Goal: Task Accomplishment & Management: Manage account settings

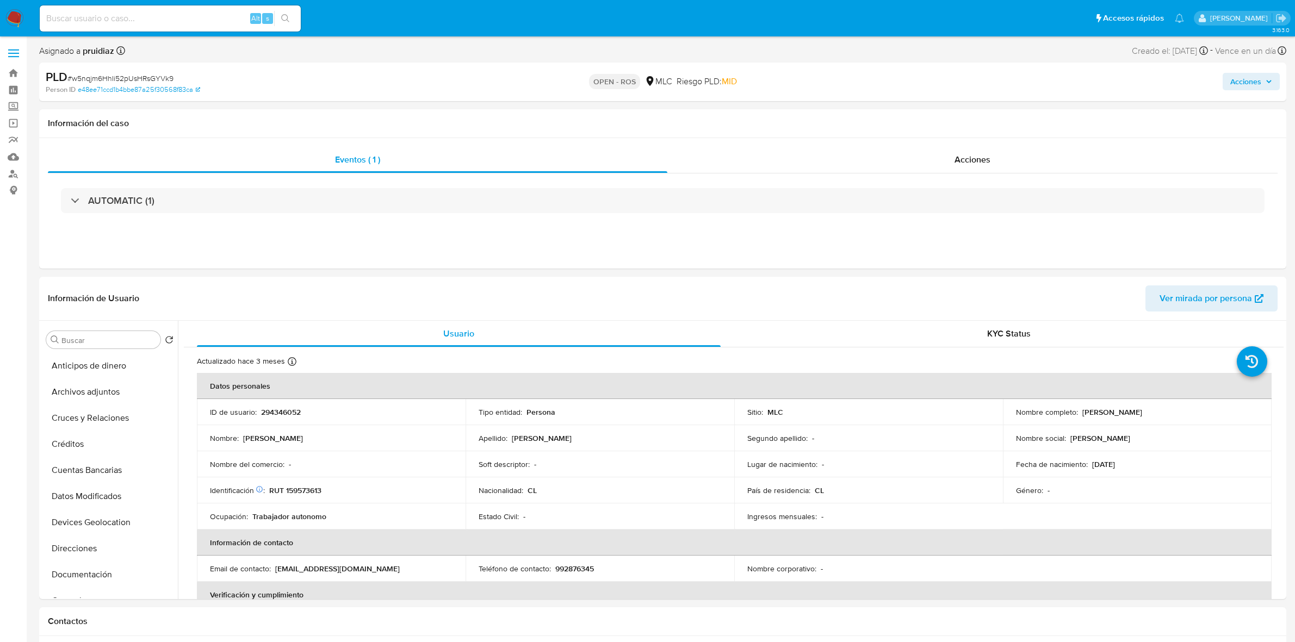
select select "10"
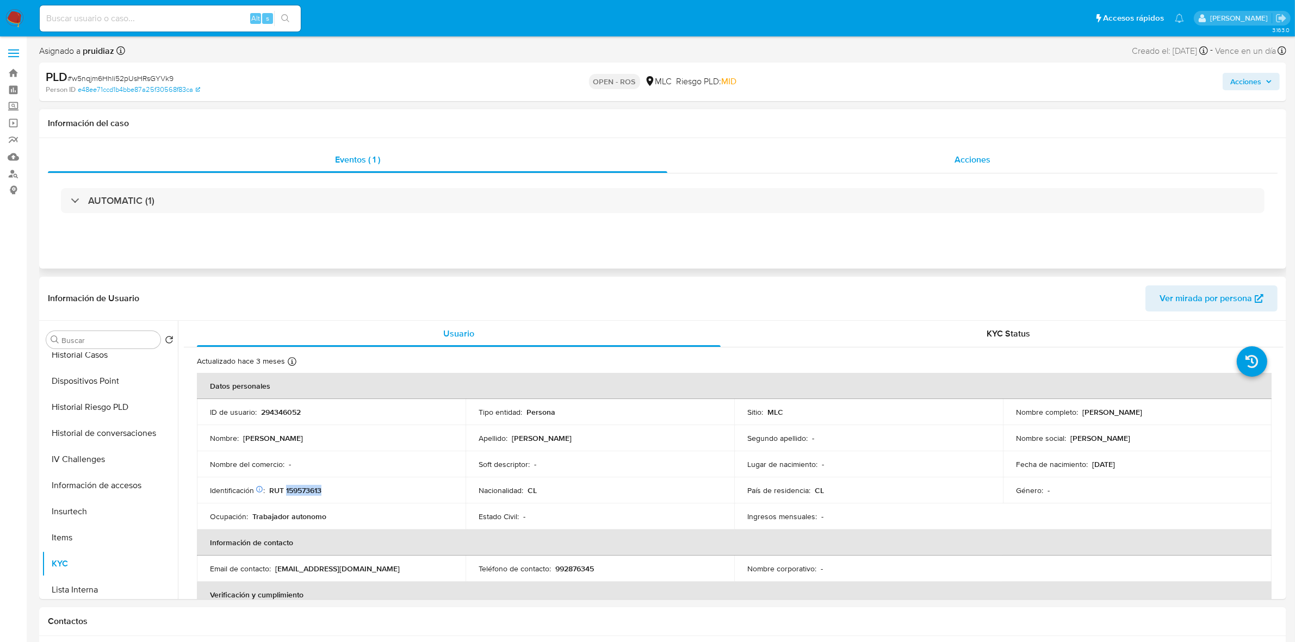
click at [978, 155] on span "Acciones" at bounding box center [972, 159] width 36 height 13
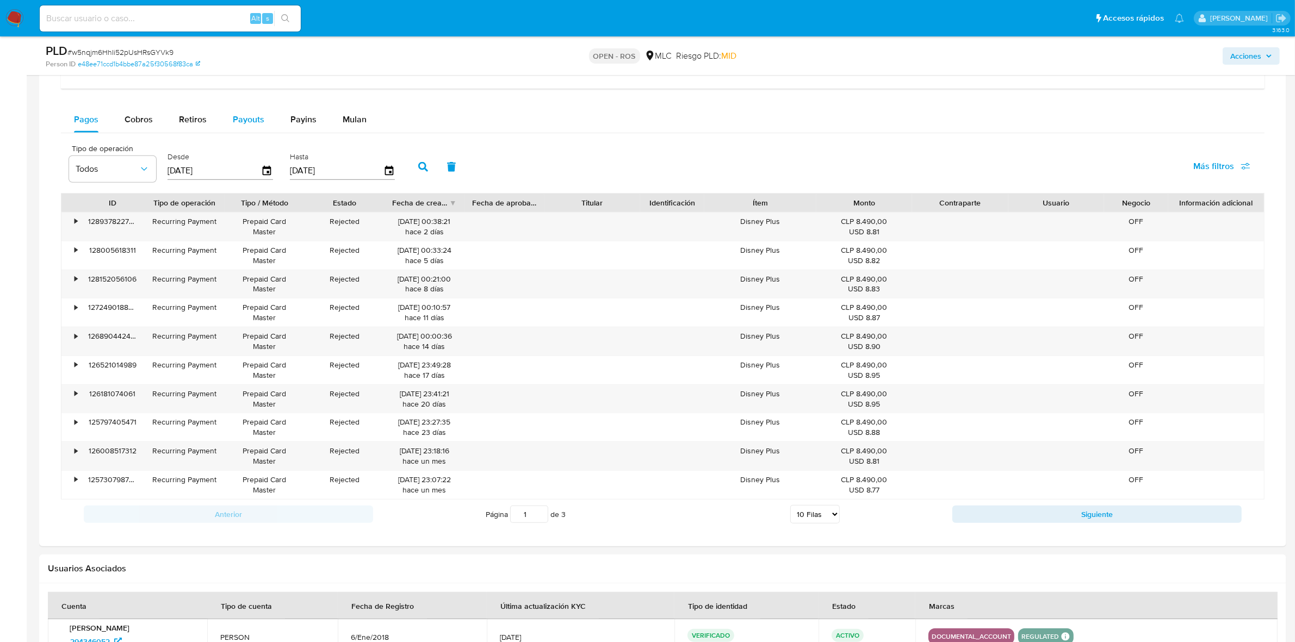
scroll to position [748, 0]
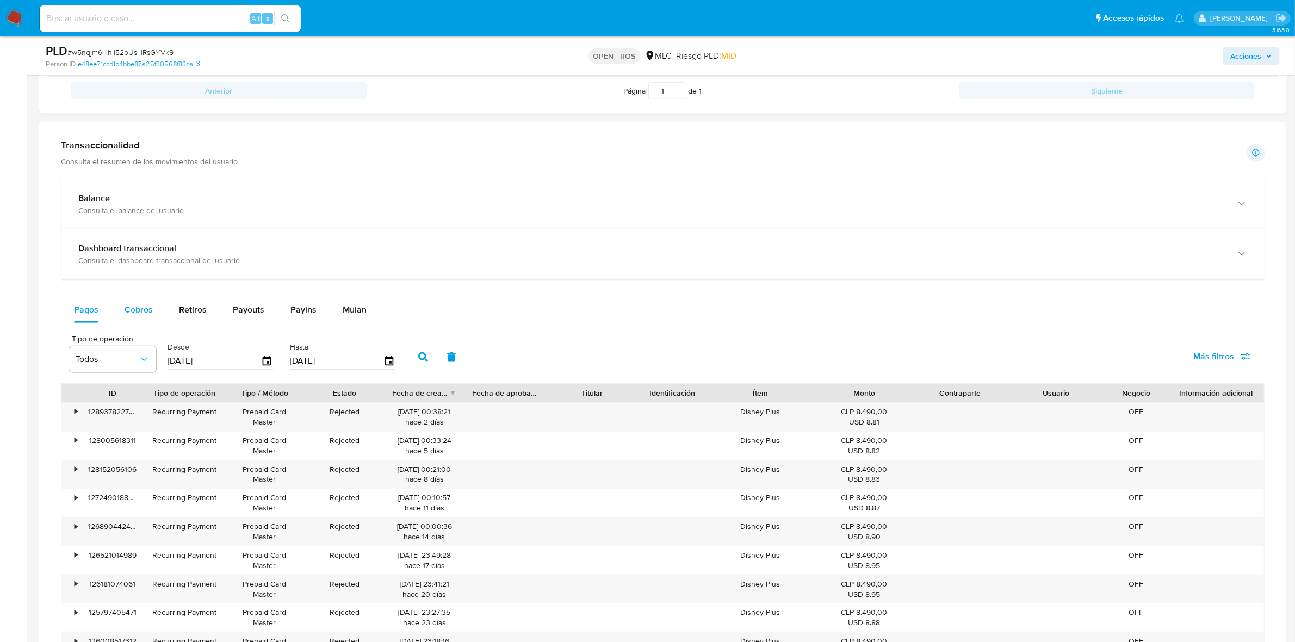
click at [137, 312] on span "Cobros" at bounding box center [139, 309] width 28 height 13
select select "10"
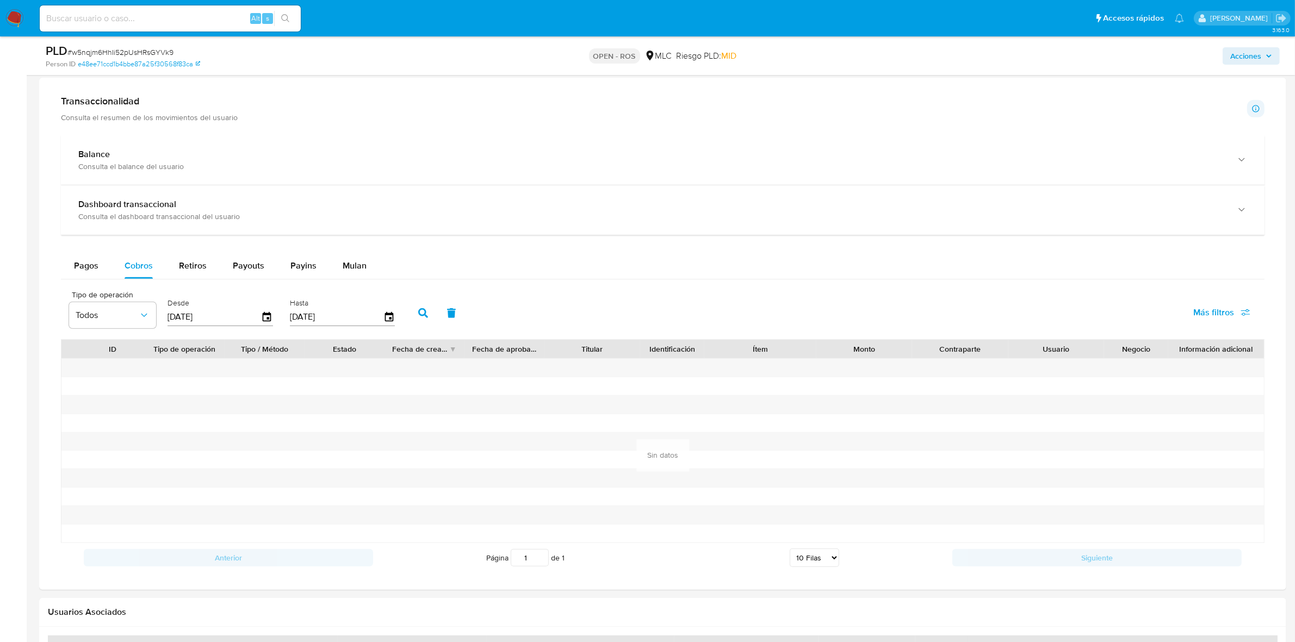
scroll to position [816, 0]
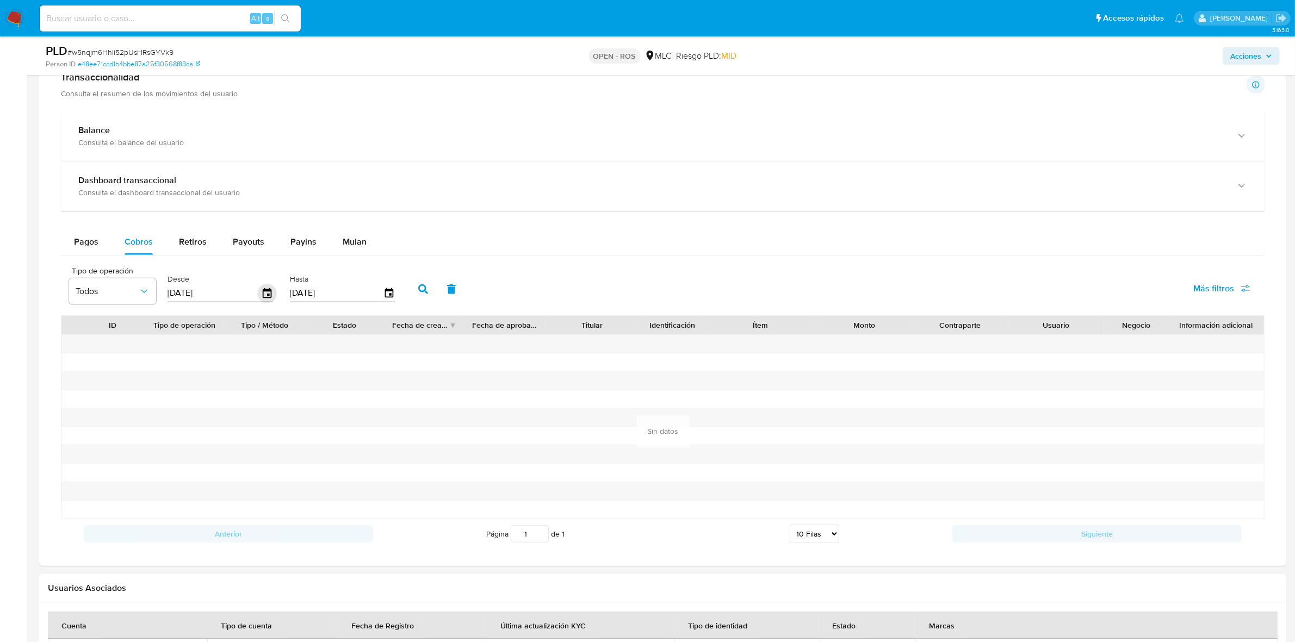
click at [270, 299] on icon "button" at bounding box center [267, 293] width 19 height 19
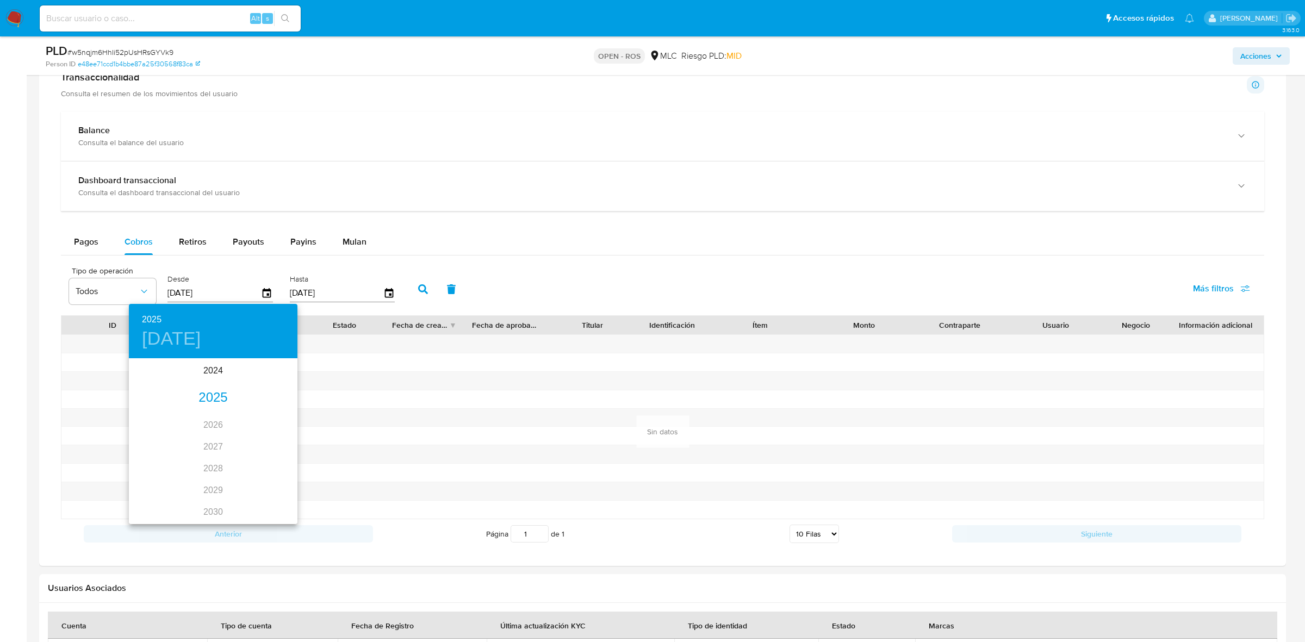
click at [201, 348] on h4 "sáb., jul. 12" at bounding box center [171, 338] width 59 height 23
click at [172, 412] on span "1" at bounding box center [170, 416] width 20 height 11
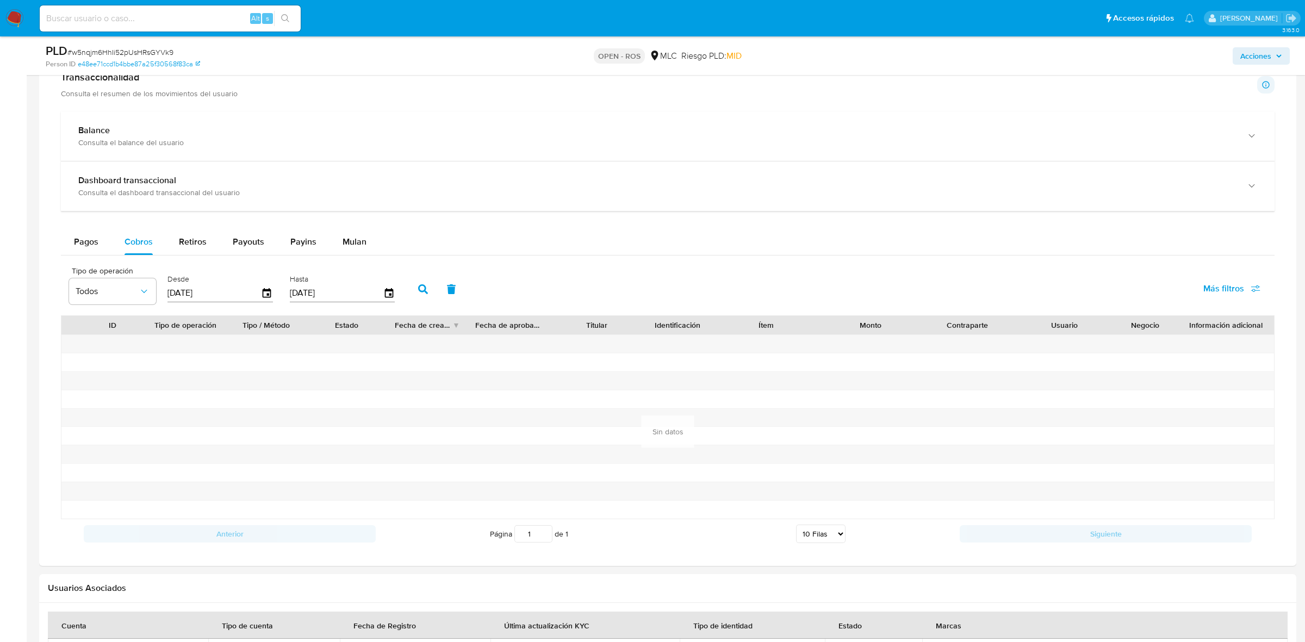
type input "01/07/2025"
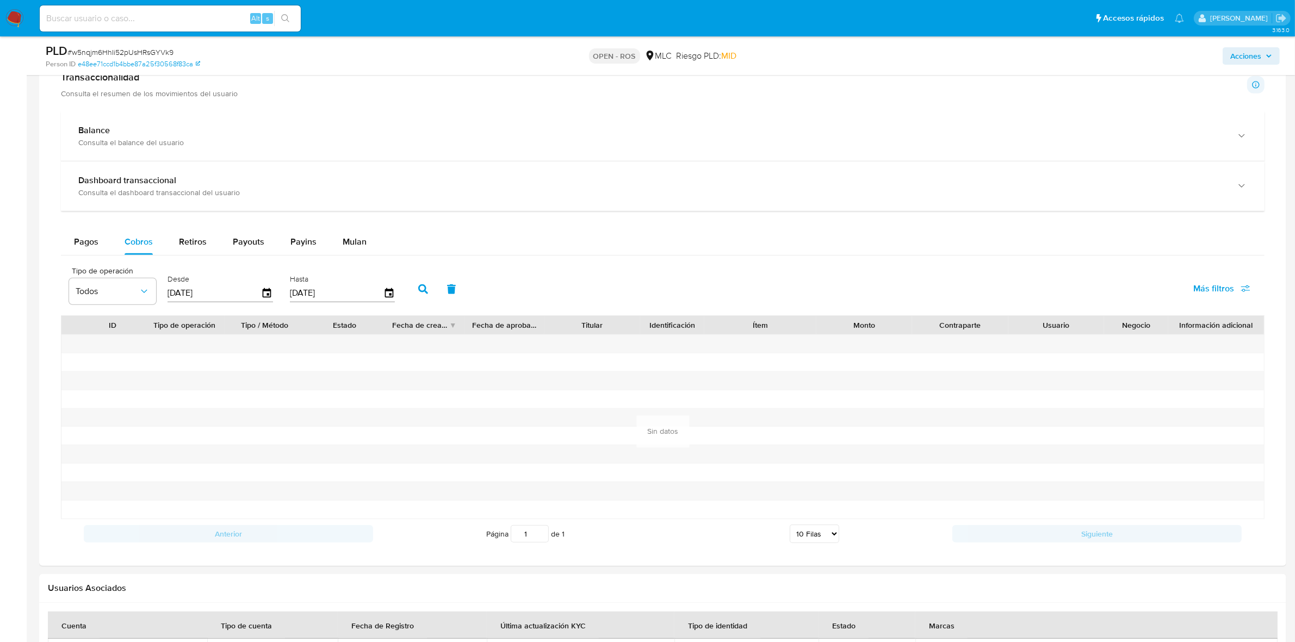
click at [420, 298] on button "button" at bounding box center [423, 289] width 28 height 26
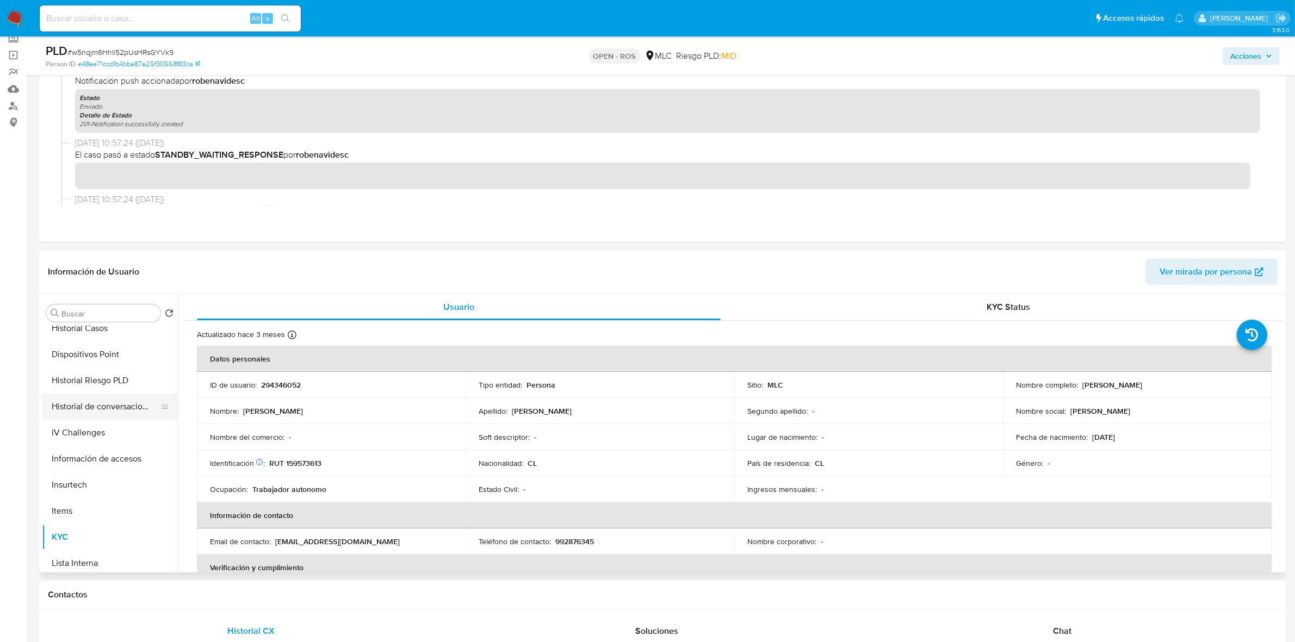
scroll to position [0, 0]
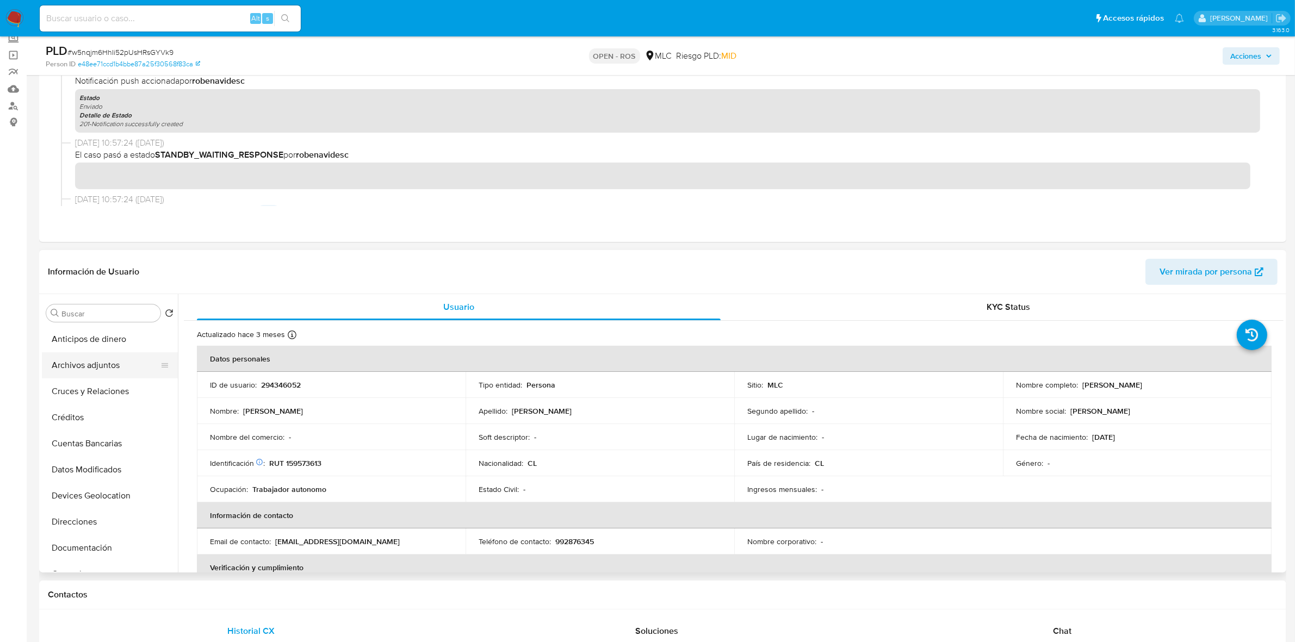
click at [96, 362] on button "Archivos adjuntos" at bounding box center [105, 365] width 127 height 26
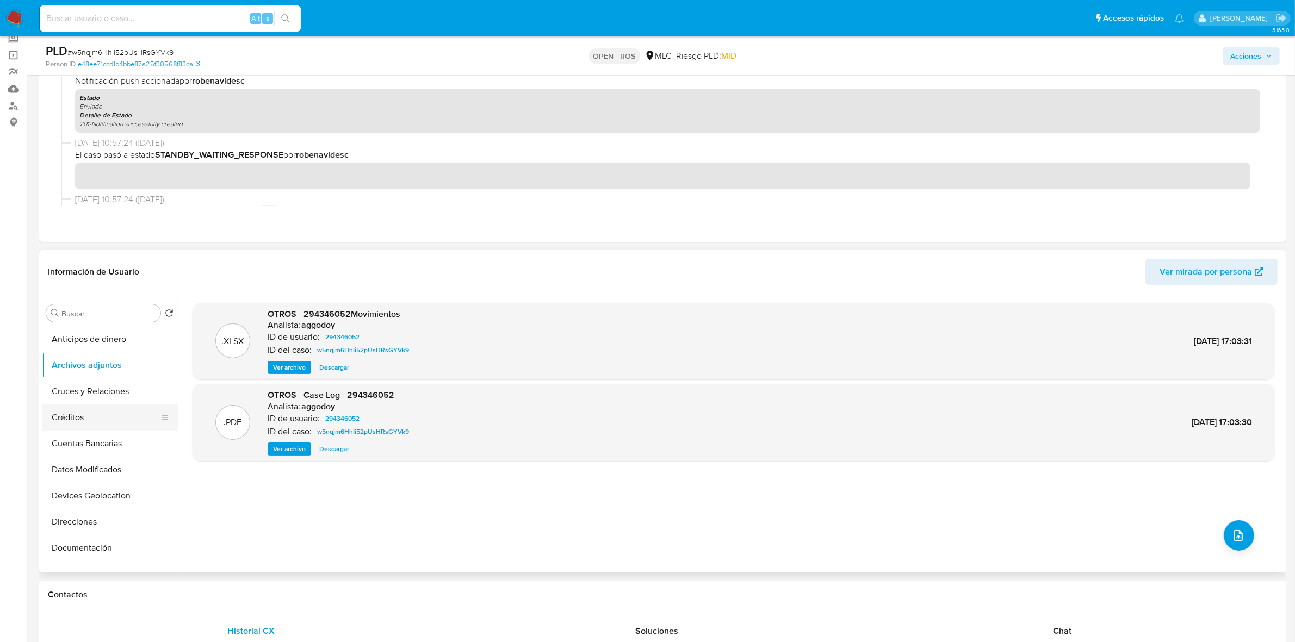
scroll to position [68, 0]
click at [83, 477] on button "Documentación" at bounding box center [105, 480] width 127 height 26
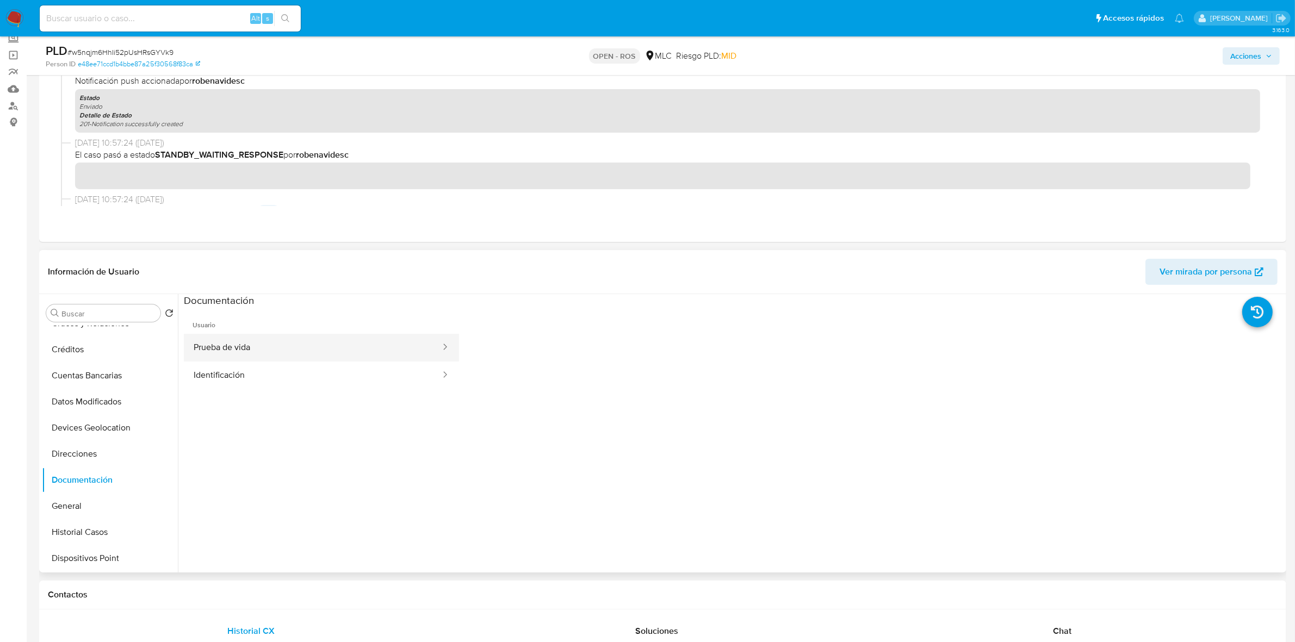
click at [266, 340] on button "Prueba de vida" at bounding box center [313, 348] width 258 height 28
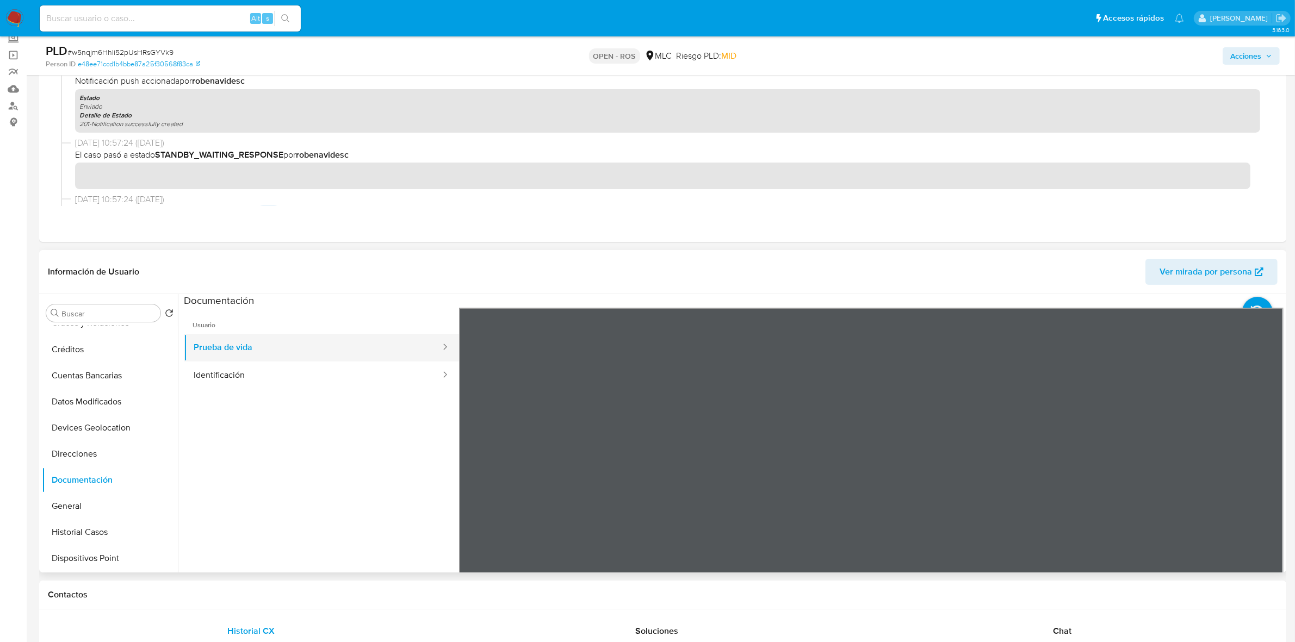
click at [327, 359] on button "Prueba de vida" at bounding box center [313, 348] width 258 height 28
click at [314, 378] on button "Identificación" at bounding box center [313, 376] width 258 height 28
click at [1262, 485] on icon at bounding box center [1270, 485] width 22 height 22
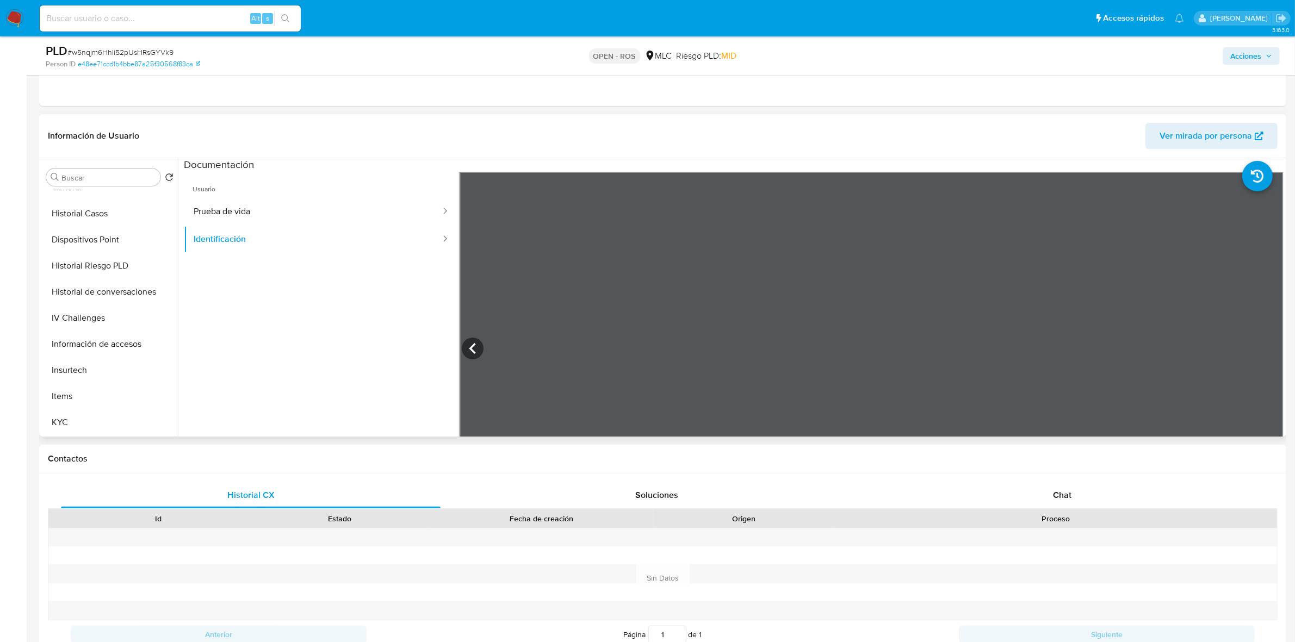
scroll to position [340, 0]
click at [84, 338] on button "KYC" at bounding box center [105, 333] width 127 height 26
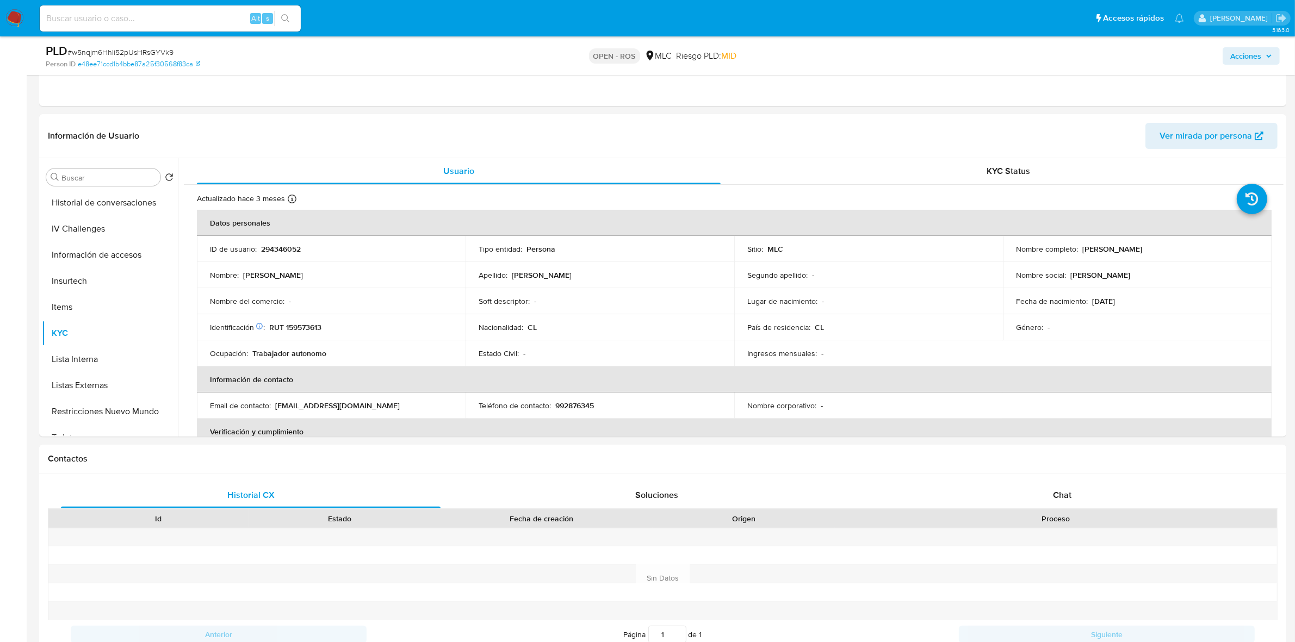
drag, startPoint x: 1192, startPoint y: 255, endPoint x: 1080, endPoint y: 246, distance: 112.9
click at [1080, 246] on td "Nombre completo : Patricia Andrea Varela Alfaro" at bounding box center [1137, 249] width 269 height 26
copy p "Patricia Andrea Varela Alfaro"
click at [305, 328] on p "RUT 159573613" at bounding box center [295, 328] width 52 height 10
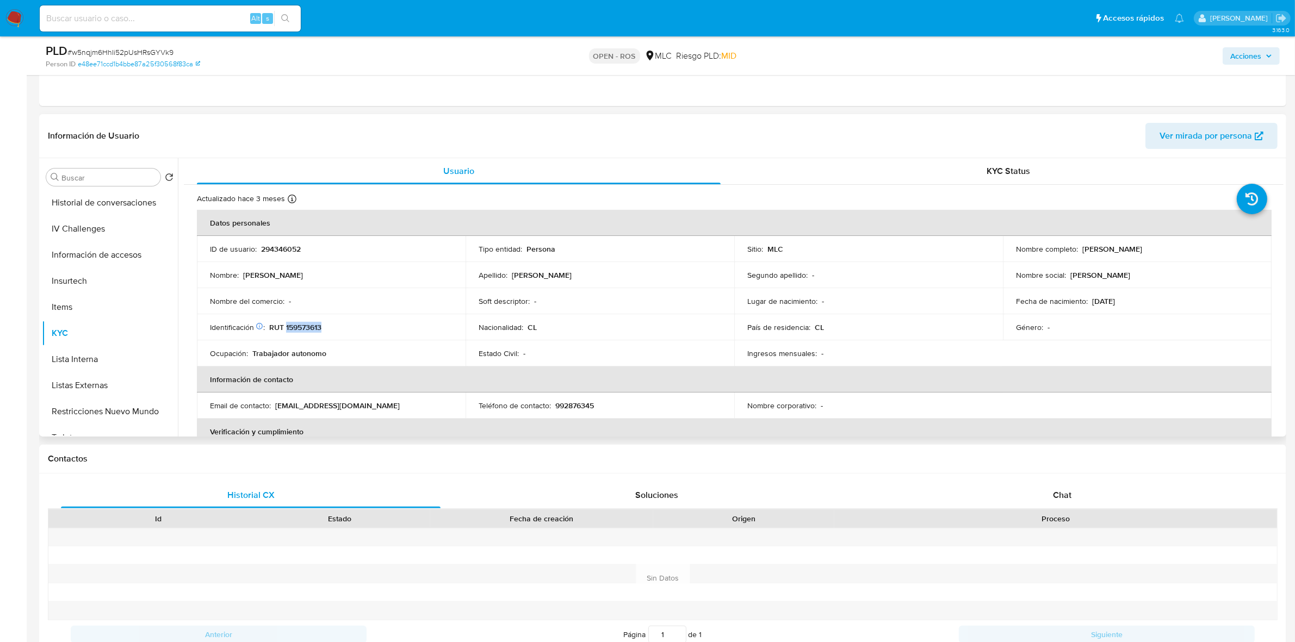
copy p "159573613"
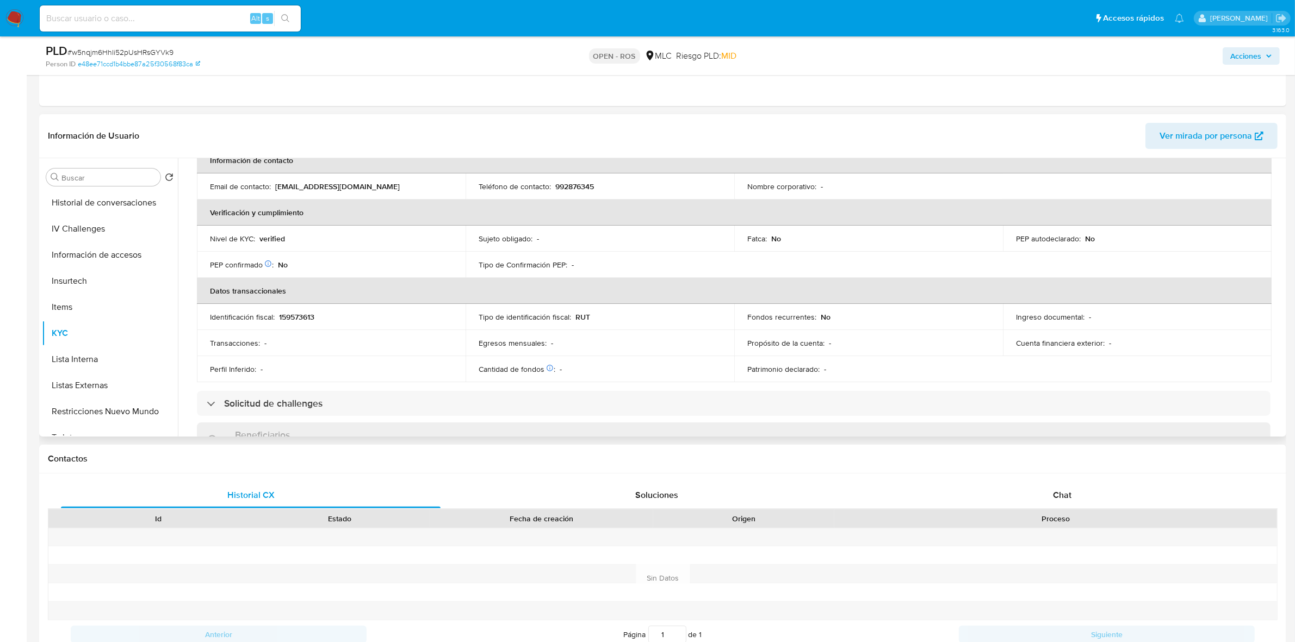
scroll to position [113, 0]
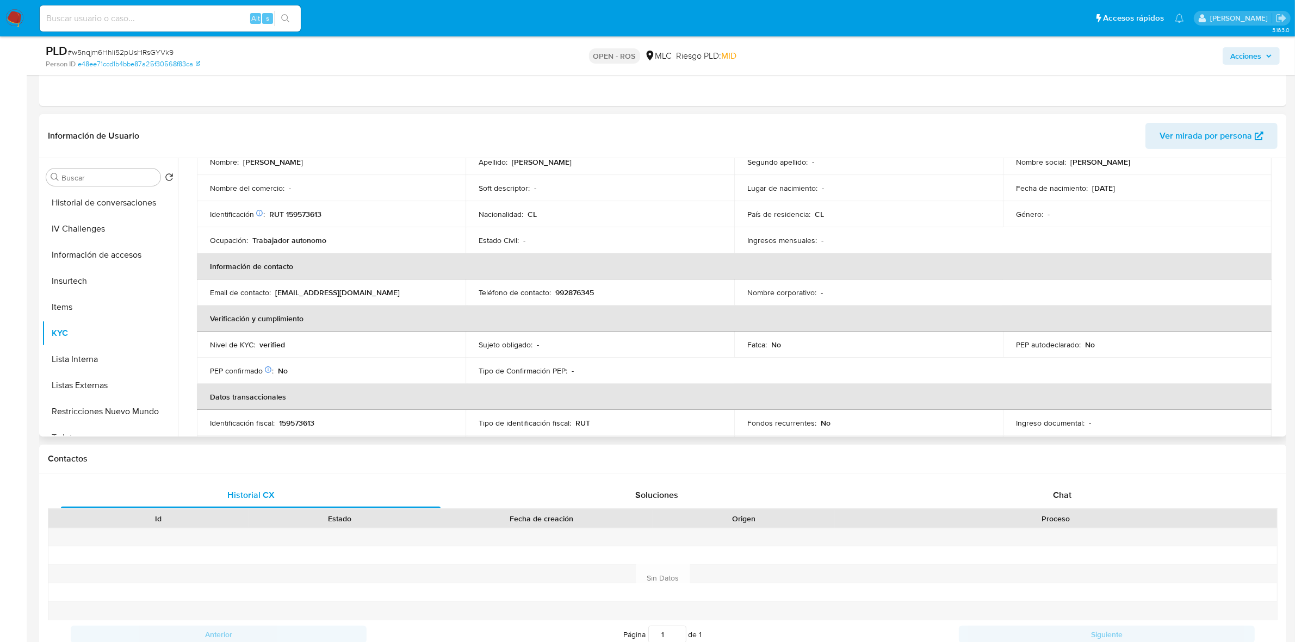
click at [588, 294] on div "Teléfono de contacto : 992876345" at bounding box center [600, 293] width 243 height 10
click at [580, 290] on p "992876345" at bounding box center [574, 293] width 39 height 10
copy p "992876345"
drag, startPoint x: 361, startPoint y: 296, endPoint x: 275, endPoint y: 296, distance: 85.4
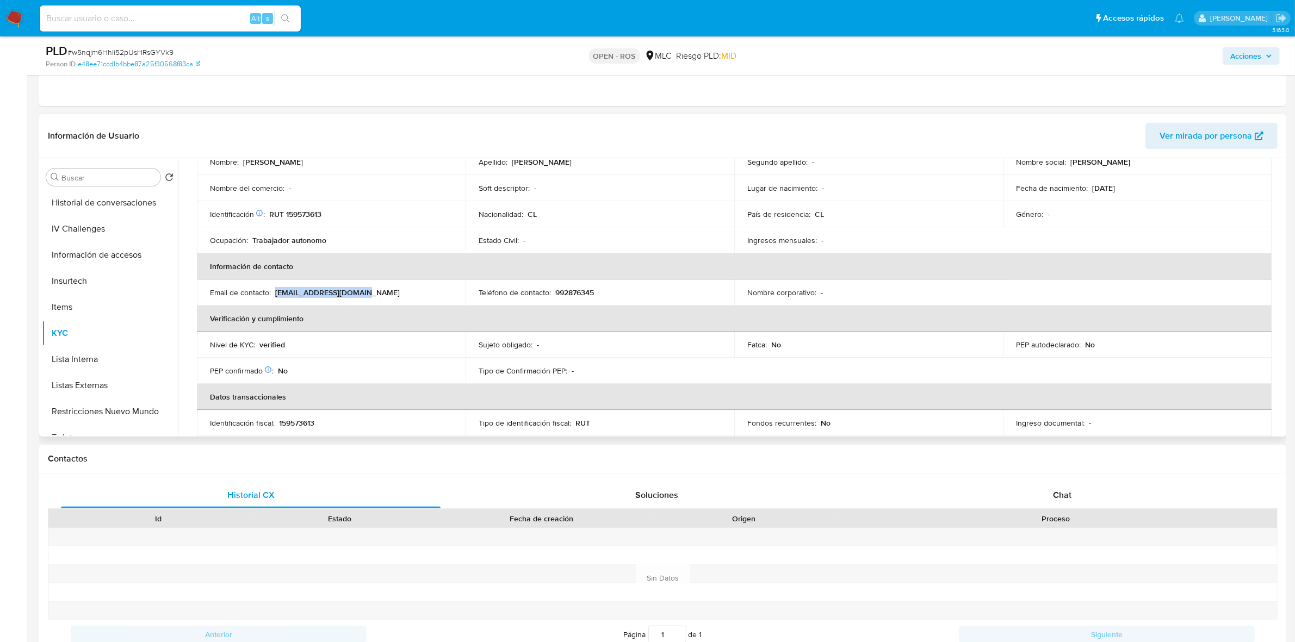
click at [275, 296] on div "Email de contacto : sarayjopia@hotmail.com" at bounding box center [331, 293] width 243 height 10
copy p "sarayjopia@hotmail.com"
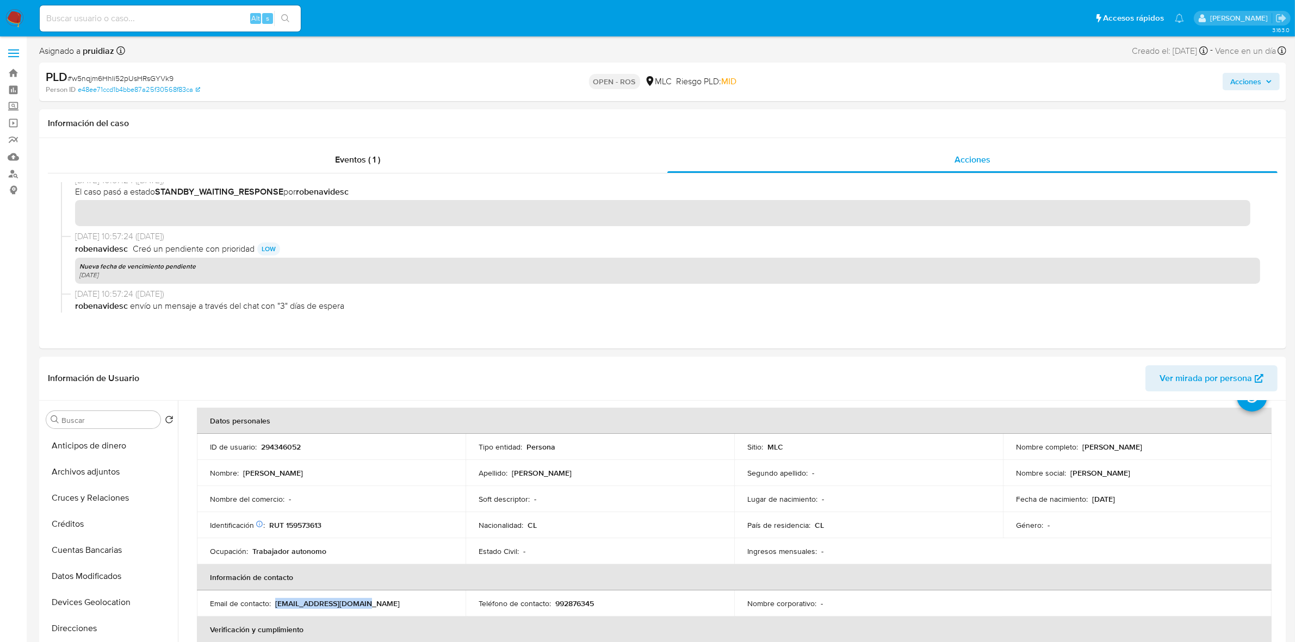
scroll to position [816, 0]
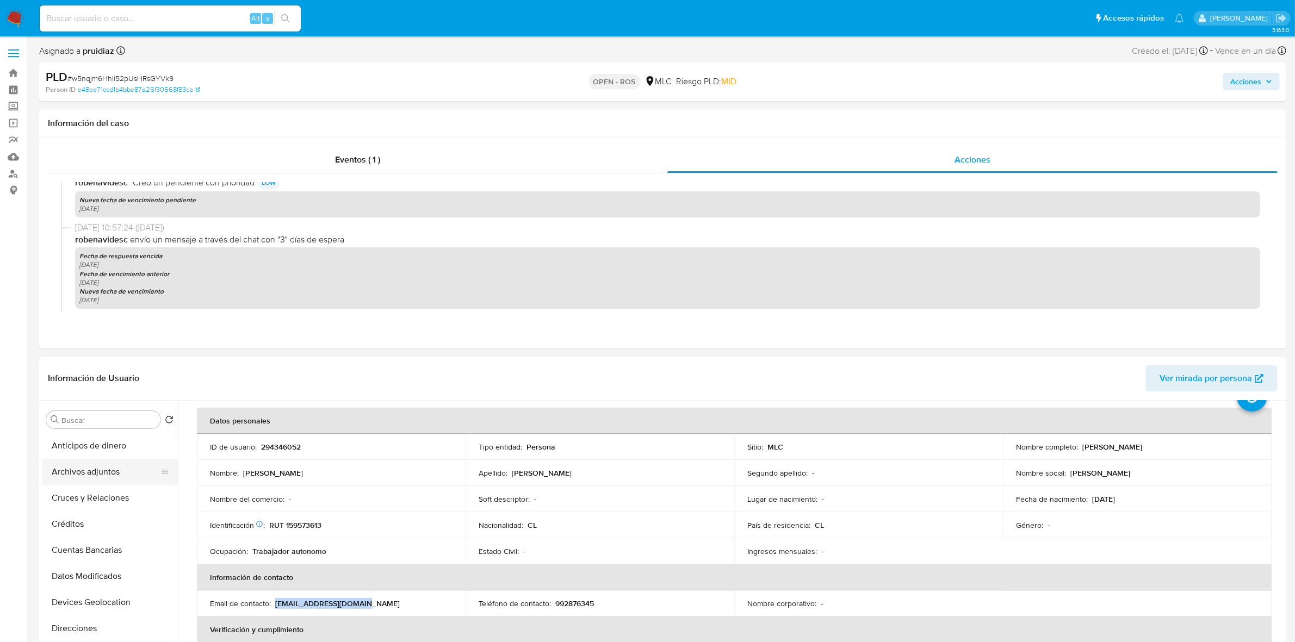
click at [95, 473] on button "Archivos adjuntos" at bounding box center [105, 472] width 127 height 26
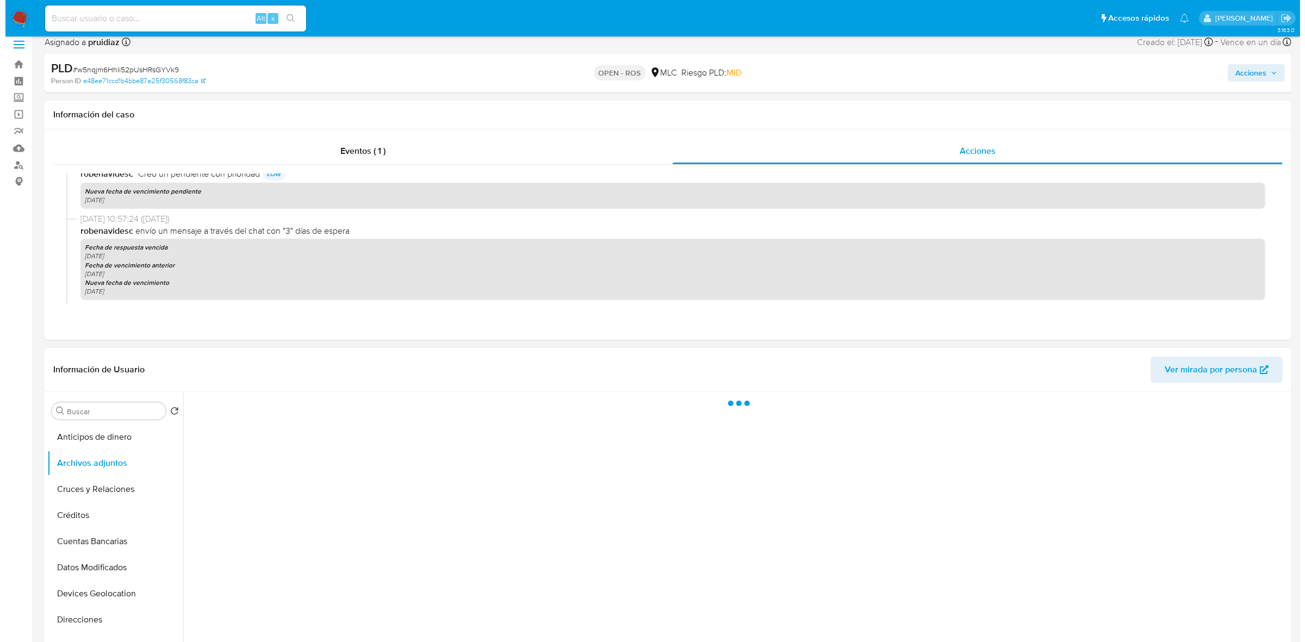
scroll to position [68, 0]
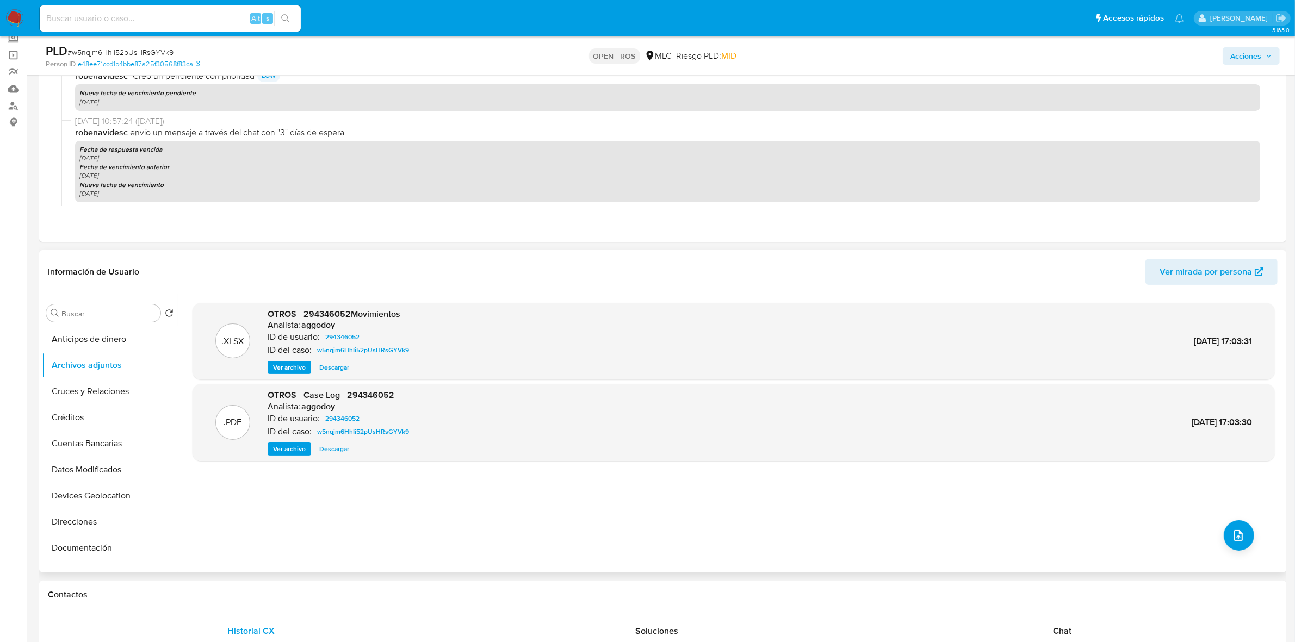
click at [1220, 520] on div ".XLSX OTROS - 294346052Movimientos Analista: aggodoy ID de usuario: 294346052 I…" at bounding box center [734, 433] width 1082 height 261
click at [1227, 525] on button "upload-file" at bounding box center [1239, 535] width 30 height 30
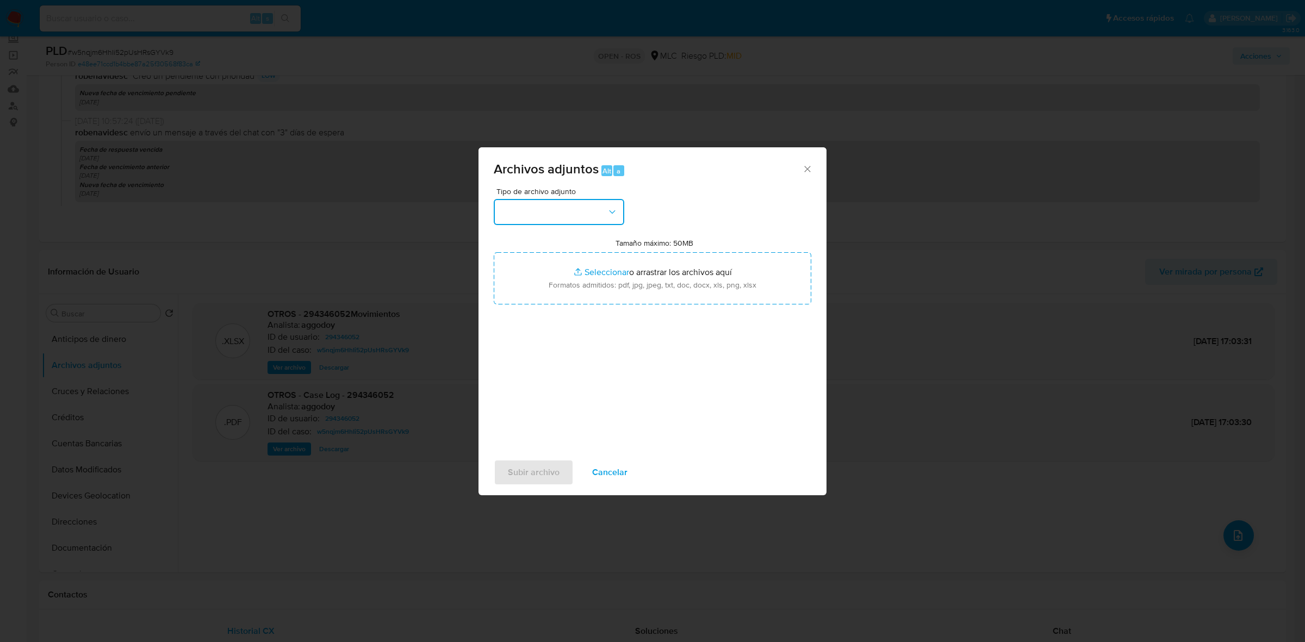
click at [574, 215] on button "button" at bounding box center [559, 212] width 131 height 26
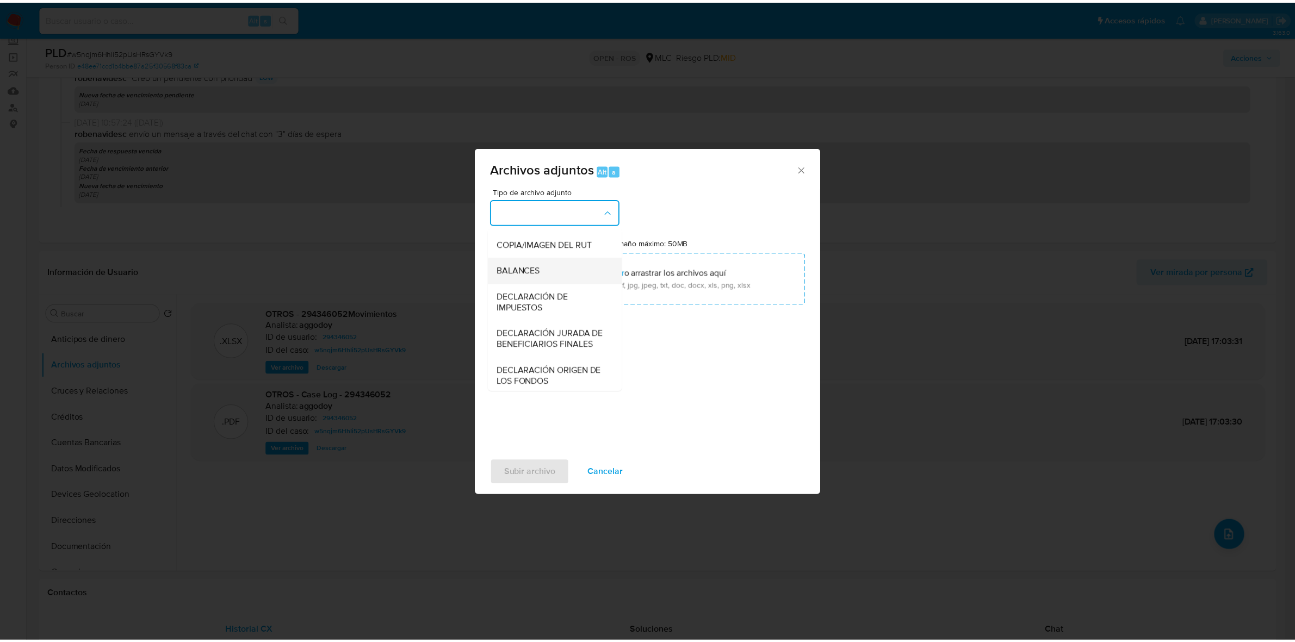
scroll to position [180, 0]
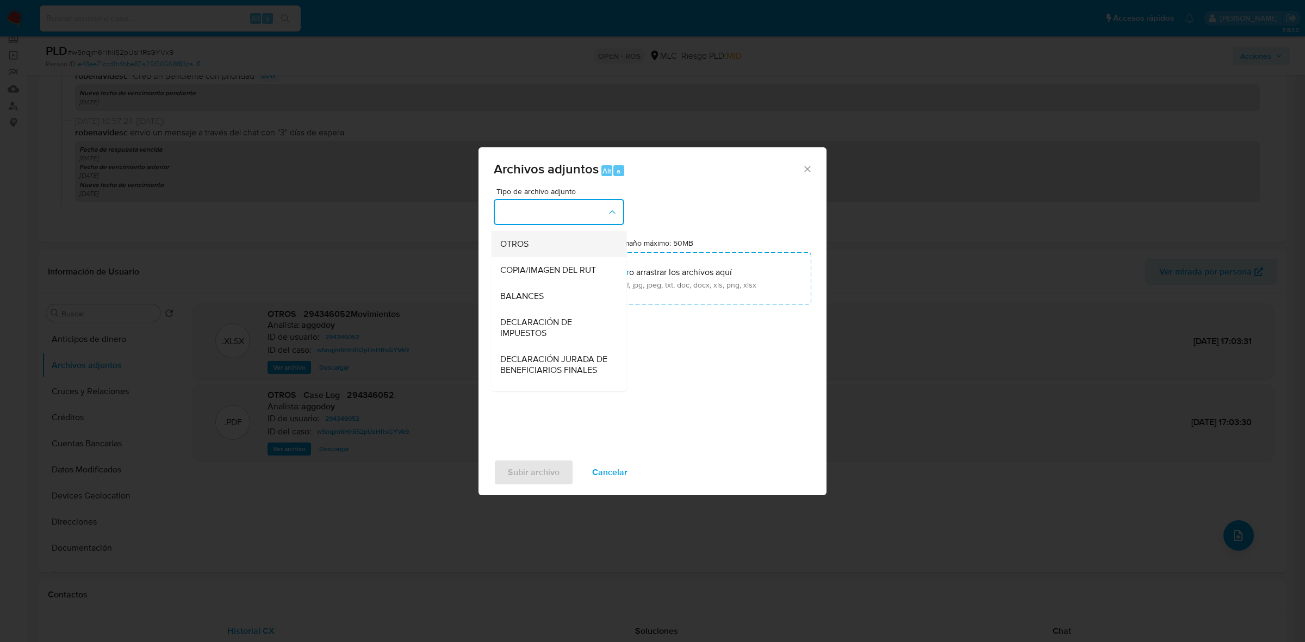
click at [529, 257] on div "OTROS" at bounding box center [555, 244] width 111 height 26
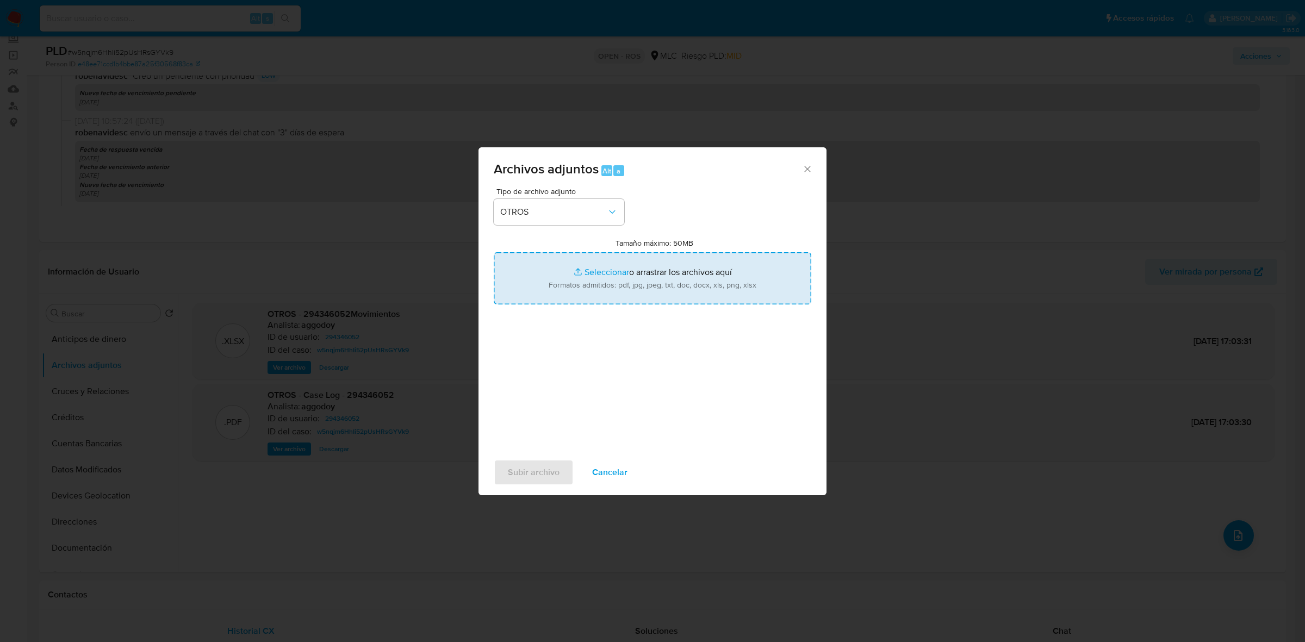
click at [648, 283] on input "Tamaño máximo: 50MB Seleccionar archivos" at bounding box center [653, 278] width 318 height 52
type input "C:\fakepath\Certificado UAF ROS #1378.pdf"
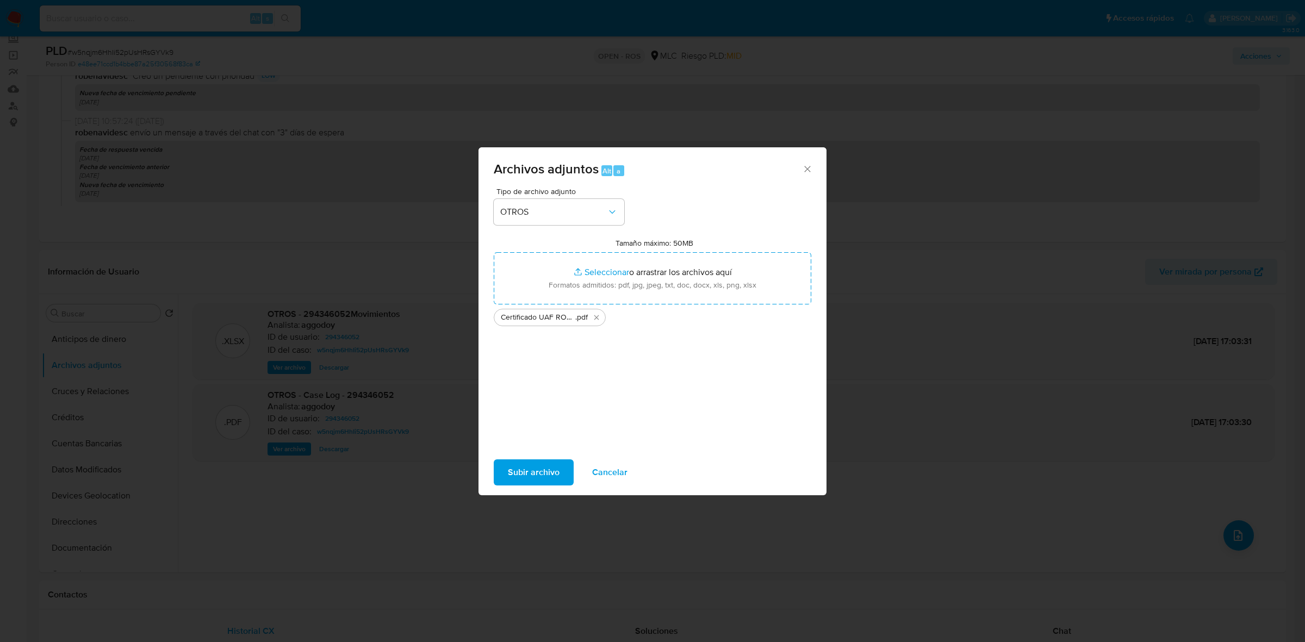
click at [552, 469] on span "Subir archivo" at bounding box center [534, 473] width 52 height 24
click at [803, 165] on icon "Cerrar" at bounding box center [807, 169] width 11 height 11
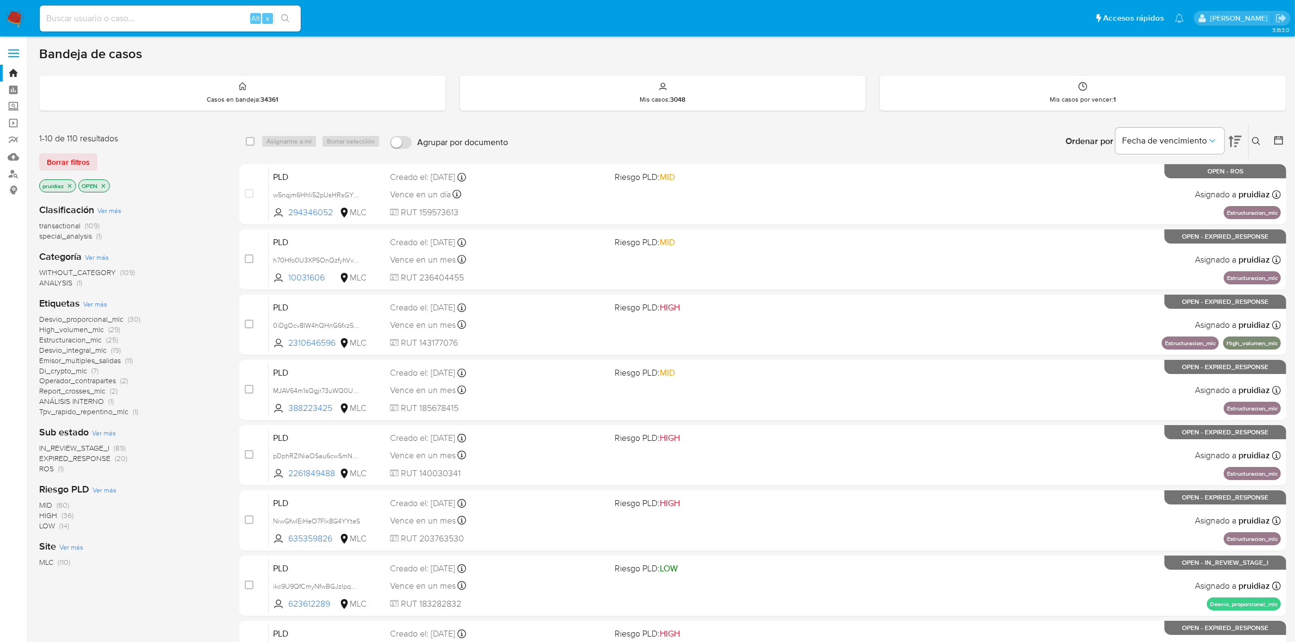
click at [17, 14] on img at bounding box center [14, 18] width 18 height 18
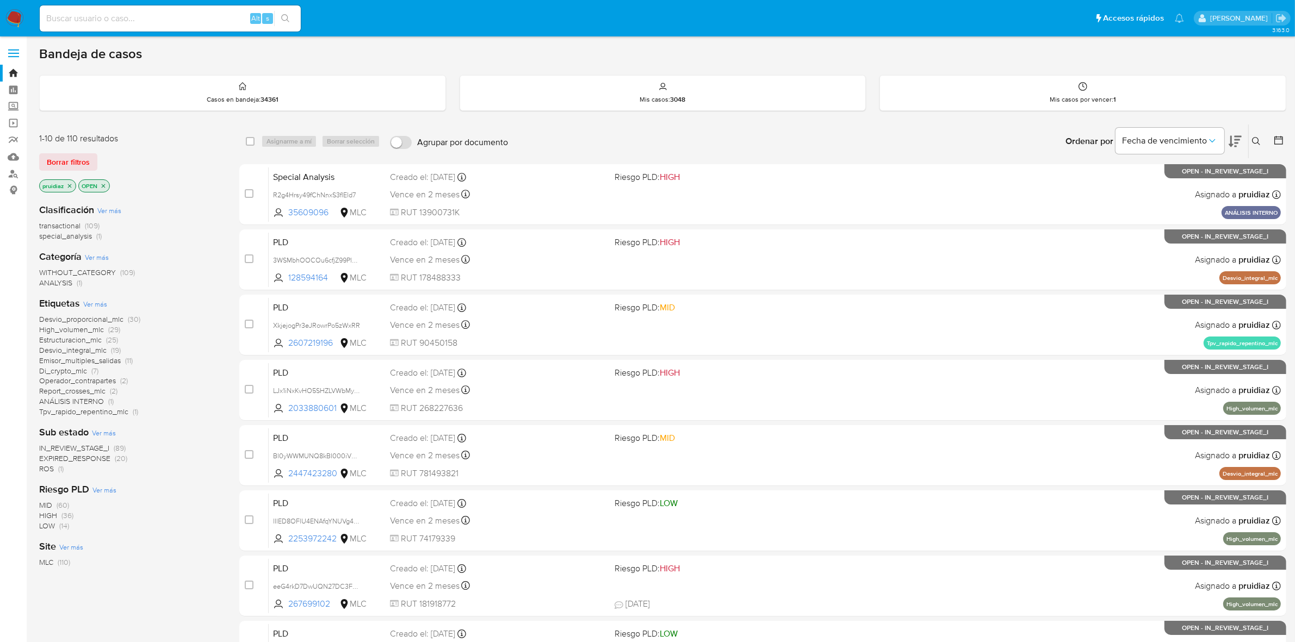
click at [1240, 132] on button at bounding box center [1235, 142] width 13 height 34
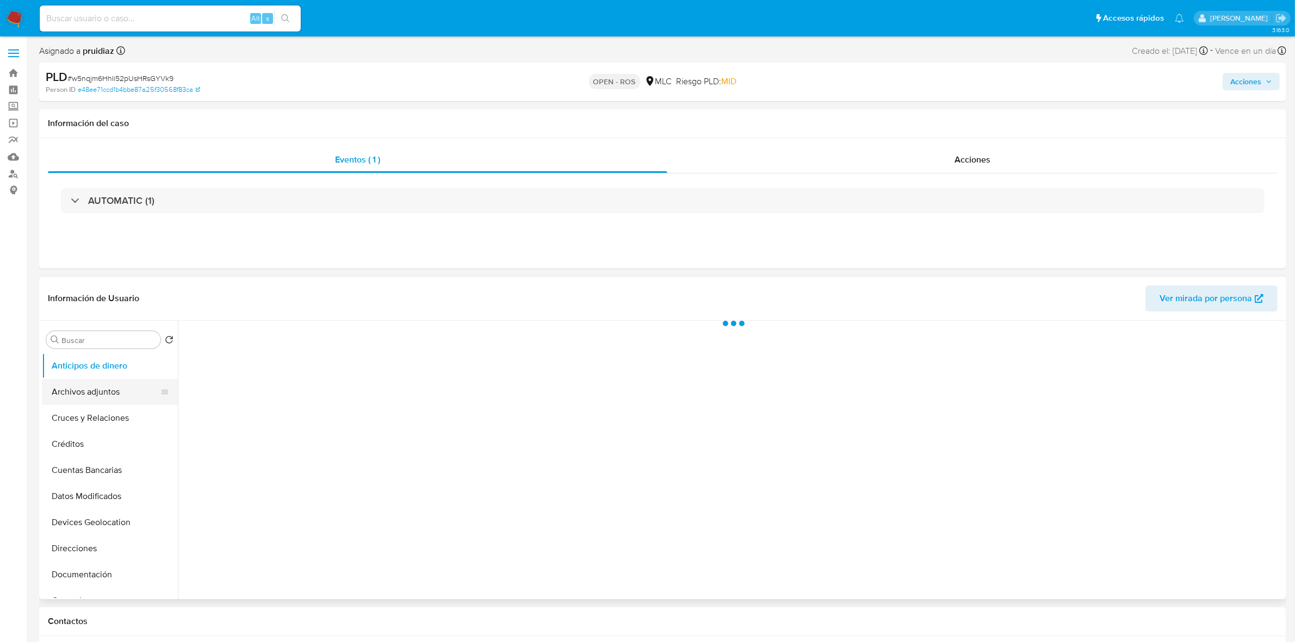
select select "10"
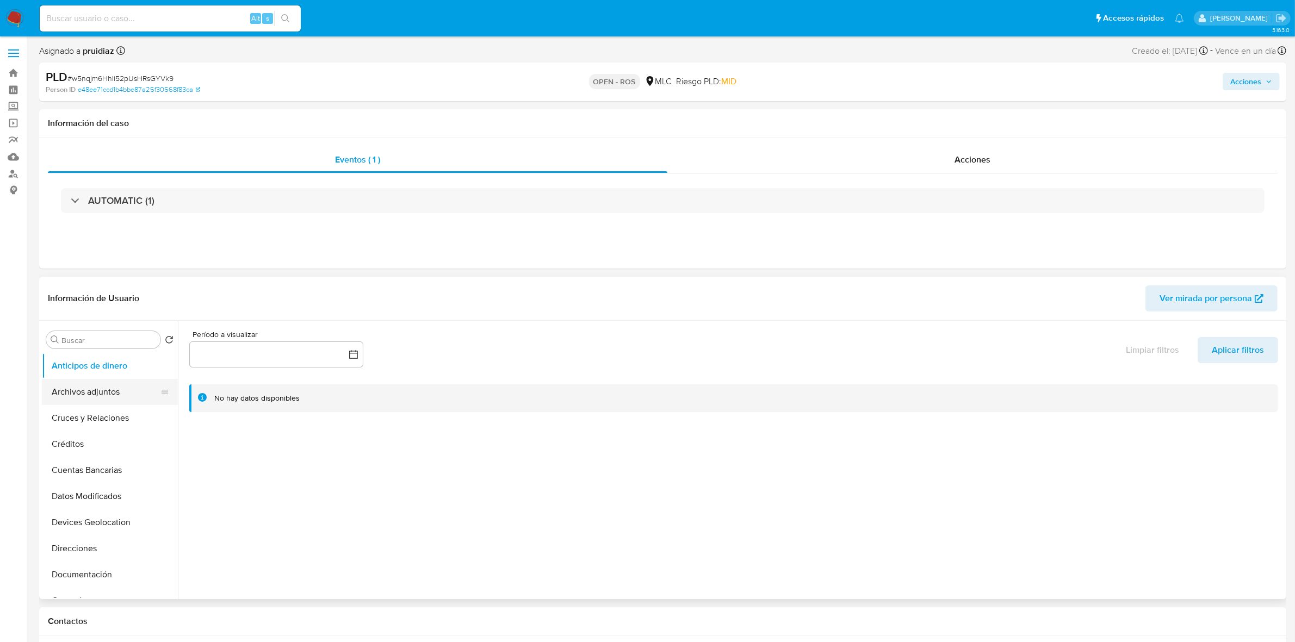
click at [93, 393] on button "Archivos adjuntos" at bounding box center [105, 392] width 127 height 26
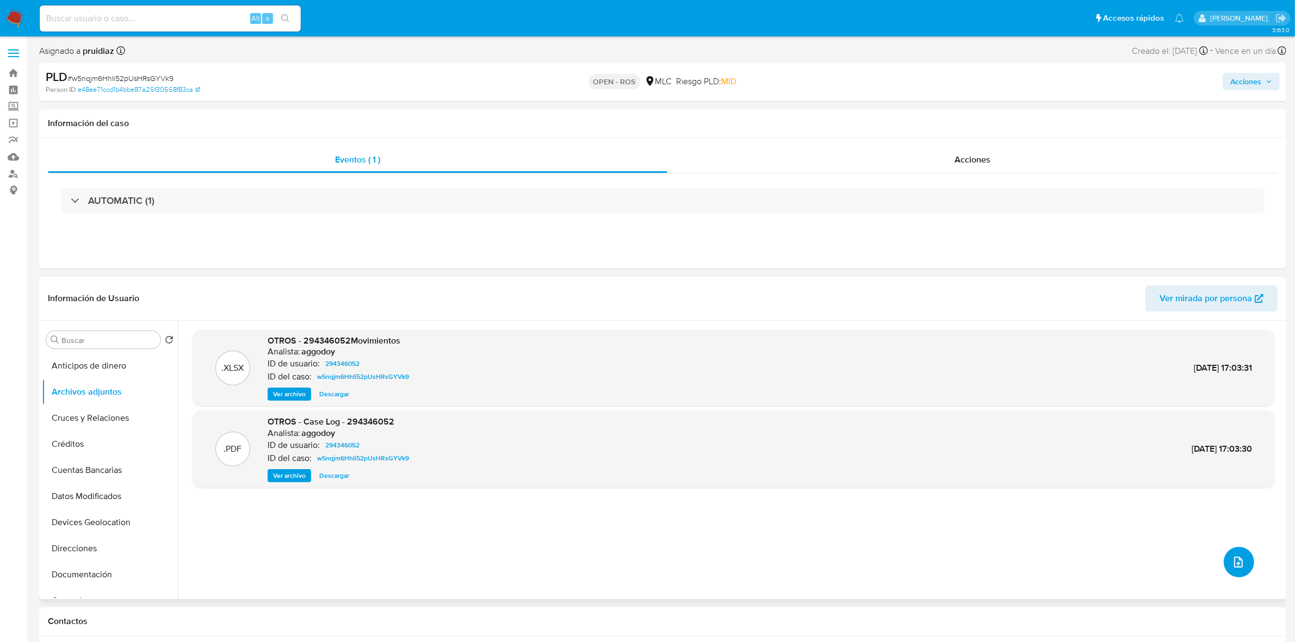
click at [1243, 567] on button "upload-file" at bounding box center [1239, 562] width 30 height 30
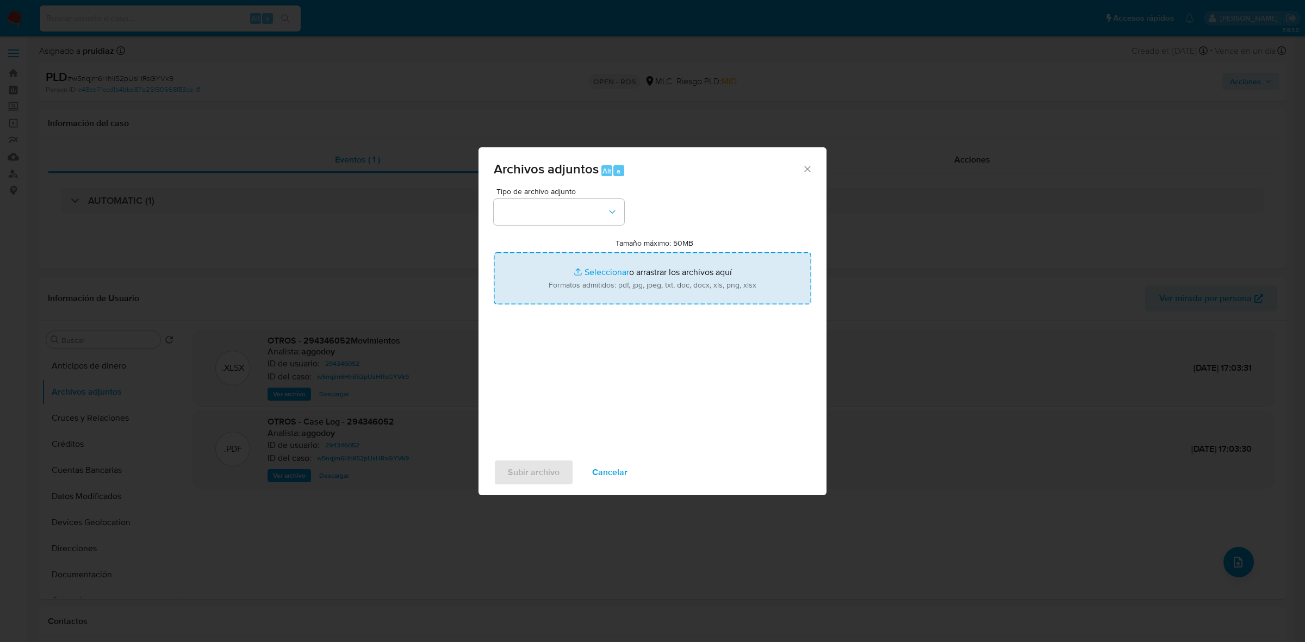
click at [611, 286] on input "Tamaño máximo: 50MB Seleccionar archivos" at bounding box center [653, 278] width 318 height 52
type input "C:\fakepath\Certificado UAF ROS #1378.pdf"
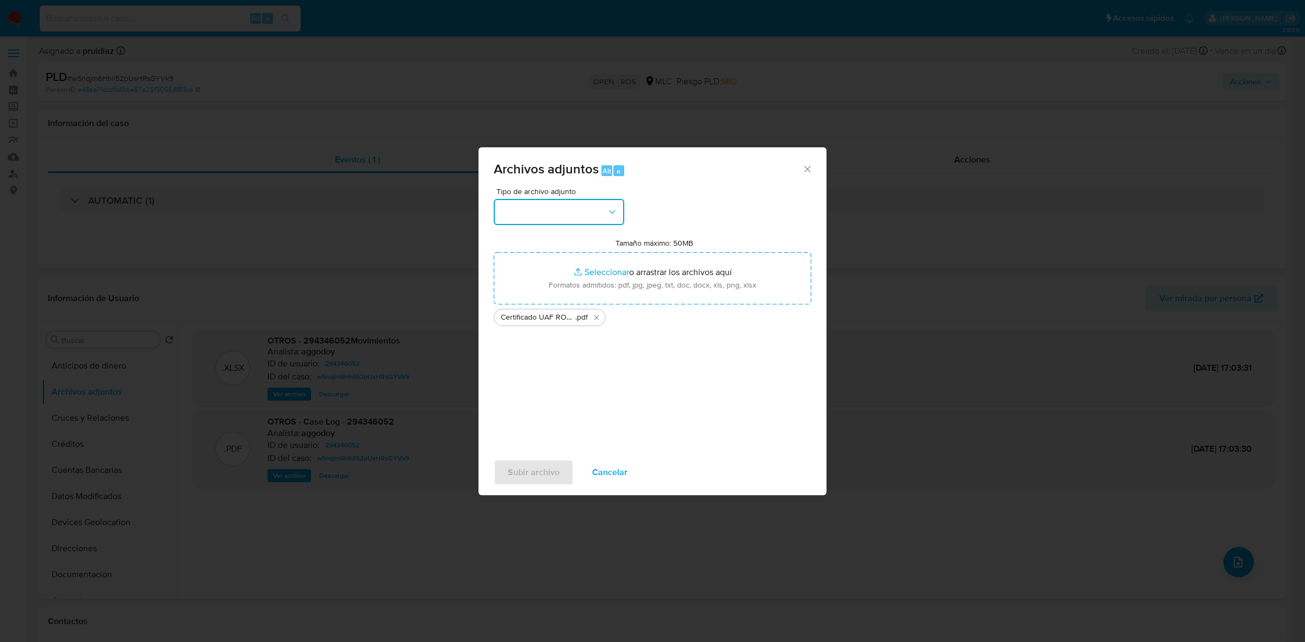
drag, startPoint x: 611, startPoint y: 286, endPoint x: 607, endPoint y: 201, distance: 84.9
click at [607, 201] on button "button" at bounding box center [559, 212] width 131 height 26
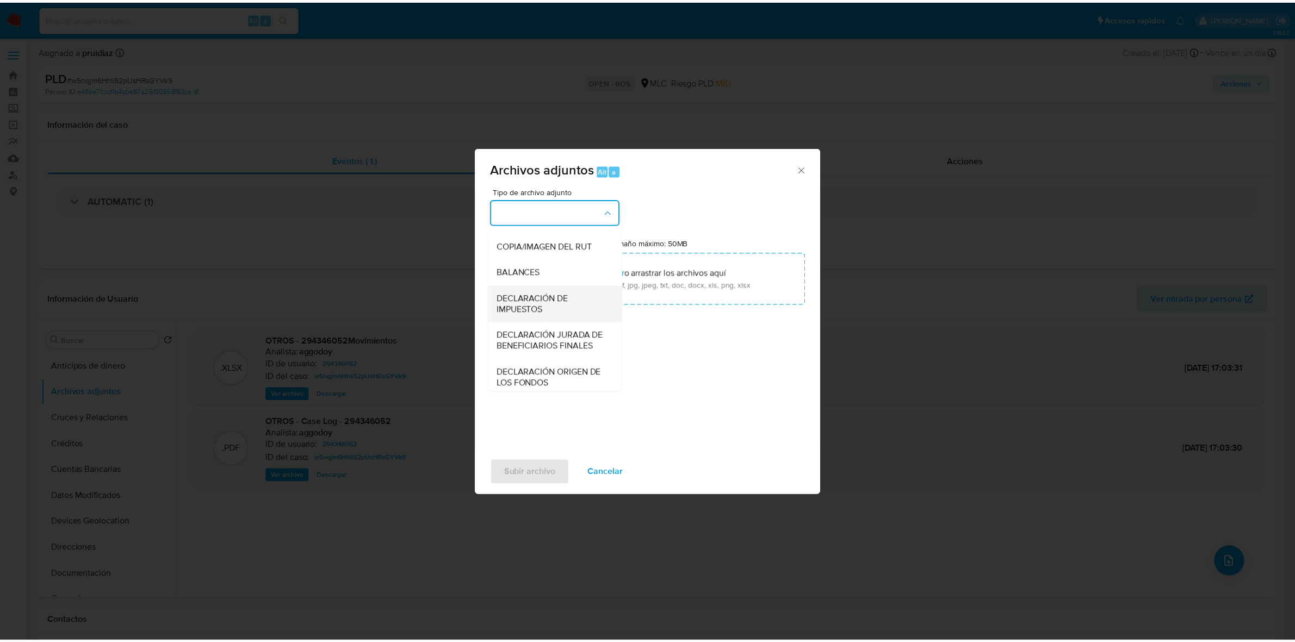
scroll to position [180, 0]
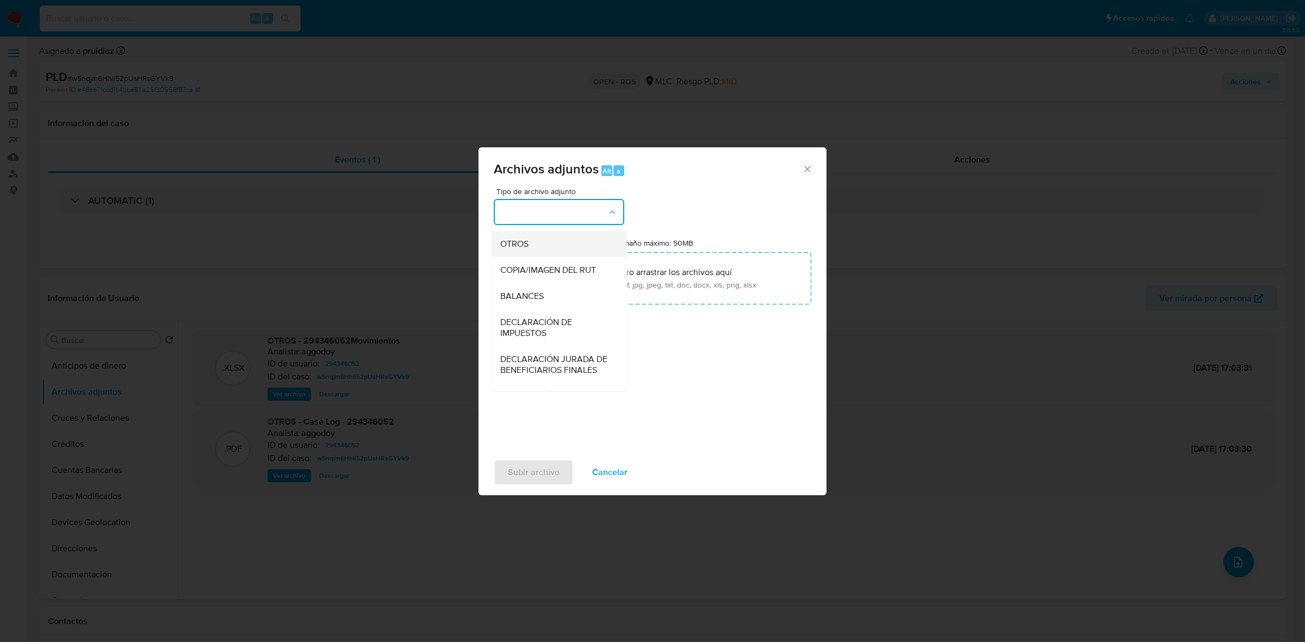
click at [528, 250] on span "OTROS" at bounding box center [514, 244] width 28 height 11
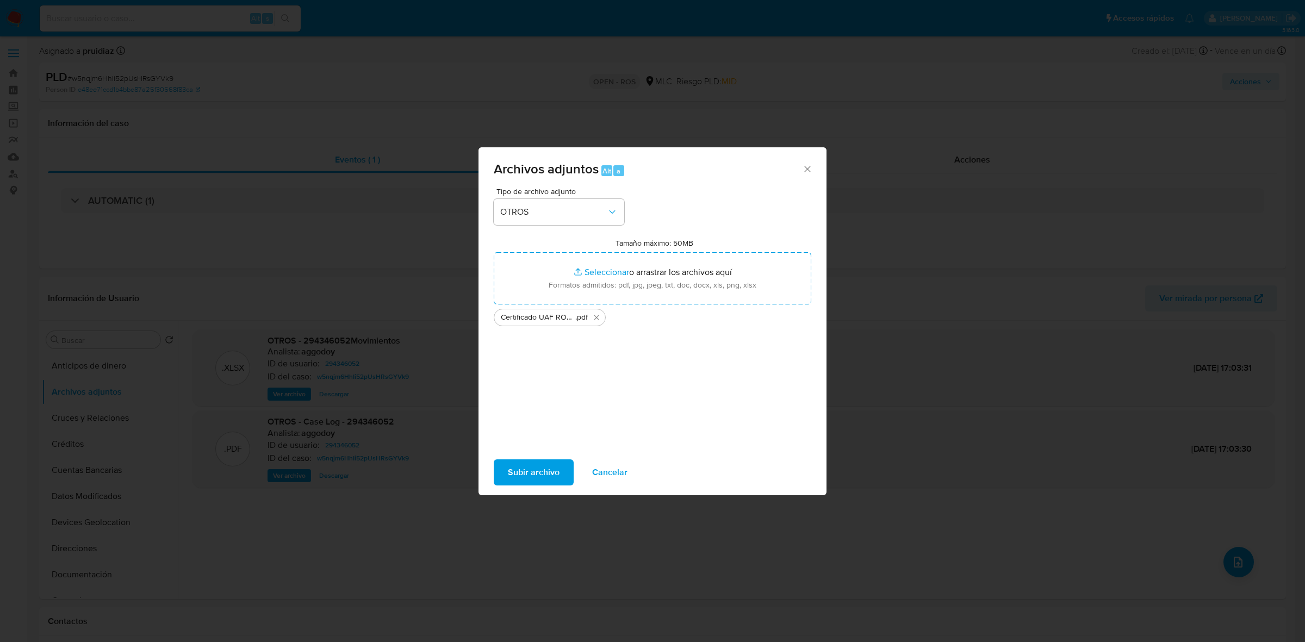
click at [537, 471] on span "Subir archivo" at bounding box center [534, 473] width 52 height 24
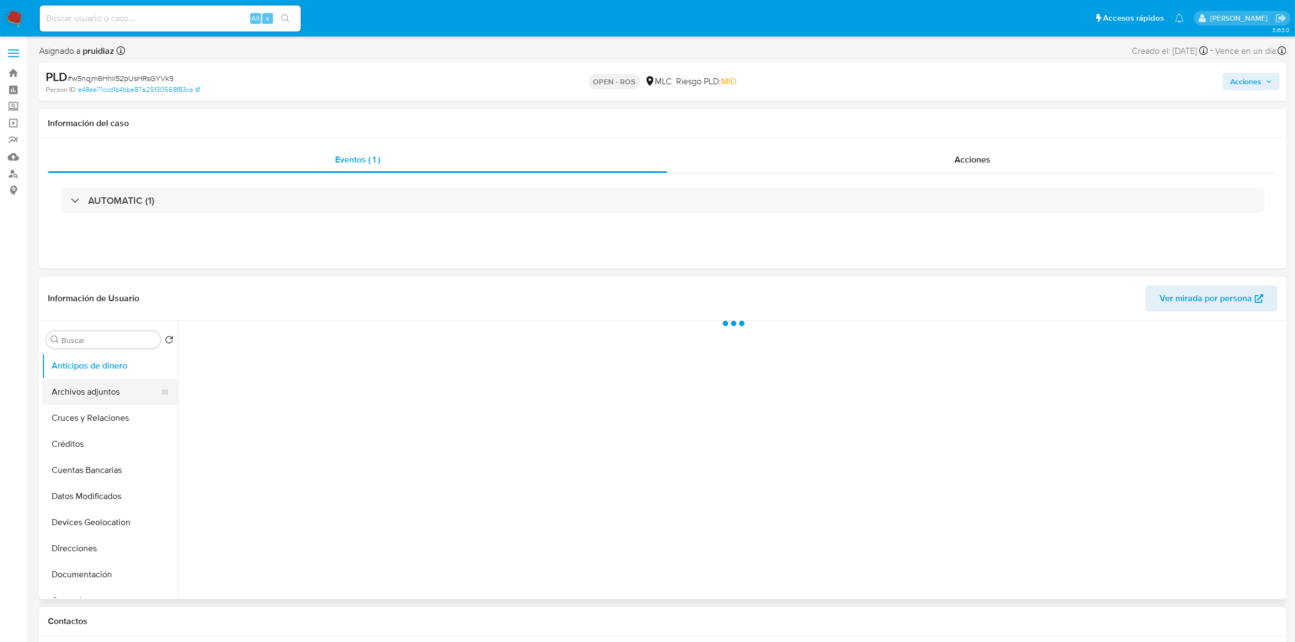
select select "10"
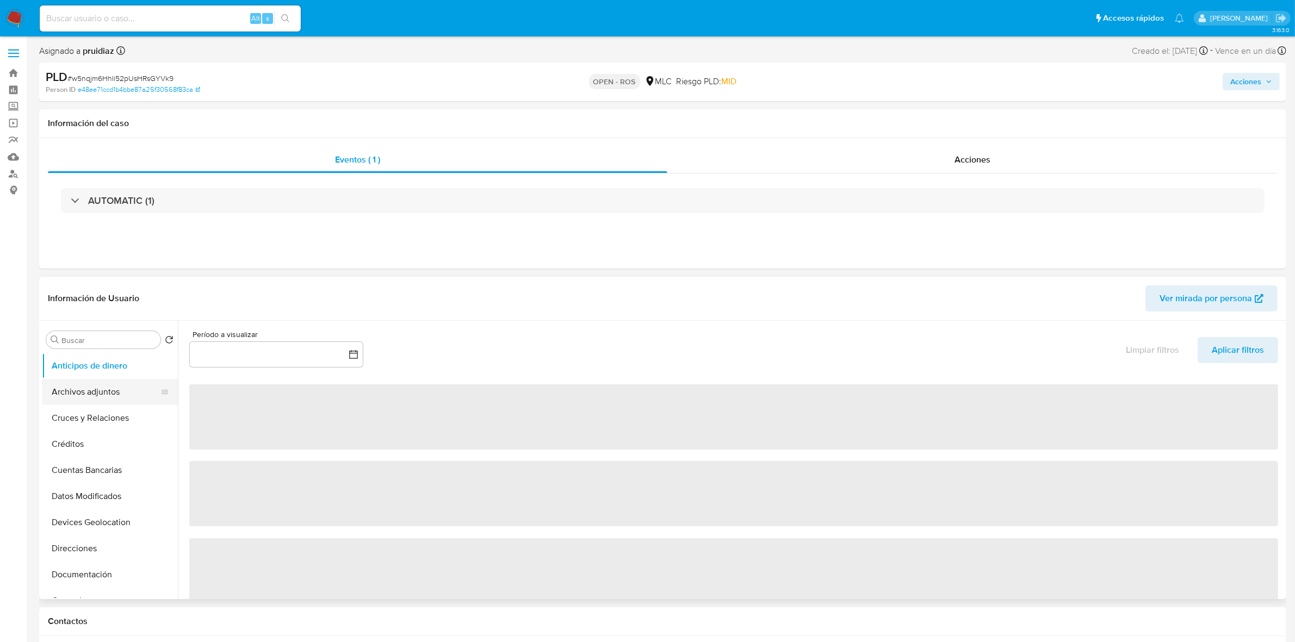
click at [85, 393] on button "Archivos adjuntos" at bounding box center [105, 392] width 127 height 26
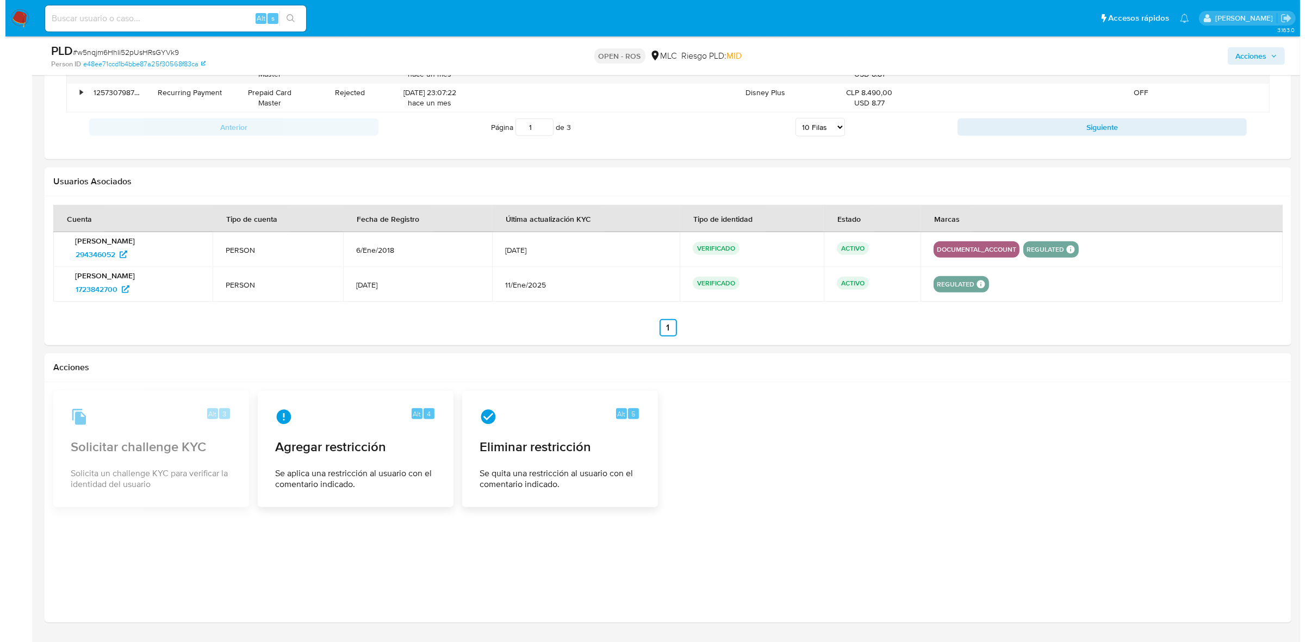
scroll to position [1282, 0]
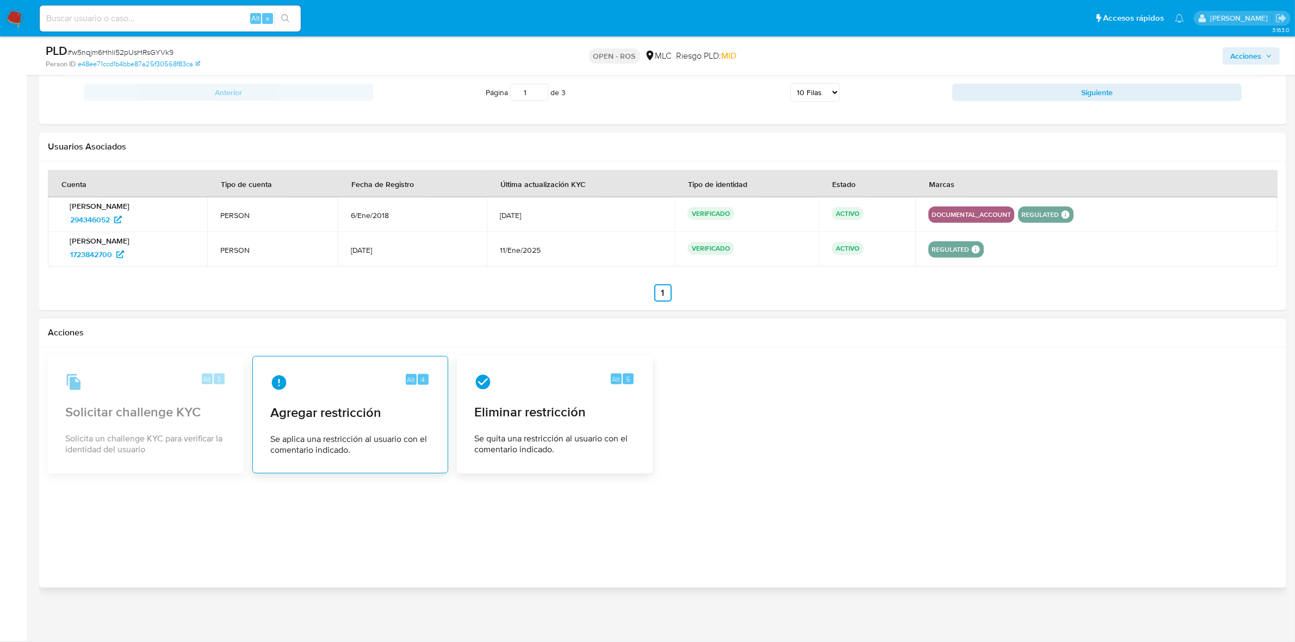
click at [331, 429] on div "Alt 4 Agregar restricción Se aplica una restricción al usuario con el comentari…" at bounding box center [350, 414] width 177 height 99
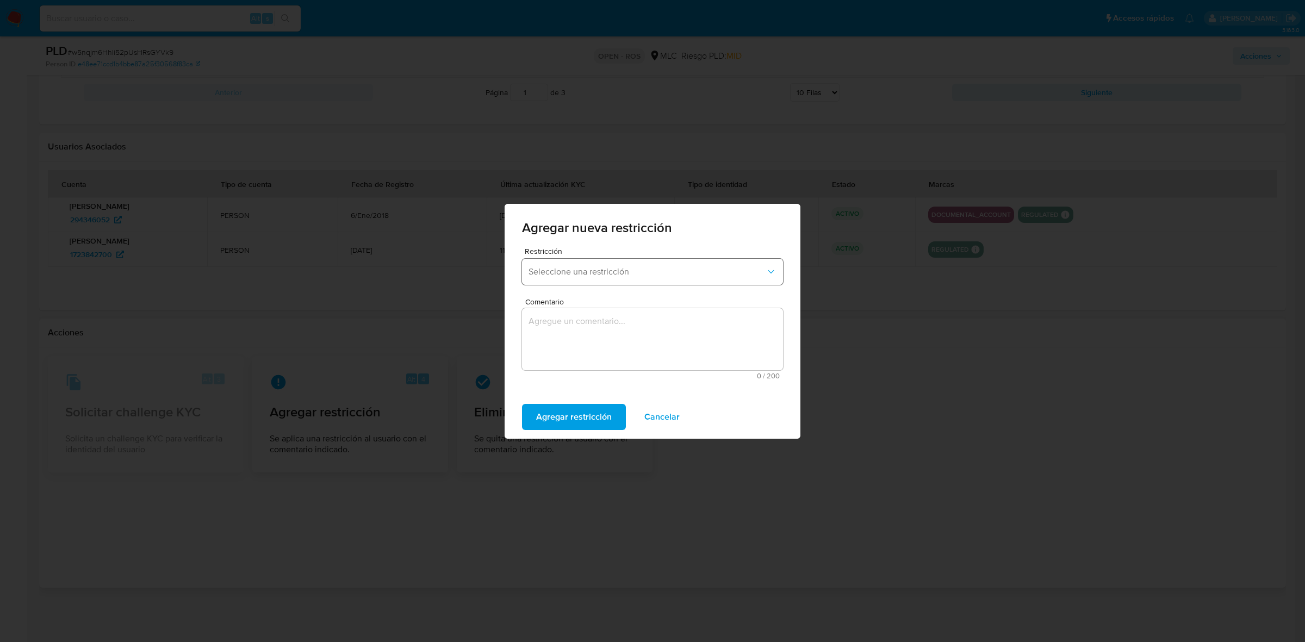
click at [606, 272] on span "Seleccione una restricción" at bounding box center [647, 271] width 237 height 11
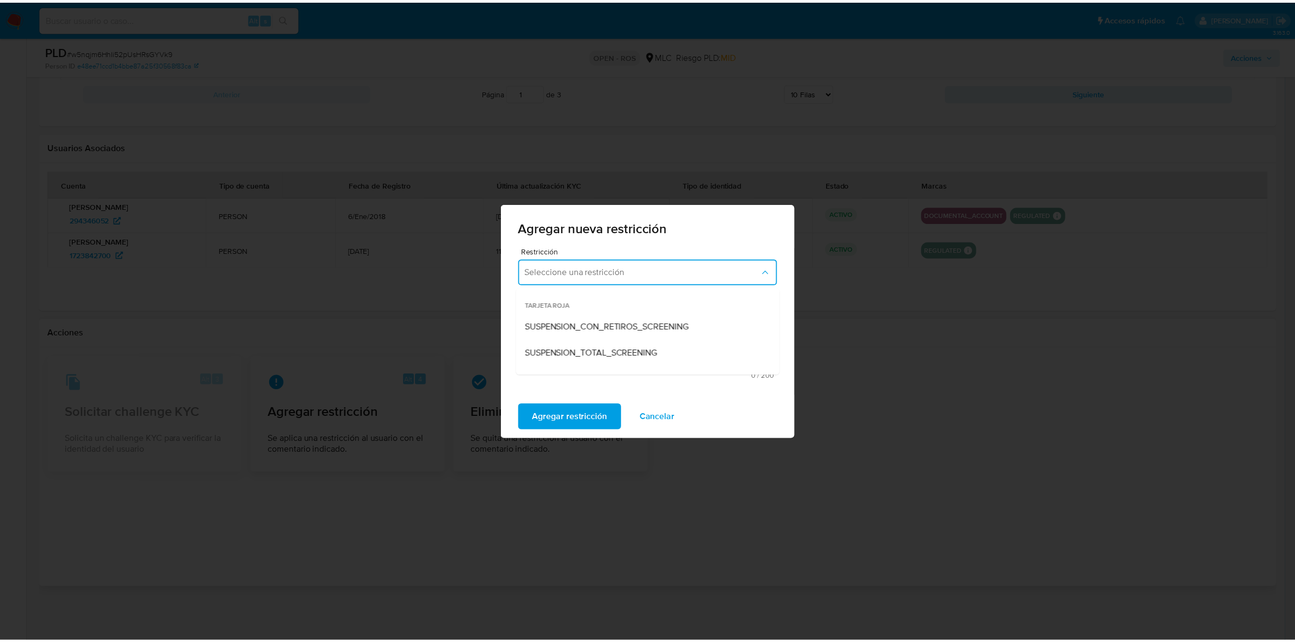
scroll to position [68, 0]
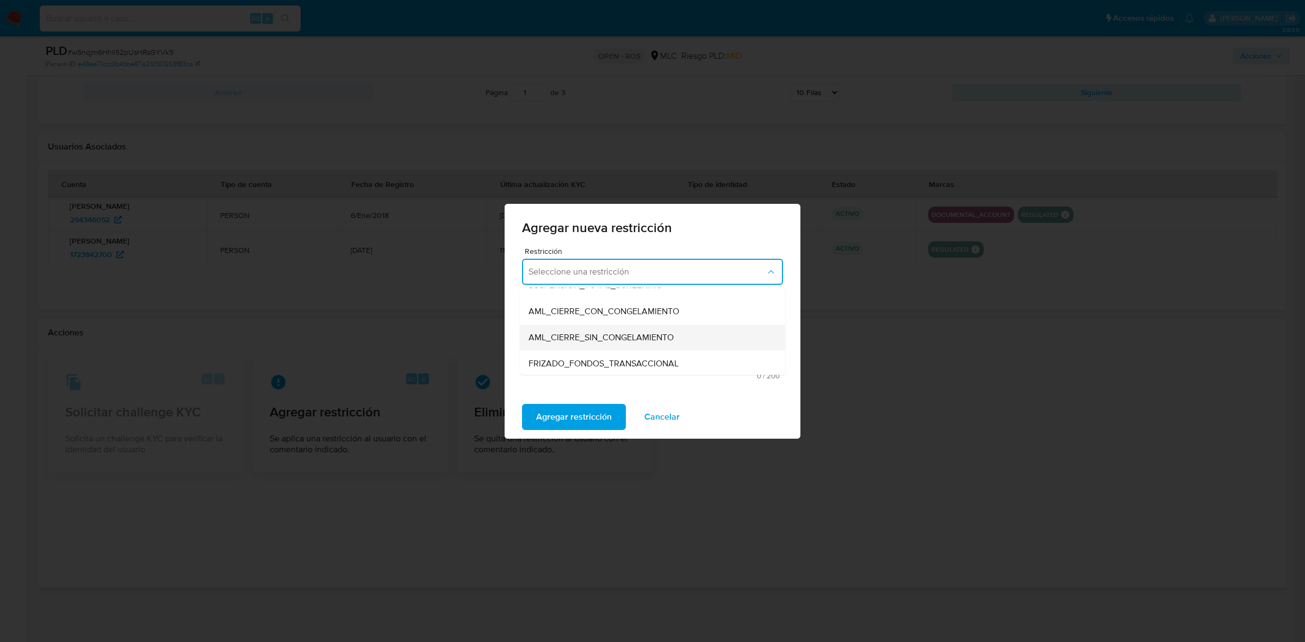
click at [632, 329] on div "AML_CIERRE_SIN_CONGELAMIENTO" at bounding box center [649, 337] width 241 height 26
click at [631, 343] on textarea "Comentario" at bounding box center [652, 339] width 261 height 62
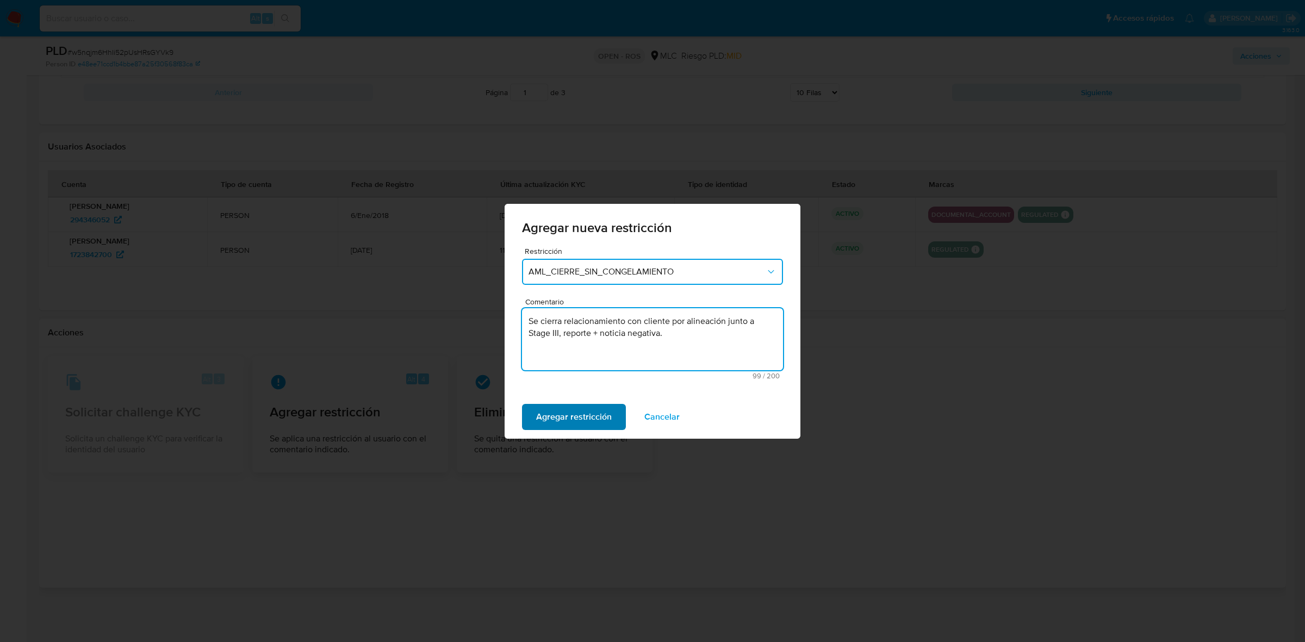
type textarea "Se cierra relacionamiento con cliente por alineación junto a Stage III, reporte…"
click at [566, 420] on span "Agregar restricción" at bounding box center [574, 417] width 76 height 24
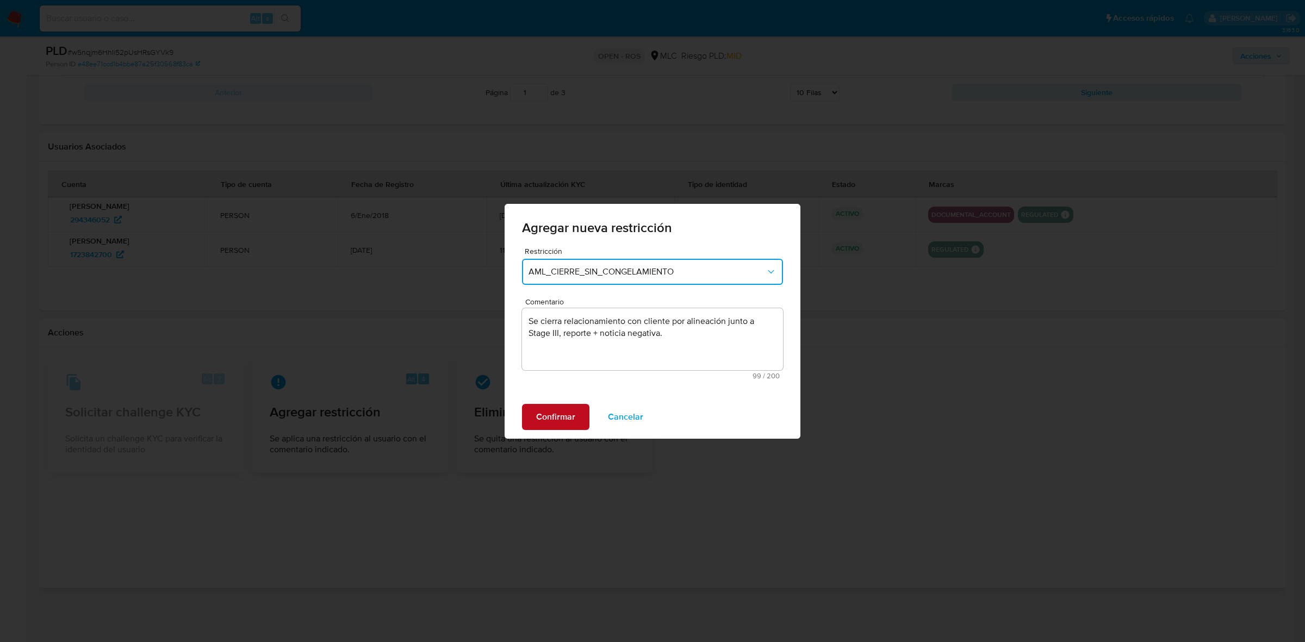
click at [566, 419] on span "Confirmar" at bounding box center [555, 417] width 39 height 24
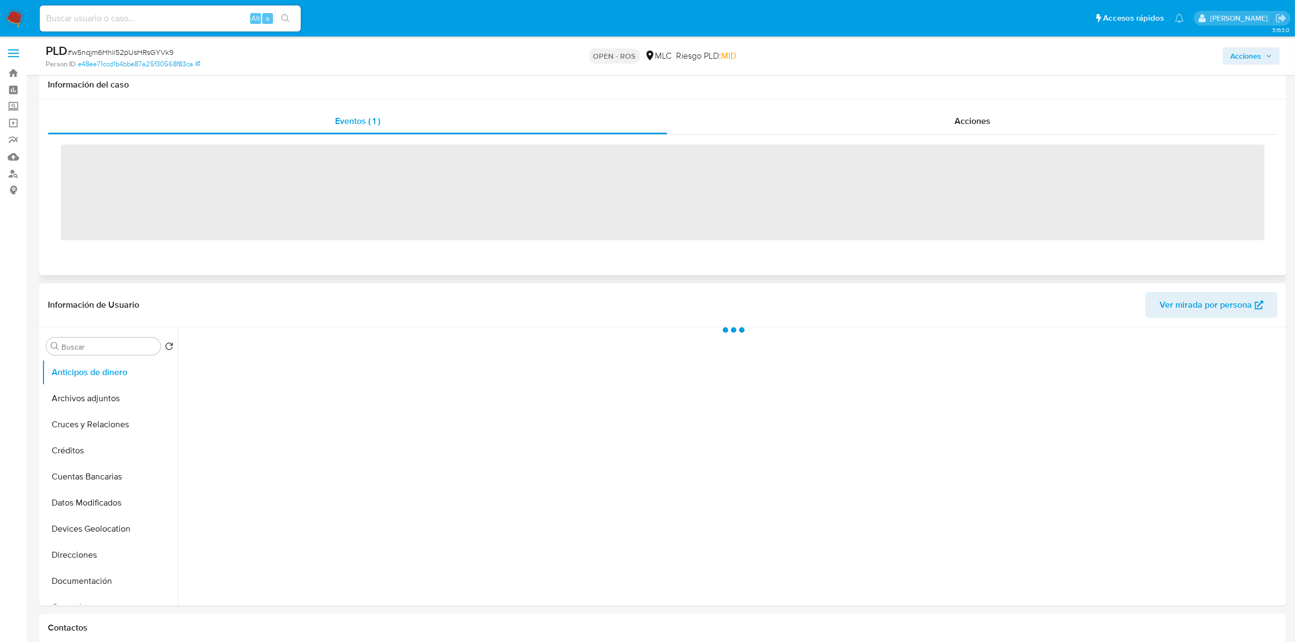
scroll to position [204, 0]
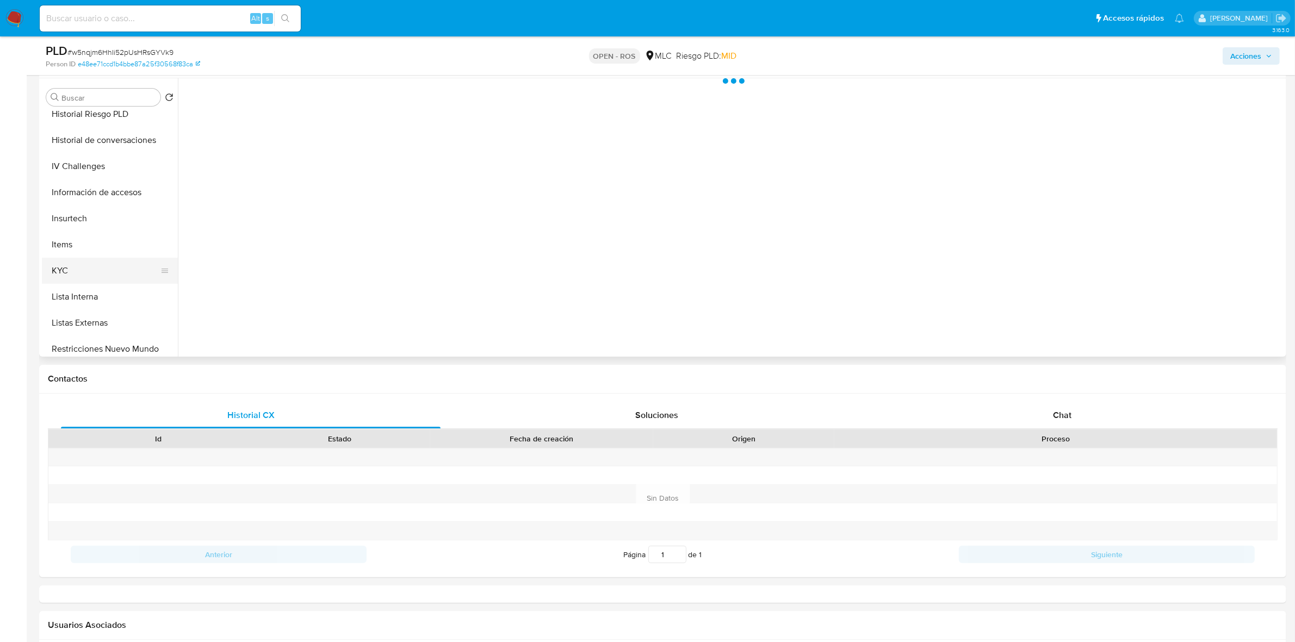
select select "10"
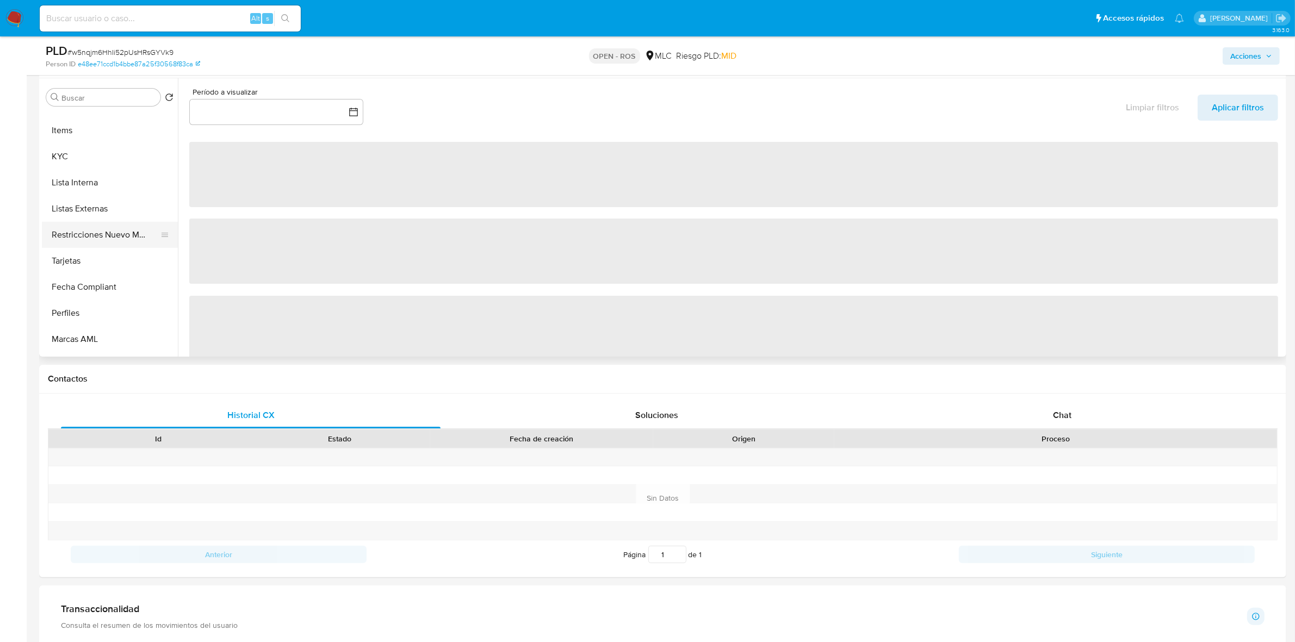
scroll to position [476, 0]
click at [96, 192] on button "Restricciones Nuevo Mundo" at bounding box center [105, 196] width 127 height 26
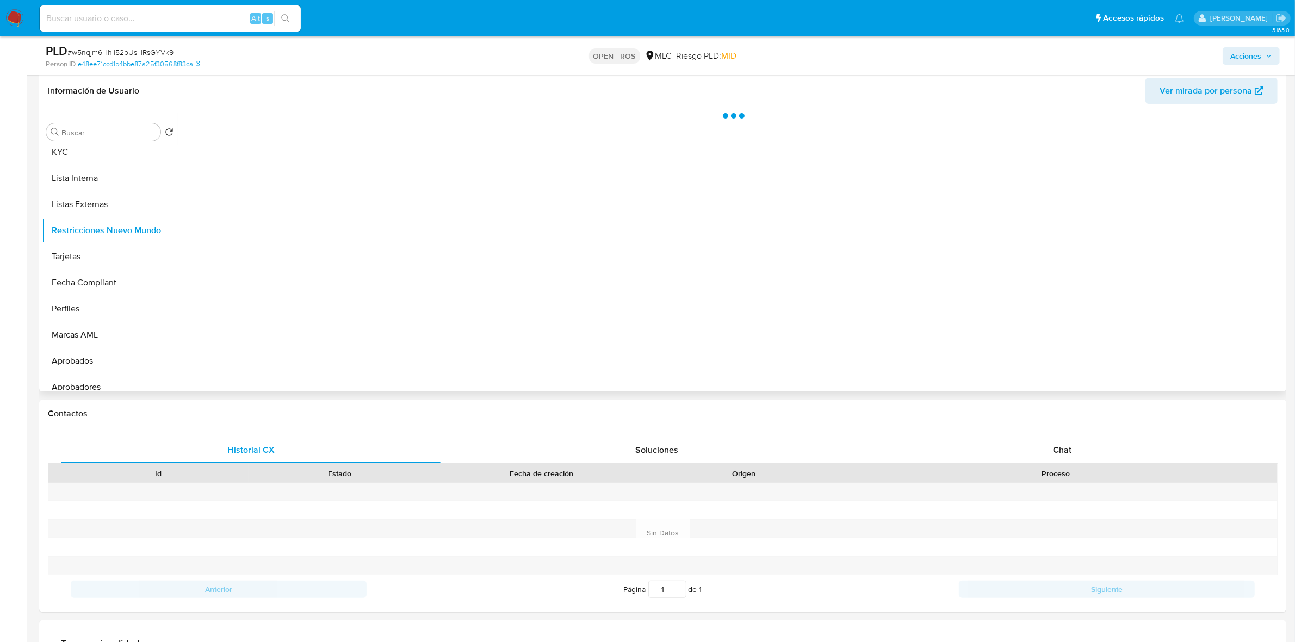
scroll to position [136, 0]
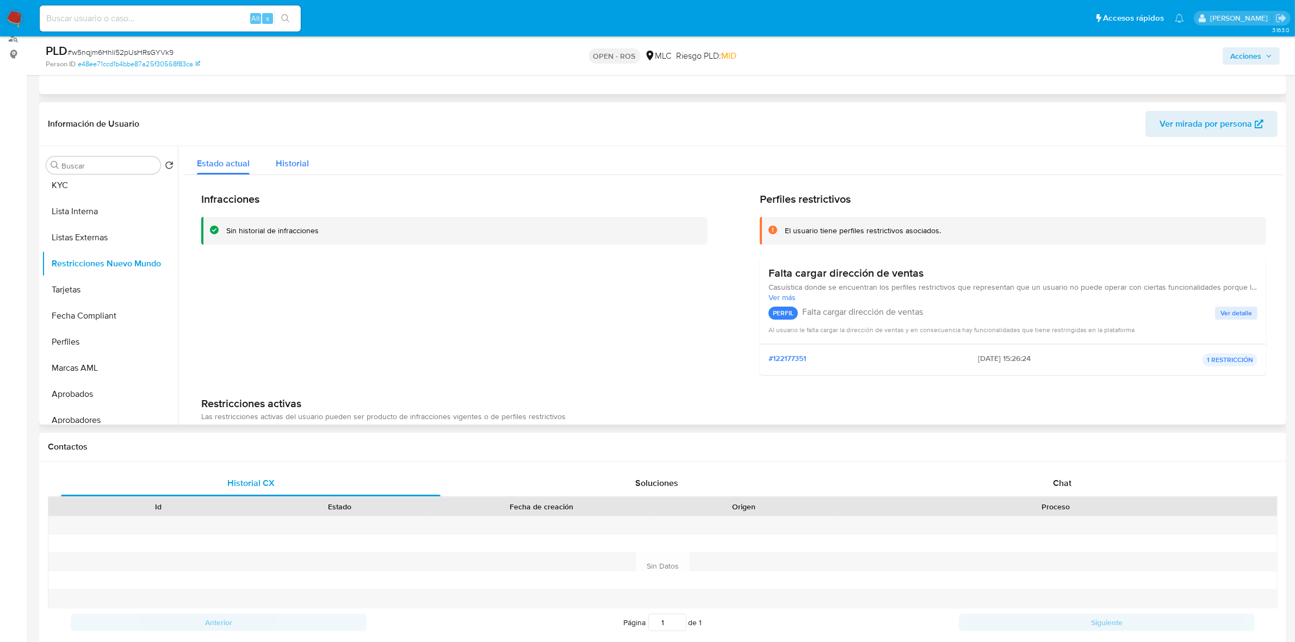
click at [280, 170] on div "Historial" at bounding box center [292, 160] width 33 height 29
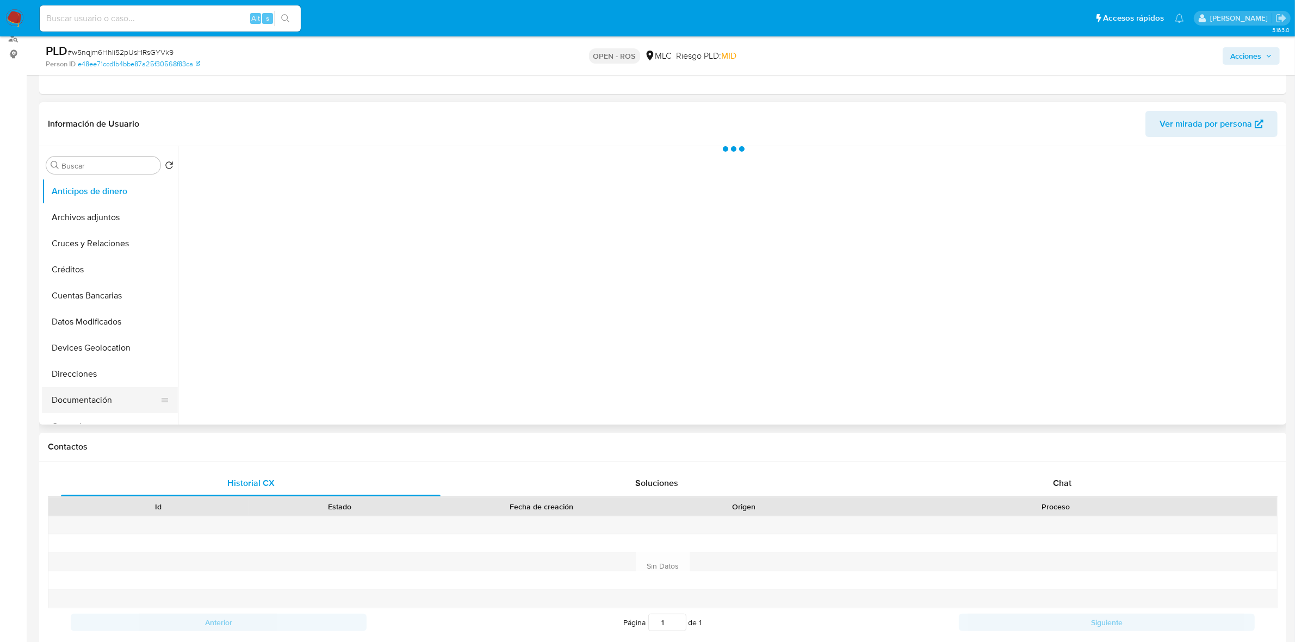
scroll to position [408, 0]
select select "10"
click at [117, 328] on button "Restricciones Nuevo Mundo" at bounding box center [105, 332] width 127 height 26
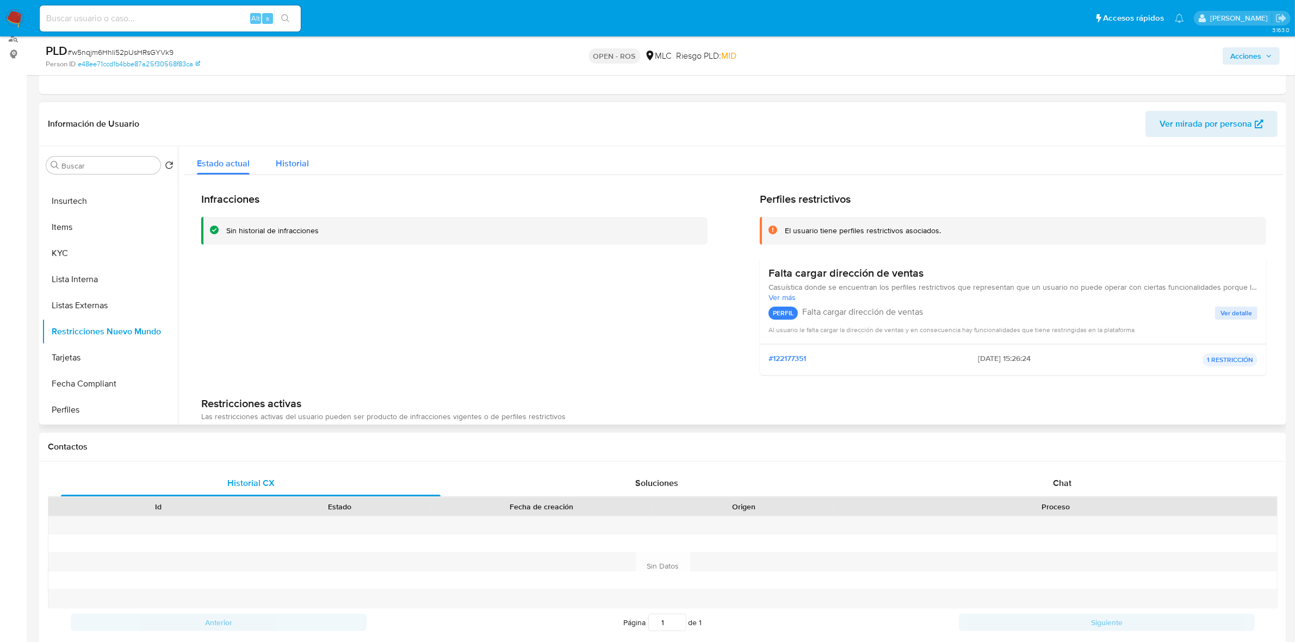
click at [290, 158] on span "Historial" at bounding box center [292, 163] width 33 height 13
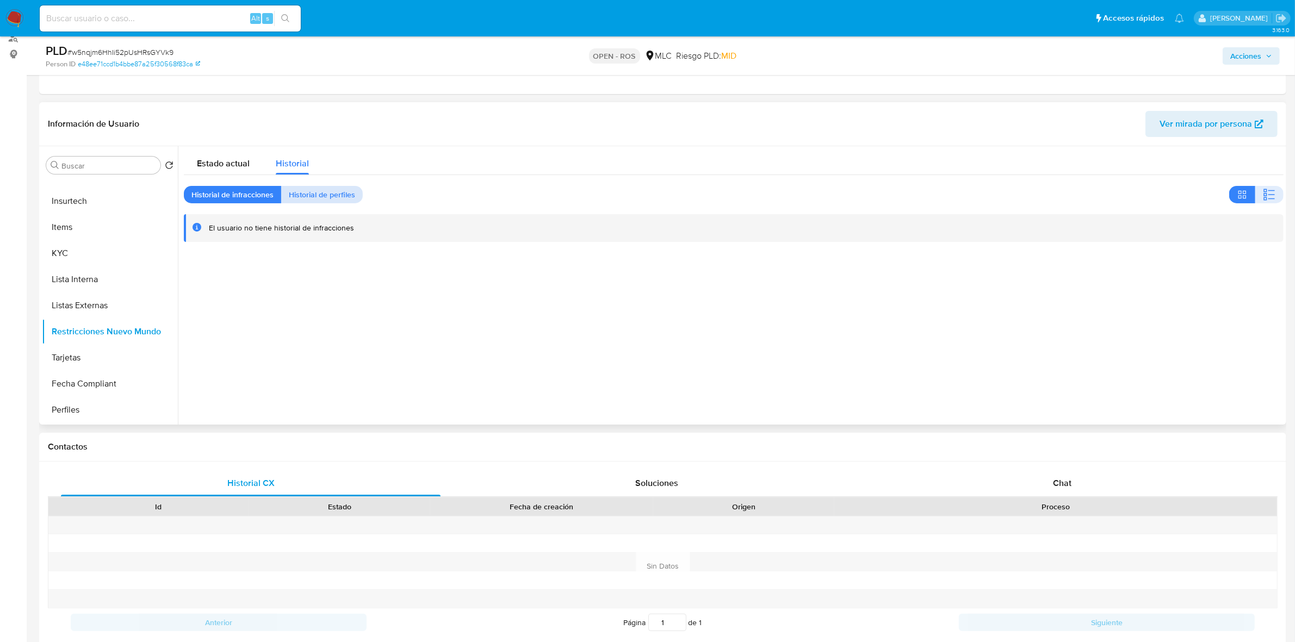
click at [306, 192] on span "Historial de perfiles" at bounding box center [322, 194] width 66 height 15
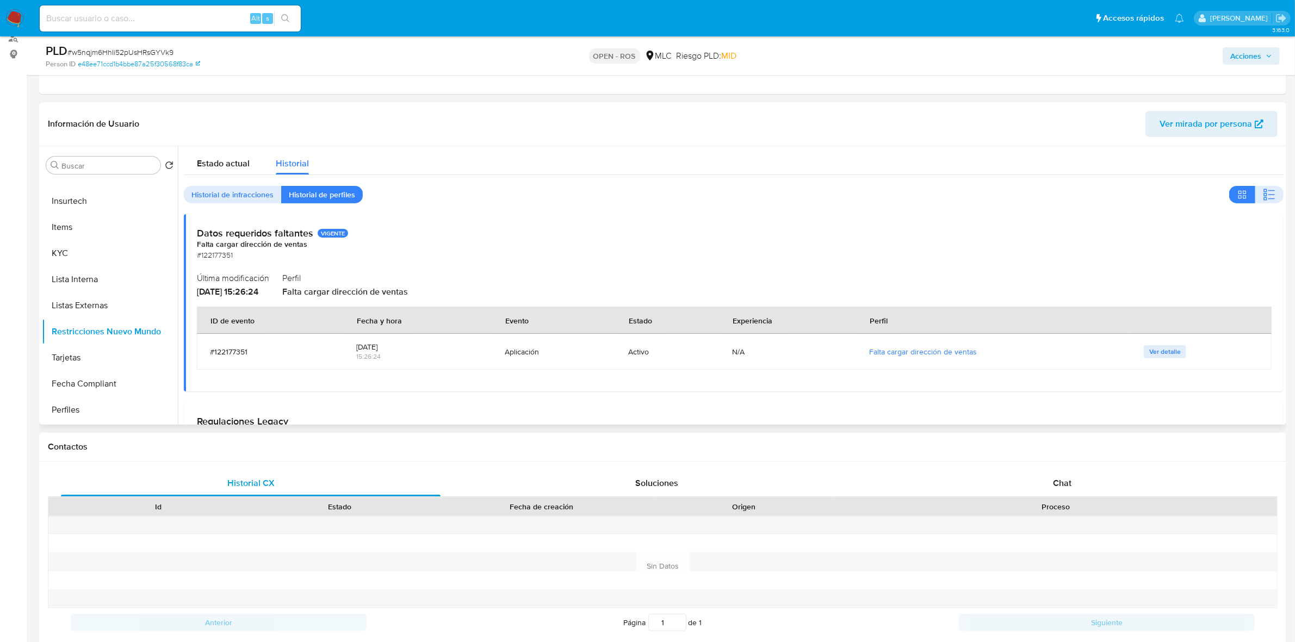
click at [248, 184] on div "Estado actual Historial Historial de infracciones Historial de perfiles Datos r…" at bounding box center [734, 362] width 1100 height 433
click at [243, 191] on span "Historial de infracciones" at bounding box center [232, 194] width 82 height 15
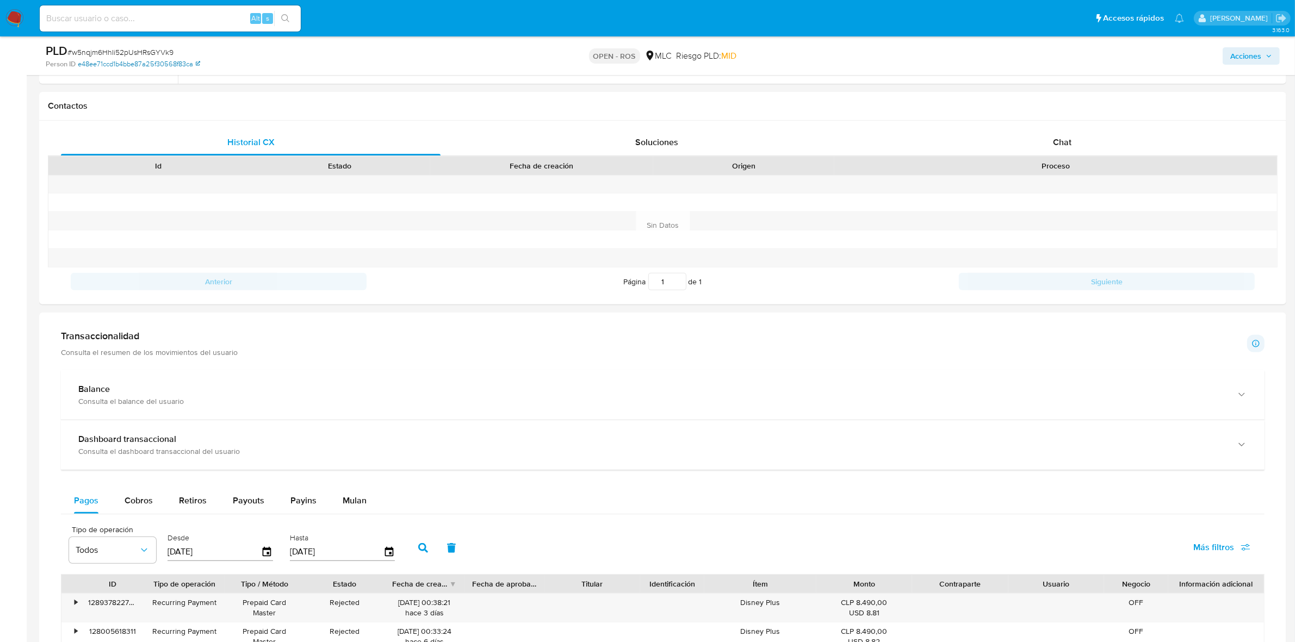
scroll to position [331, 0]
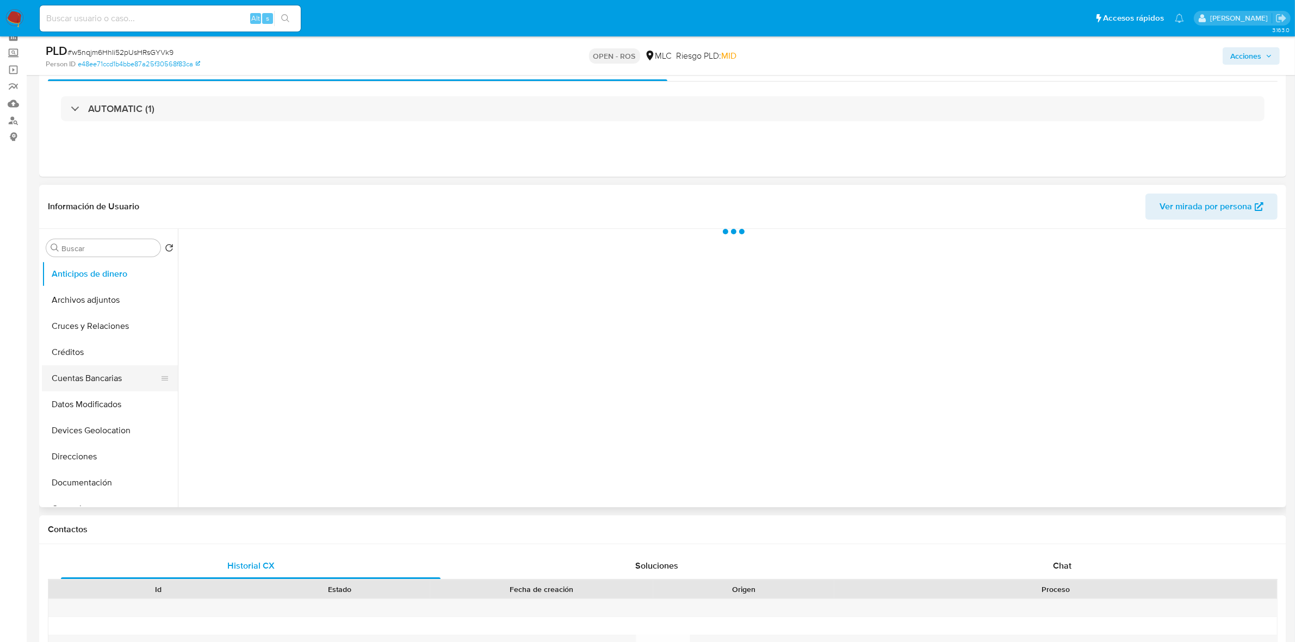
scroll to position [136, 0]
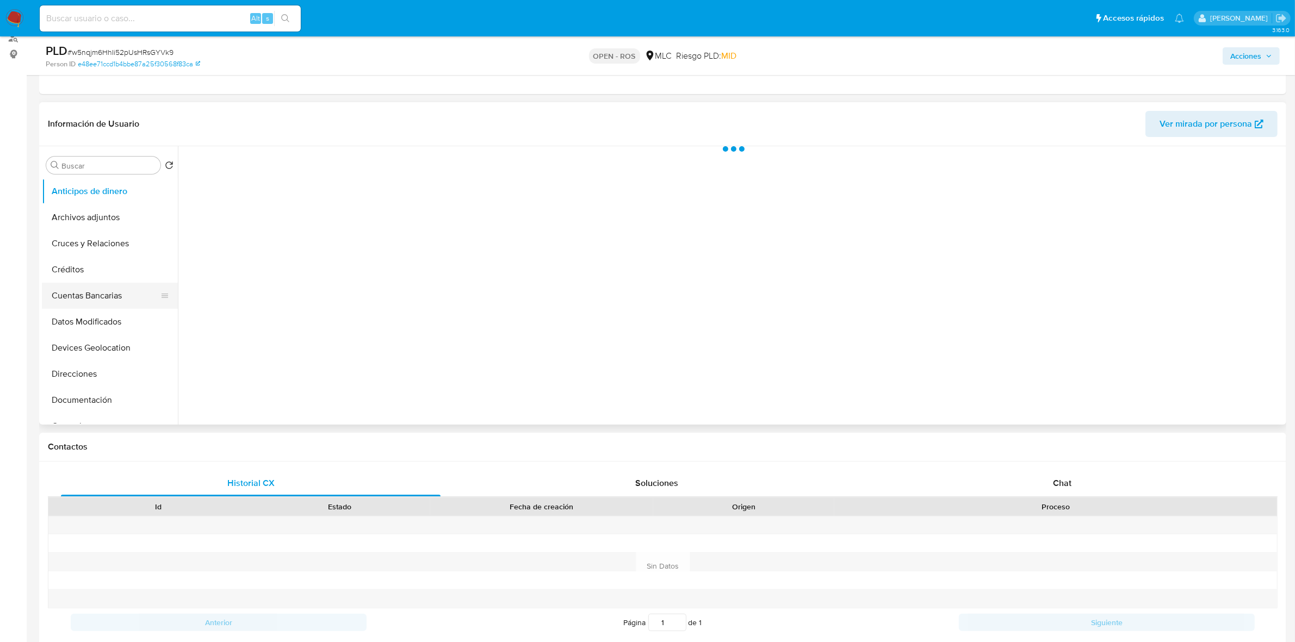
select select "10"
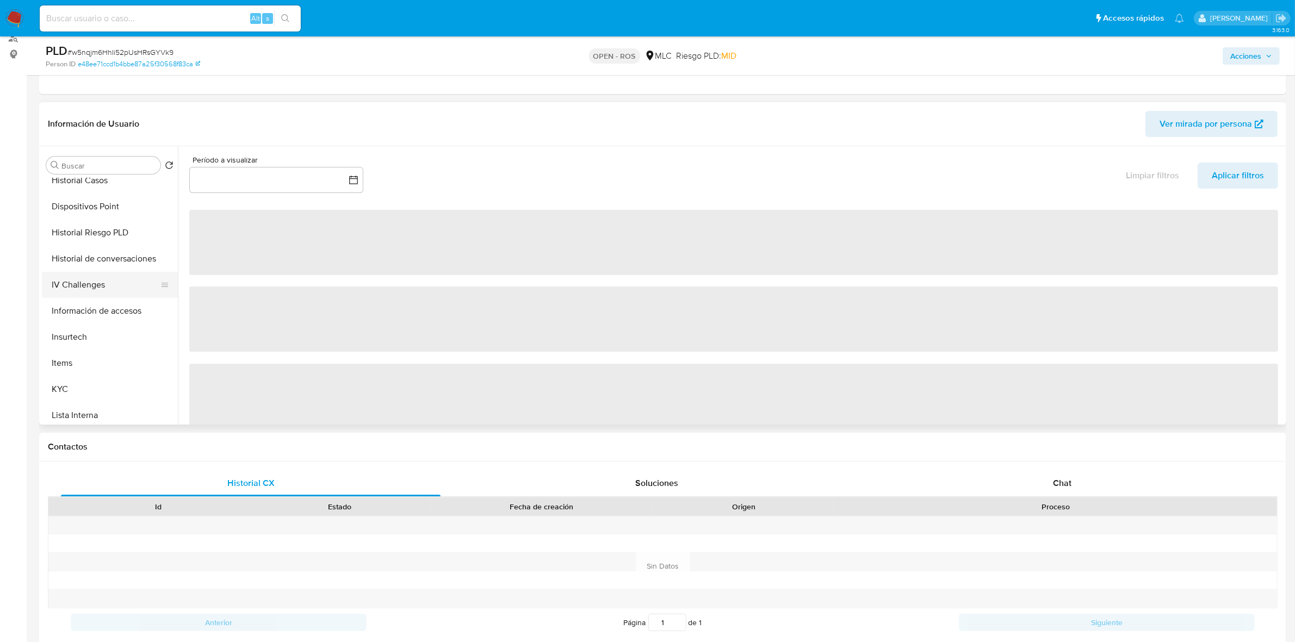
scroll to position [537, 0]
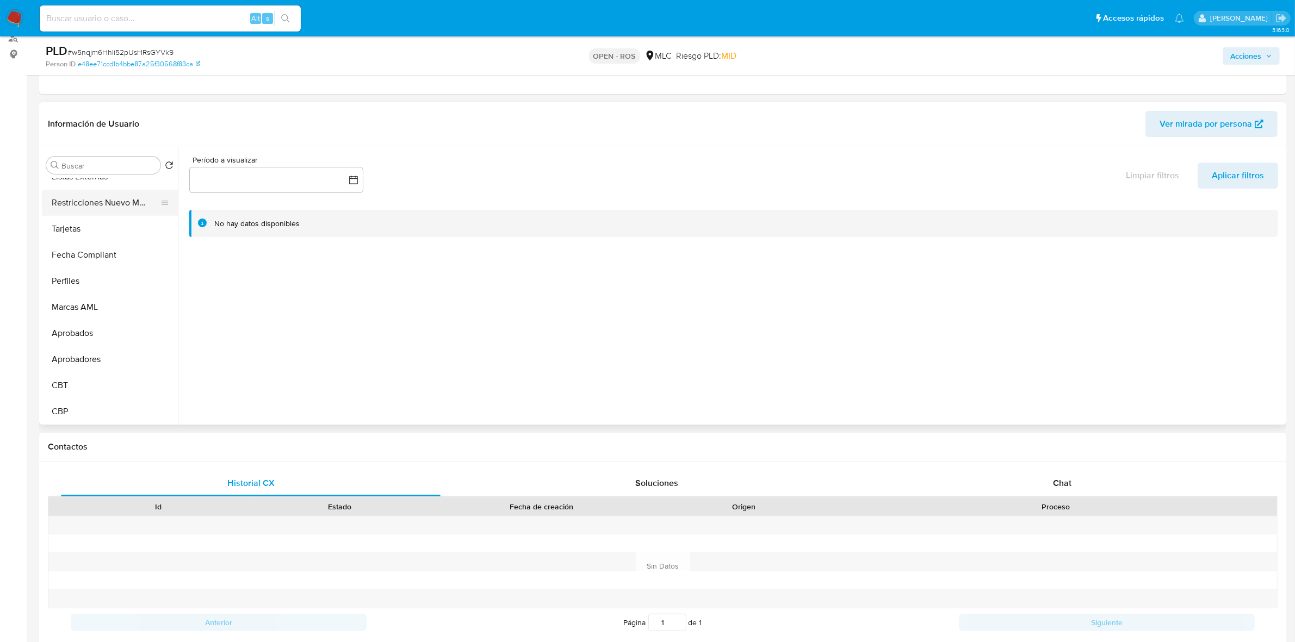
click at [101, 213] on button "Restricciones Nuevo Mundo" at bounding box center [105, 203] width 127 height 26
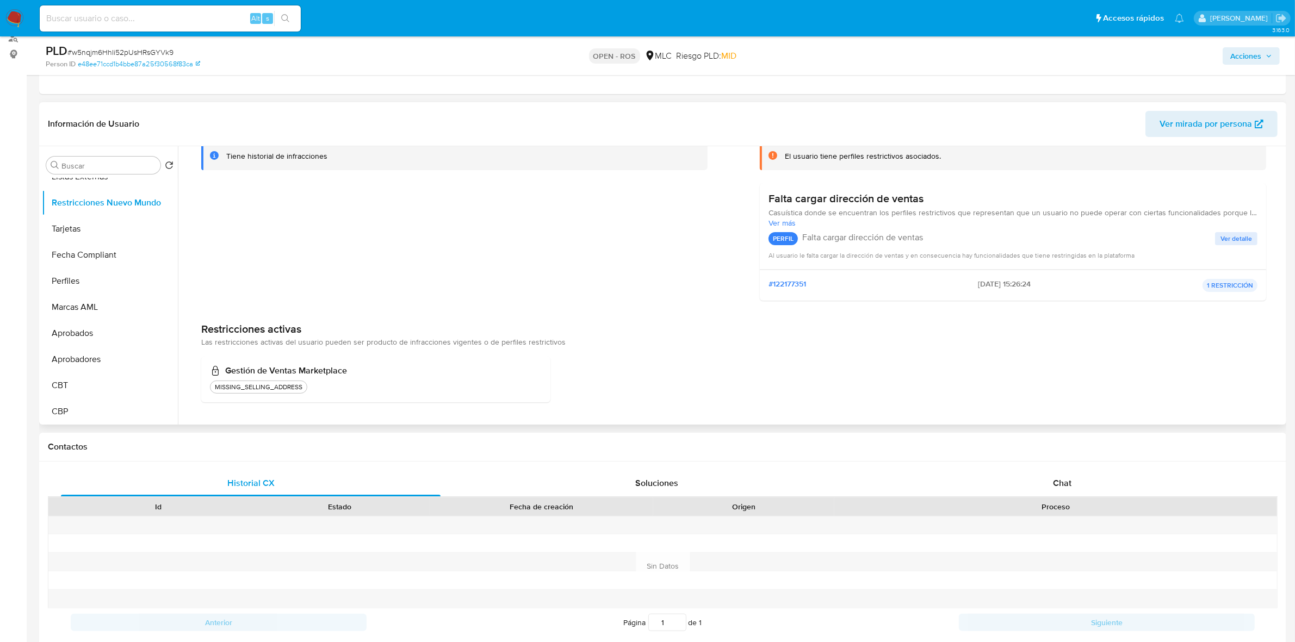
scroll to position [0, 0]
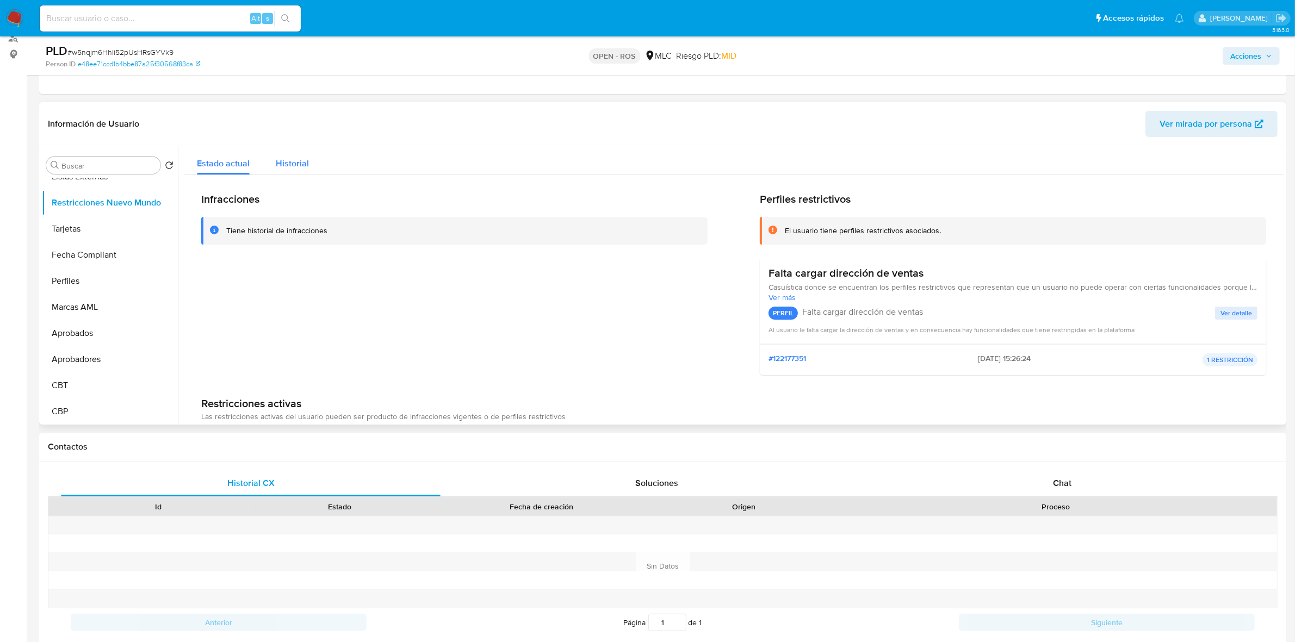
click at [281, 158] on span "Historial" at bounding box center [292, 163] width 33 height 13
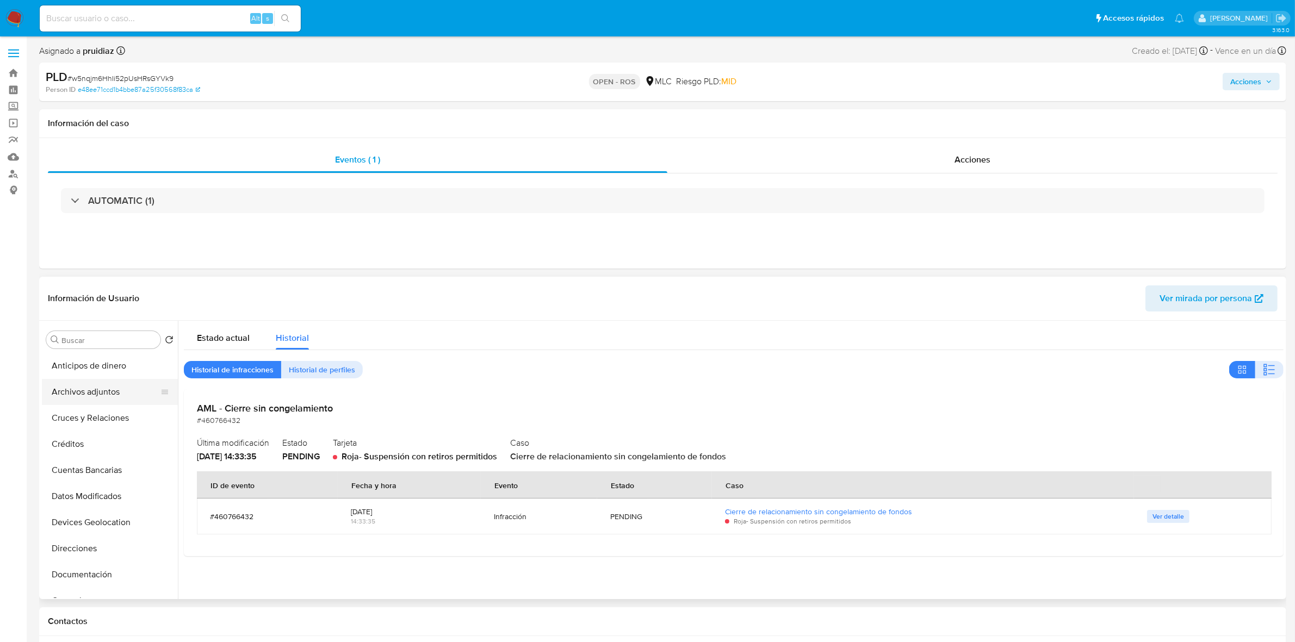
click at [86, 395] on button "Archivos adjuntos" at bounding box center [105, 392] width 127 height 26
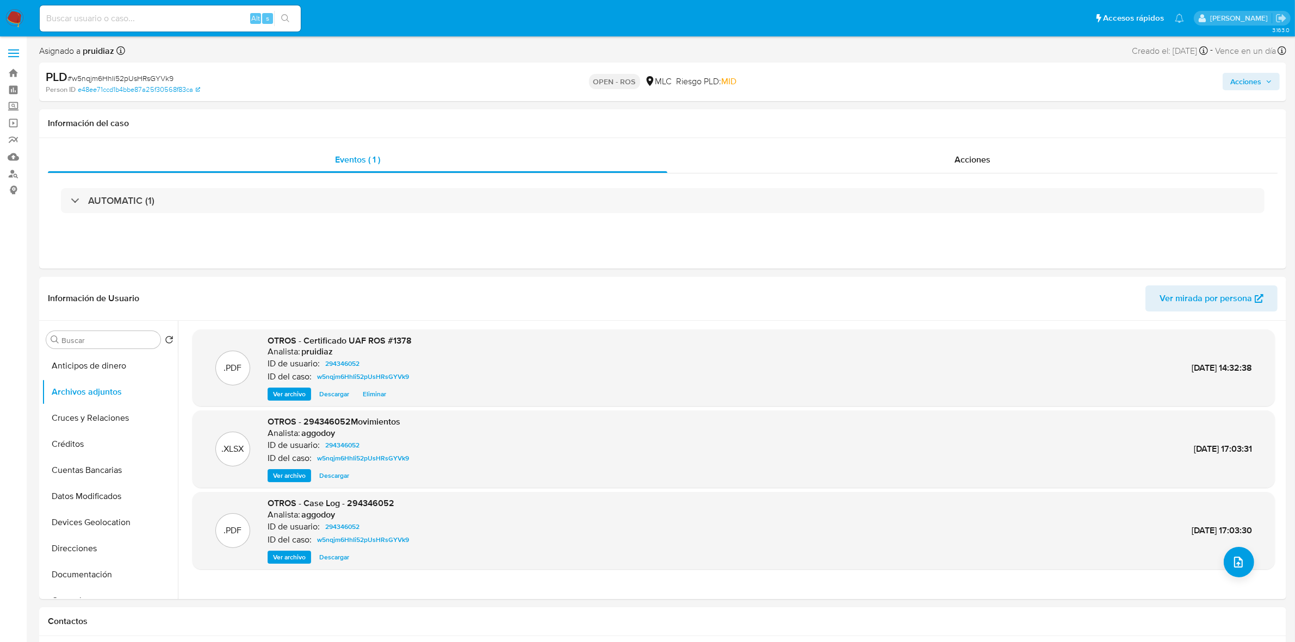
click at [1249, 78] on span "Acciones" at bounding box center [1245, 81] width 31 height 17
click at [977, 117] on span "Resolución del caso" at bounding box center [942, 116] width 78 height 13
click at [1228, 258] on span "ROS" at bounding box center [1207, 267] width 53 height 24
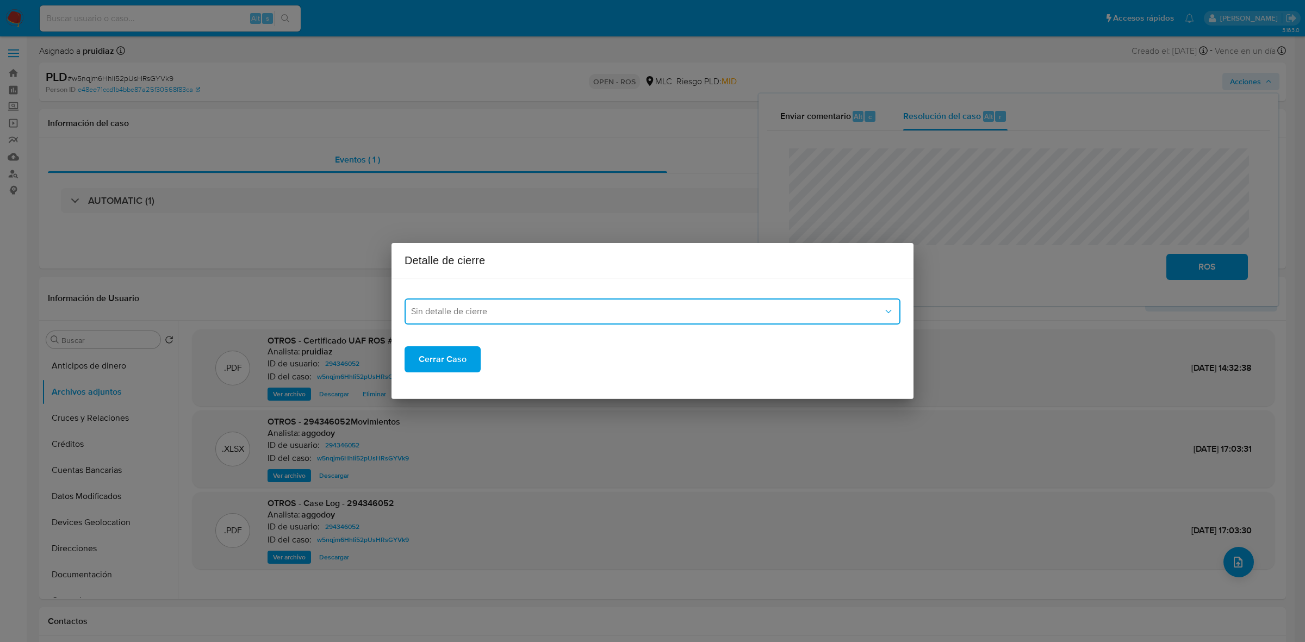
click at [485, 308] on span "Sin detalle de cierre" at bounding box center [647, 311] width 472 height 11
click at [427, 365] on span "ROS_EMISOR" at bounding box center [437, 367] width 53 height 11
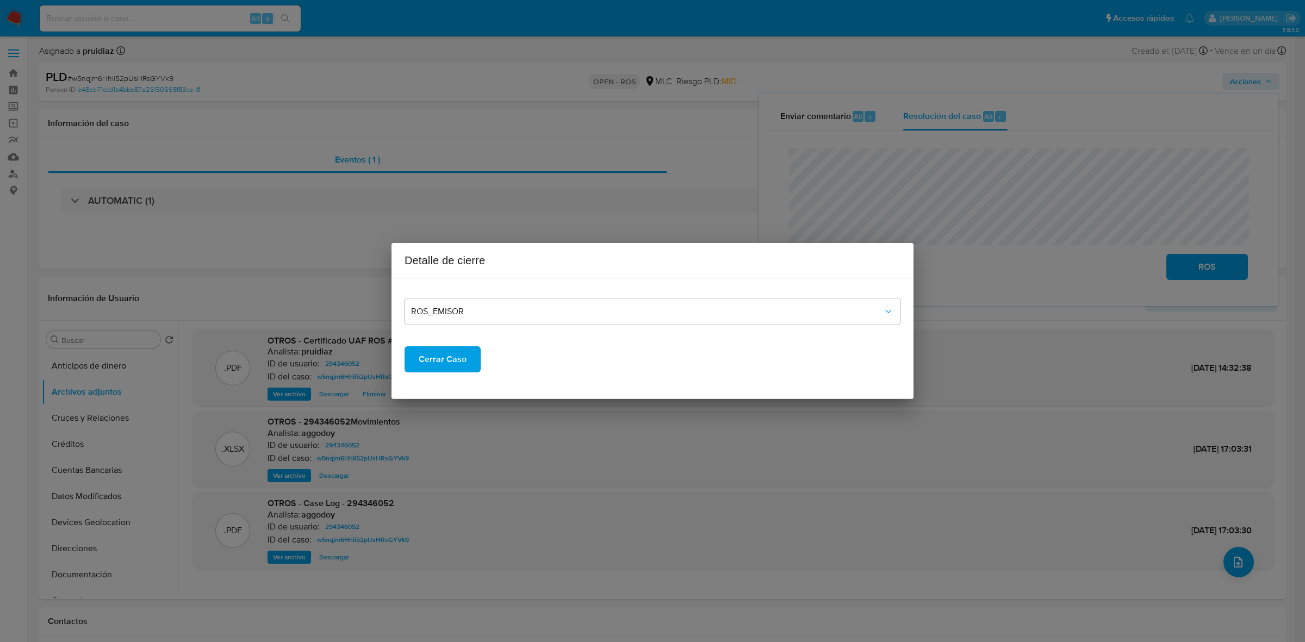
click at [444, 360] on span "Cerrar Caso" at bounding box center [443, 360] width 48 height 24
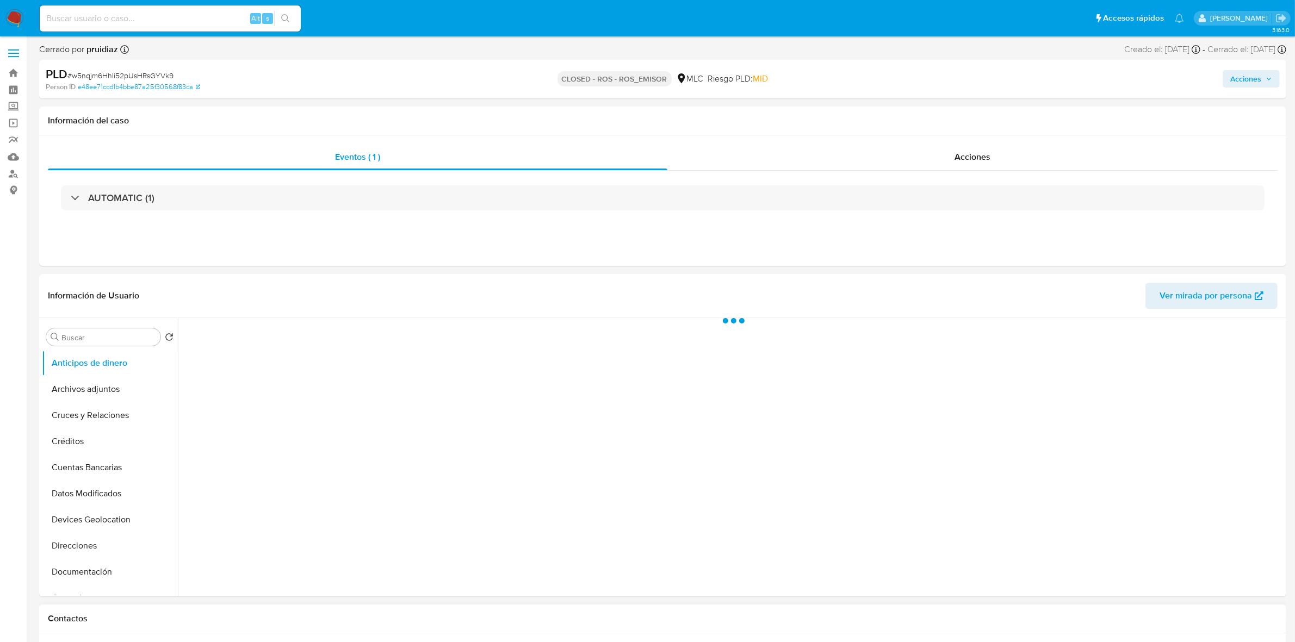
select select "10"
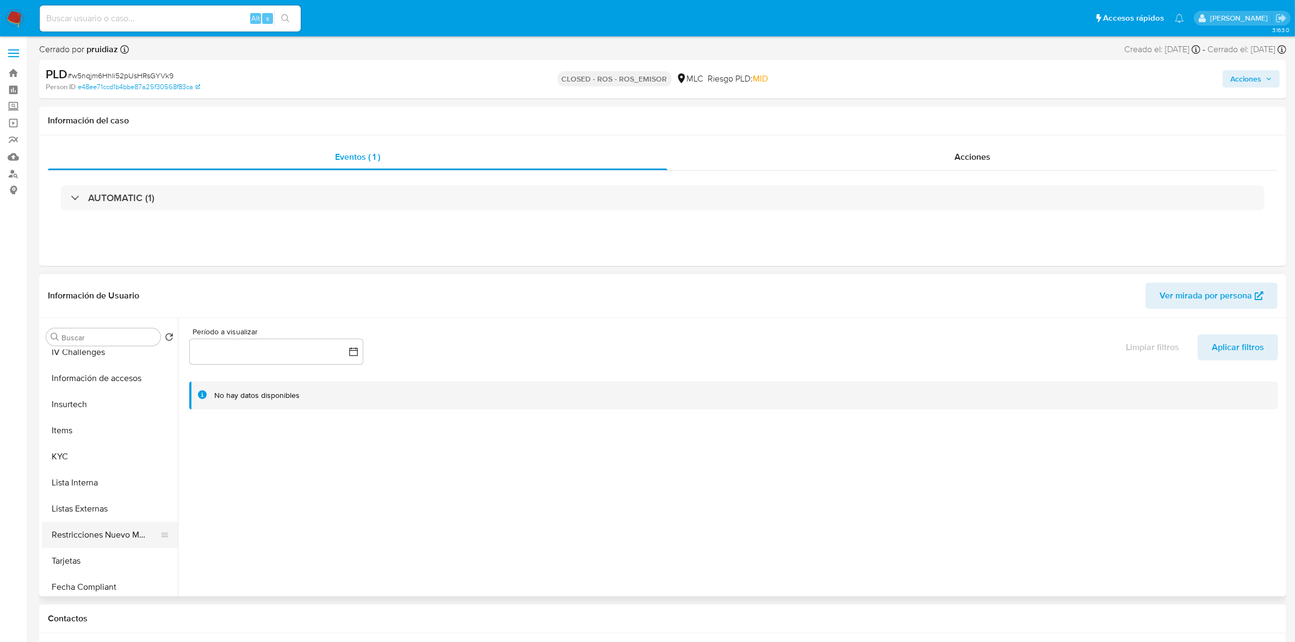
scroll to position [476, 0]
click at [104, 442] on button "Restricciones Nuevo Mundo" at bounding box center [105, 436] width 127 height 26
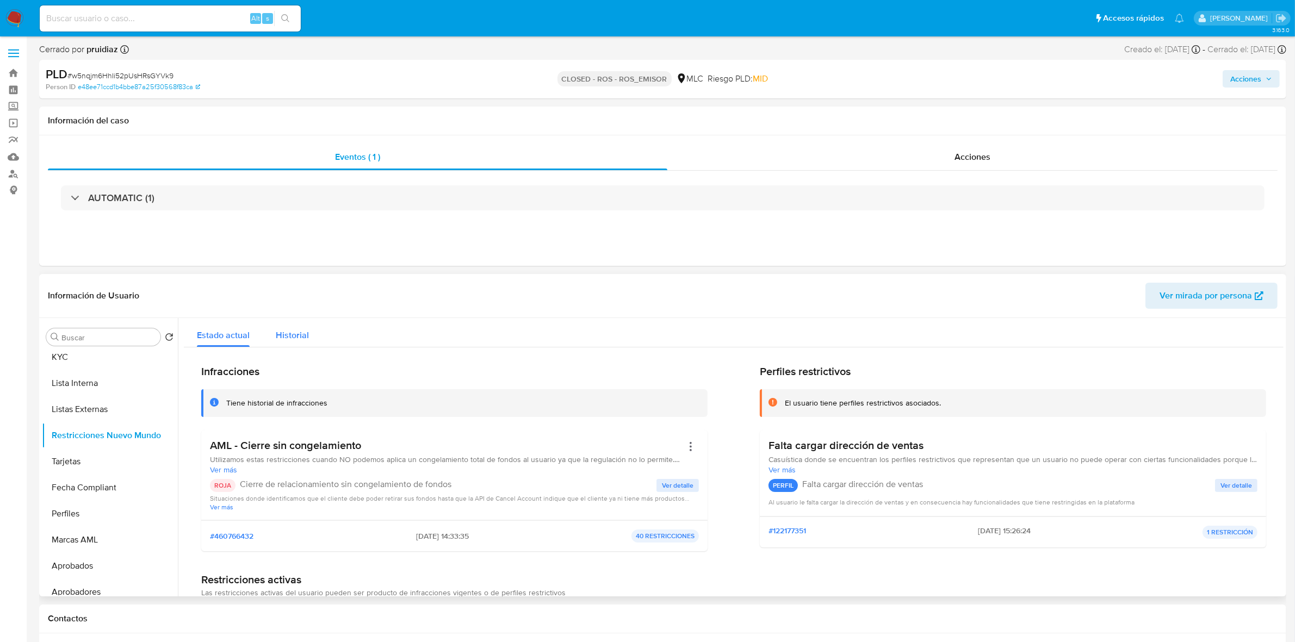
click at [293, 330] on span "Historial" at bounding box center [292, 335] width 33 height 13
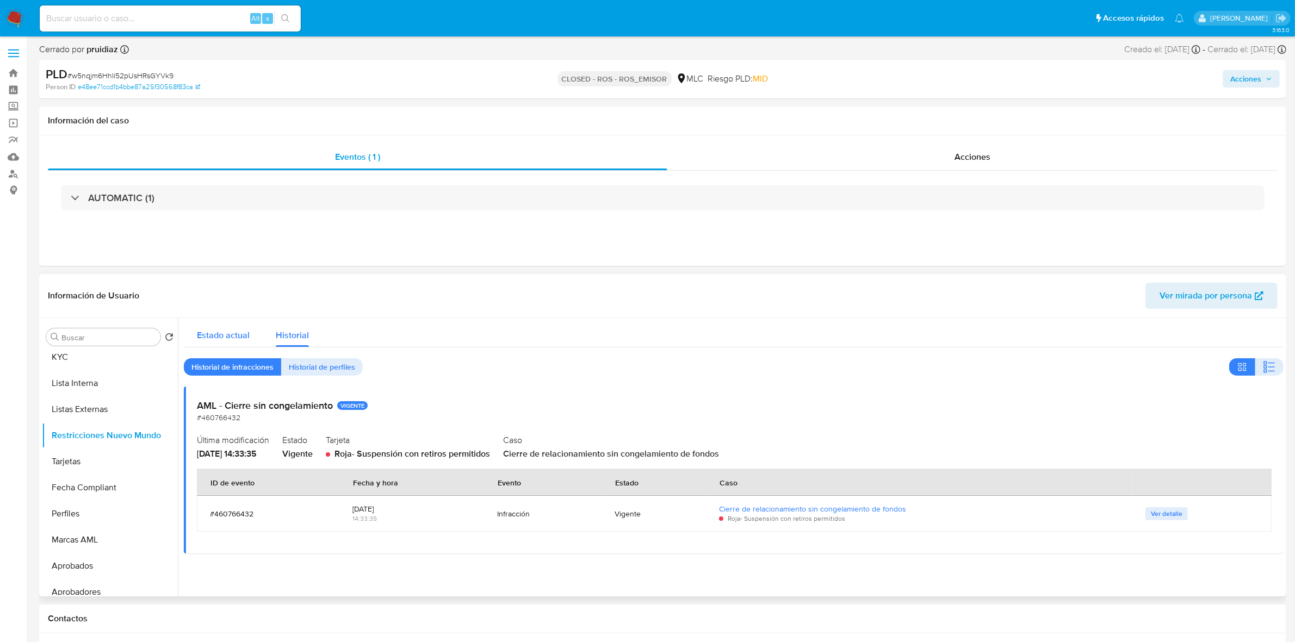
click at [243, 332] on span "Estado actual" at bounding box center [223, 335] width 53 height 13
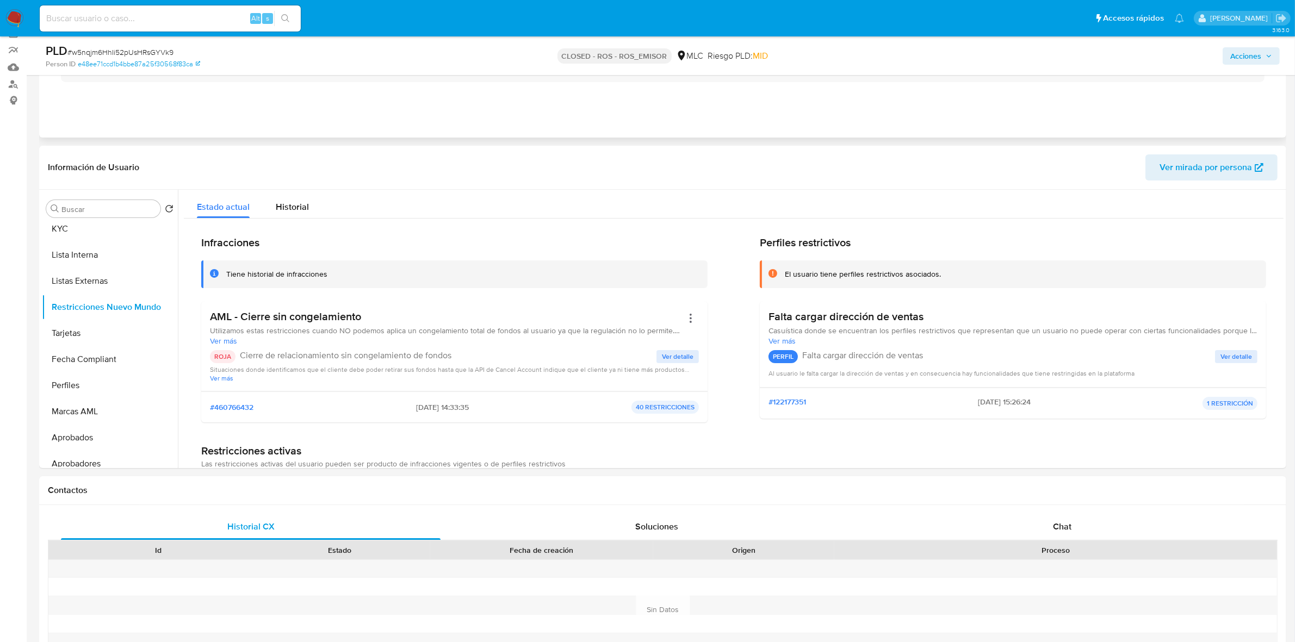
scroll to position [136, 0]
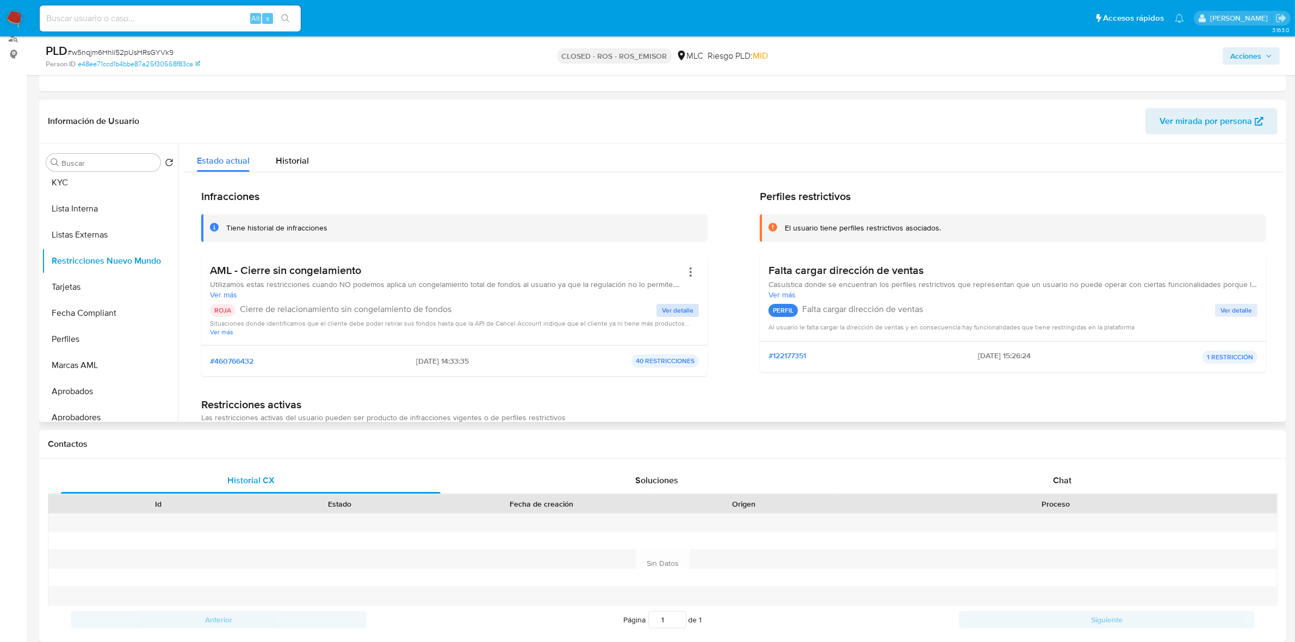
click at [674, 306] on span "Ver detalle" at bounding box center [678, 310] width 32 height 11
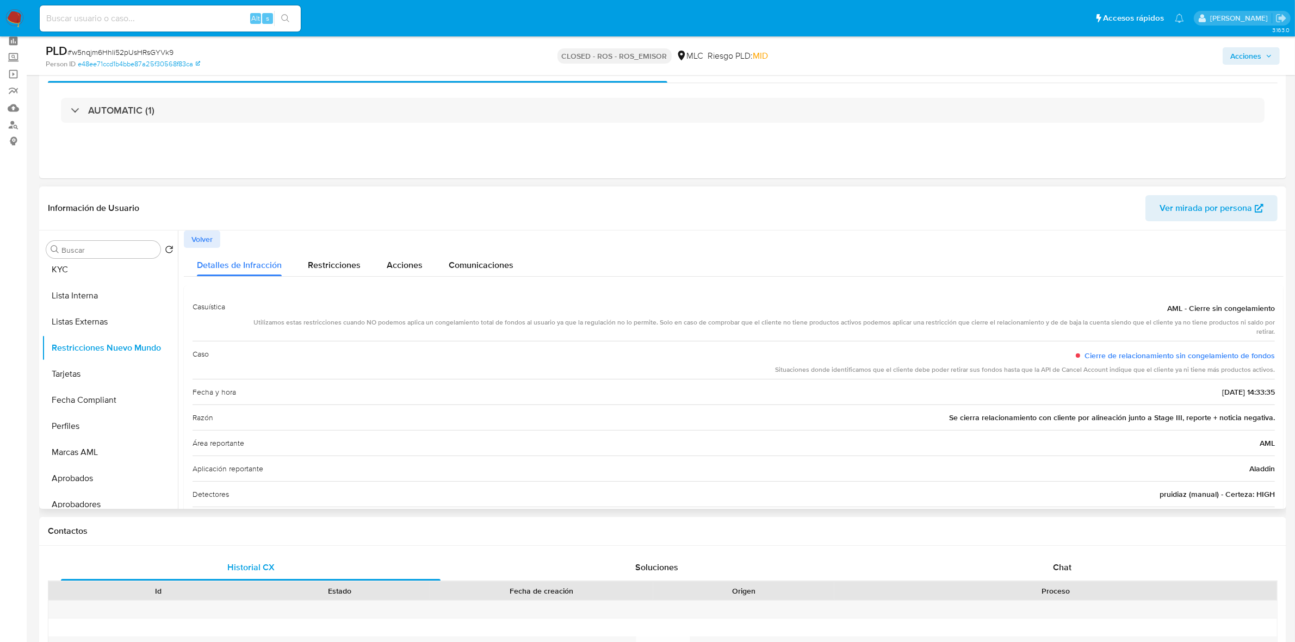
scroll to position [0, 0]
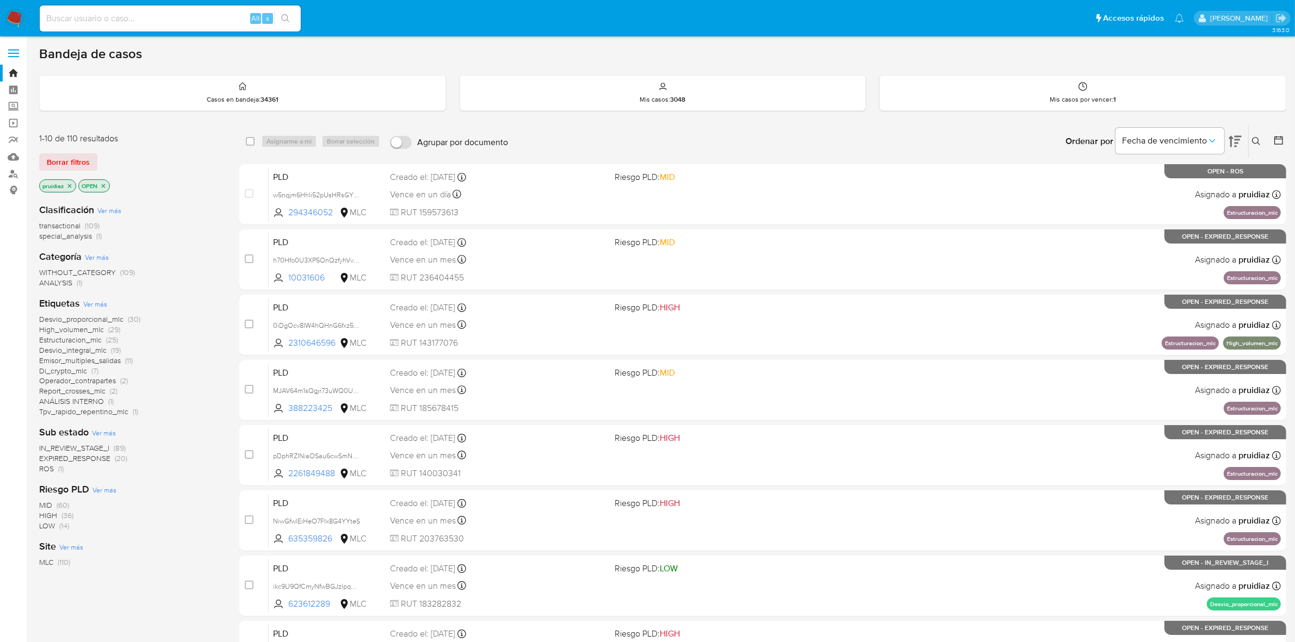
click at [14, 18] on img at bounding box center [14, 18] width 18 height 18
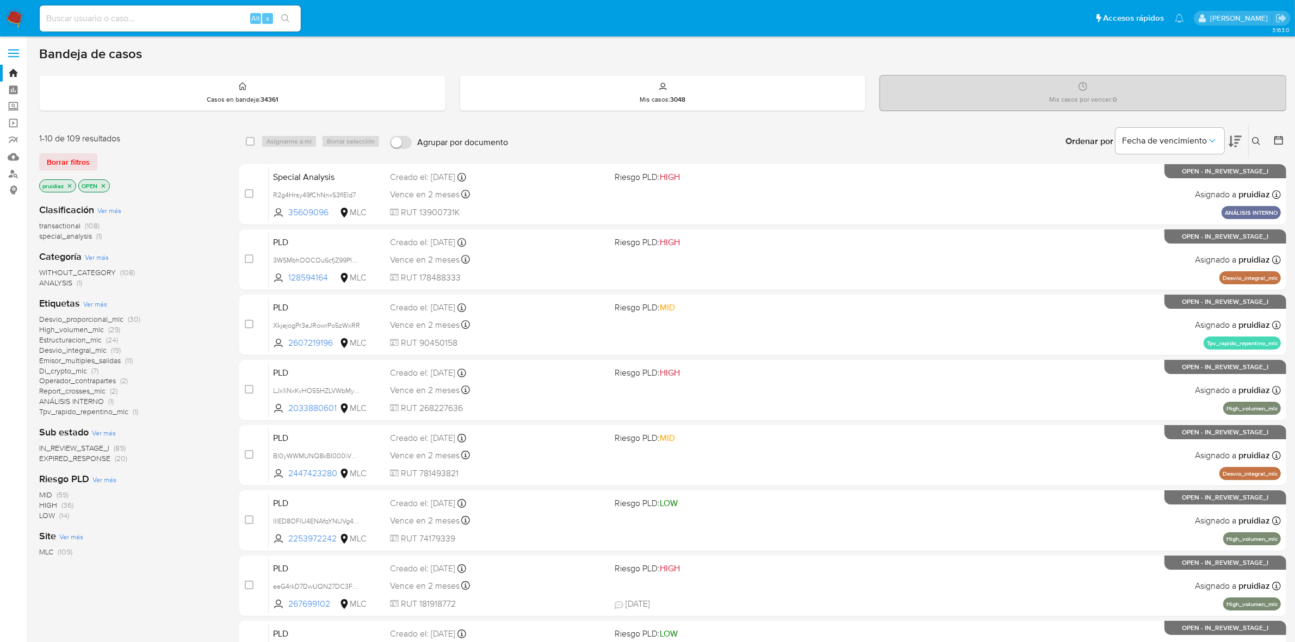
click at [1238, 142] on icon at bounding box center [1235, 141] width 13 height 11
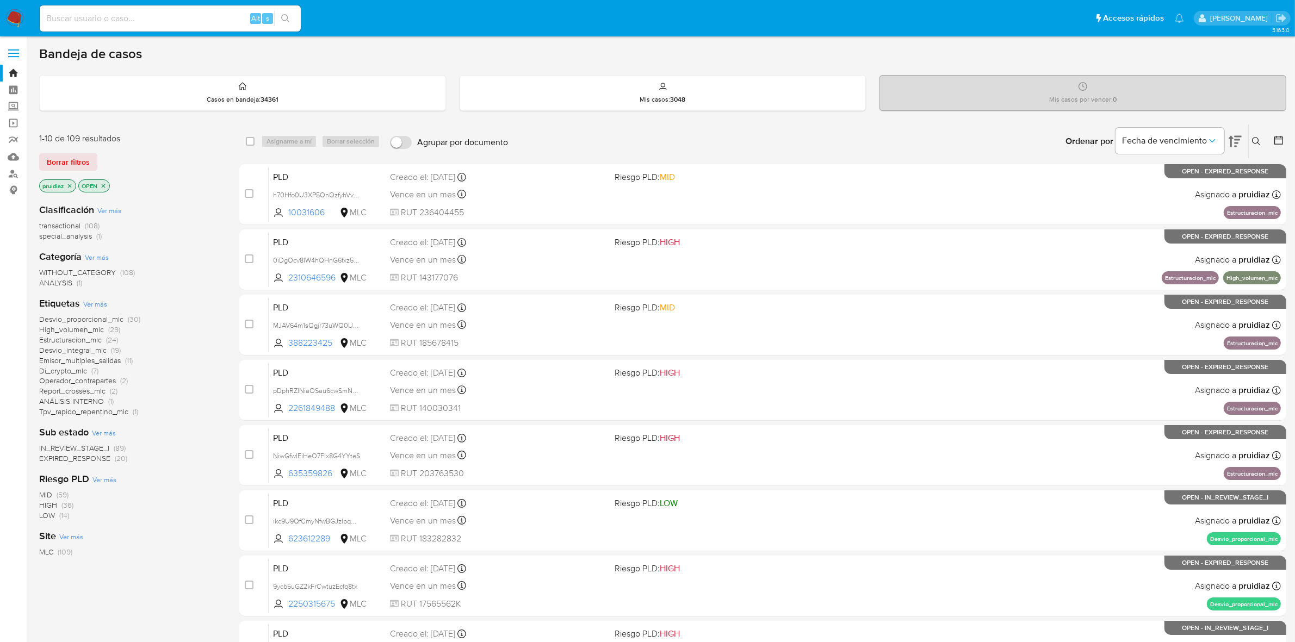
click at [20, 22] on img at bounding box center [14, 18] width 18 height 18
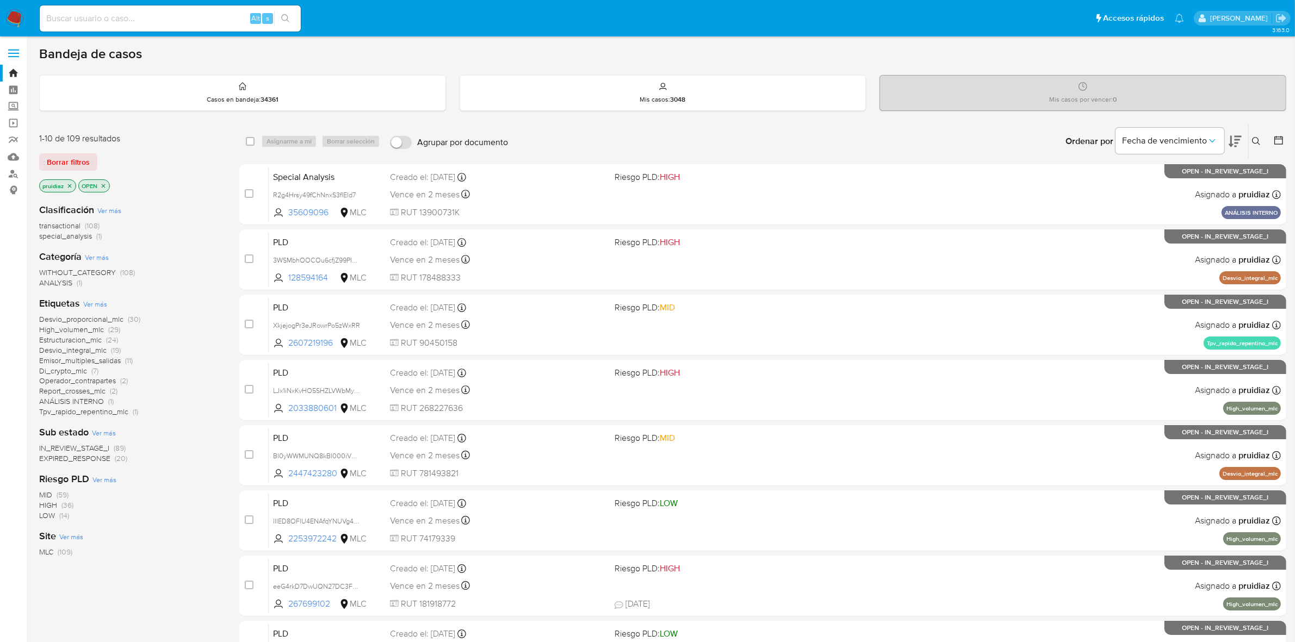
click at [1237, 147] on icon at bounding box center [1235, 141] width 13 height 13
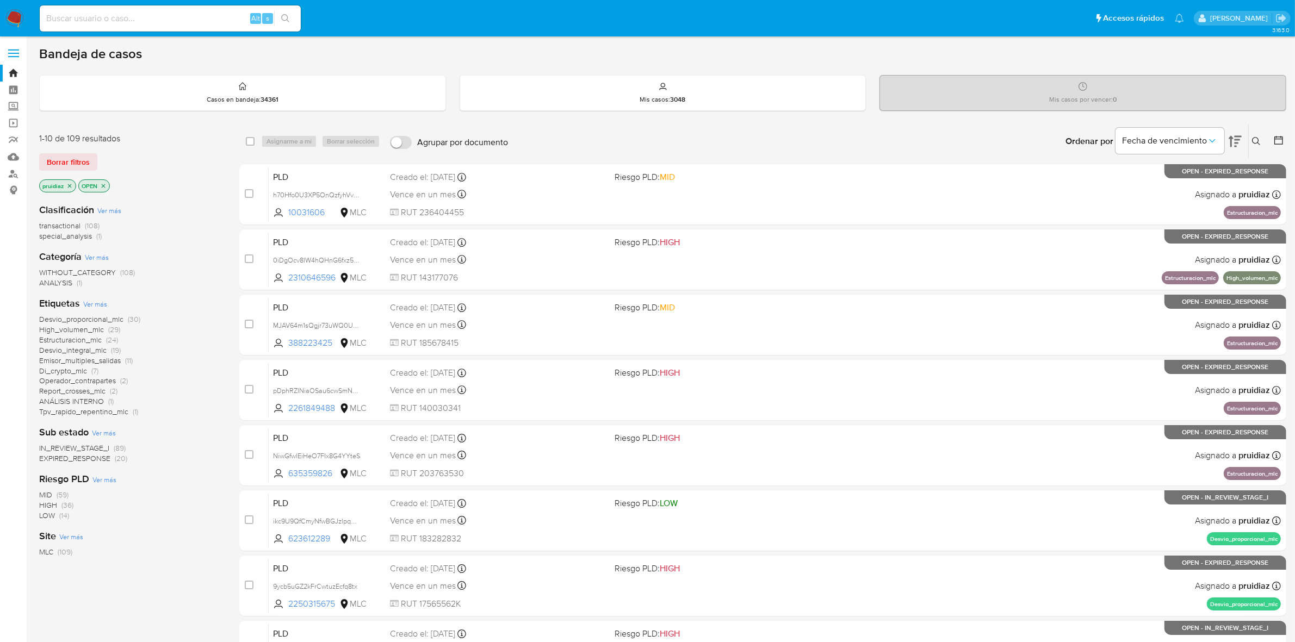
click at [7, 15] on img at bounding box center [14, 18] width 18 height 18
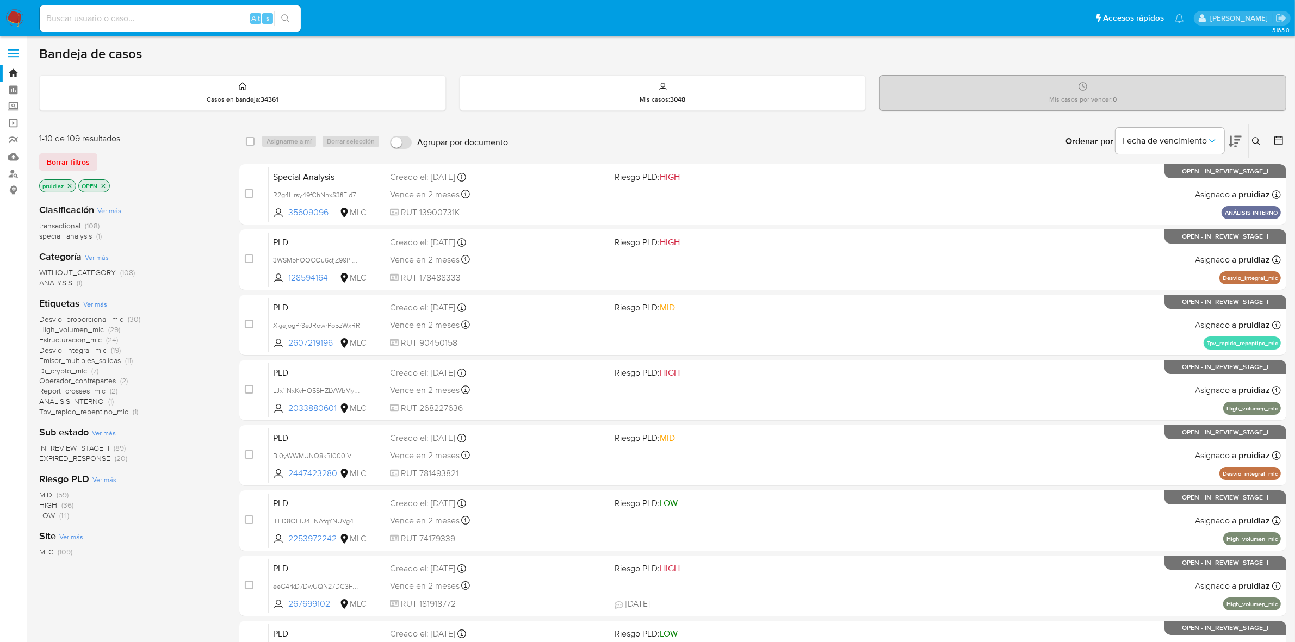
click at [1238, 150] on button at bounding box center [1235, 142] width 13 height 34
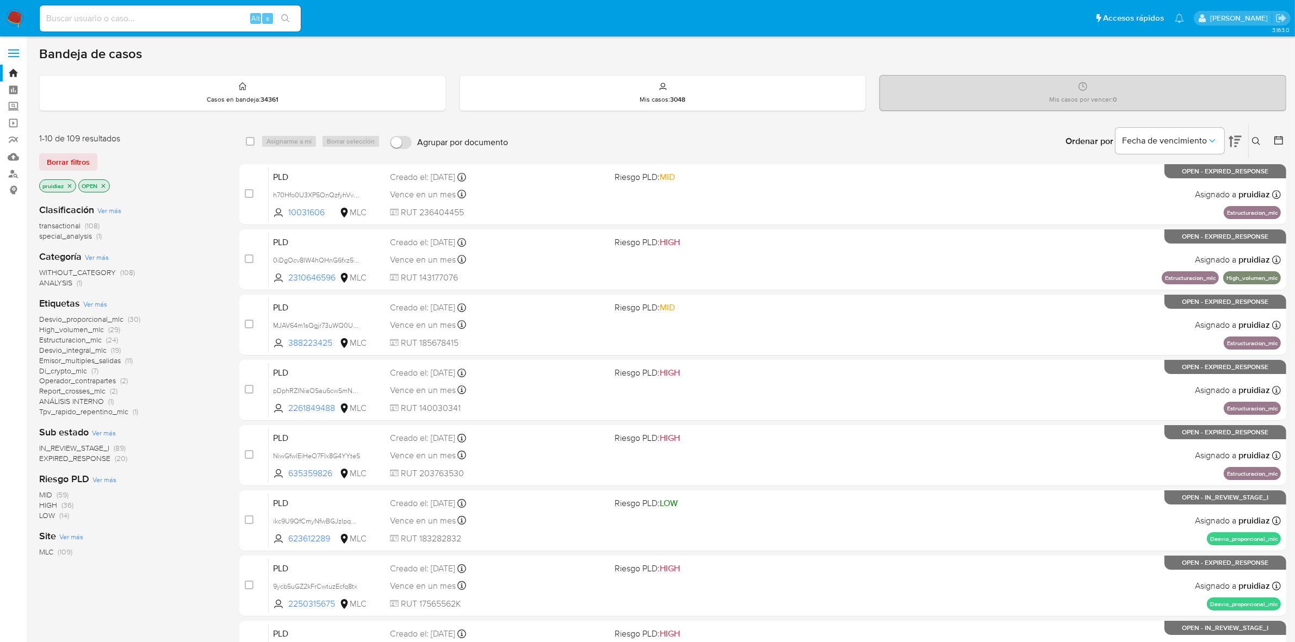
click at [72, 161] on span "Borrar filtros" at bounding box center [68, 161] width 43 height 15
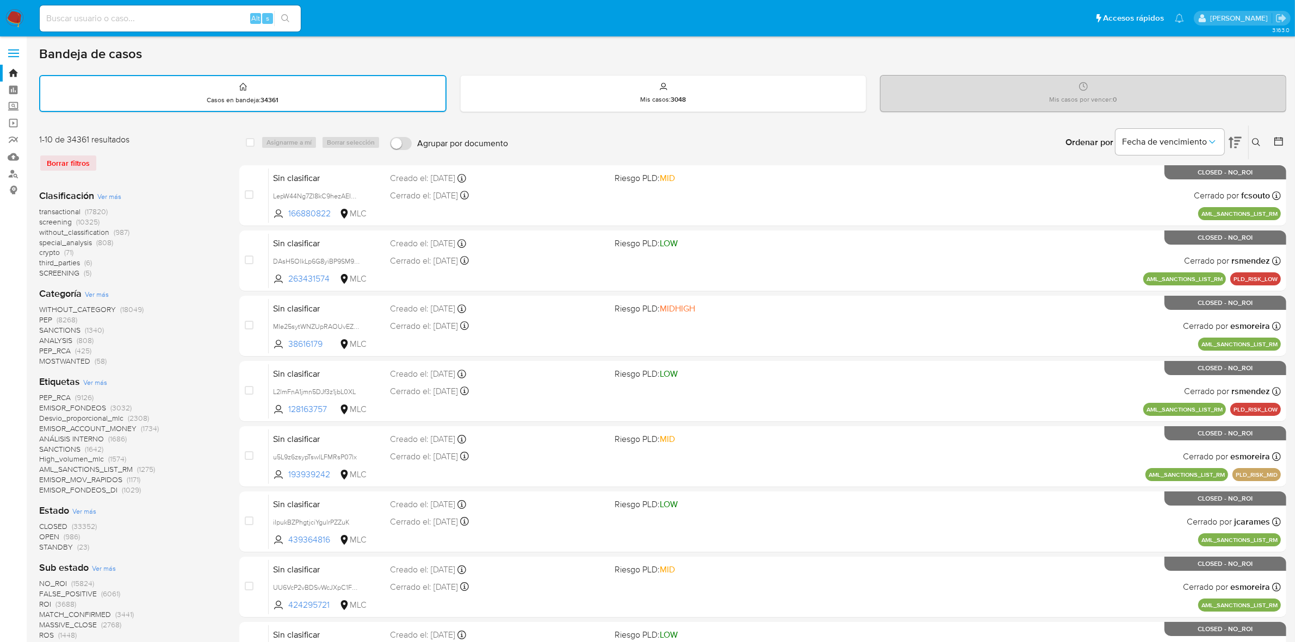
click at [1273, 145] on button at bounding box center [1279, 142] width 13 height 13
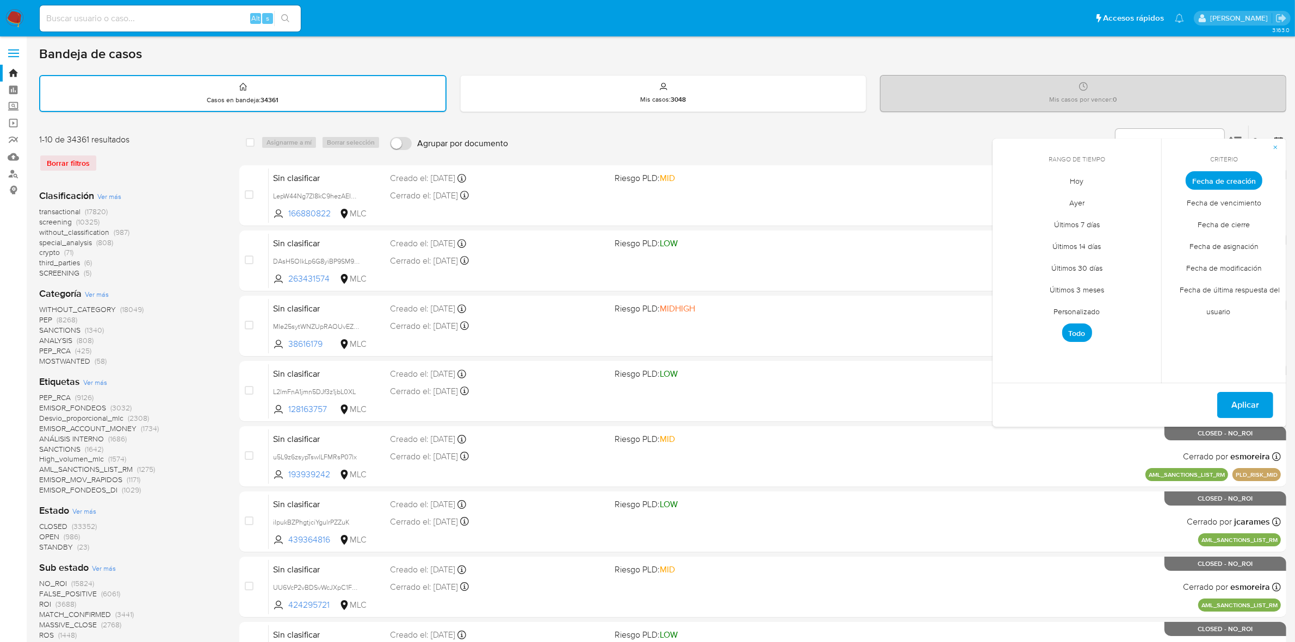
click at [1083, 306] on span "Personalizado" at bounding box center [1077, 312] width 69 height 22
click at [1009, 200] on icon "Mes anterior" at bounding box center [1009, 201] width 4 height 8
click at [1039, 238] on button "1" at bounding box center [1033, 240] width 17 height 17
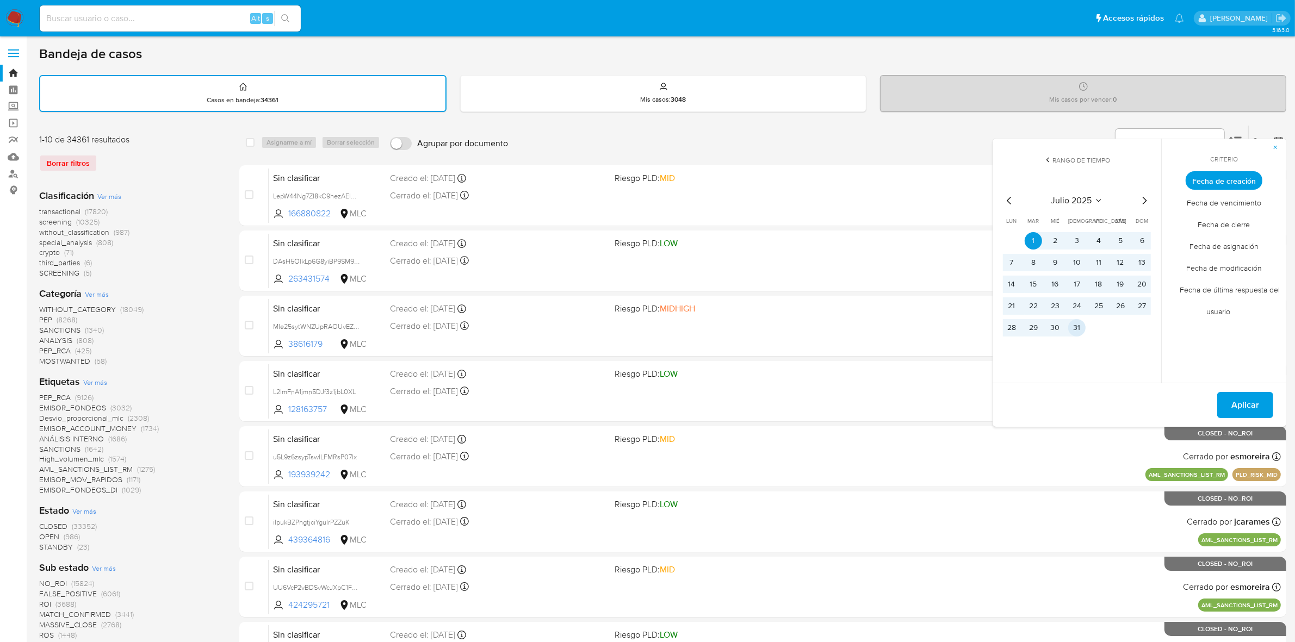
click at [1077, 330] on button "31" at bounding box center [1076, 327] width 17 height 17
click at [1236, 411] on span "Aplicar" at bounding box center [1245, 405] width 28 height 24
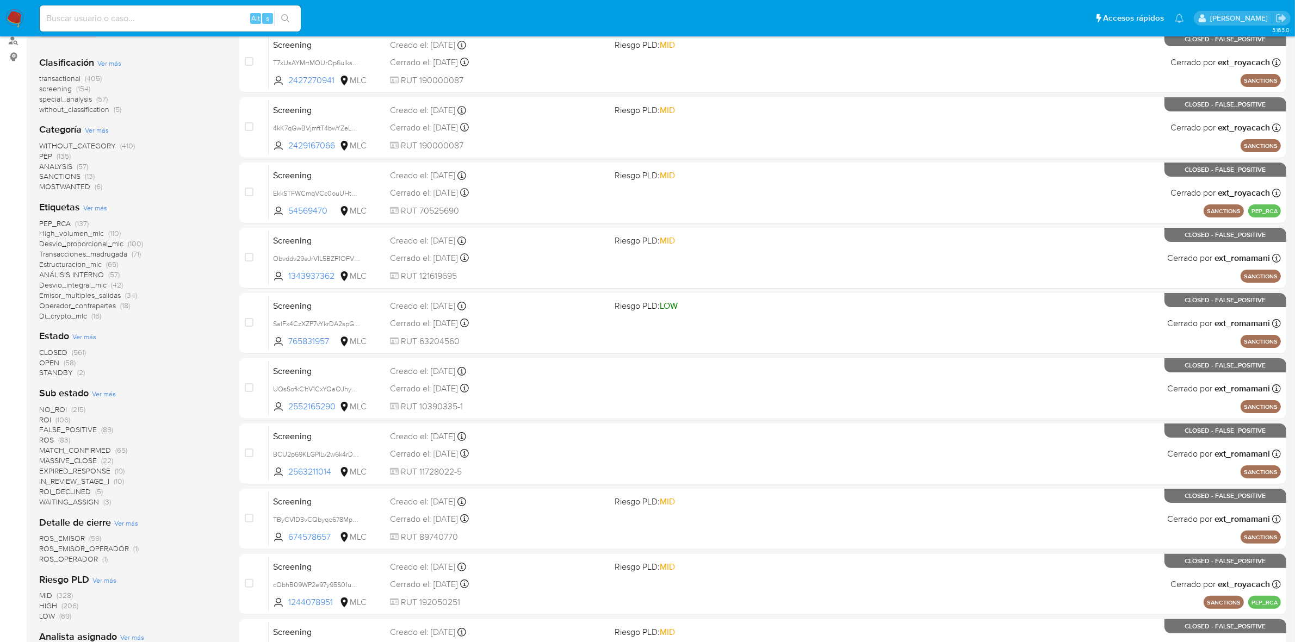
scroll to position [136, 0]
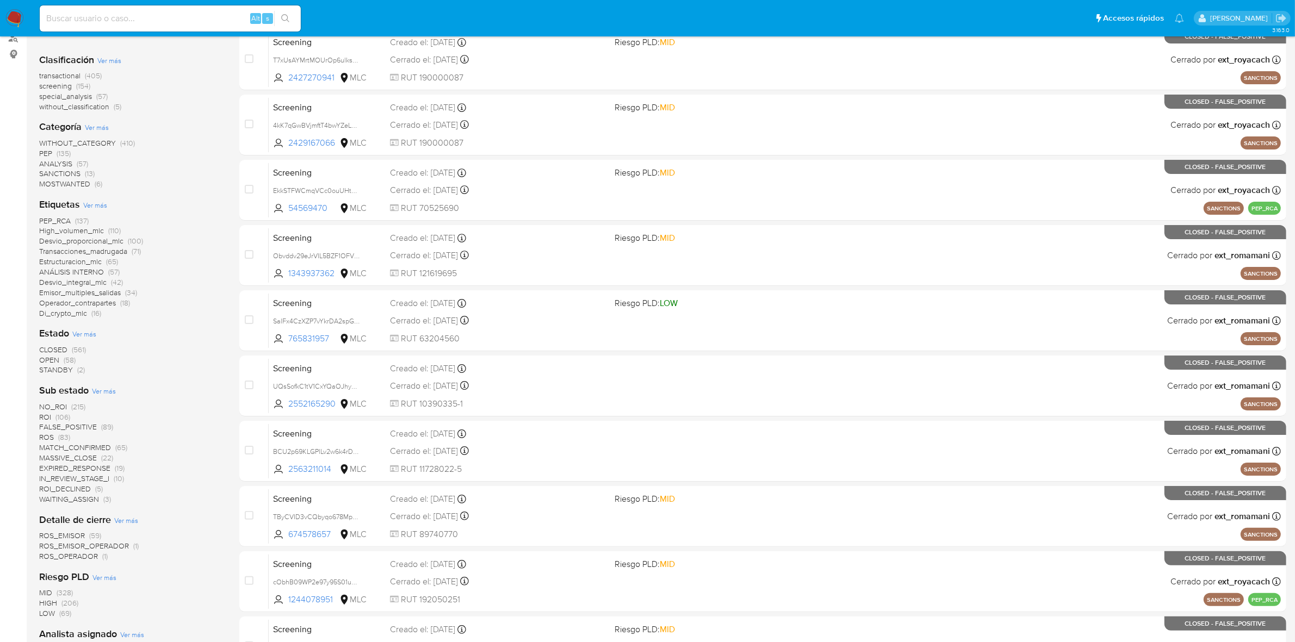
click at [53, 355] on span "OPEN" at bounding box center [49, 360] width 20 height 11
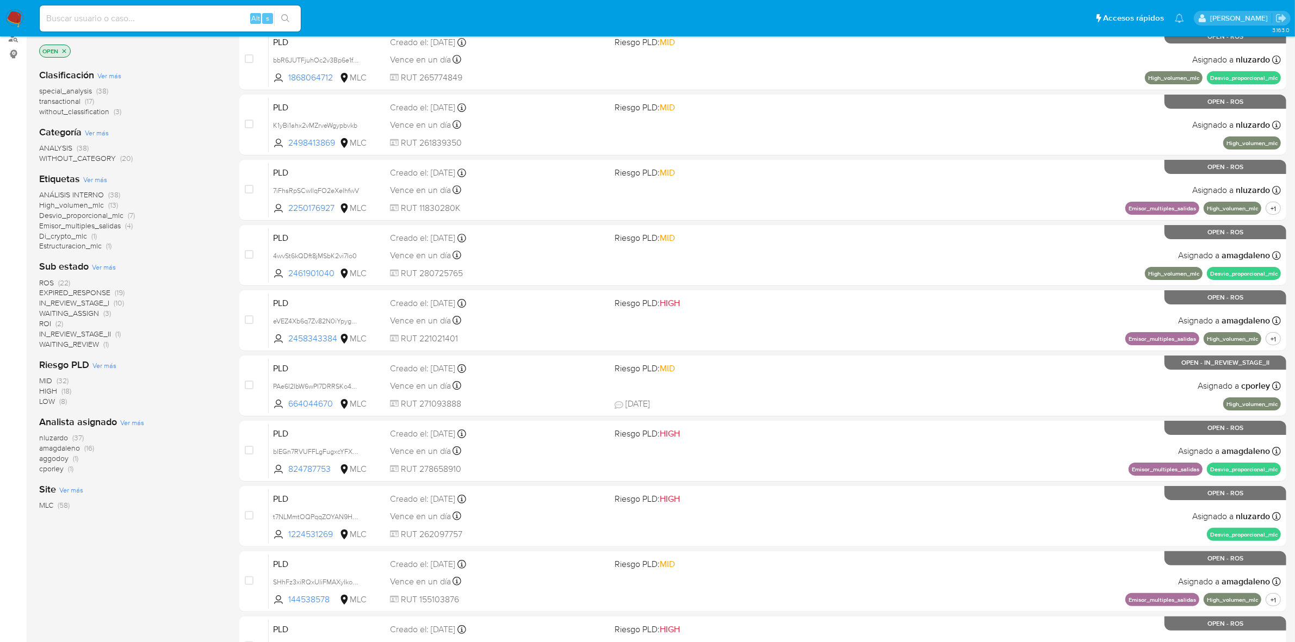
click at [58, 448] on span "amagdaleno" at bounding box center [59, 448] width 41 height 11
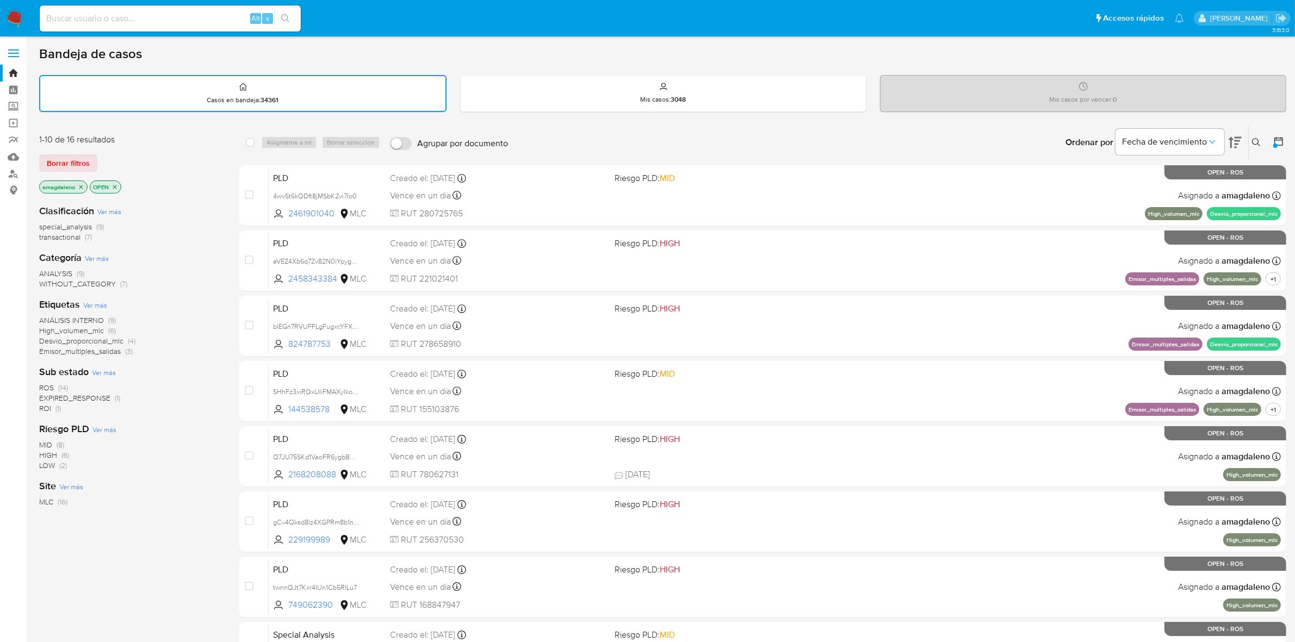
click at [20, 28] on nav "Pausado Ver notificaciones Alt s Accesos rápidos Presiona las siguientes teclas…" at bounding box center [647, 18] width 1295 height 36
click at [19, 17] on img at bounding box center [14, 18] width 18 height 18
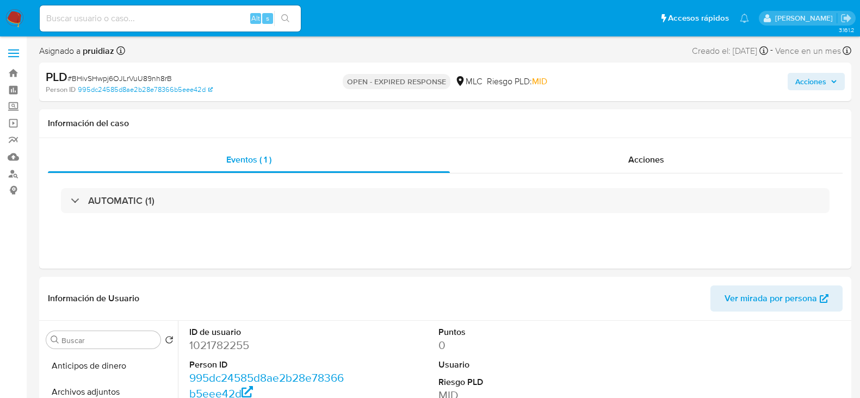
select select "10"
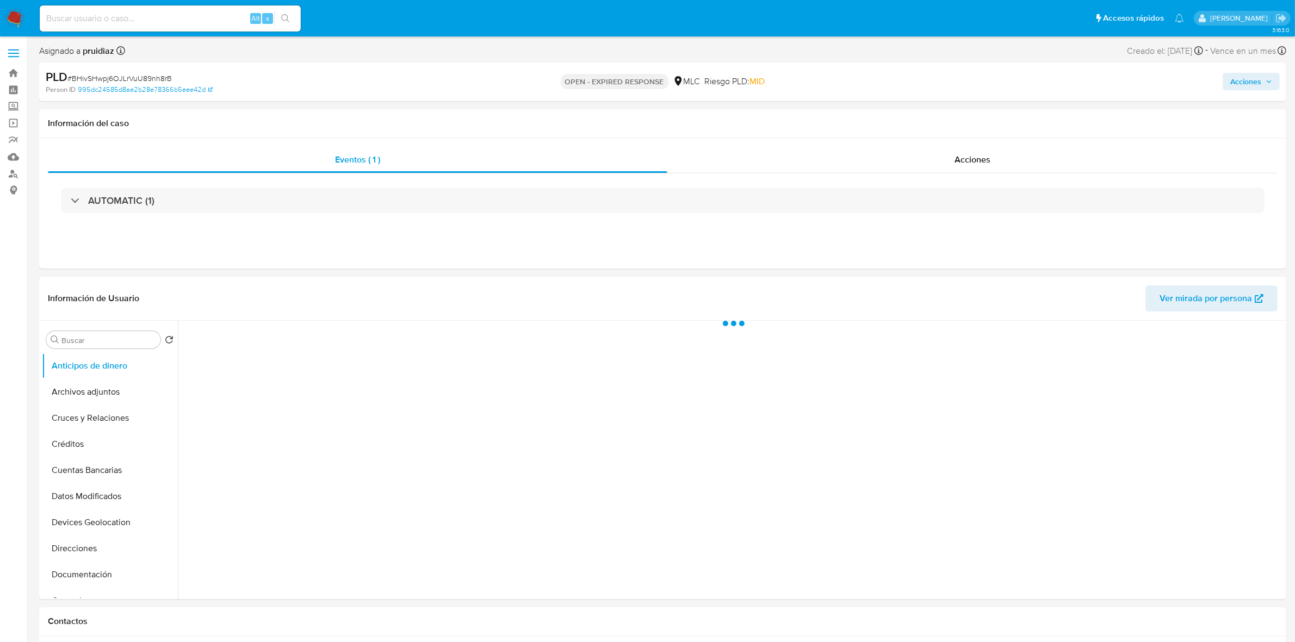
select select "10"
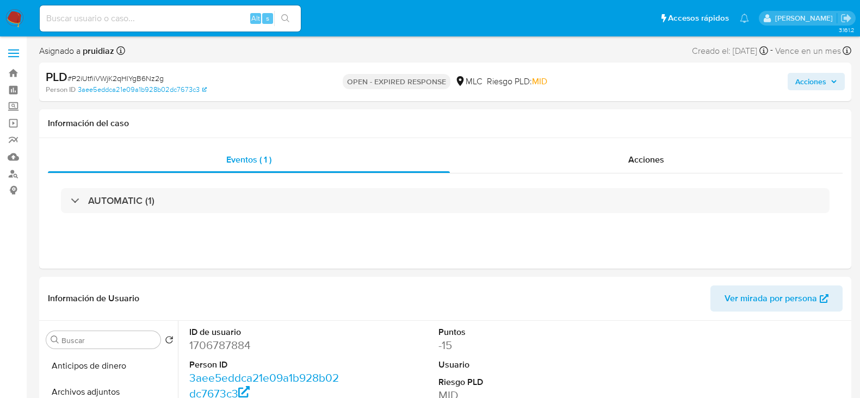
select select "10"
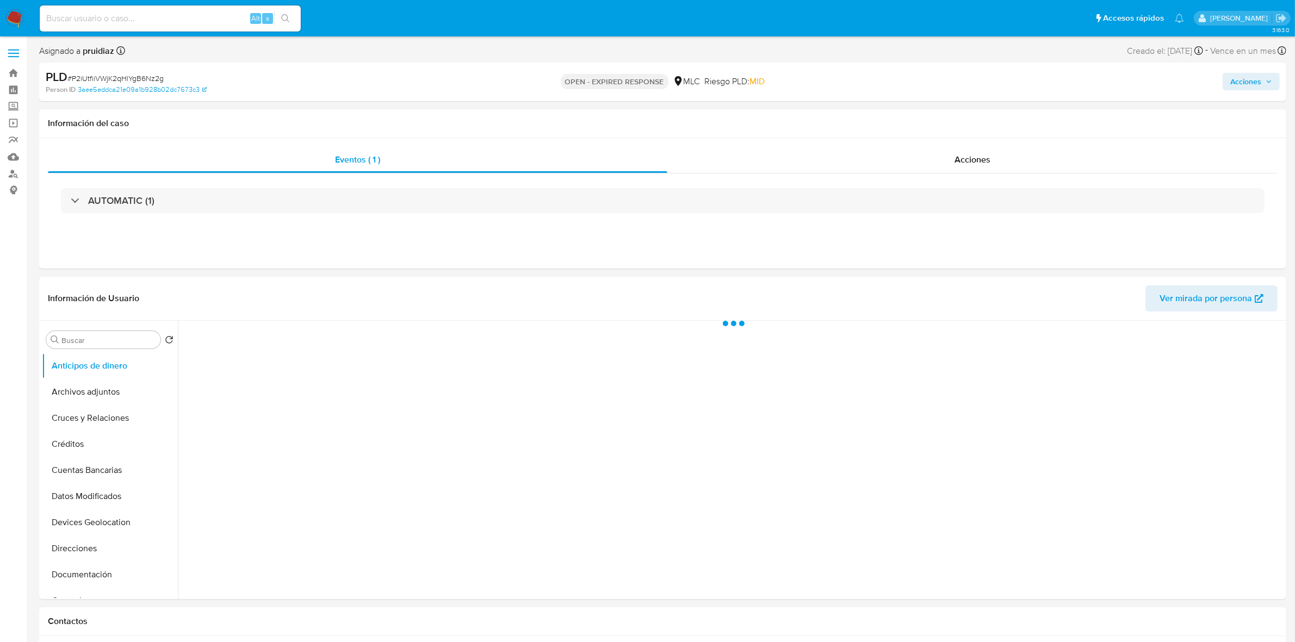
select select "10"
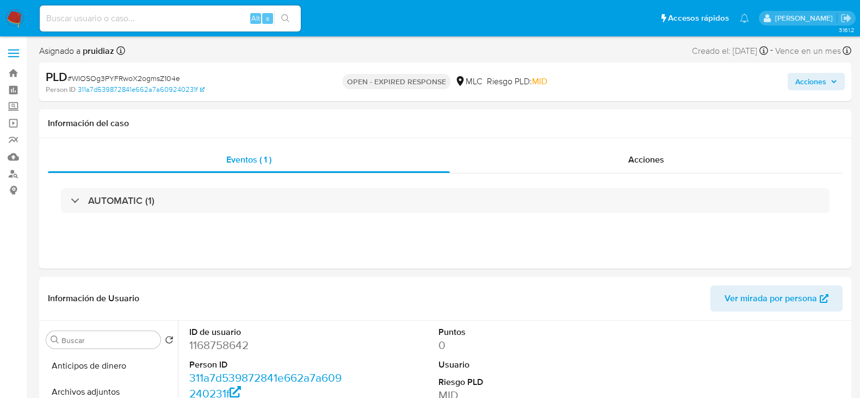
select select "10"
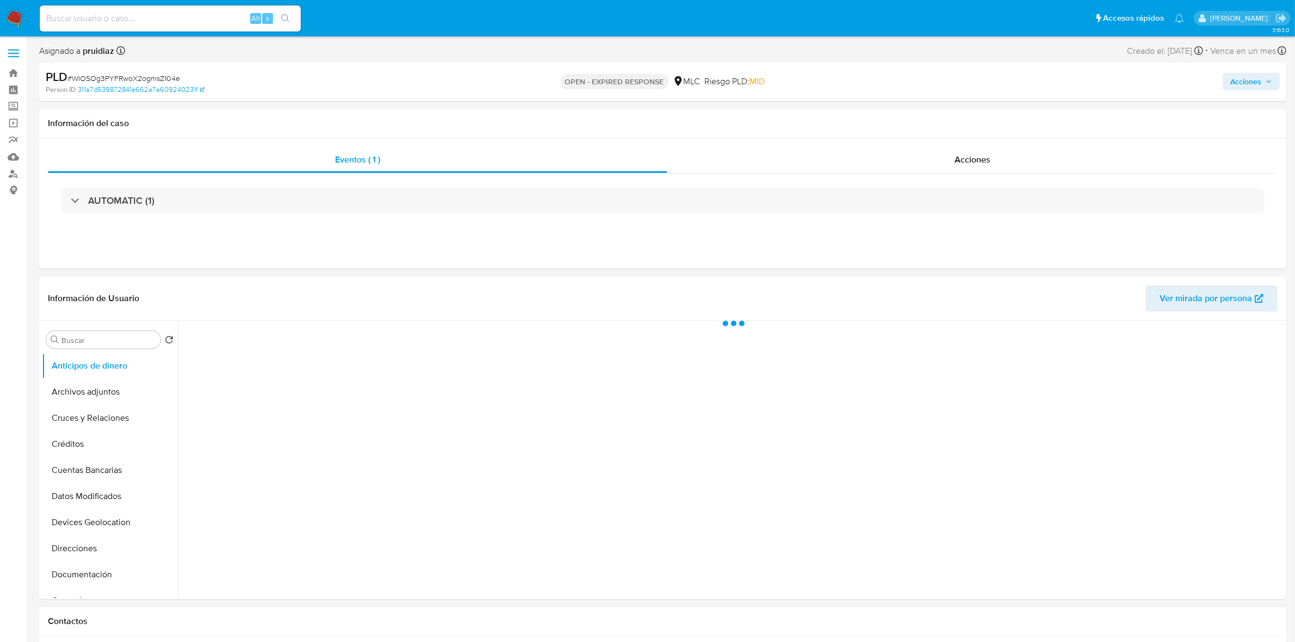
select select "10"
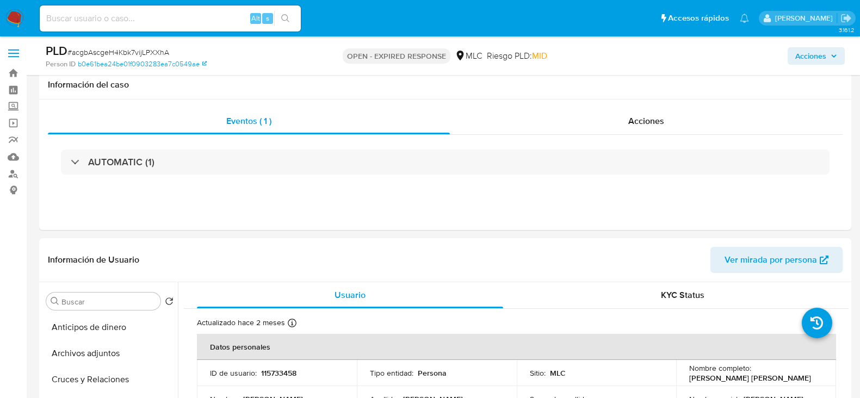
select select "10"
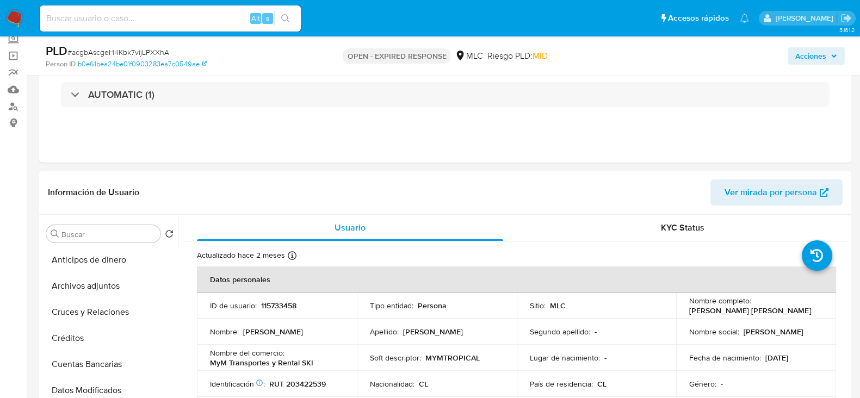
scroll to position [340, 0]
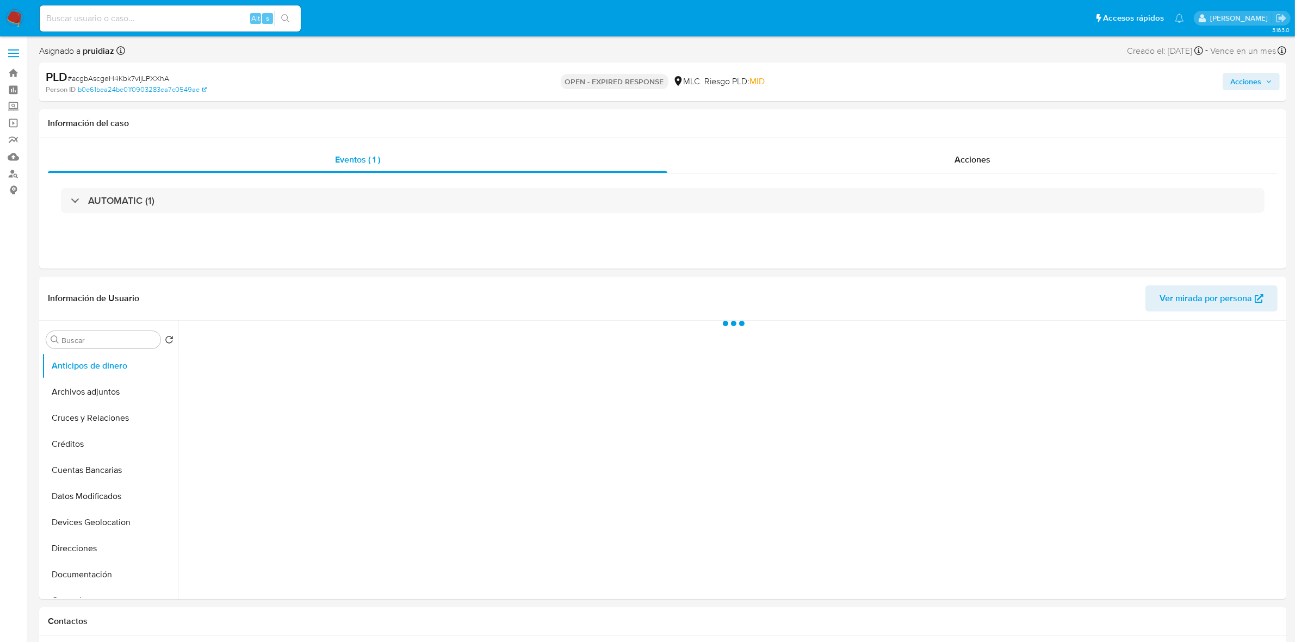
select select "10"
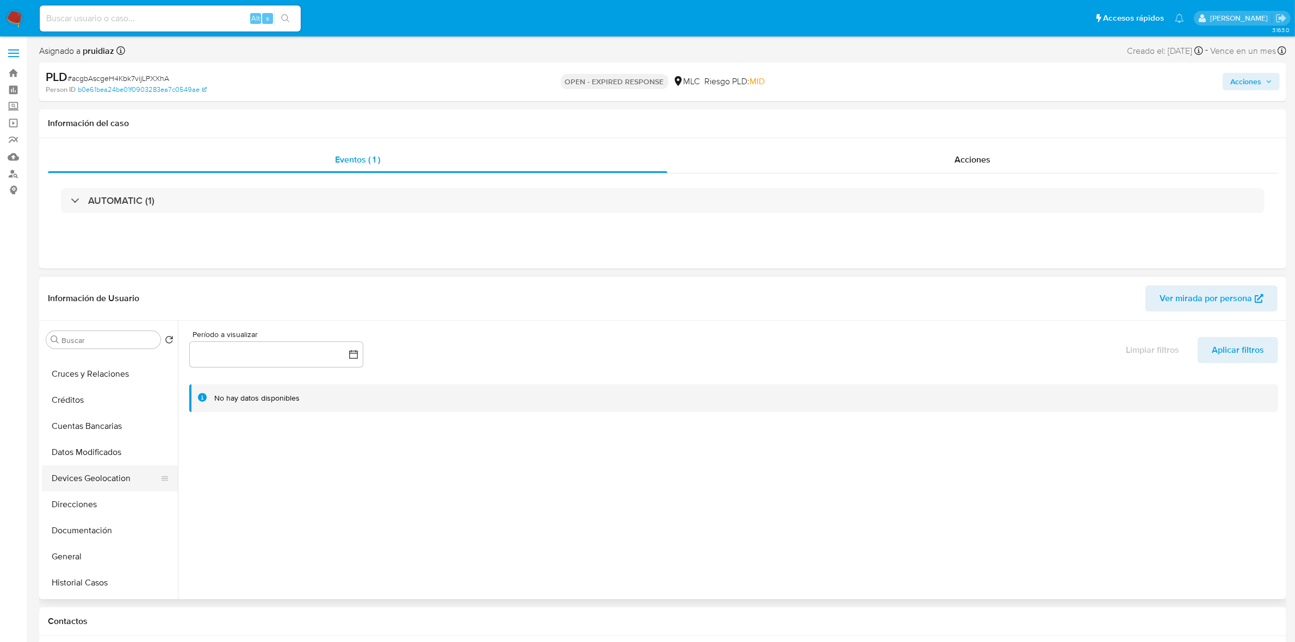
scroll to position [68, 0]
click at [78, 523] on button "General" at bounding box center [105, 533] width 127 height 26
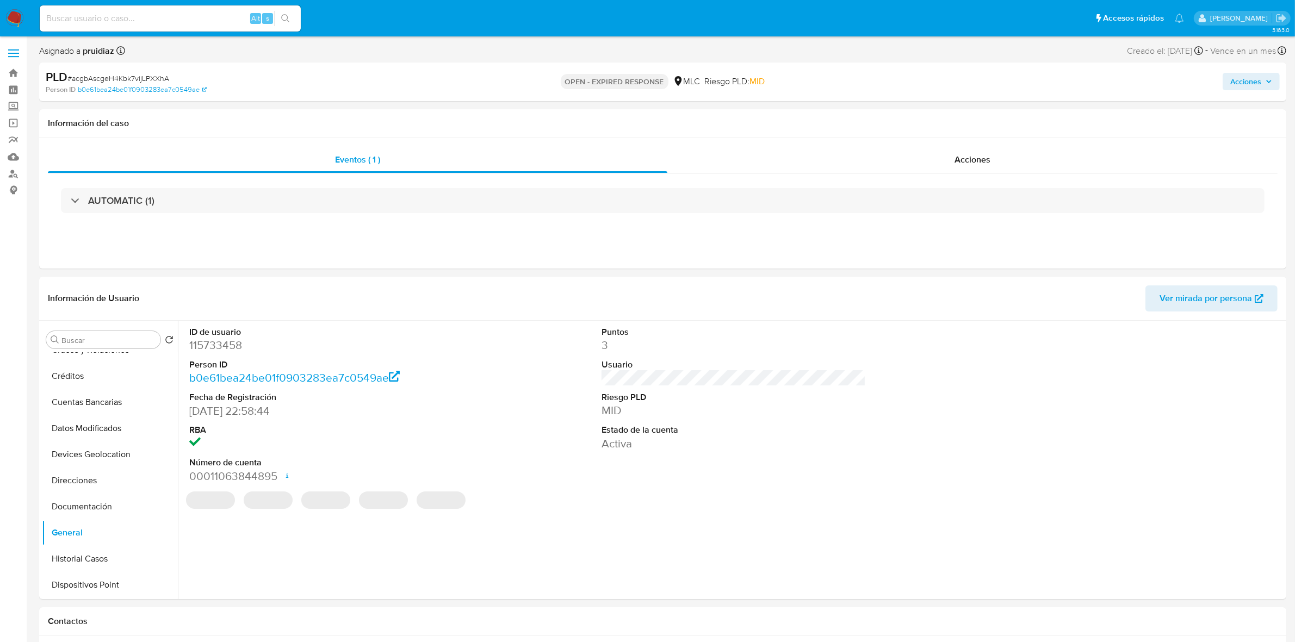
click at [213, 345] on dd "115733458" at bounding box center [321, 345] width 264 height 15
copy dd "115733458"
click at [215, 348] on dd "115733458" at bounding box center [321, 345] width 264 height 15
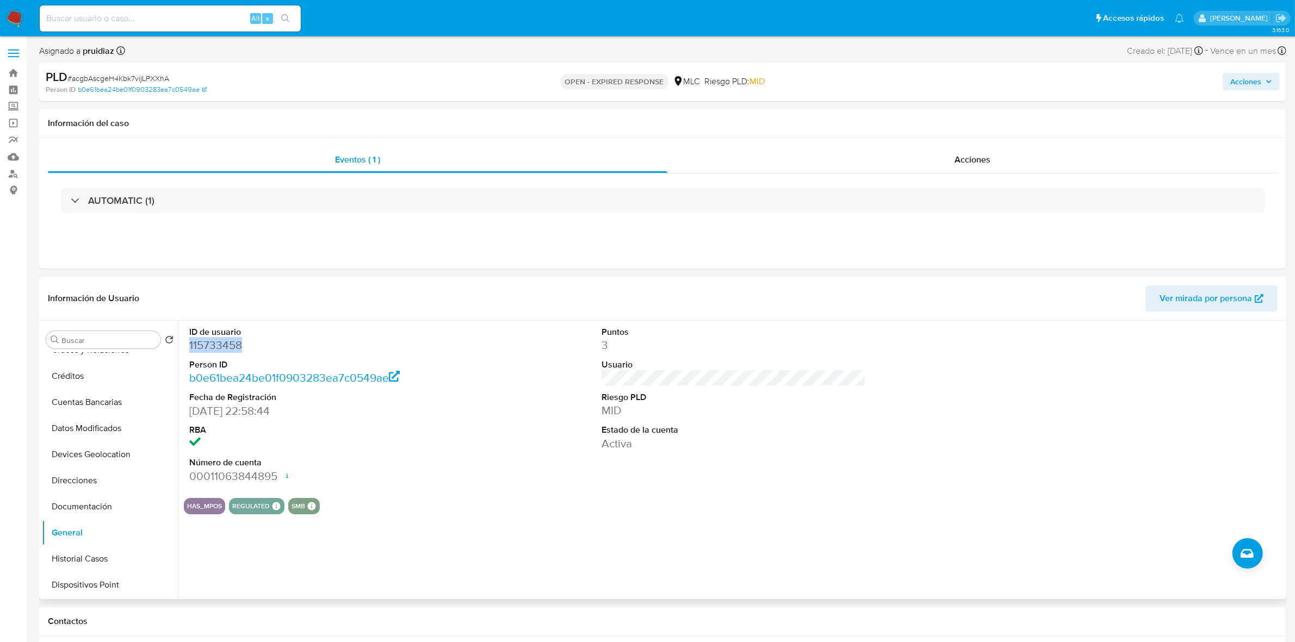
click at [204, 348] on dd "115733458" at bounding box center [321, 345] width 264 height 15
click at [128, 75] on span "# acgbAscgeH4Kbk7vijLPXXhA" at bounding box center [118, 78] width 102 height 11
copy span "acgbAscgeH4Kbk7vijLPXXhA"
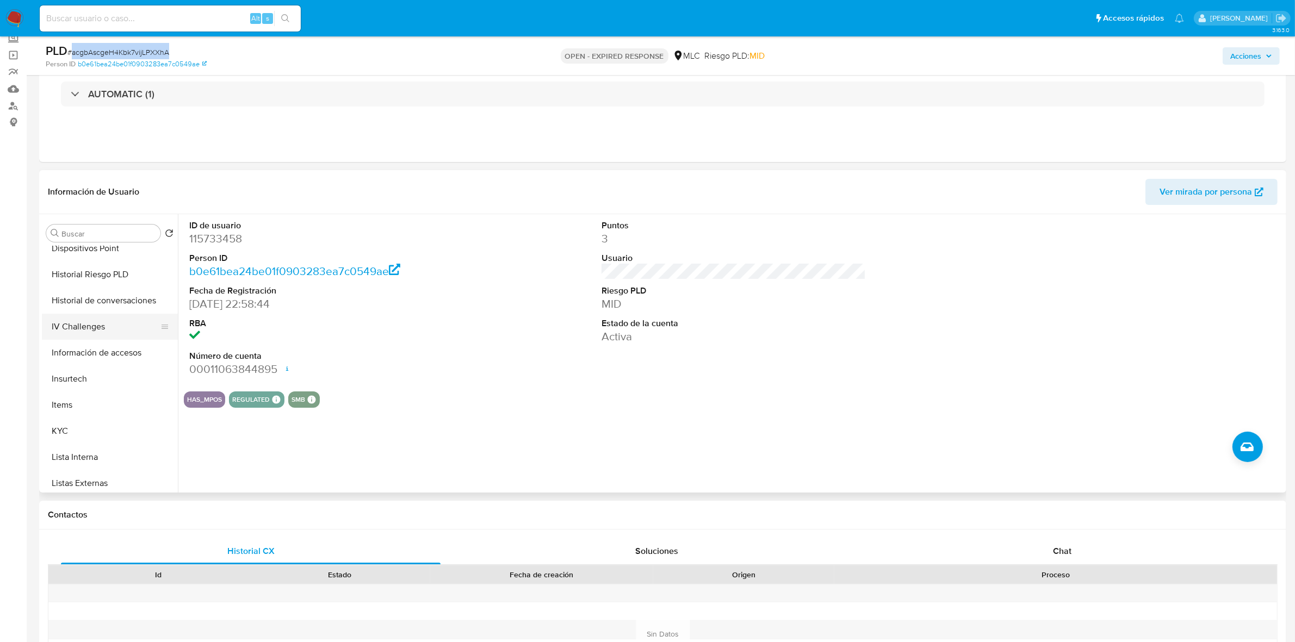
scroll to position [340, 0]
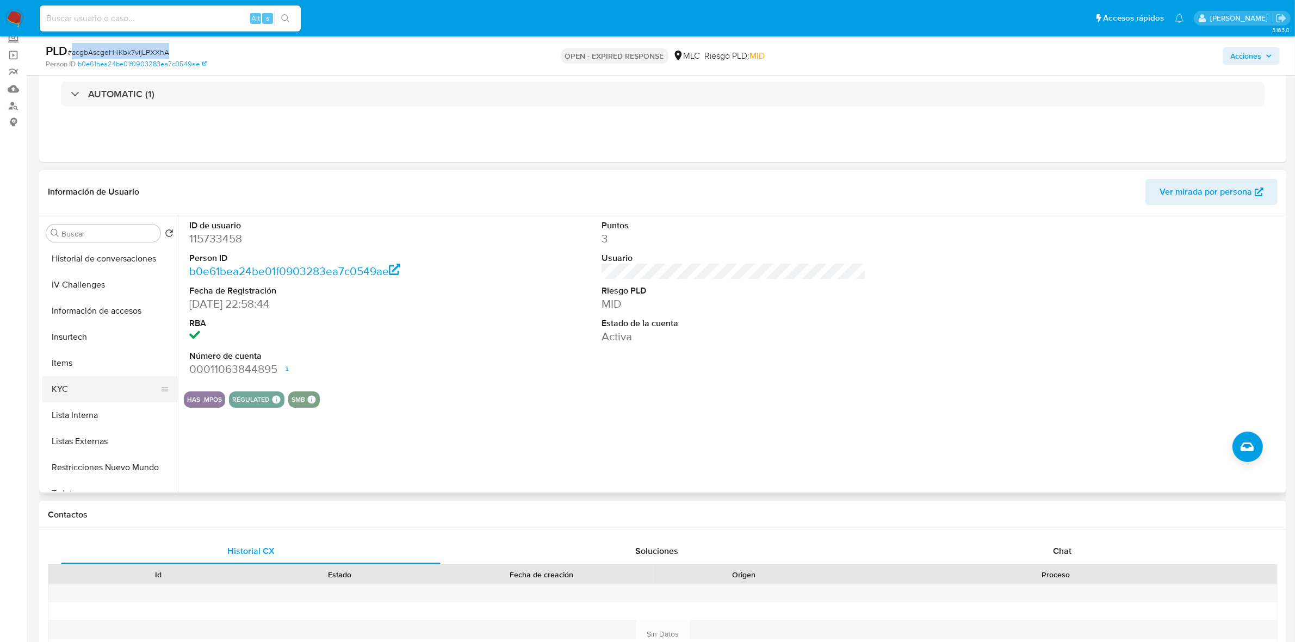
click at [90, 389] on button "KYC" at bounding box center [105, 389] width 127 height 26
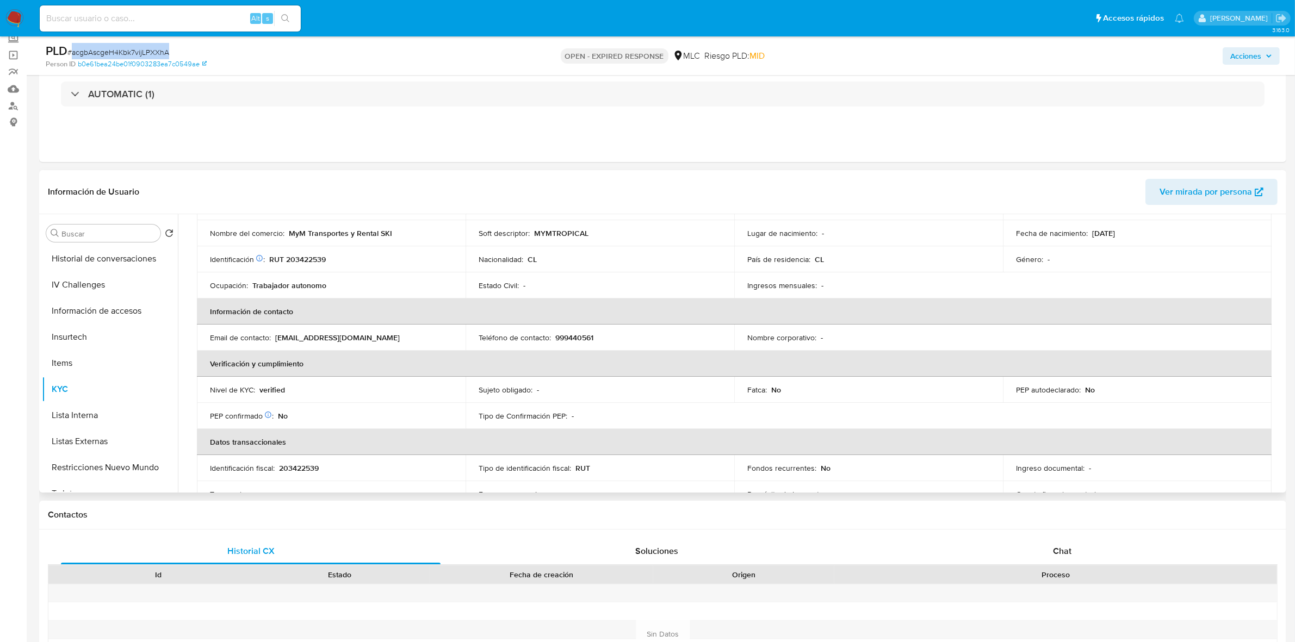
scroll to position [136, 0]
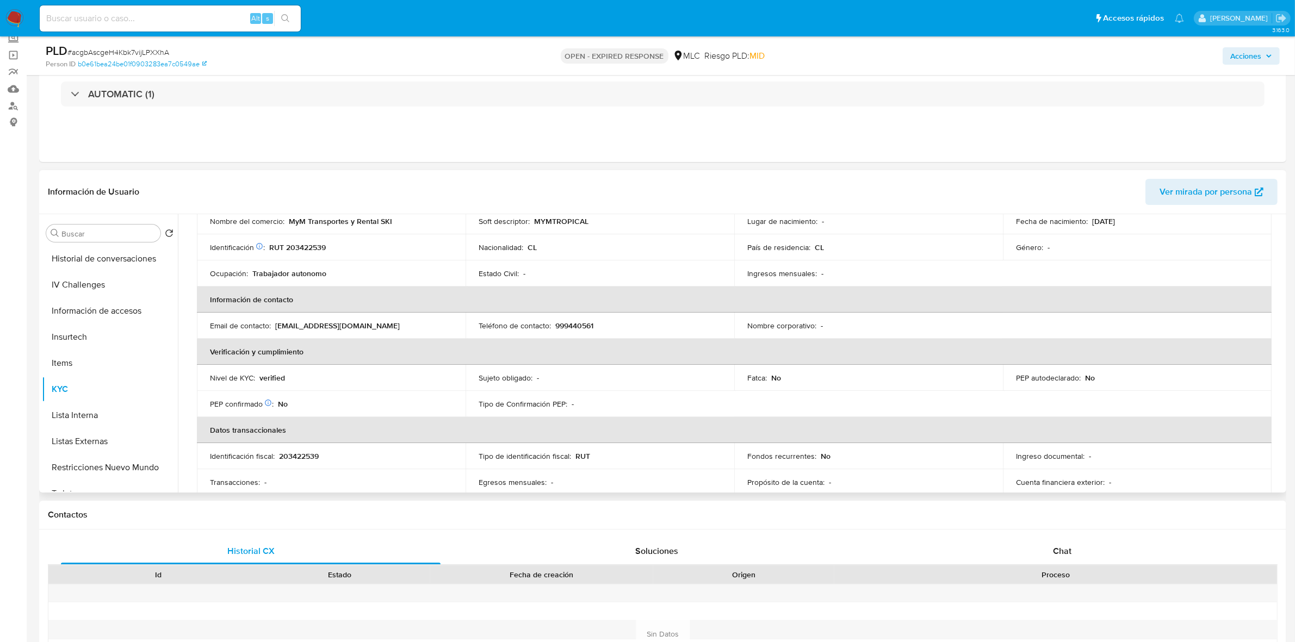
click at [306, 251] on p "RUT 203422539" at bounding box center [297, 248] width 57 height 10
copy p "203422539"
click at [311, 249] on p "RUT 203422539" at bounding box center [297, 248] width 57 height 10
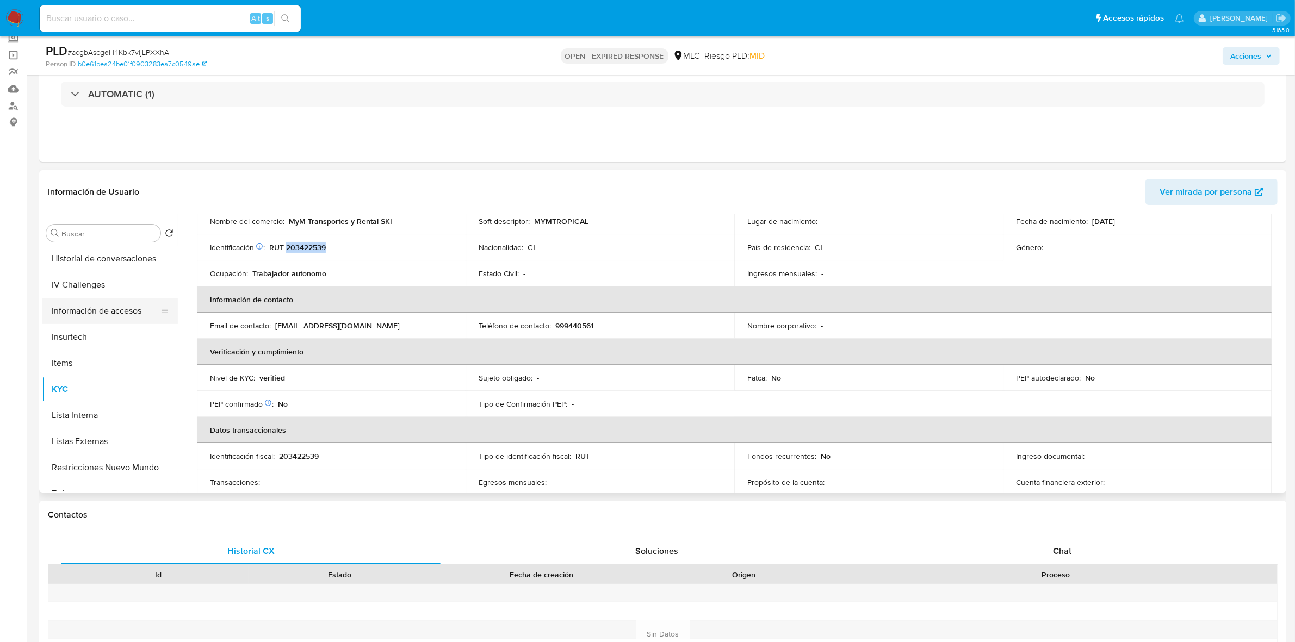
scroll to position [0, 0]
click at [89, 312] on button "Cruces y Relaciones" at bounding box center [105, 312] width 127 height 26
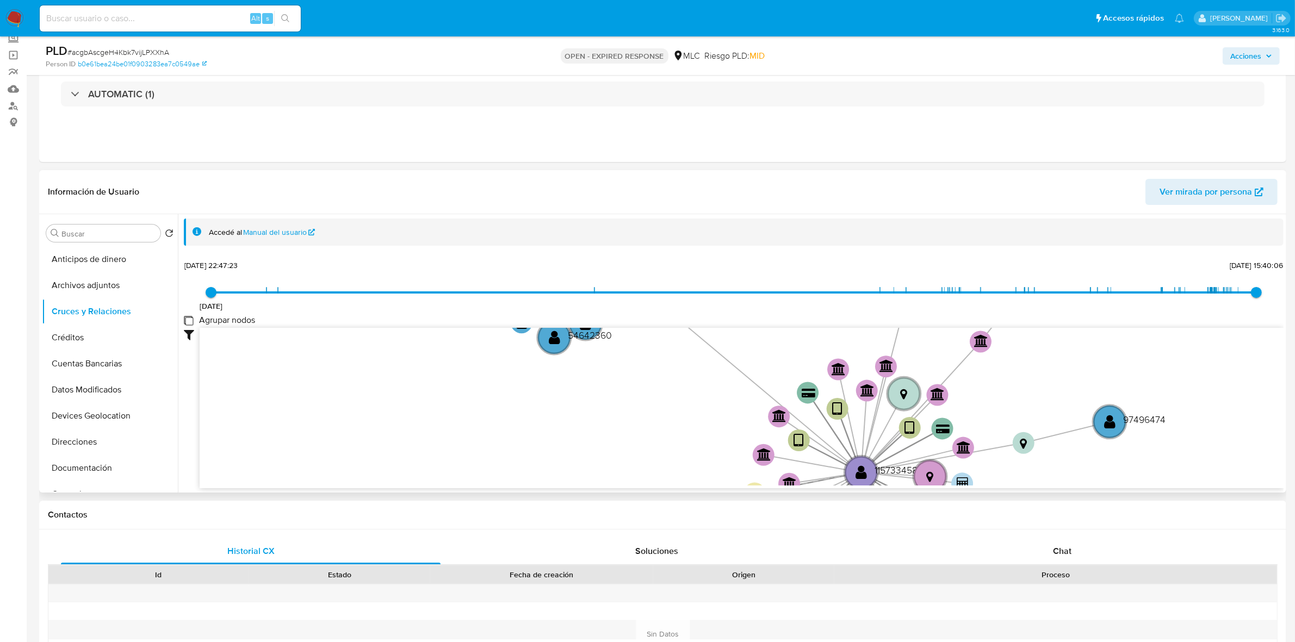
click at [188, 321] on group_nodes "Agrupar nodos" at bounding box center [188, 320] width 9 height 9
checkbox group_nodes "true"
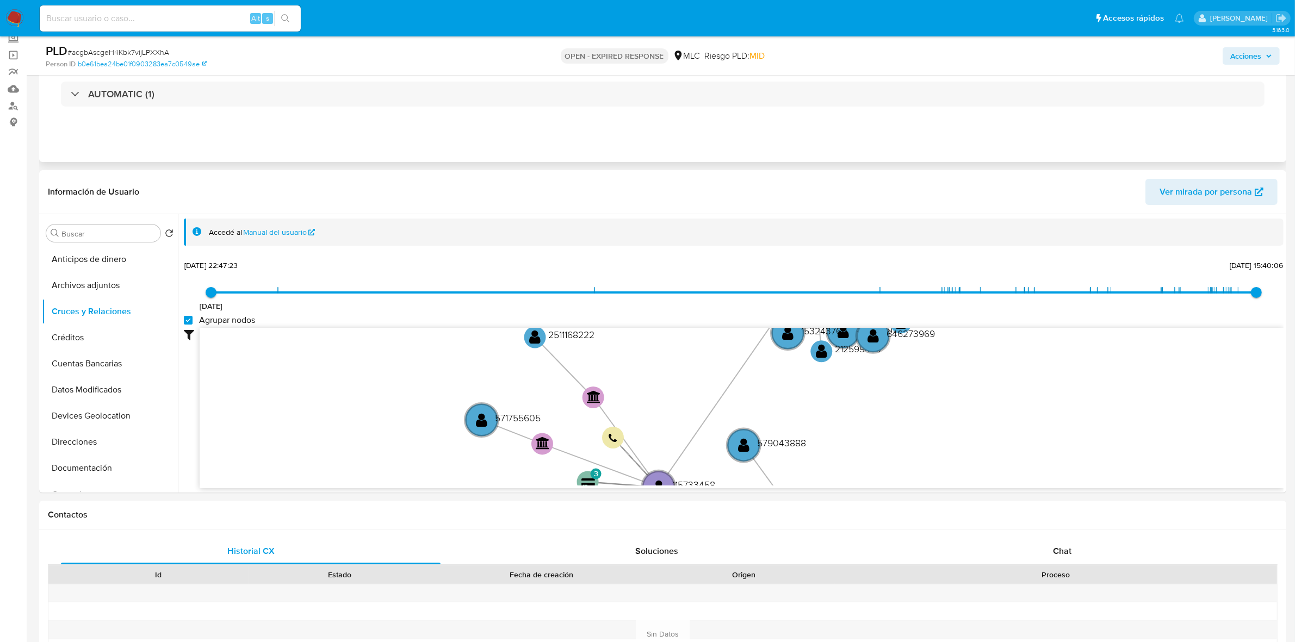
scroll to position [204, 0]
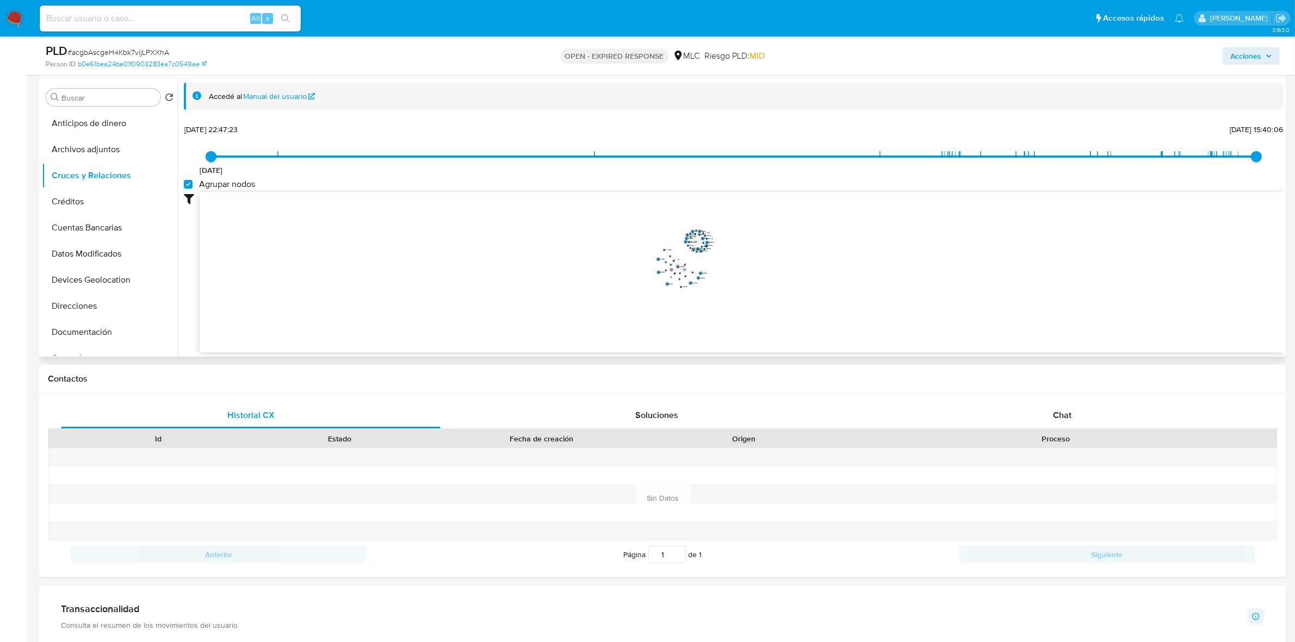
click at [776, 261] on icon "device-5e90b0d408813b0017e1e506  user-115733458  115733458 device-661d78bfede…" at bounding box center [742, 271] width 1084 height 158
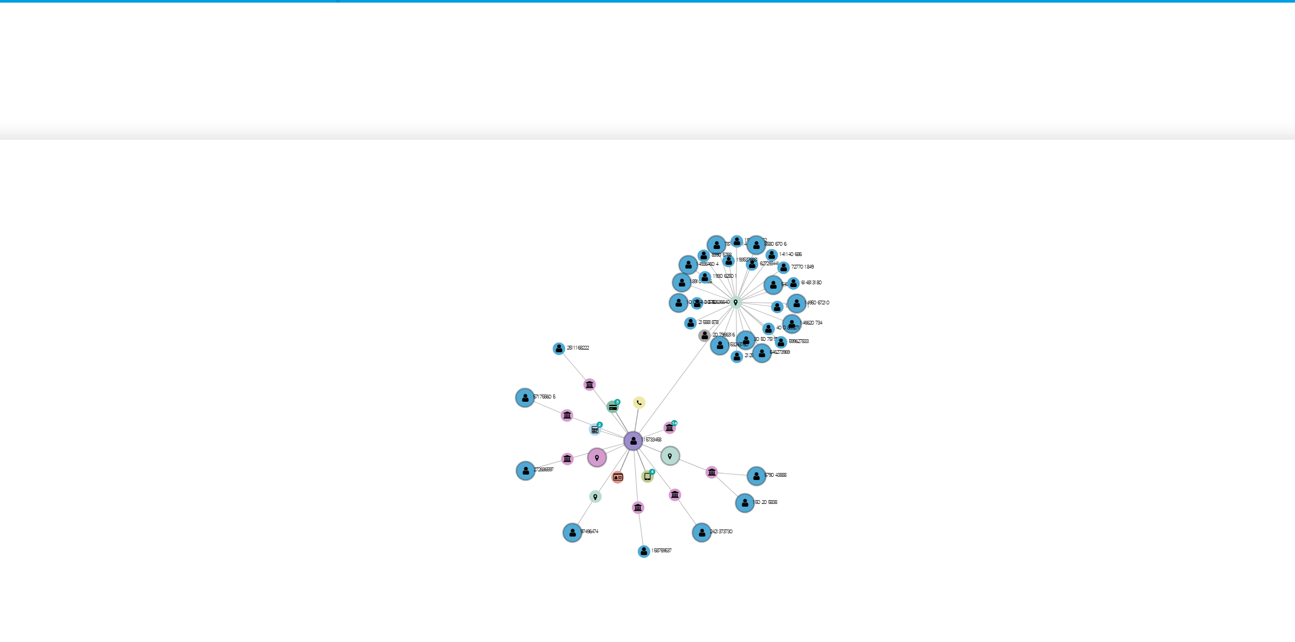
drag, startPoint x: 711, startPoint y: 214, endPoint x: 714, endPoint y: 187, distance: 27.9
click at [714, 187] on div "8/5/2021 8/5/2021, 22:47:23 7/10/2025, 15:40:06 Agrupar nodos Filtros Confianza…" at bounding box center [734, 256] width 1100 height 270
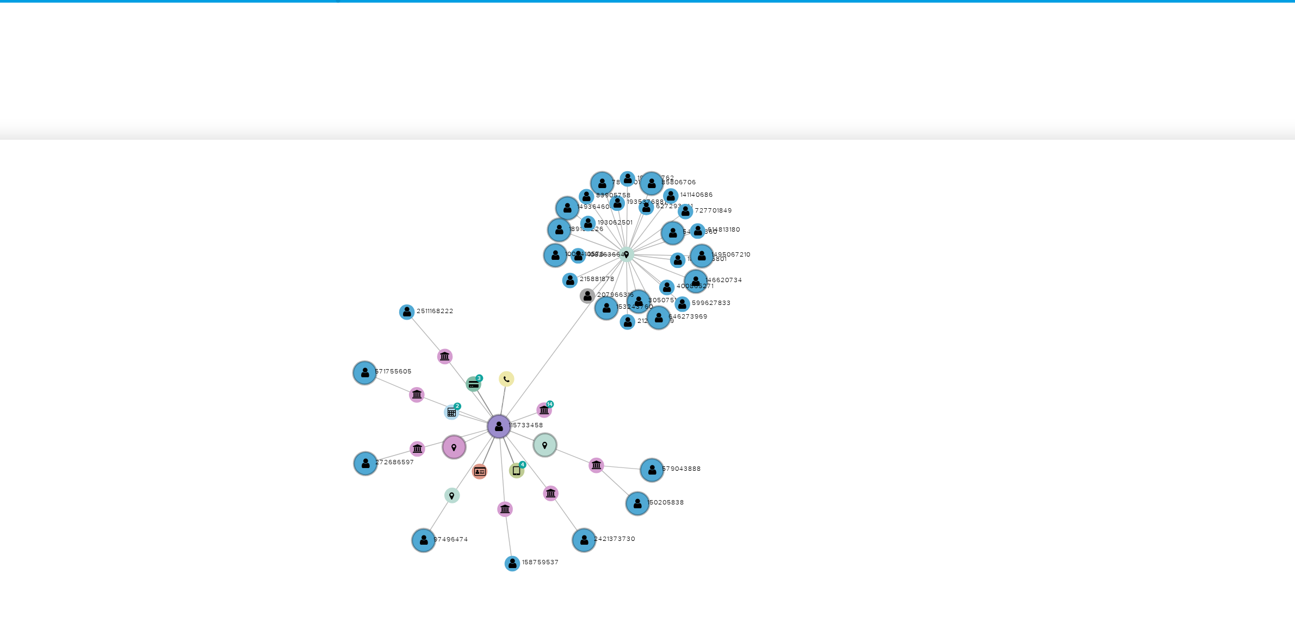
drag, startPoint x: 732, startPoint y: 233, endPoint x: 712, endPoint y: 231, distance: 19.7
click at [712, 231] on icon "device-5e90b0d408813b0017e1e506  user-115733458  115733458 device-661d78bfede…" at bounding box center [742, 271] width 1084 height 158
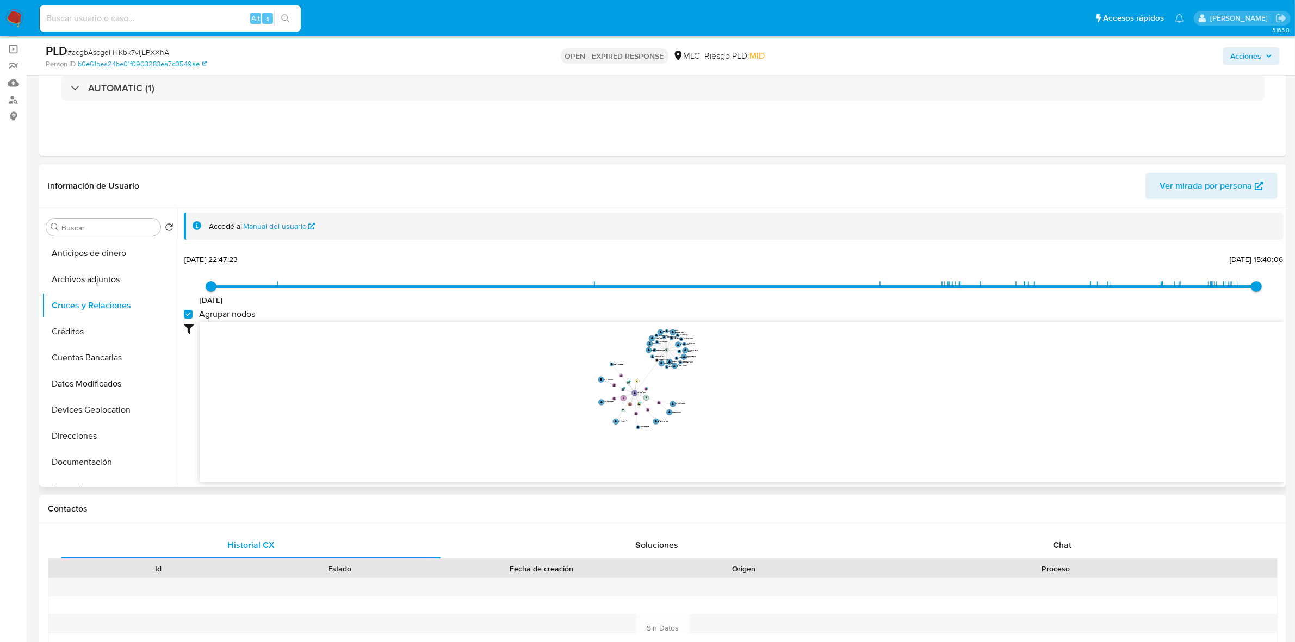
scroll to position [80, 0]
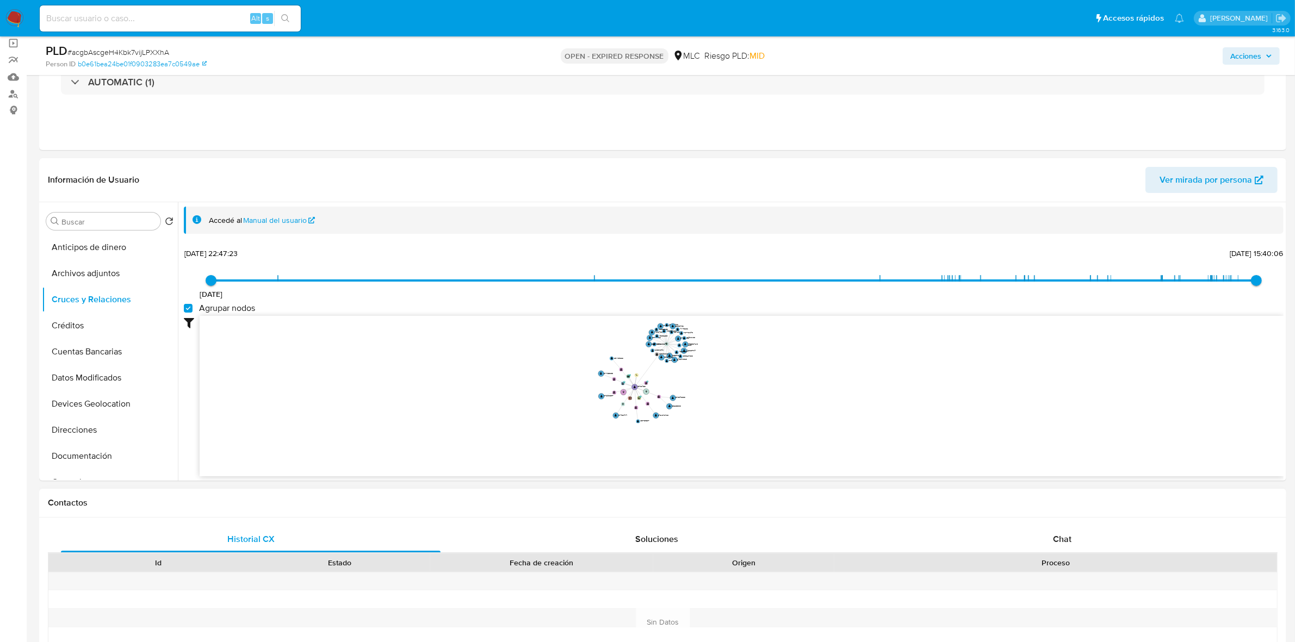
click at [1077, 523] on div "Historial CX Soluciones Chat Id Estado Fecha de creación Origen Proceso Anterio…" at bounding box center [662, 610] width 1247 height 184
click at [1066, 533] on span "Chat" at bounding box center [1062, 539] width 18 height 13
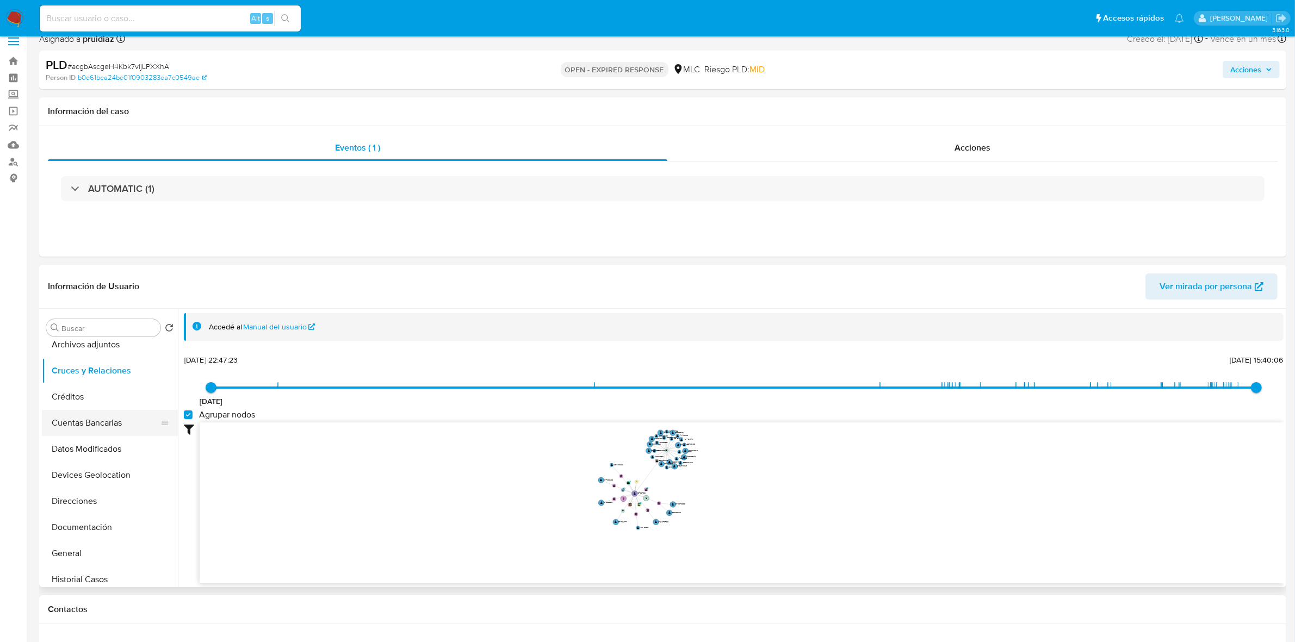
scroll to position [68, 0]
click at [77, 501] on button "Documentación" at bounding box center [105, 495] width 127 height 26
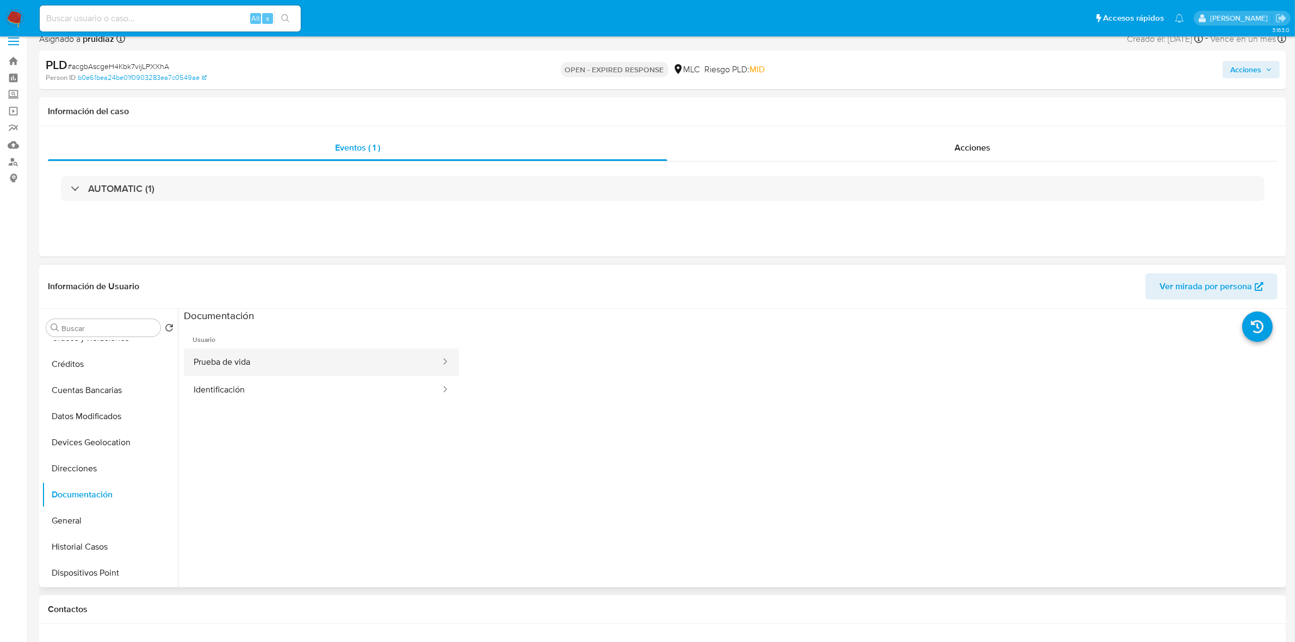
click at [238, 365] on button "Prueba de vida" at bounding box center [313, 363] width 258 height 28
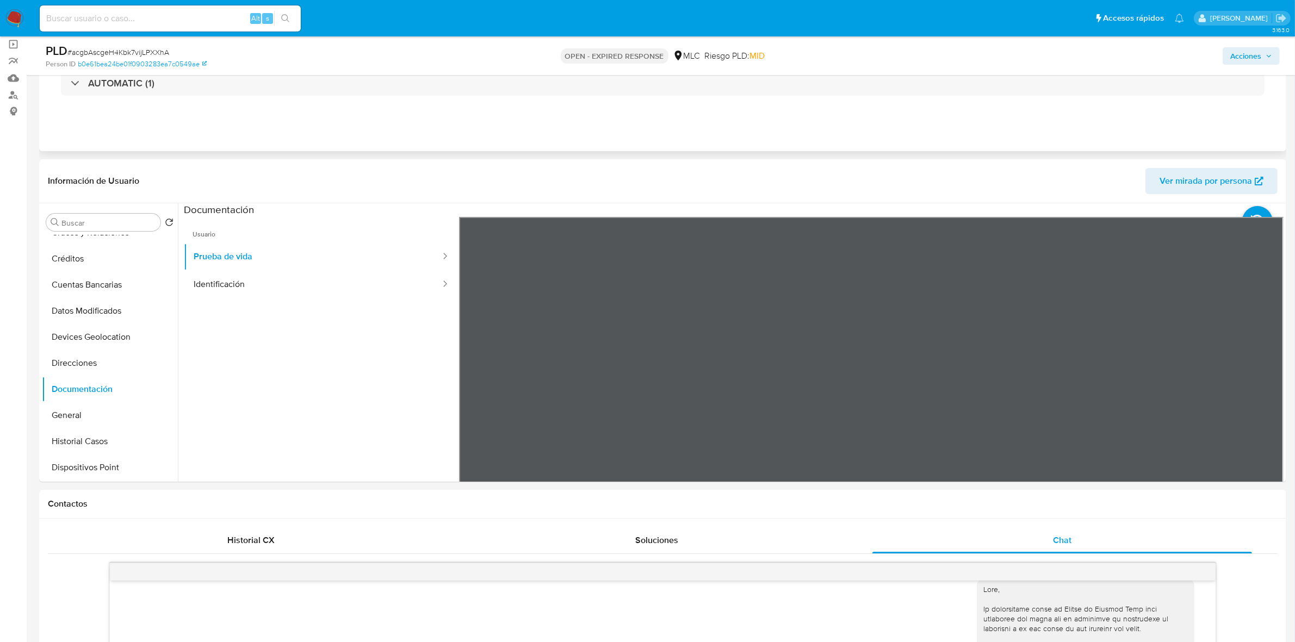
scroll to position [148, 0]
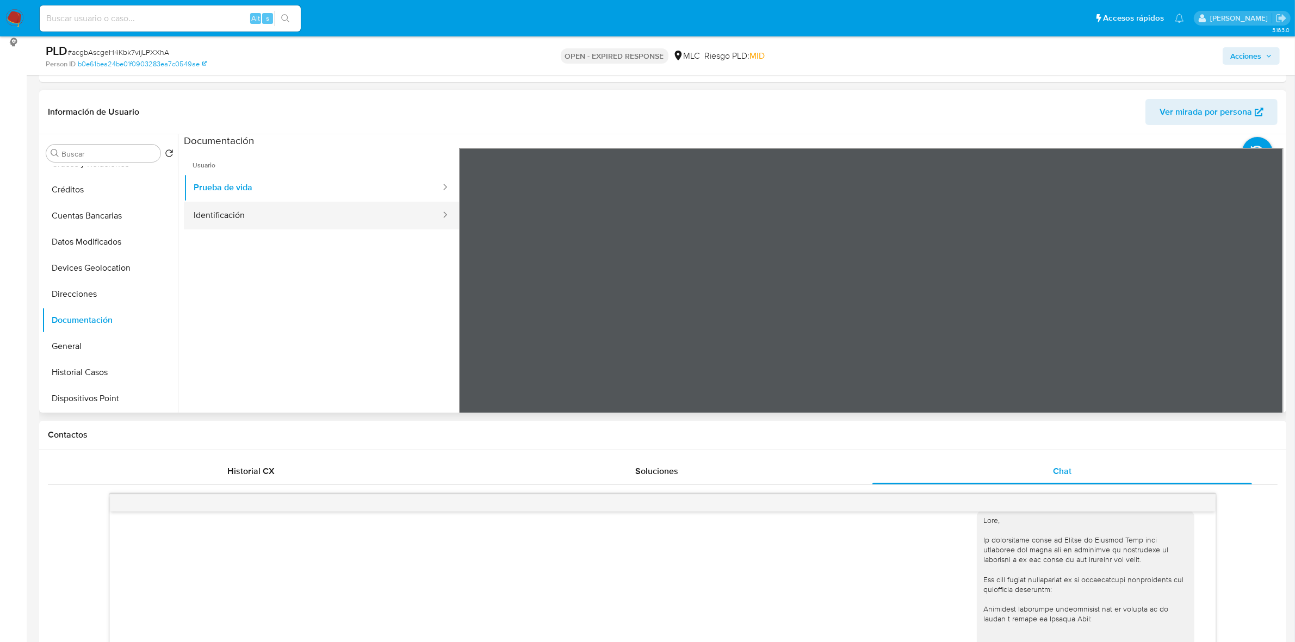
click at [287, 211] on button "Identificación" at bounding box center [313, 216] width 258 height 28
click at [1267, 322] on icon at bounding box center [1270, 324] width 7 height 11
click at [469, 327] on icon at bounding box center [473, 325] width 22 height 22
click at [269, 181] on button "Prueba de vida" at bounding box center [313, 188] width 258 height 28
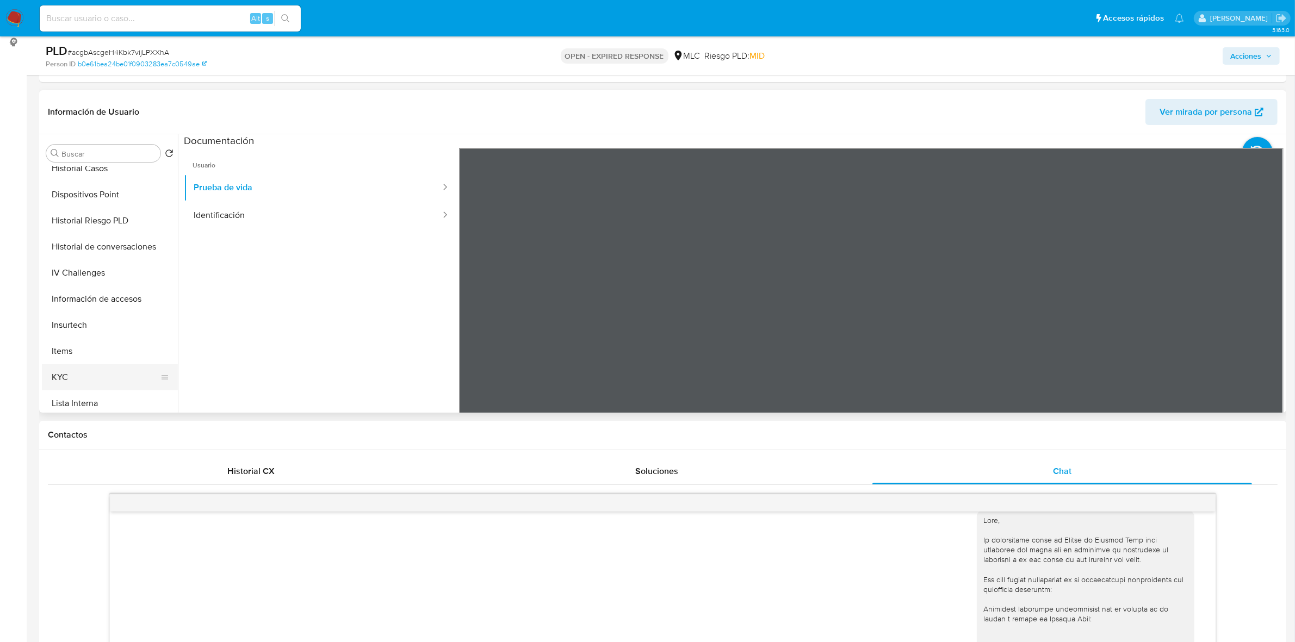
click at [61, 375] on button "KYC" at bounding box center [105, 377] width 127 height 26
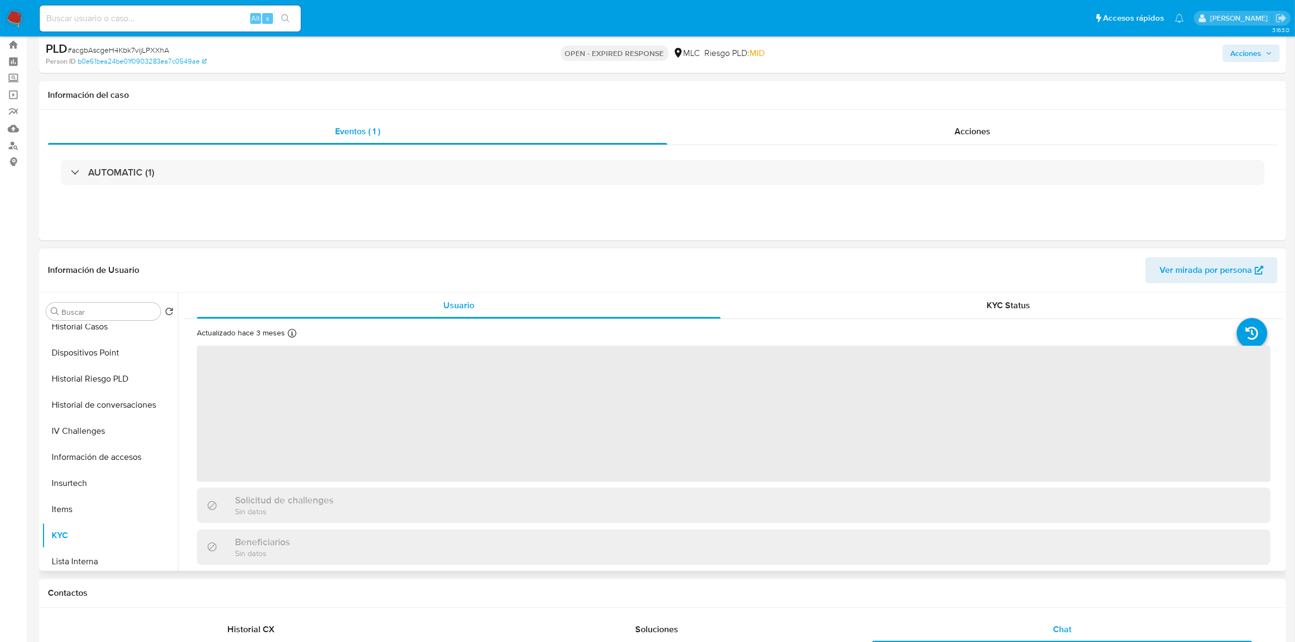
scroll to position [12, 0]
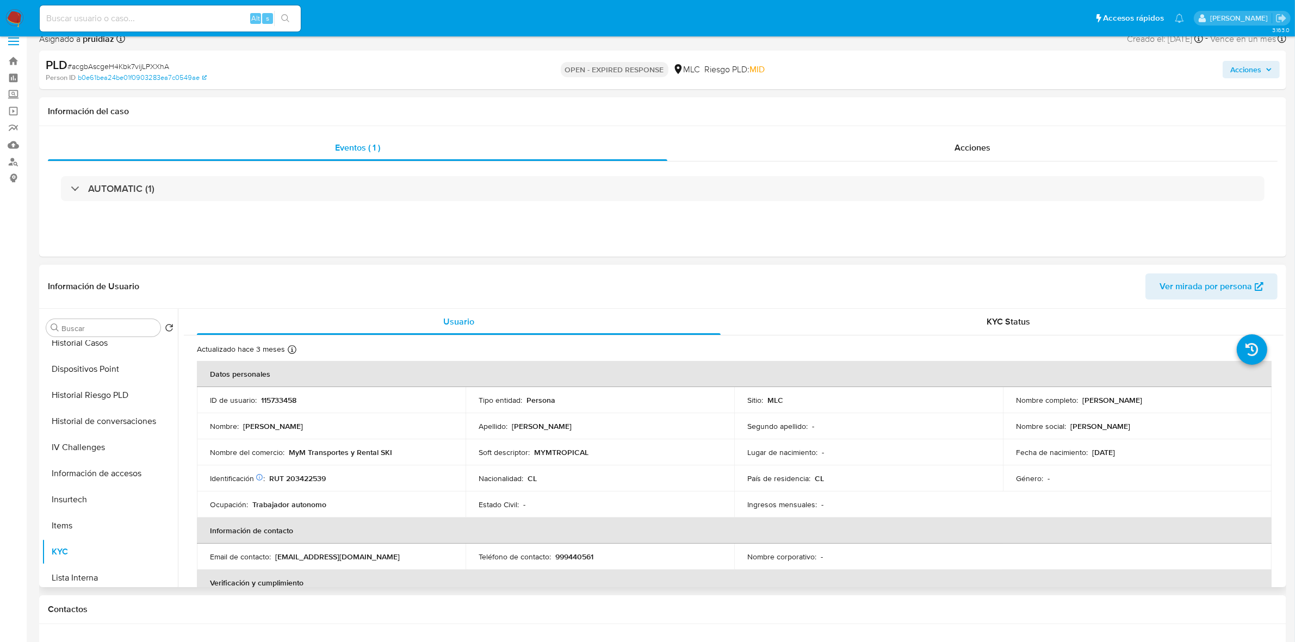
drag, startPoint x: 1199, startPoint y: 404, endPoint x: 1081, endPoint y: 400, distance: 118.6
click at [1081, 400] on div "Nombre completo : Marcio Augusto Castro Salgado" at bounding box center [1137, 400] width 243 height 10
copy p "Marcio Augusto Castro Salgado"
drag, startPoint x: 287, startPoint y: 452, endPoint x: 396, endPoint y: 453, distance: 108.8
click at [396, 453] on div "Nombre del comercio : MyM Transportes y Rental SKI" at bounding box center [331, 453] width 243 height 10
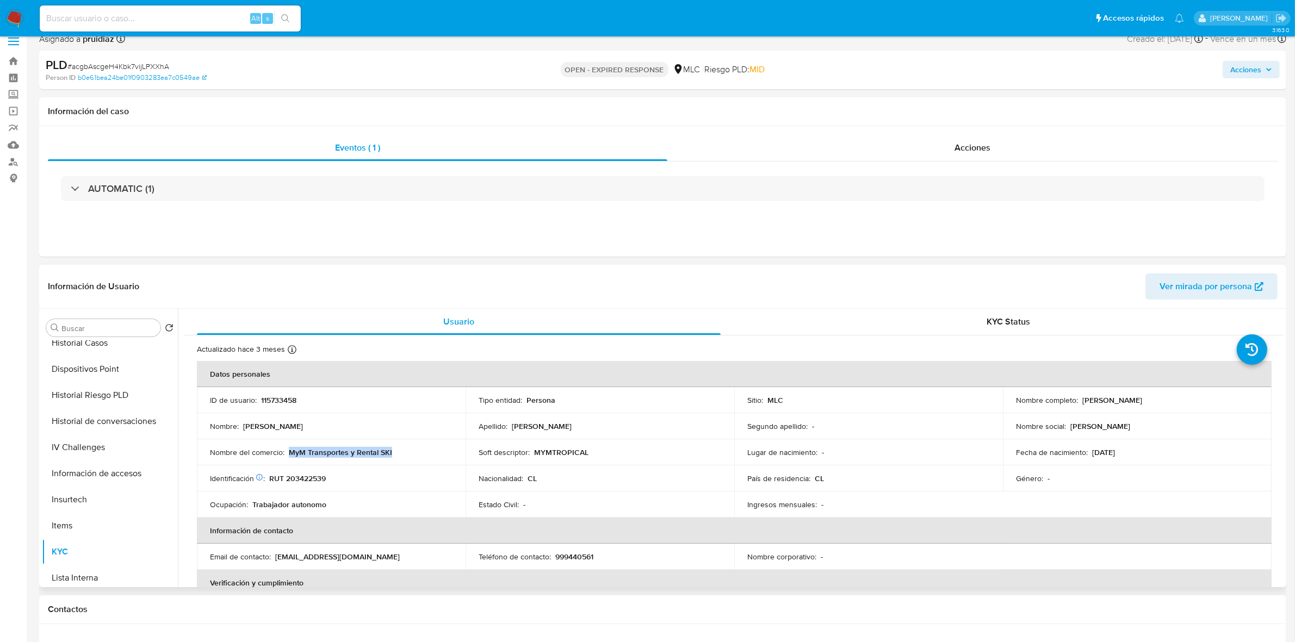
copy p "MyM Transportes y Rental SKI"
click at [558, 452] on p "MYMTROPICAL" at bounding box center [561, 453] width 54 height 10
copy p "MYMTROPICAL"
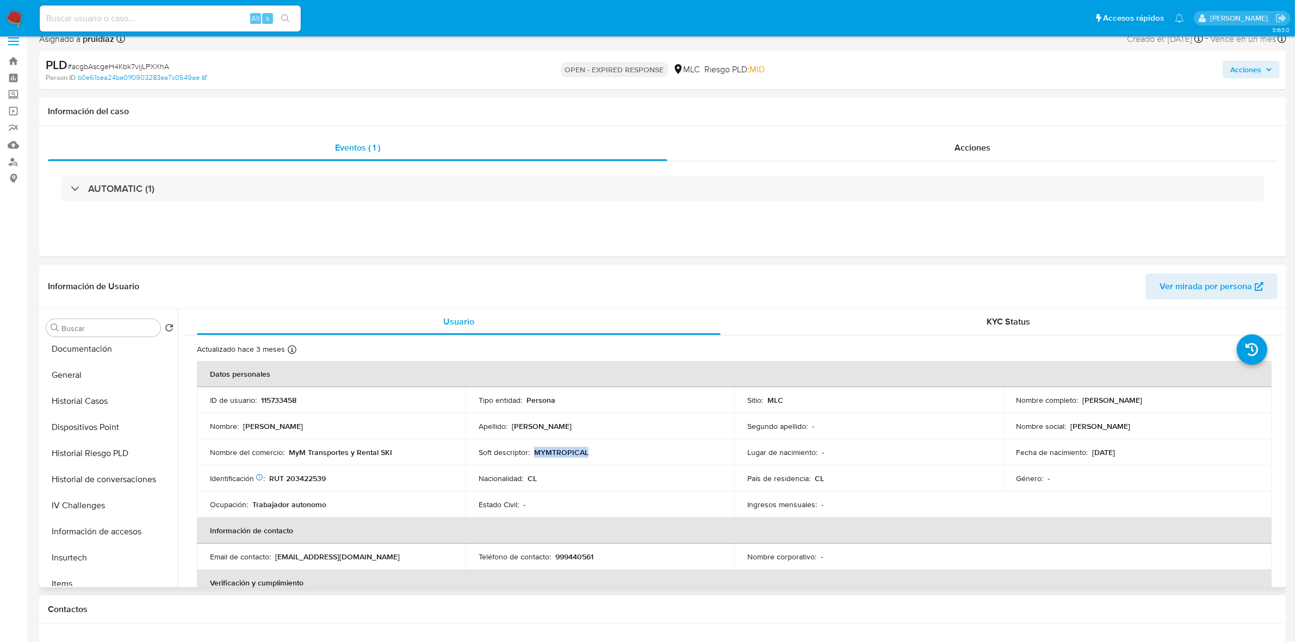
scroll to position [136, 0]
click at [84, 416] on button "Documentación" at bounding box center [105, 427] width 127 height 26
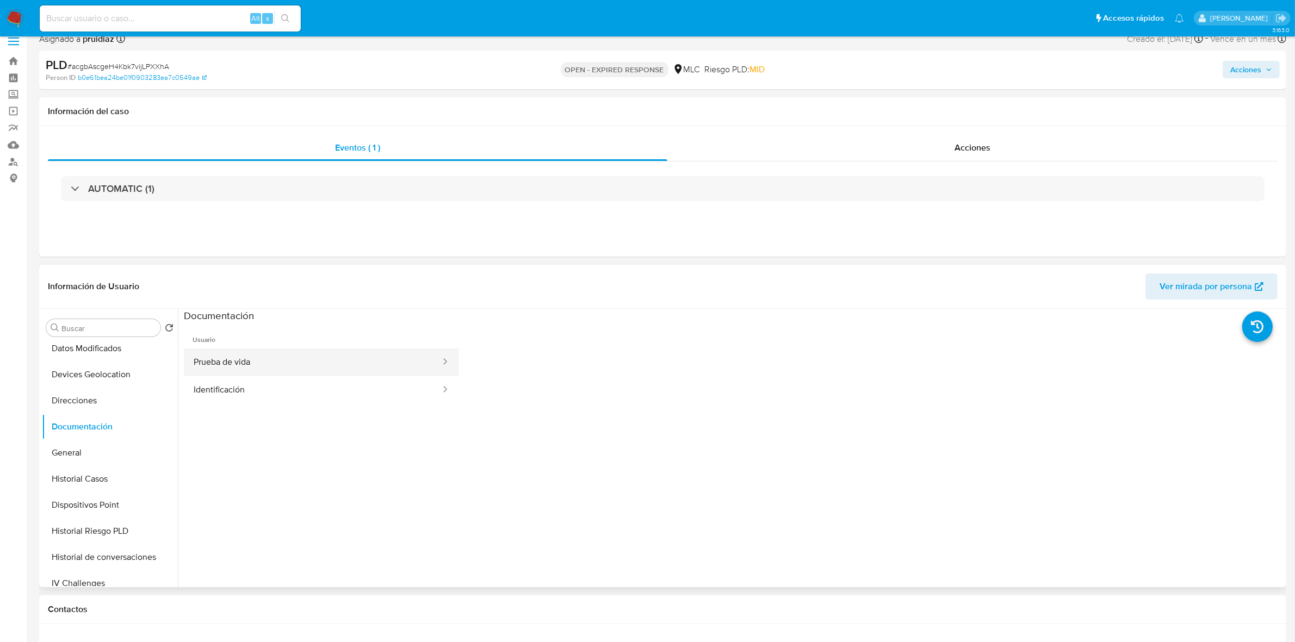
click at [262, 354] on button "Prueba de vida" at bounding box center [313, 363] width 258 height 28
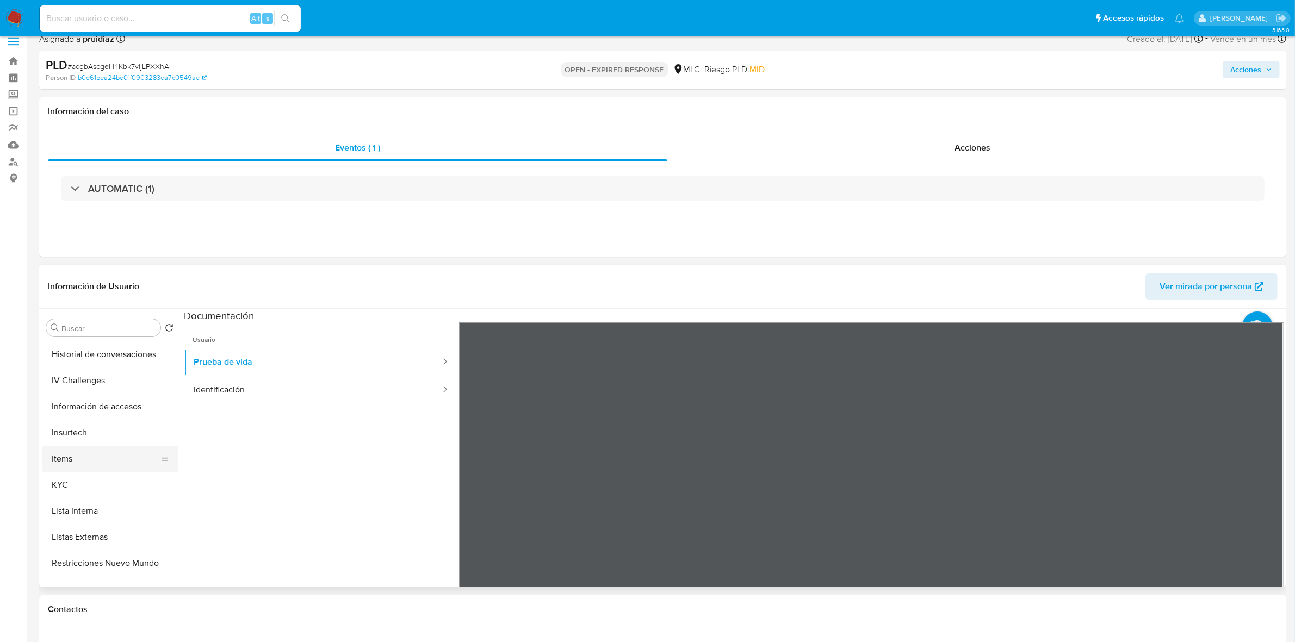
scroll to position [340, 0]
click at [49, 485] on button "KYC" at bounding box center [105, 484] width 127 height 26
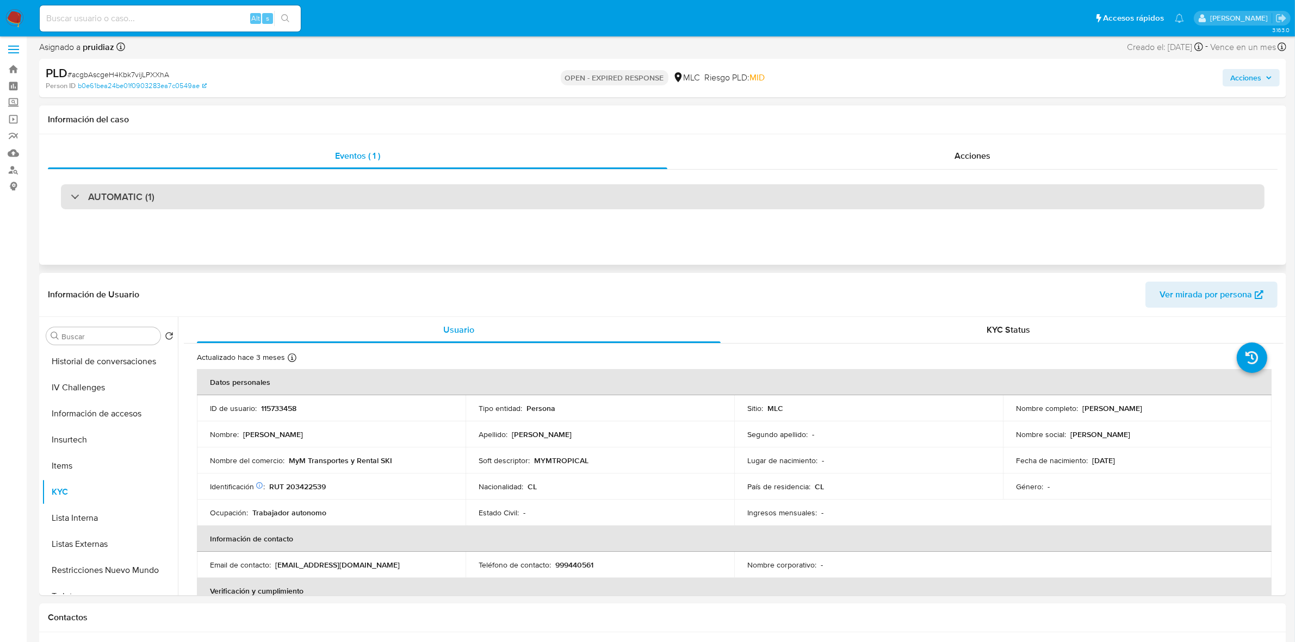
scroll to position [0, 0]
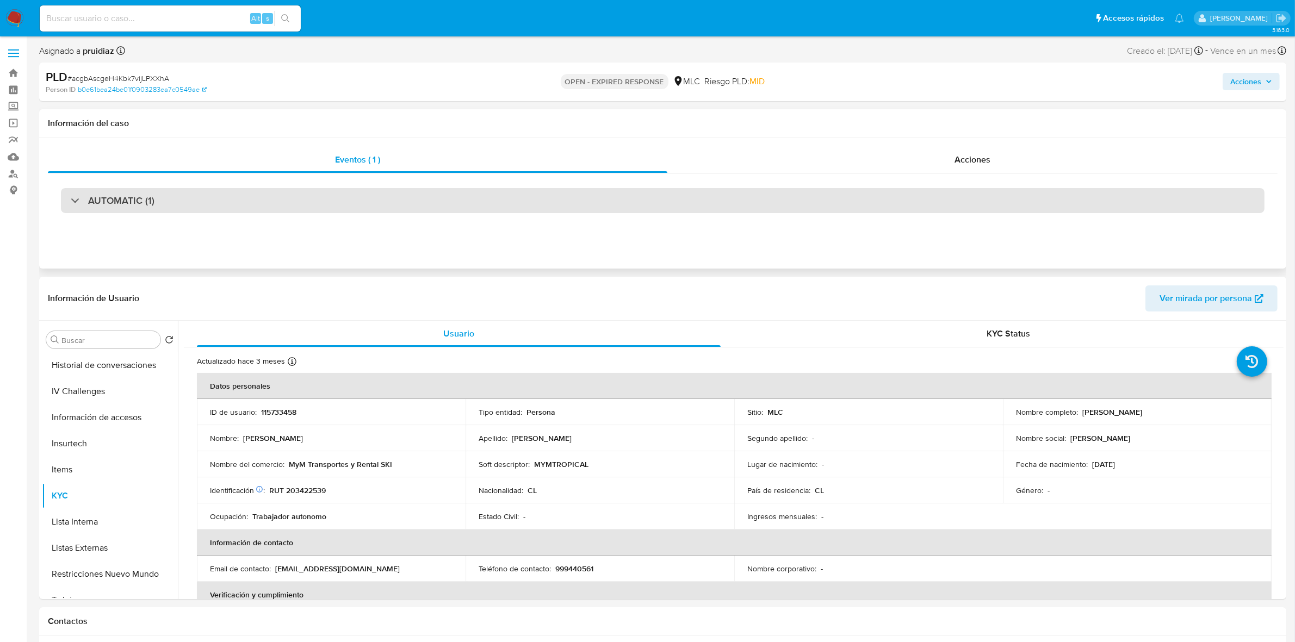
click at [200, 197] on div "AUTOMATIC (1)" at bounding box center [663, 200] width 1204 height 25
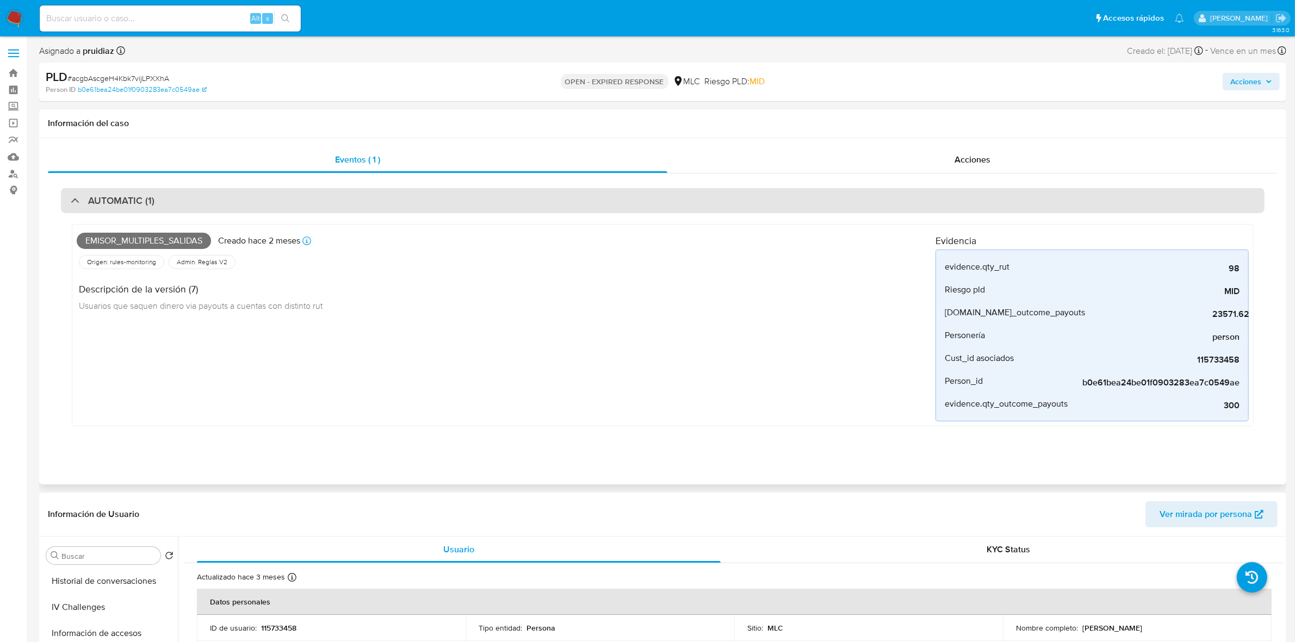
click at [200, 197] on div "AUTOMATIC (1)" at bounding box center [663, 200] width 1204 height 25
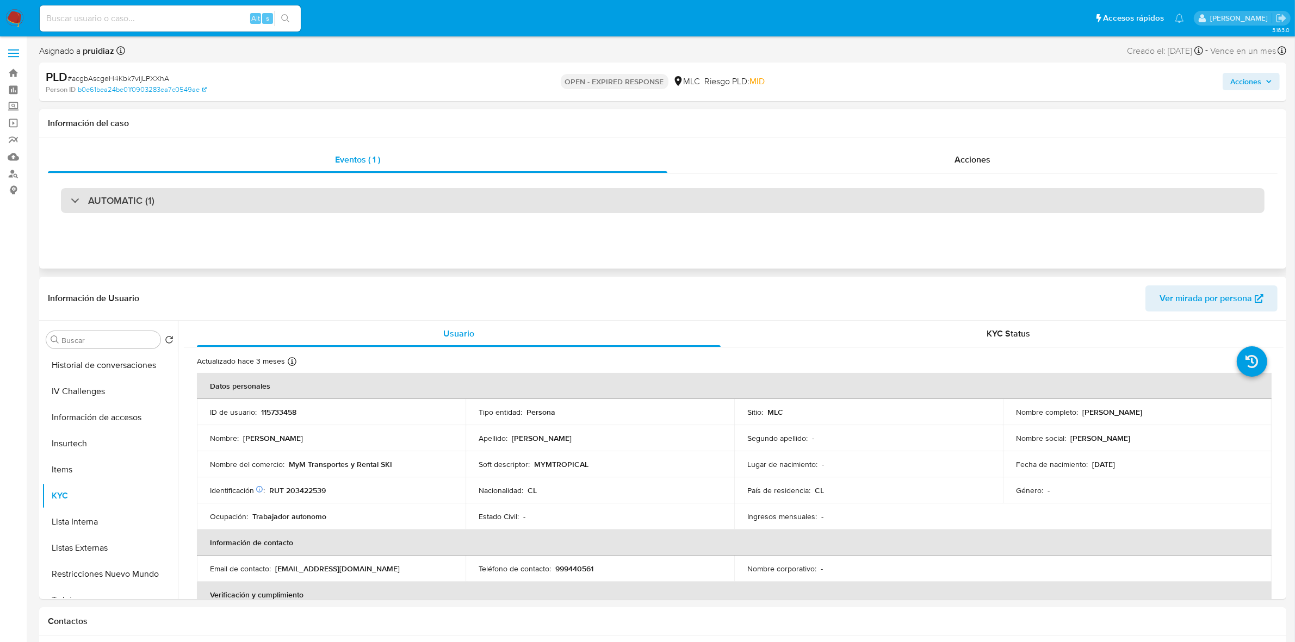
click at [127, 210] on div "AUTOMATIC (1)" at bounding box center [663, 200] width 1204 height 25
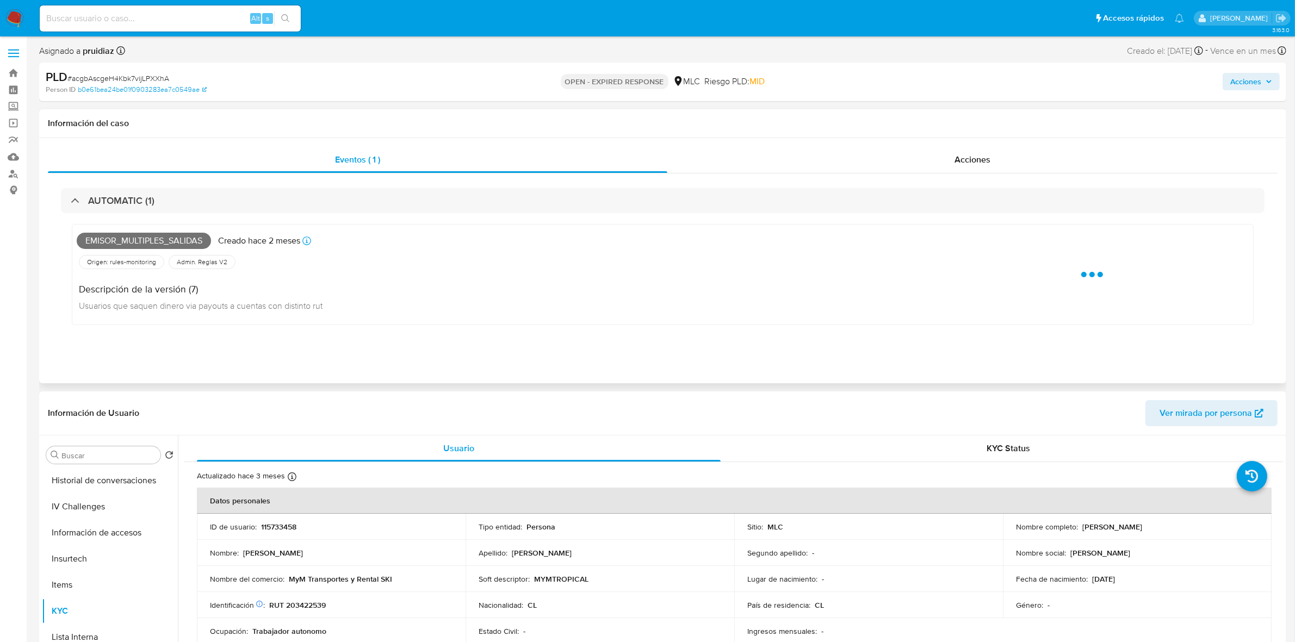
click at [129, 243] on span "Emisor_multiples_salidas" at bounding box center [144, 241] width 134 height 16
copy span "Emisor_multiples_salidas"
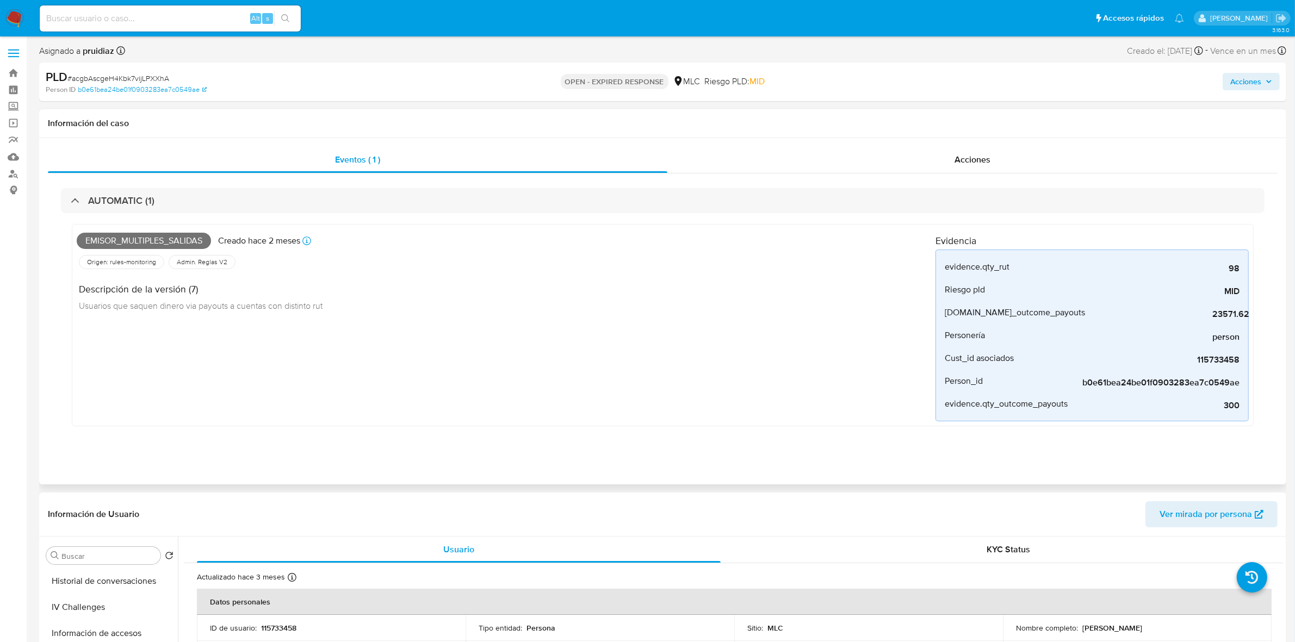
click at [283, 187] on div "AUTOMATIC (1) Emisor_multiples_salidas Creado hace 2 meses Creado: 12/08/2025 0…" at bounding box center [663, 315] width 1230 height 284
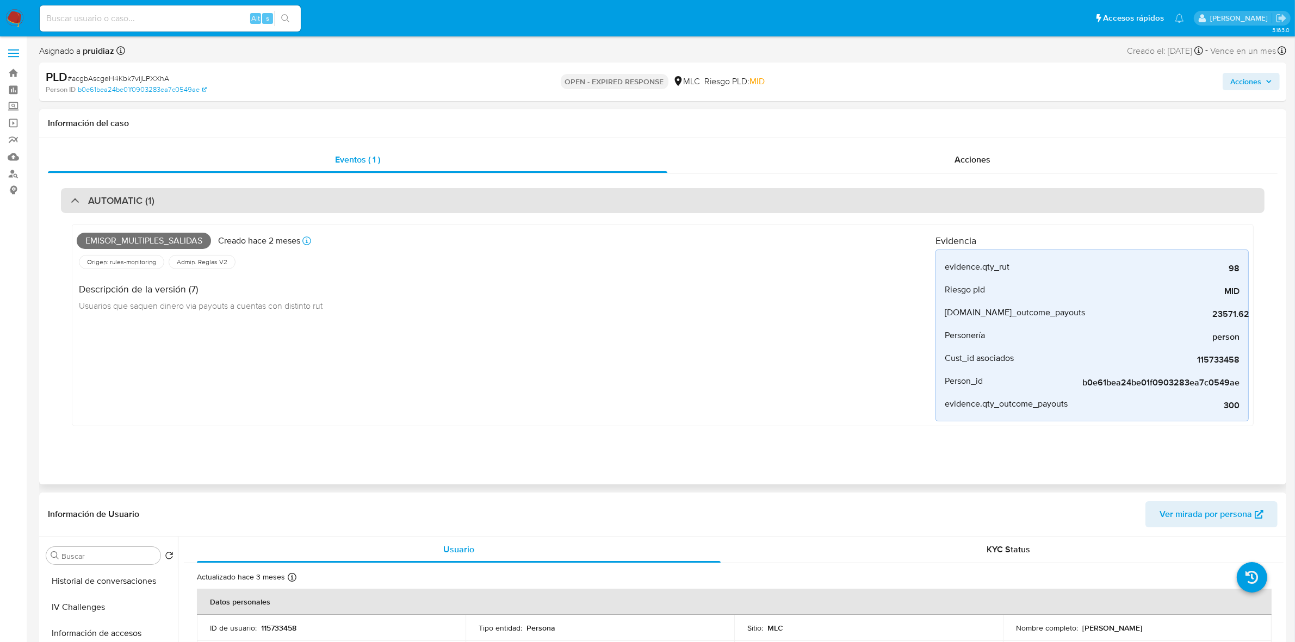
click at [274, 201] on div "AUTOMATIC (1)" at bounding box center [663, 200] width 1204 height 25
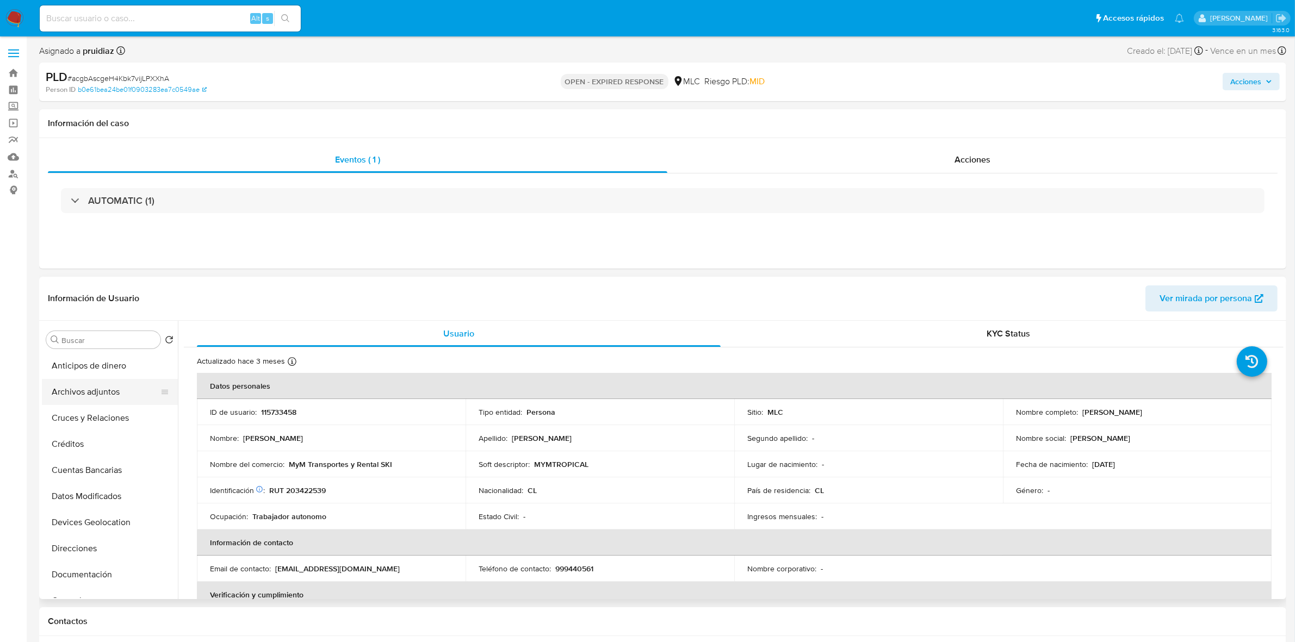
click at [91, 390] on button "Archivos adjuntos" at bounding box center [105, 392] width 127 height 26
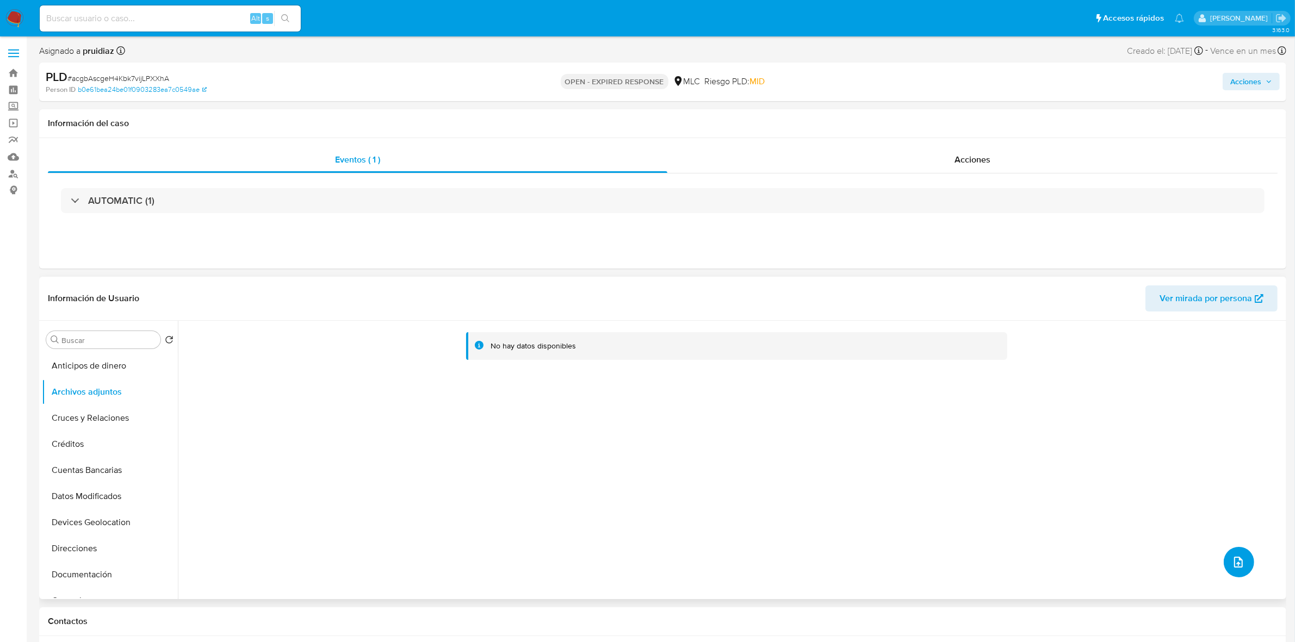
click at [1235, 575] on button "upload-file" at bounding box center [1239, 562] width 30 height 30
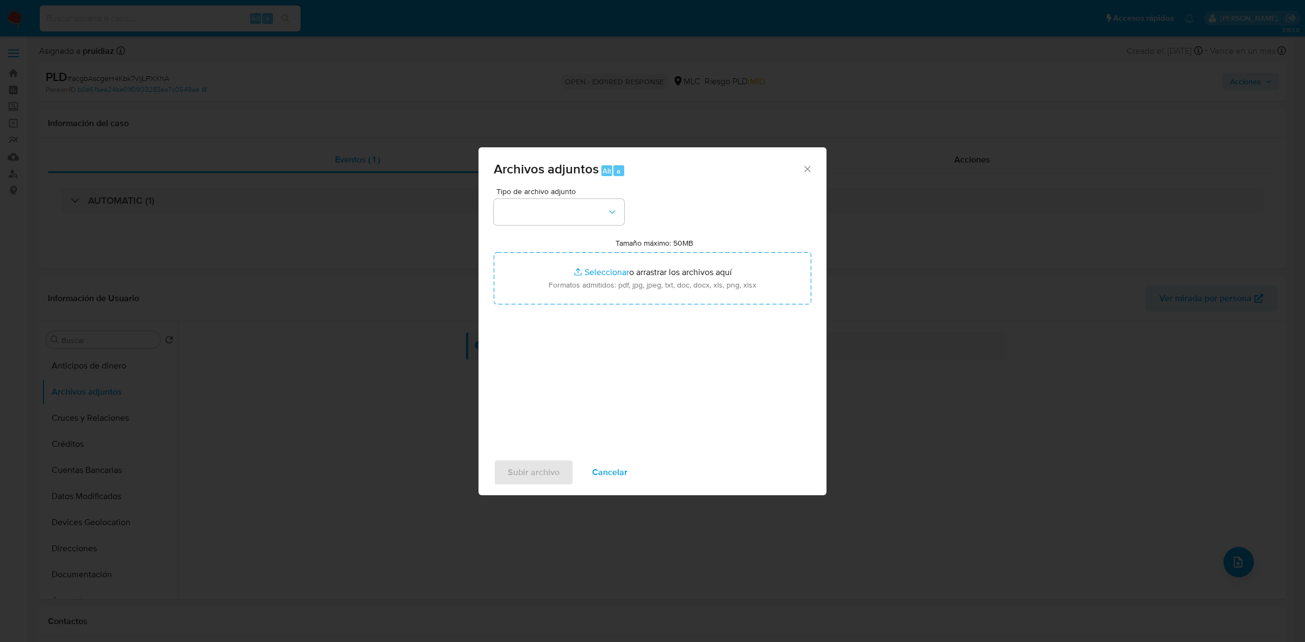
click at [577, 197] on div "Tipo de archivo adjunto" at bounding box center [559, 207] width 131 height 38
click at [582, 219] on button "button" at bounding box center [559, 212] width 131 height 26
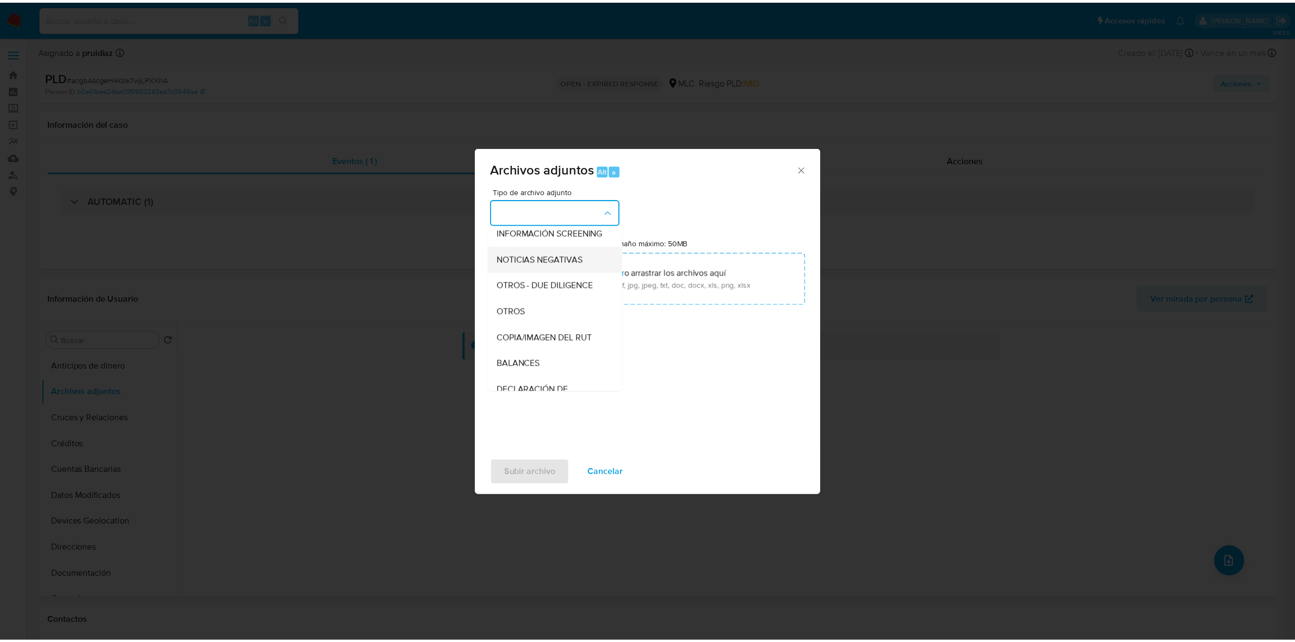
scroll to position [112, 0]
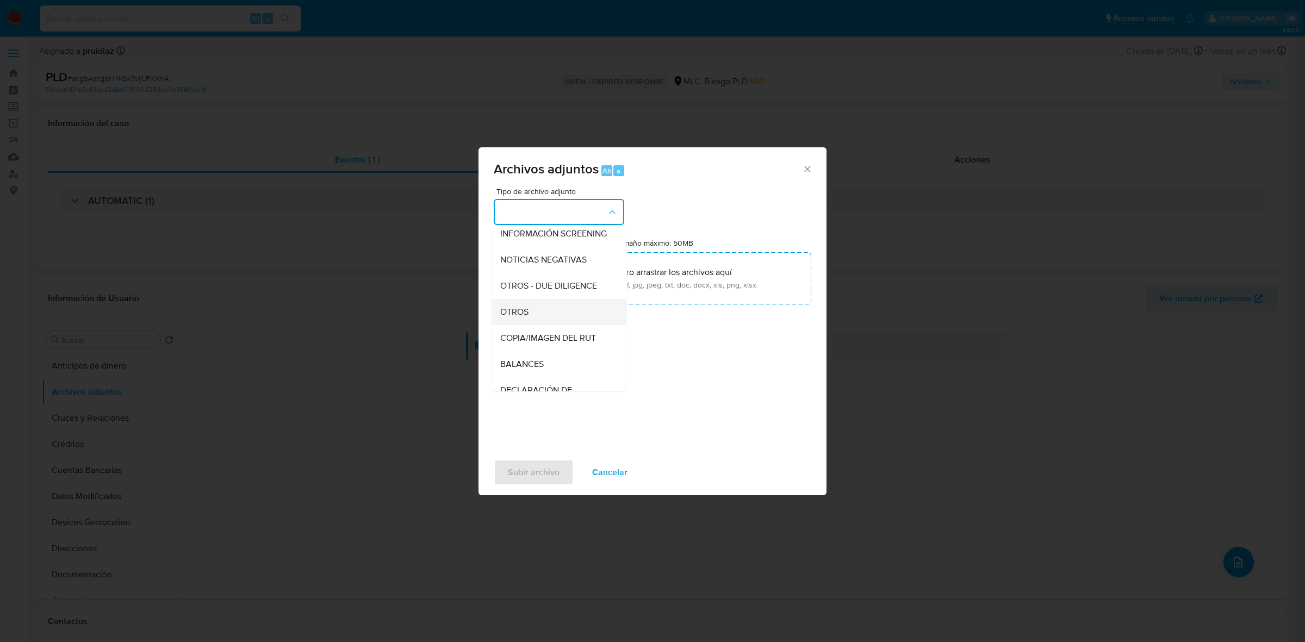
click at [520, 318] on span "OTROS" at bounding box center [514, 312] width 28 height 11
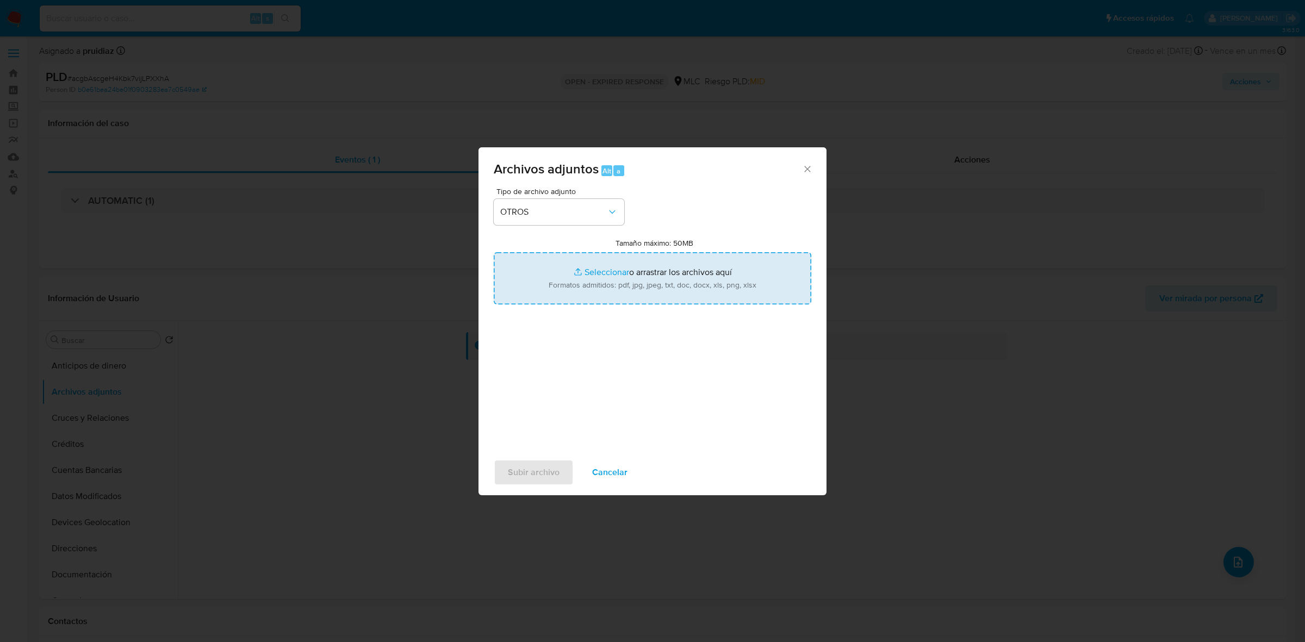
click at [640, 273] on input "Tamaño máximo: 50MB Seleccionar archivos" at bounding box center [653, 278] width 318 height 52
type input "C:\fakepath\115733458 - 09_10_2025.xlsx"
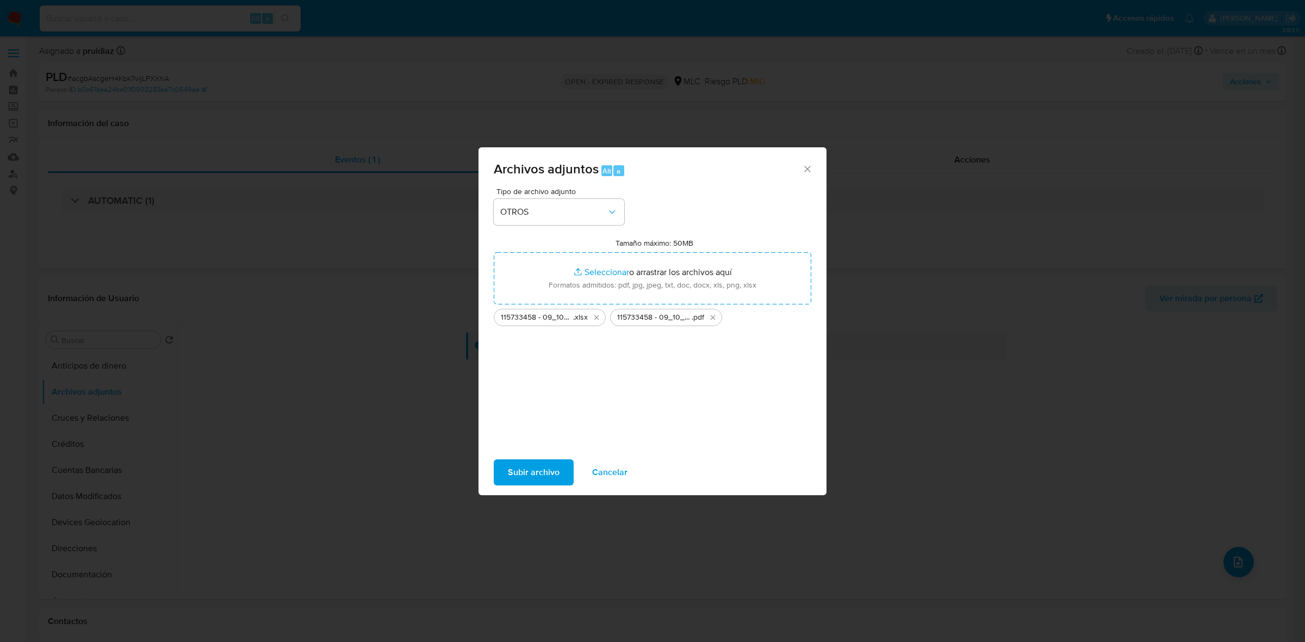
click at [534, 474] on span "Subir archivo" at bounding box center [534, 473] width 52 height 24
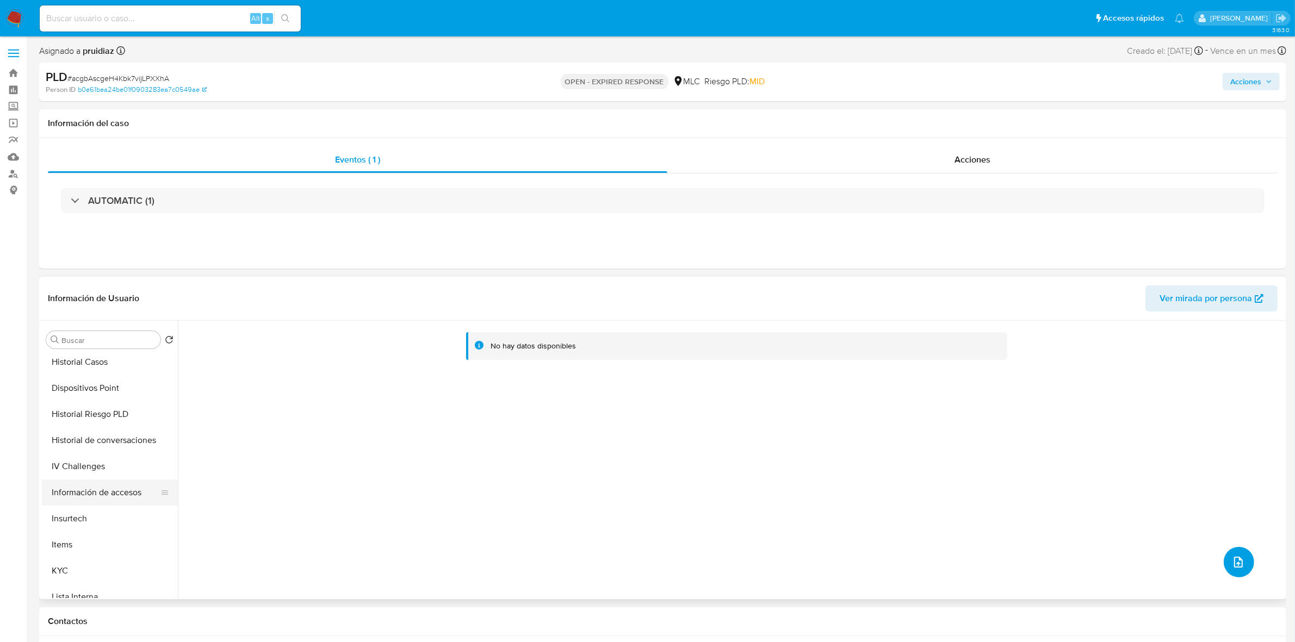
scroll to position [136, 0]
click at [67, 450] on button "Documentación" at bounding box center [105, 439] width 127 height 26
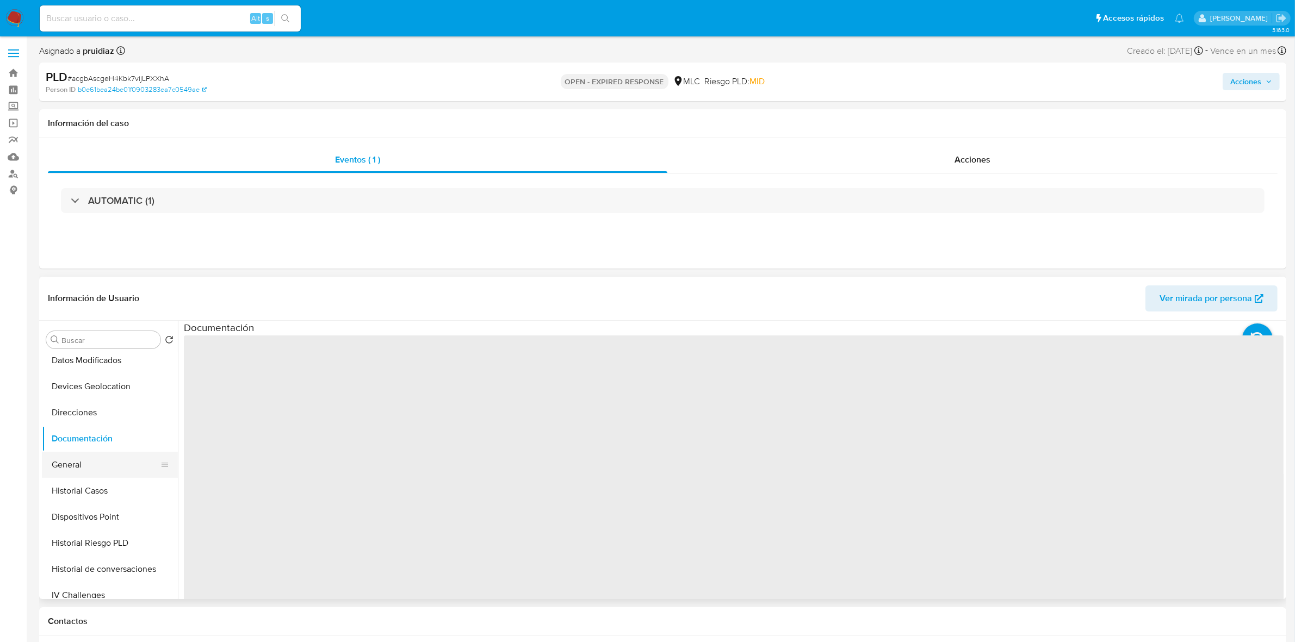
click at [69, 457] on button "General" at bounding box center [105, 465] width 127 height 26
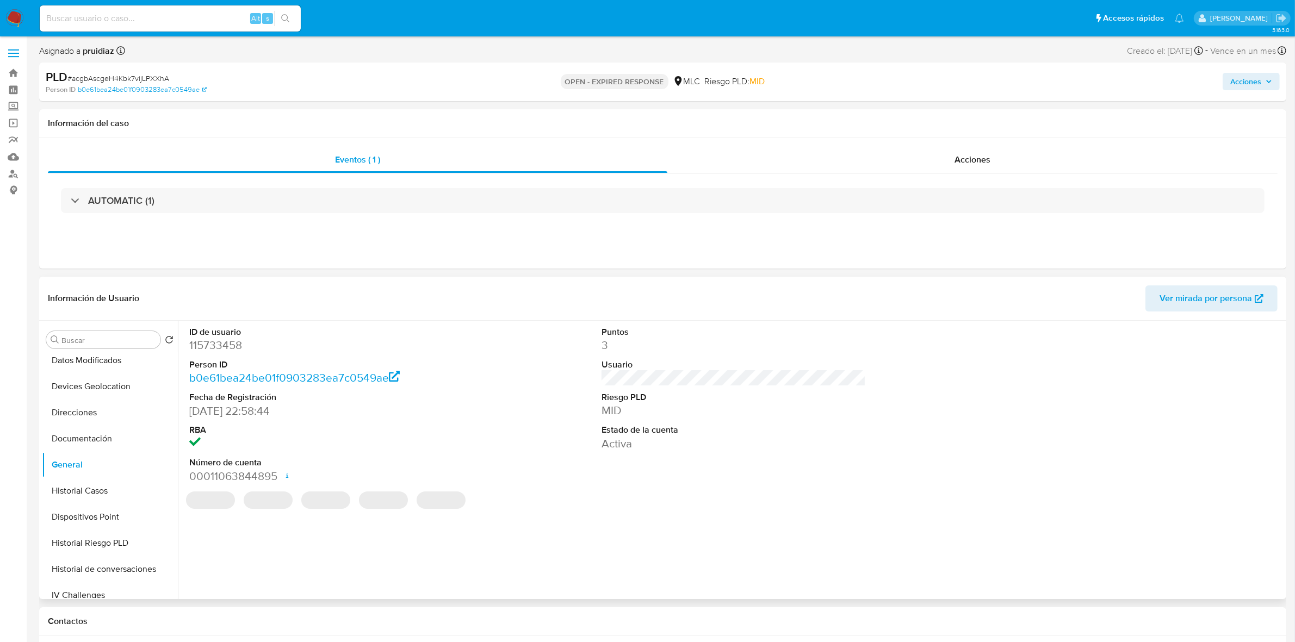
click at [218, 350] on dd "115733458" at bounding box center [321, 345] width 264 height 15
copy dd "115733458"
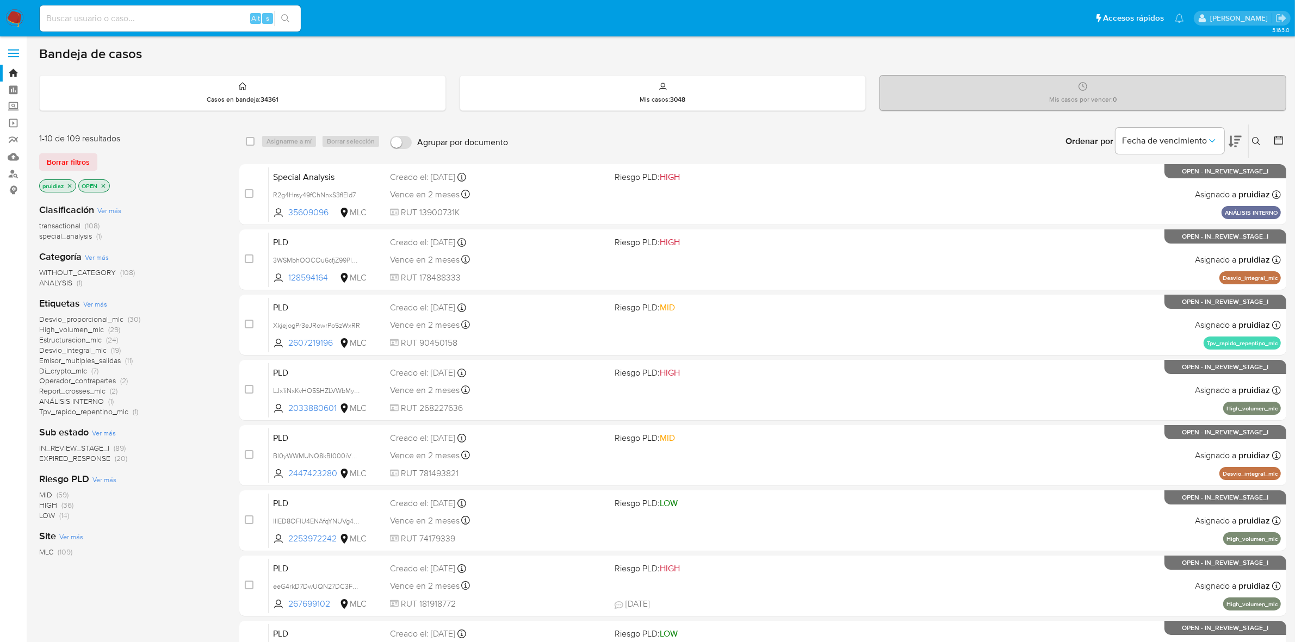
click at [1232, 141] on icon at bounding box center [1235, 141] width 13 height 13
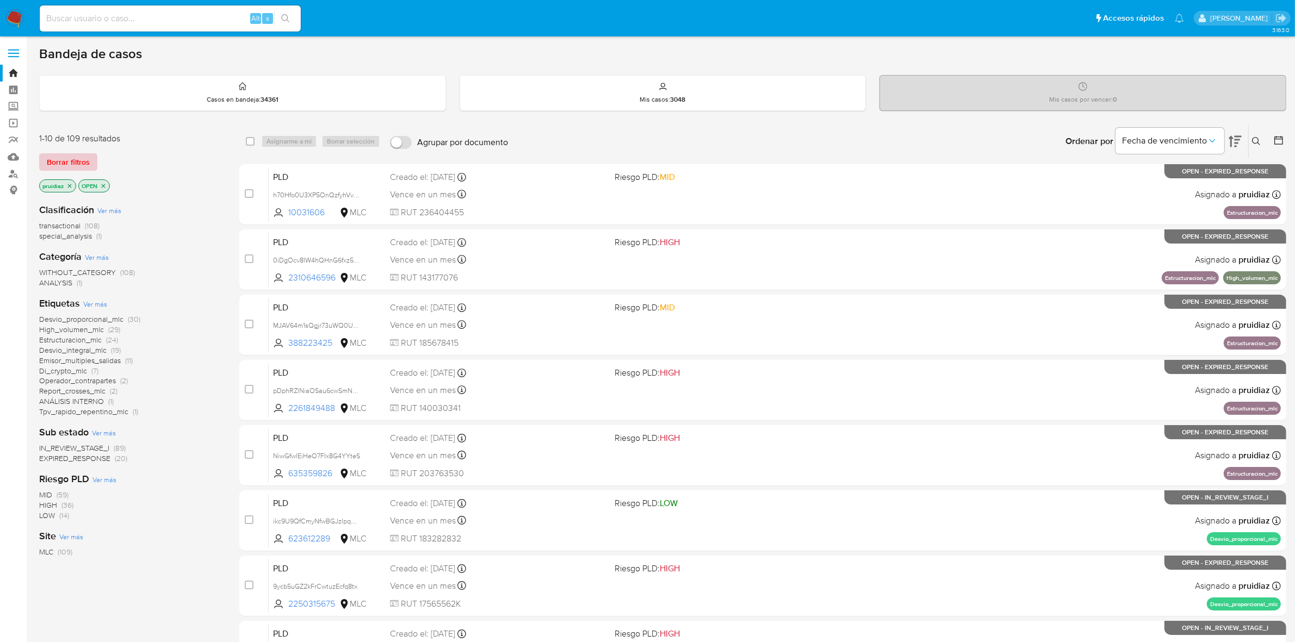
click at [63, 157] on span "Borrar filtros" at bounding box center [68, 161] width 43 height 15
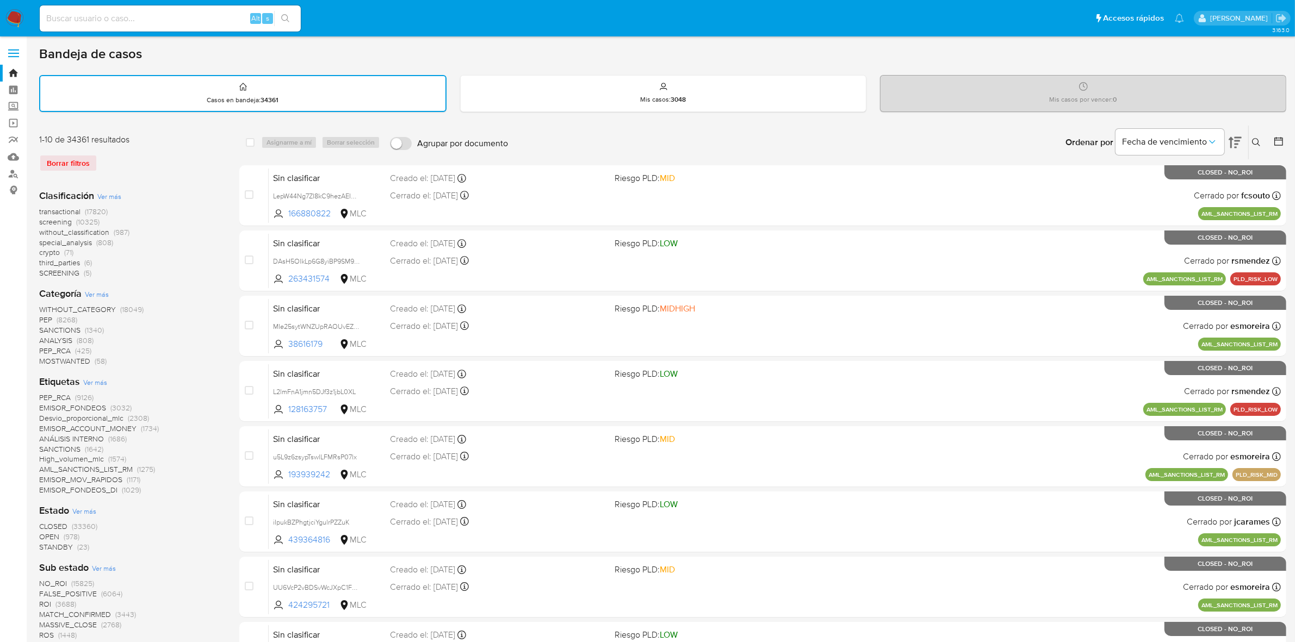
click at [1281, 140] on icon at bounding box center [1278, 141] width 11 height 11
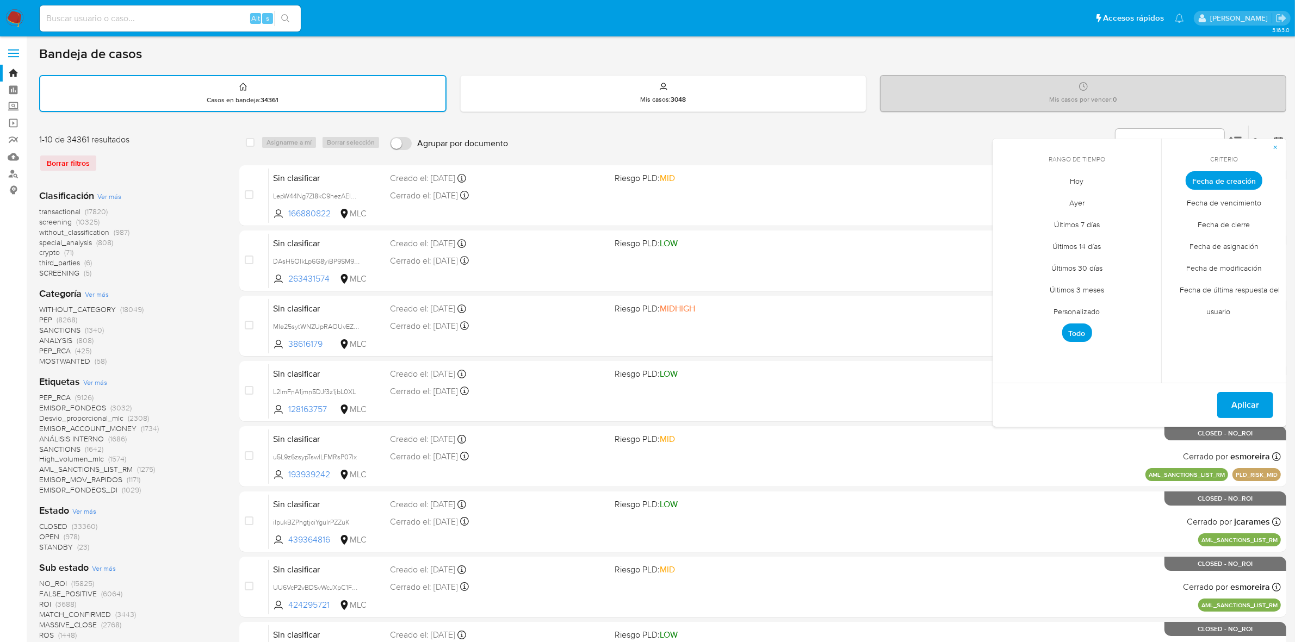
click at [1080, 183] on span "Hoy" at bounding box center [1077, 181] width 36 height 22
click at [1239, 229] on span "Fecha de cierre" at bounding box center [1224, 225] width 75 height 22
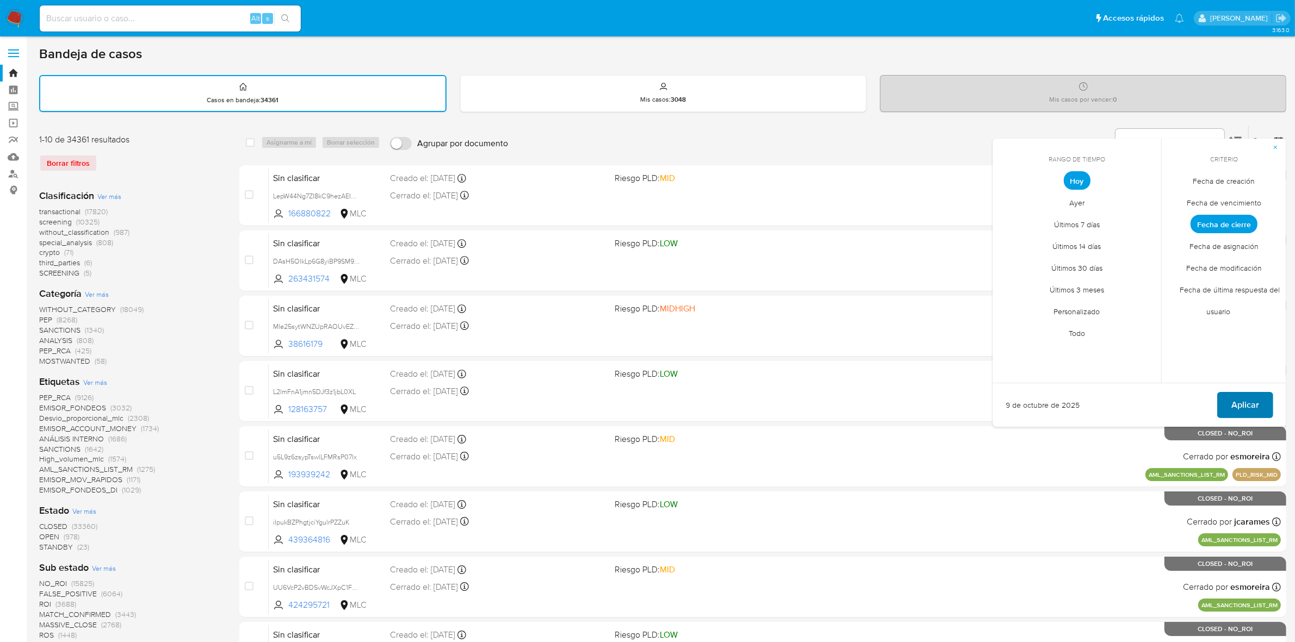
click at [1249, 396] on span "Aplicar" at bounding box center [1245, 405] width 28 height 24
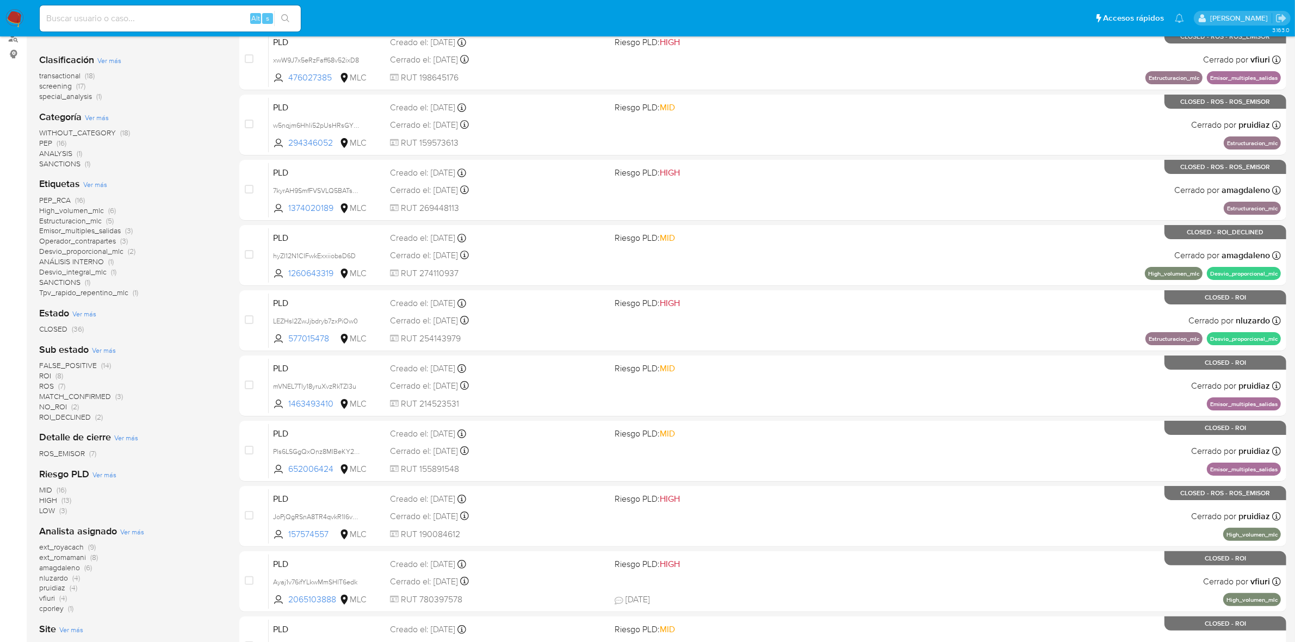
scroll to position [255, 0]
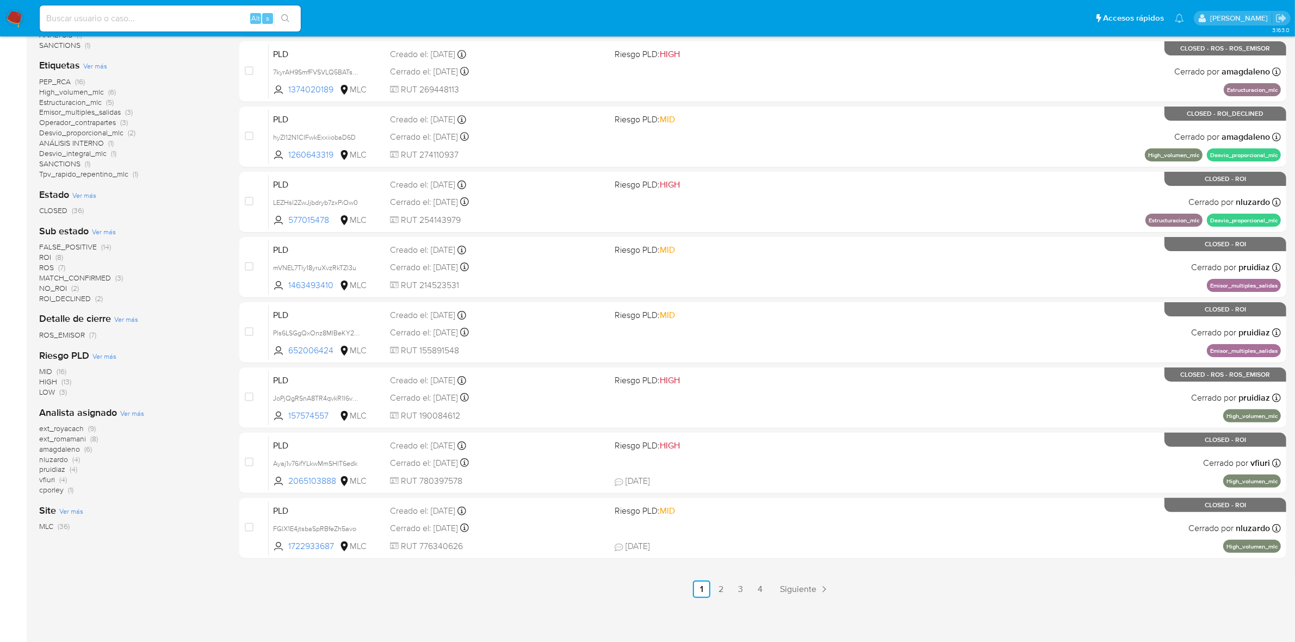
click at [52, 468] on span "pruidiaz" at bounding box center [52, 469] width 26 height 11
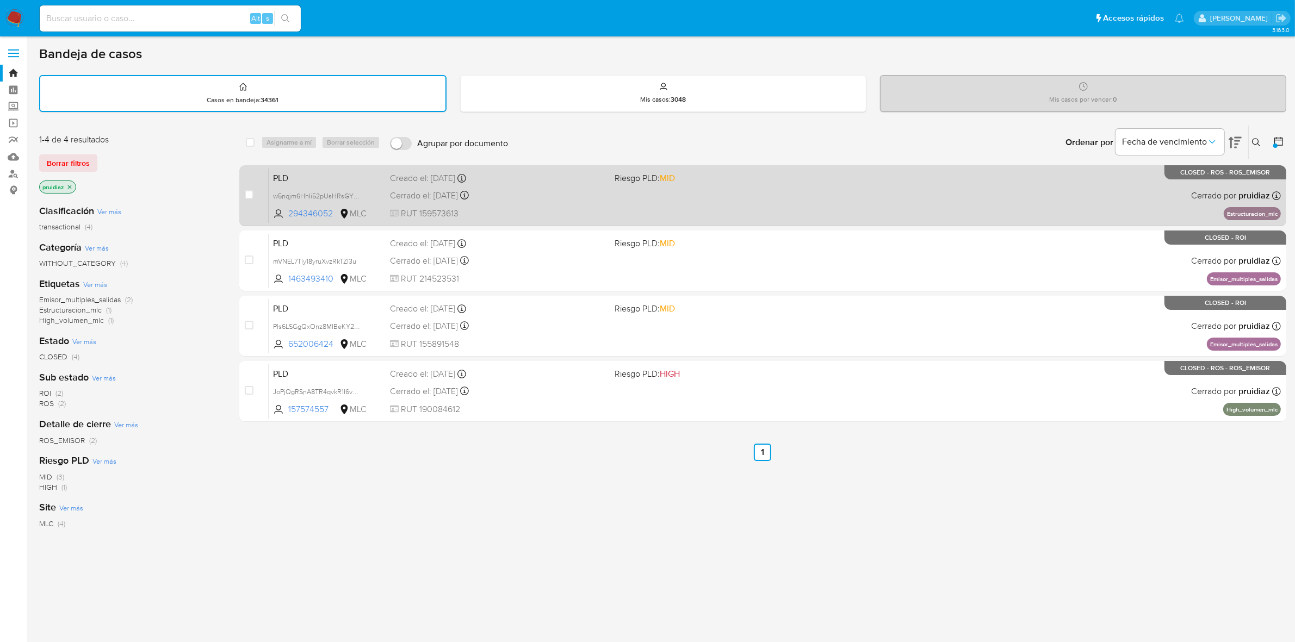
click at [598, 182] on div "Creado el: [DATE] Creado el: [DATE] 16:05:43" at bounding box center [498, 178] width 216 height 12
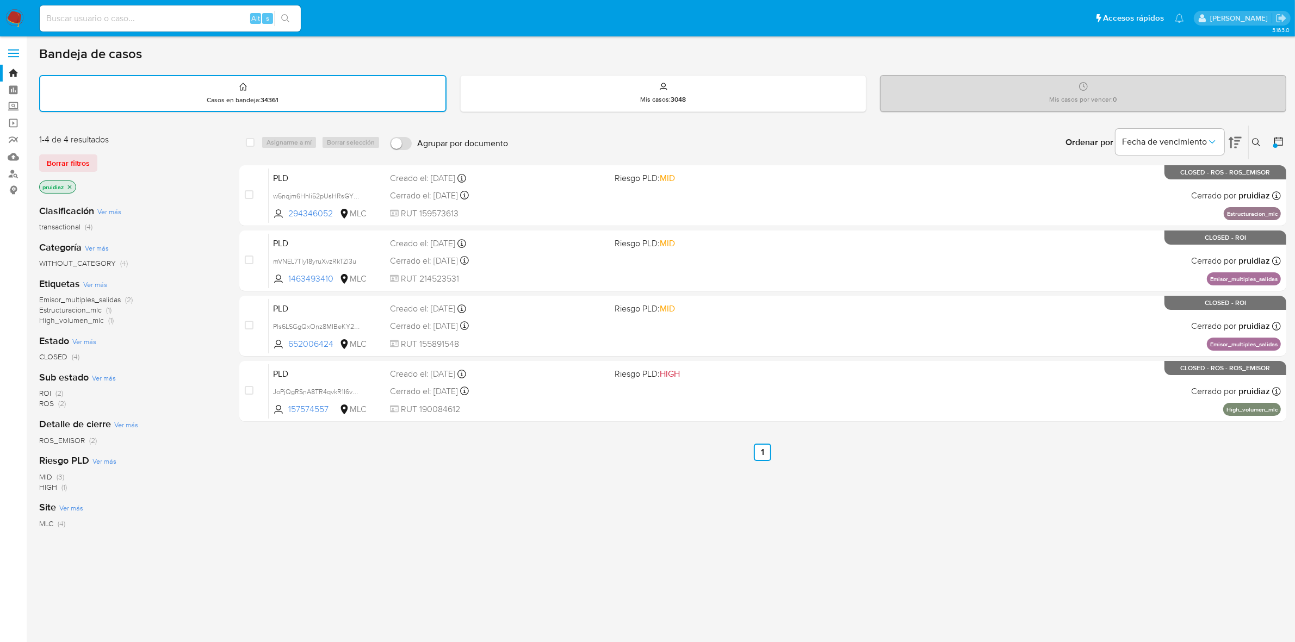
click at [1255, 132] on div "Ingrese ID de usuario o caso Buscar Borrar filtros" at bounding box center [1257, 143] width 18 height 34
click at [1252, 143] on icon at bounding box center [1256, 142] width 9 height 9
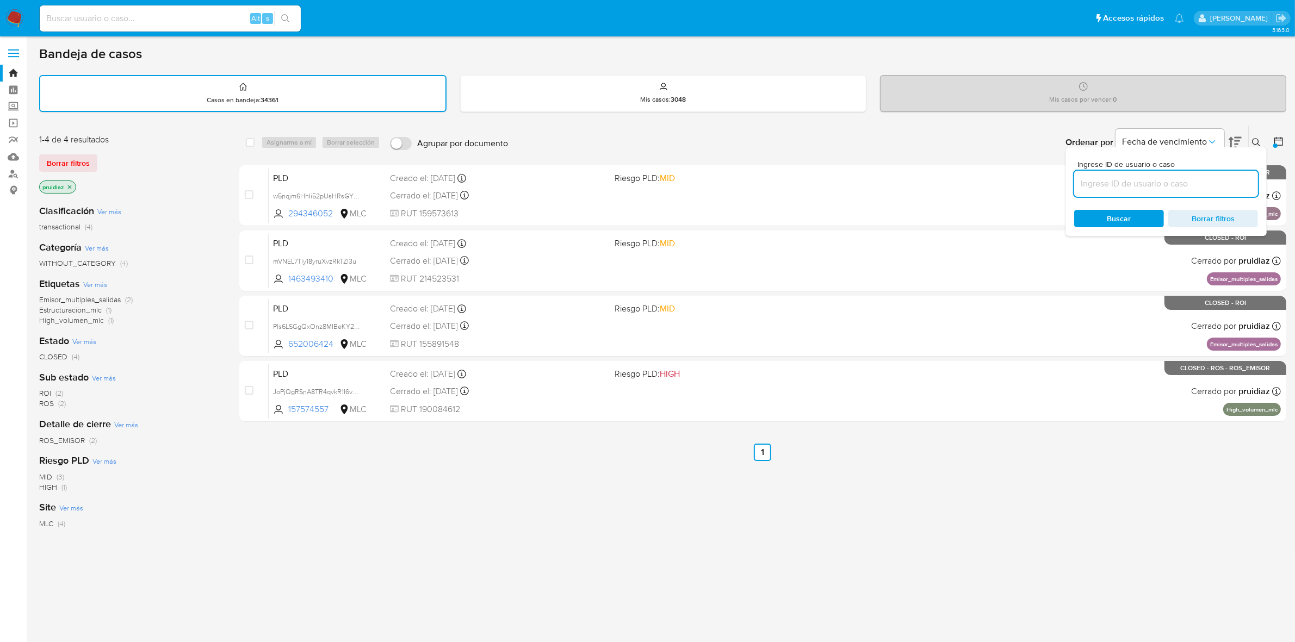
click at [1188, 184] on input at bounding box center [1166, 184] width 184 height 14
type input "115733458"
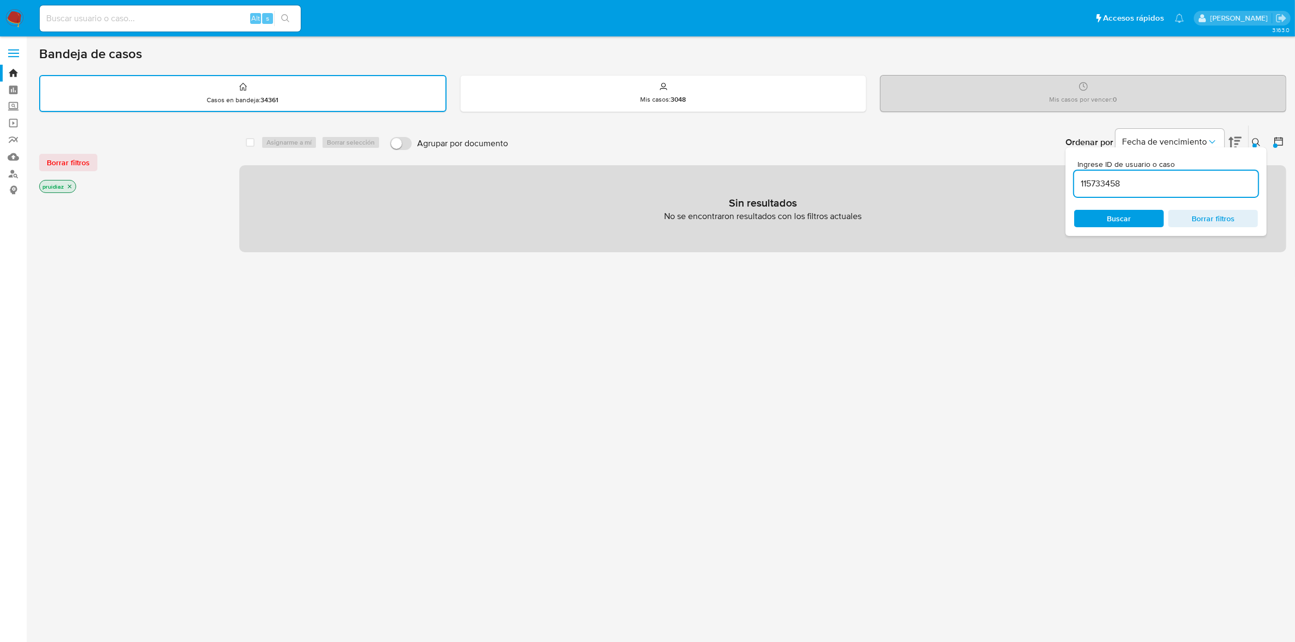
click at [10, 18] on img at bounding box center [14, 18] width 18 height 18
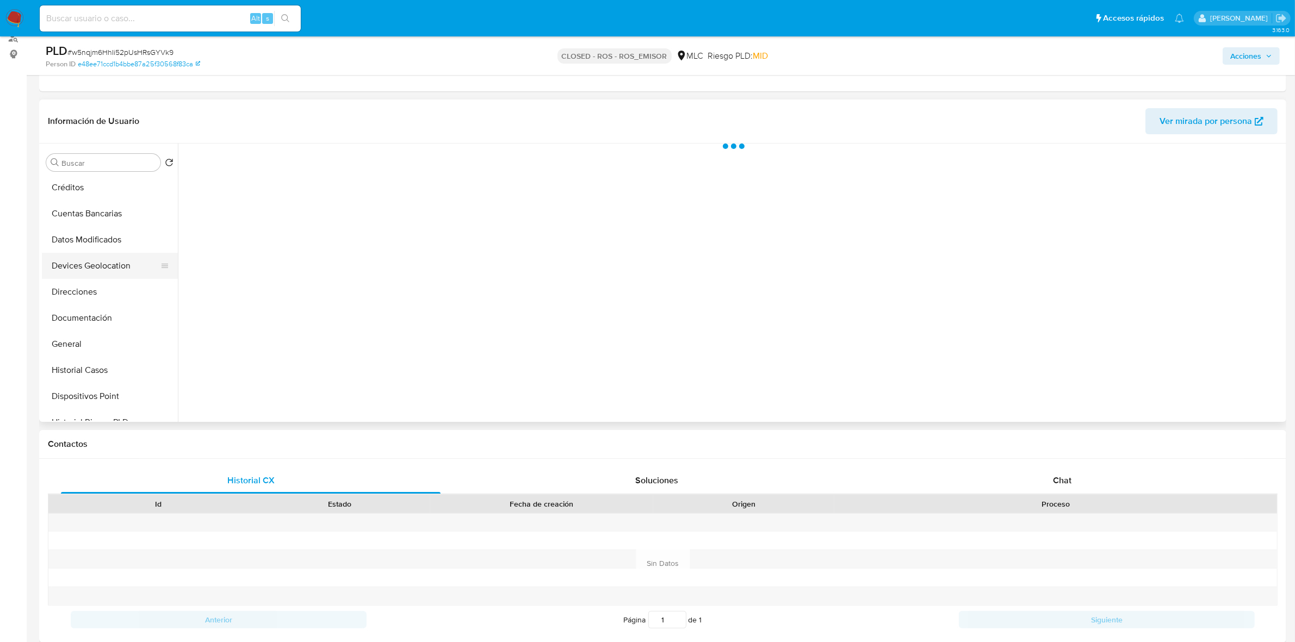
scroll to position [204, 0]
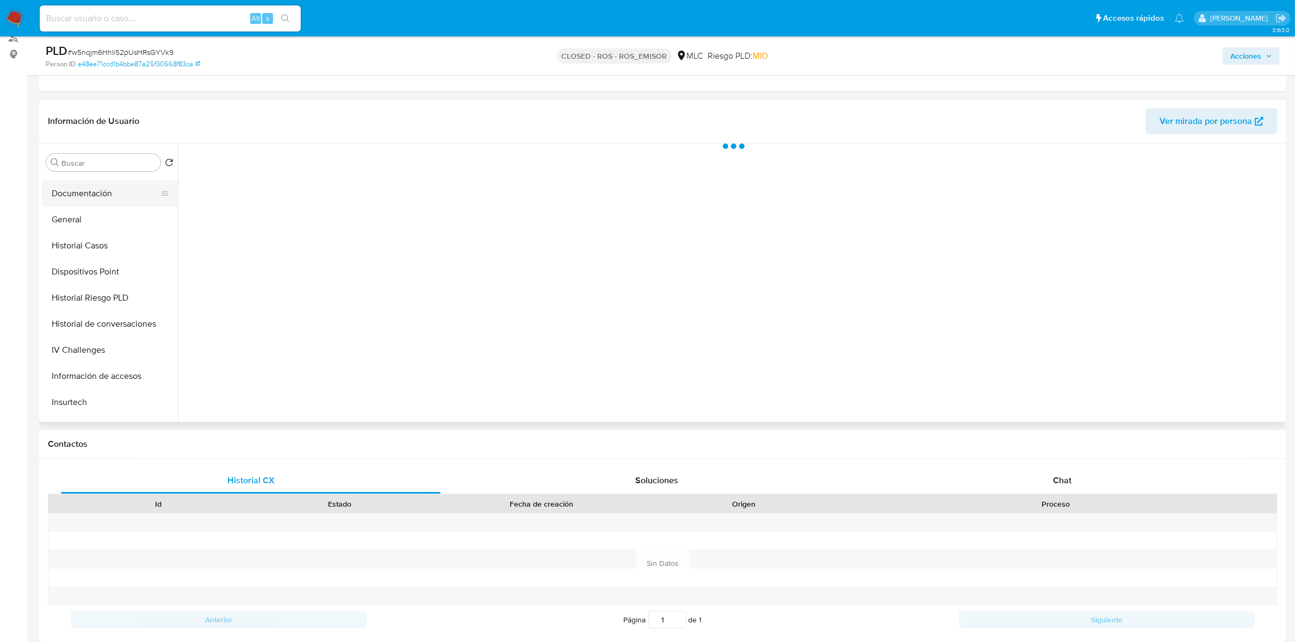
select select "10"
click at [91, 194] on button "Documentación" at bounding box center [105, 194] width 127 height 26
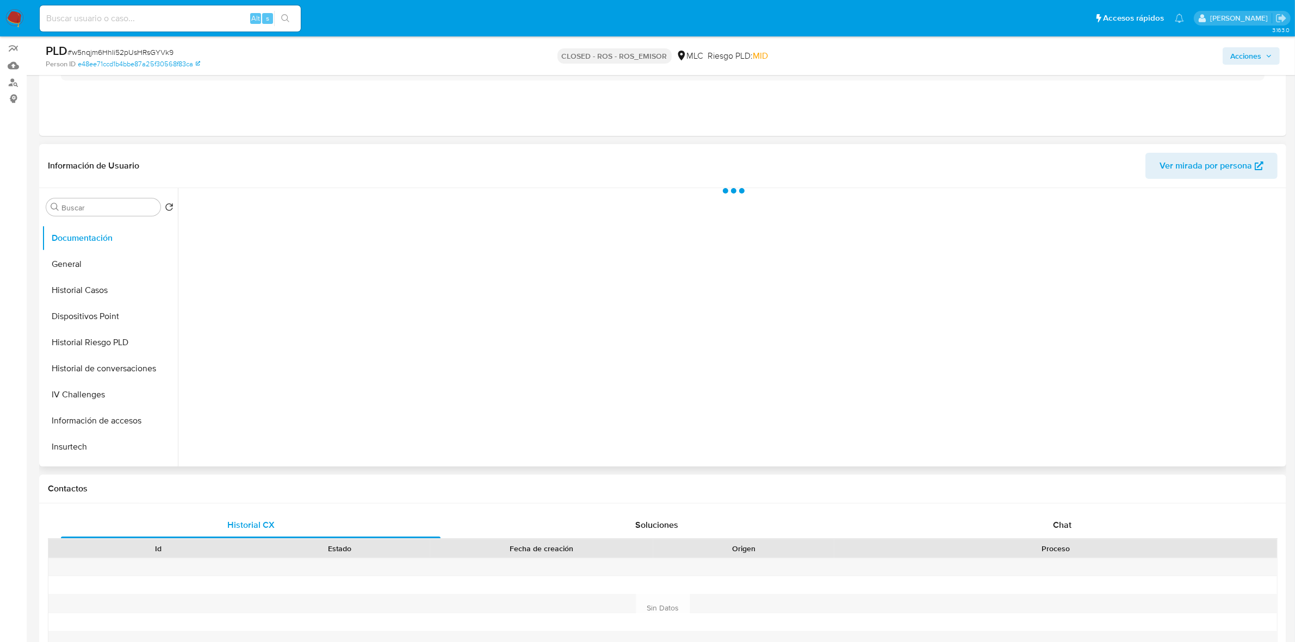
scroll to position [68, 0]
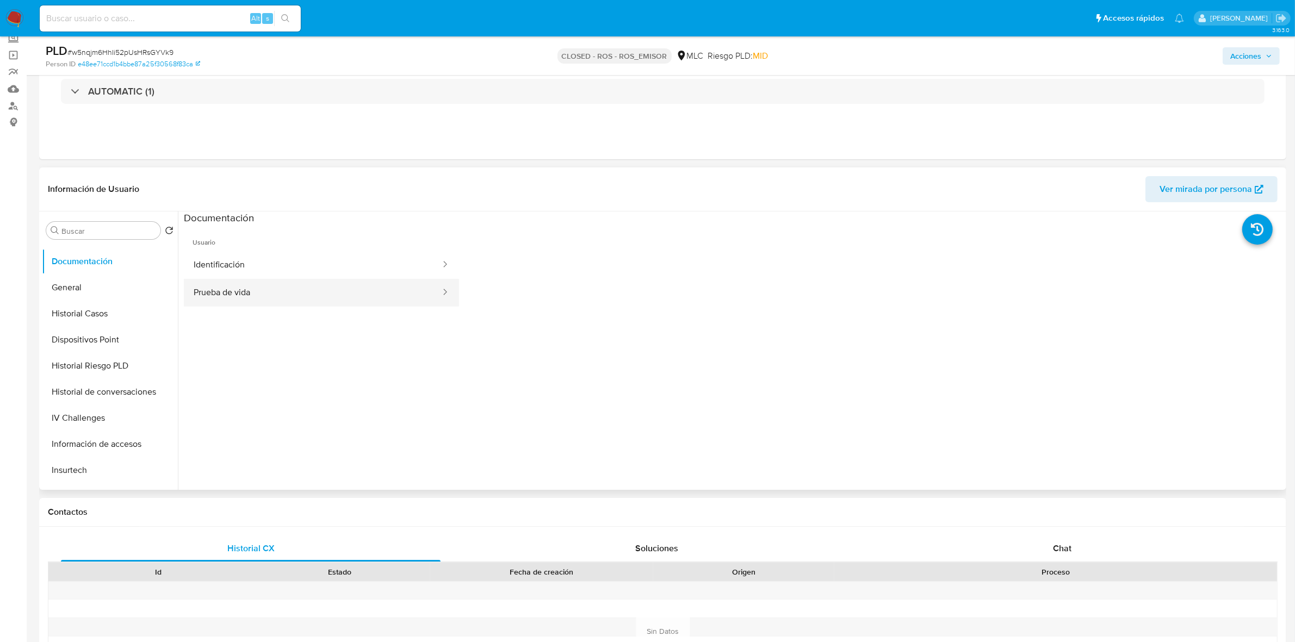
click at [240, 289] on button "Prueba de vida" at bounding box center [313, 293] width 258 height 28
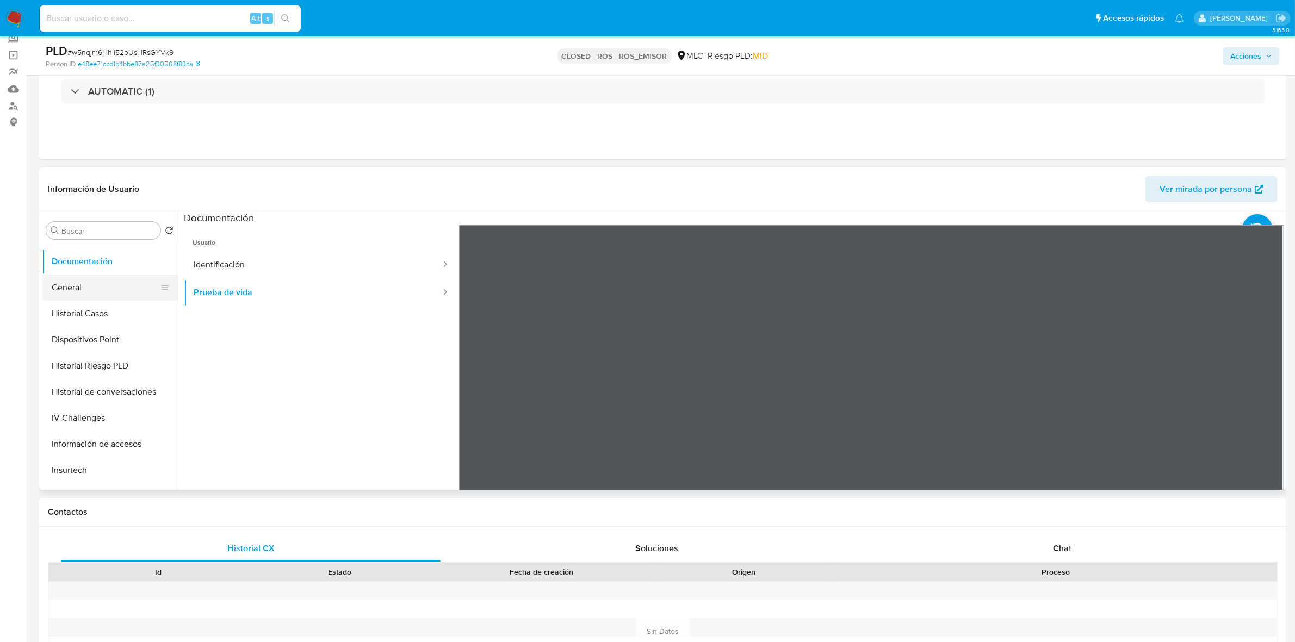
click at [83, 293] on button "General" at bounding box center [105, 288] width 127 height 26
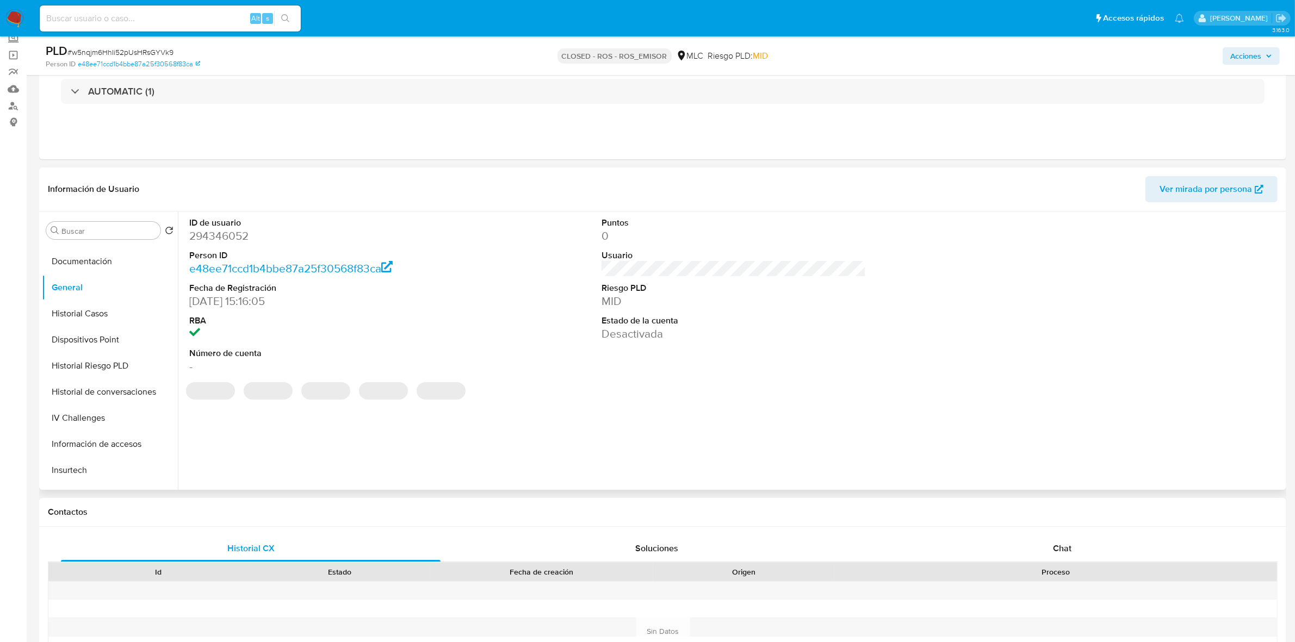
click at [230, 238] on dd "294346052" at bounding box center [321, 235] width 264 height 15
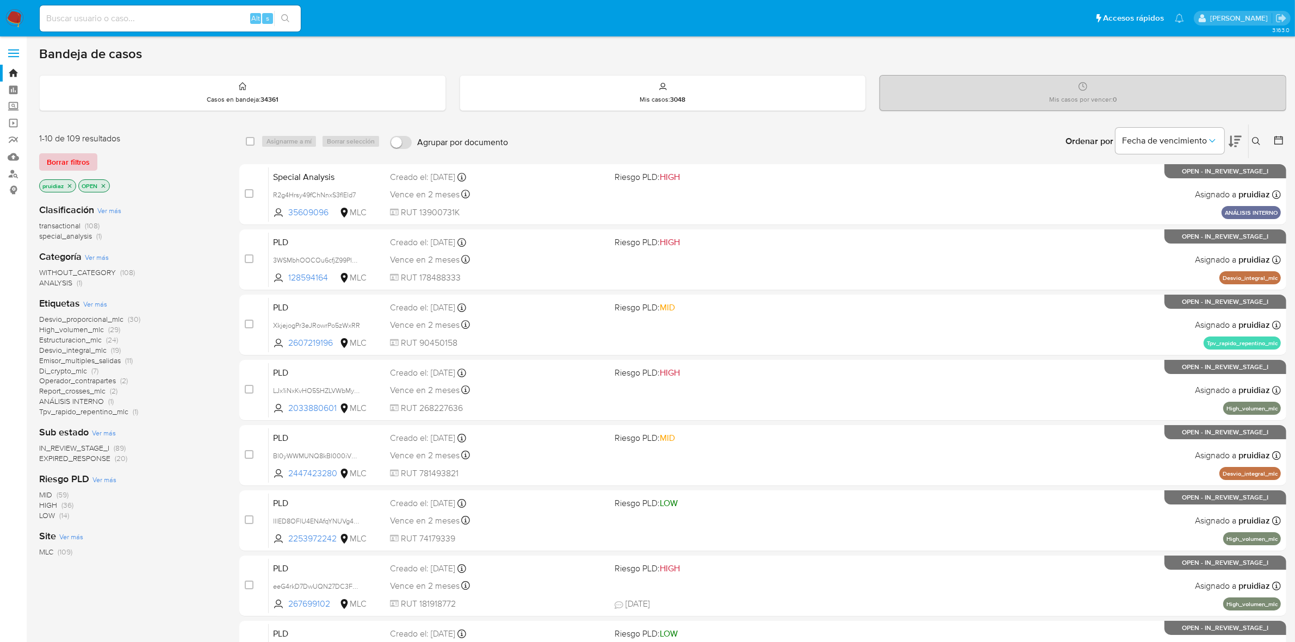
click at [66, 162] on span "Borrar filtros" at bounding box center [68, 161] width 43 height 15
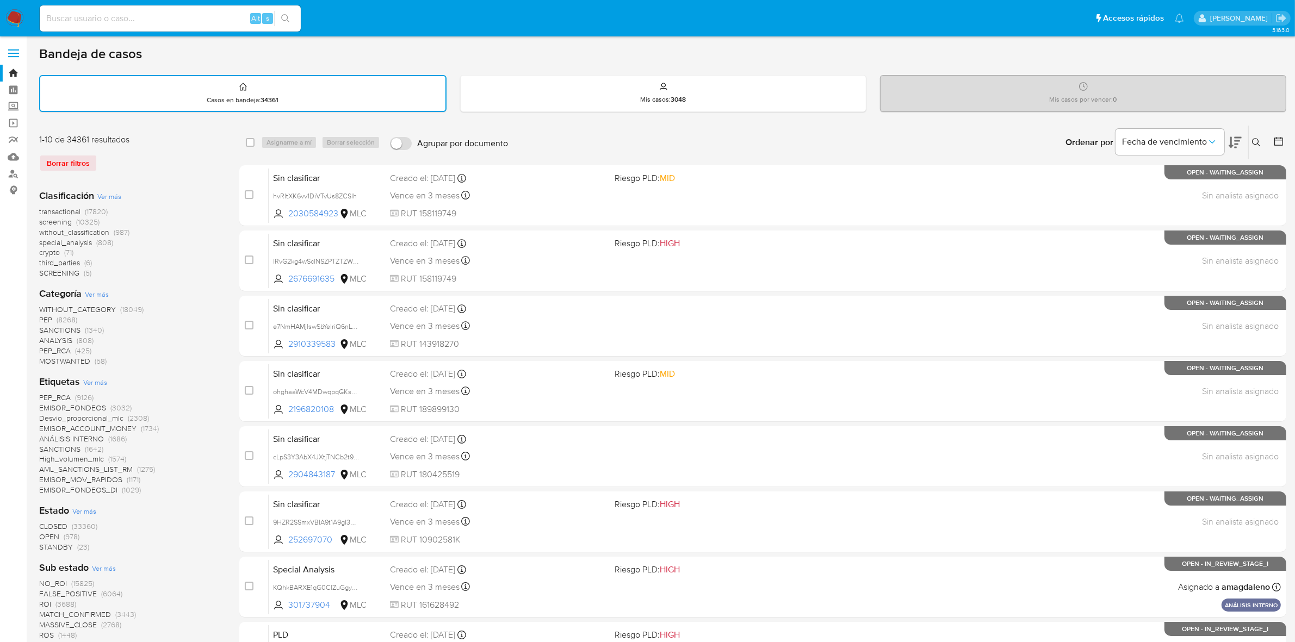
click at [1249, 139] on button at bounding box center [1258, 142] width 18 height 13
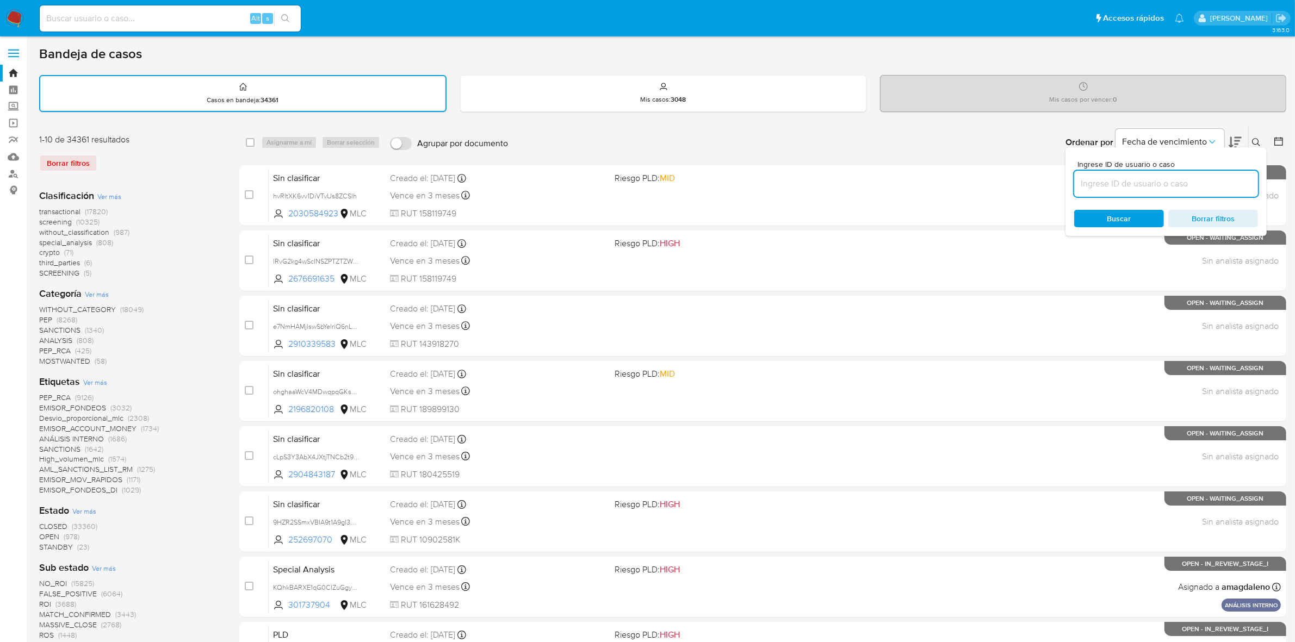
click at [1195, 177] on input at bounding box center [1166, 184] width 184 height 14
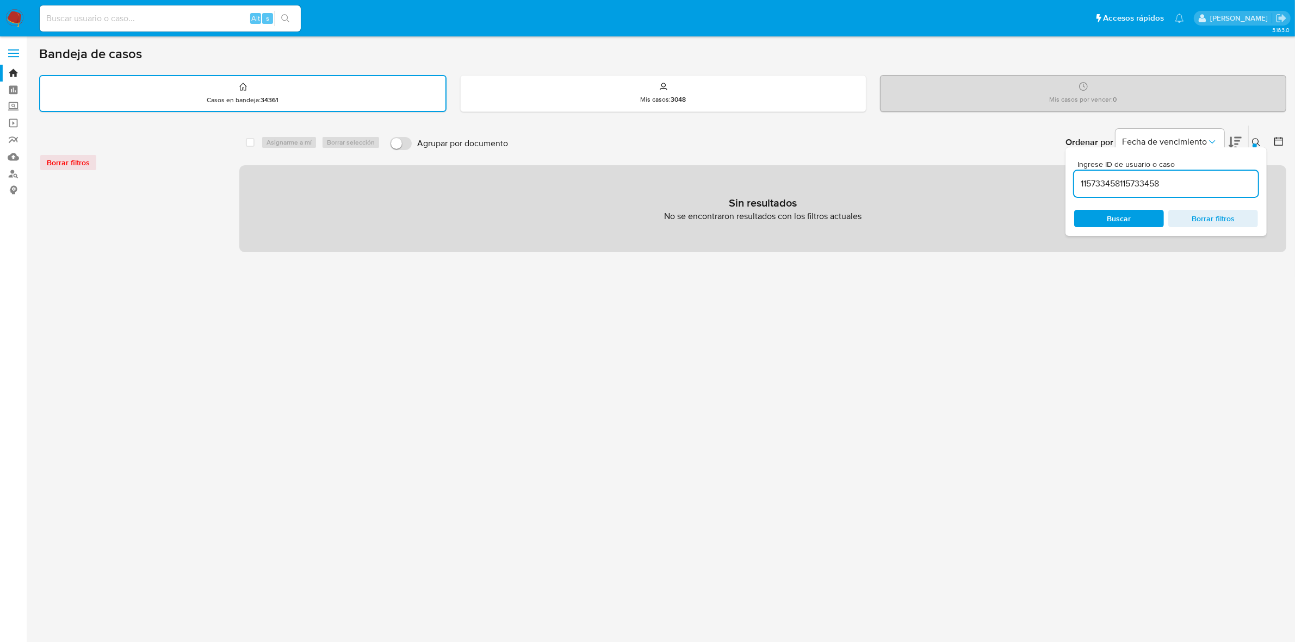
type input "115733458"
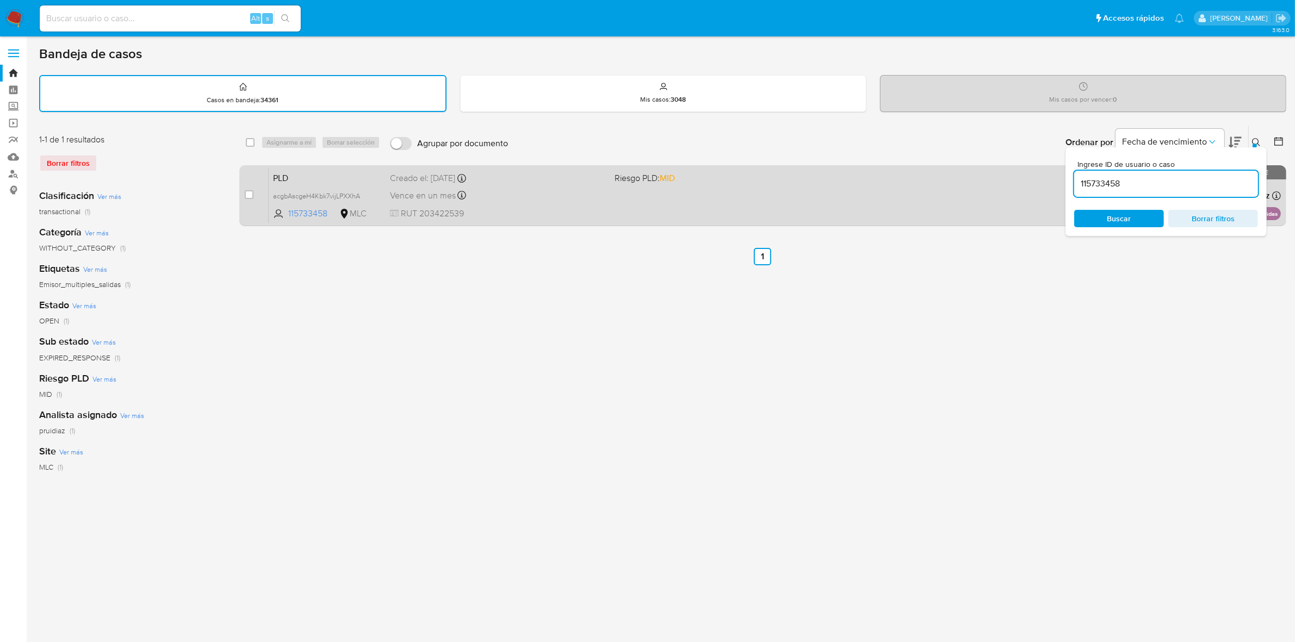
click at [253, 194] on div "case-item-checkbox No es posible asignar el caso" at bounding box center [257, 195] width 24 height 55
click at [252, 193] on input "checkbox" at bounding box center [249, 194] width 9 height 9
checkbox input "true"
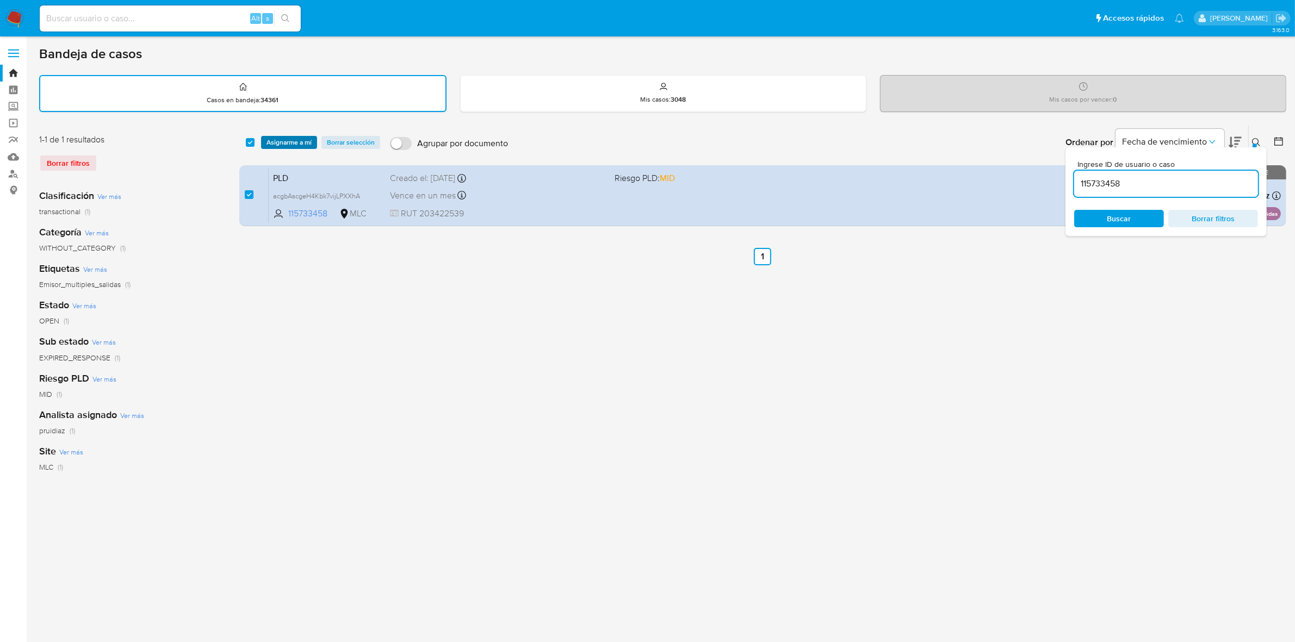
click at [288, 142] on span "Asignarme a mí" at bounding box center [288, 142] width 45 height 11
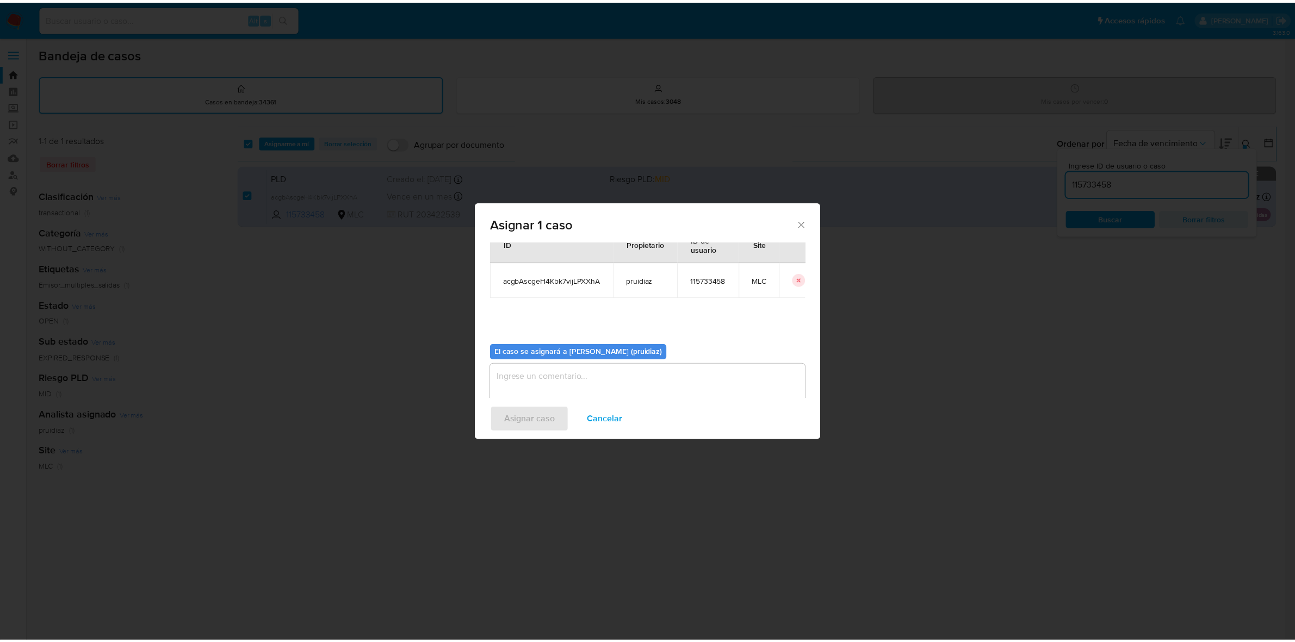
scroll to position [55, 0]
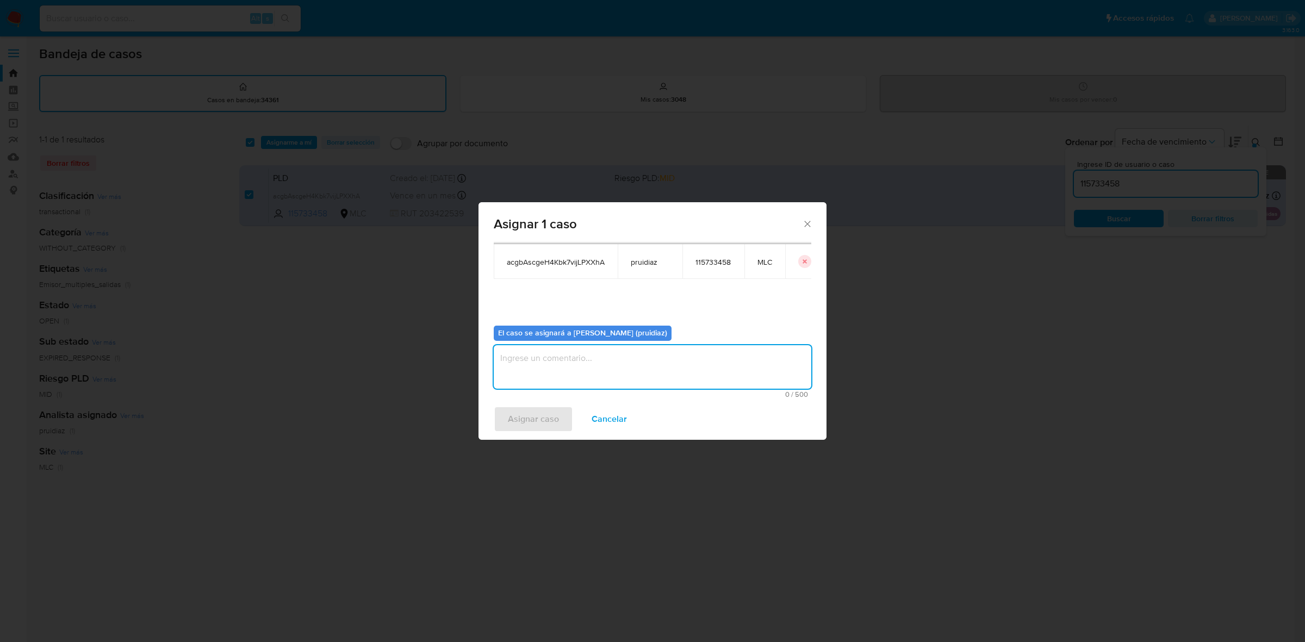
click at [623, 380] on textarea "assign-modal" at bounding box center [653, 367] width 318 height 44
type textarea "-"
click at [561, 418] on button "Asignar caso" at bounding box center [533, 419] width 79 height 26
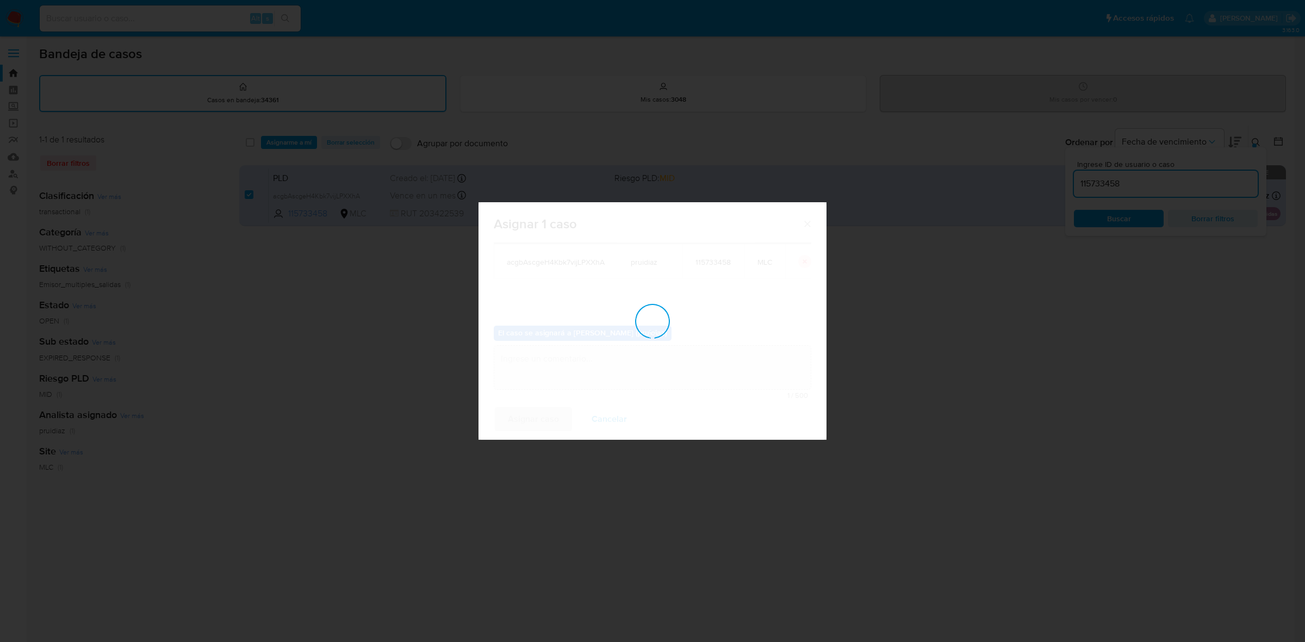
checkbox input "false"
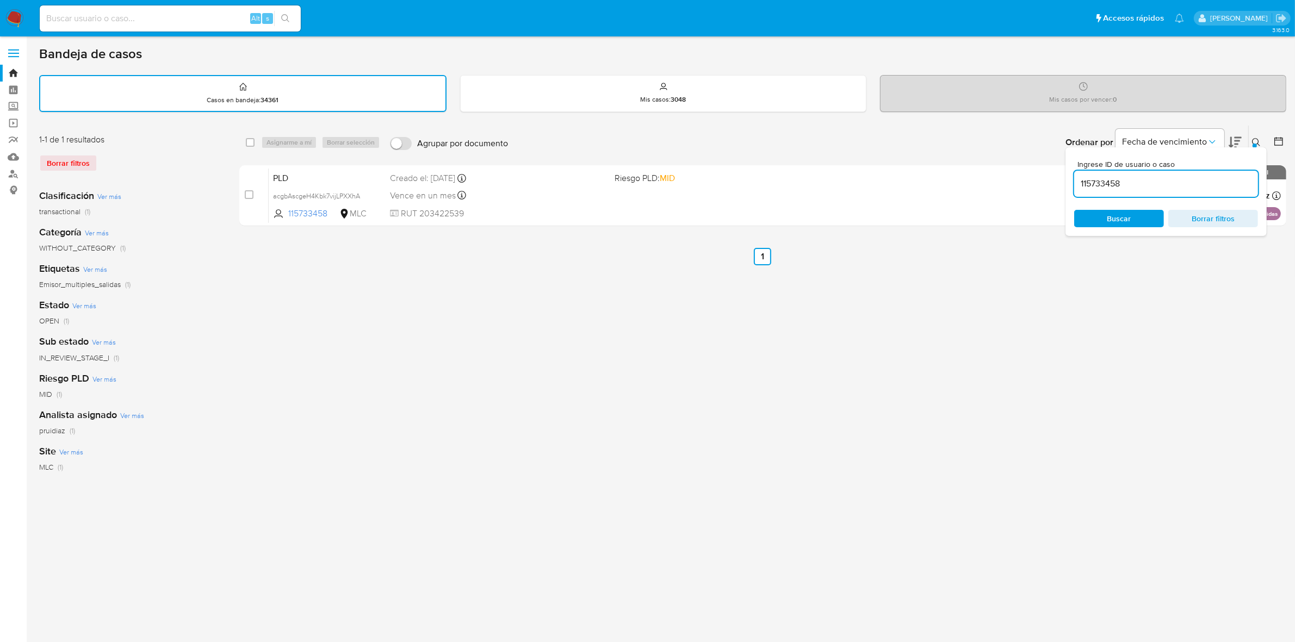
click at [110, 12] on input at bounding box center [170, 18] width 261 height 14
paste input "2319340395"
type input "2319340395"
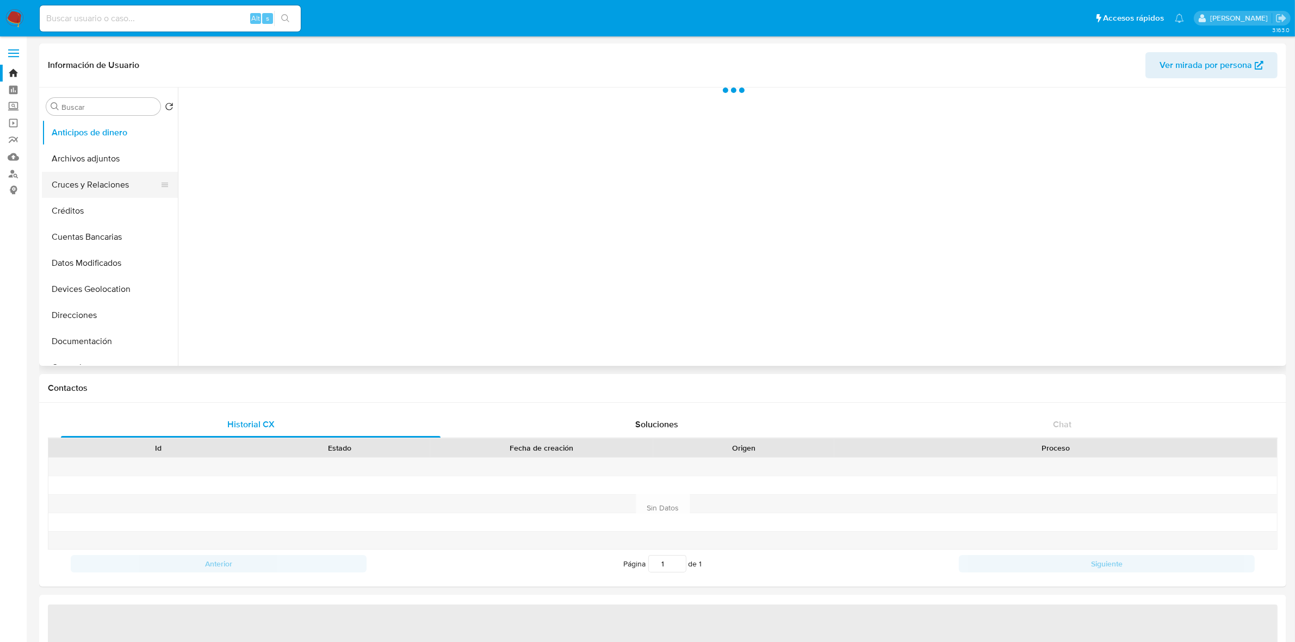
select select "10"
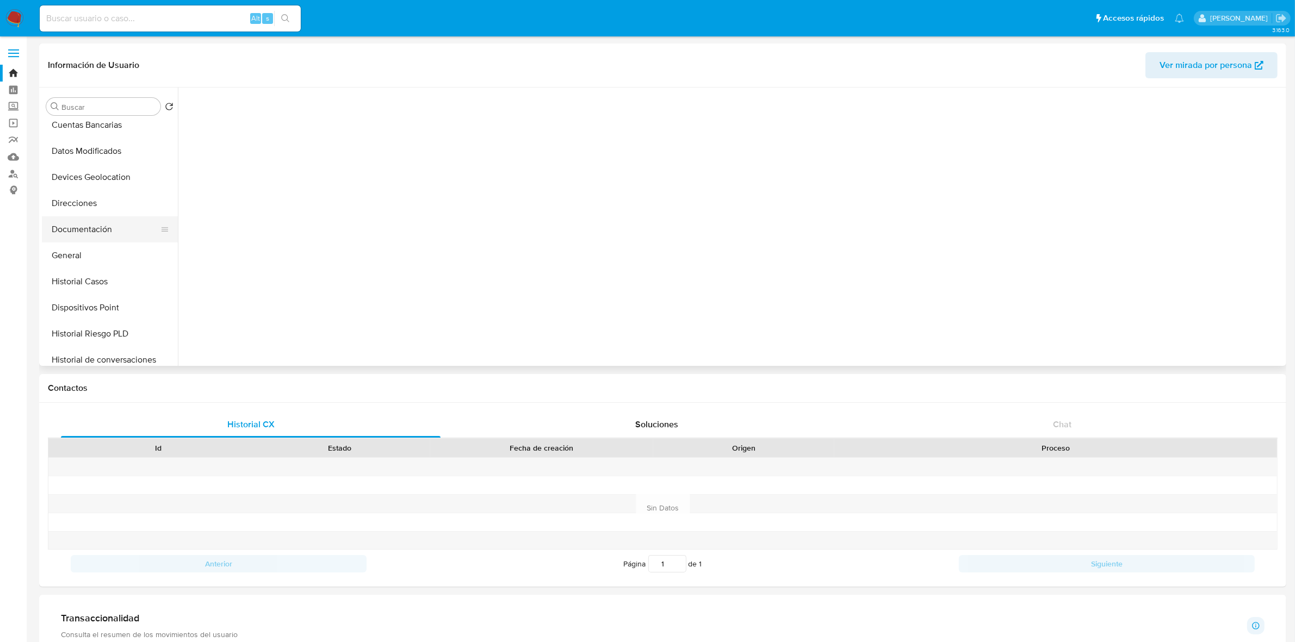
scroll to position [136, 0]
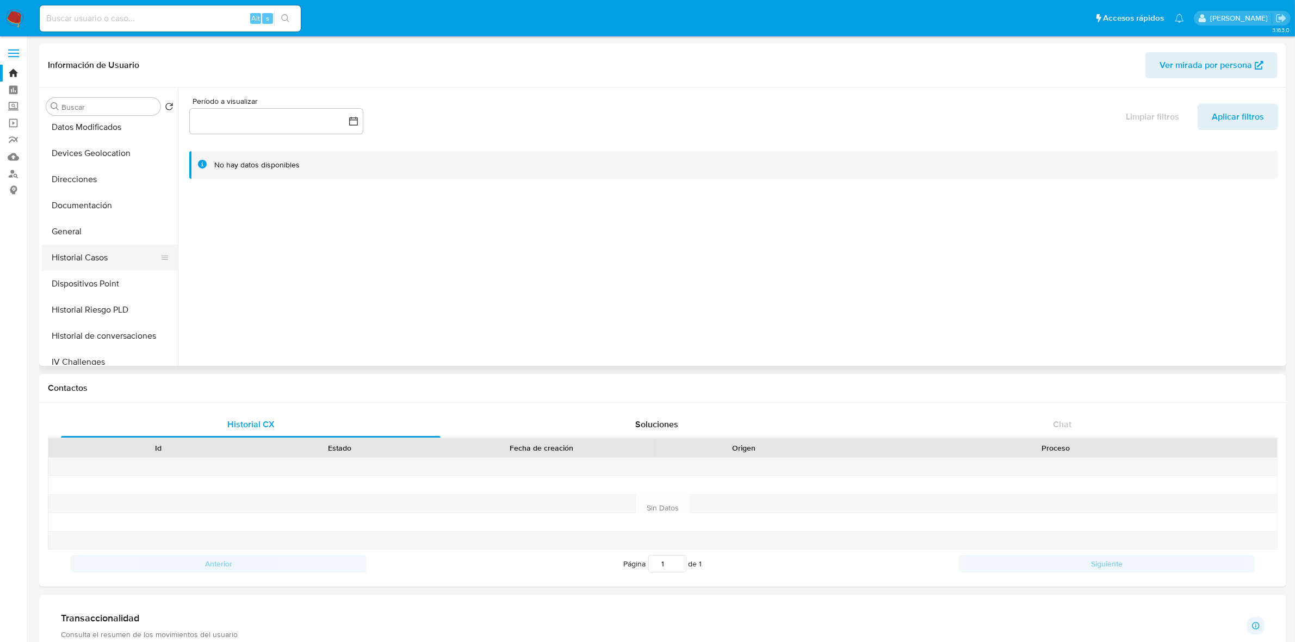
click at [86, 256] on button "Historial Casos" at bounding box center [105, 258] width 127 height 26
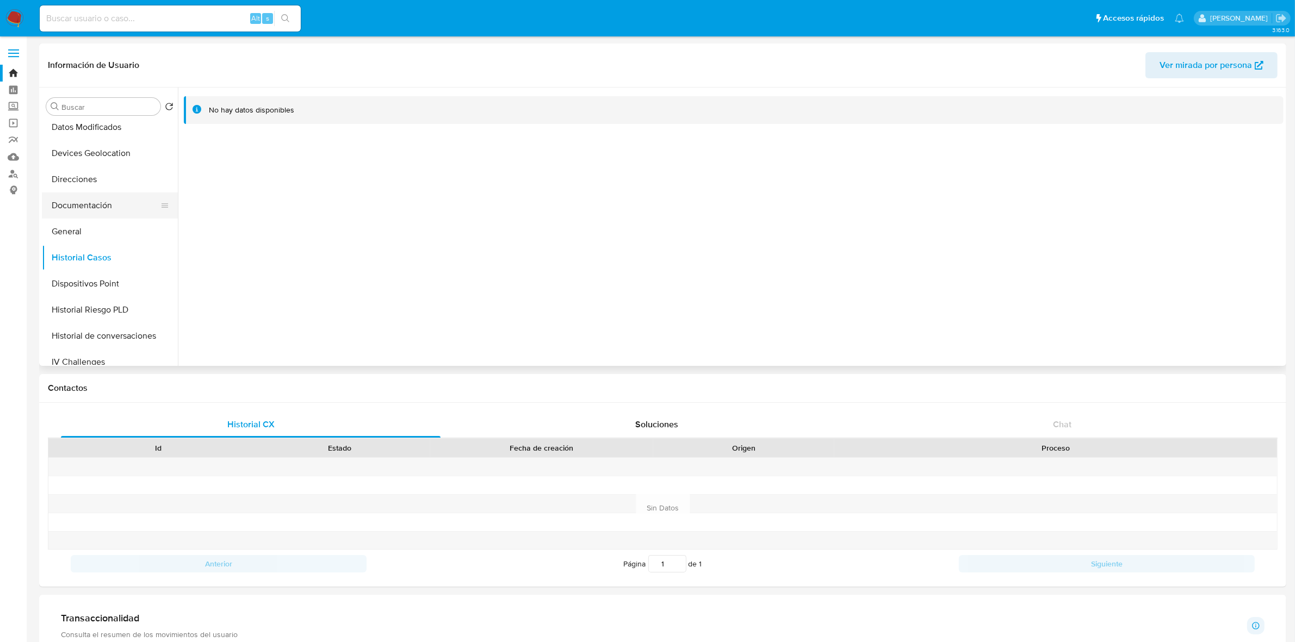
drag, startPoint x: 96, startPoint y: 199, endPoint x: 99, endPoint y: 206, distance: 7.1
click at [99, 206] on button "Documentación" at bounding box center [105, 206] width 127 height 26
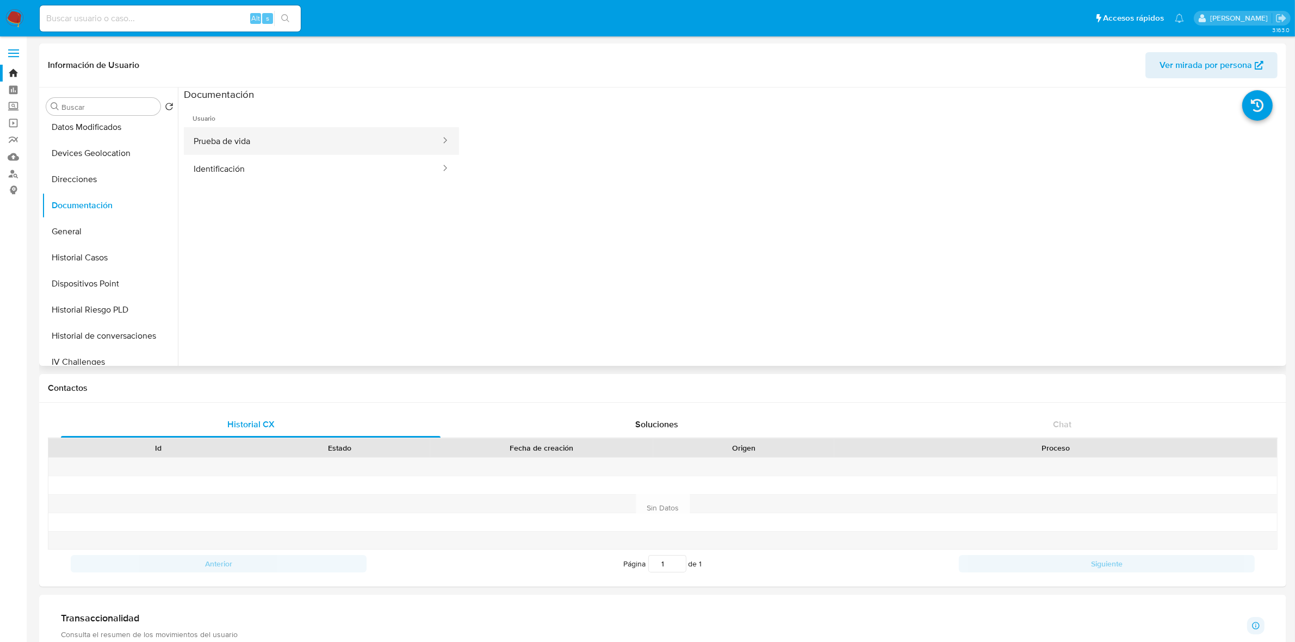
click at [259, 144] on button "Prueba de vida" at bounding box center [313, 141] width 258 height 28
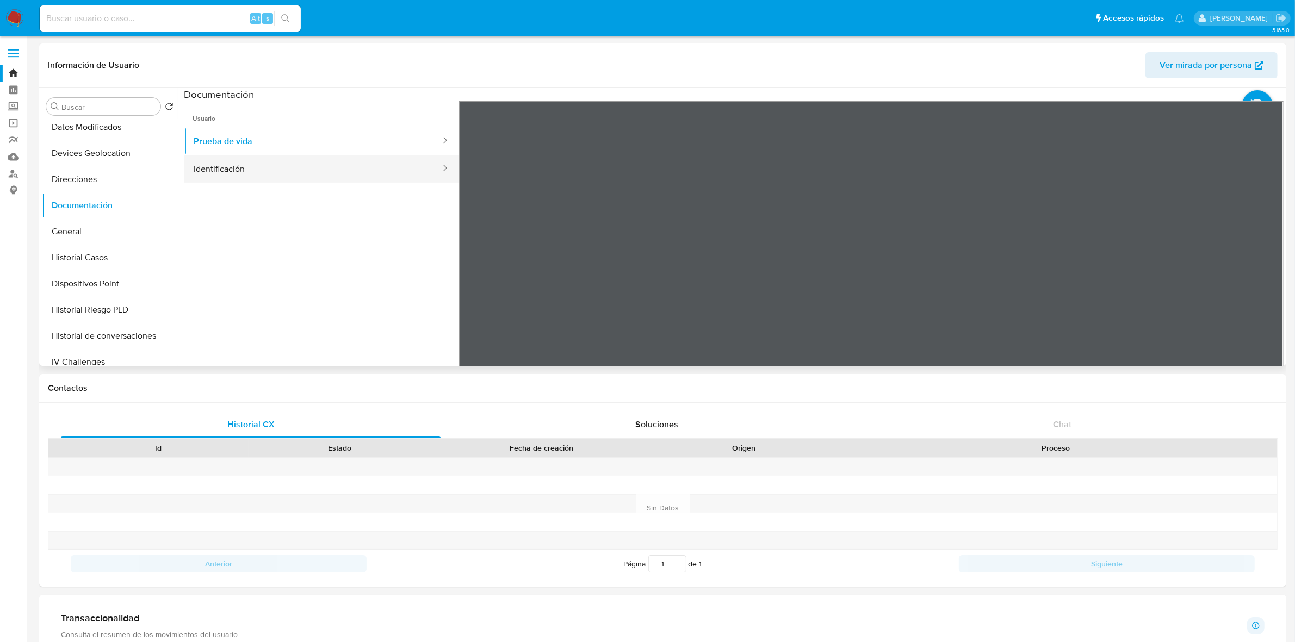
click at [269, 174] on button "Identificación" at bounding box center [313, 169] width 258 height 28
click at [1276, 275] on icon at bounding box center [1270, 278] width 22 height 22
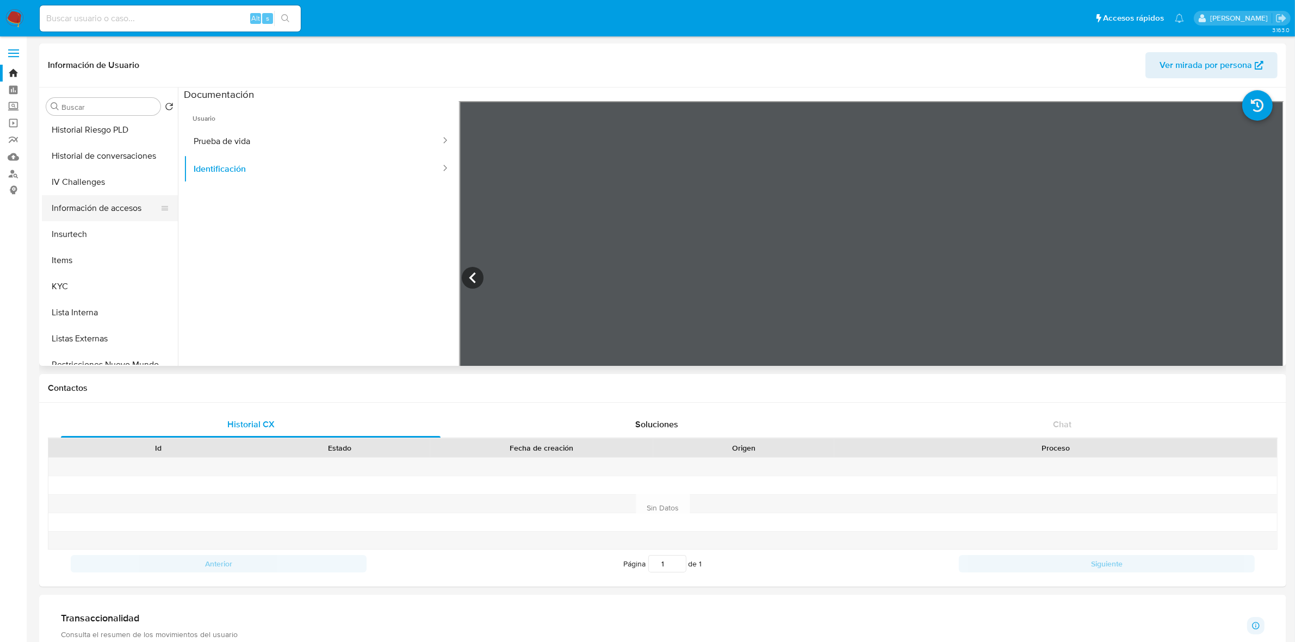
scroll to position [340, 0]
click at [64, 259] on button "KYC" at bounding box center [105, 263] width 127 height 26
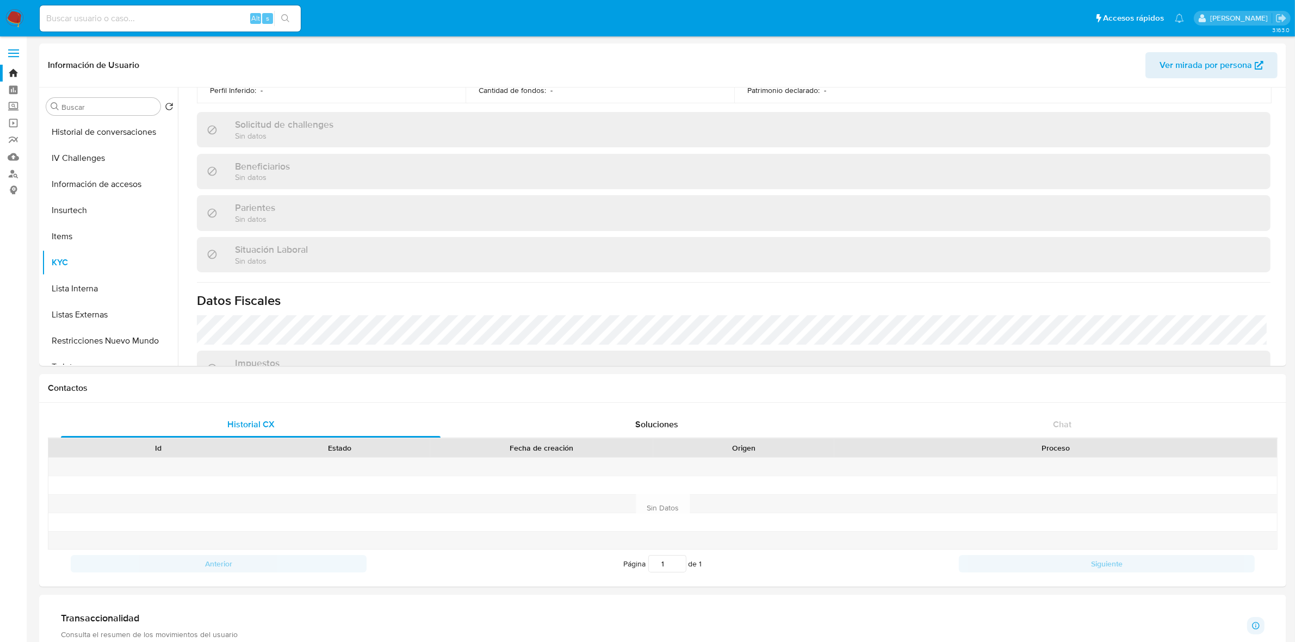
scroll to position [599, 0]
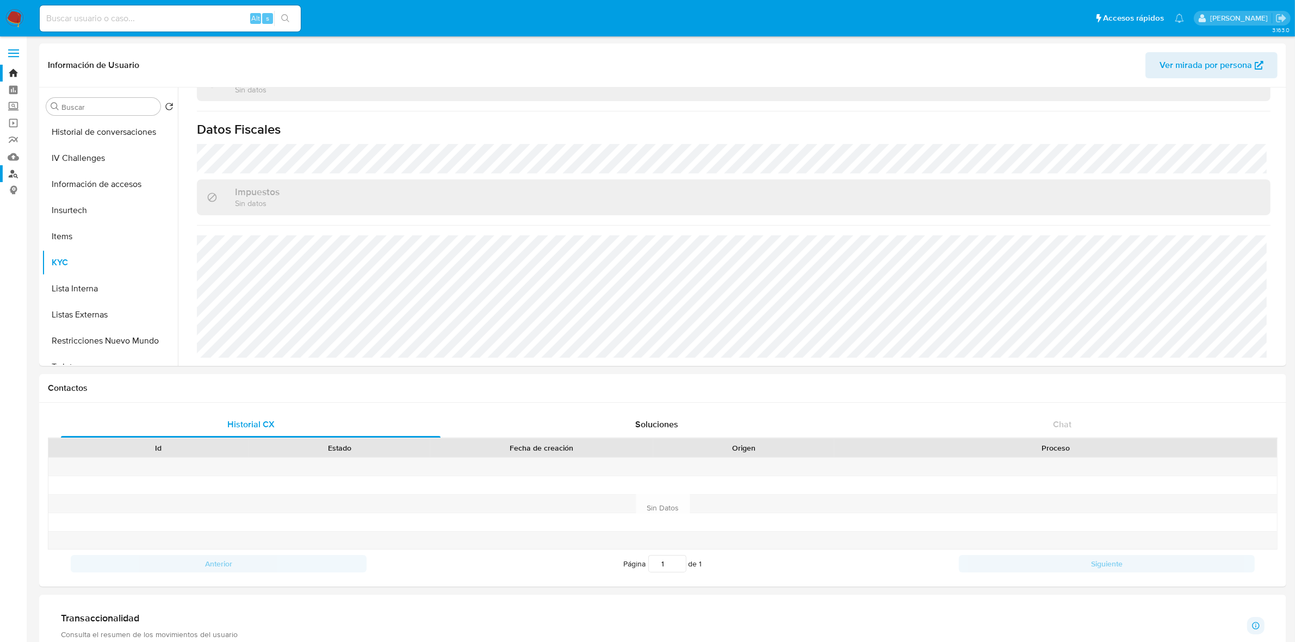
click at [14, 172] on link "Buscador de personas" at bounding box center [64, 173] width 129 height 17
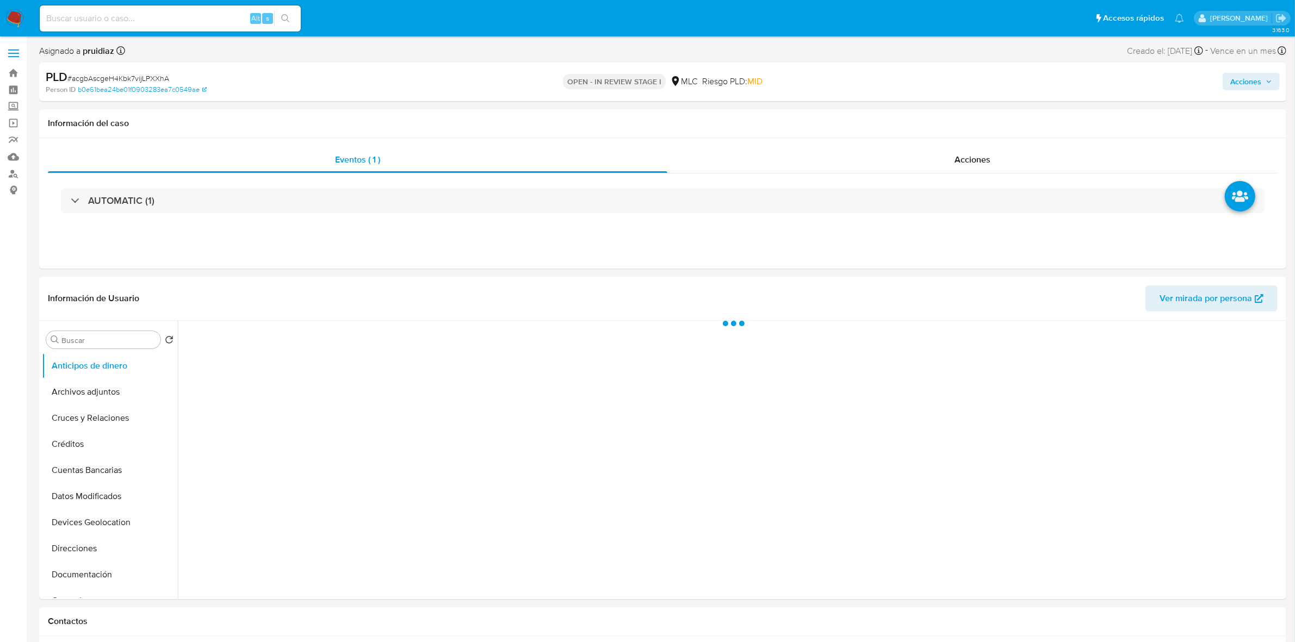
click at [1243, 83] on span "Acciones" at bounding box center [1245, 81] width 31 height 17
click at [962, 108] on div "Resolución del caso Alt r" at bounding box center [955, 116] width 104 height 28
select select "10"
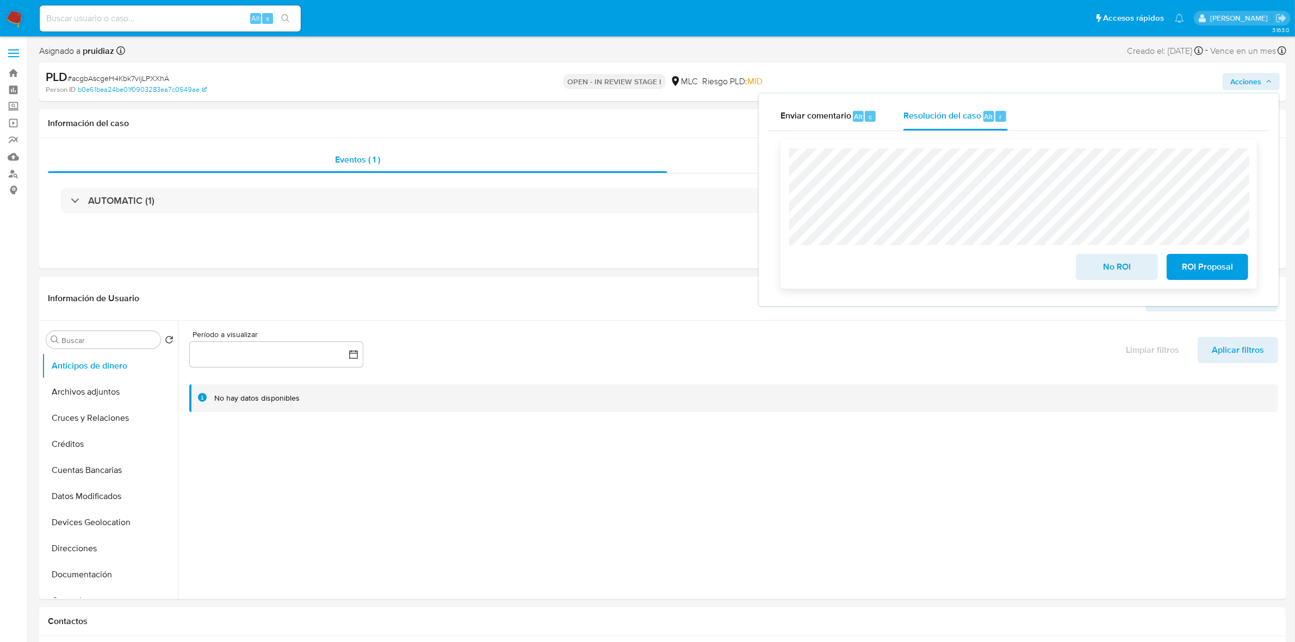
click at [1121, 268] on span "No ROI" at bounding box center [1116, 267] width 53 height 24
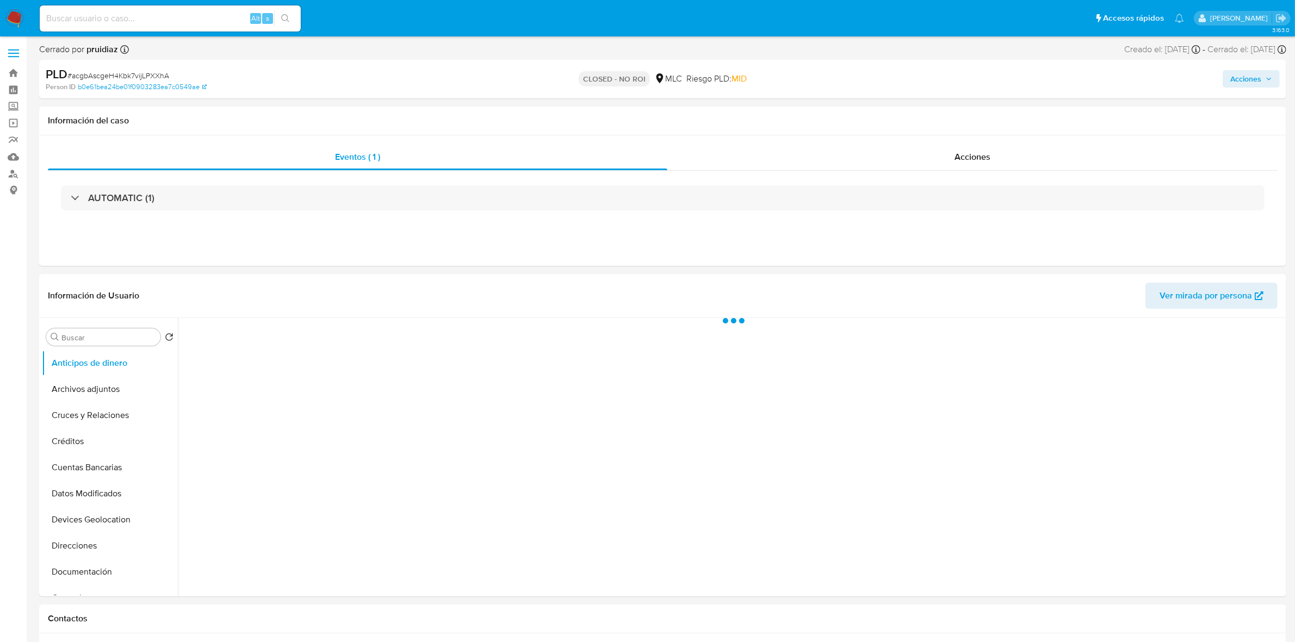
select select "10"
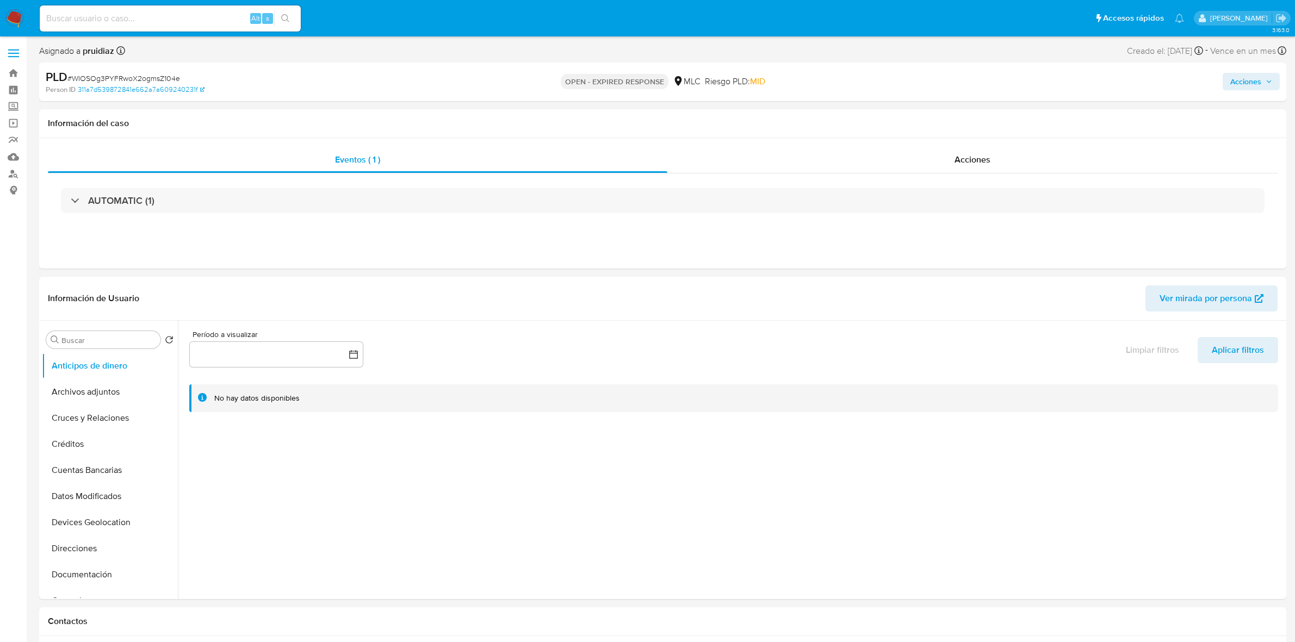
select select "10"
click at [72, 394] on button "General" at bounding box center [105, 397] width 127 height 26
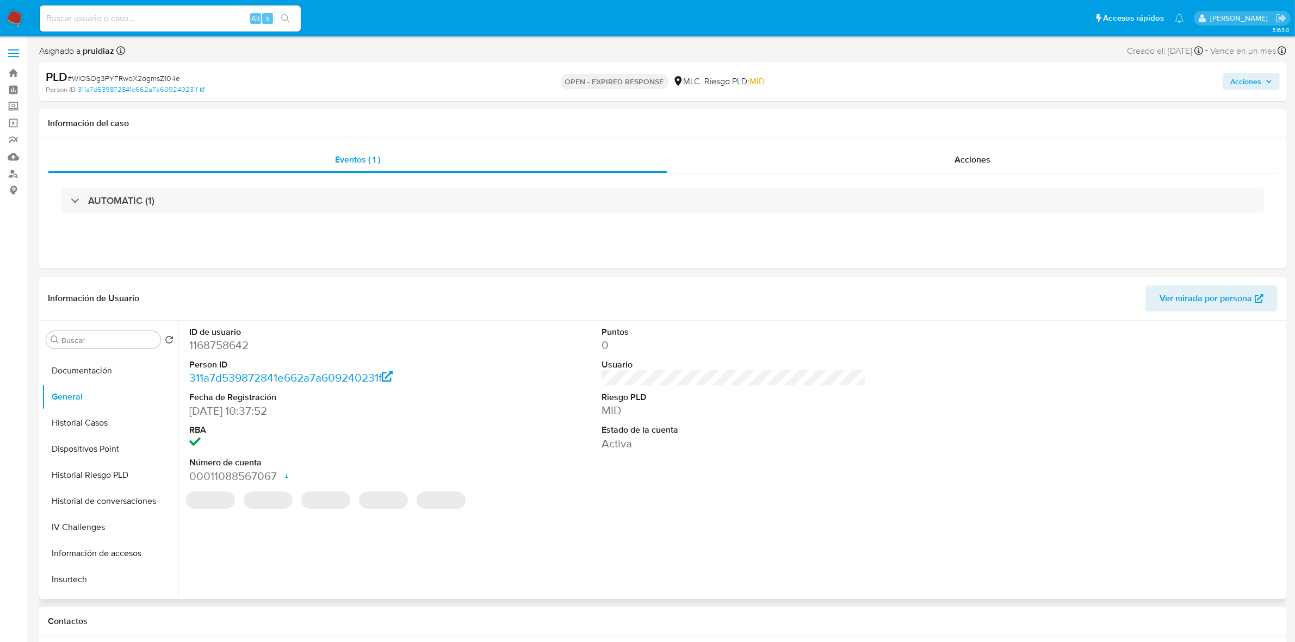
click at [226, 349] on dd "1168758642" at bounding box center [321, 345] width 264 height 15
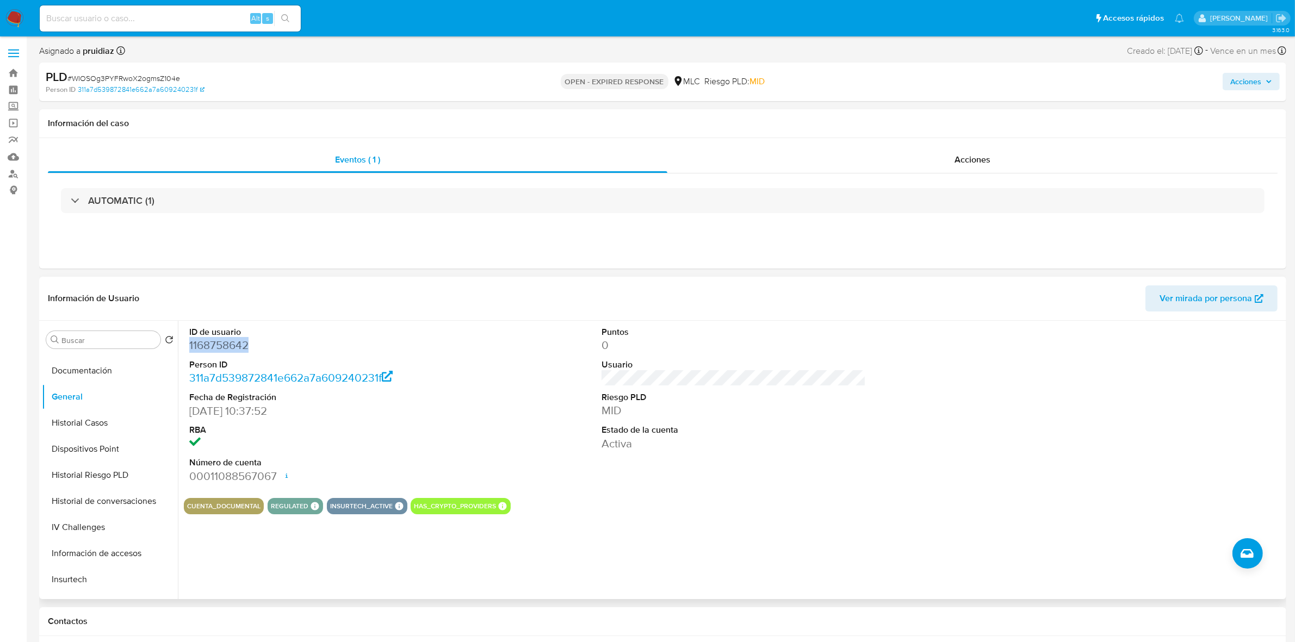
copy dd "1168758642"
click at [123, 74] on span "# WIOSOg3PYFRwoX2ogmsZ104e" at bounding box center [123, 78] width 113 height 11
copy span "WIOSOg3PYFRwoX2ogmsZ104e"
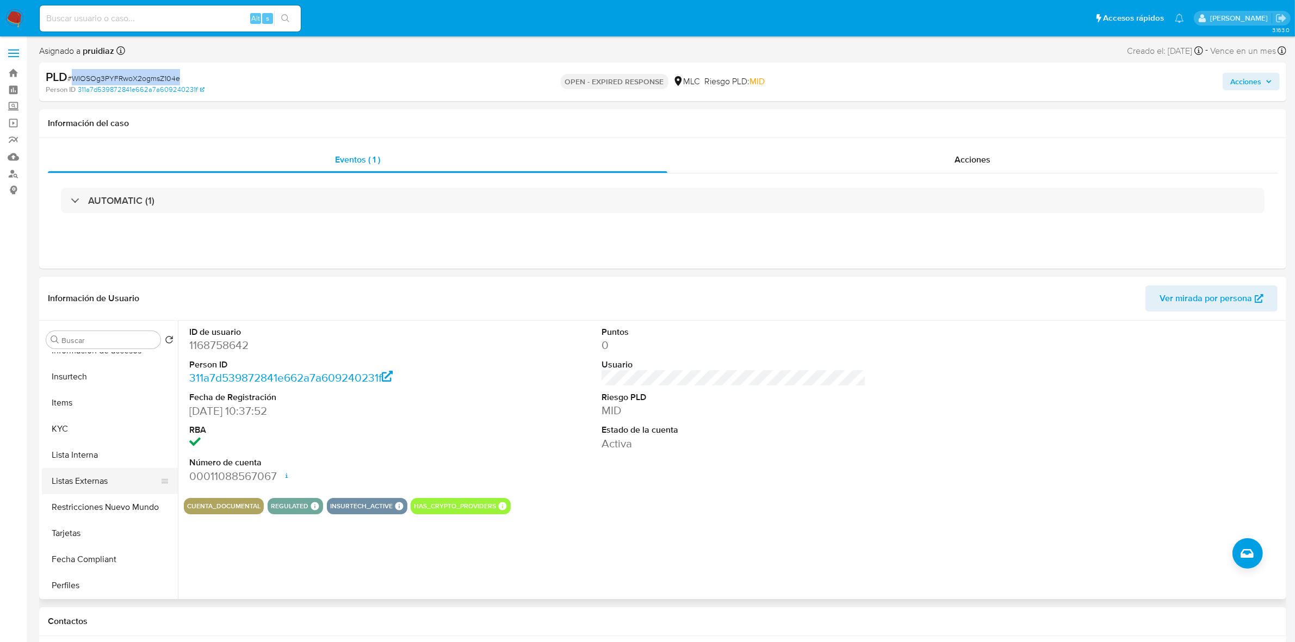
scroll to position [408, 0]
click at [57, 432] on button "KYC" at bounding box center [105, 428] width 127 height 26
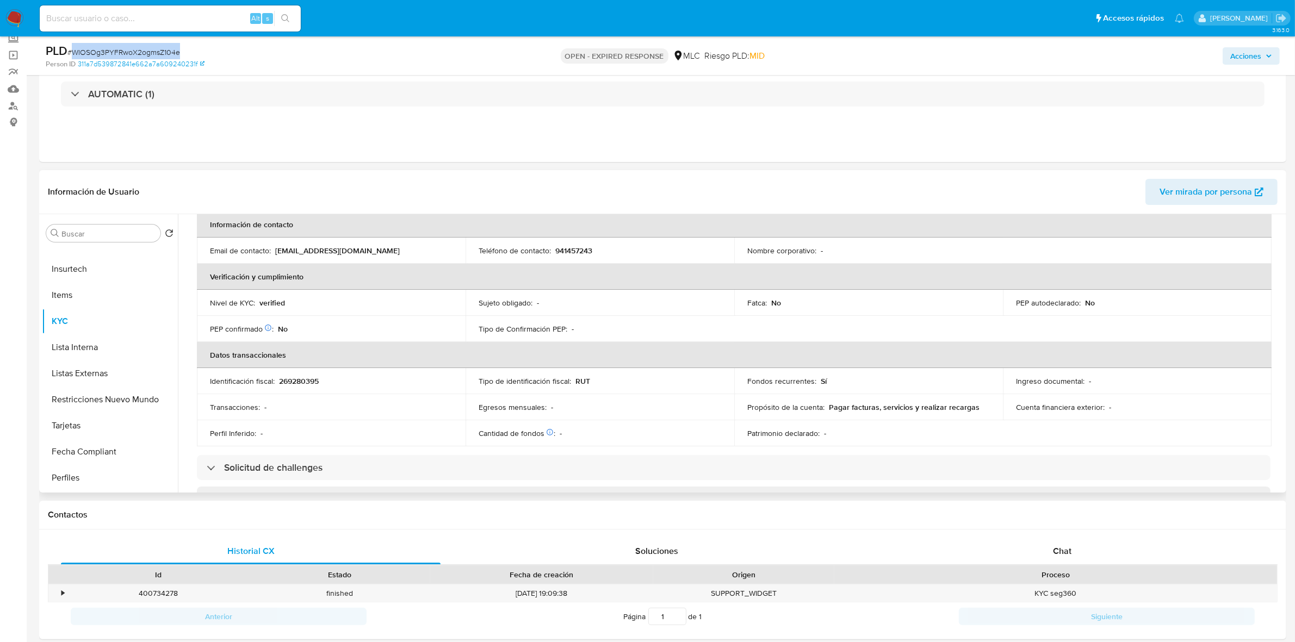
scroll to position [0, 0]
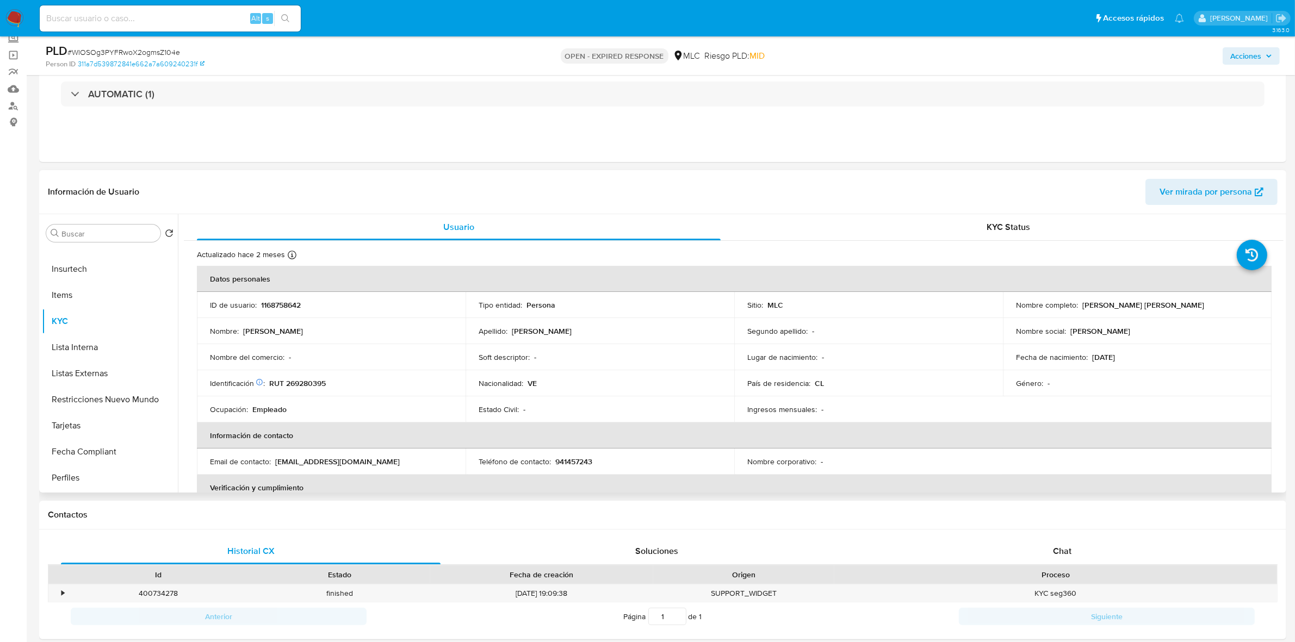
click at [317, 381] on p "RUT 269280395" at bounding box center [297, 384] width 57 height 10
copy p "269280395"
click at [303, 381] on p "RUT 269280395" at bounding box center [297, 384] width 57 height 10
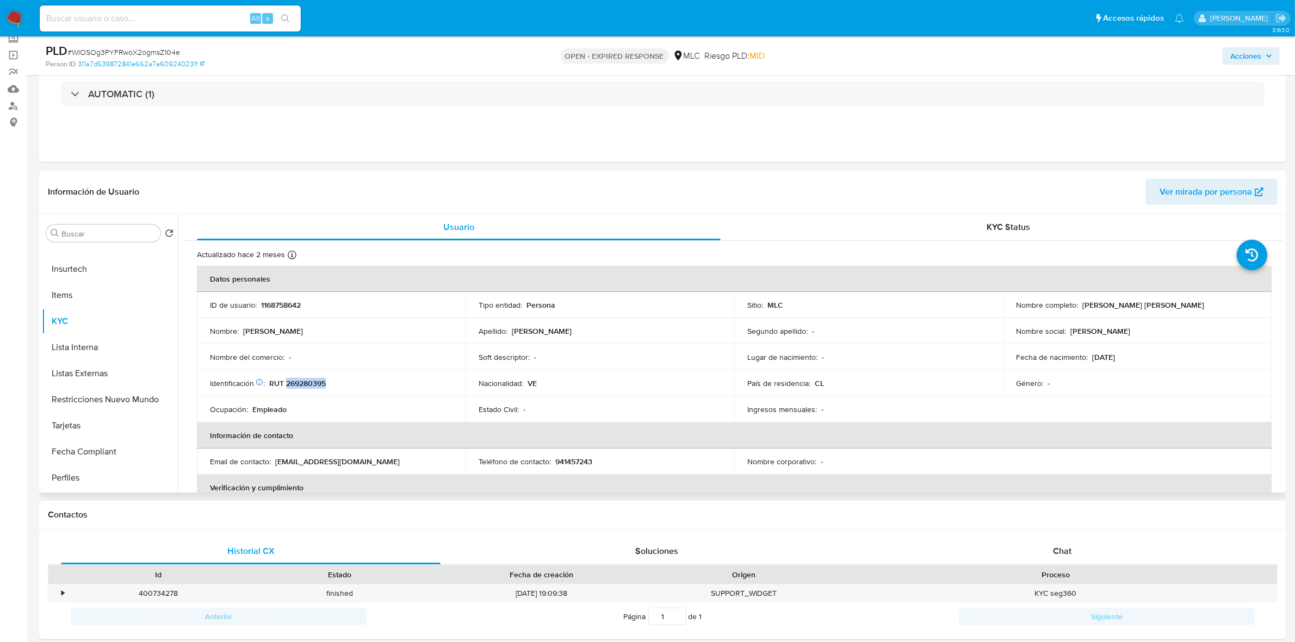
copy p "269280395"
click at [103, 305] on button "Cruces y Relaciones" at bounding box center [105, 312] width 127 height 26
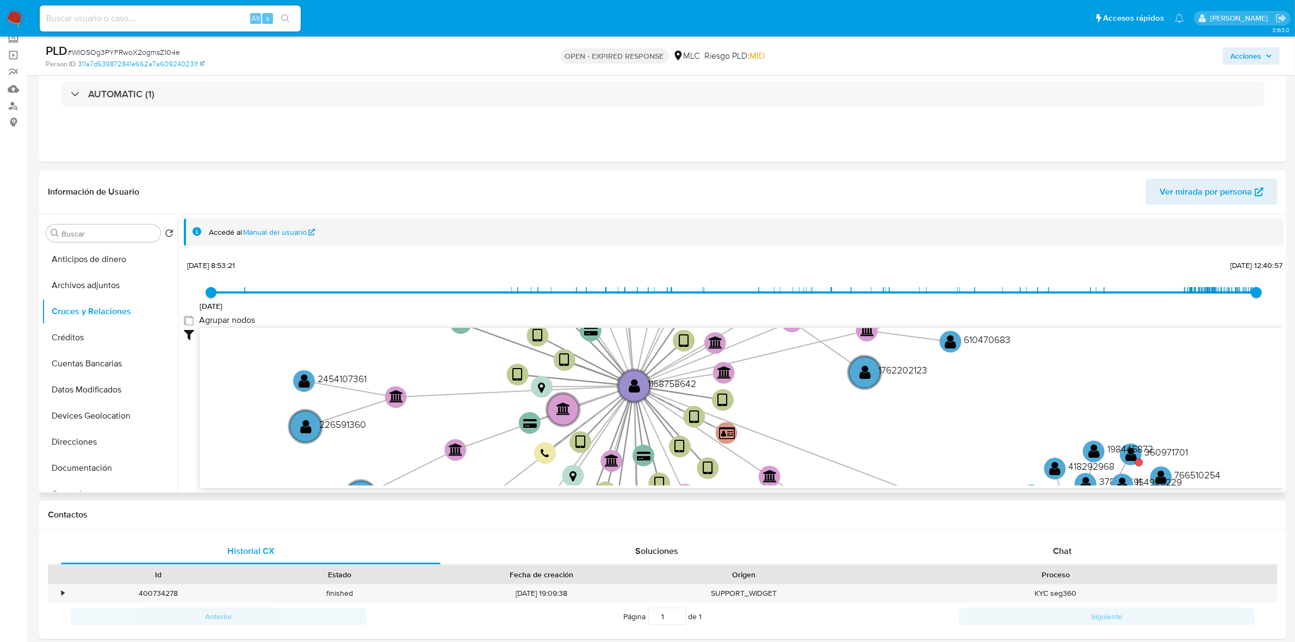
drag, startPoint x: 190, startPoint y: 319, endPoint x: 371, endPoint y: 257, distance: 191.1
click at [191, 319] on group_nodes "Agrupar nodos" at bounding box center [188, 320] width 9 height 9
checkbox group_nodes "true"
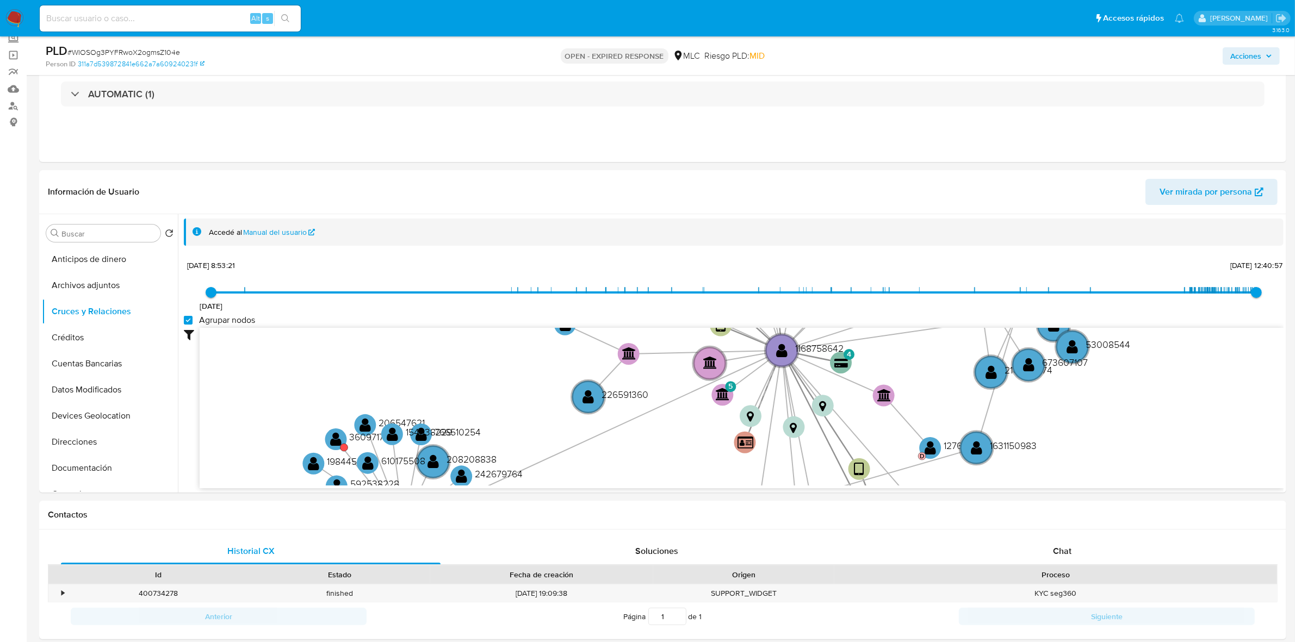
scroll to position [136, 0]
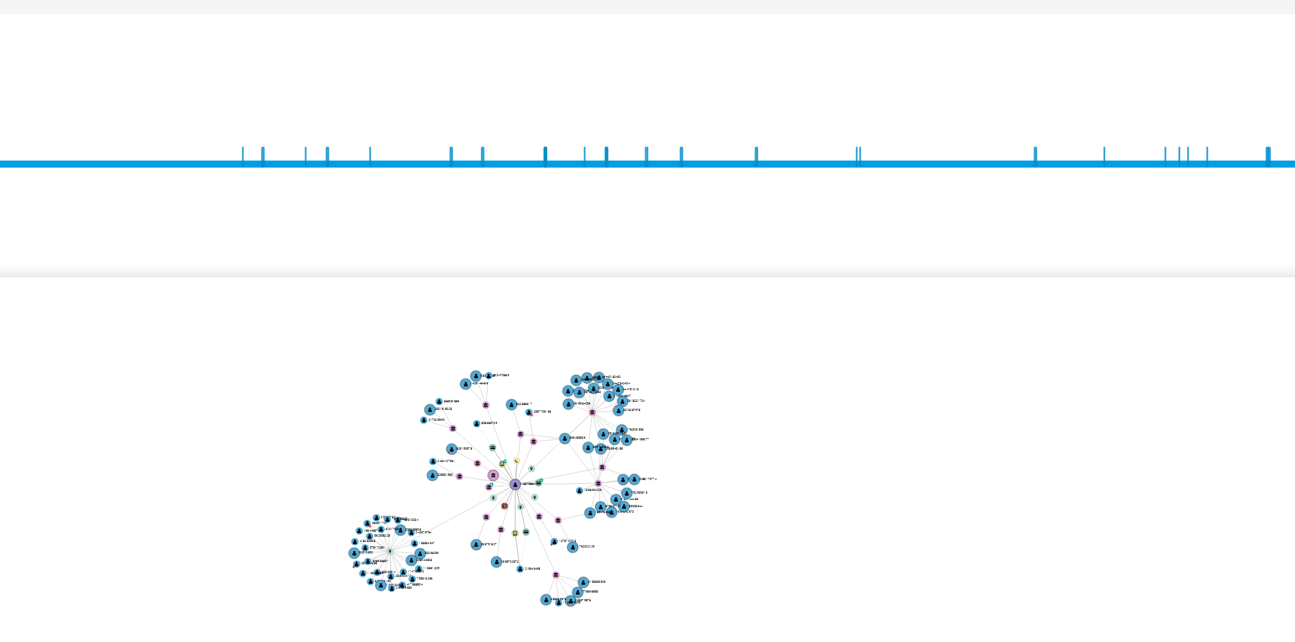
click at [633, 252] on div "Agrupar nodos" at bounding box center [734, 253] width 1100 height 13
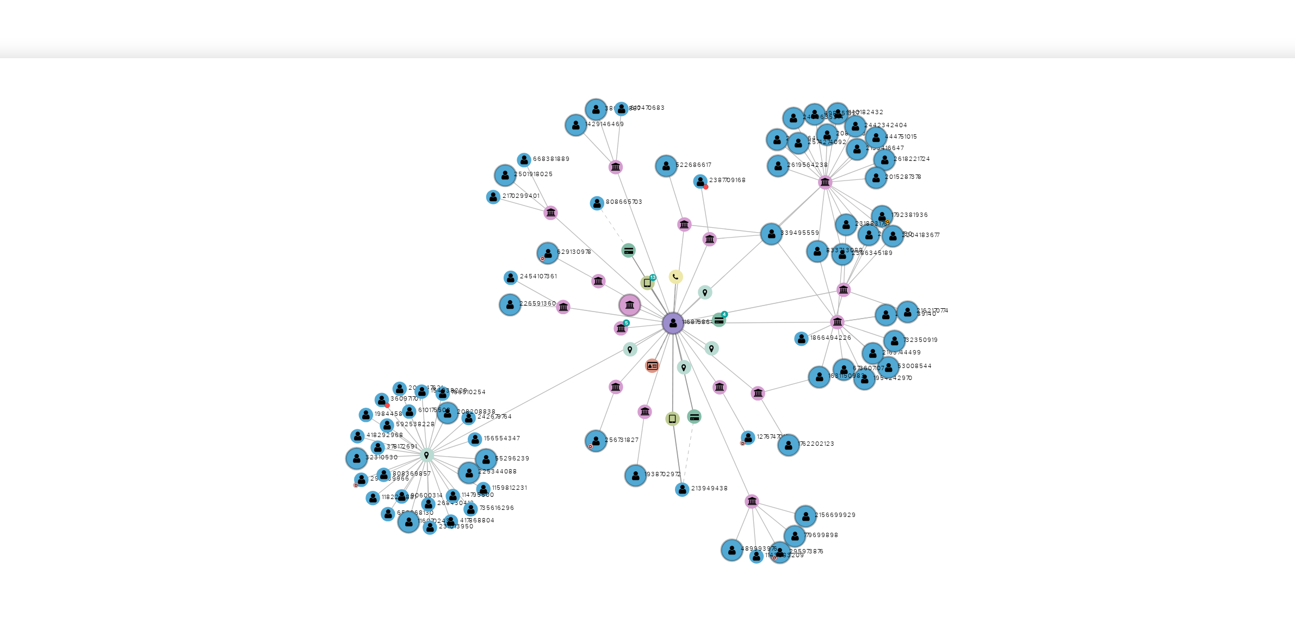
drag, startPoint x: 634, startPoint y: 252, endPoint x: 703, endPoint y: 307, distance: 88.2
click at [703, 307] on icon "device-647762ea08813b00189ad73c  device-6769cc291e80829729ed1de9  device-6577…" at bounding box center [742, 339] width 1084 height 158
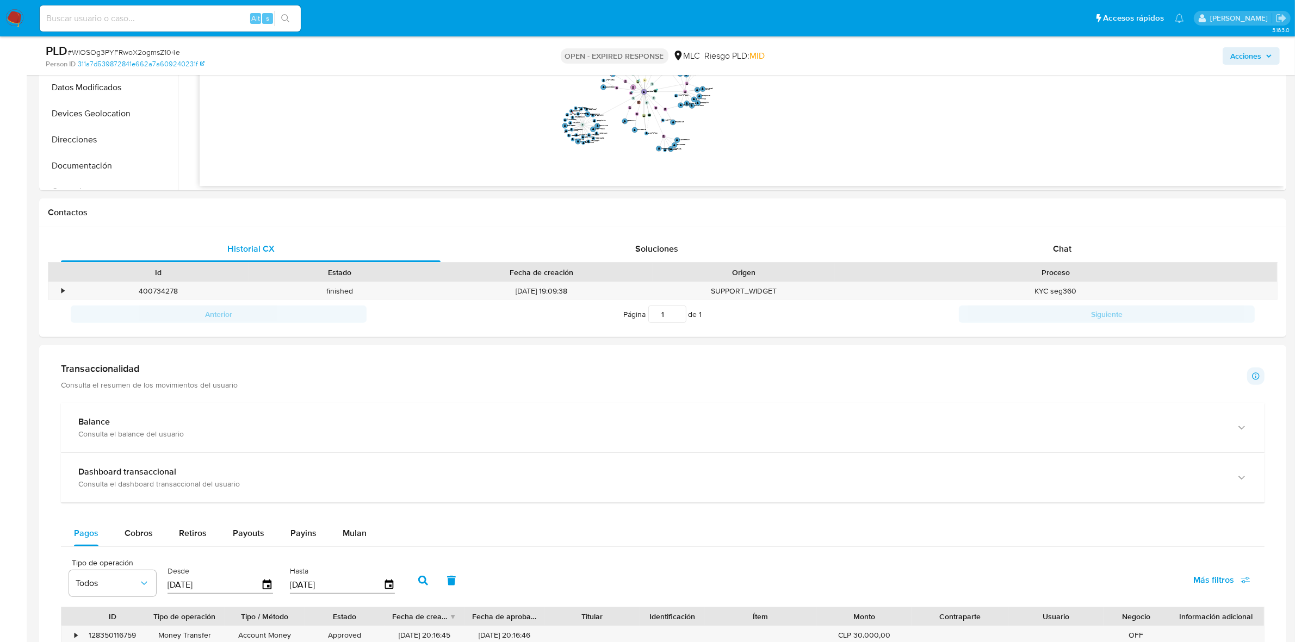
scroll to position [544, 0]
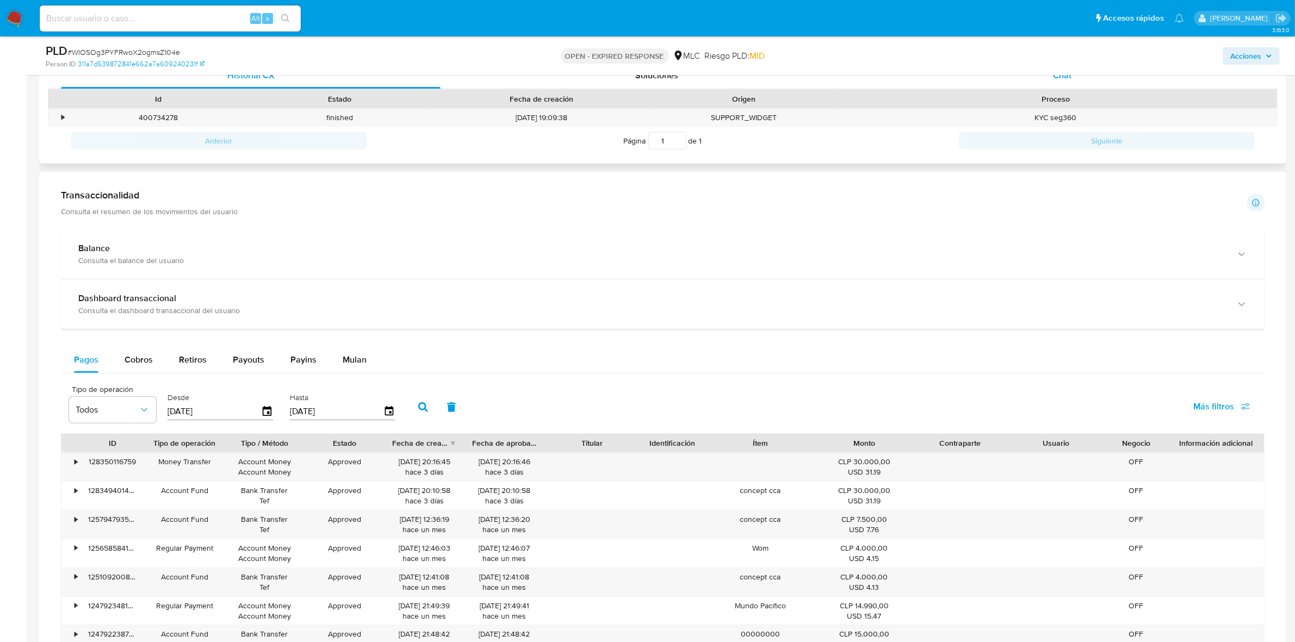
click at [1068, 80] on span "Chat" at bounding box center [1062, 75] width 18 height 13
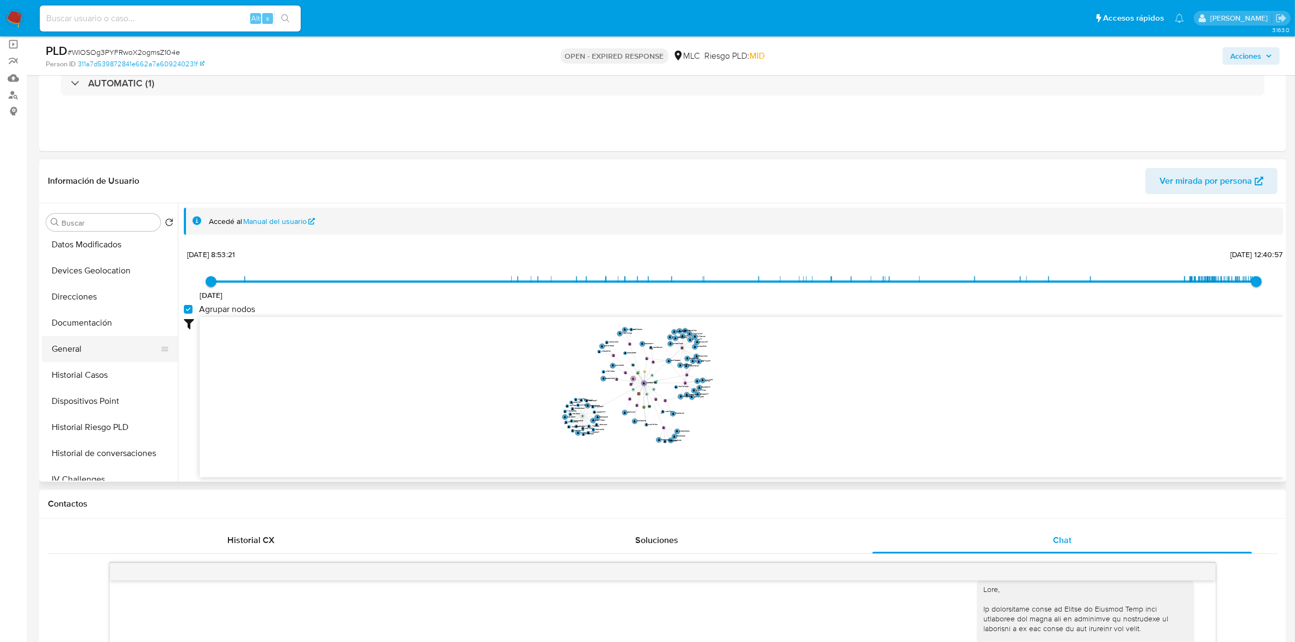
scroll to position [136, 0]
click at [87, 325] on button "Documentación" at bounding box center [105, 321] width 127 height 26
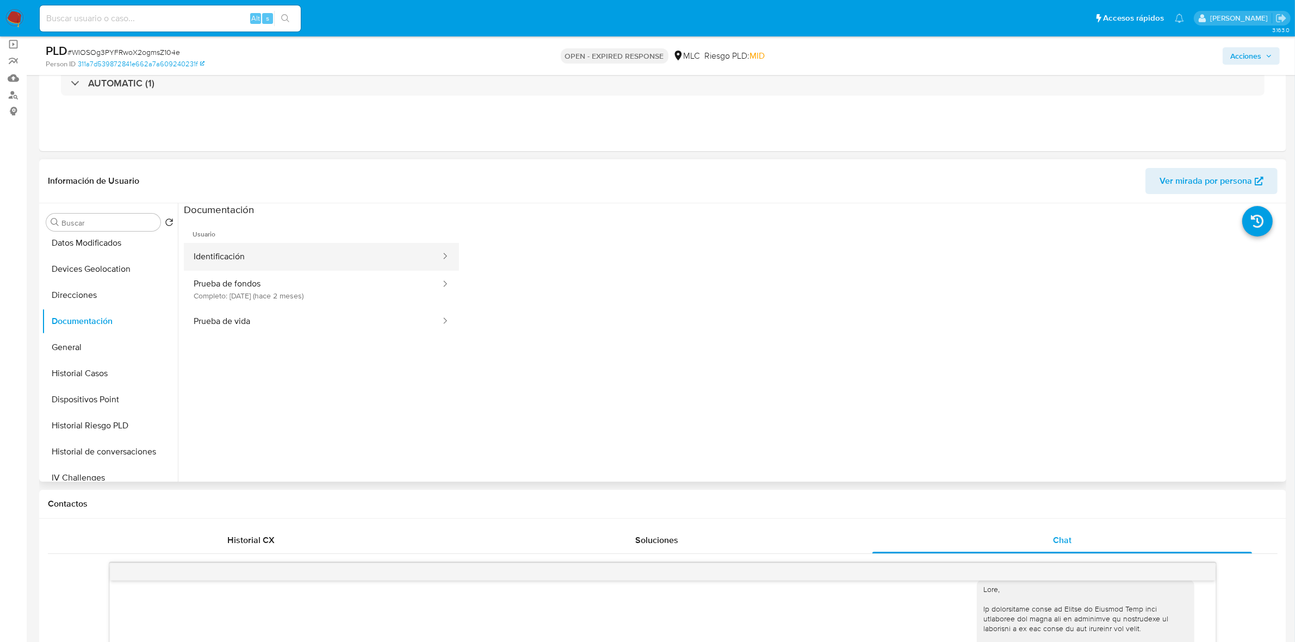
click at [294, 257] on button "Identificación" at bounding box center [313, 257] width 258 height 28
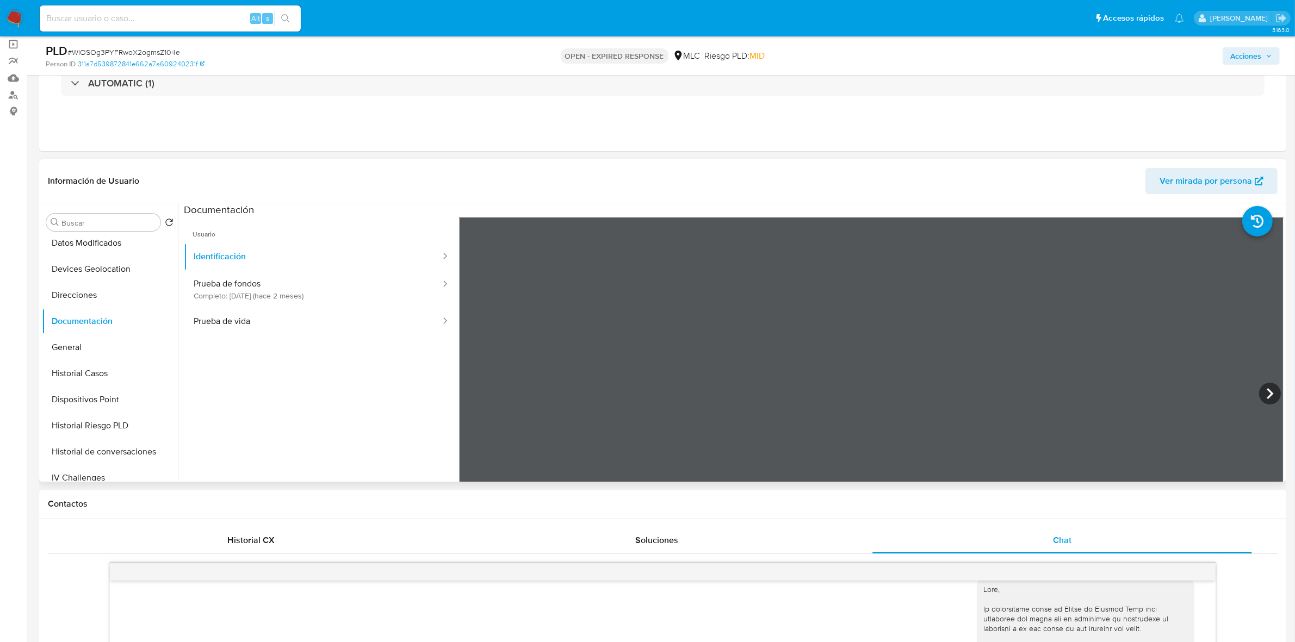
click at [1249, 384] on div at bounding box center [871, 395] width 825 height 357
click at [1262, 393] on icon at bounding box center [1270, 394] width 22 height 22
click at [246, 317] on button "Prueba de vida" at bounding box center [313, 322] width 258 height 28
click at [328, 283] on button "Prueba de fondos Completo: 17/08/2025 (hace 2 meses)" at bounding box center [313, 289] width 258 height 37
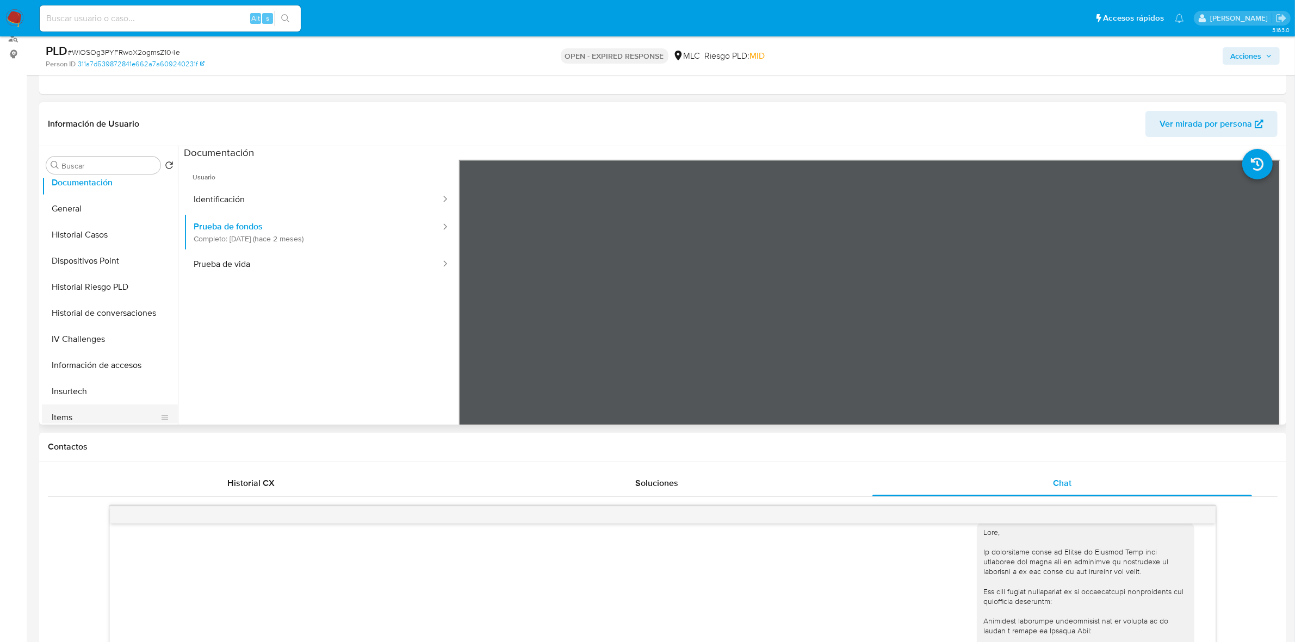
scroll to position [340, 0]
click at [77, 316] on button "KYC" at bounding box center [105, 321] width 127 height 26
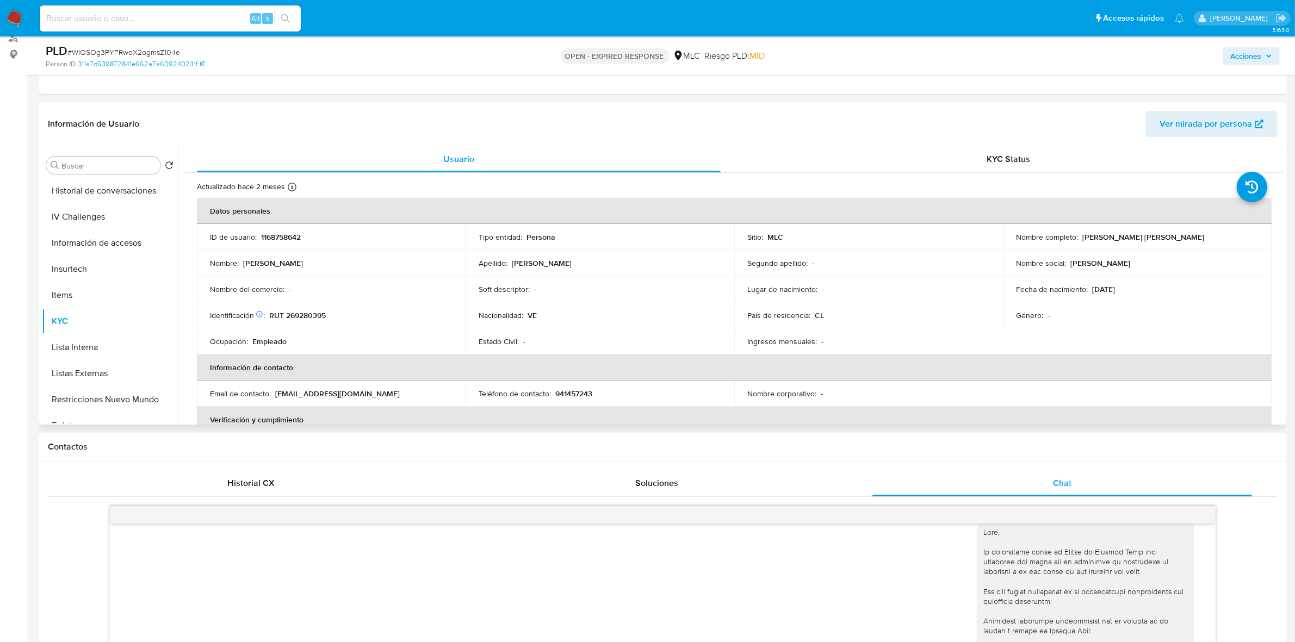
drag, startPoint x: 1194, startPoint y: 238, endPoint x: 1078, endPoint y: 238, distance: 115.3
click at [1078, 238] on div "Nombre completo : Rossana Andrea Araque Guzman" at bounding box center [1137, 237] width 243 height 10
copy p "Rossana Andrea Araque Guzman"
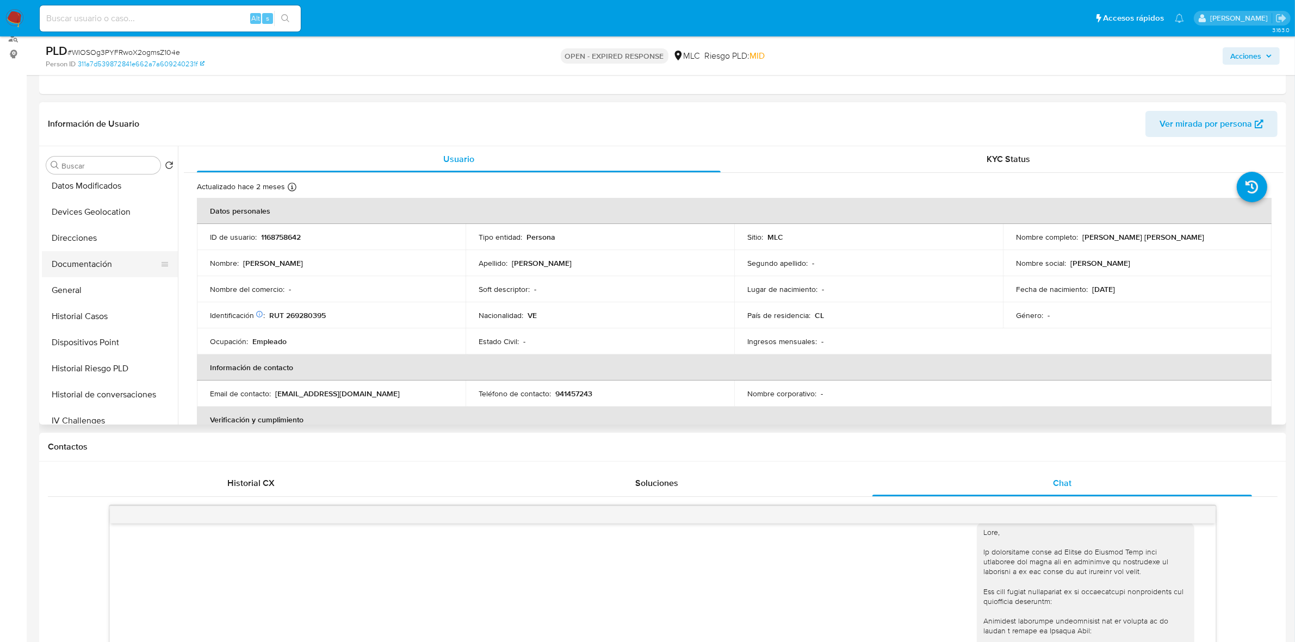
click at [108, 259] on button "Documentación" at bounding box center [105, 264] width 127 height 26
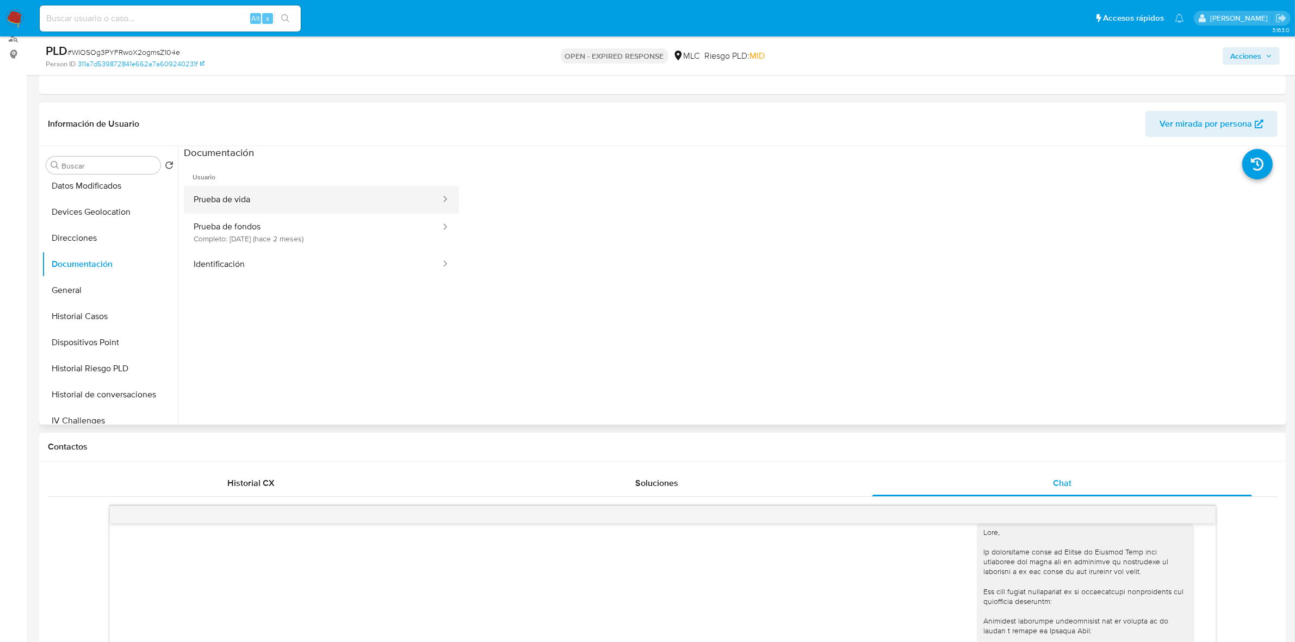
click at [273, 204] on button "Prueba de vida" at bounding box center [313, 200] width 258 height 28
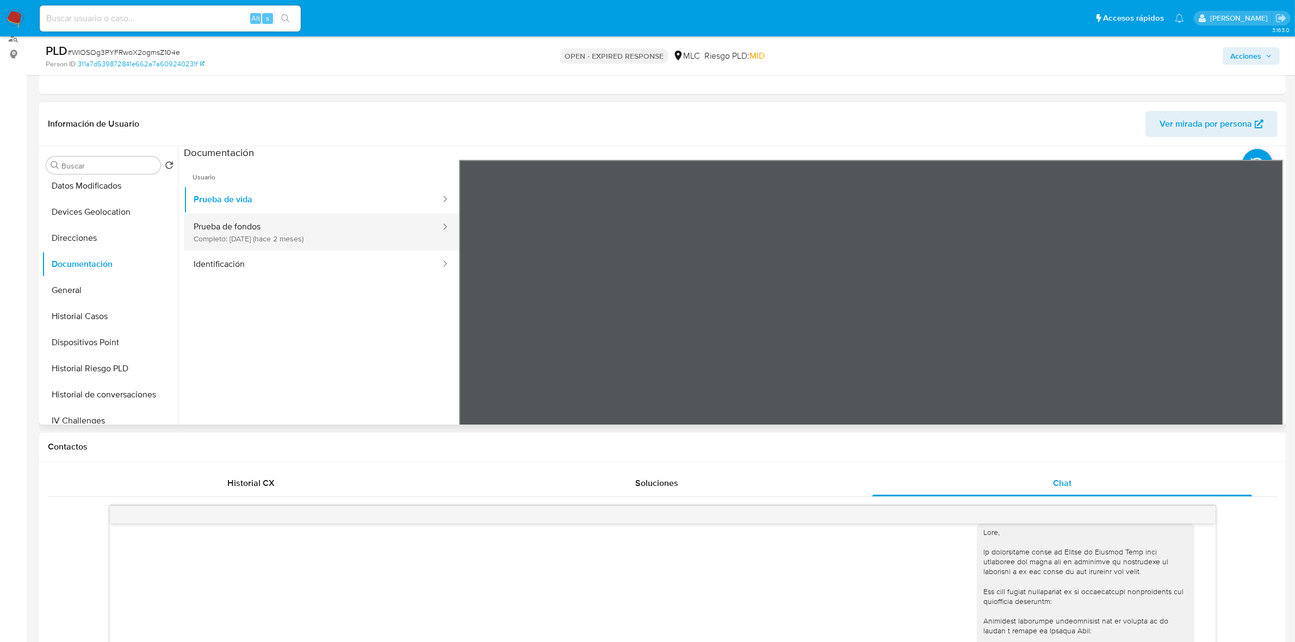
click at [254, 234] on button "Prueba de fondos Completo: 17/08/2025 (hace 2 meses)" at bounding box center [313, 232] width 258 height 37
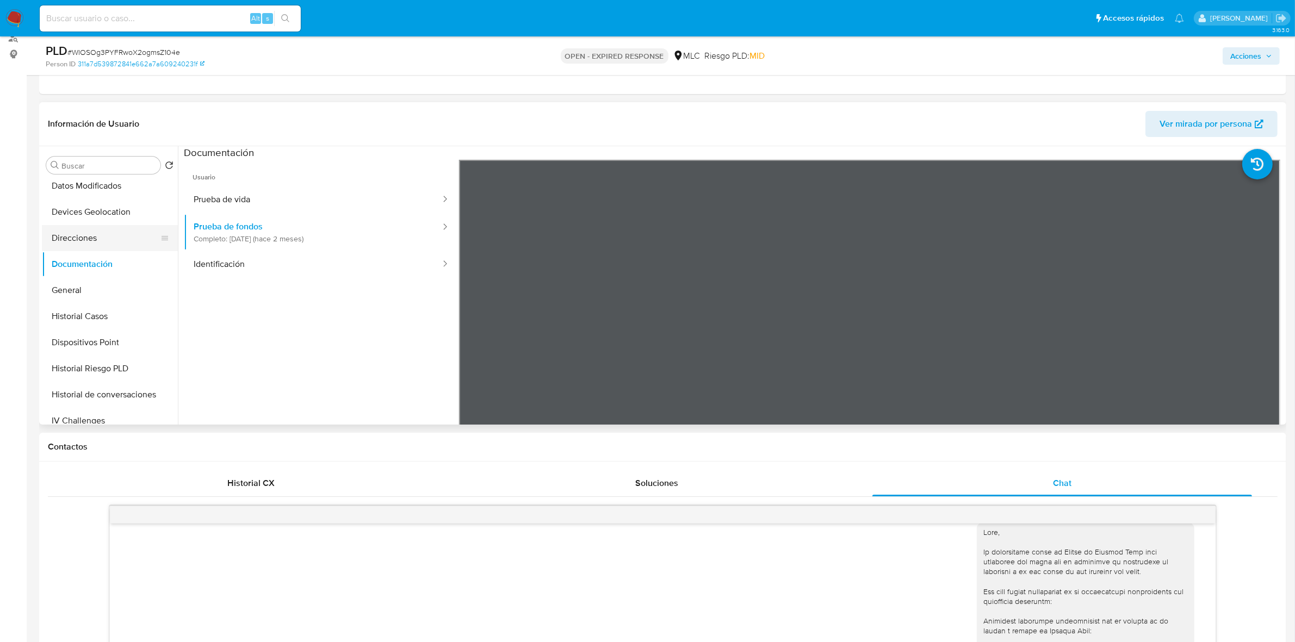
click at [88, 234] on button "Direcciones" at bounding box center [105, 238] width 127 height 26
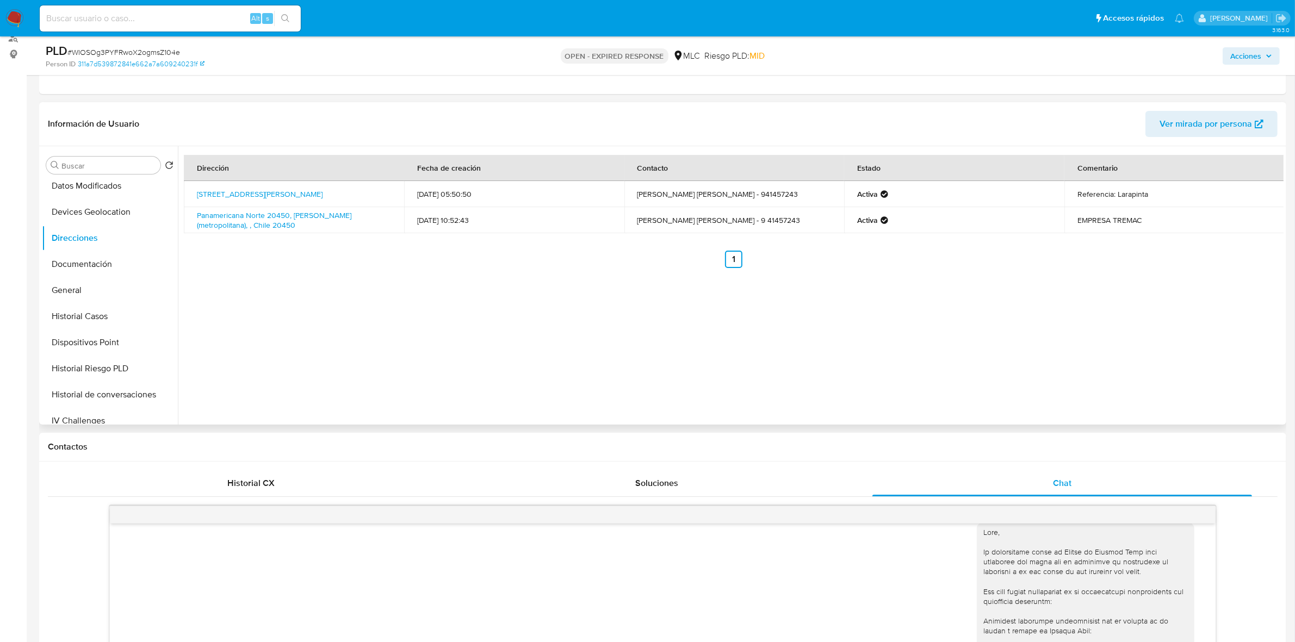
click at [1123, 225] on td "EMPRESA TREMAC" at bounding box center [1174, 220] width 220 height 26
copy td "TREMAC"
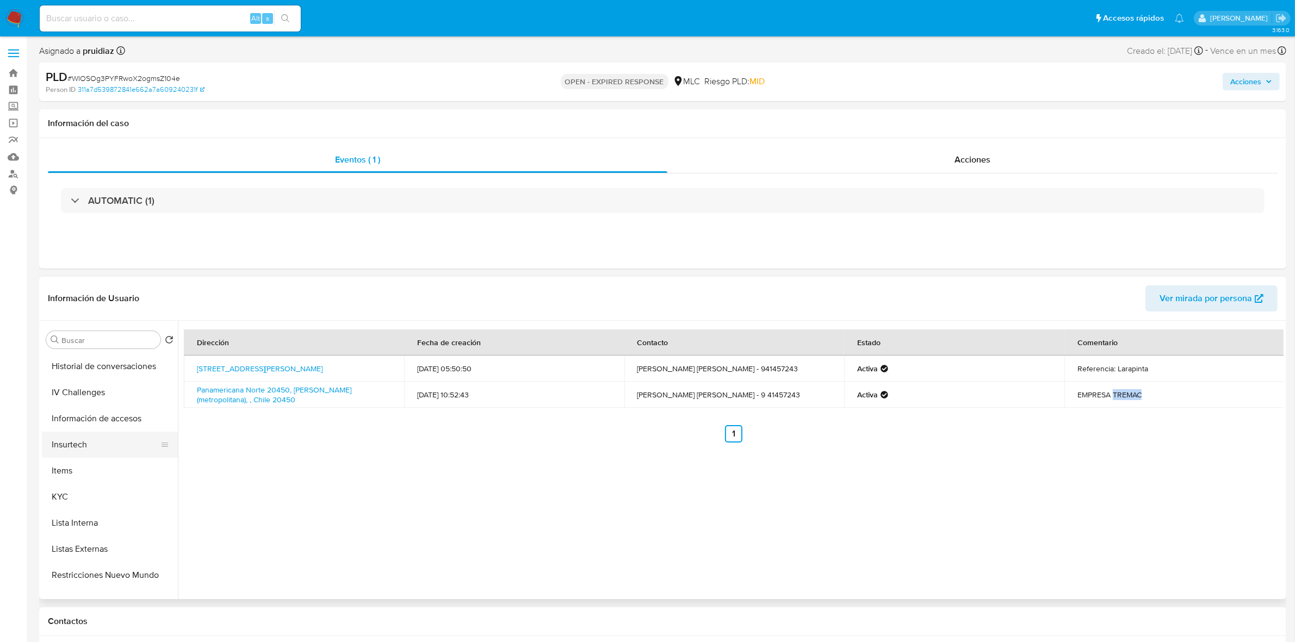
scroll to position [340, 0]
click at [66, 480] on button "Items" at bounding box center [105, 470] width 127 height 26
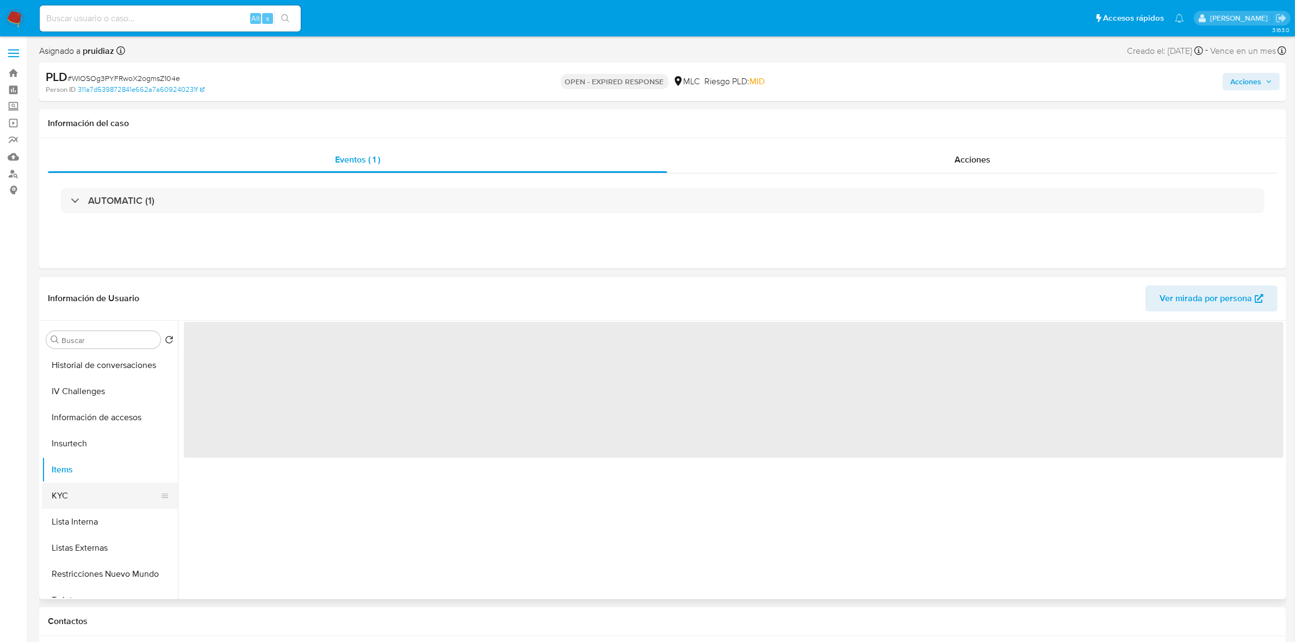
click at [69, 490] on button "KYC" at bounding box center [105, 496] width 127 height 26
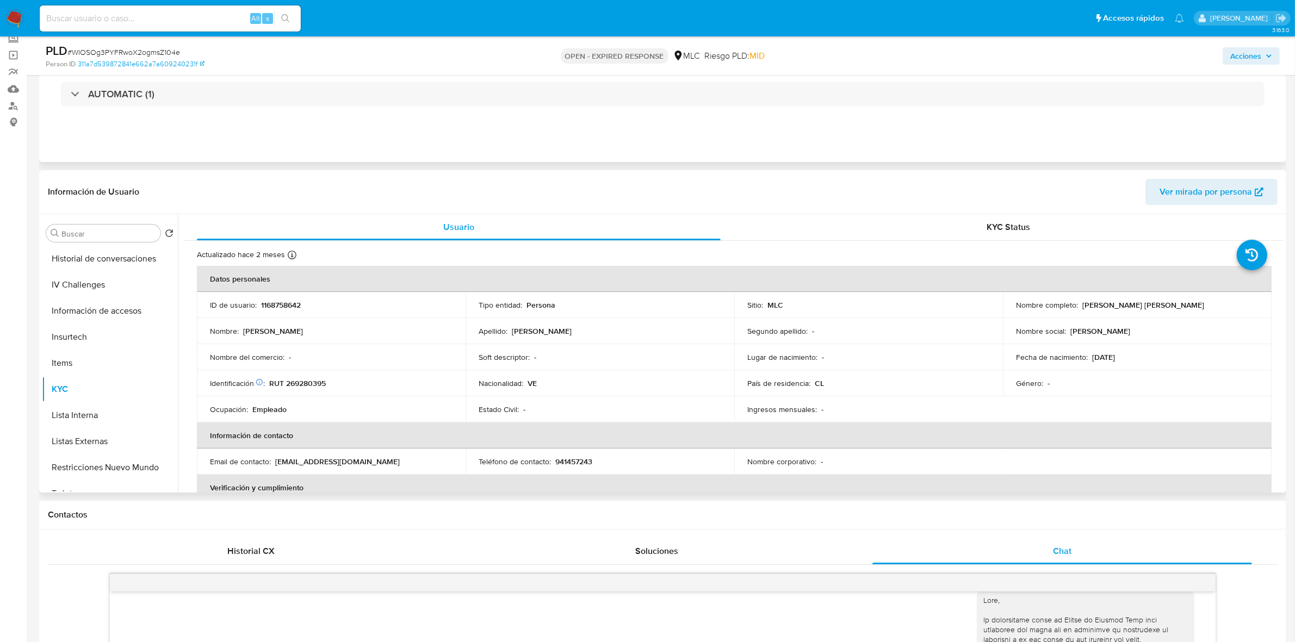
scroll to position [0, 0]
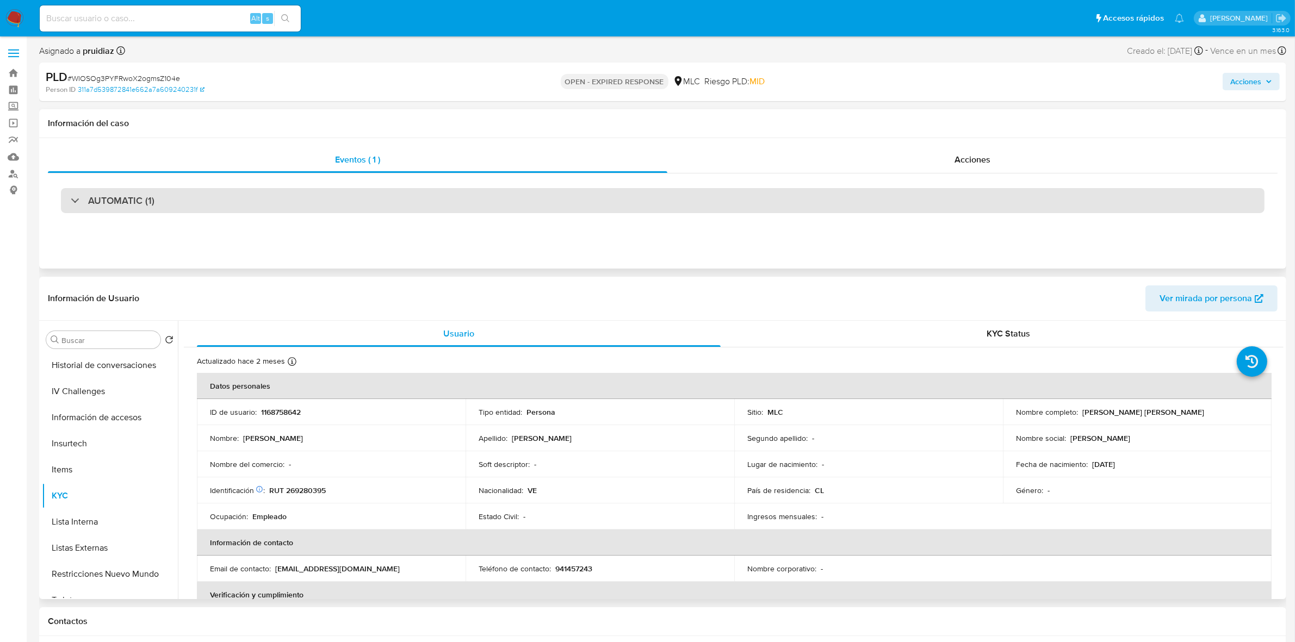
click at [240, 195] on div "AUTOMATIC (1)" at bounding box center [663, 200] width 1204 height 25
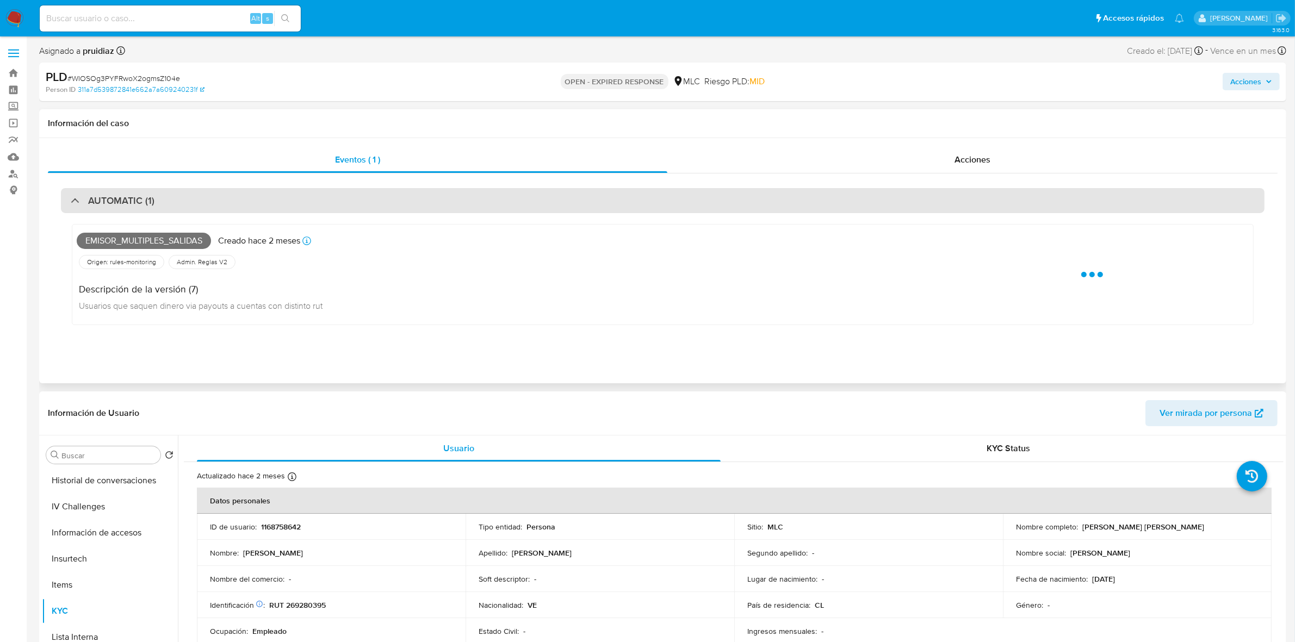
click at [240, 195] on div "AUTOMATIC (1)" at bounding box center [663, 200] width 1204 height 25
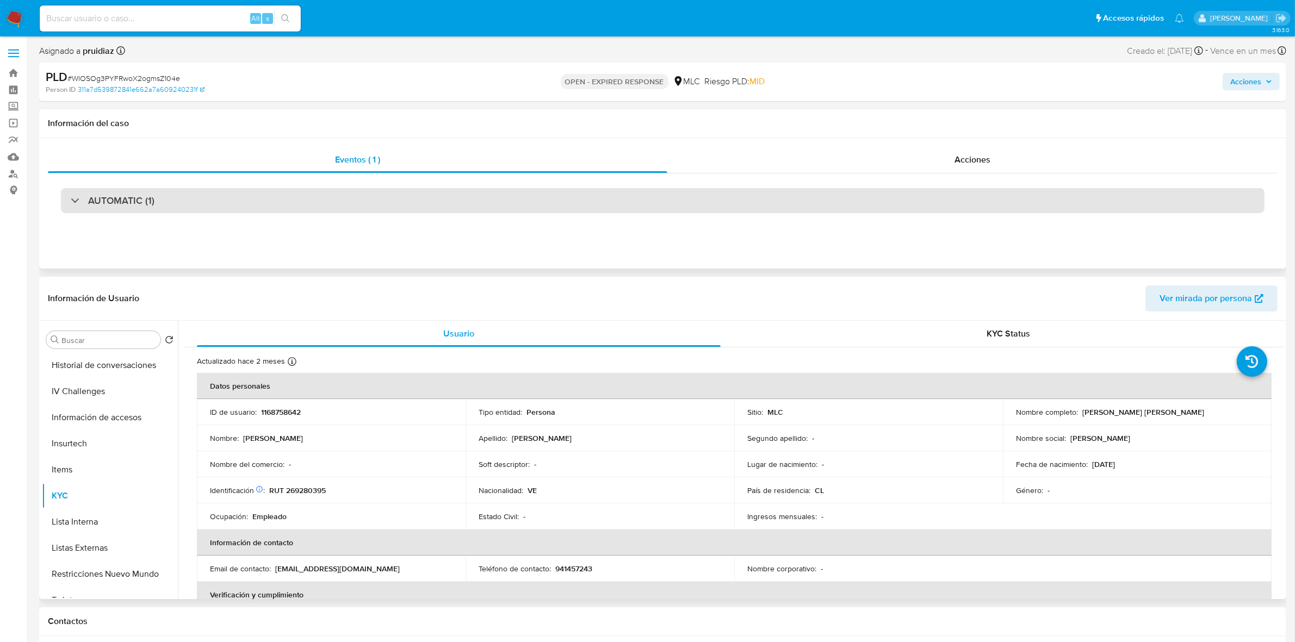
click at [133, 207] on h3 "AUTOMATIC (1)" at bounding box center [121, 201] width 66 height 12
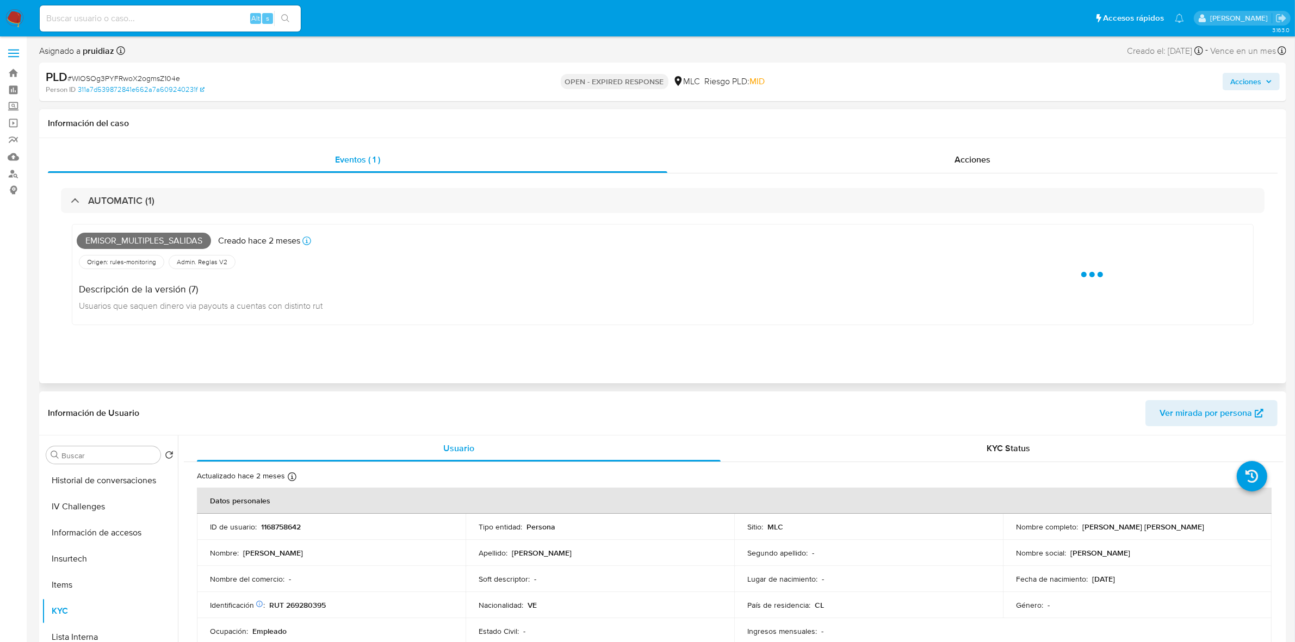
click at [139, 243] on span "Emisor_multiples_salidas" at bounding box center [144, 241] width 134 height 16
copy span "Emisor_multiples_salidas"
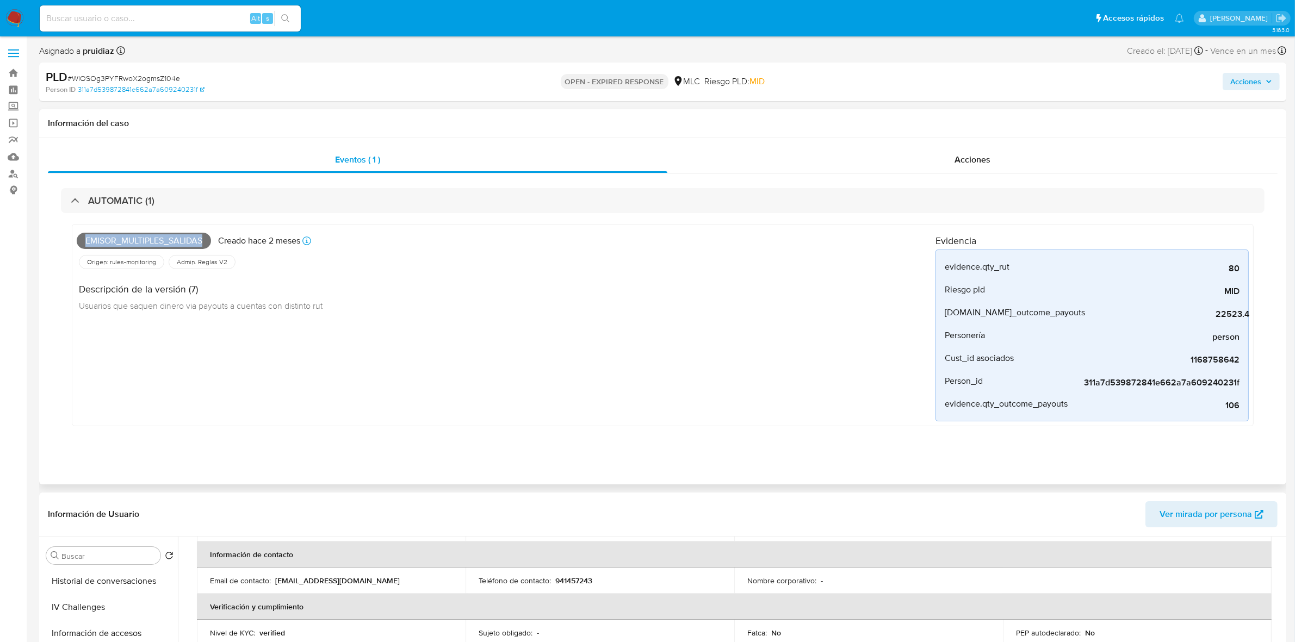
click at [178, 243] on span "Emisor_multiples_salidas" at bounding box center [144, 241] width 134 height 16
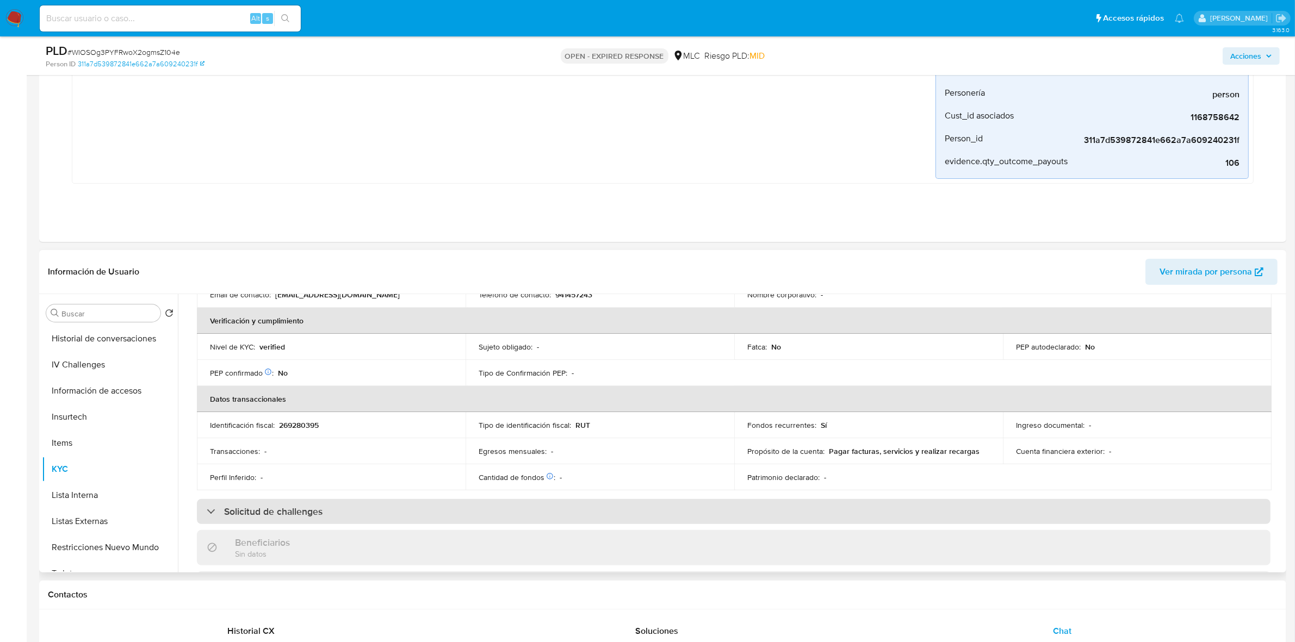
scroll to position [340, 0]
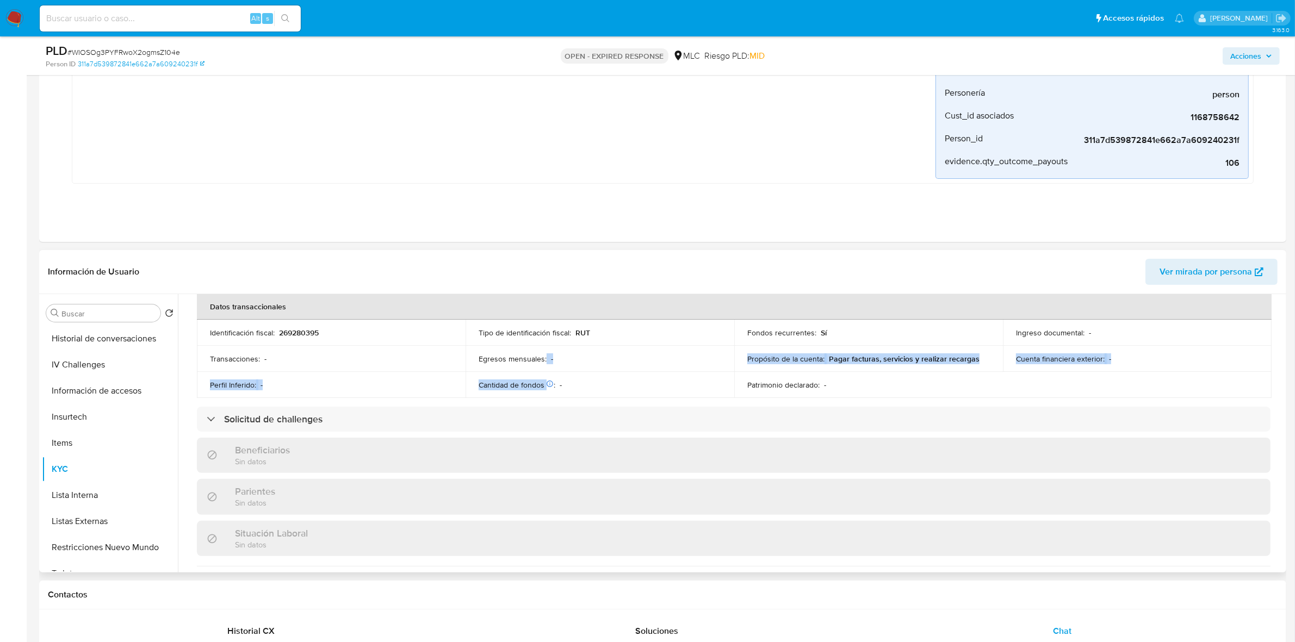
drag, startPoint x: 548, startPoint y: 383, endPoint x: 541, endPoint y: 371, distance: 14.1
click at [539, 368] on tbody "Identificación fiscal : 269280395 Tipo de identificación fiscal : RUT Fondos re…" at bounding box center [734, 359] width 1075 height 78
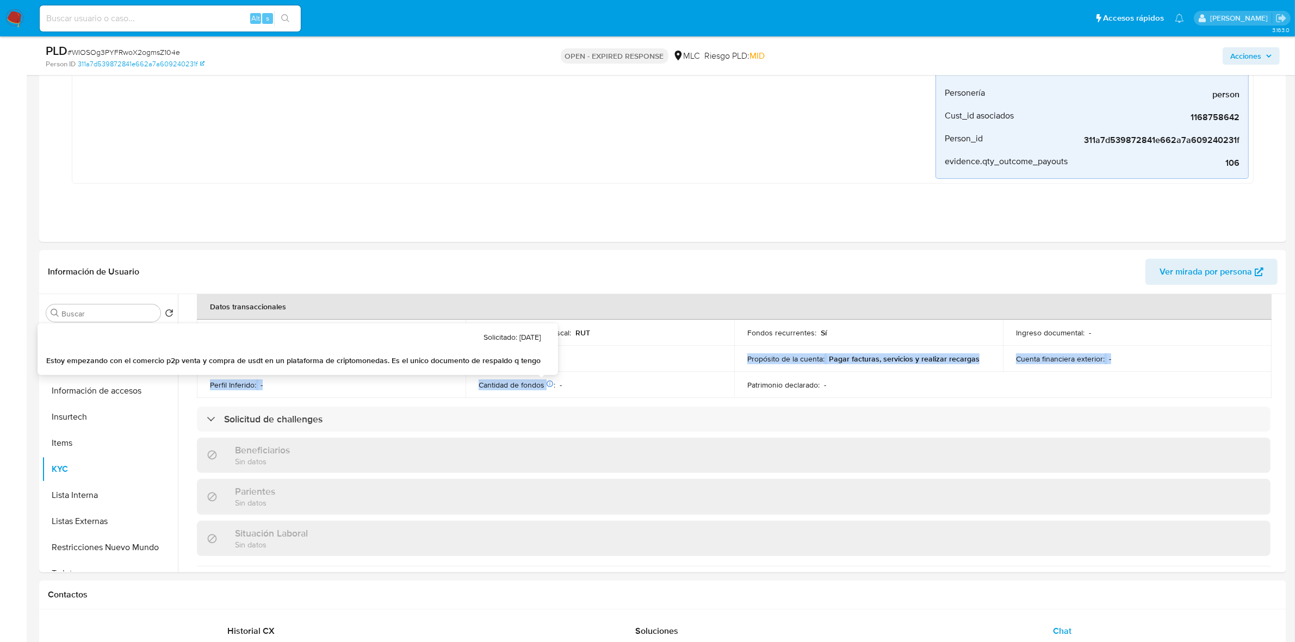
click at [539, 364] on p "Estoy empezando con el comercio p2p venta y compra de usdt en un plataforma de …" at bounding box center [293, 361] width 494 height 11
click at [539, 363] on td "Egresos mensuales : -" at bounding box center [600, 359] width 269 height 26
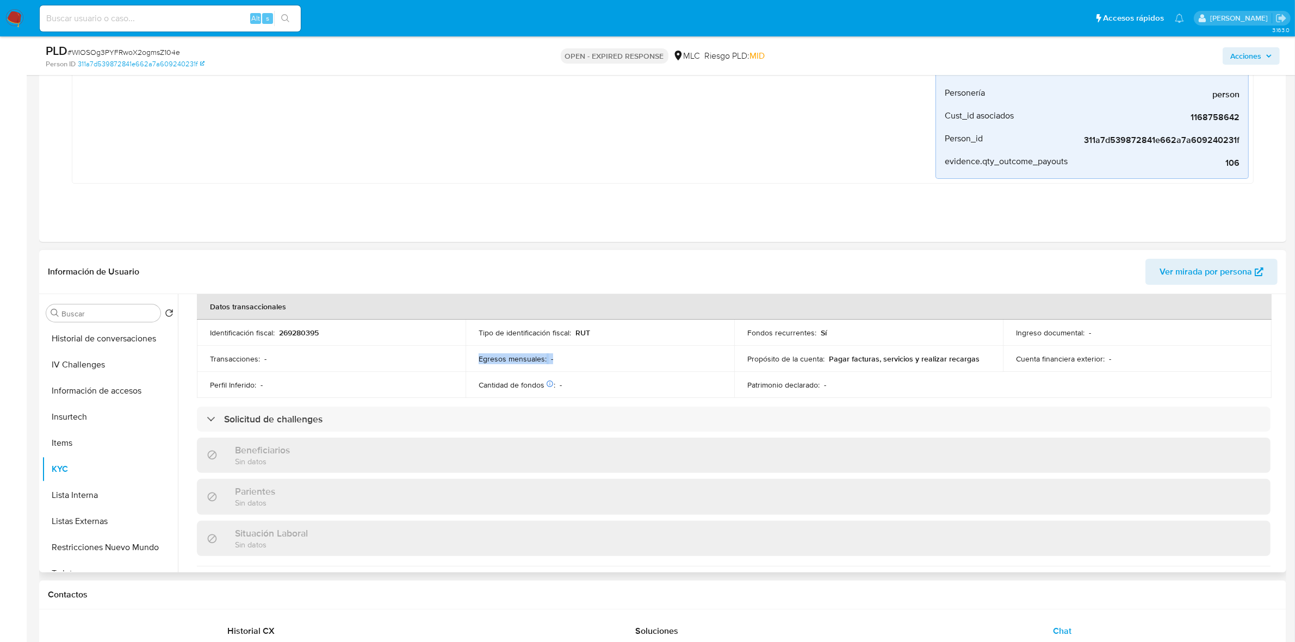
click at [539, 363] on p "Egresos mensuales :" at bounding box center [513, 359] width 68 height 10
click at [536, 361] on p "Egresos mensuales :" at bounding box center [513, 359] width 68 height 10
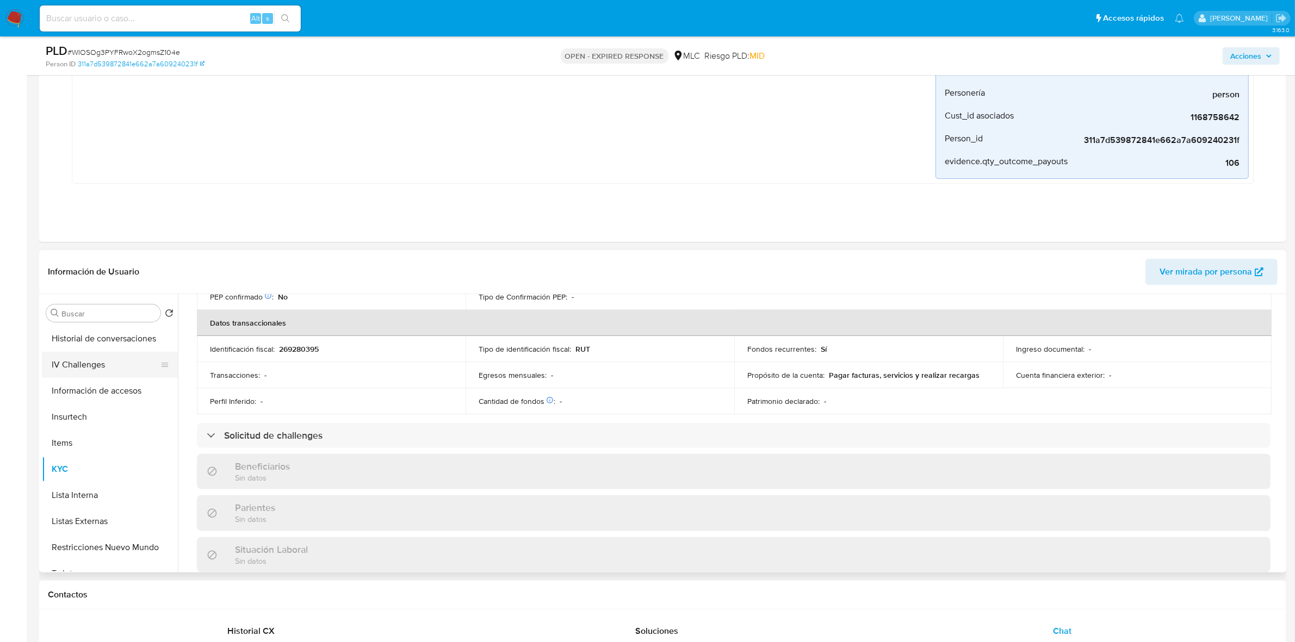
scroll to position [0, 0]
click at [94, 364] on button "Archivos adjuntos" at bounding box center [105, 365] width 127 height 26
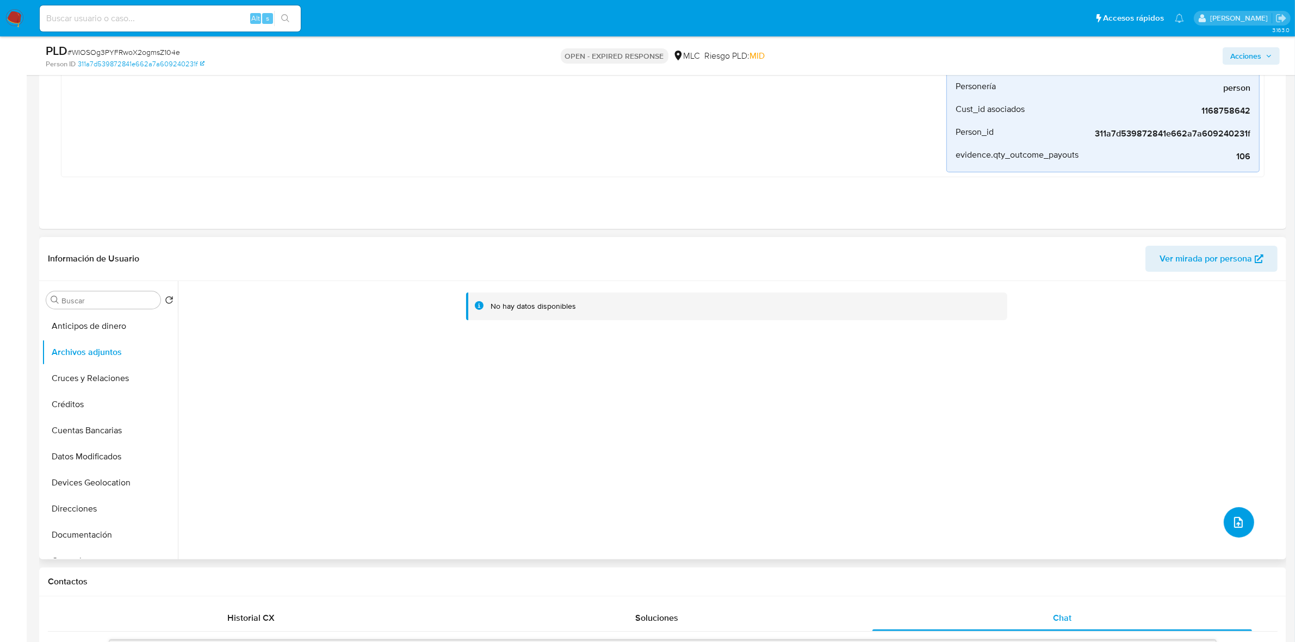
click at [1232, 518] on icon "upload-file" at bounding box center [1238, 522] width 13 height 13
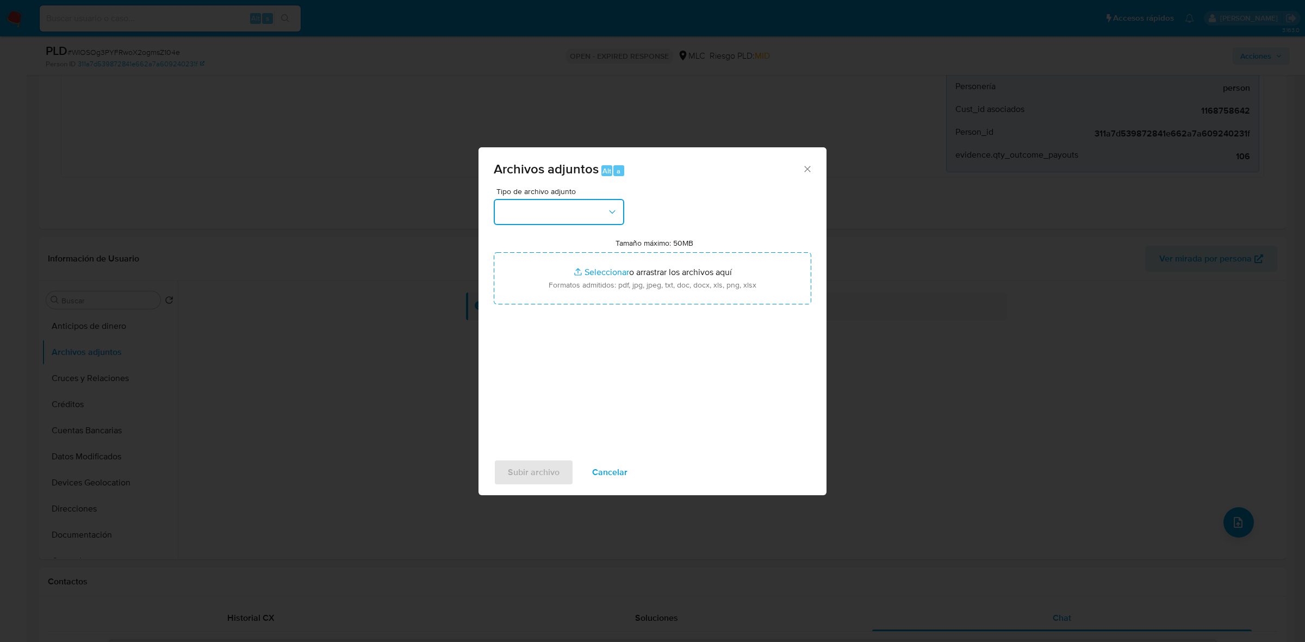
click at [604, 219] on button "button" at bounding box center [559, 212] width 131 height 26
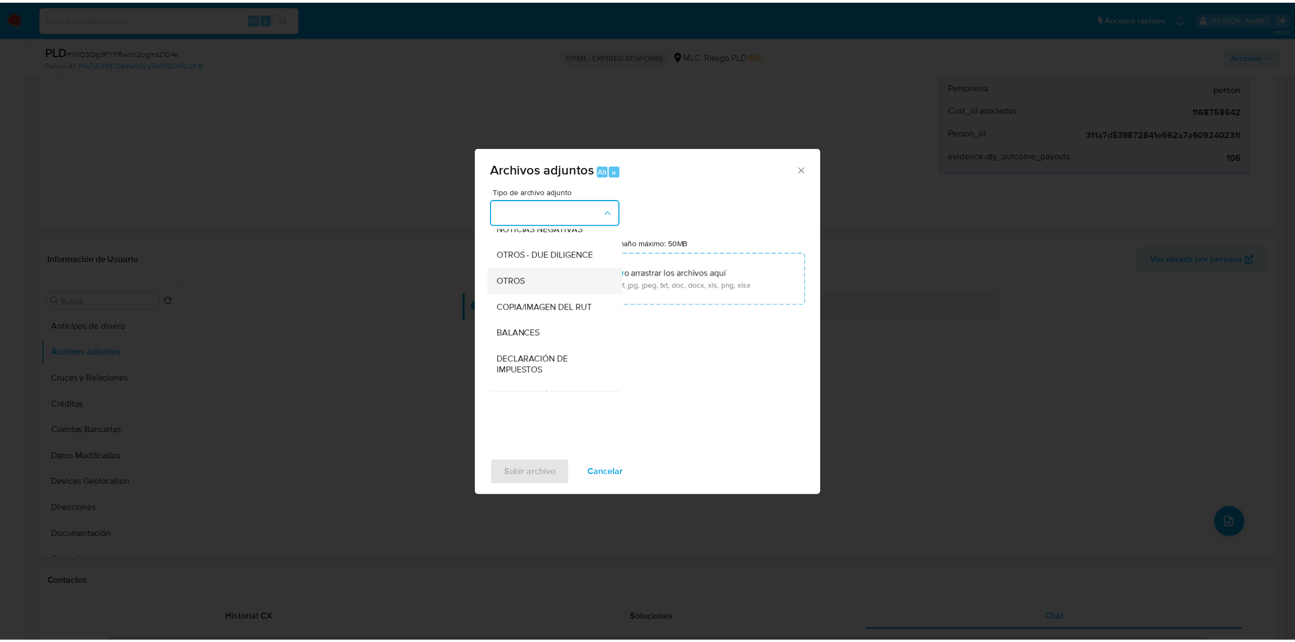
scroll to position [112, 0]
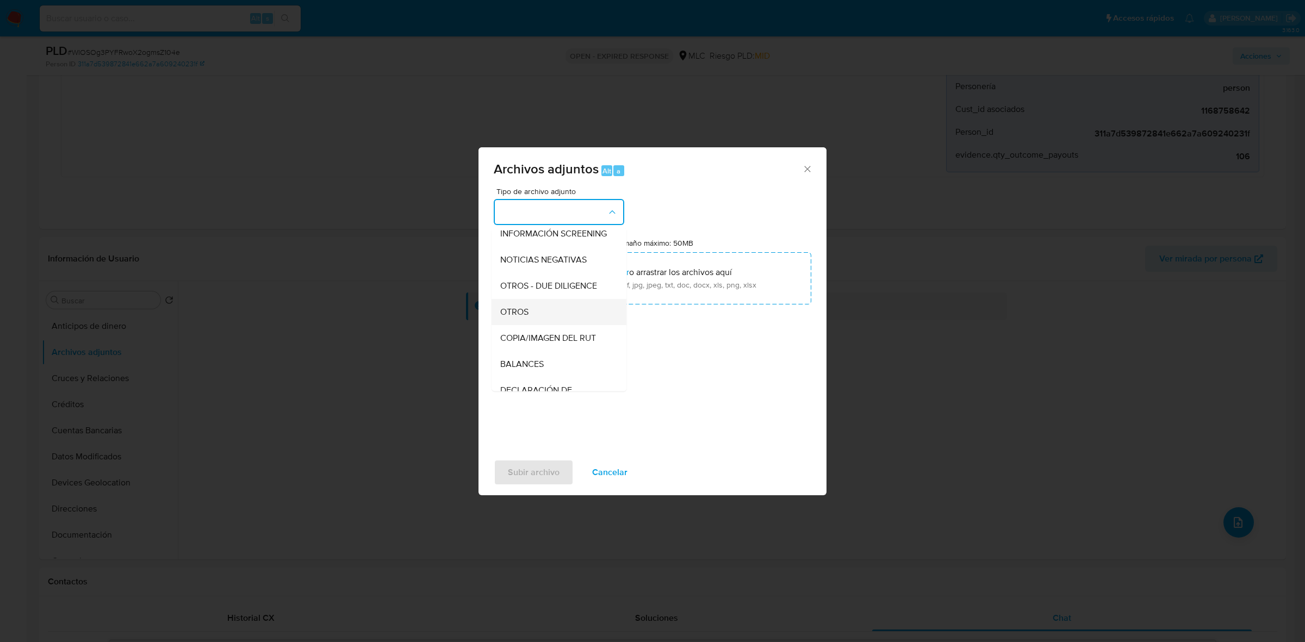
click at [529, 314] on div "OTROS" at bounding box center [555, 312] width 111 height 26
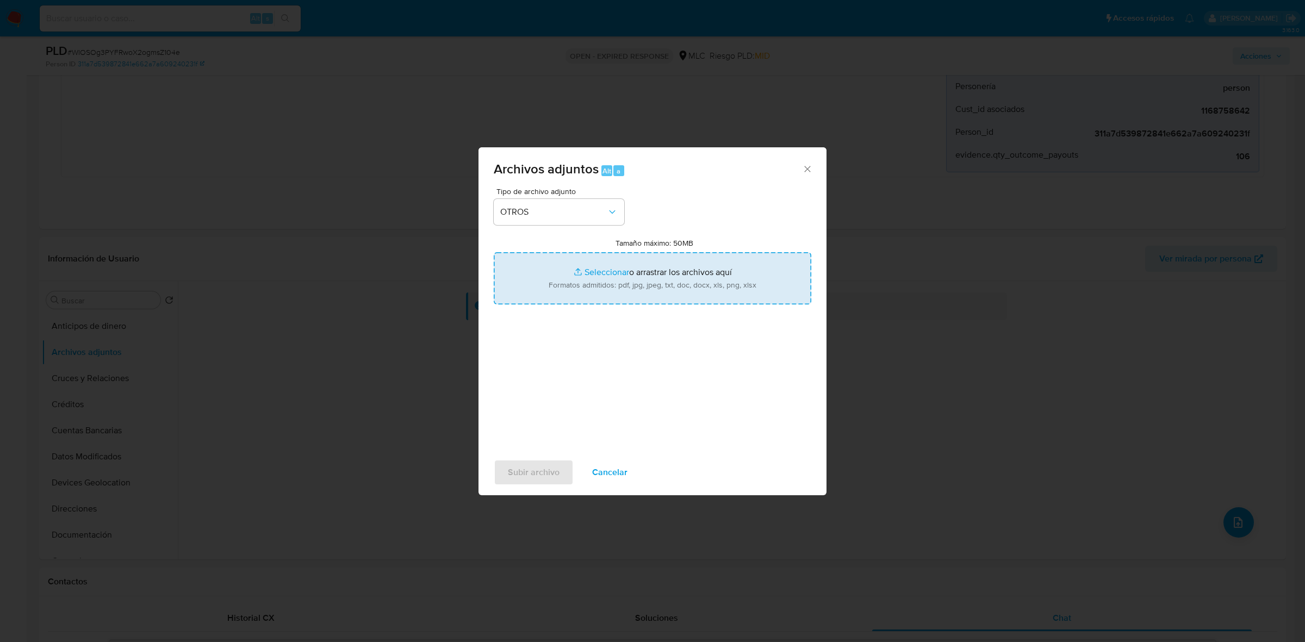
click at [635, 294] on input "Tamaño máximo: 50MB Seleccionar archivos" at bounding box center [653, 278] width 318 height 52
type input "C:\fakepath\1168758642 - 09_10_2025.xlsx"
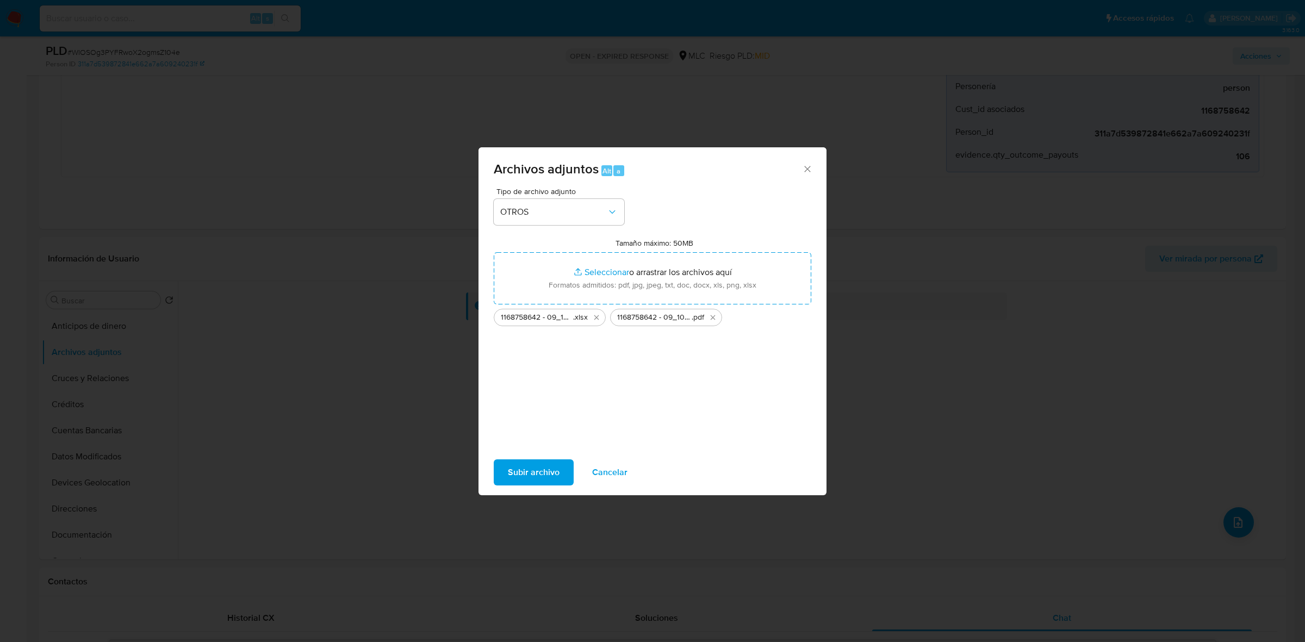
click at [528, 471] on span "Subir archivo" at bounding box center [534, 473] width 52 height 24
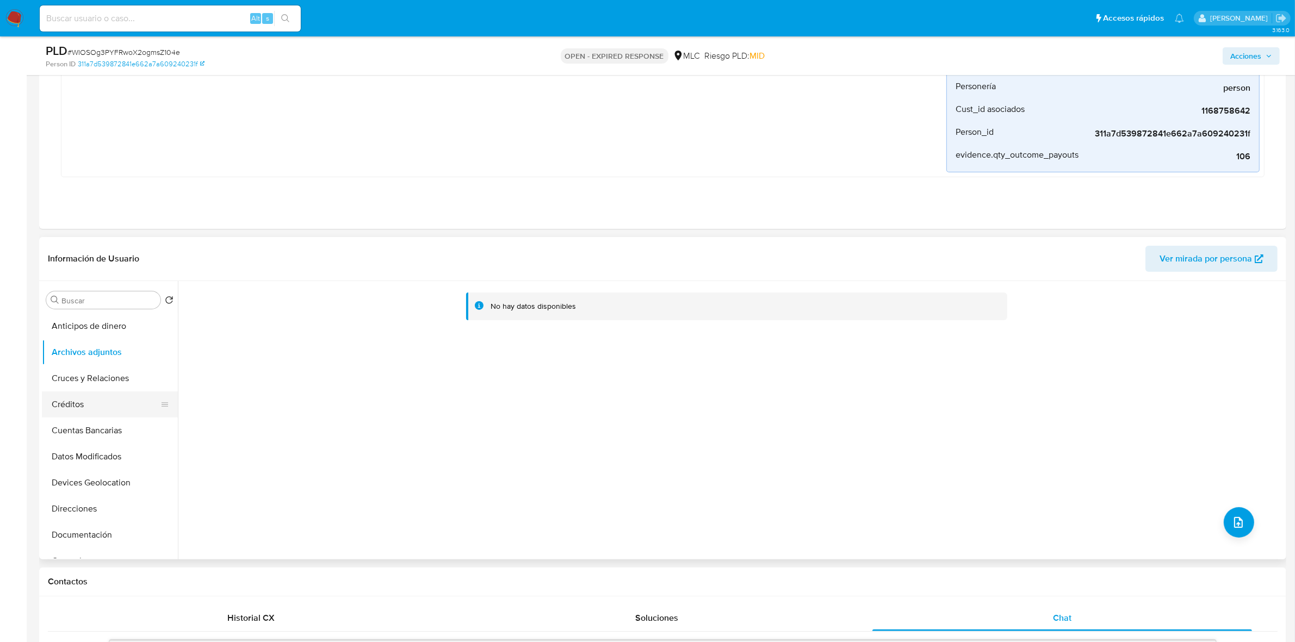
click at [88, 417] on button "Créditos" at bounding box center [105, 405] width 127 height 26
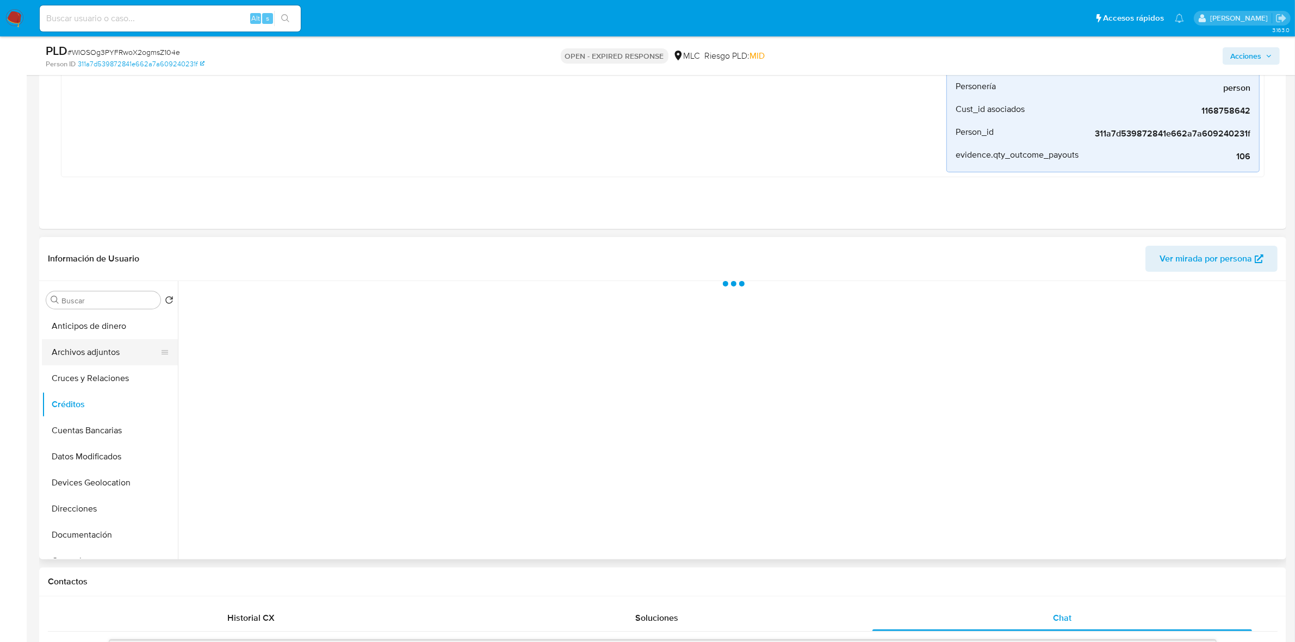
click at [101, 357] on button "Archivos adjuntos" at bounding box center [105, 352] width 127 height 26
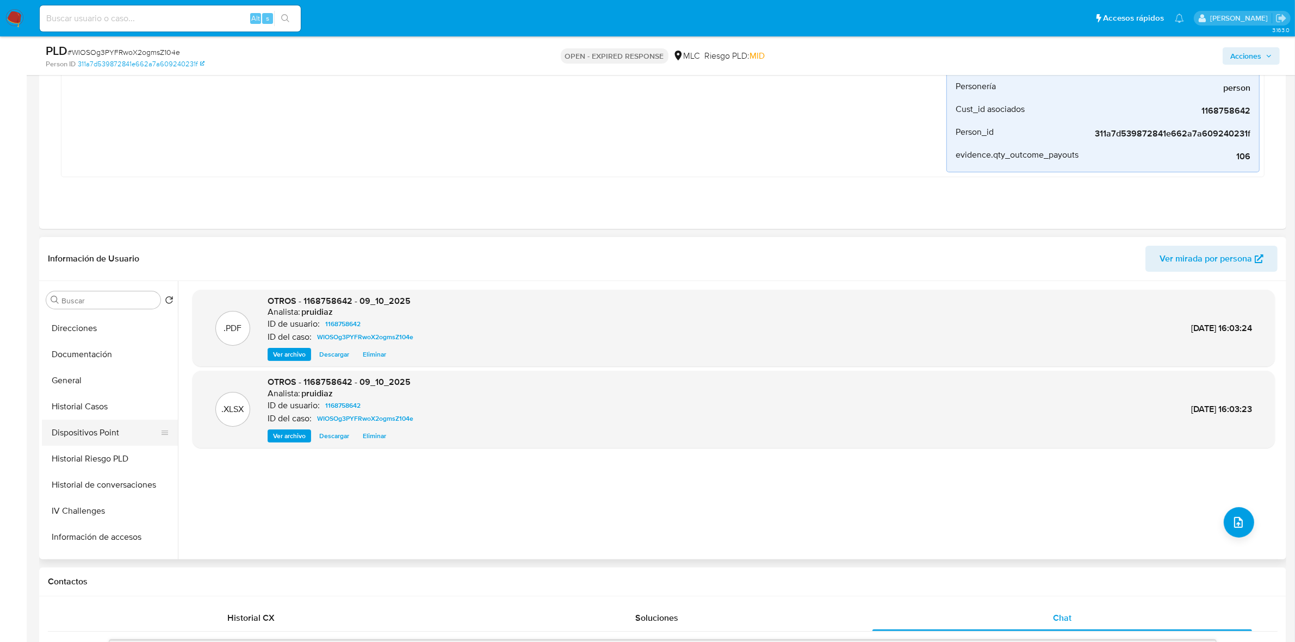
scroll to position [204, 0]
click at [78, 349] on button "General" at bounding box center [105, 357] width 127 height 26
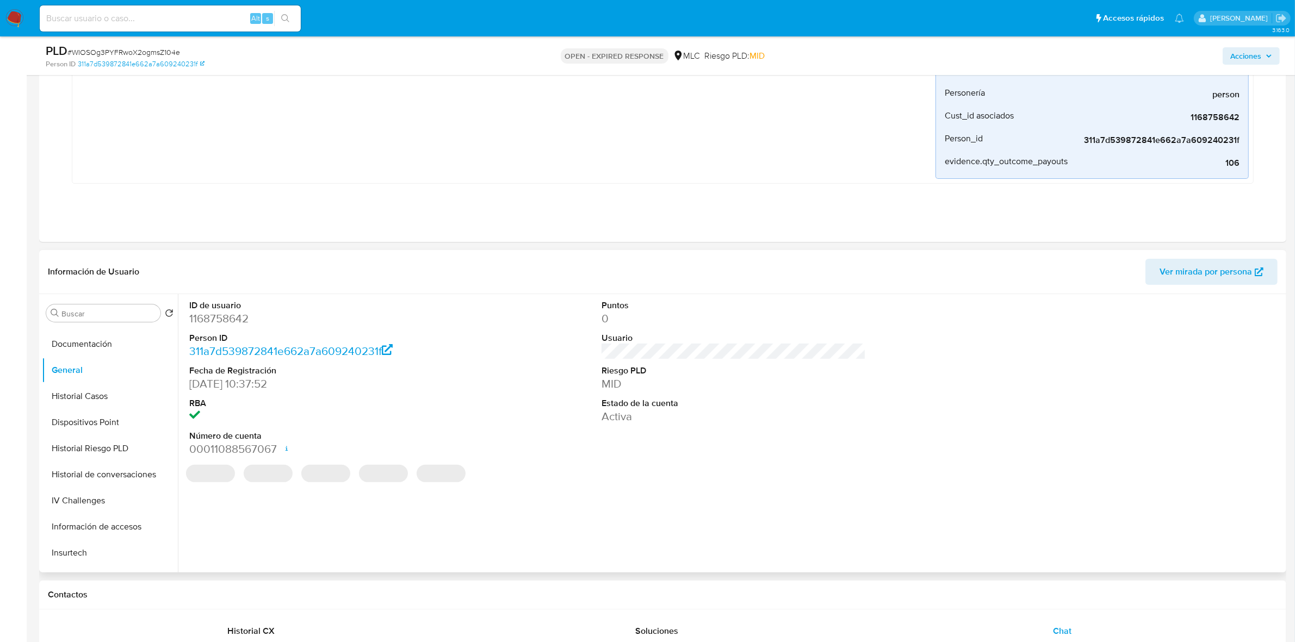
drag, startPoint x: 229, startPoint y: 305, endPoint x: 224, endPoint y: 311, distance: 8.1
click at [226, 306] on dt "ID de usuario" at bounding box center [321, 306] width 264 height 12
click at [222, 318] on dd "1168758642" at bounding box center [321, 318] width 264 height 15
copy dd "1168758642"
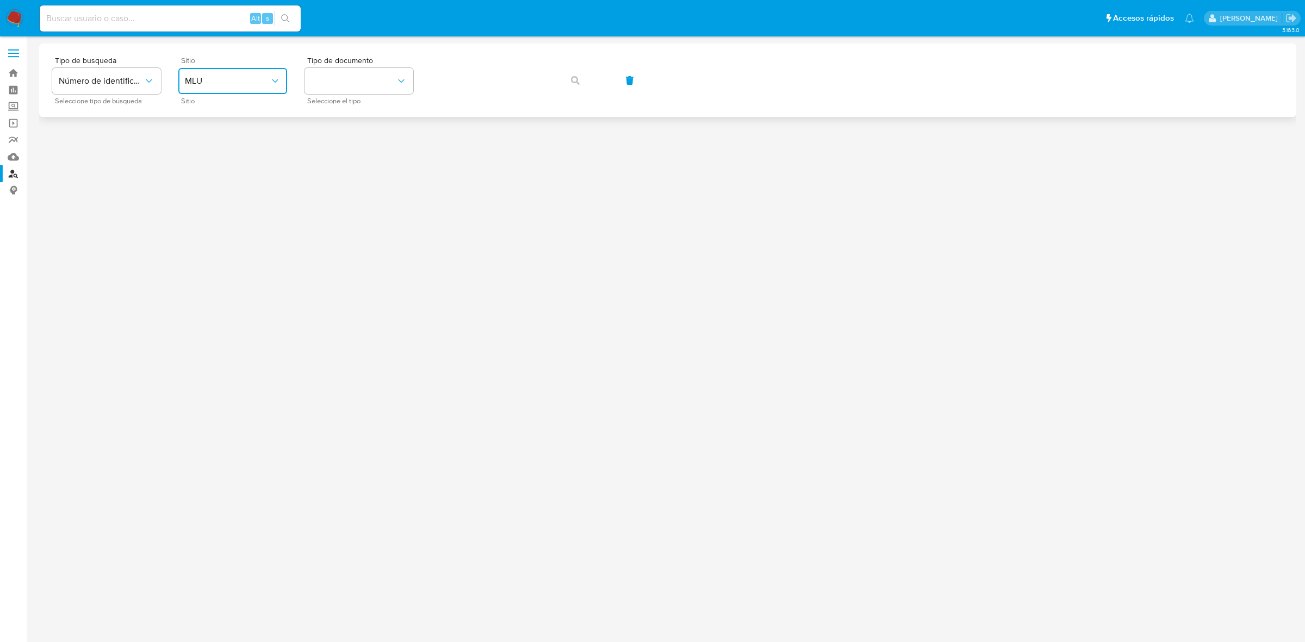
click at [213, 91] on button "MLU" at bounding box center [232, 81] width 109 height 26
click at [196, 262] on span "MLC" at bounding box center [193, 267] width 17 height 11
click at [348, 83] on button "identificationType" at bounding box center [359, 81] width 109 height 26
click at [343, 113] on div "RUT RUT" at bounding box center [355, 115] width 89 height 37
click at [569, 86] on button "button" at bounding box center [575, 80] width 37 height 26
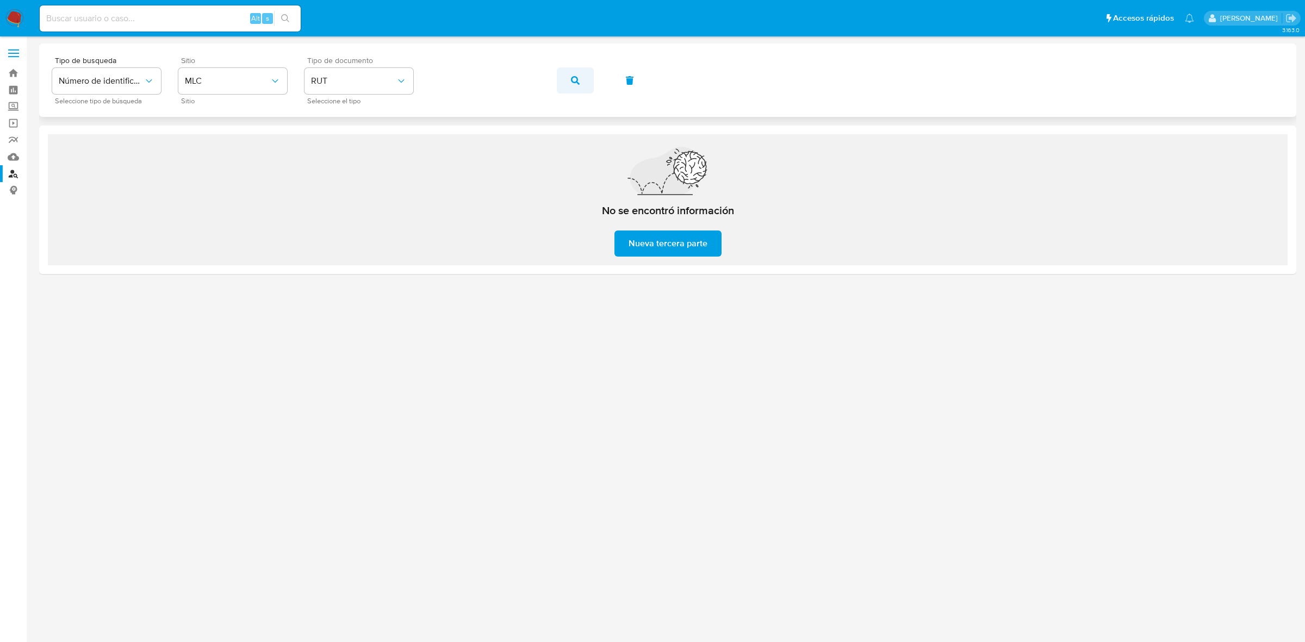
click at [576, 77] on icon "button" at bounding box center [575, 80] width 9 height 9
click at [565, 67] on button "button" at bounding box center [575, 80] width 37 height 26
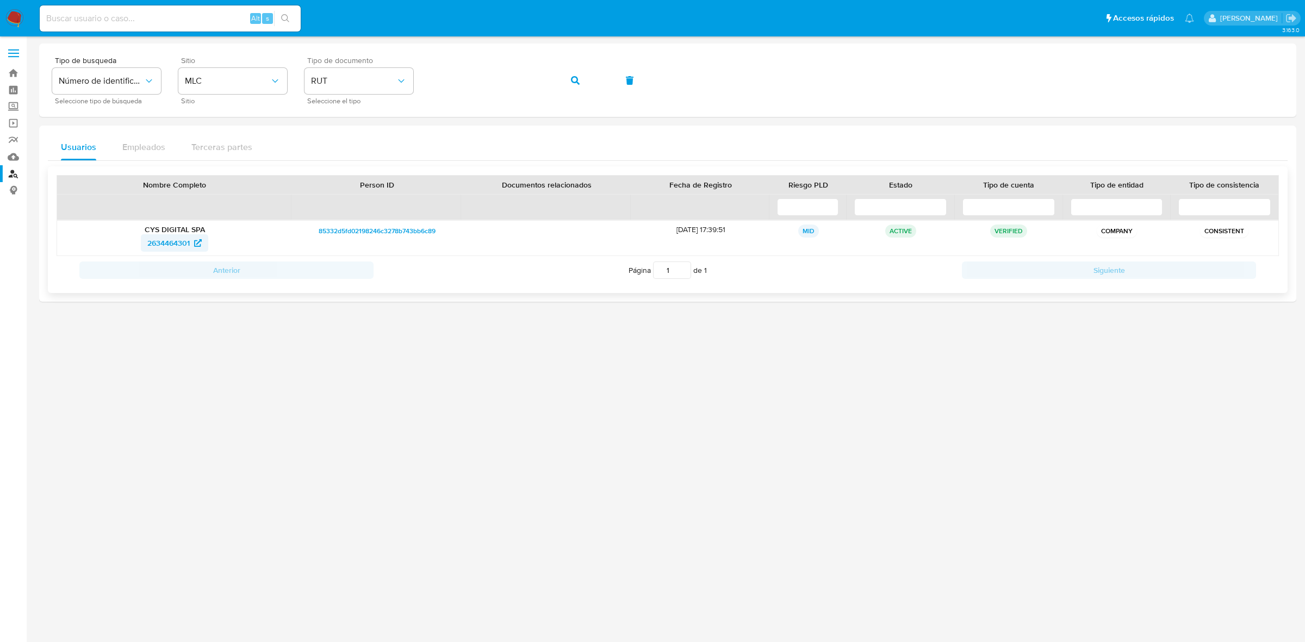
click at [178, 245] on span "2634464301" at bounding box center [168, 242] width 42 height 17
click at [20, 17] on img at bounding box center [14, 18] width 18 height 18
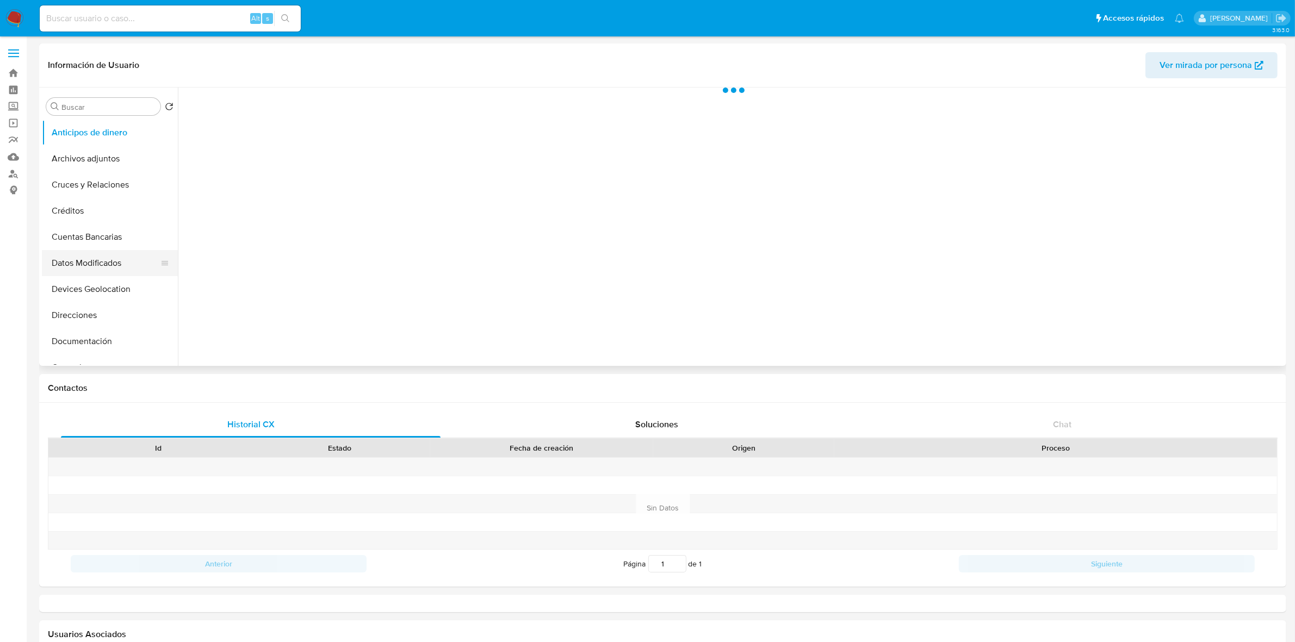
select select "10"
click at [93, 257] on button "Historial Casos" at bounding box center [105, 259] width 127 height 26
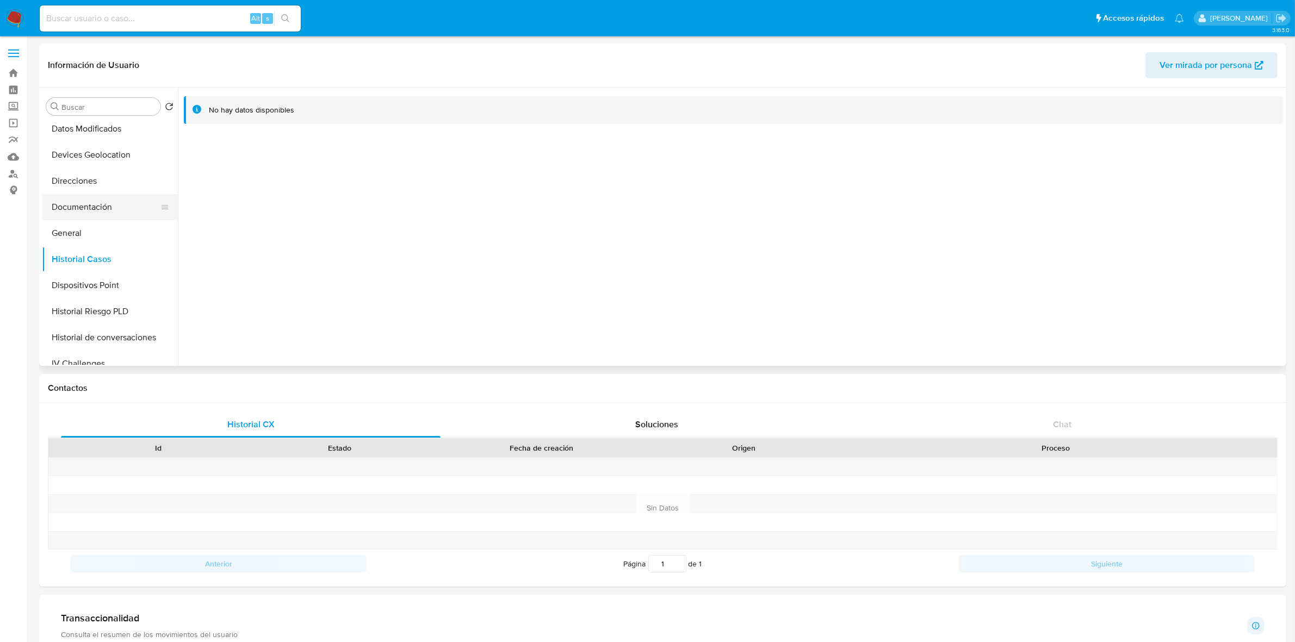
click at [94, 208] on button "Documentación" at bounding box center [105, 207] width 127 height 26
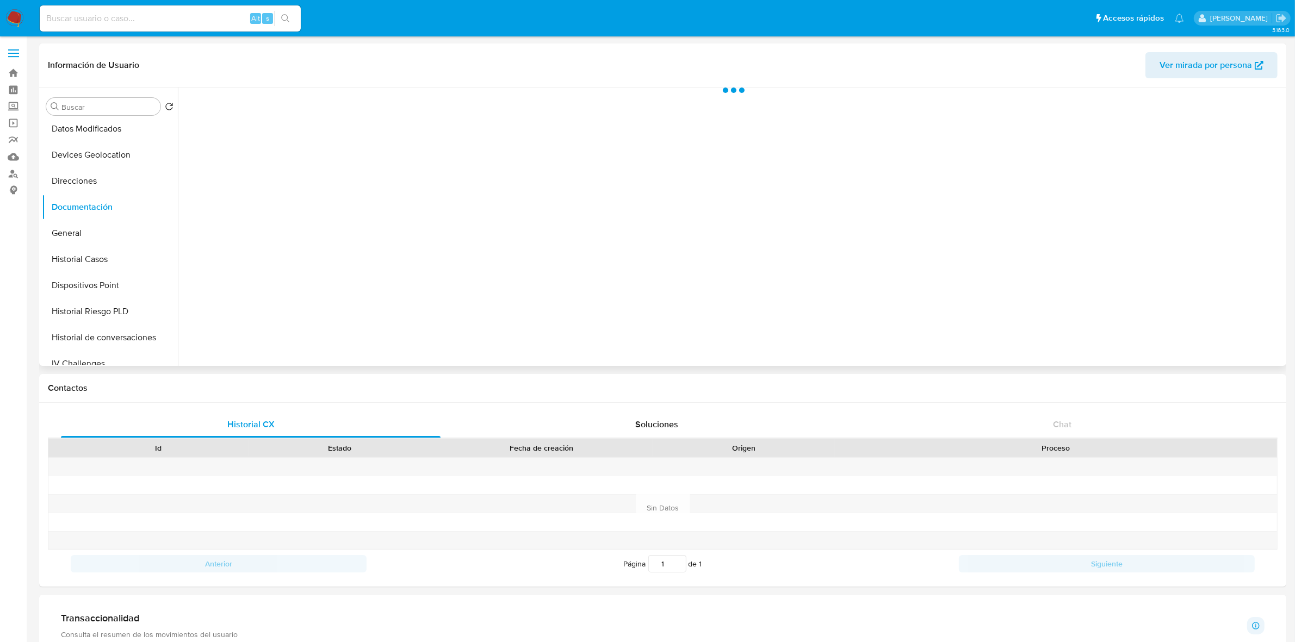
scroll to position [1, 0]
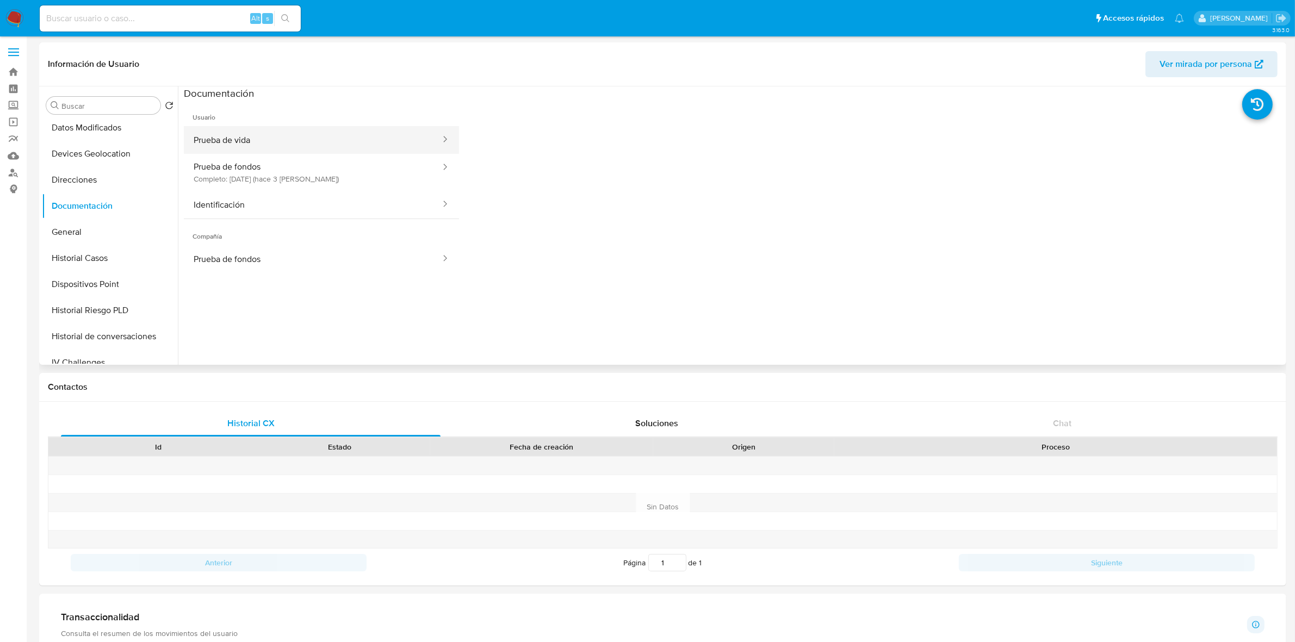
click at [243, 145] on button "Prueba de vida" at bounding box center [313, 140] width 258 height 28
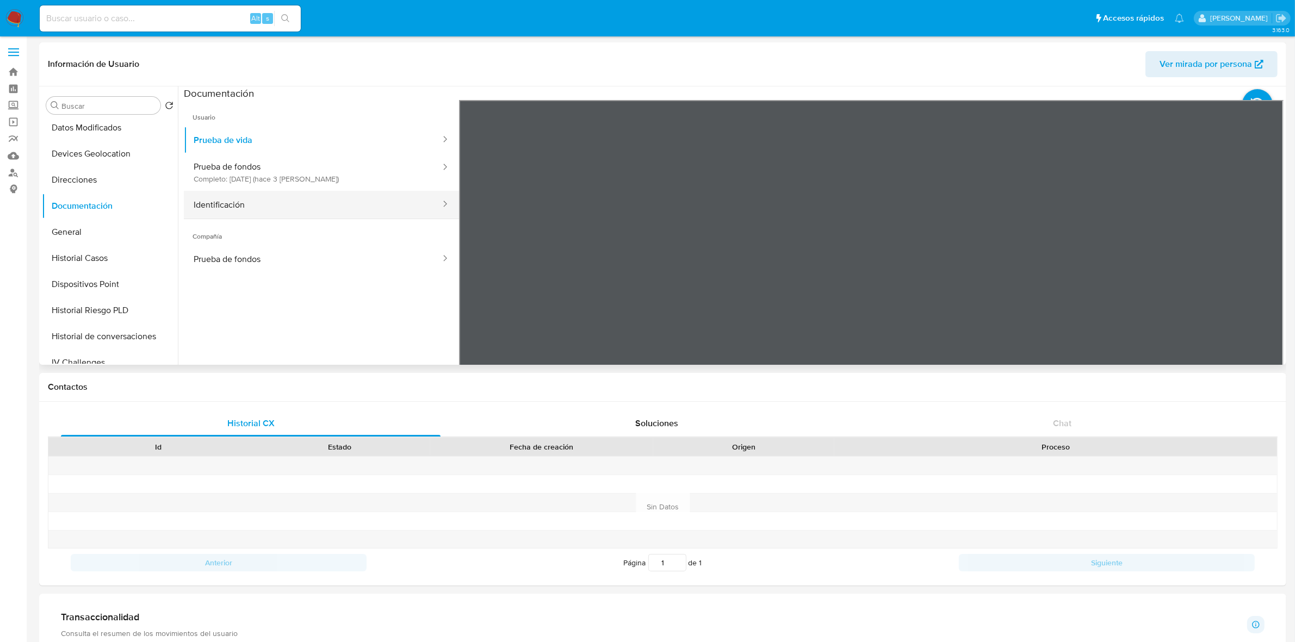
click at [284, 211] on button "Identificación" at bounding box center [313, 205] width 258 height 28
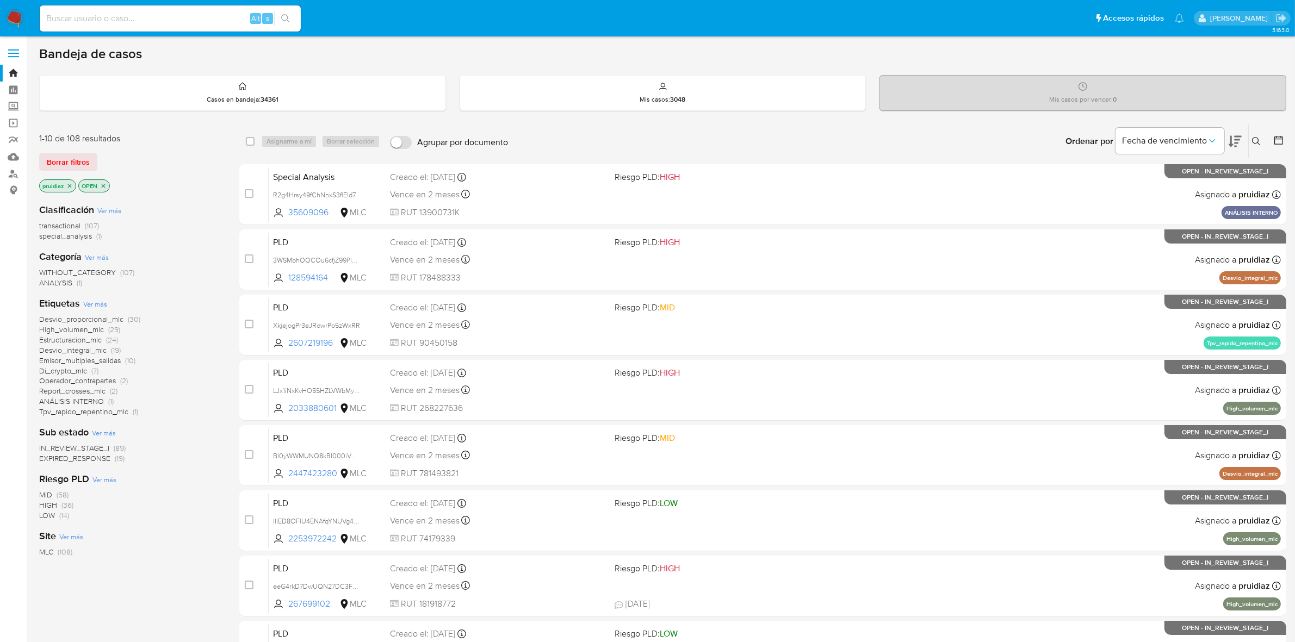
click at [1258, 142] on icon at bounding box center [1256, 141] width 9 height 9
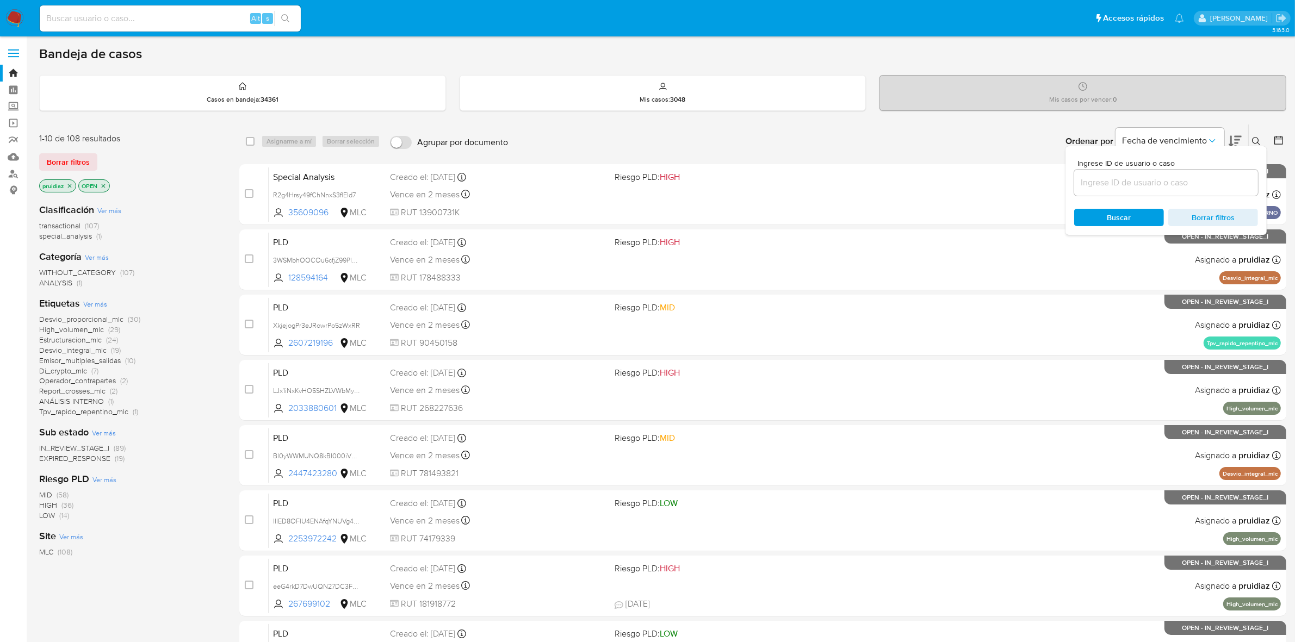
click at [1127, 176] on input at bounding box center [1166, 183] width 184 height 14
type input "1168758642"
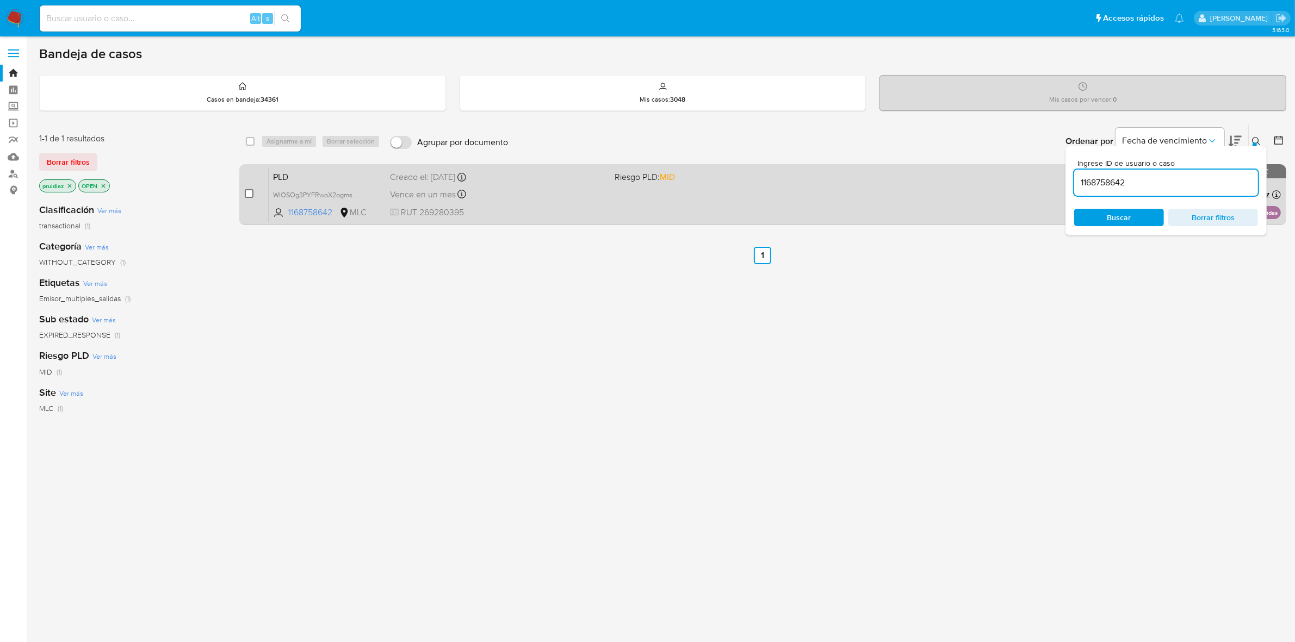
click at [250, 194] on input "checkbox" at bounding box center [249, 193] width 9 height 9
checkbox input "true"
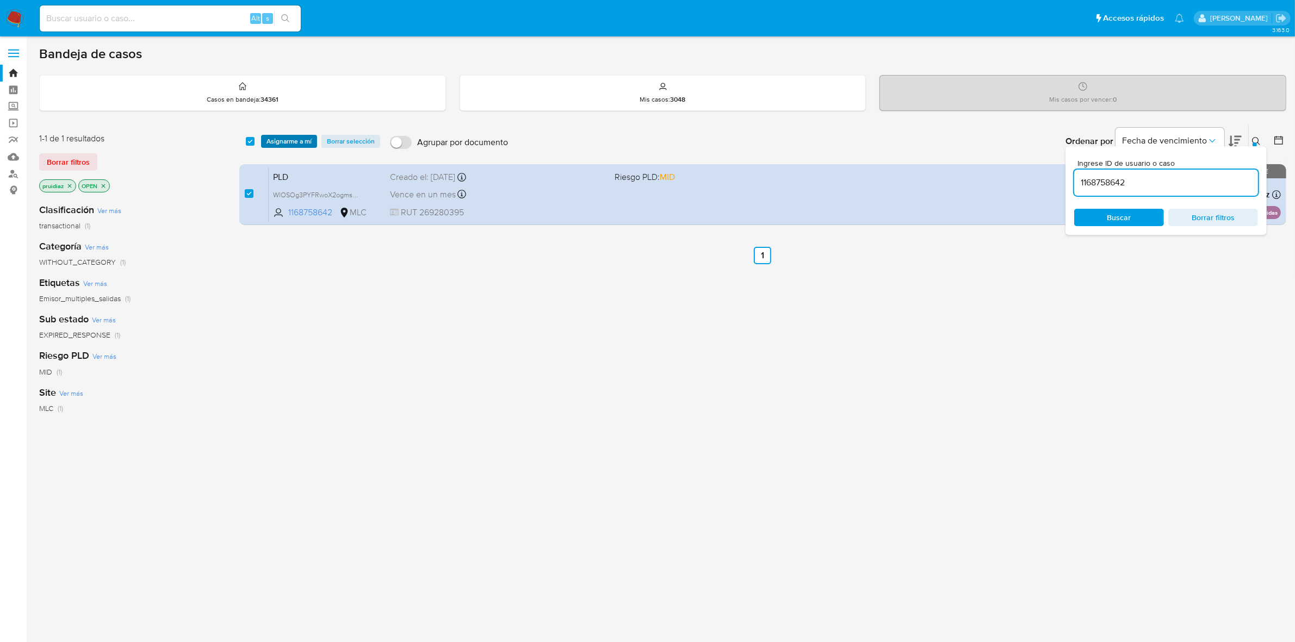
click at [281, 136] on span "Asignarme a mí" at bounding box center [288, 141] width 45 height 11
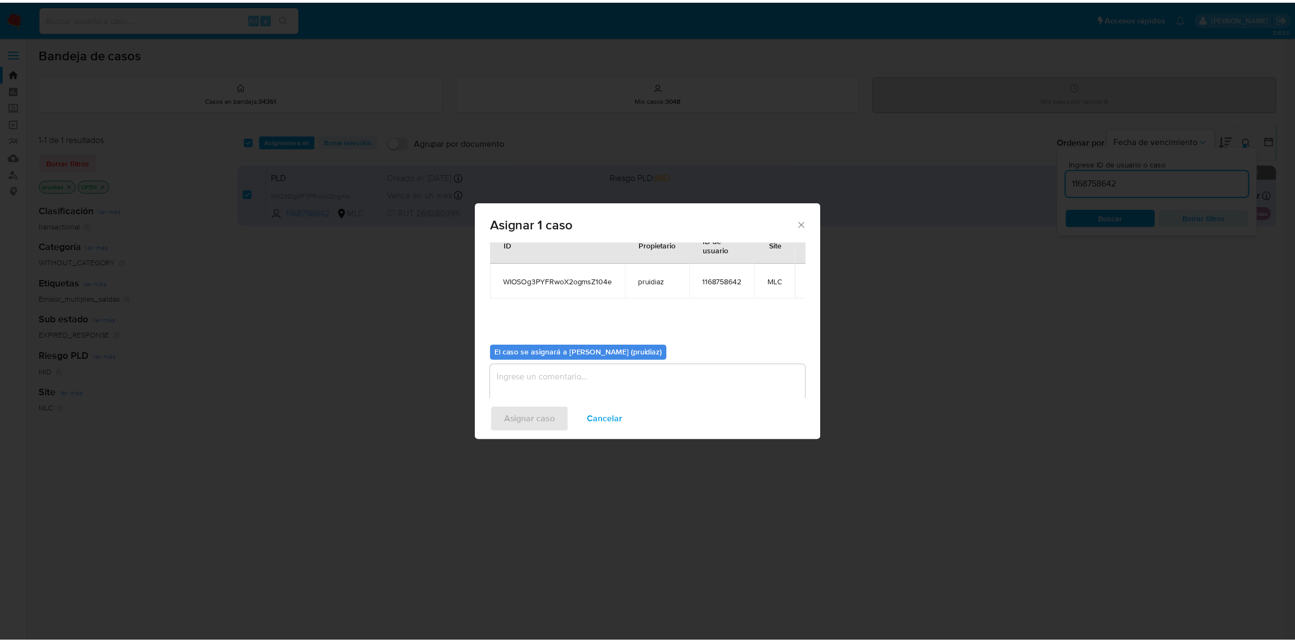
scroll to position [55, 0]
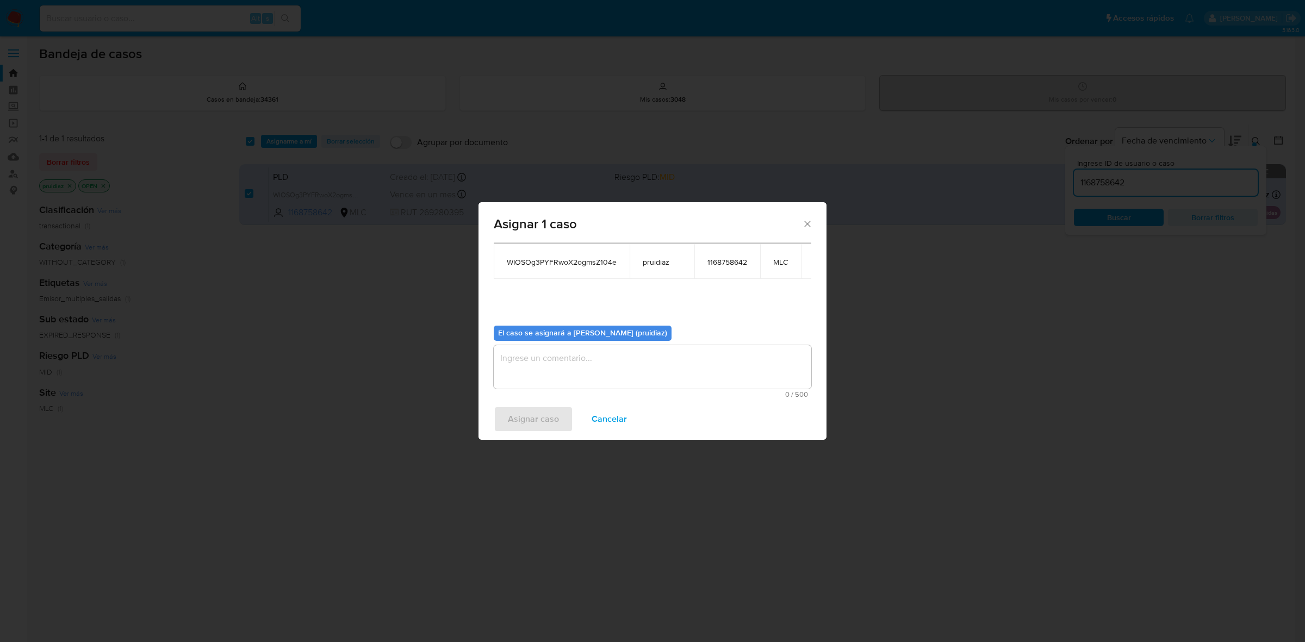
click at [655, 357] on textarea "assign-modal" at bounding box center [653, 367] width 318 height 44
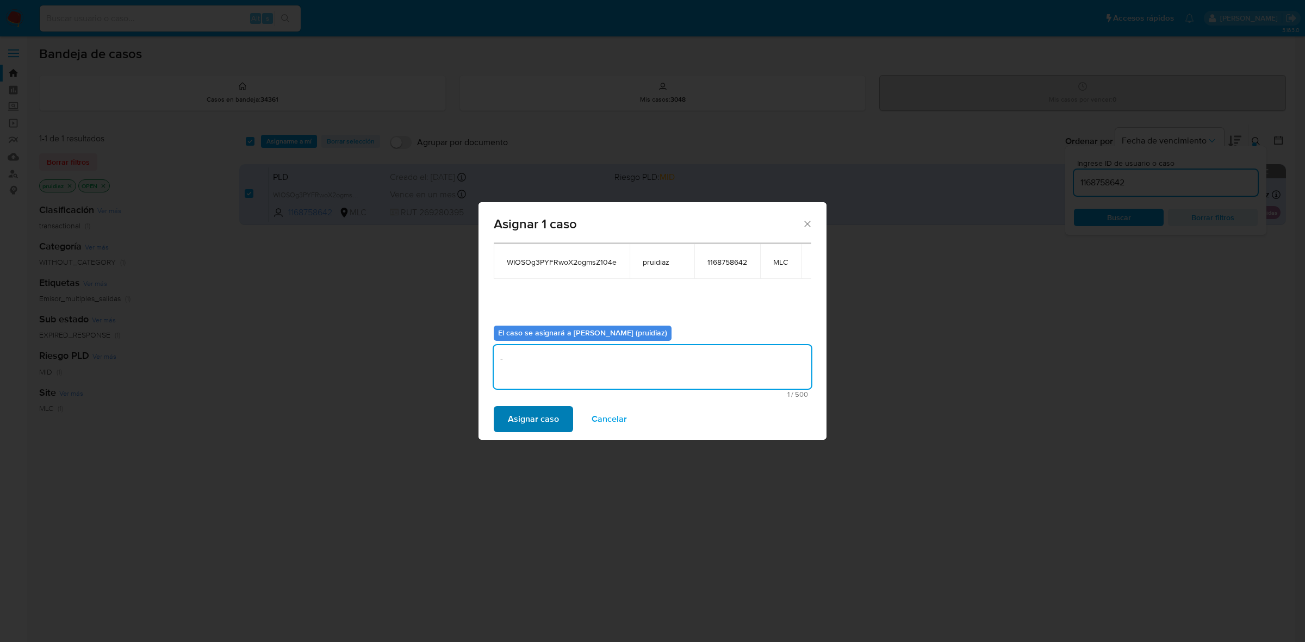
type textarea "-"
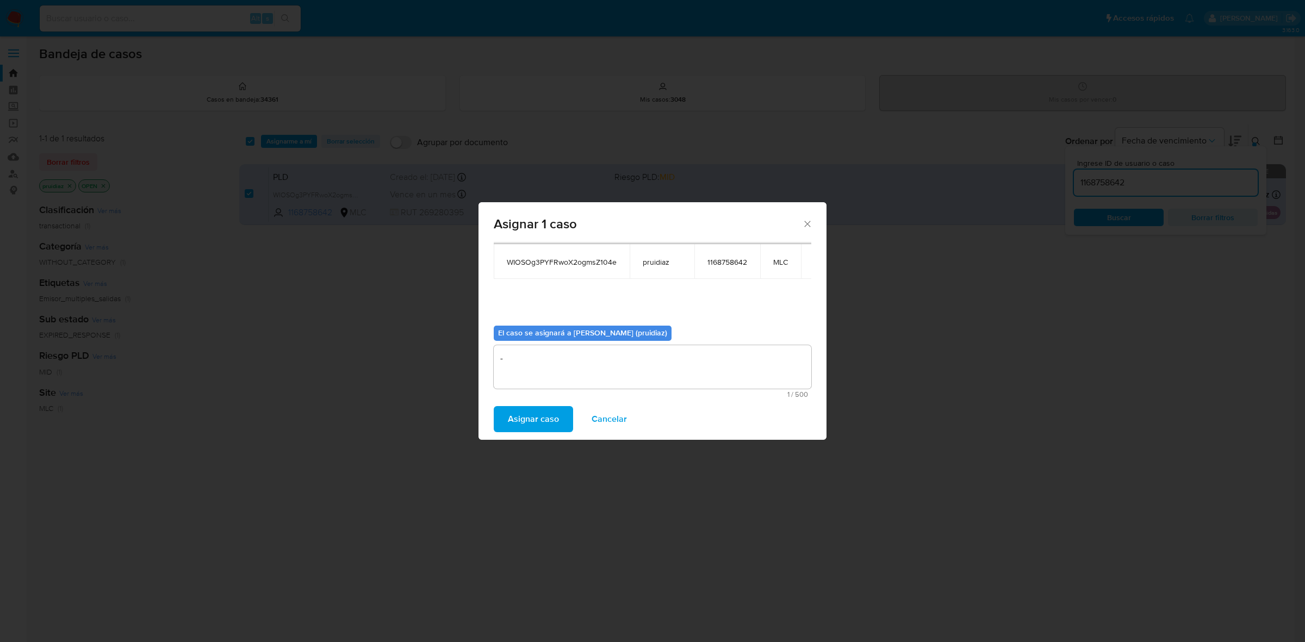
click at [542, 407] on span "Asignar caso" at bounding box center [533, 419] width 51 height 24
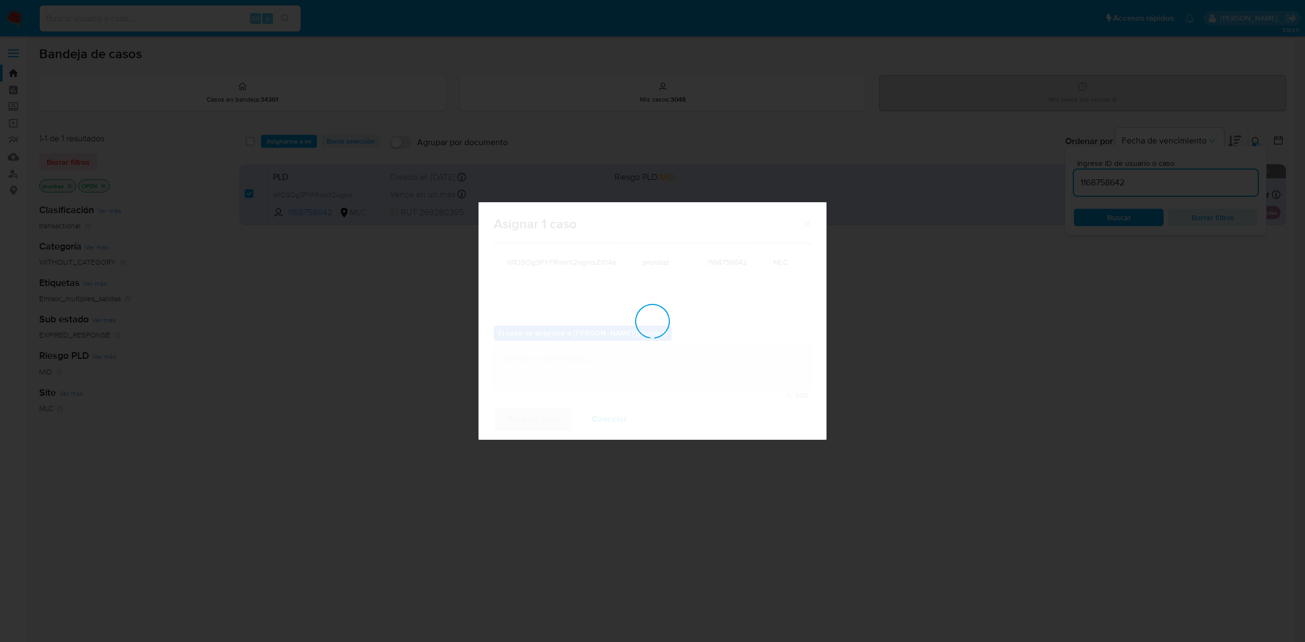
checkbox input "false"
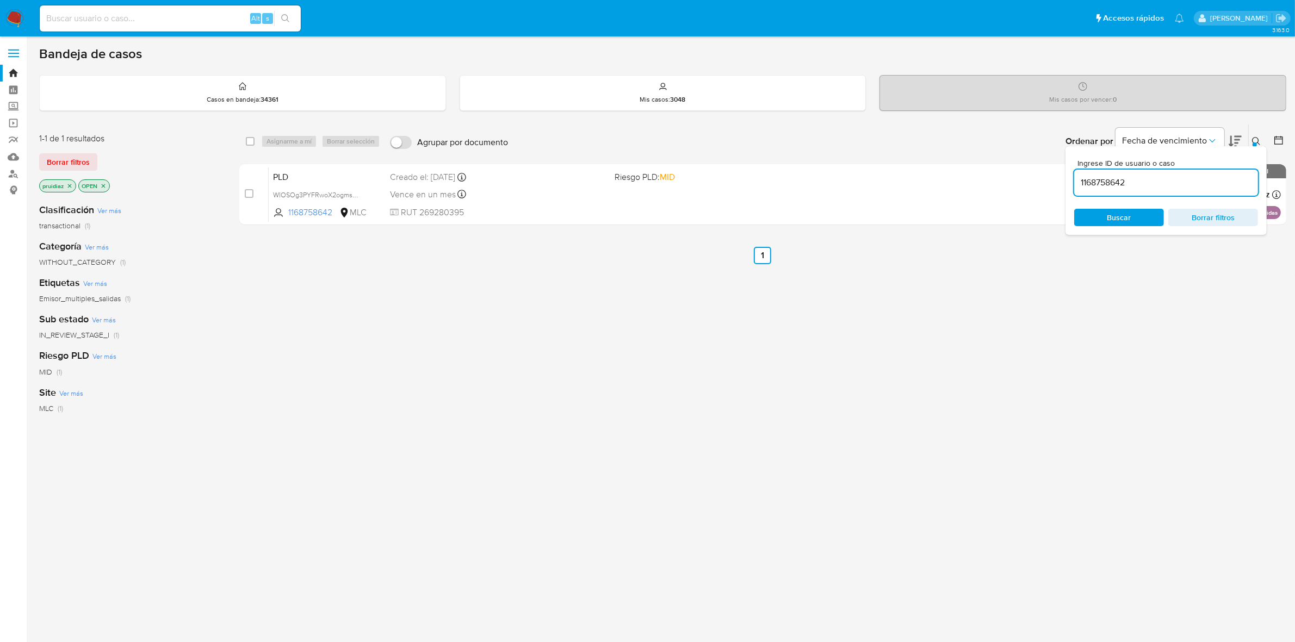
click at [22, 21] on img at bounding box center [14, 18] width 18 height 18
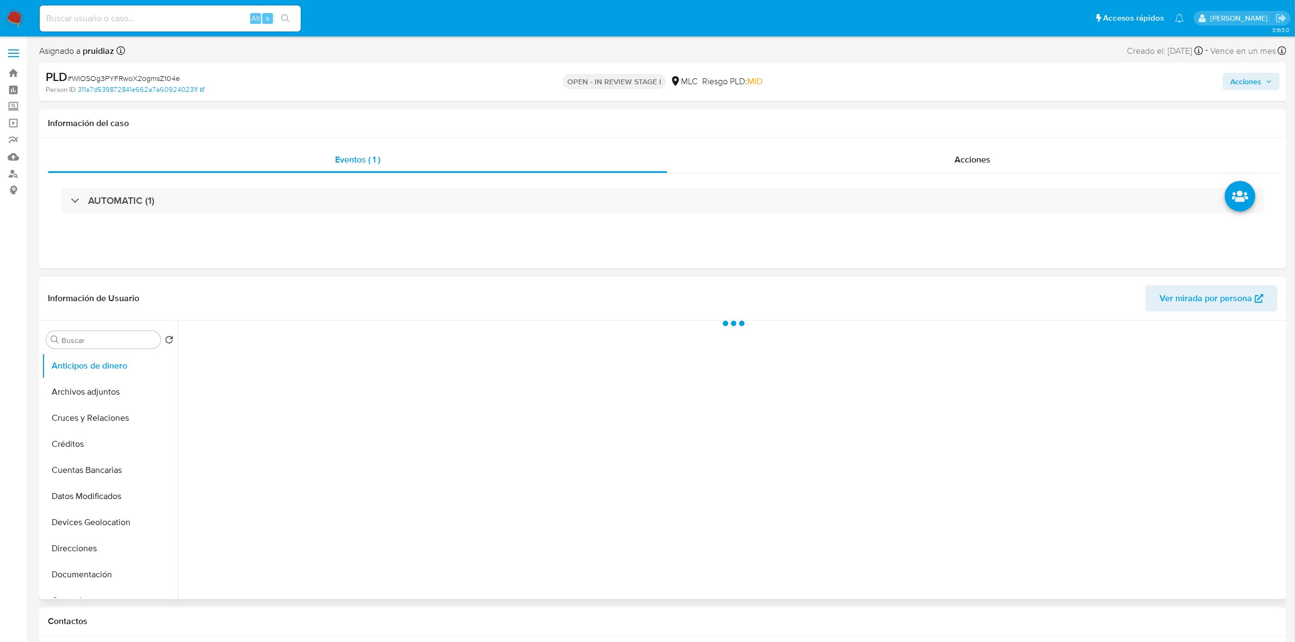
select select "10"
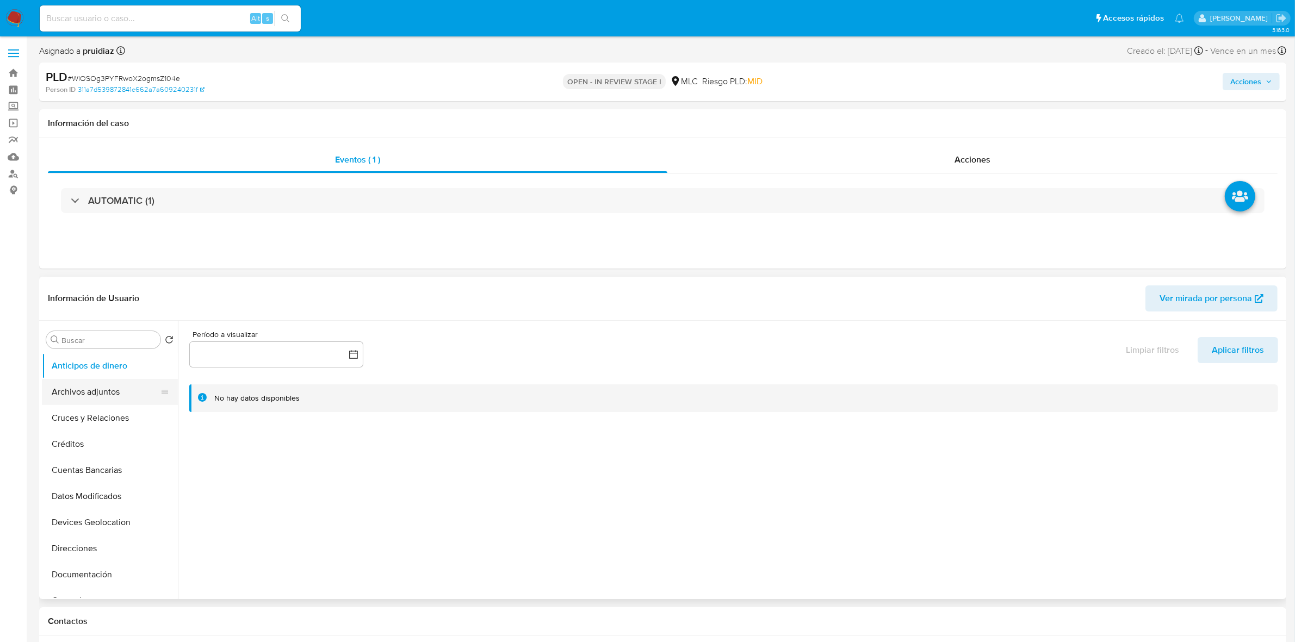
click at [110, 389] on button "Archivos adjuntos" at bounding box center [105, 392] width 127 height 26
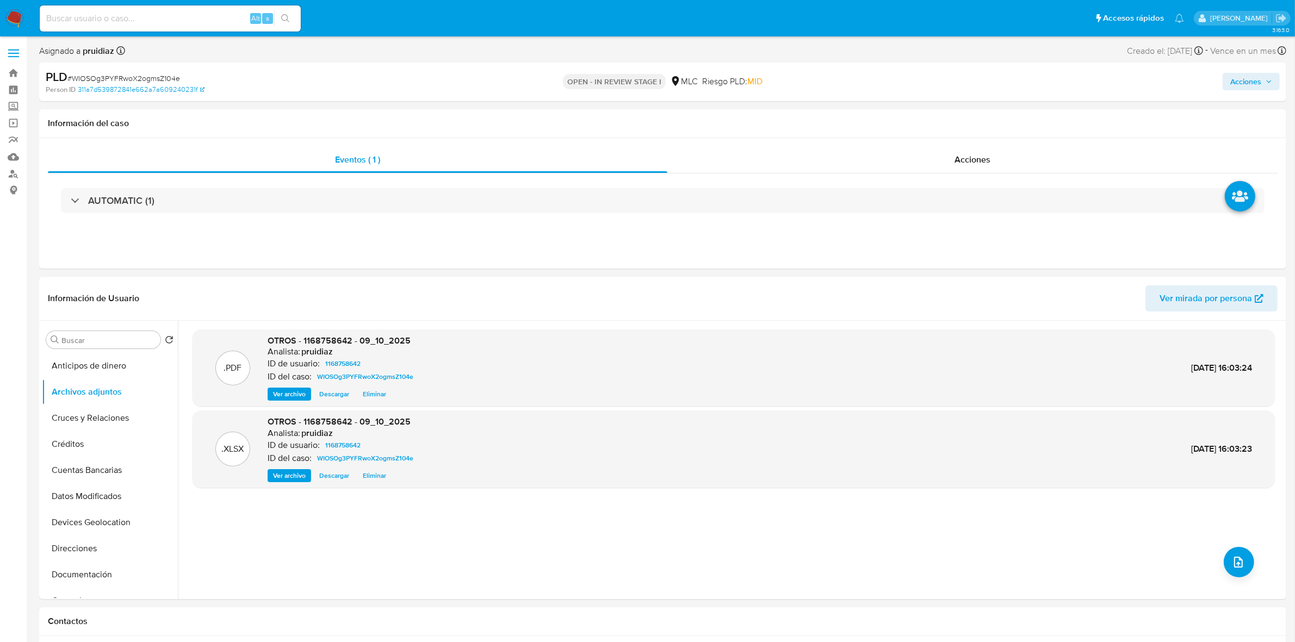
click at [1282, 82] on div "PLD # WIOSOg3PYFRwoX2ogmsZ104e Person ID 311a7d539872841e662a7a609240231f OPEN …" at bounding box center [662, 82] width 1247 height 39
click at [1235, 87] on span "Acciones" at bounding box center [1245, 81] width 31 height 17
click at [914, 121] on span "Resolución del caso" at bounding box center [942, 116] width 78 height 13
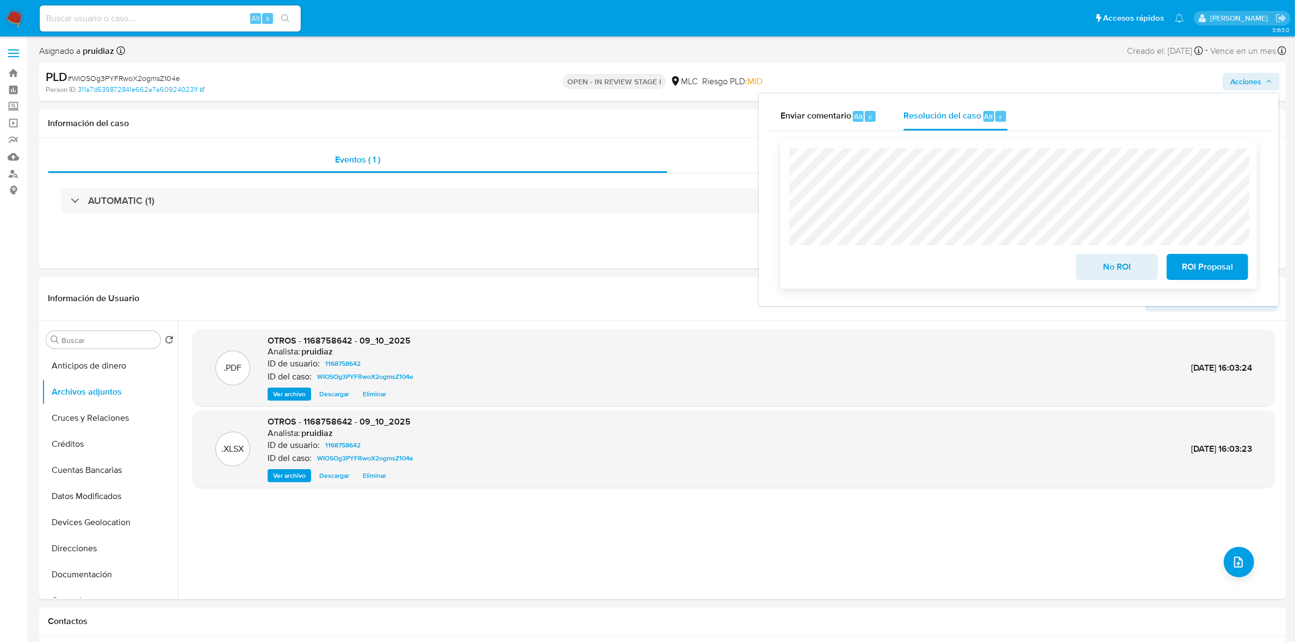
click at [1185, 267] on span "ROI Proposal" at bounding box center [1207, 267] width 53 height 24
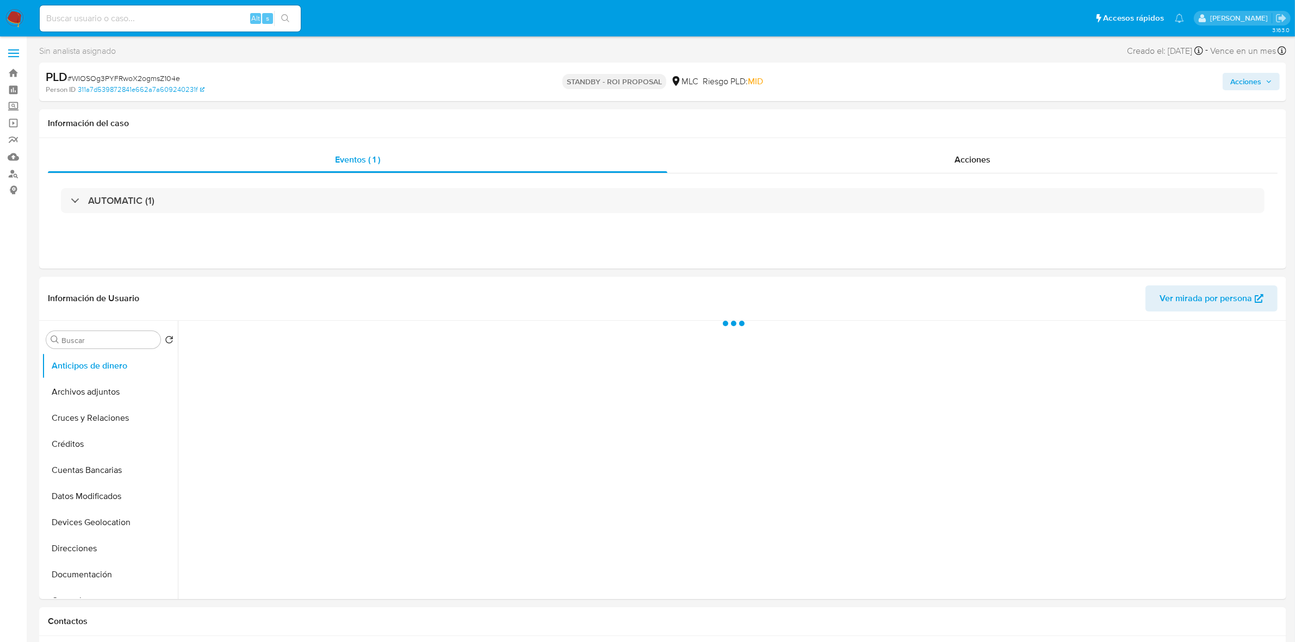
select select "10"
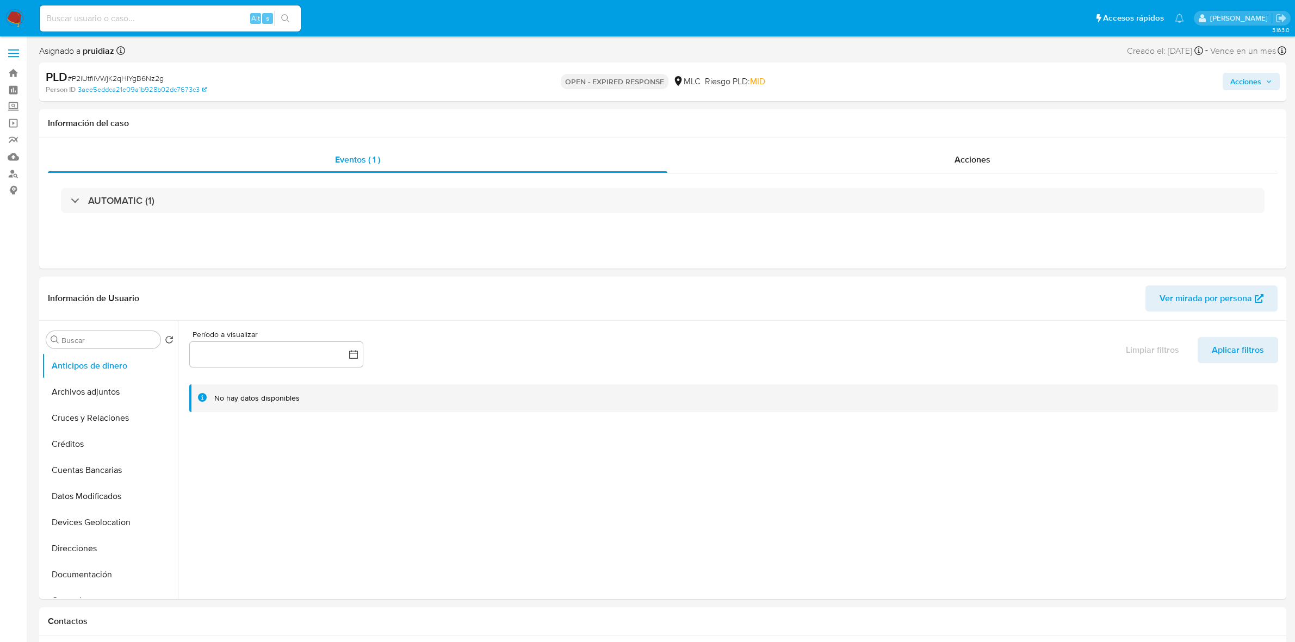
select select "10"
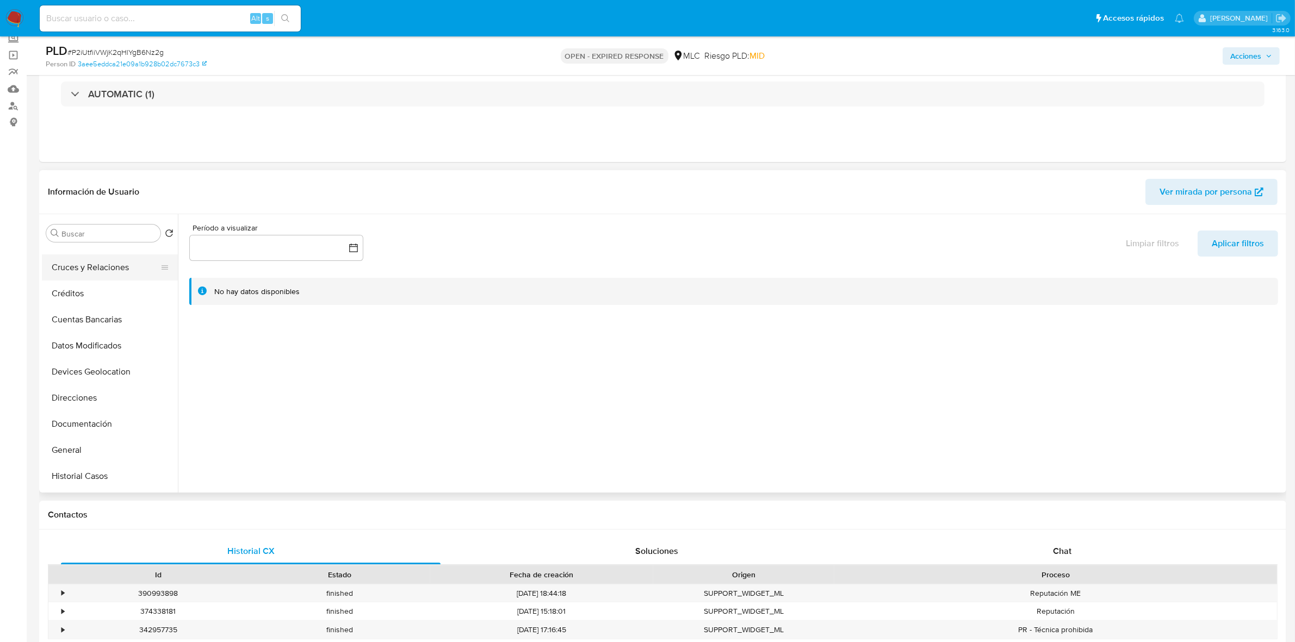
scroll to position [68, 0]
click at [100, 442] on button "Historial Casos" at bounding box center [105, 452] width 127 height 26
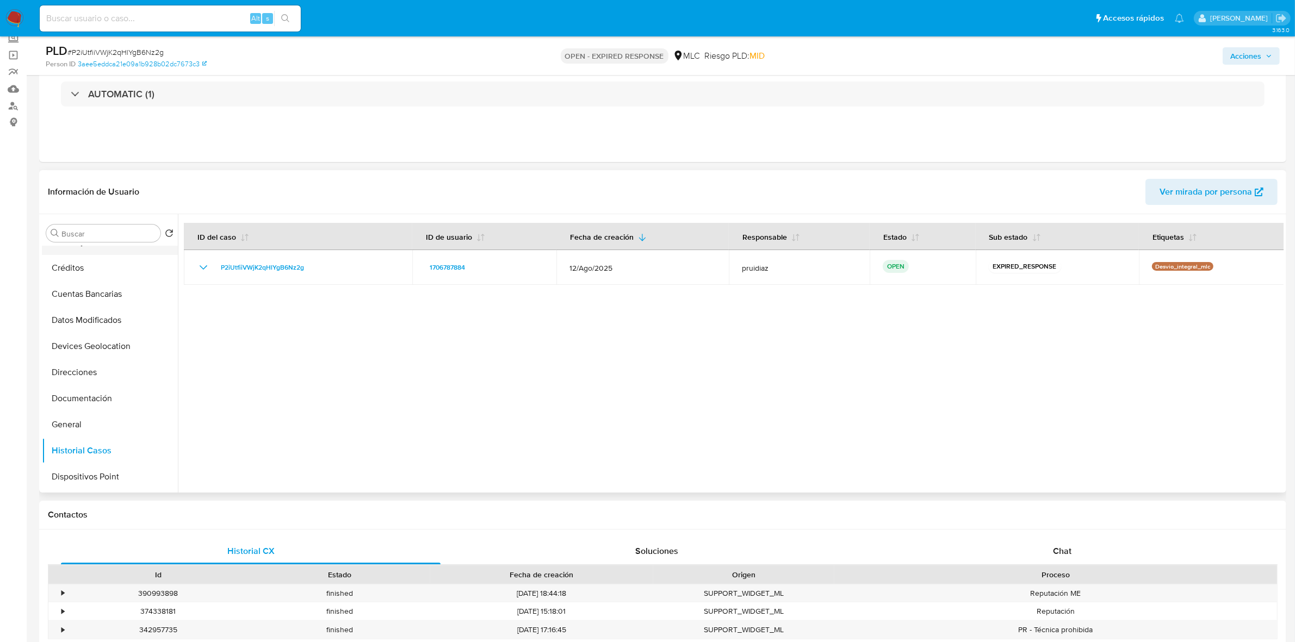
scroll to position [136, 0]
click at [65, 371] on button "Historial Casos" at bounding box center [105, 384] width 127 height 26
click at [69, 366] on button "General" at bounding box center [105, 358] width 127 height 26
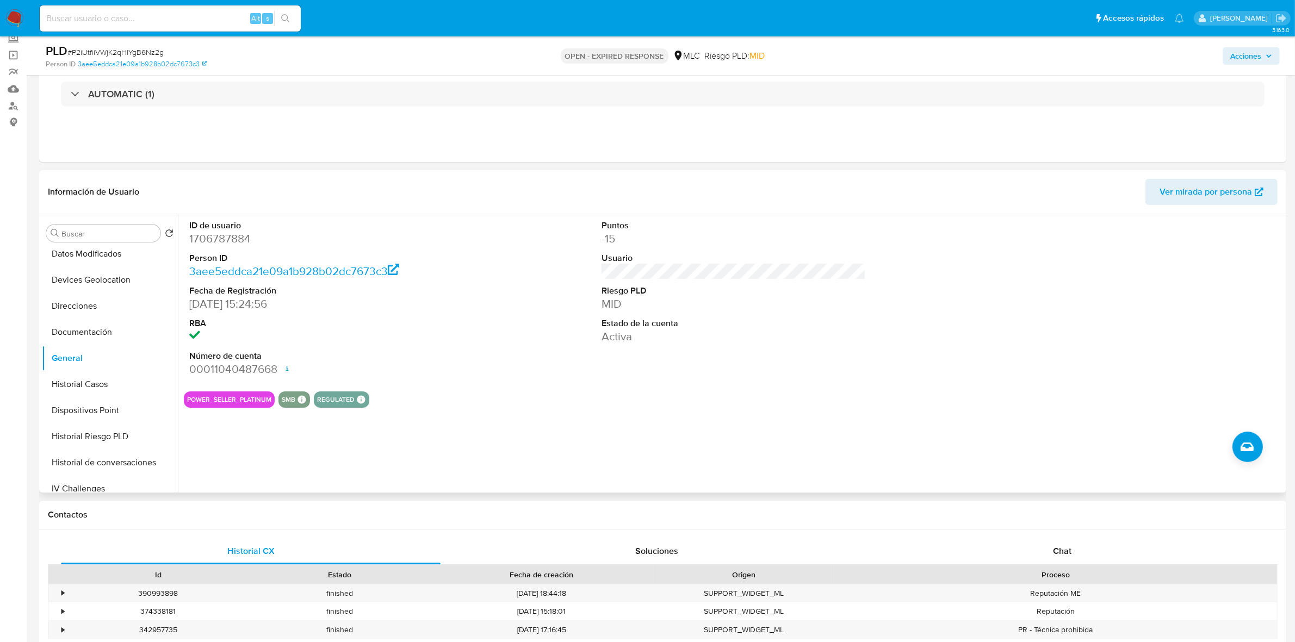
click at [235, 238] on dd "1706787884" at bounding box center [321, 238] width 264 height 15
copy dd "1706787884"
click at [225, 240] on dd "1706787884" at bounding box center [321, 238] width 264 height 15
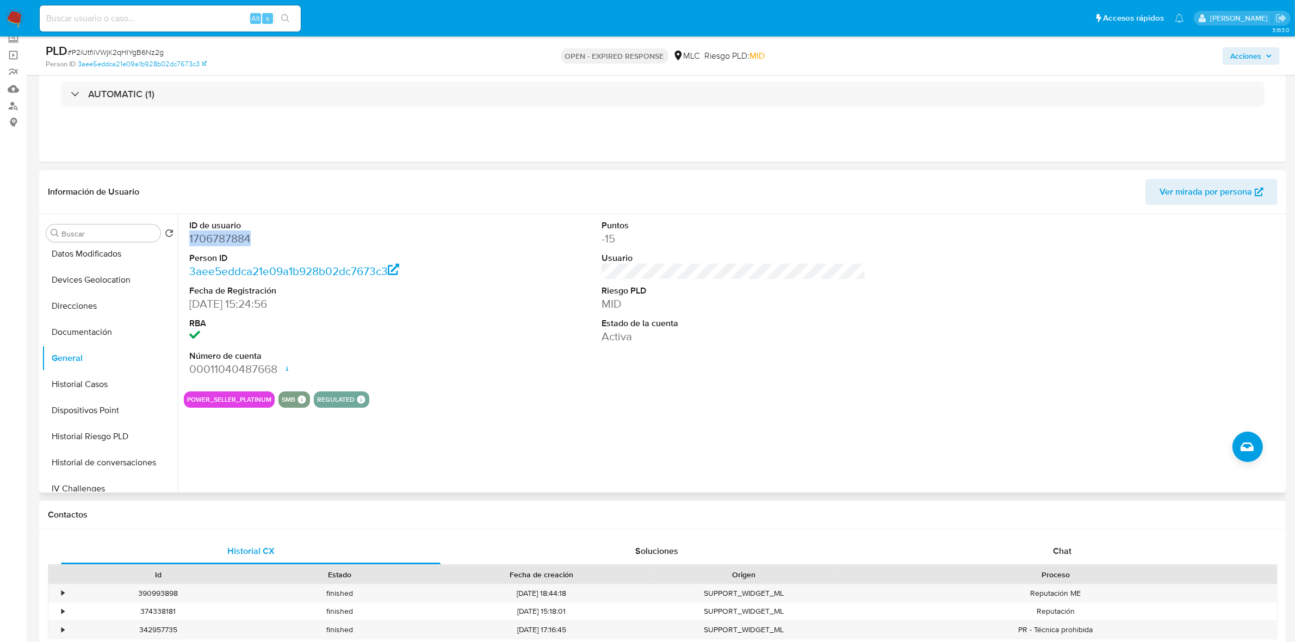
click at [225, 240] on dd "1706787884" at bounding box center [321, 238] width 264 height 15
click at [104, 47] on span "# P2iUtfiiVWjK2qHlYgB6Nz2g" at bounding box center [115, 52] width 96 height 11
copy span "P2iUtfiiVWjK2qHlYgB6Nz2g"
click at [232, 245] on dd "1706787884" at bounding box center [321, 238] width 264 height 15
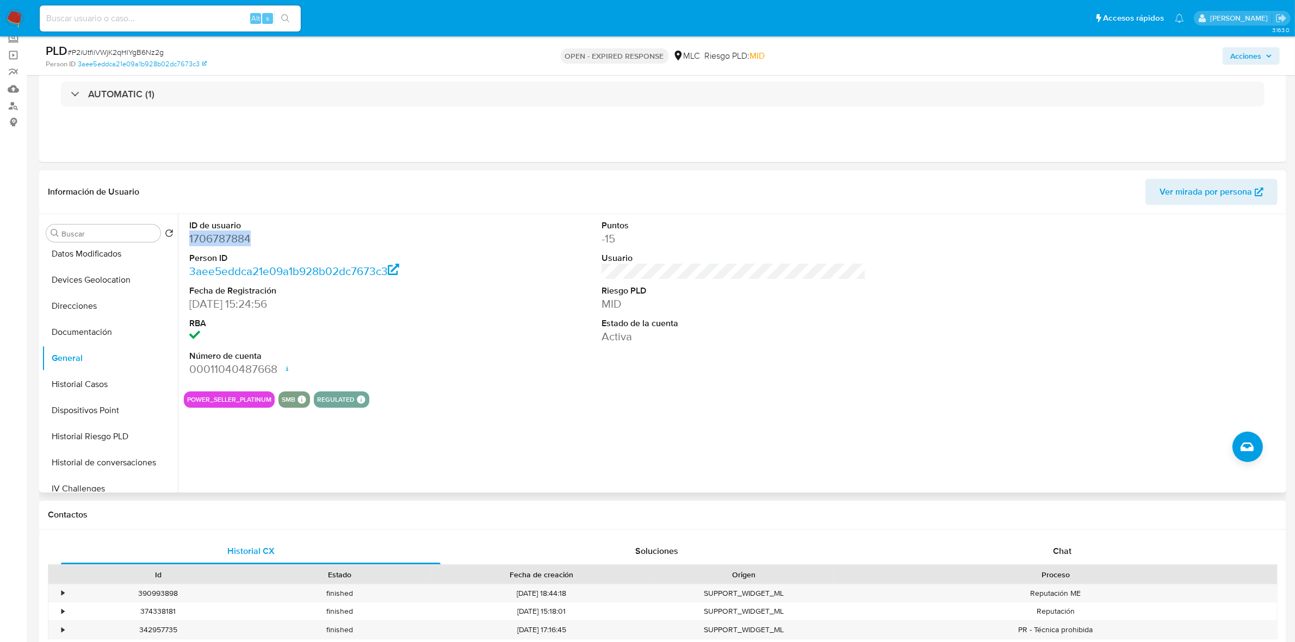
click at [232, 245] on dd "1706787884" at bounding box center [321, 238] width 264 height 15
copy dd "1706787884"
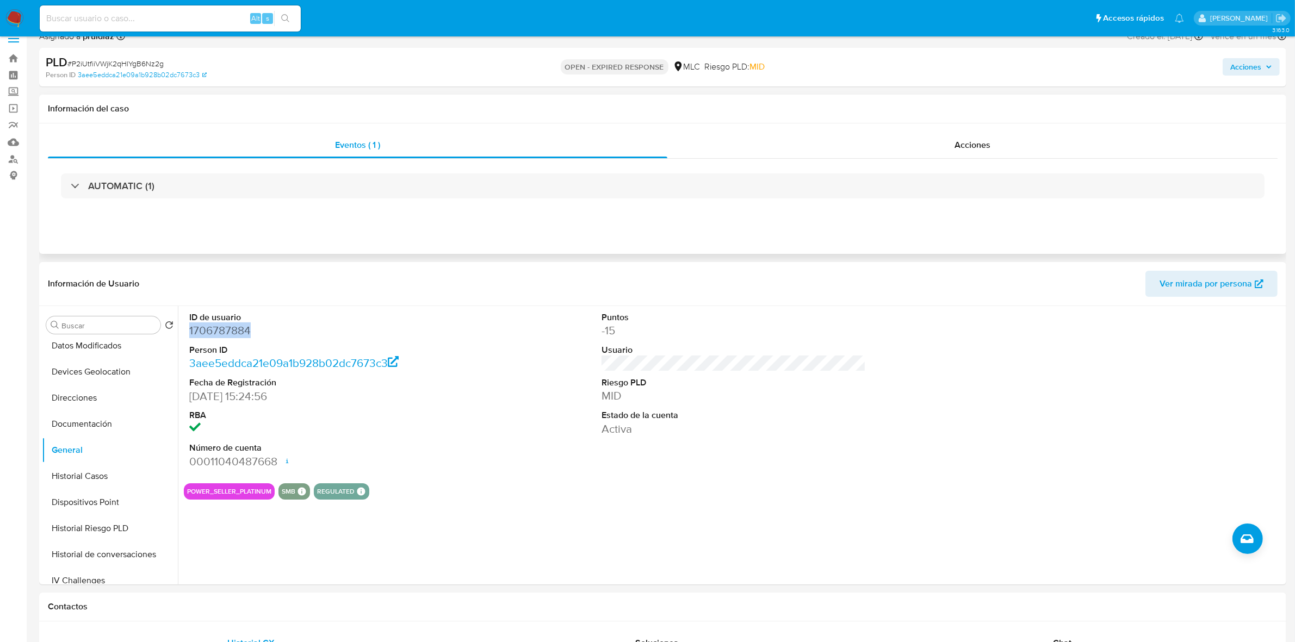
scroll to position [0, 0]
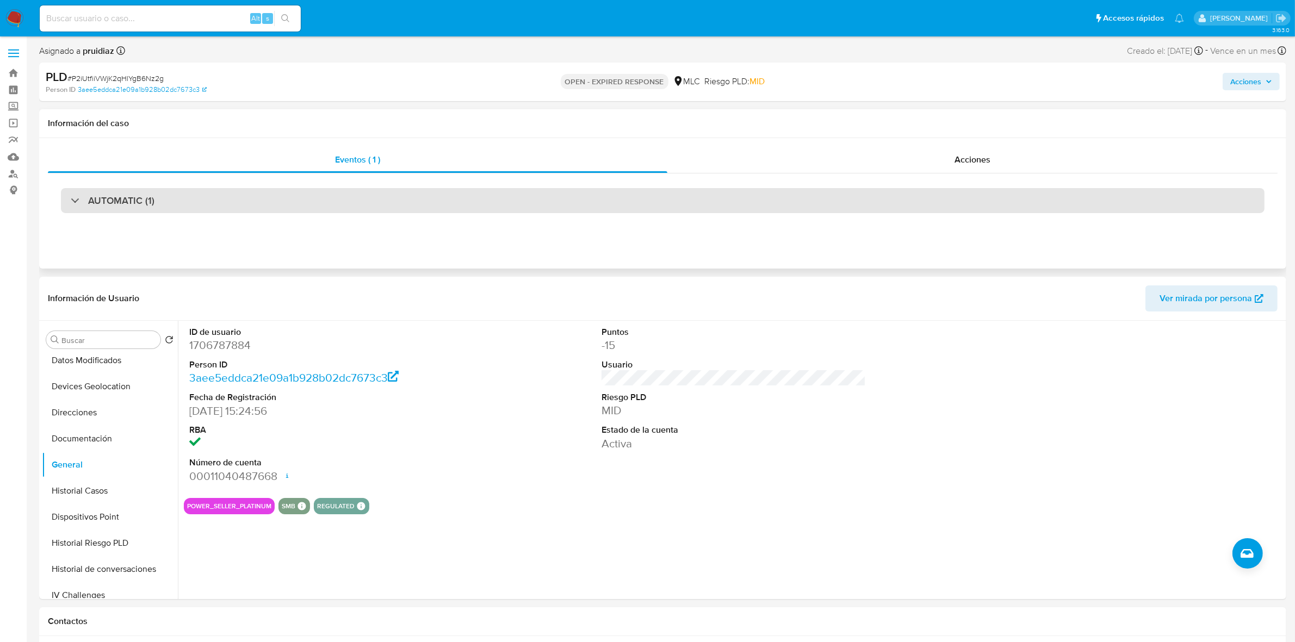
click at [125, 208] on div "AUTOMATIC (1)" at bounding box center [663, 200] width 1204 height 25
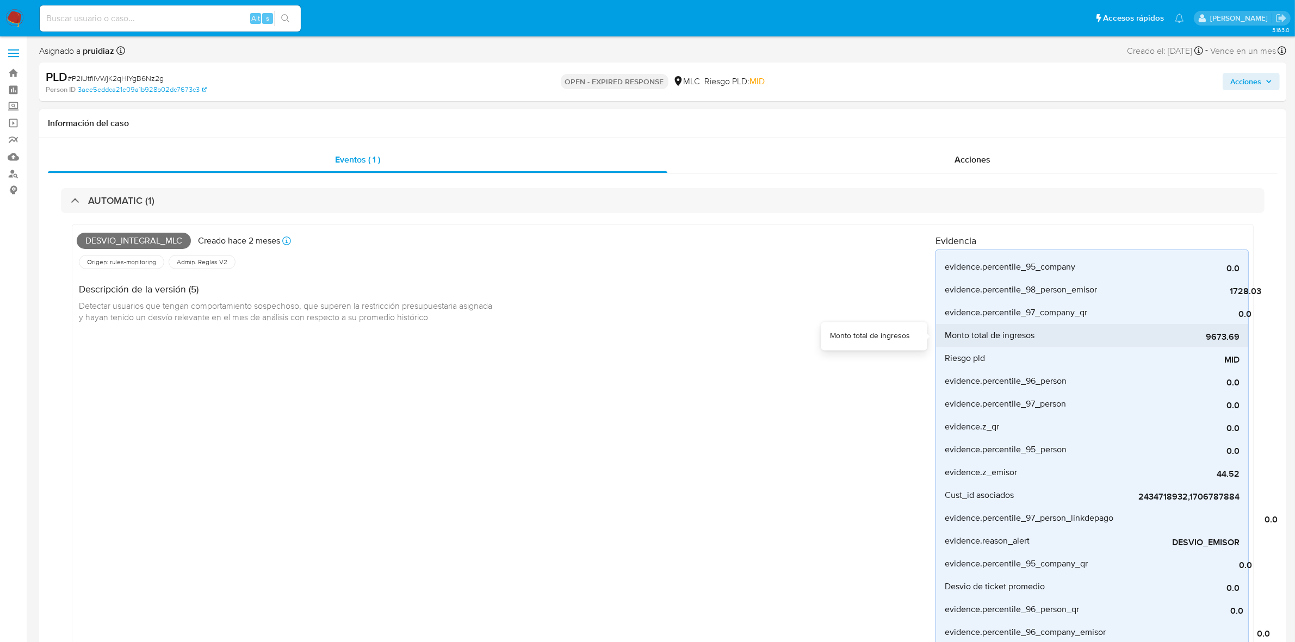
drag, startPoint x: 1206, startPoint y: 337, endPoint x: 1235, endPoint y: 336, distance: 28.3
click at [1235, 336] on span "9673.69" at bounding box center [1157, 337] width 163 height 11
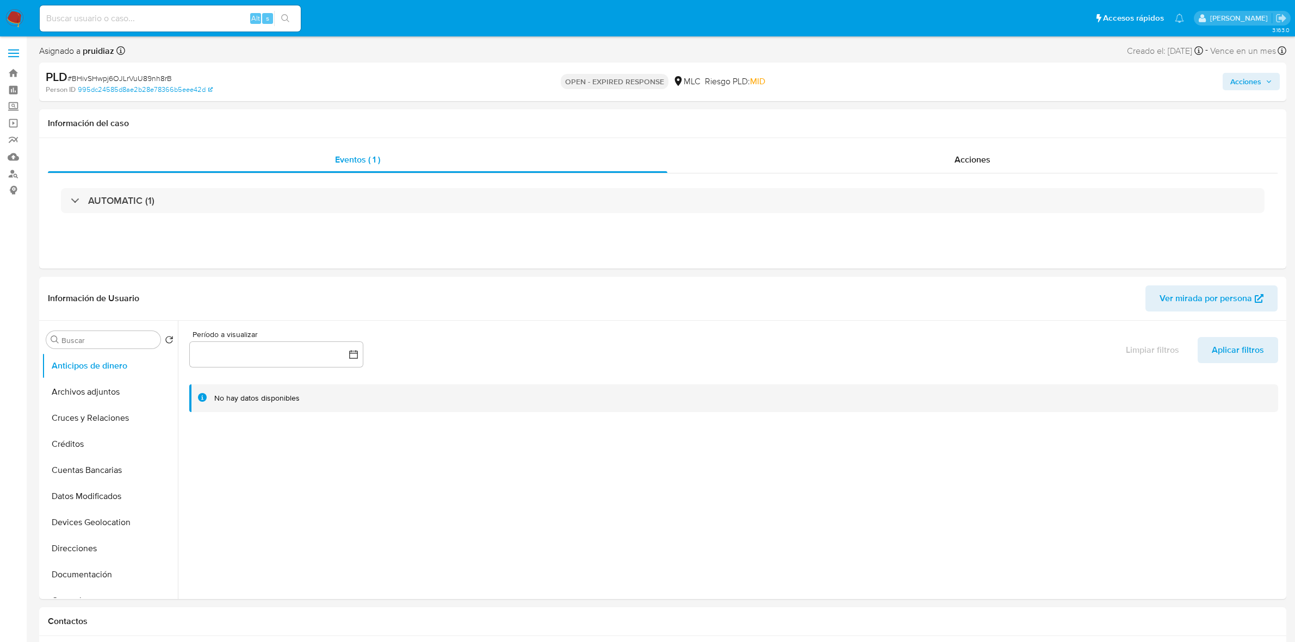
select select "10"
click at [98, 487] on button "Historial Casos" at bounding box center [105, 491] width 127 height 26
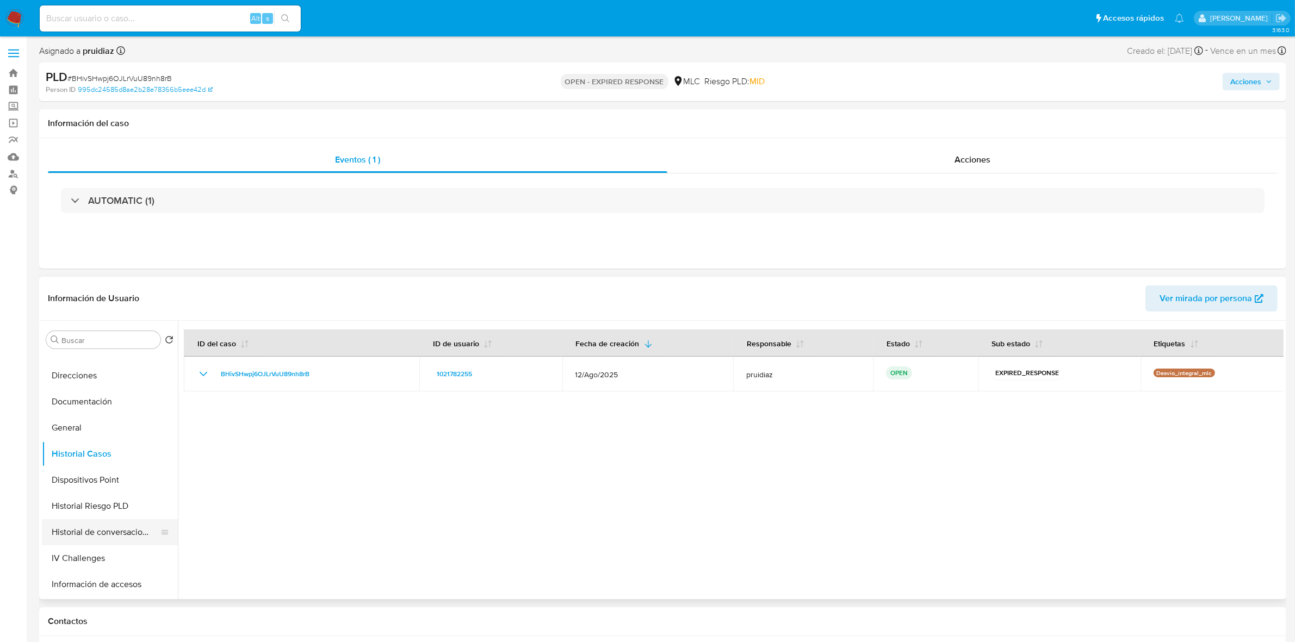
scroll to position [204, 0]
click at [77, 398] on button "General" at bounding box center [105, 397] width 127 height 26
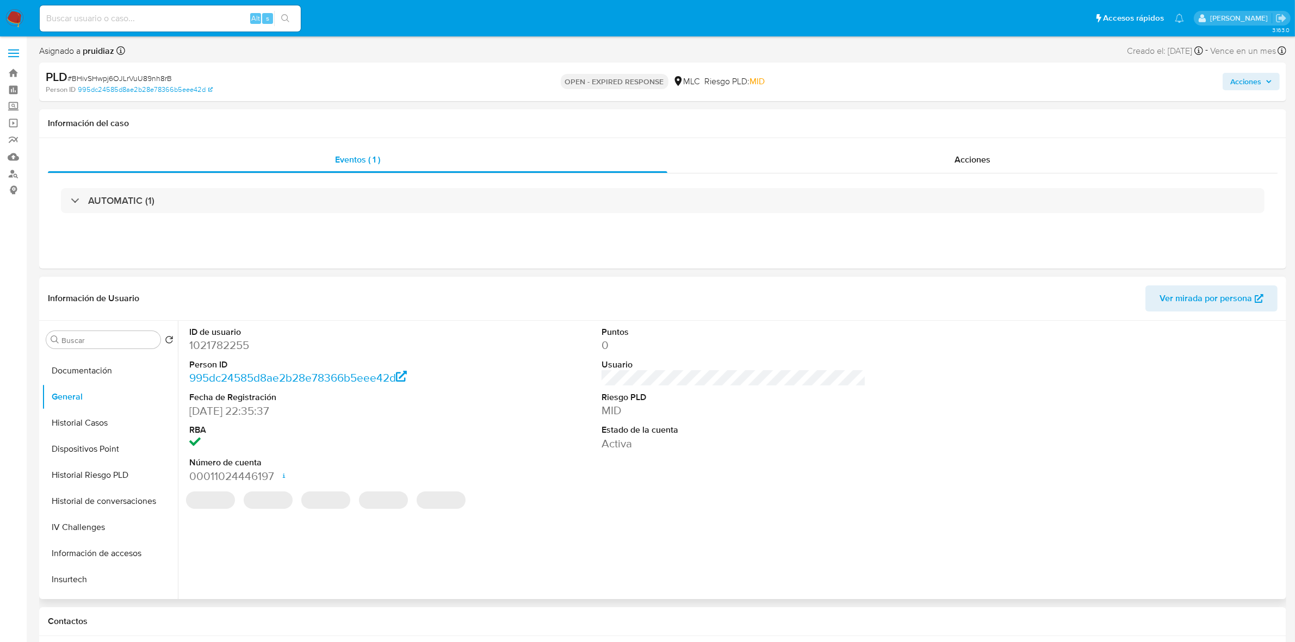
click at [227, 349] on dd "1021782255" at bounding box center [321, 345] width 264 height 15
copy dd "1021782255"
click at [237, 347] on dd "1021782255" at bounding box center [321, 345] width 264 height 15
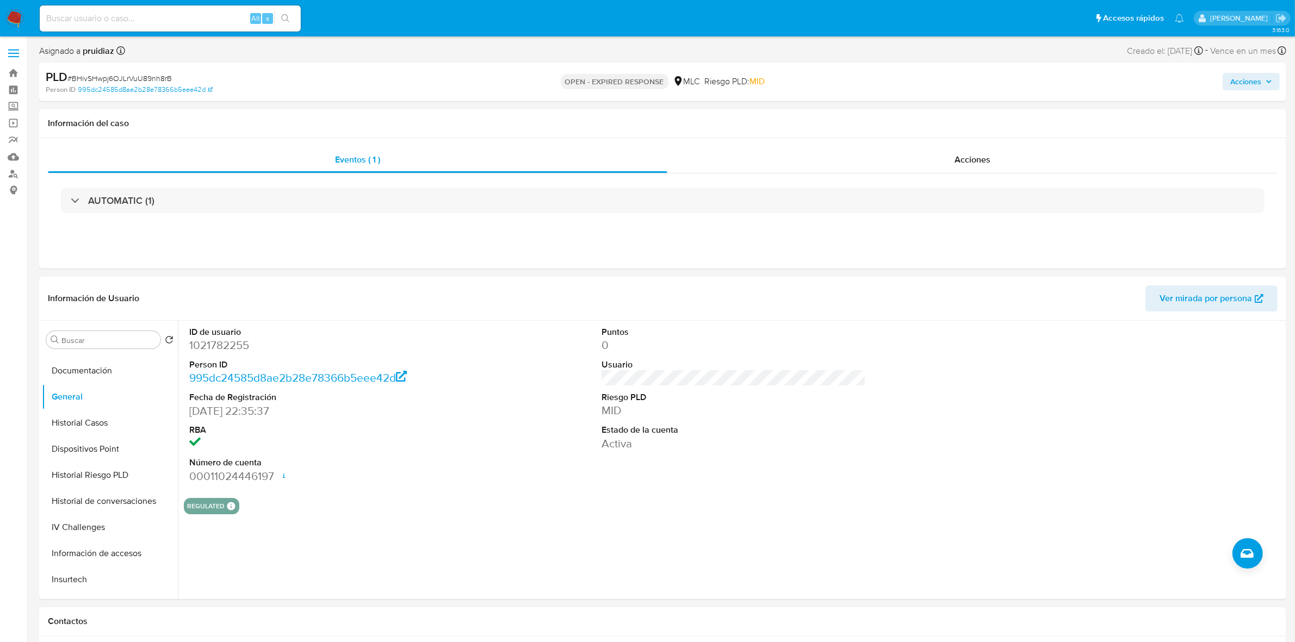
click at [95, 77] on span "# BHivSHwpj6OJLrVuU89nh8rB" at bounding box center [119, 78] width 104 height 11
copy span "BHivSHwpj6OJLrVuU89nh8rB"
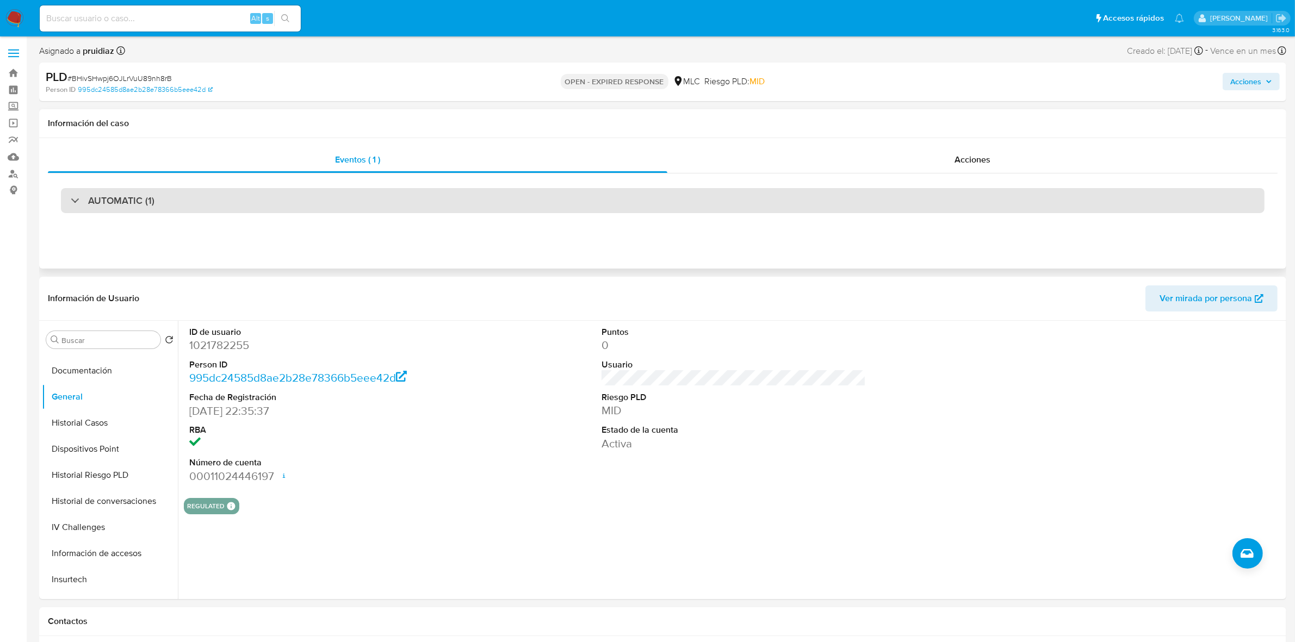
click at [99, 206] on h3 "AUTOMATIC (1)" at bounding box center [121, 201] width 66 height 12
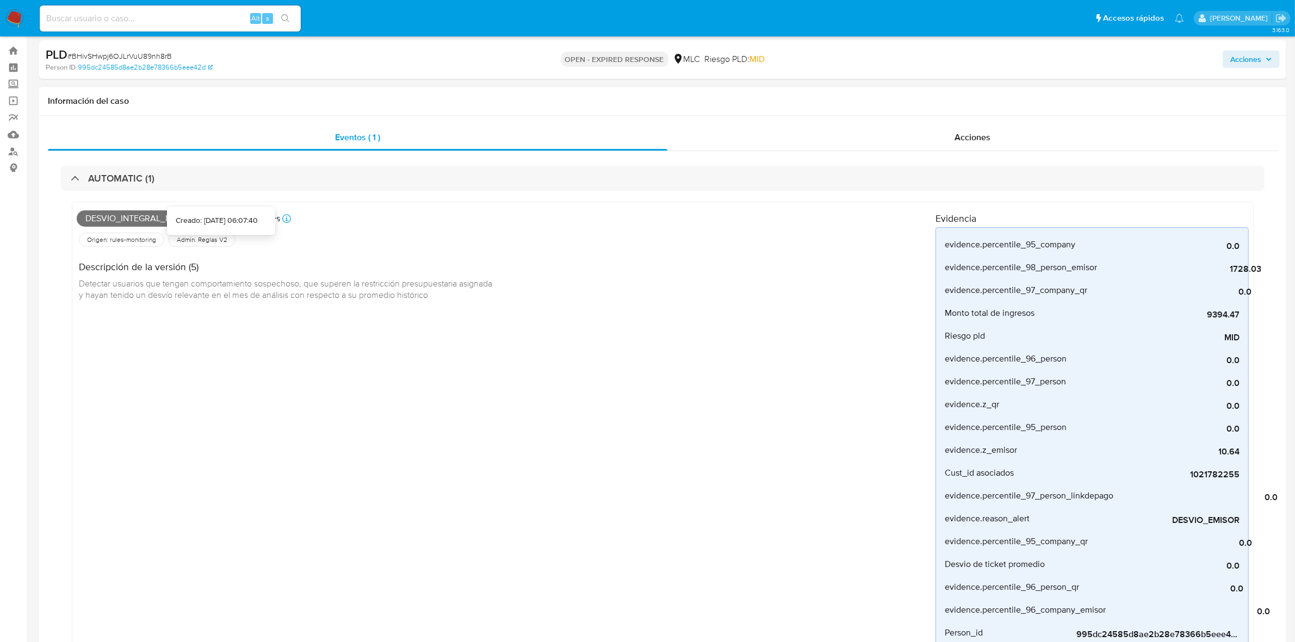
scroll to position [0, 0]
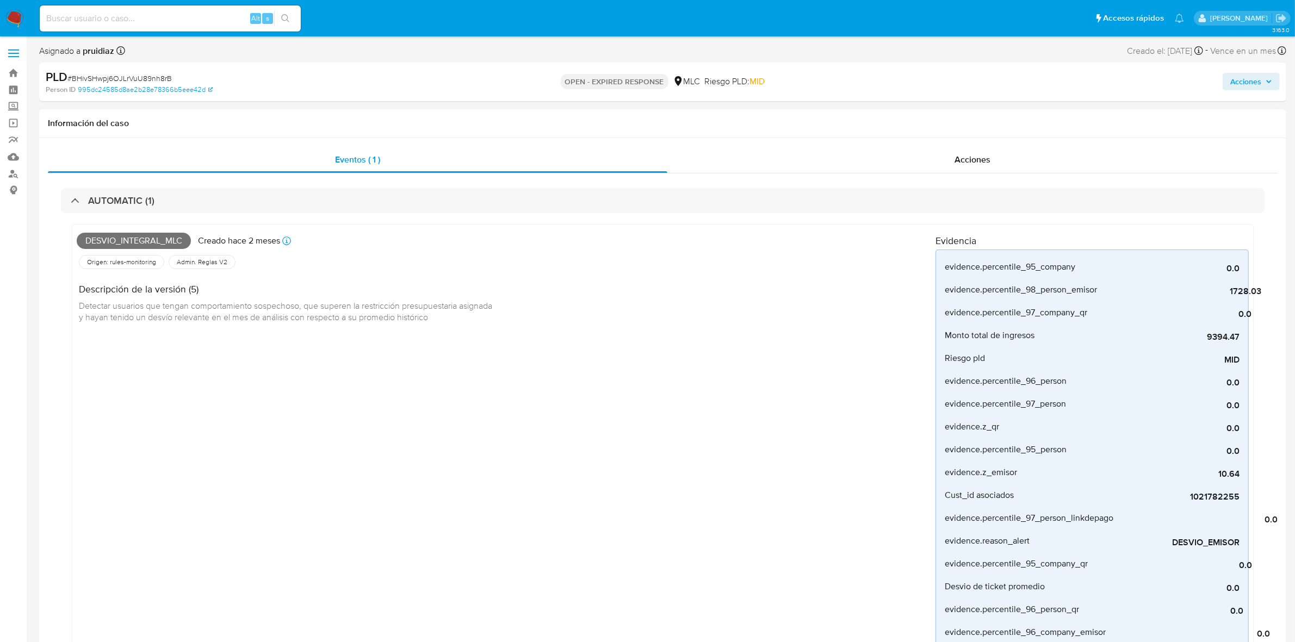
click at [270, 218] on div "Desvio_integral_mlc Creado hace 2 meses Creado: [DATE] 06:07:40 Origen: rules-m…" at bounding box center [663, 647] width 1204 height 869
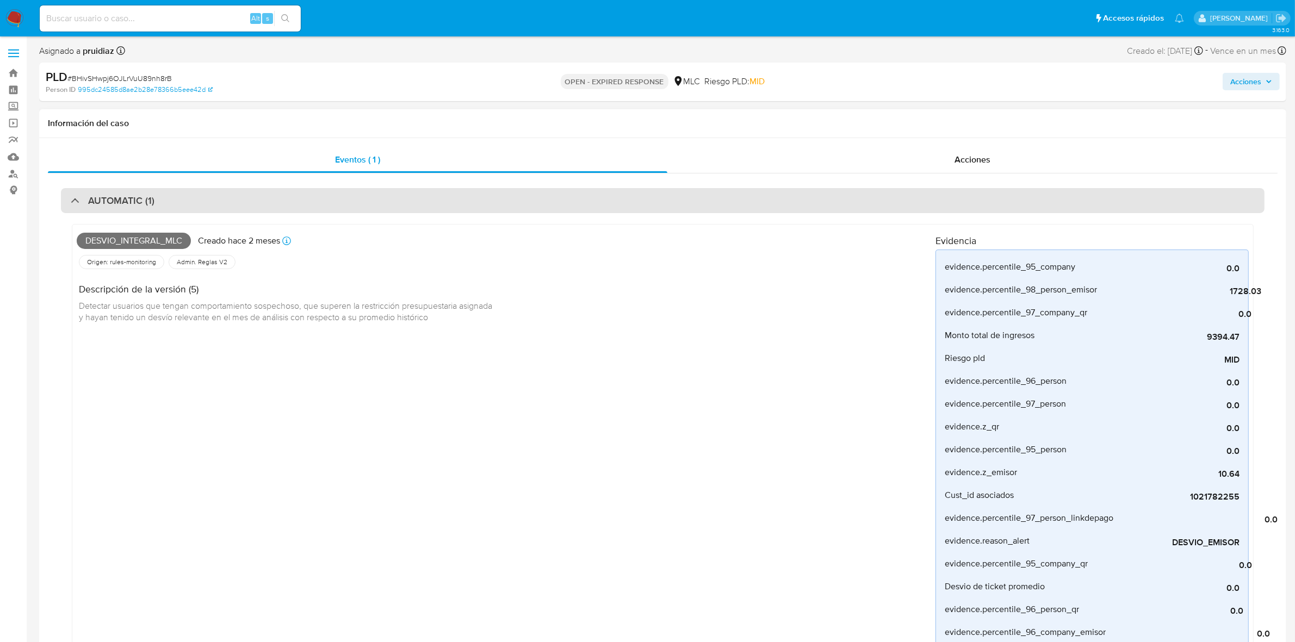
click at [276, 211] on div "AUTOMATIC (1)" at bounding box center [663, 200] width 1204 height 25
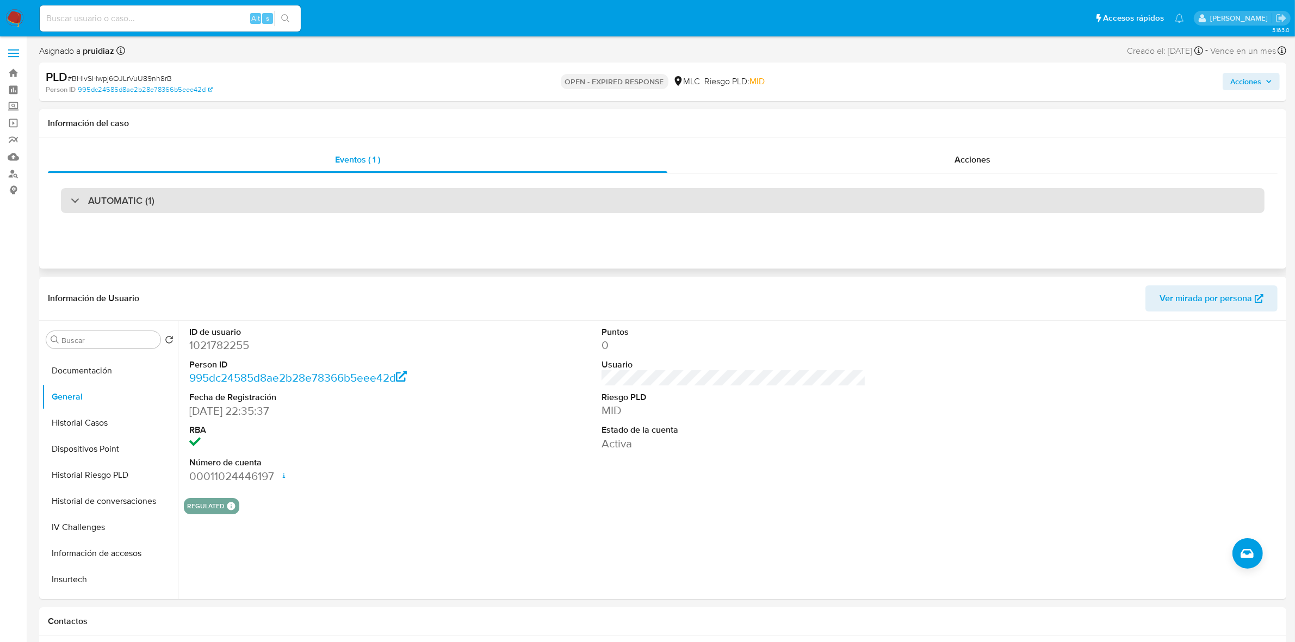
click at [137, 213] on div "AUTOMATIC (1)" at bounding box center [663, 200] width 1204 height 25
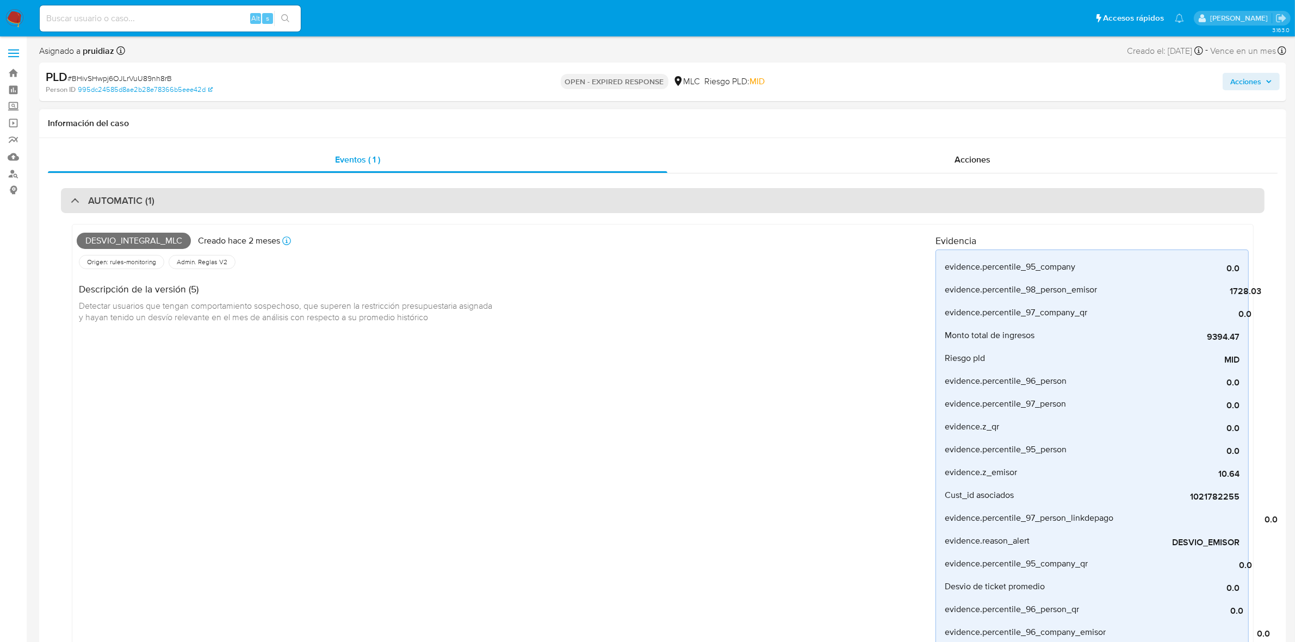
click at [163, 194] on div "AUTOMATIC (1)" at bounding box center [663, 200] width 1204 height 25
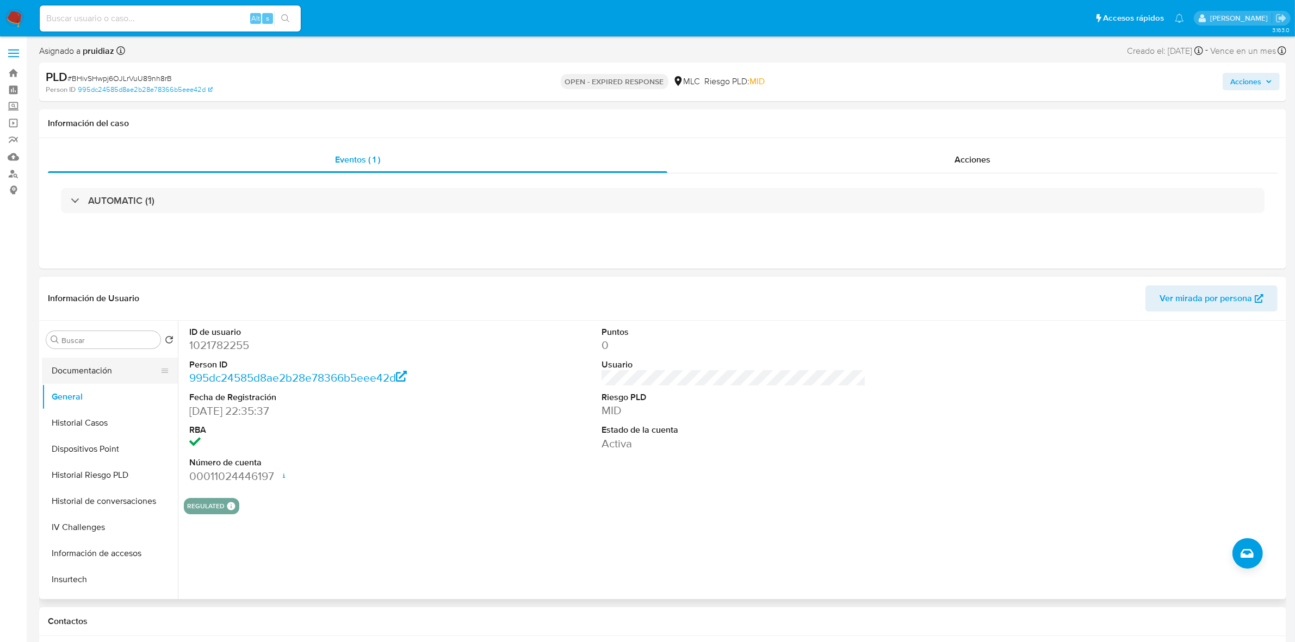
click at [98, 375] on button "Documentación" at bounding box center [105, 371] width 127 height 26
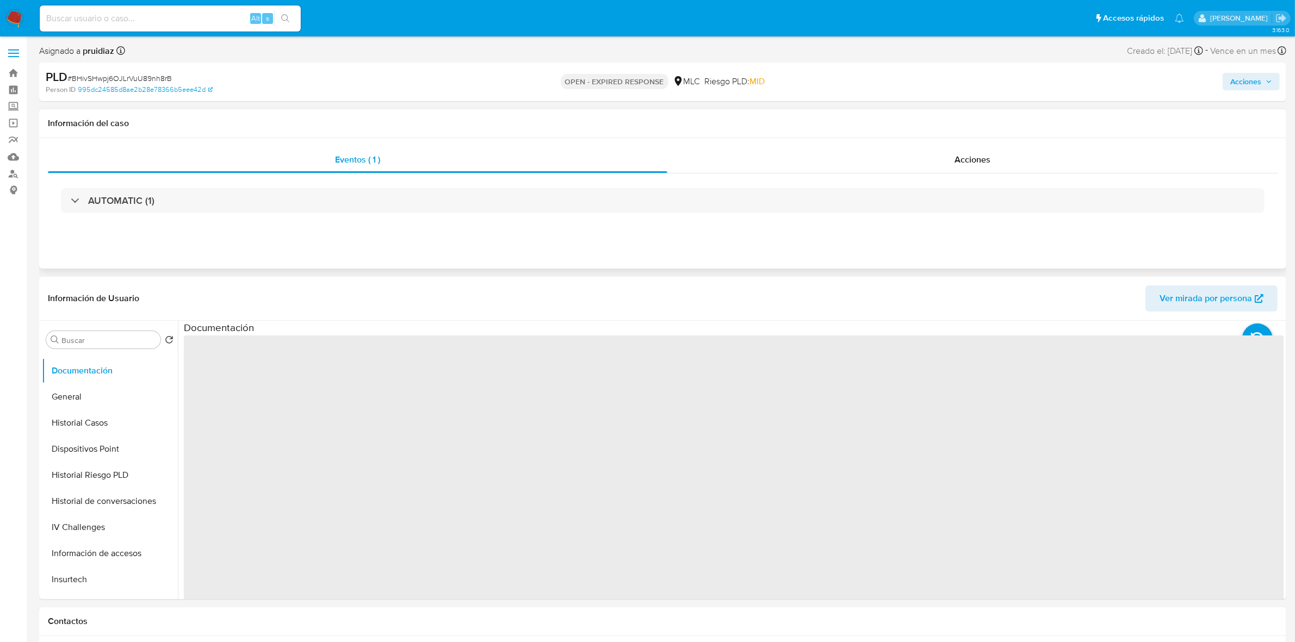
scroll to position [68, 0]
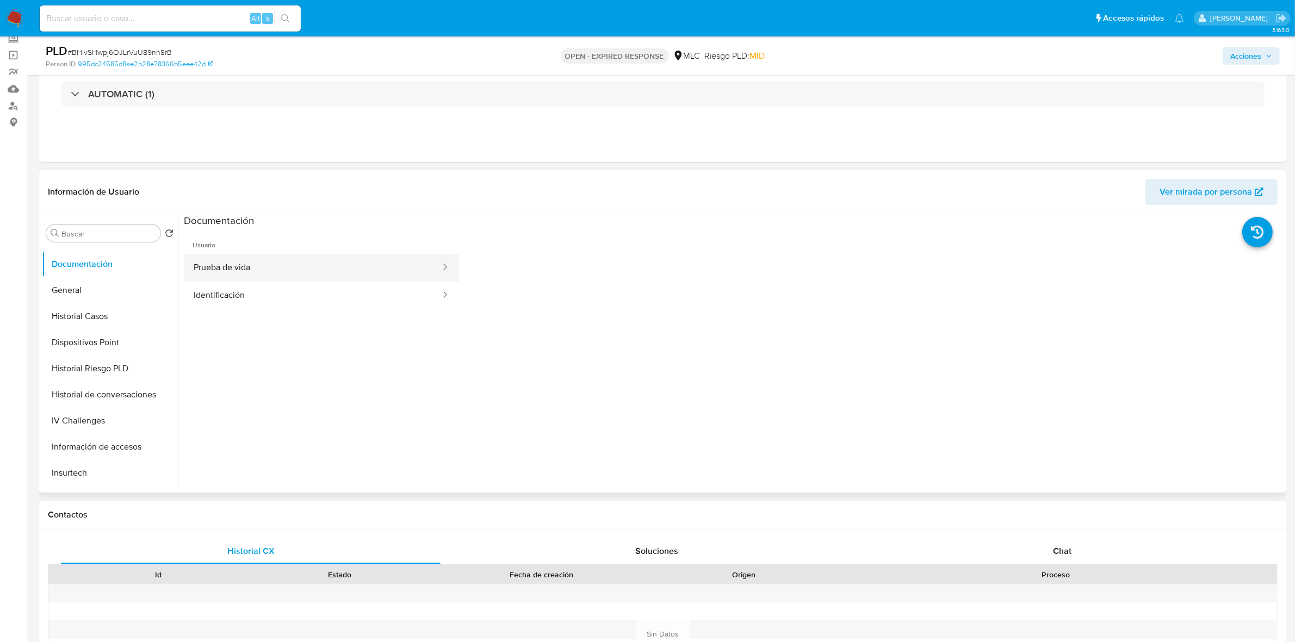
click at [282, 264] on button "Prueba de vida" at bounding box center [313, 268] width 258 height 28
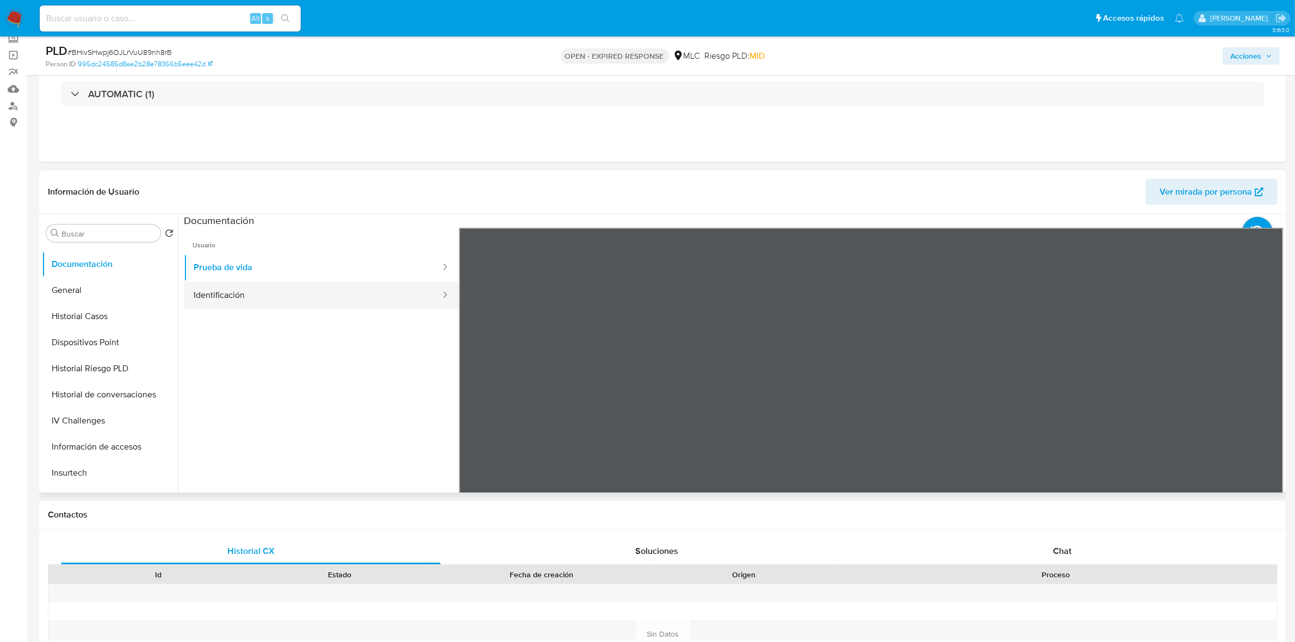
click at [213, 286] on button "Identificación" at bounding box center [313, 296] width 258 height 28
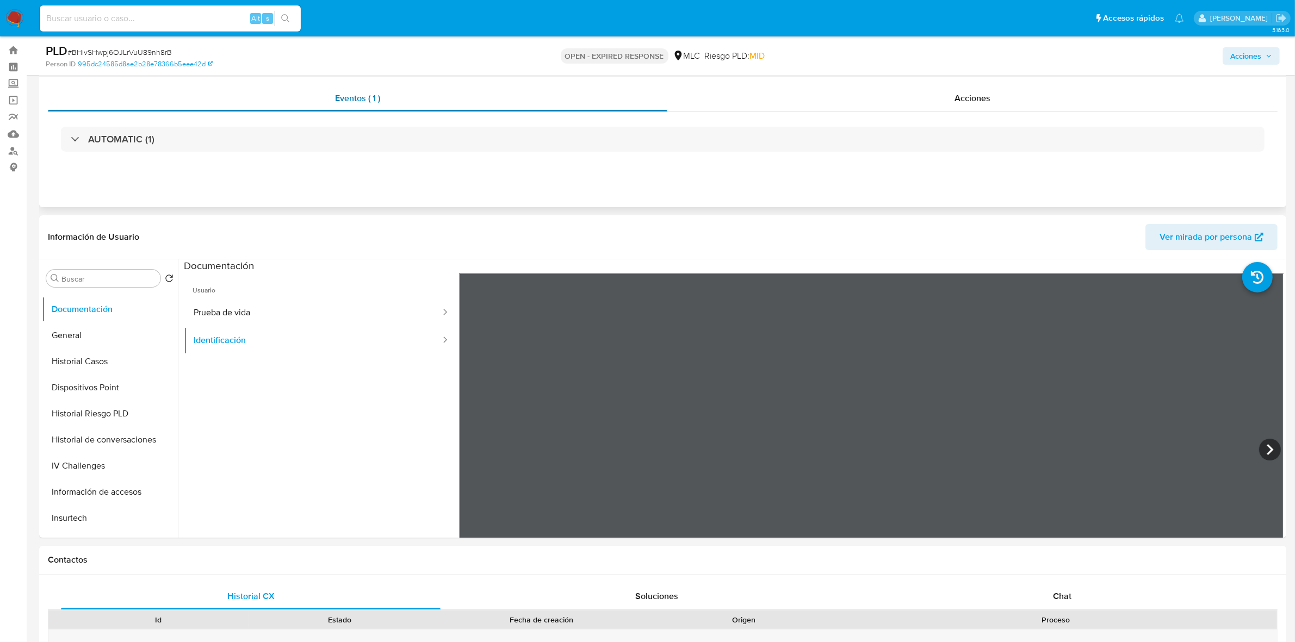
scroll to position [0, 0]
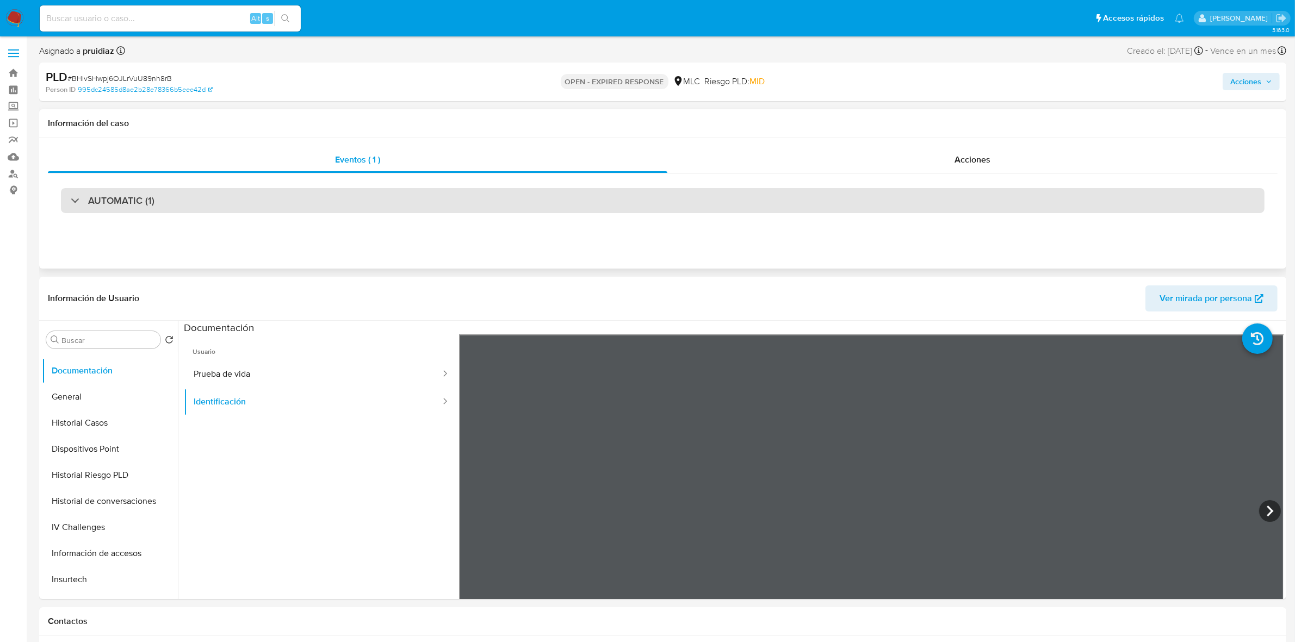
click at [134, 199] on h3 "AUTOMATIC (1)" at bounding box center [121, 201] width 66 height 12
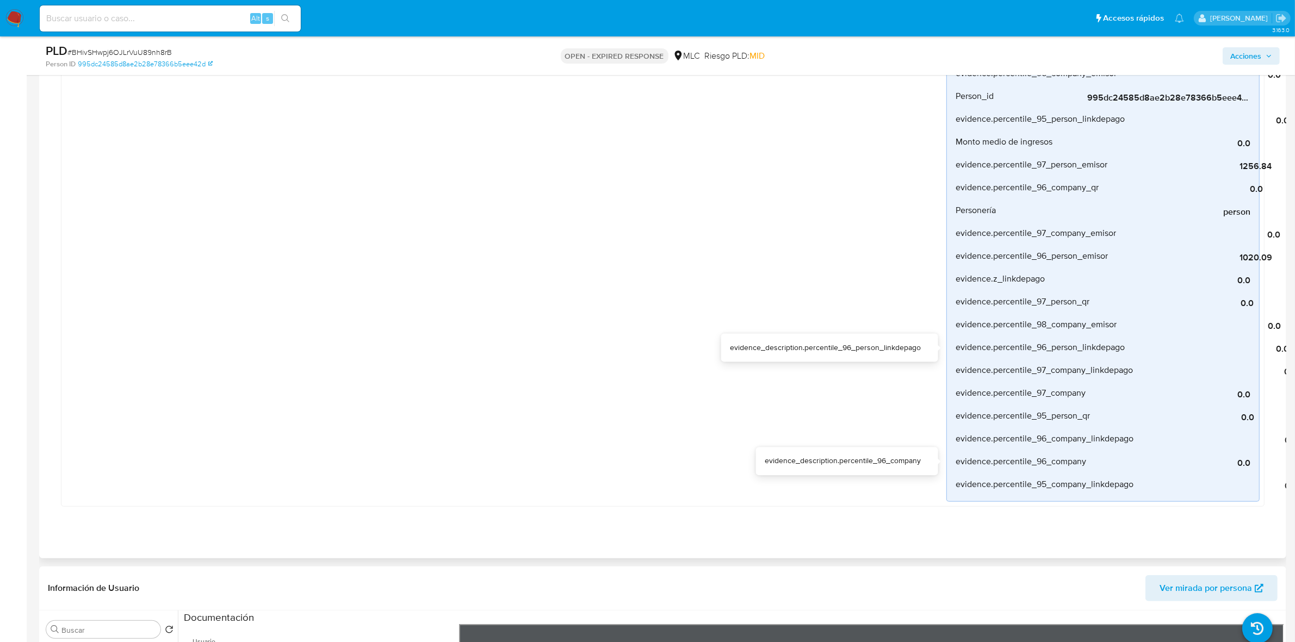
scroll to position [1072, 0]
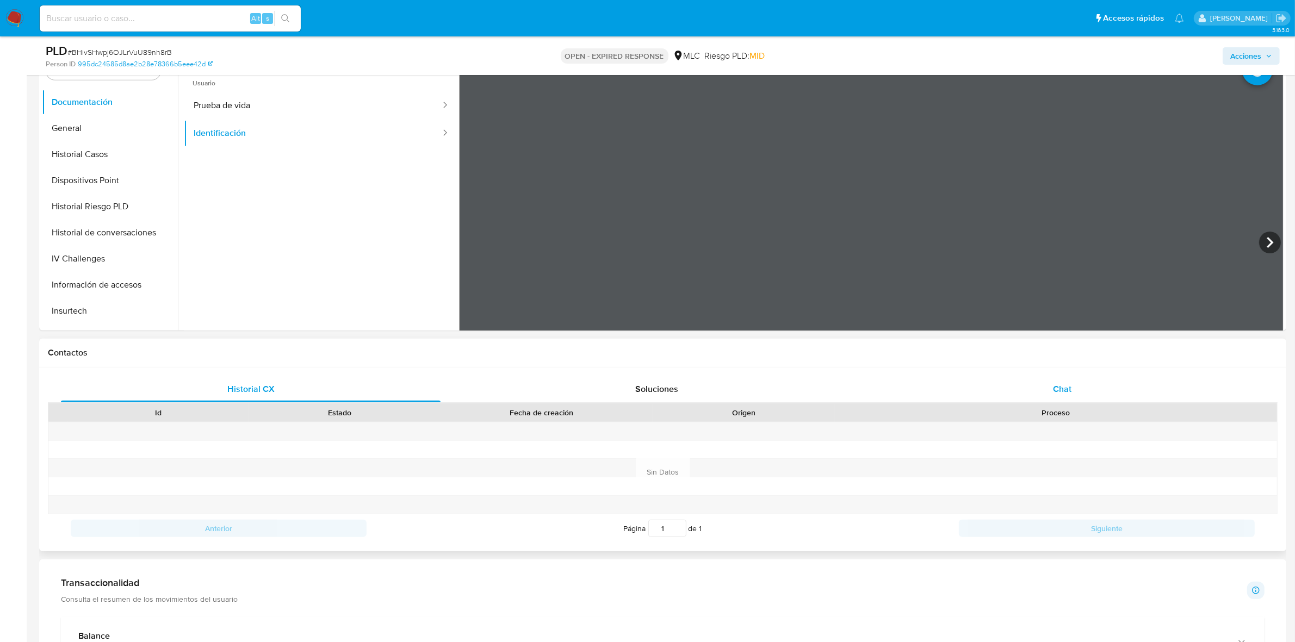
click at [1051, 381] on div "Chat" at bounding box center [1062, 389] width 380 height 26
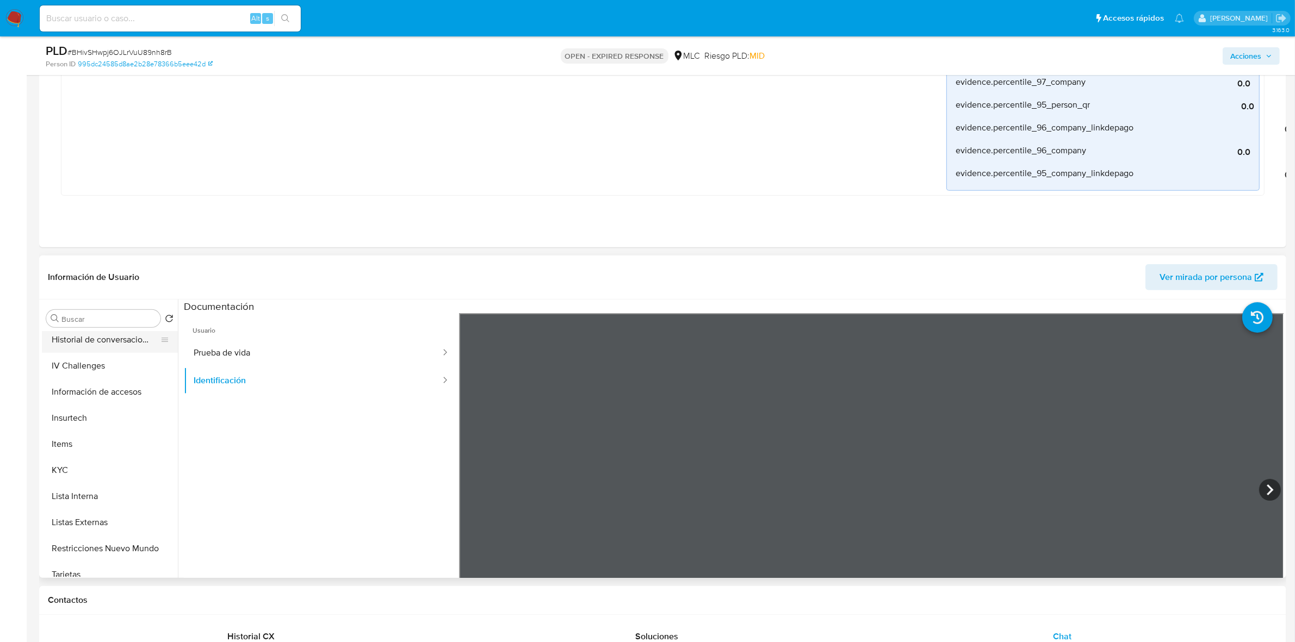
scroll to position [408, 0]
click at [75, 400] on button "KYC" at bounding box center [105, 407] width 127 height 26
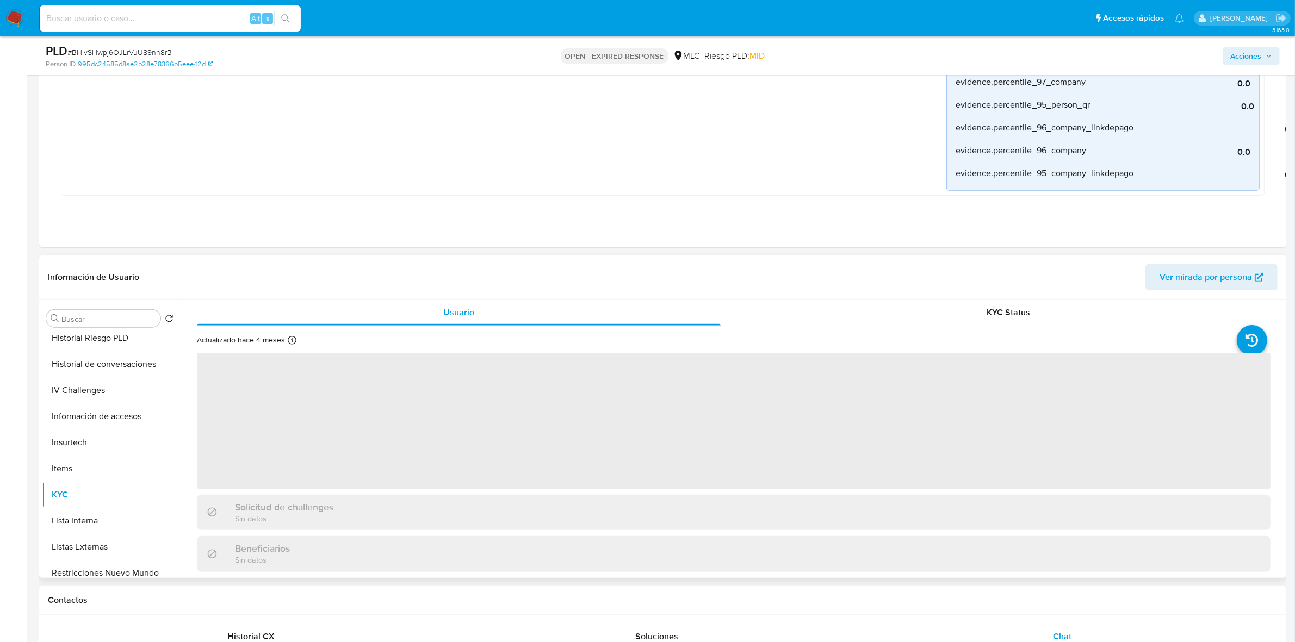
scroll to position [204, 0]
click at [71, 375] on button "General" at bounding box center [105, 376] width 127 height 26
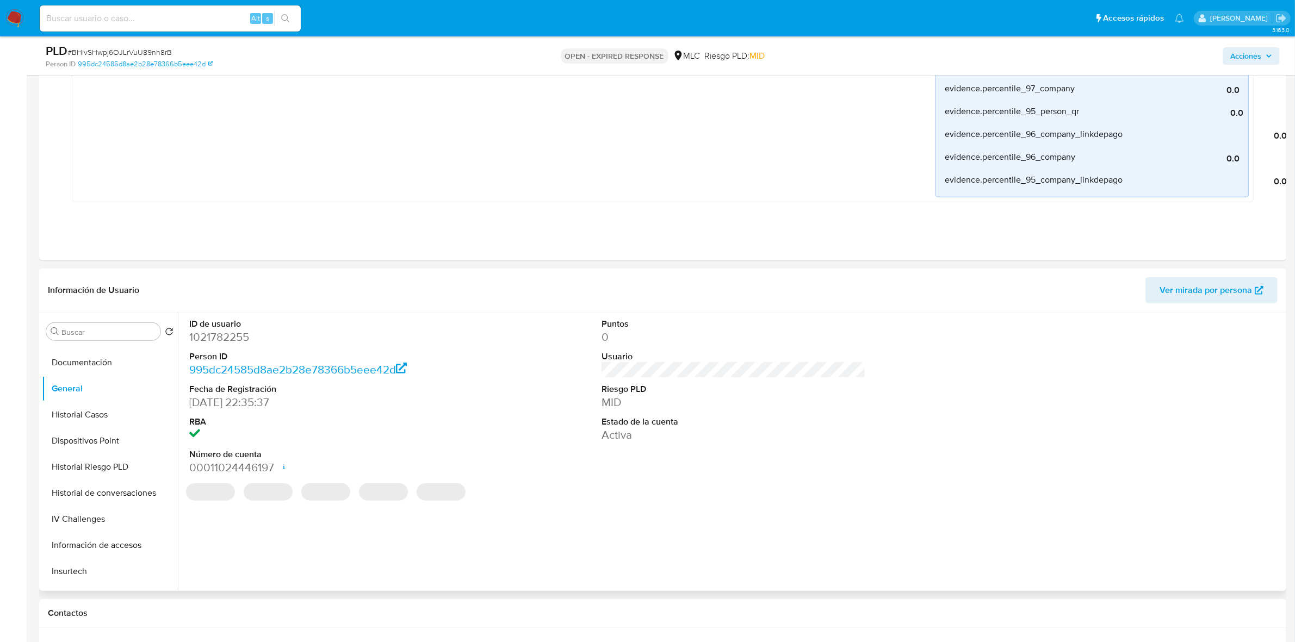
click at [240, 341] on dd "1021782255" at bounding box center [321, 337] width 264 height 15
copy dd "1021782255"
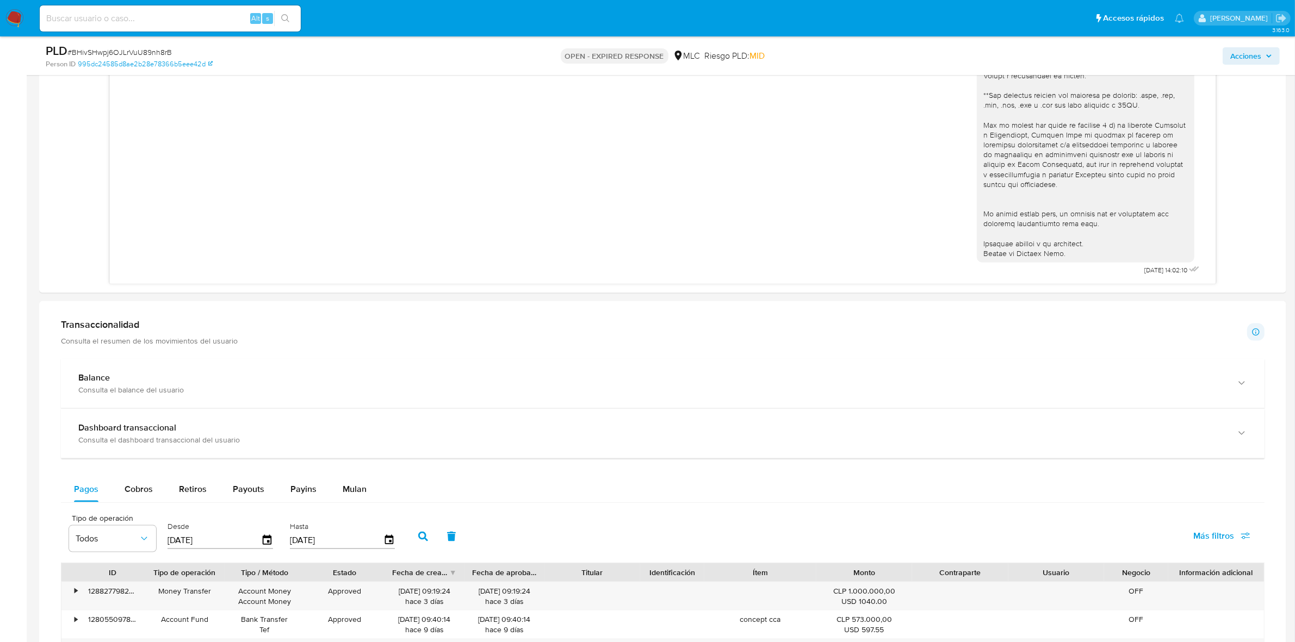
scroll to position [1722, 0]
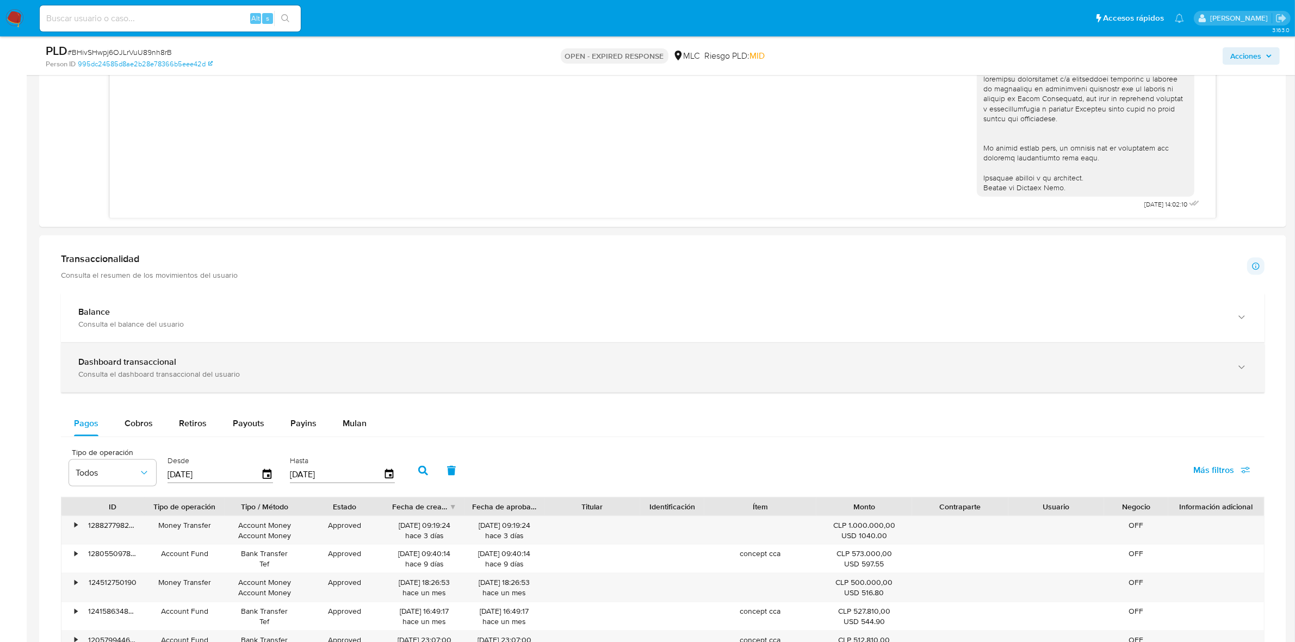
click at [166, 357] on b "Dashboard transaccional" at bounding box center [127, 362] width 98 height 13
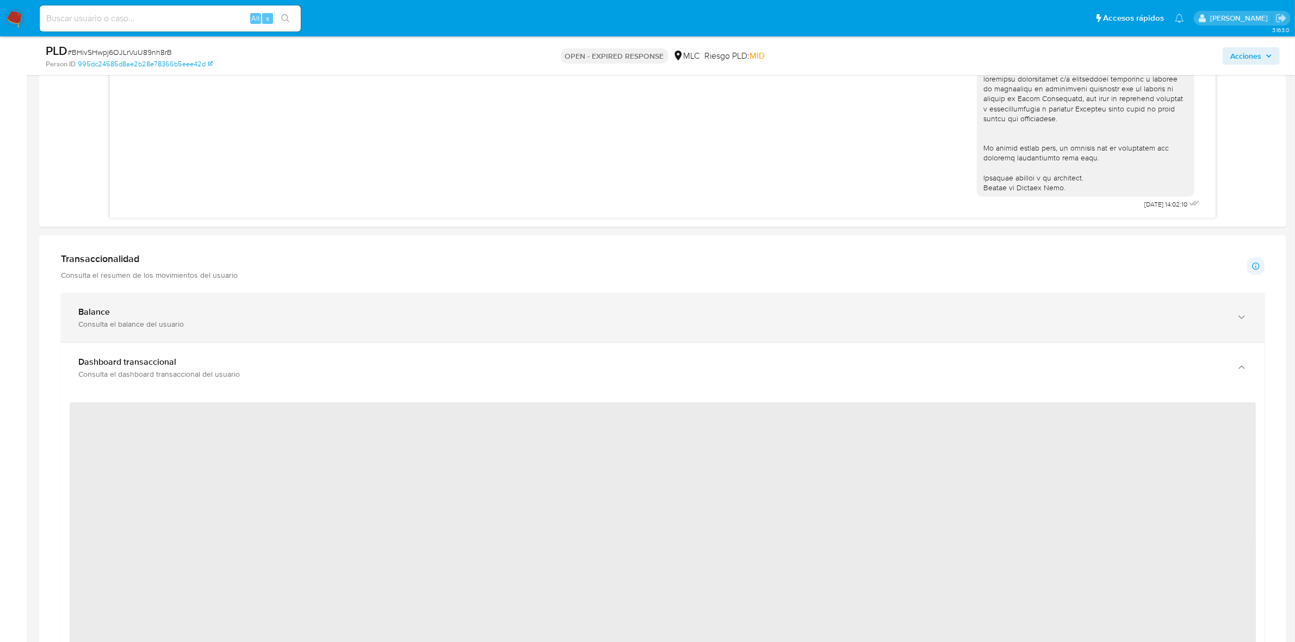
click at [344, 315] on div "Balance" at bounding box center [651, 312] width 1147 height 11
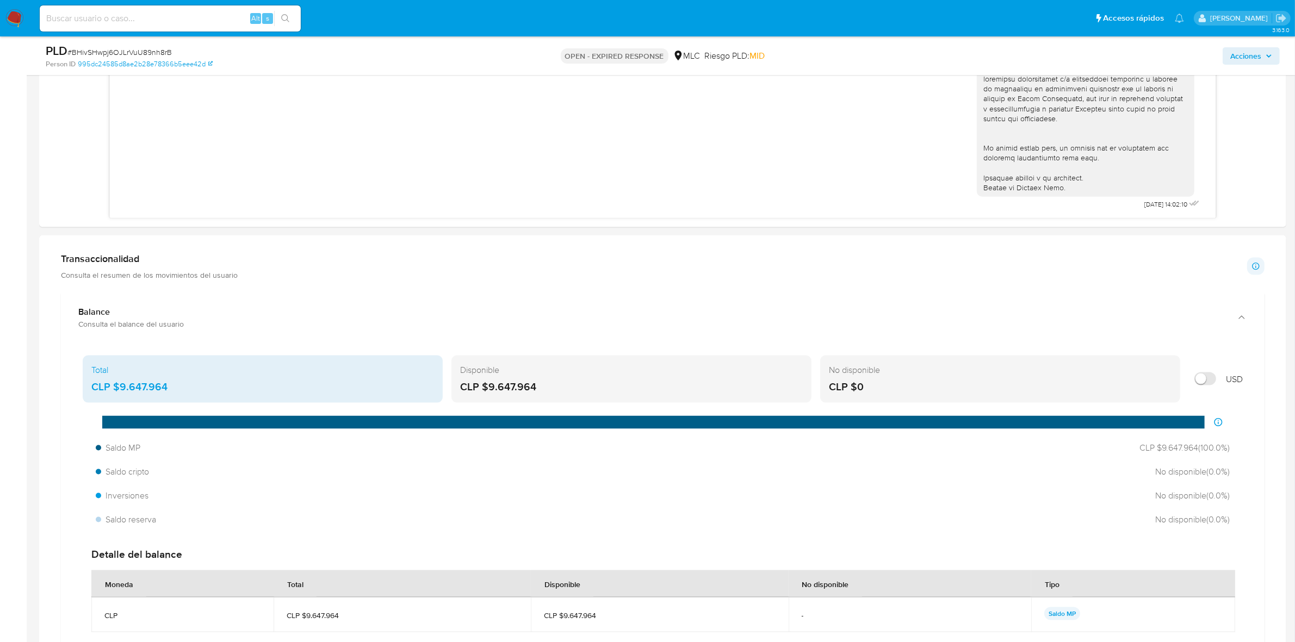
click at [1207, 376] on input "Mostrar en USD" at bounding box center [1205, 379] width 22 height 13
checkbox input "true"
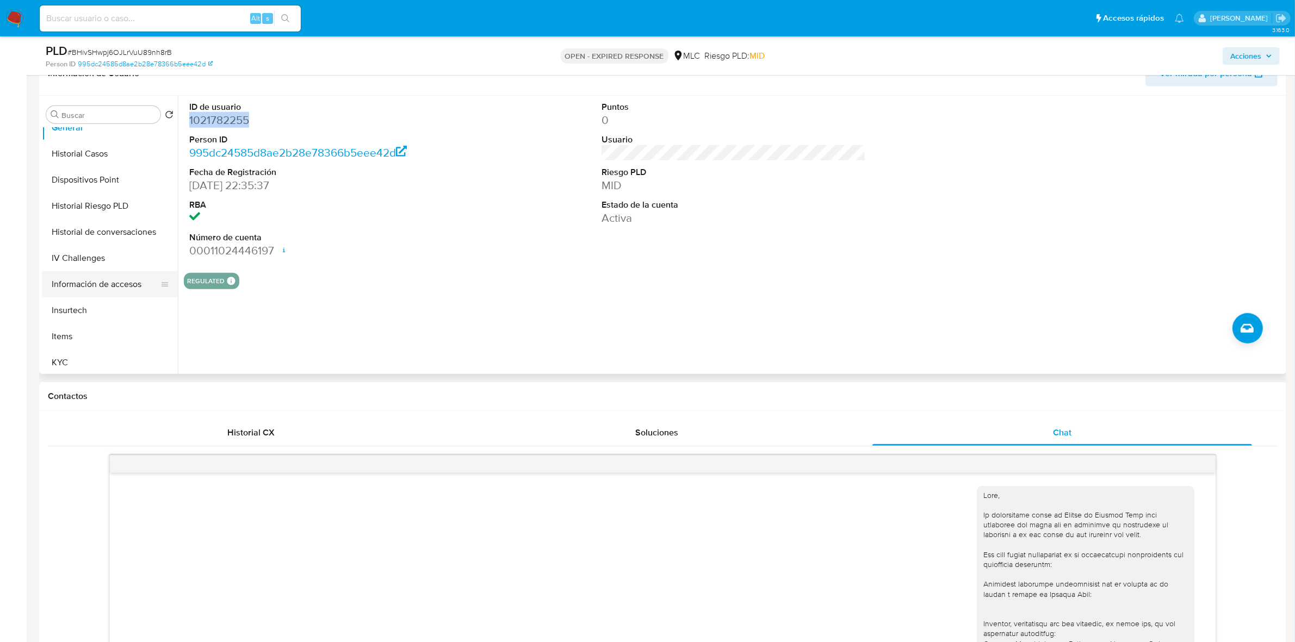
scroll to position [272, 0]
click at [64, 327] on button "KYC" at bounding box center [105, 339] width 127 height 26
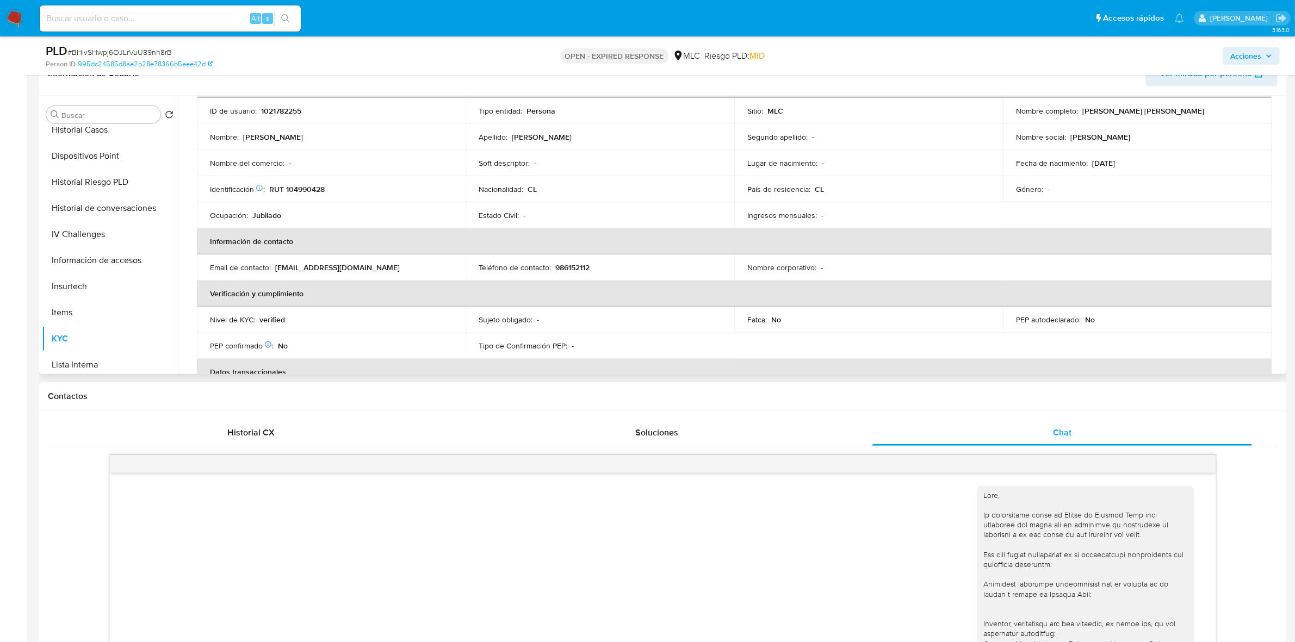
scroll to position [8, 0]
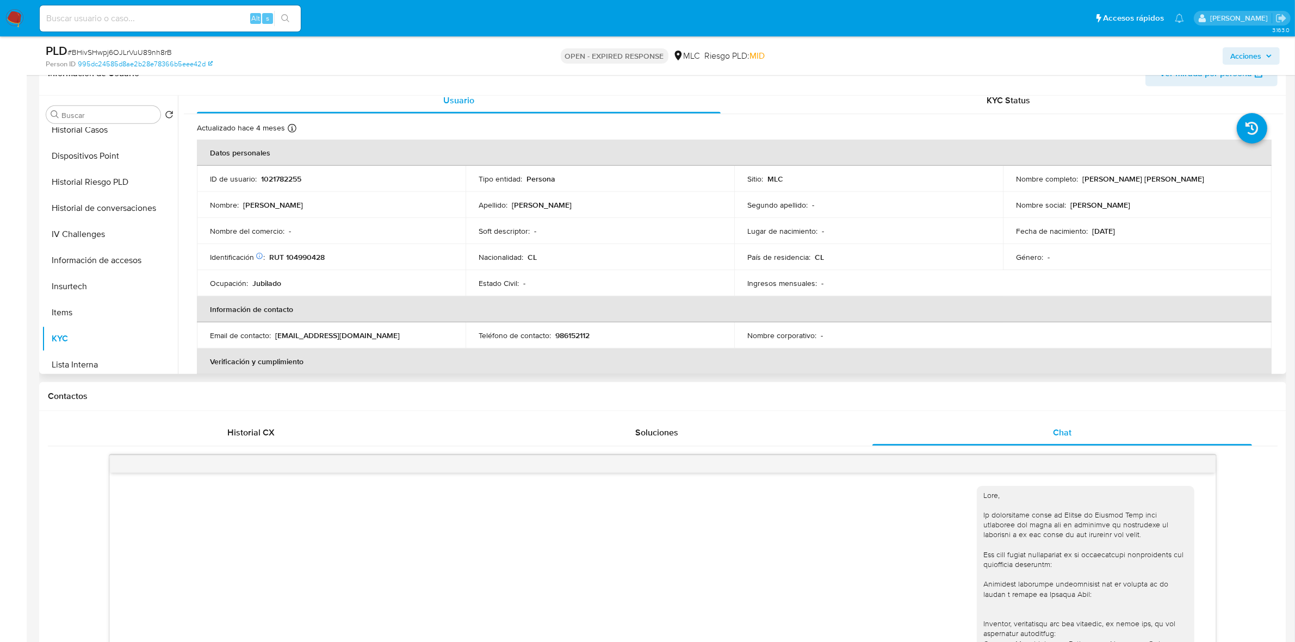
click at [317, 253] on p "RUT 104990428" at bounding box center [296, 257] width 55 height 10
copy p "104990428"
click at [302, 265] on td "Identificación Nº de serie: 532415504 : RUT 104990428" at bounding box center [331, 257] width 269 height 26
click at [306, 253] on p "RUT 104990428" at bounding box center [296, 257] width 55 height 10
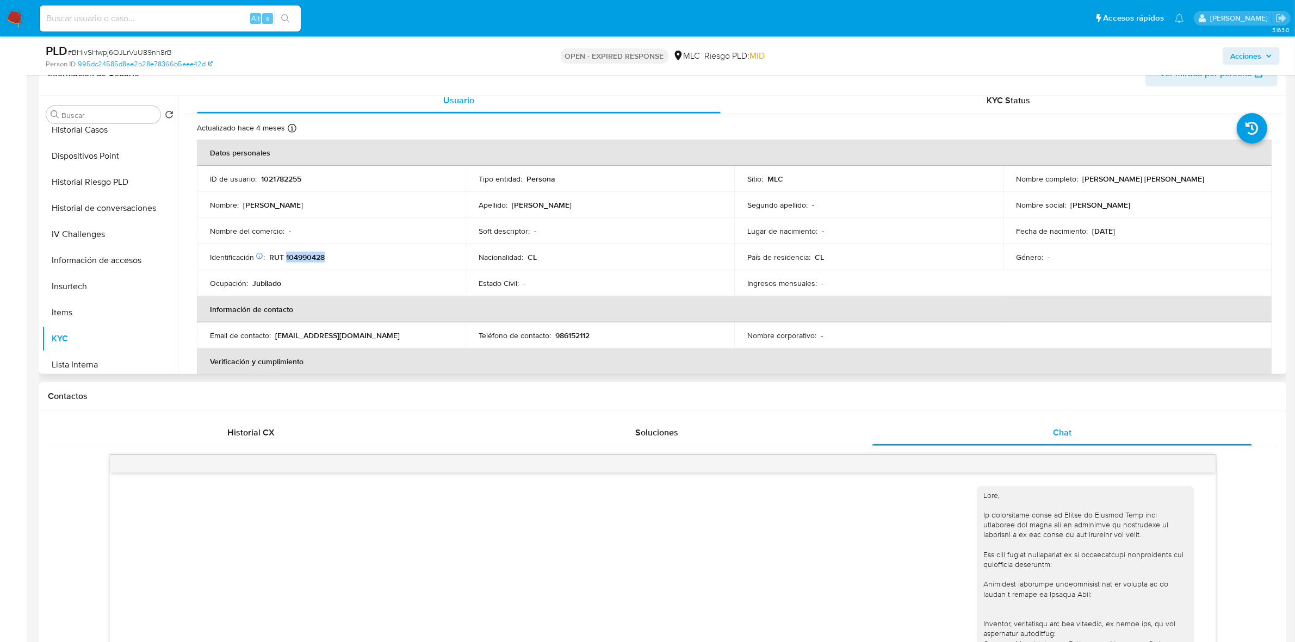
click at [306, 253] on p "RUT 104990428" at bounding box center [296, 257] width 55 height 10
copy p "104990428"
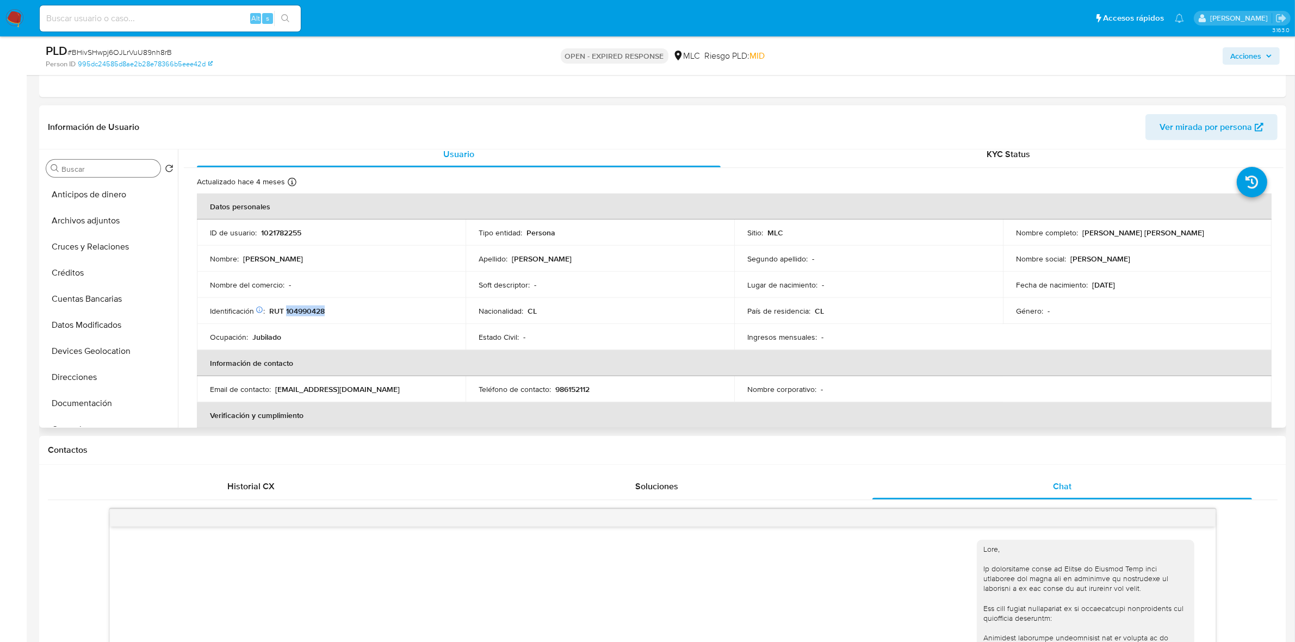
scroll to position [906, 0]
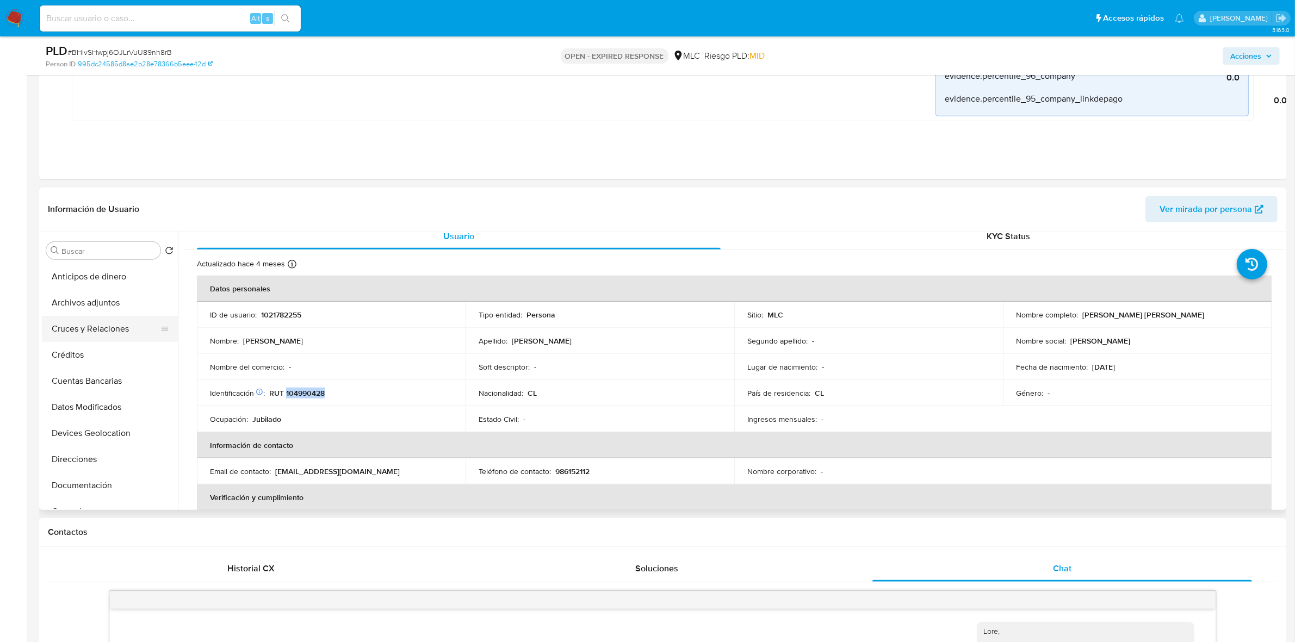
click at [78, 334] on button "Cruces y Relaciones" at bounding box center [105, 329] width 127 height 26
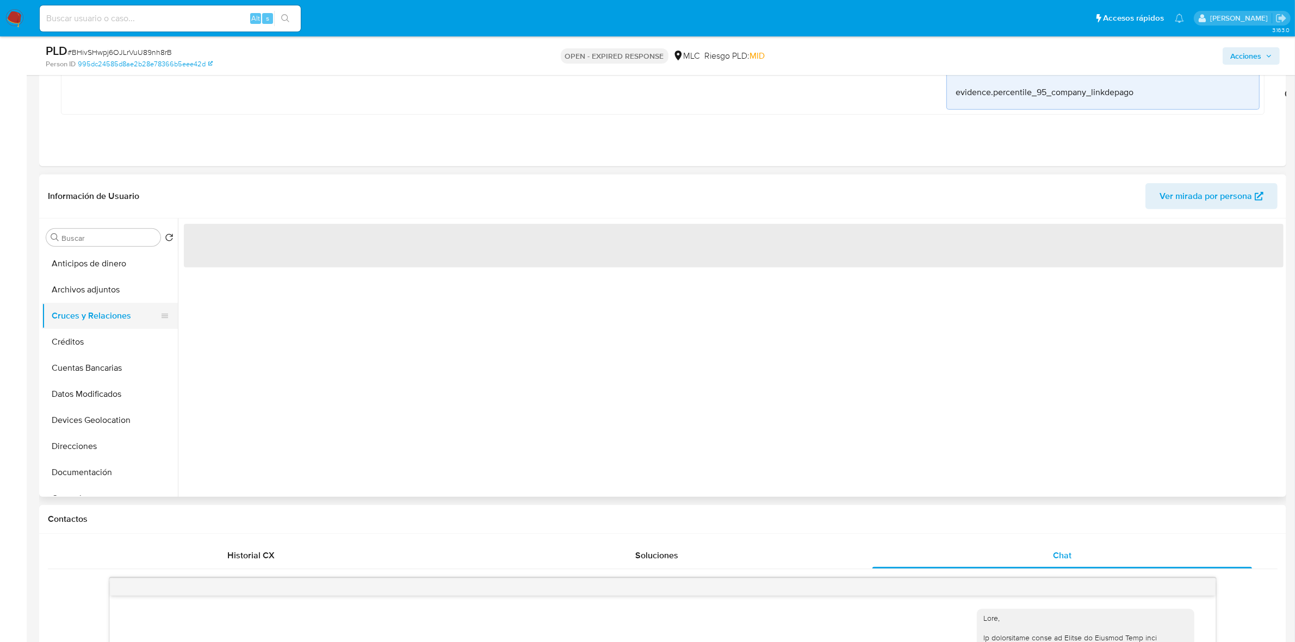
scroll to position [0, 0]
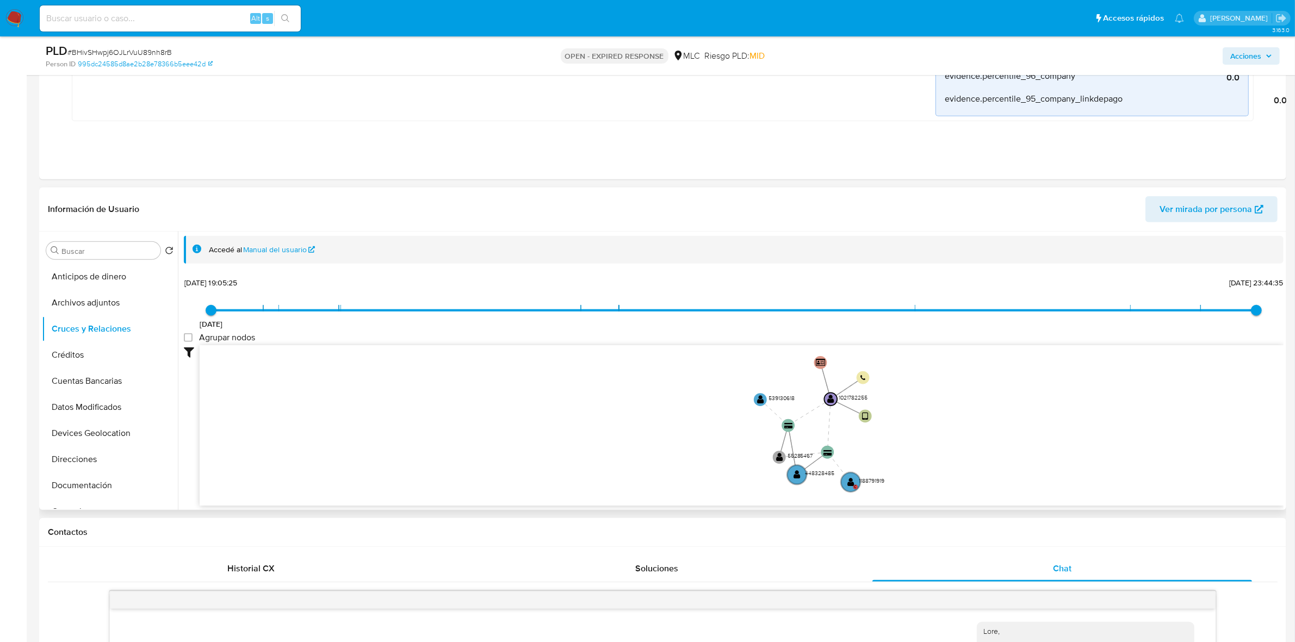
drag, startPoint x: 1019, startPoint y: 426, endPoint x: 950, endPoint y: 449, distance: 72.9
click at [950, 451] on icon "user-1021782255  1021782255 device-67b3f1f9ed68c640b9ecdd00  card-YFVWNZOOXBU…" at bounding box center [742, 424] width 1084 height 158
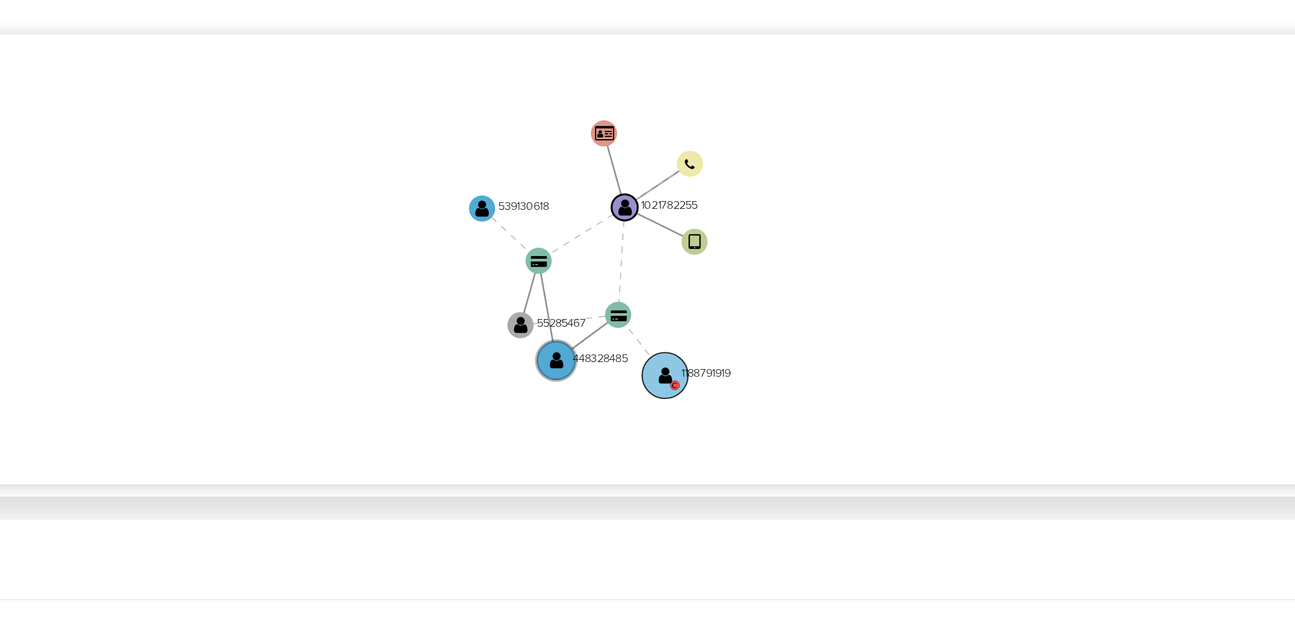
click at [842, 471] on circle at bounding box center [843, 470] width 3 height 3
click at [842, 467] on text "" at bounding box center [840, 466] width 5 height 7
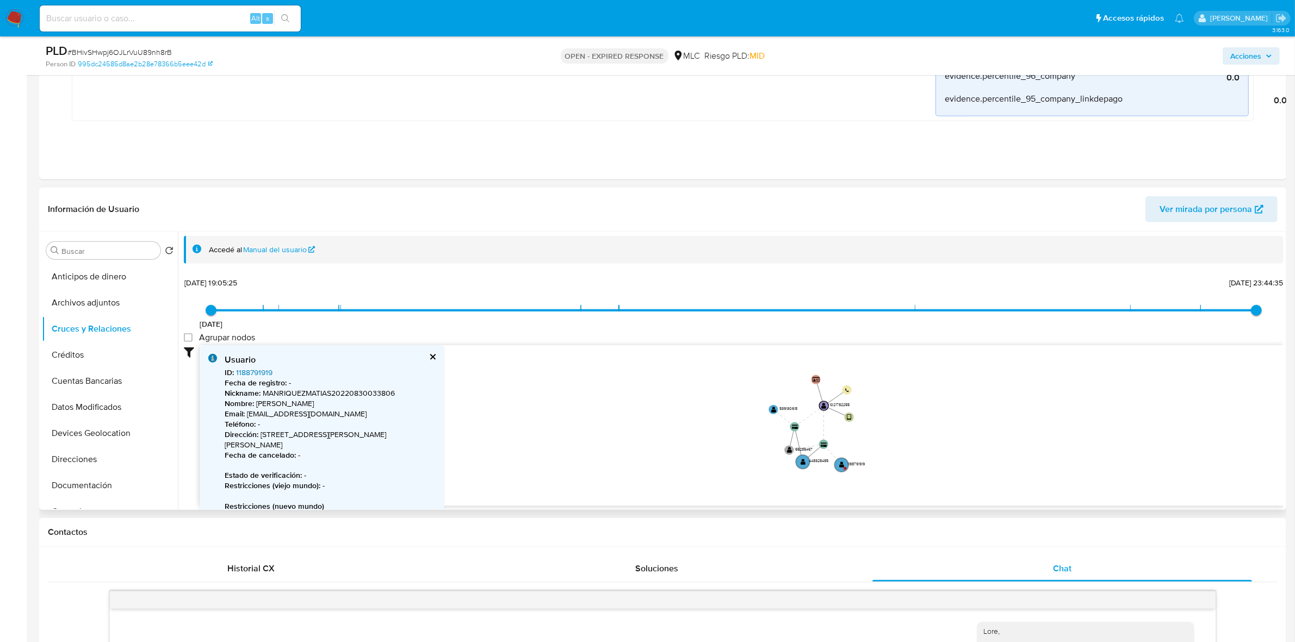
click at [254, 371] on link "1188791919" at bounding box center [254, 372] width 36 height 11
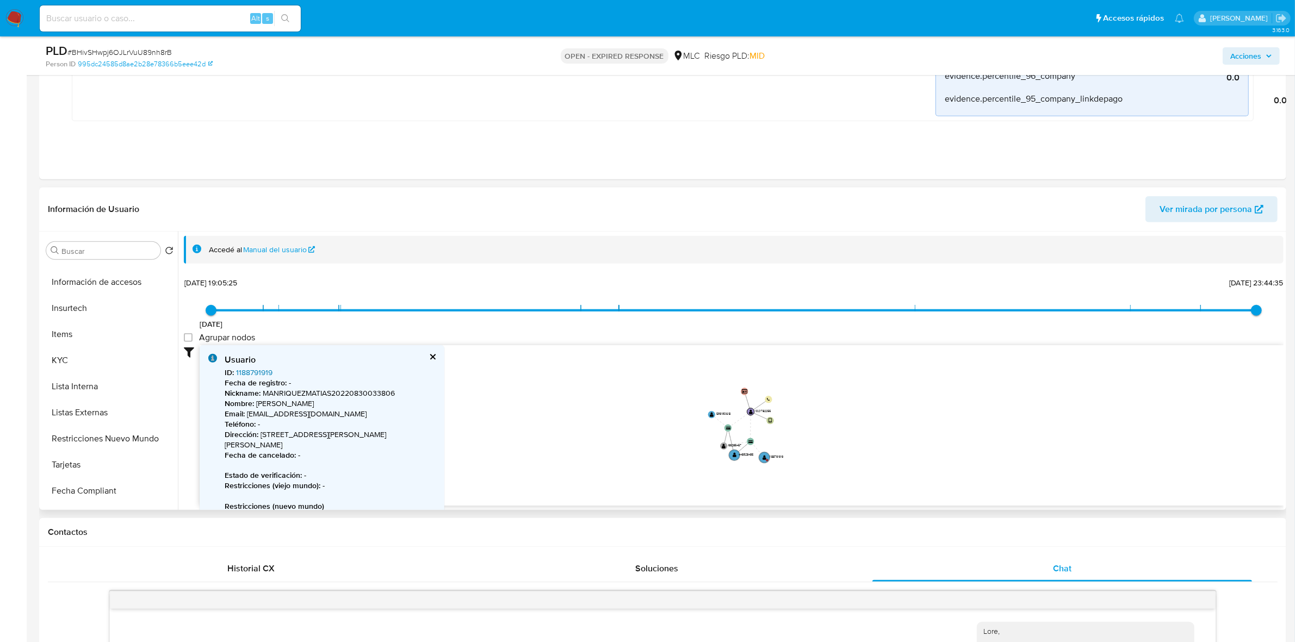
scroll to position [412, 0]
click at [66, 332] on button "KYC" at bounding box center [105, 335] width 127 height 26
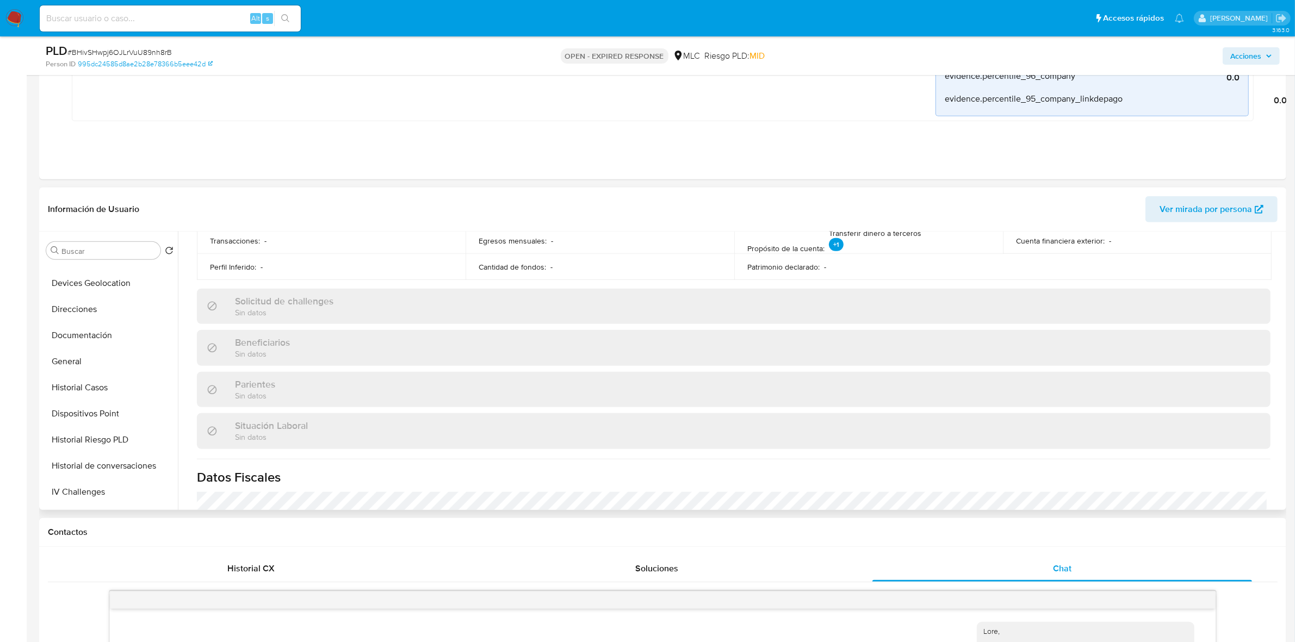
scroll to position [0, 0]
click at [95, 329] on button "Cruces y Relaciones" at bounding box center [105, 329] width 127 height 26
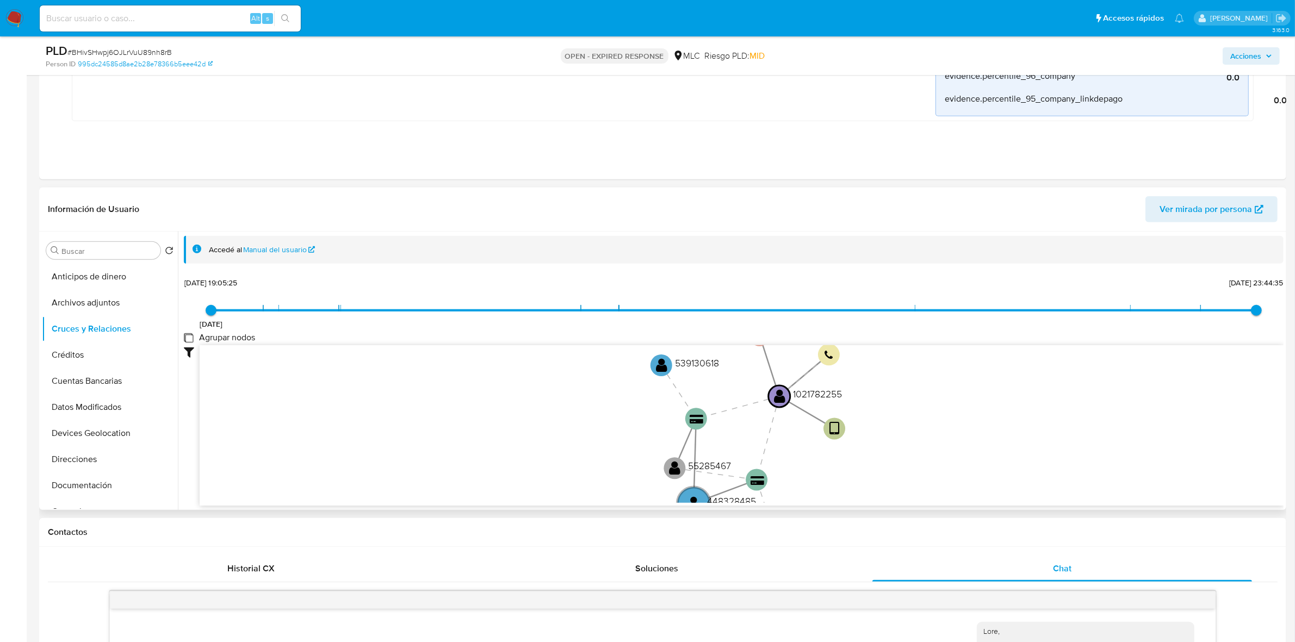
click at [187, 337] on group_nodes "Agrupar nodos" at bounding box center [188, 337] width 9 height 9
checkbox group_nodes "true"
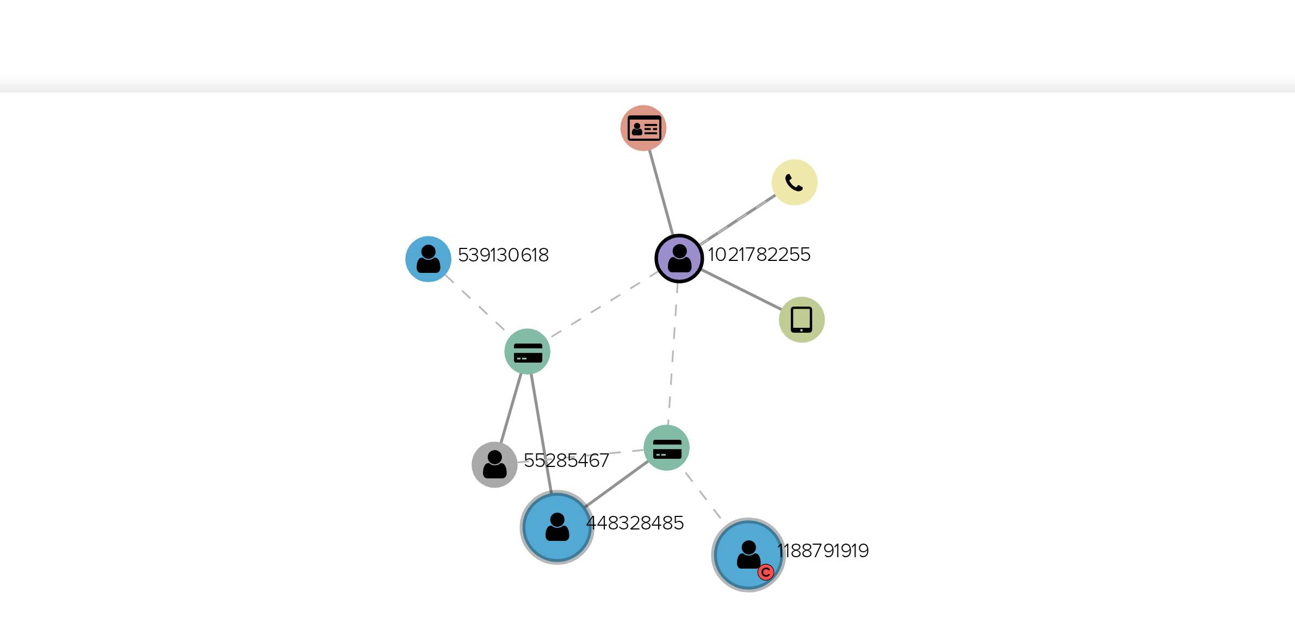
drag, startPoint x: 815, startPoint y: 381, endPoint x: 854, endPoint y: 376, distance: 39.5
click at [854, 376] on icon "user-1021782255  1021782255 device-67b3f1f9ed68c640b9ecdd00  card-YFVWNZOOXBU…" at bounding box center [742, 424] width 1084 height 158
click at [811, 390] on text "" at bounding box center [811, 386] width 6 height 8
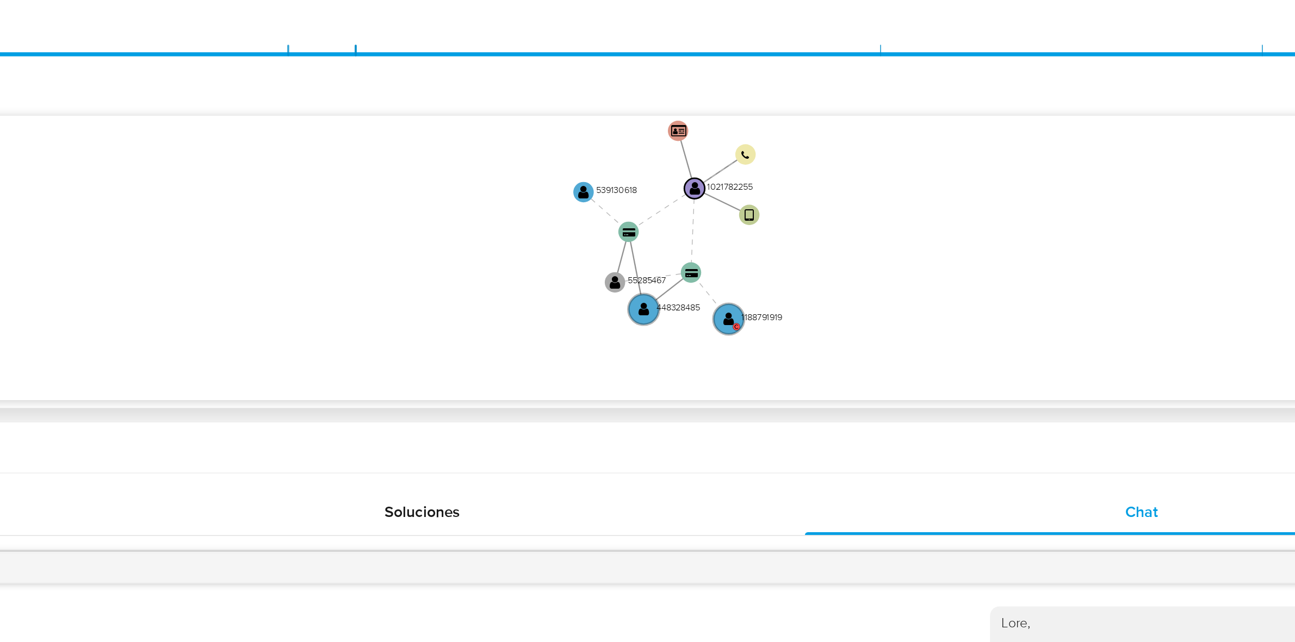
scroll to position [906, 0]
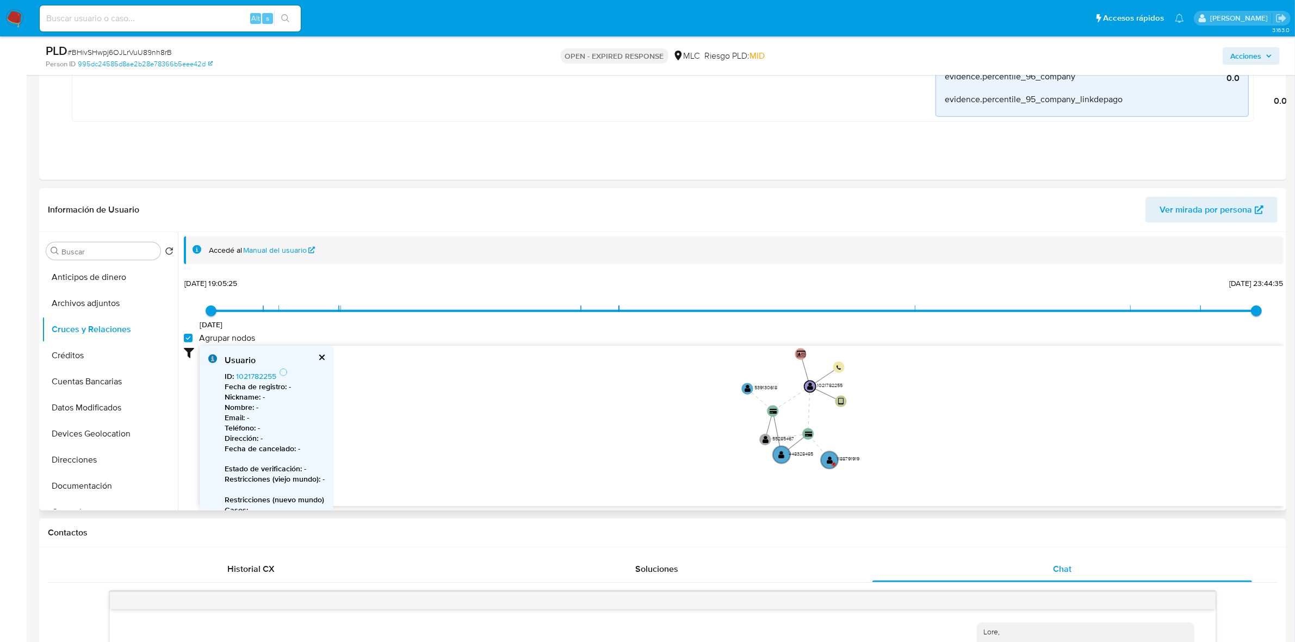
click at [321, 358] on button "cerrar" at bounding box center [321, 357] width 7 height 7
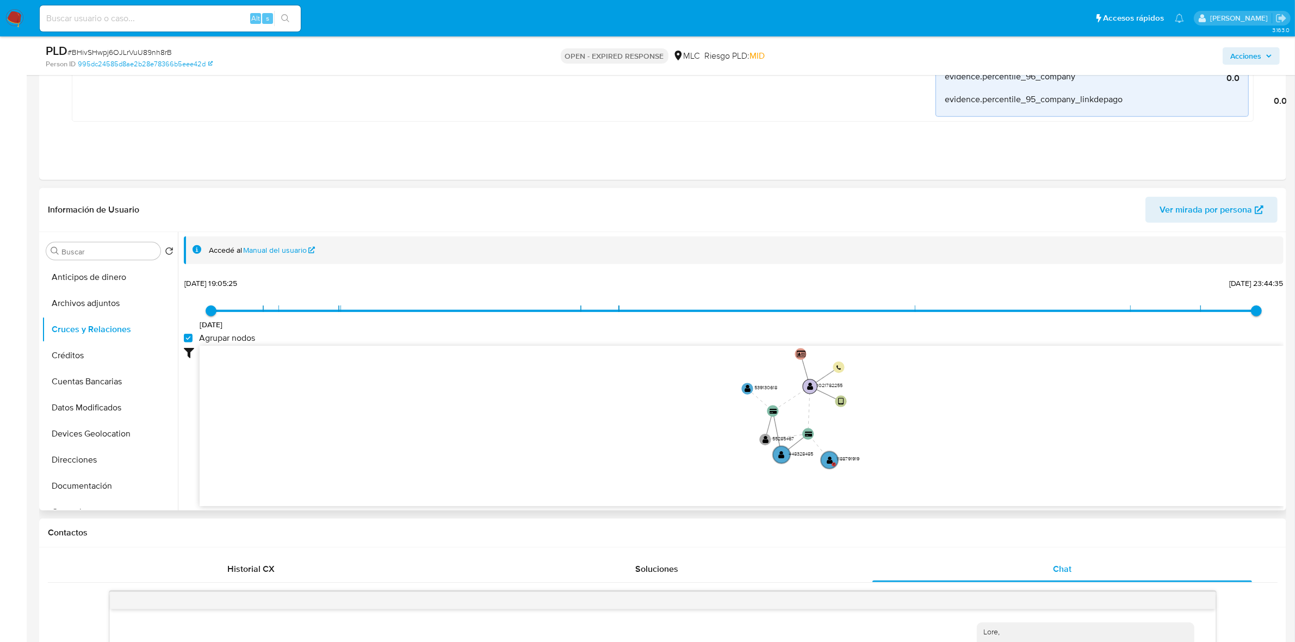
click at [812, 385] on text "" at bounding box center [810, 386] width 6 height 8
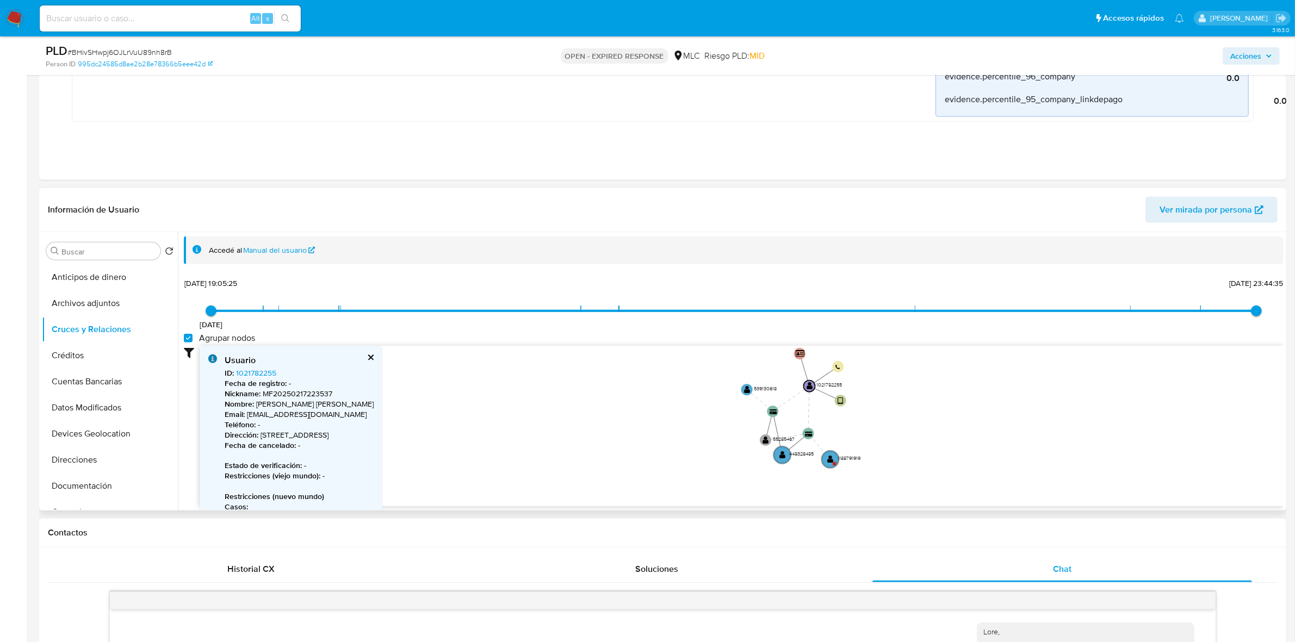
click at [374, 358] on button "cerrar" at bounding box center [370, 357] width 7 height 7
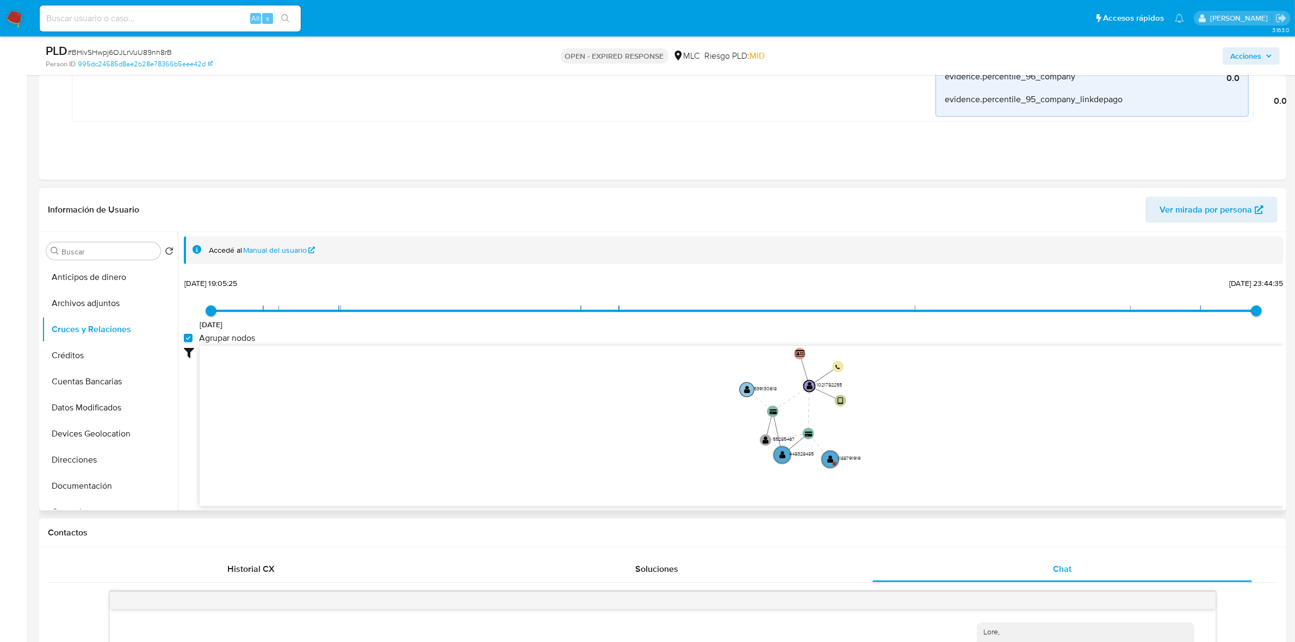
click at [747, 389] on text "" at bounding box center [747, 390] width 6 height 8
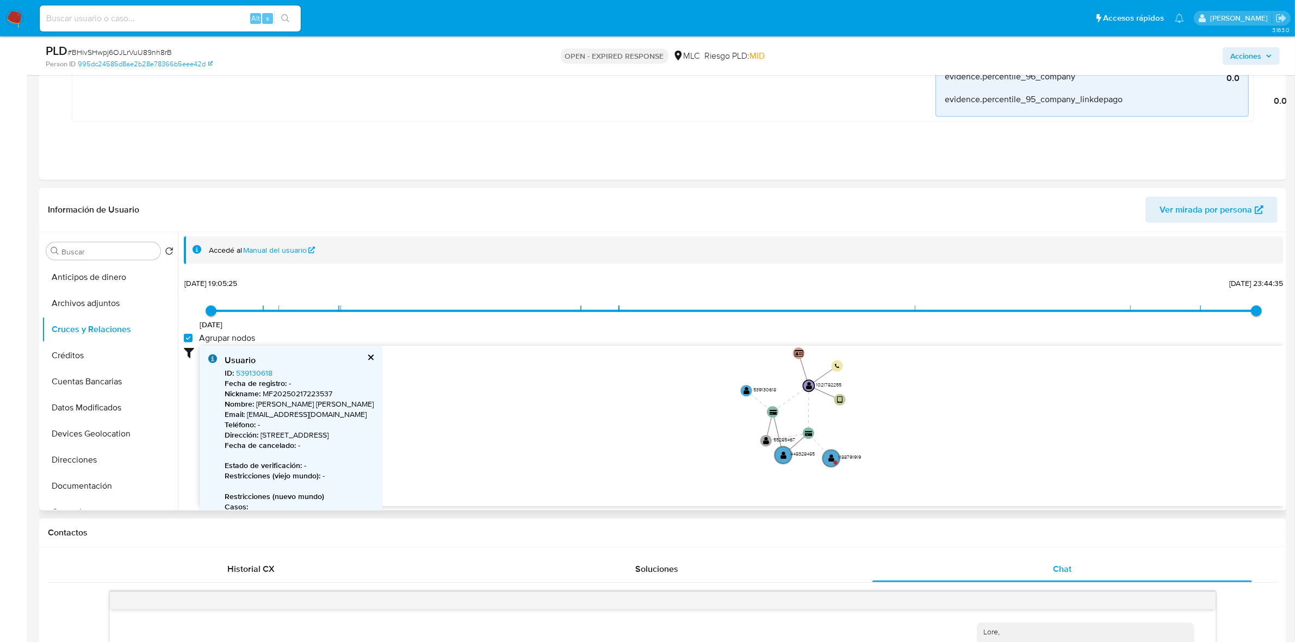
click at [374, 357] on button "cerrar" at bounding box center [370, 357] width 7 height 7
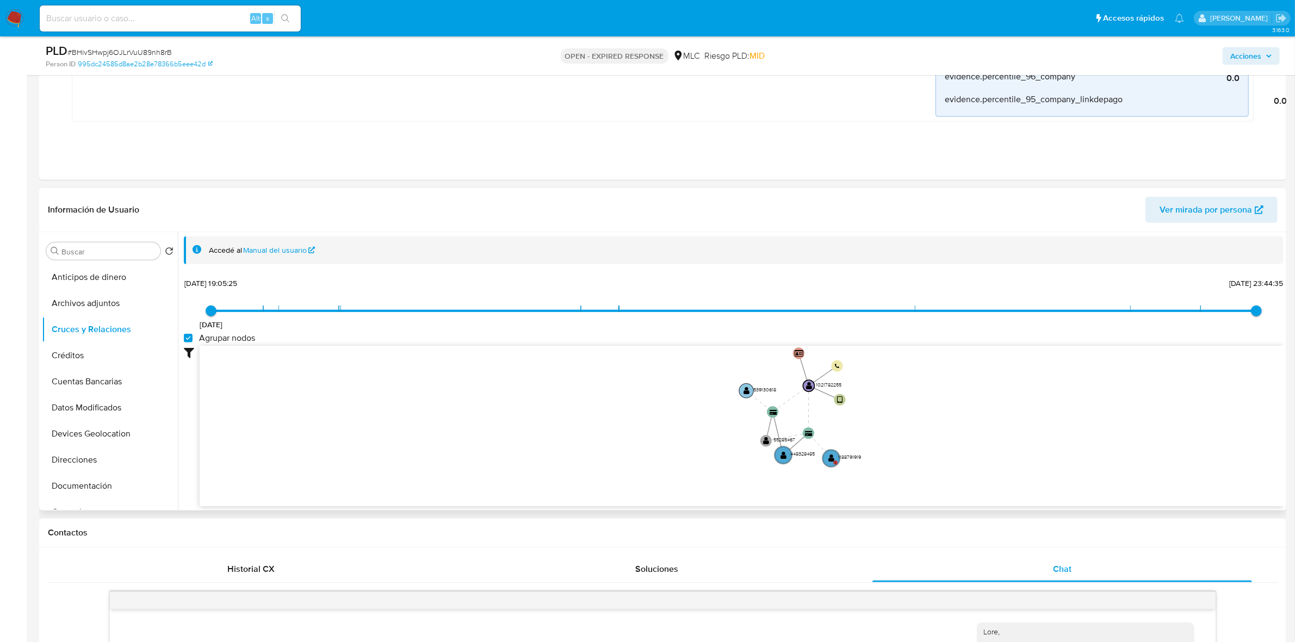
click at [747, 392] on text "" at bounding box center [746, 391] width 6 height 8
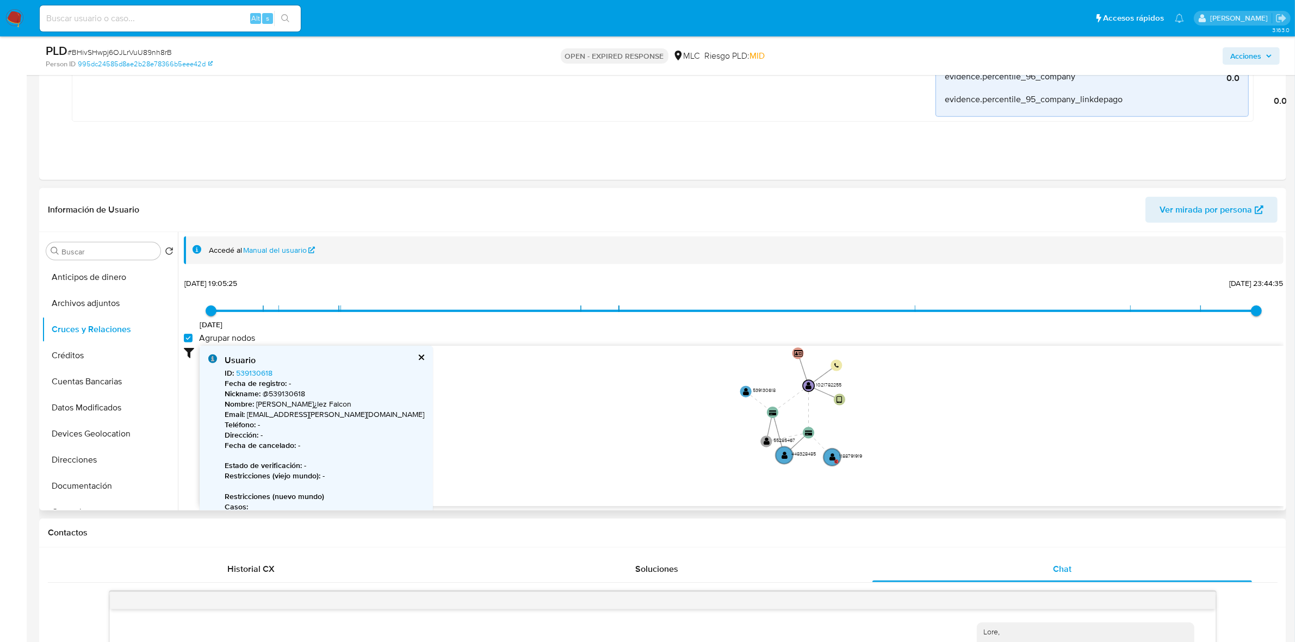
click at [275, 399] on p "Nombre : Paloma Gonz¿lez Falcon" at bounding box center [325, 404] width 200 height 10
click at [283, 392] on p "Nickname : @539130618" at bounding box center [325, 394] width 200 height 10
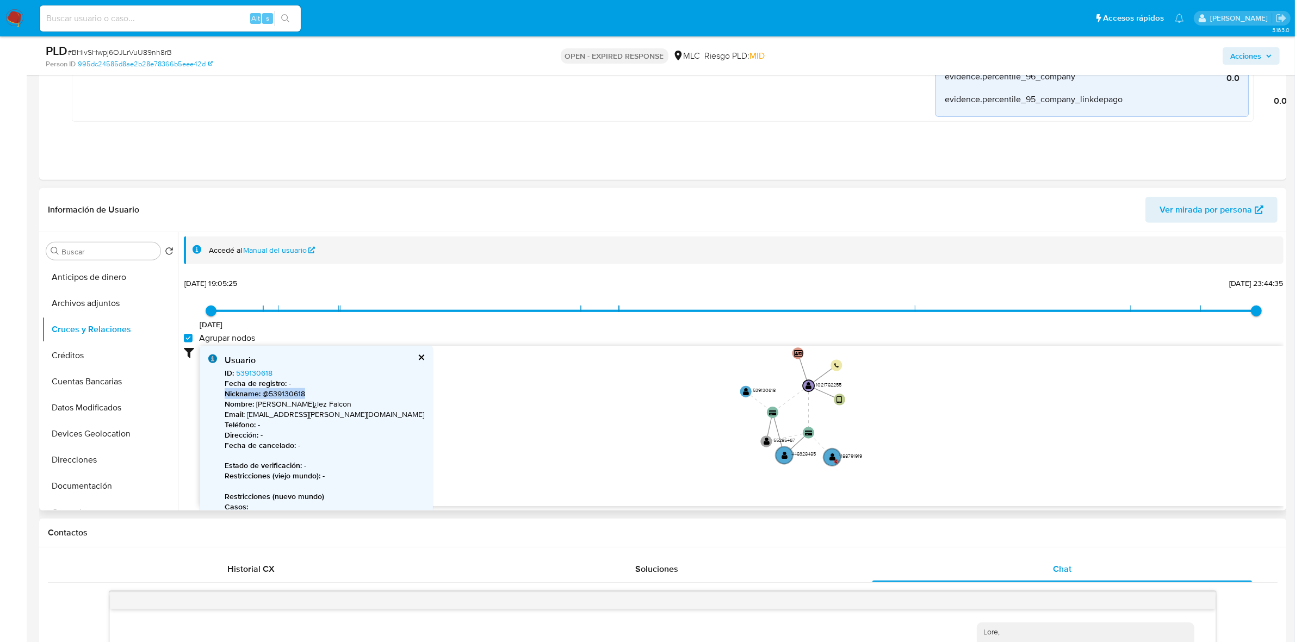
click at [283, 392] on p "Nickname : @539130618" at bounding box center [325, 394] width 200 height 10
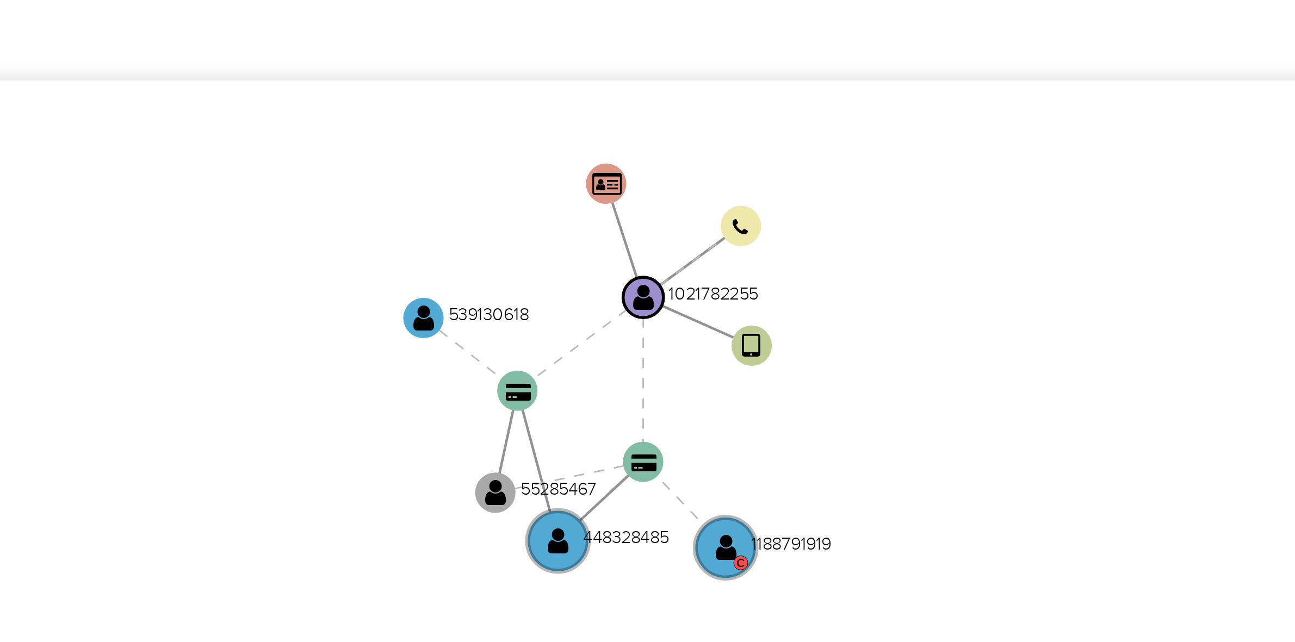
drag, startPoint x: 880, startPoint y: 409, endPoint x: 873, endPoint y: 430, distance: 22.5
click at [873, 430] on icon "user-1021782255  1021782255 device-67b3f1f9ed68c640b9ecdd00  card-YFVWNZOOXBU…" at bounding box center [742, 422] width 1084 height 158
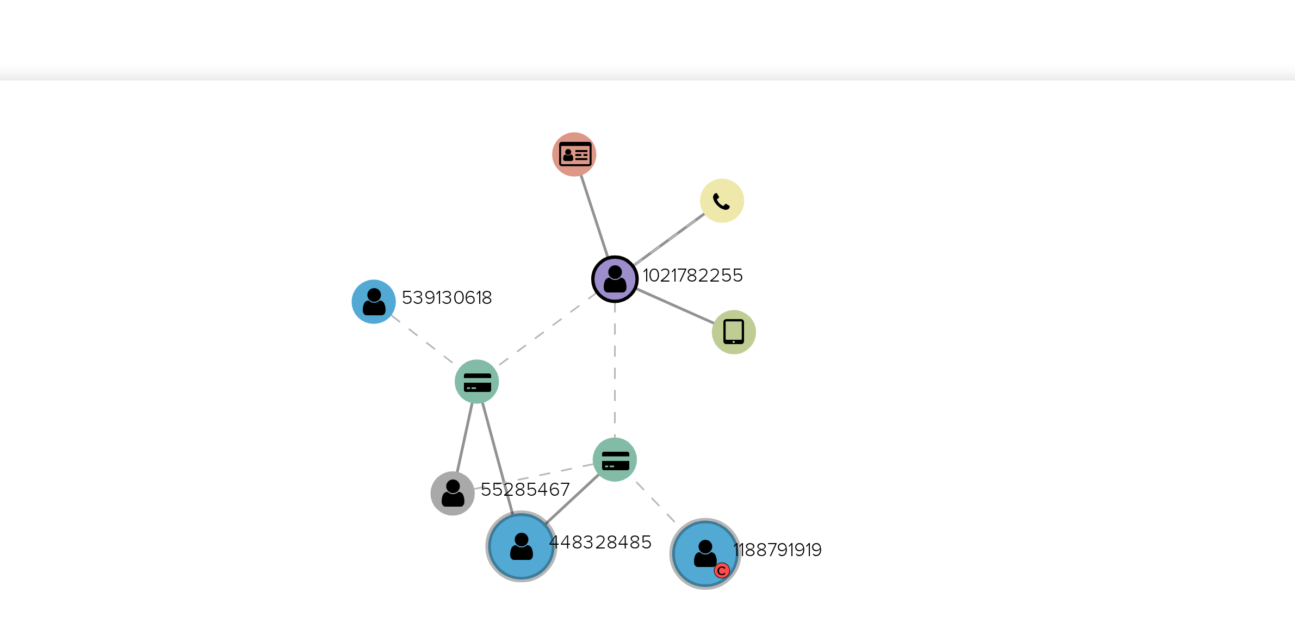
click at [872, 428] on icon "user-1021782255  1021782255 device-67b3f1f9ed68c640b9ecdd00  card-YFVWNZOOXBU…" at bounding box center [742, 422] width 1084 height 158
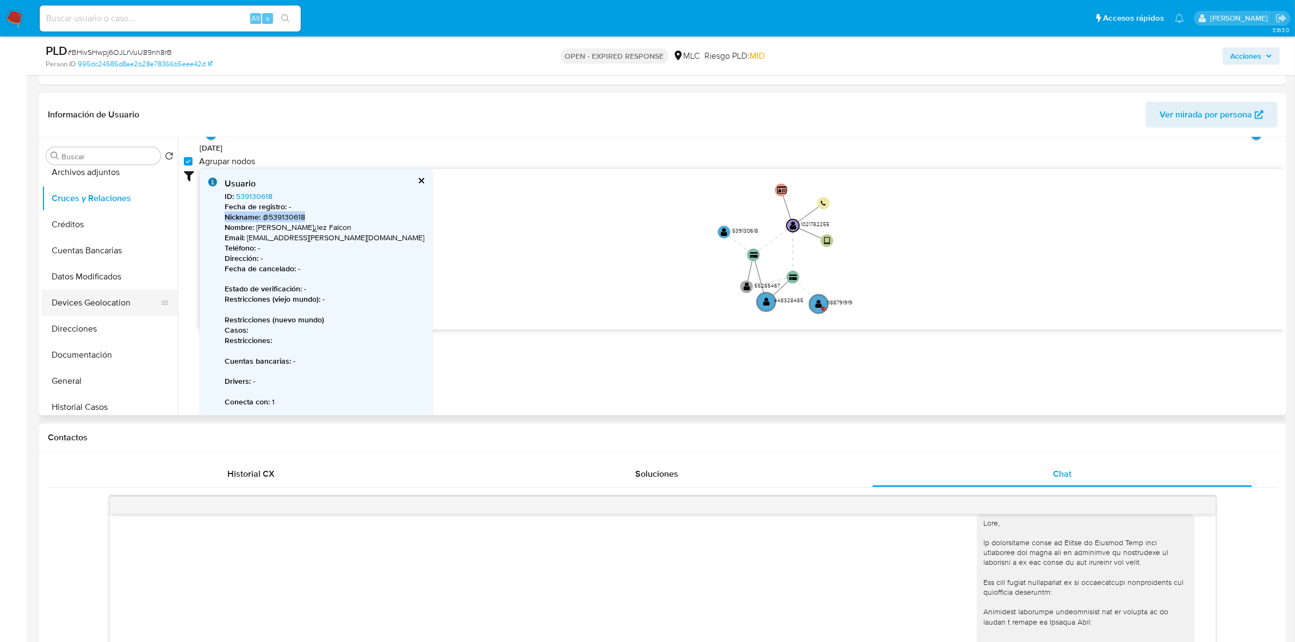
scroll to position [68, 0]
click at [73, 324] on button "Documentación" at bounding box center [105, 323] width 127 height 26
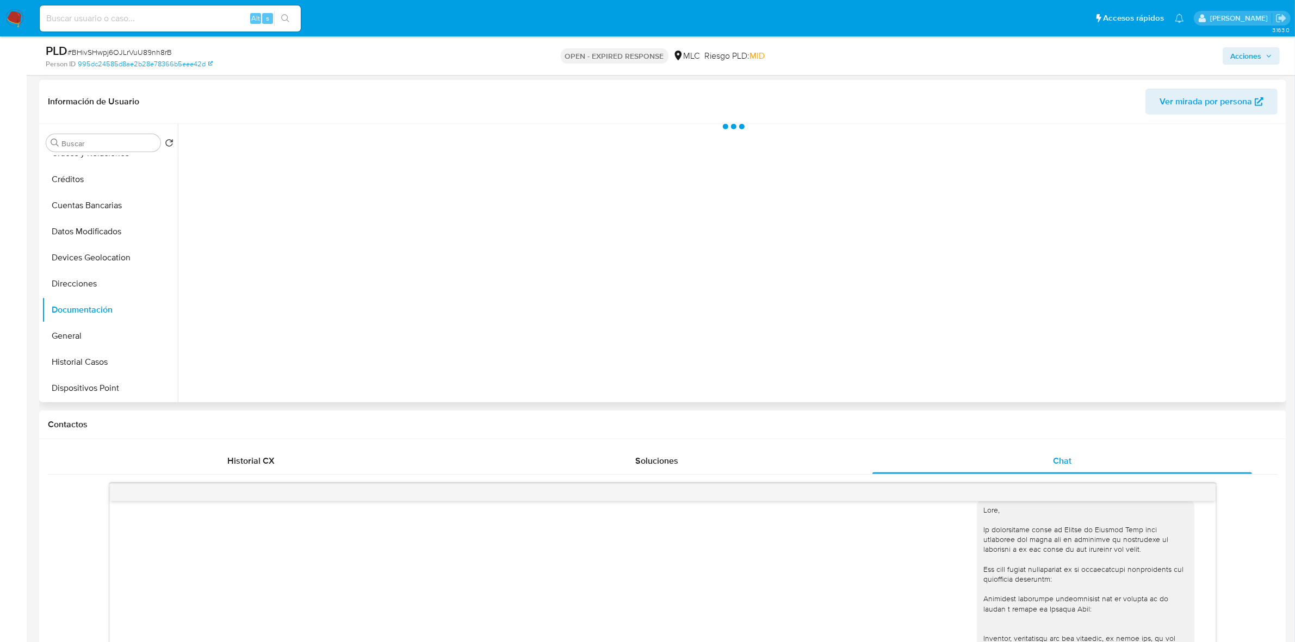
scroll to position [0, 0]
click at [226, 179] on button "Identificación" at bounding box center [313, 178] width 258 height 28
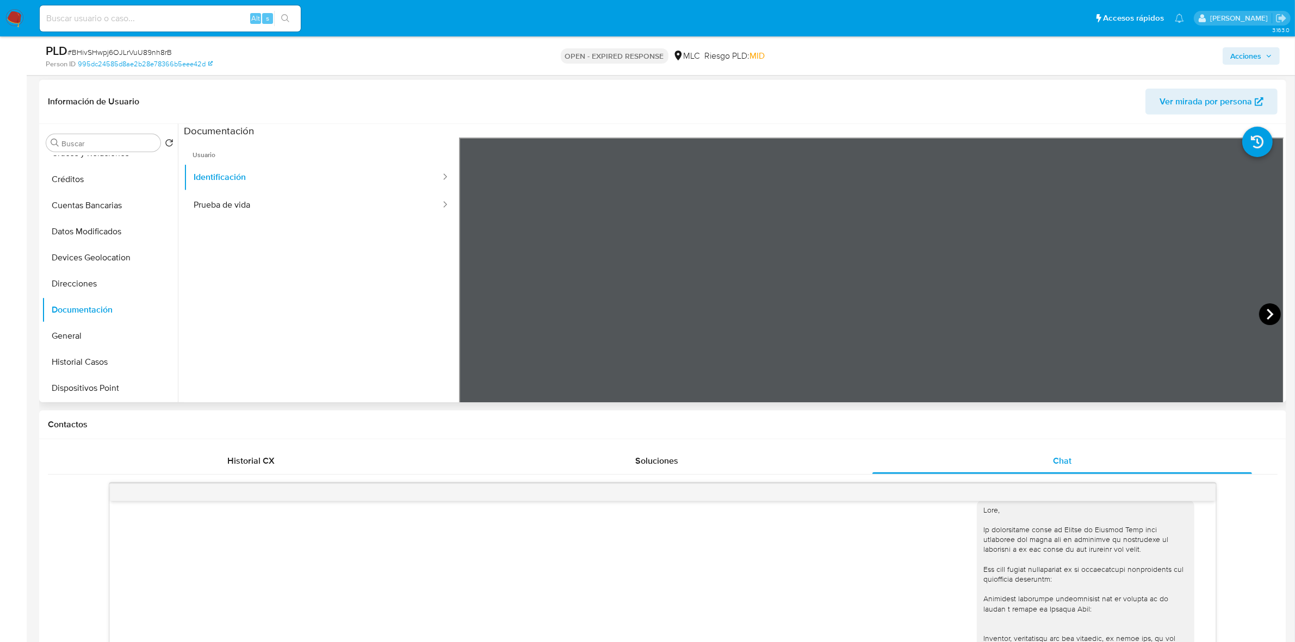
click at [1268, 319] on icon at bounding box center [1270, 314] width 22 height 22
click at [278, 203] on button "Prueba de vida" at bounding box center [313, 205] width 258 height 28
click at [65, 238] on button "KYC" at bounding box center [105, 231] width 127 height 26
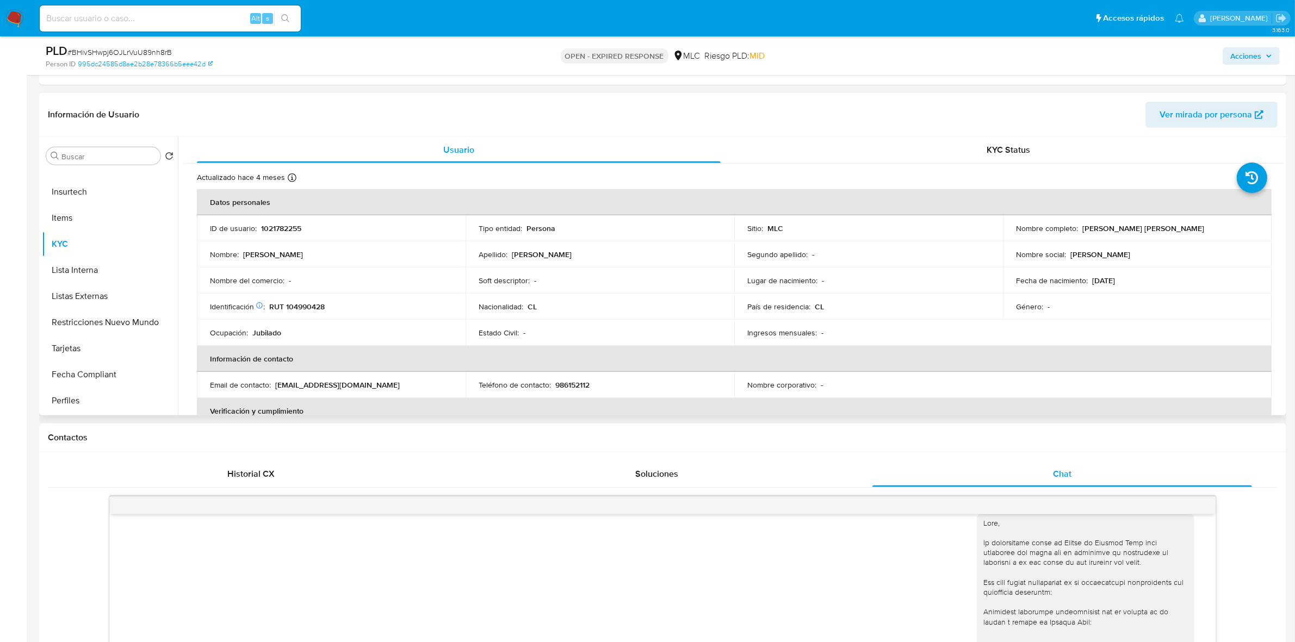
scroll to position [933, 0]
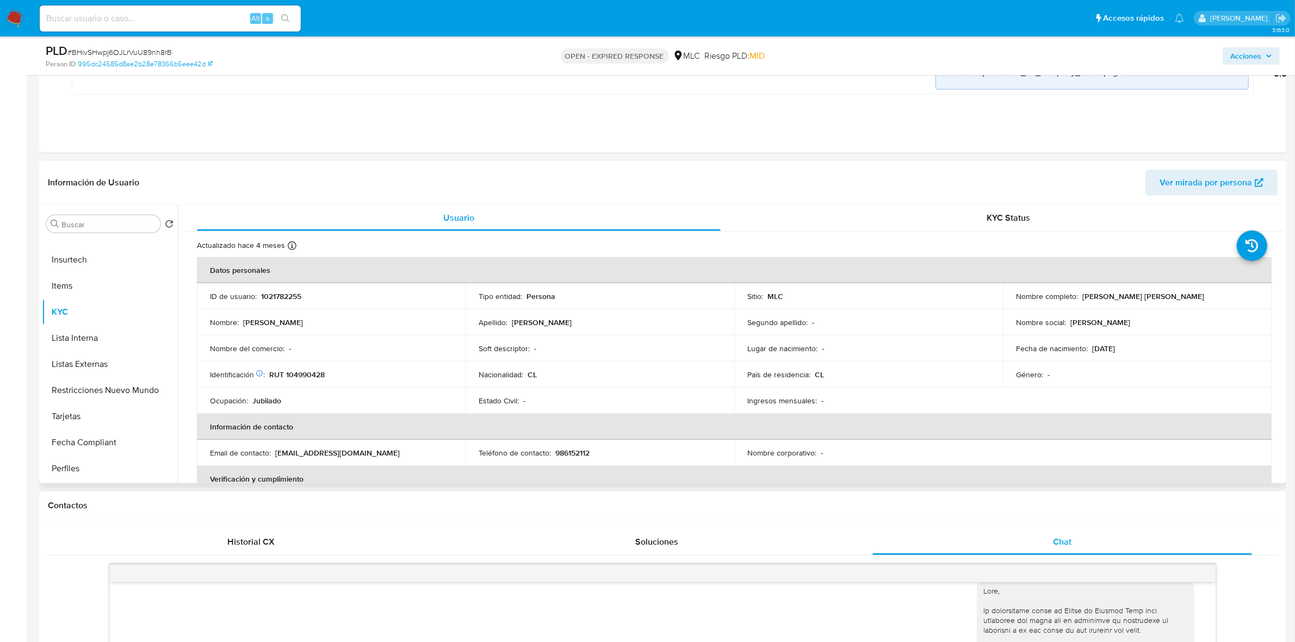
drag, startPoint x: 1186, startPoint y: 299, endPoint x: 1080, endPoint y: 297, distance: 105.5
click at [1080, 297] on div "Nombre completo : María Soledad Falcón Vásquez" at bounding box center [1137, 297] width 243 height 10
copy p "María Soledad Falcón Vásquez"
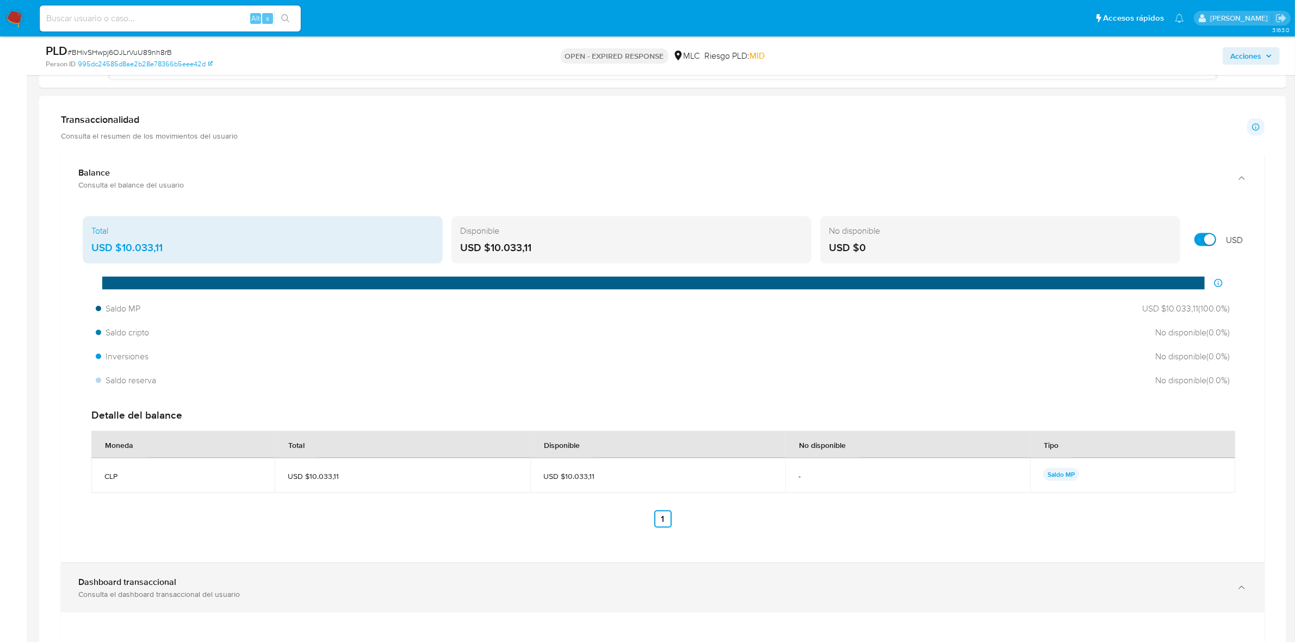
scroll to position [1864, 0]
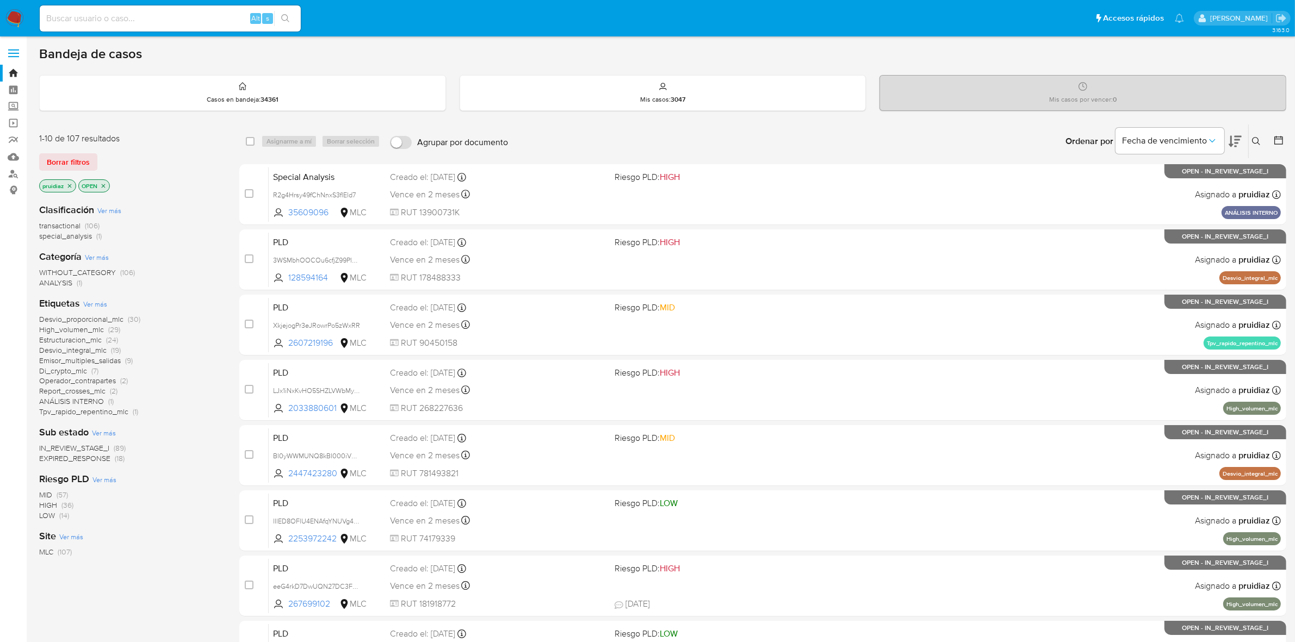
click at [107, 21] on input at bounding box center [170, 18] width 261 height 14
paste input "448328485"
type input "448328485"
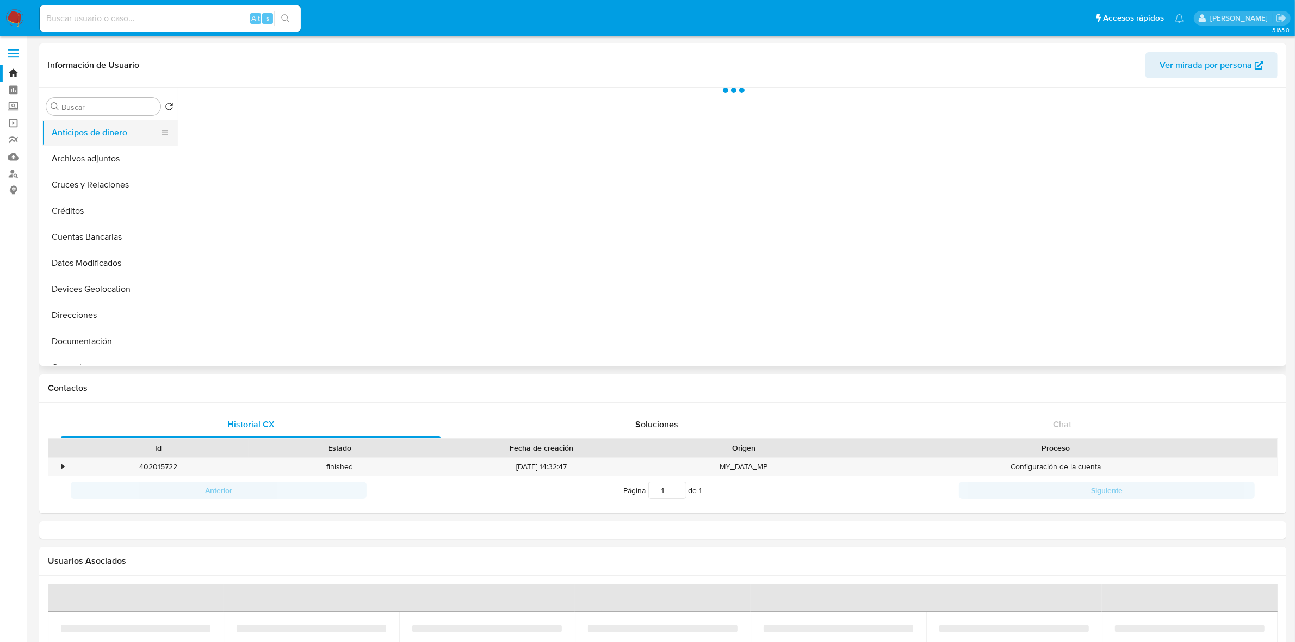
select select "10"
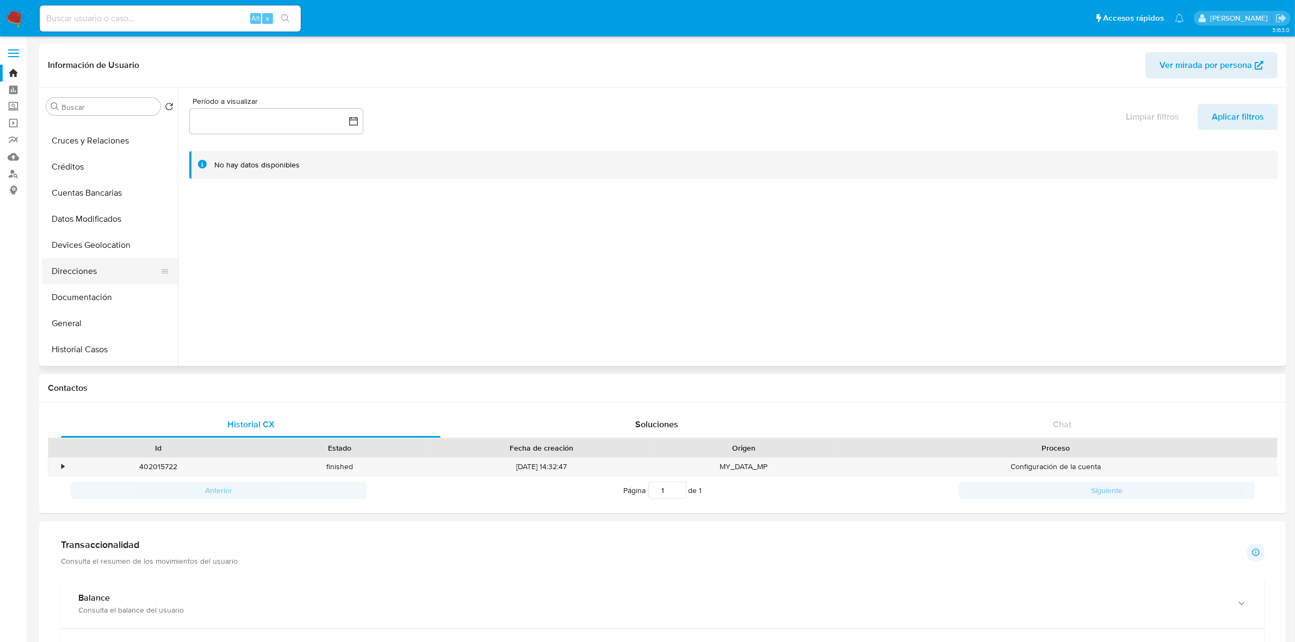
scroll to position [68, 0]
click at [101, 267] on button "Documentación" at bounding box center [105, 274] width 127 height 26
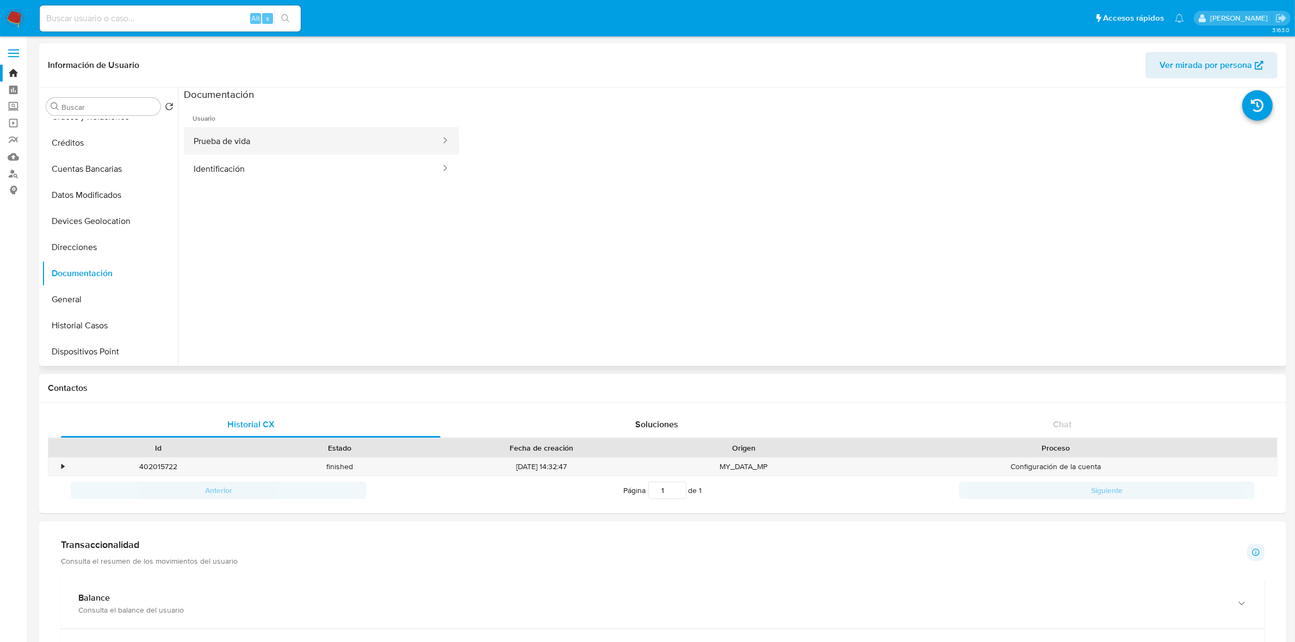
click at [256, 140] on button "Prueba de vida" at bounding box center [313, 141] width 258 height 28
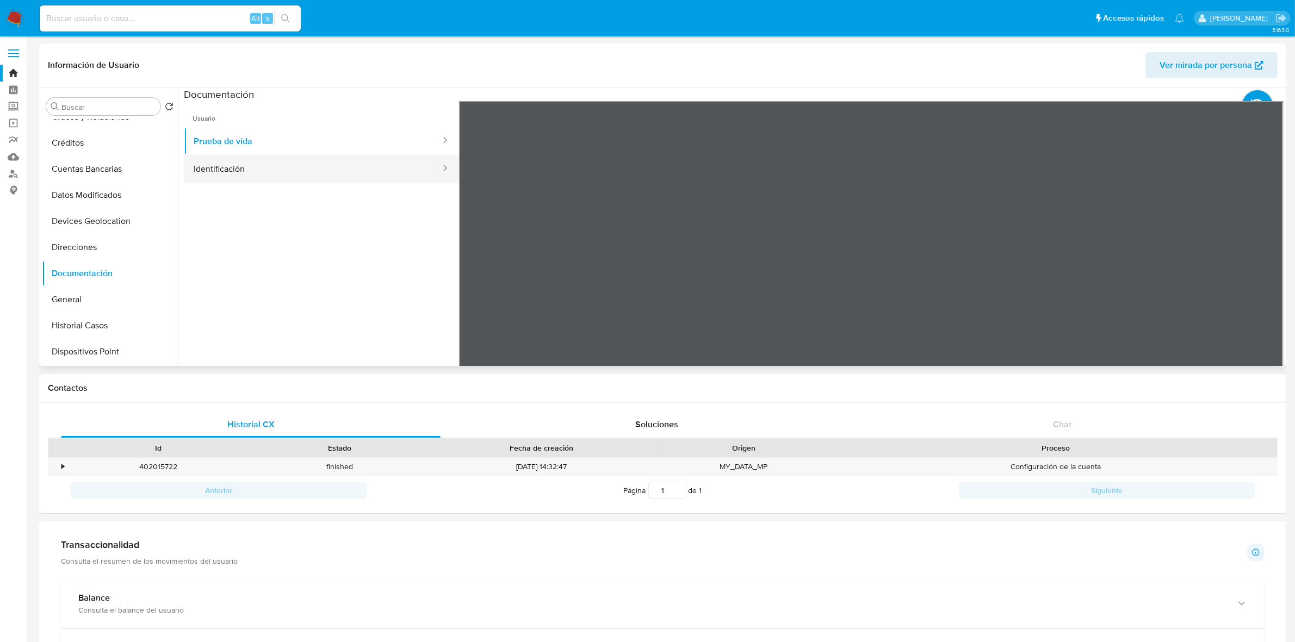
click at [257, 158] on button "Identificación" at bounding box center [313, 169] width 258 height 28
click at [1262, 274] on icon at bounding box center [1270, 278] width 22 height 22
click at [11, 17] on img at bounding box center [14, 18] width 18 height 18
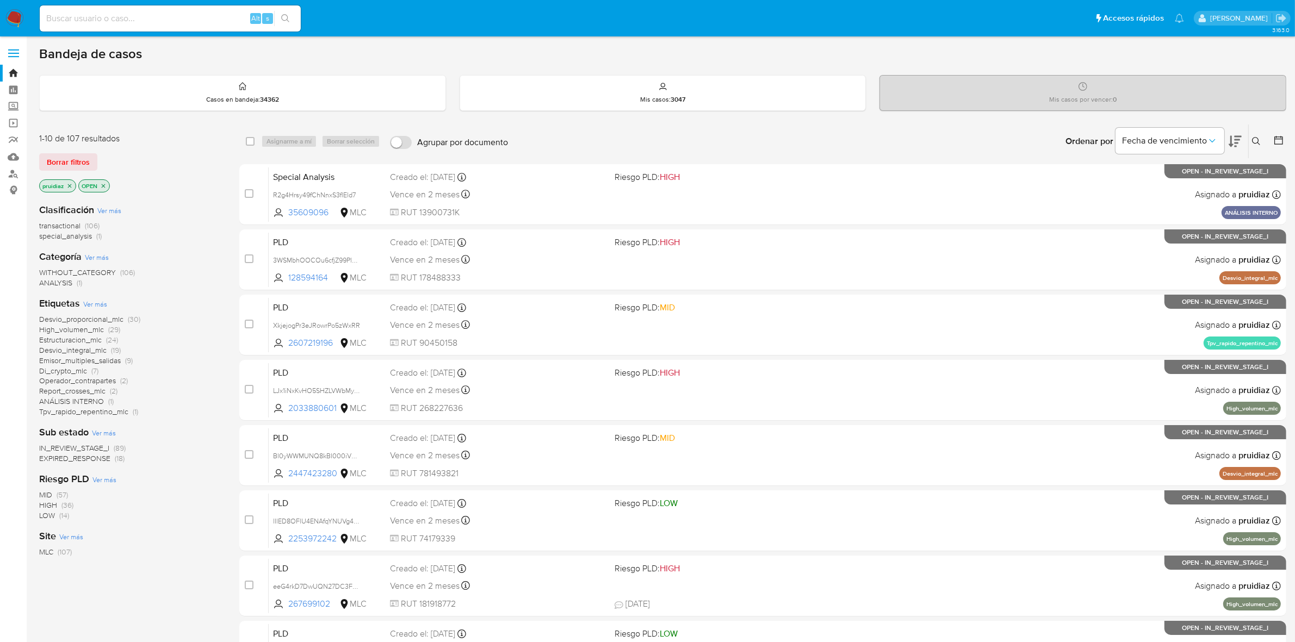
click at [7, 15] on img at bounding box center [14, 18] width 18 height 18
click at [1237, 140] on icon at bounding box center [1235, 141] width 13 height 11
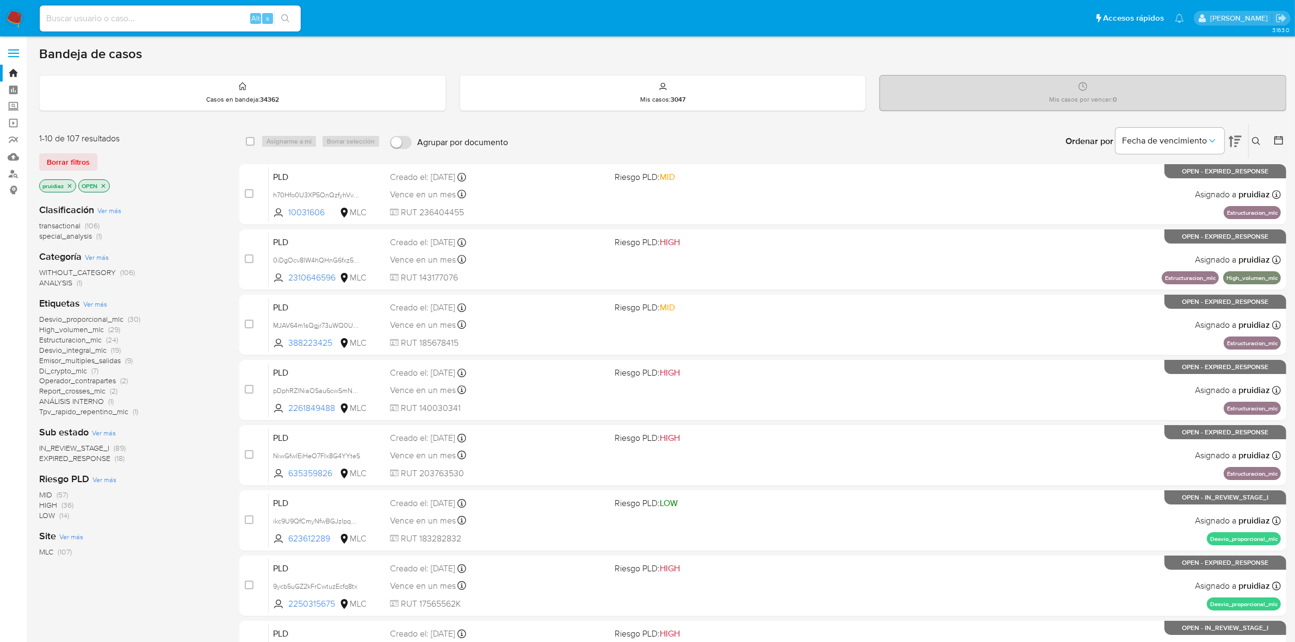
click at [93, 9] on div "Alt s" at bounding box center [170, 18] width 261 height 26
click at [87, 17] on input at bounding box center [170, 18] width 261 height 14
paste input "448328485"
type input "448328485"
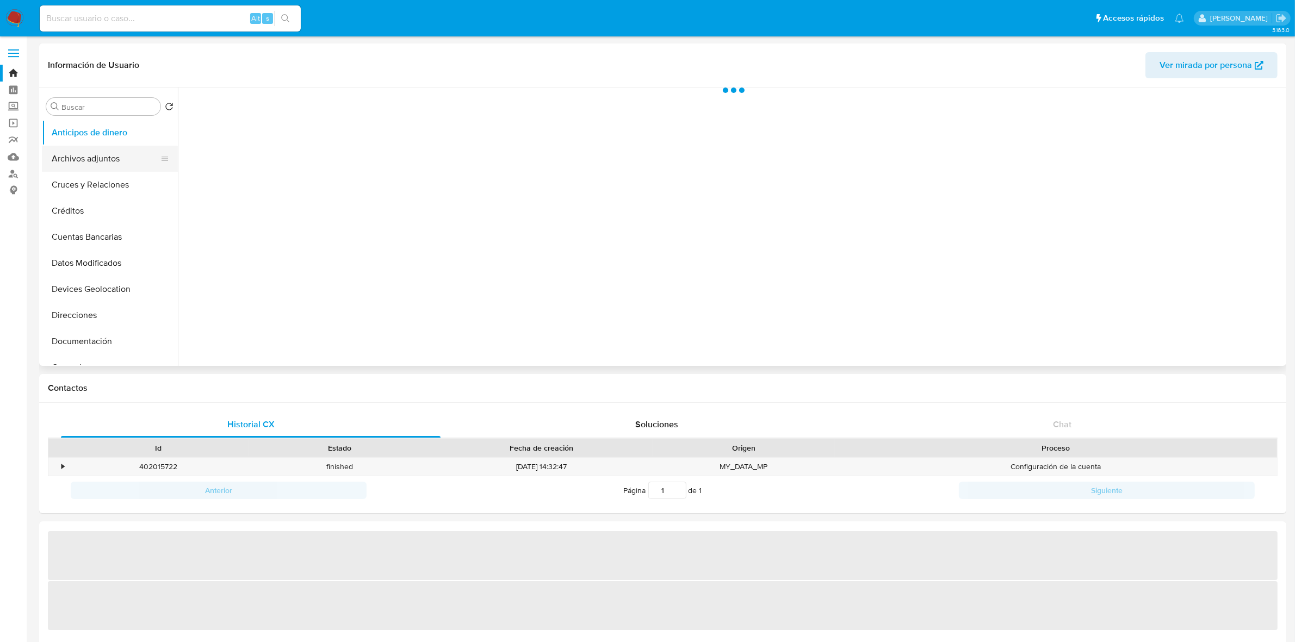
scroll to position [136, 0]
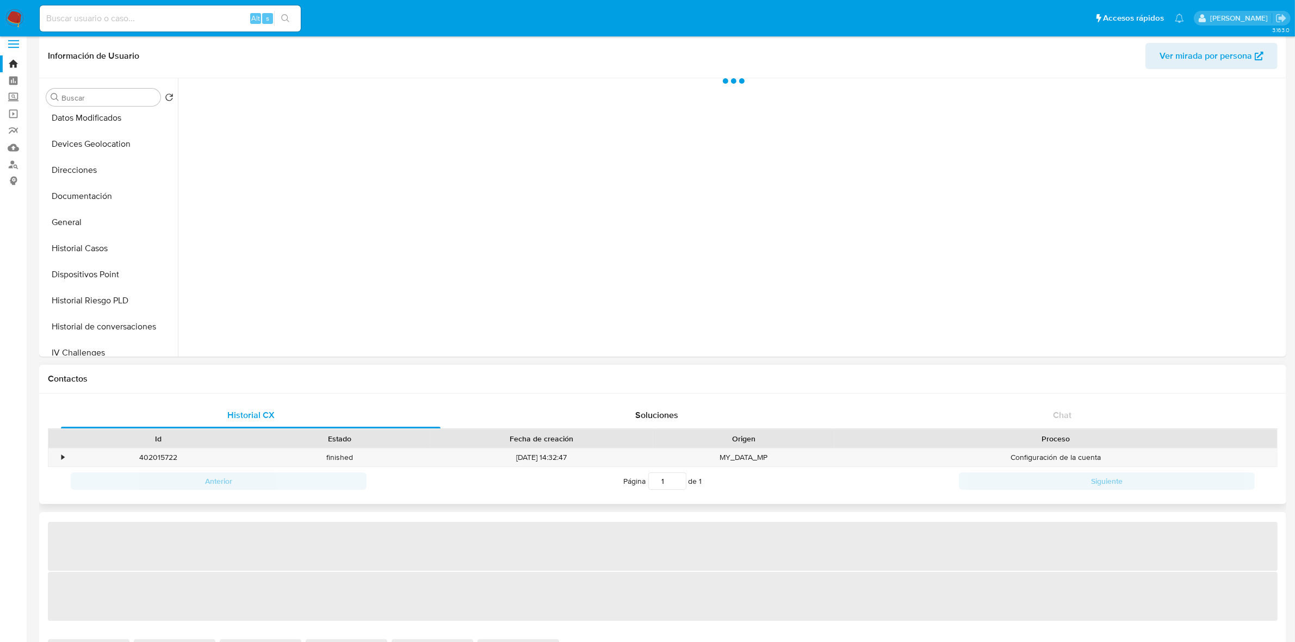
select select "10"
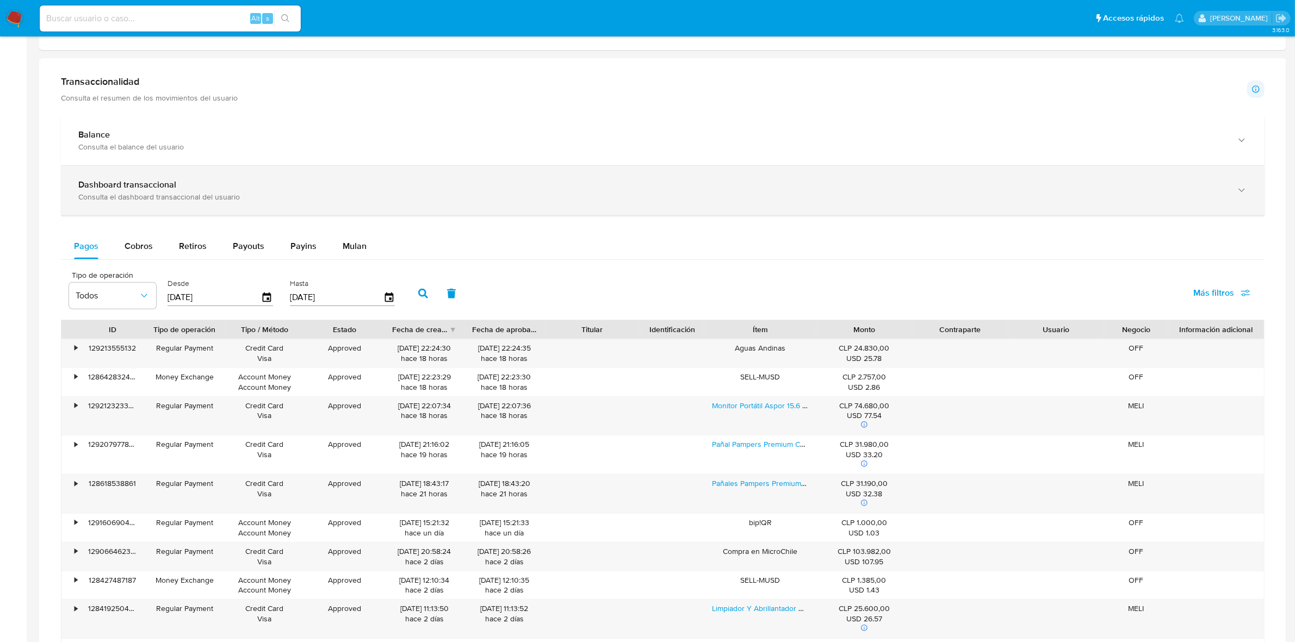
scroll to position [476, 0]
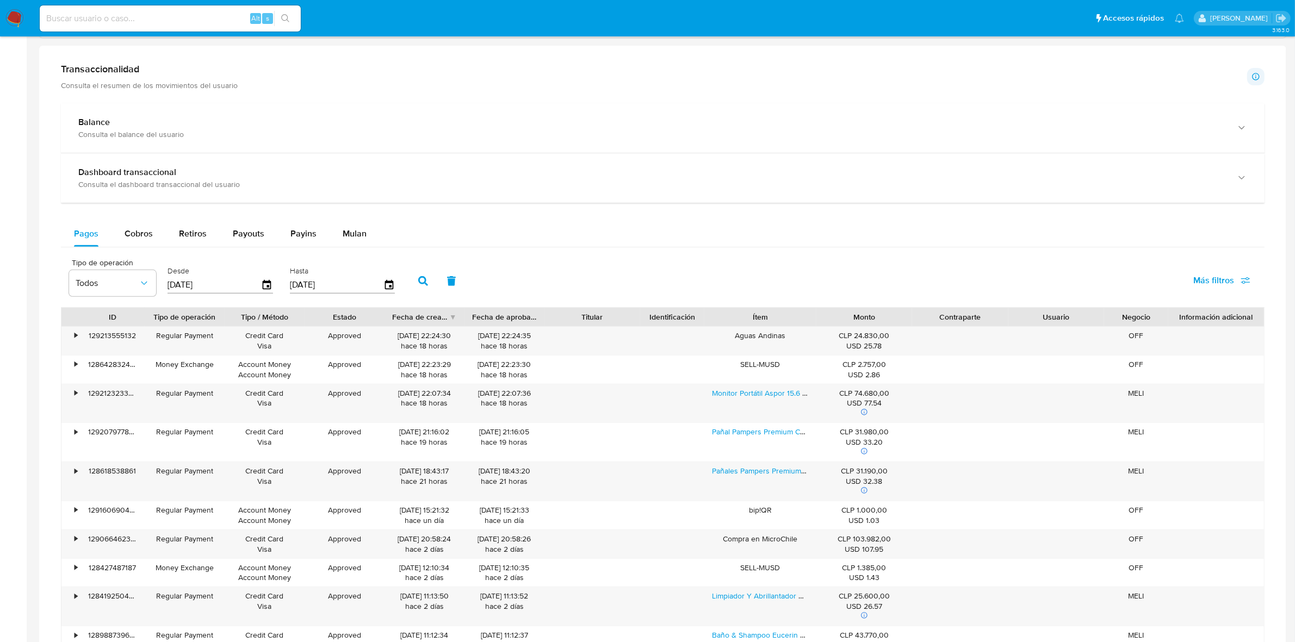
click at [118, 220] on div "Balance Consulta el balance del usuario Dashboard transaccional Consulta el das…" at bounding box center [663, 399] width 1204 height 592
click at [139, 235] on span "Cobros" at bounding box center [139, 233] width 28 height 13
select select "10"
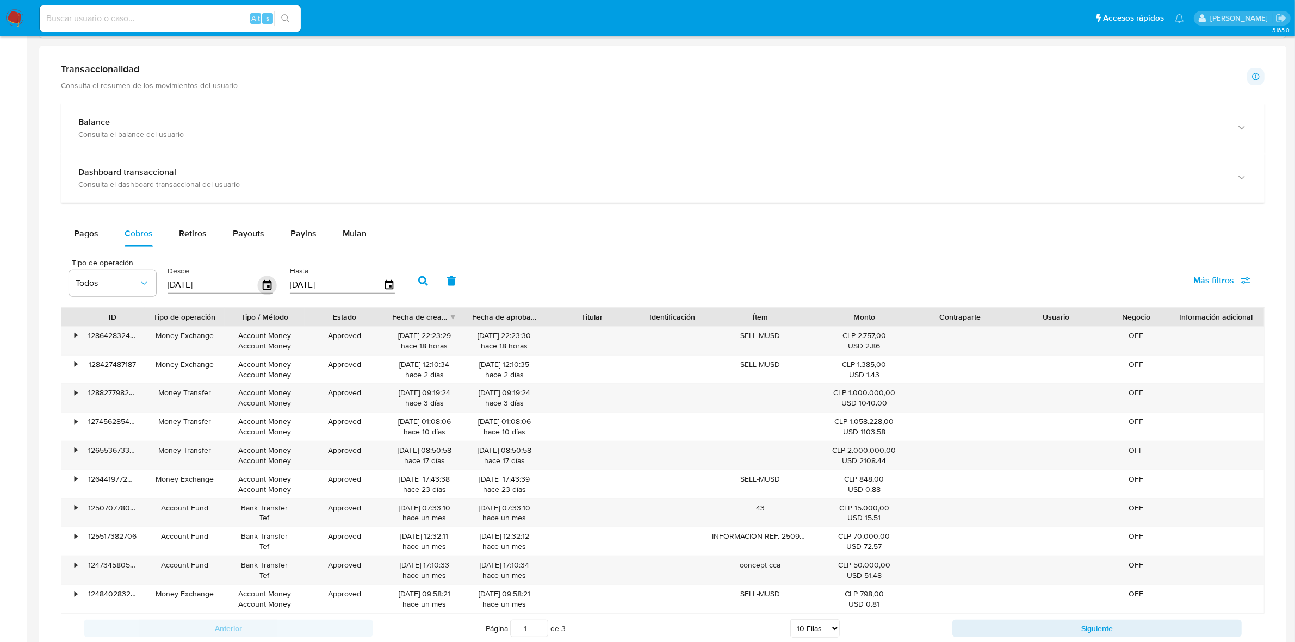
click at [270, 286] on icon "button" at bounding box center [267, 285] width 19 height 19
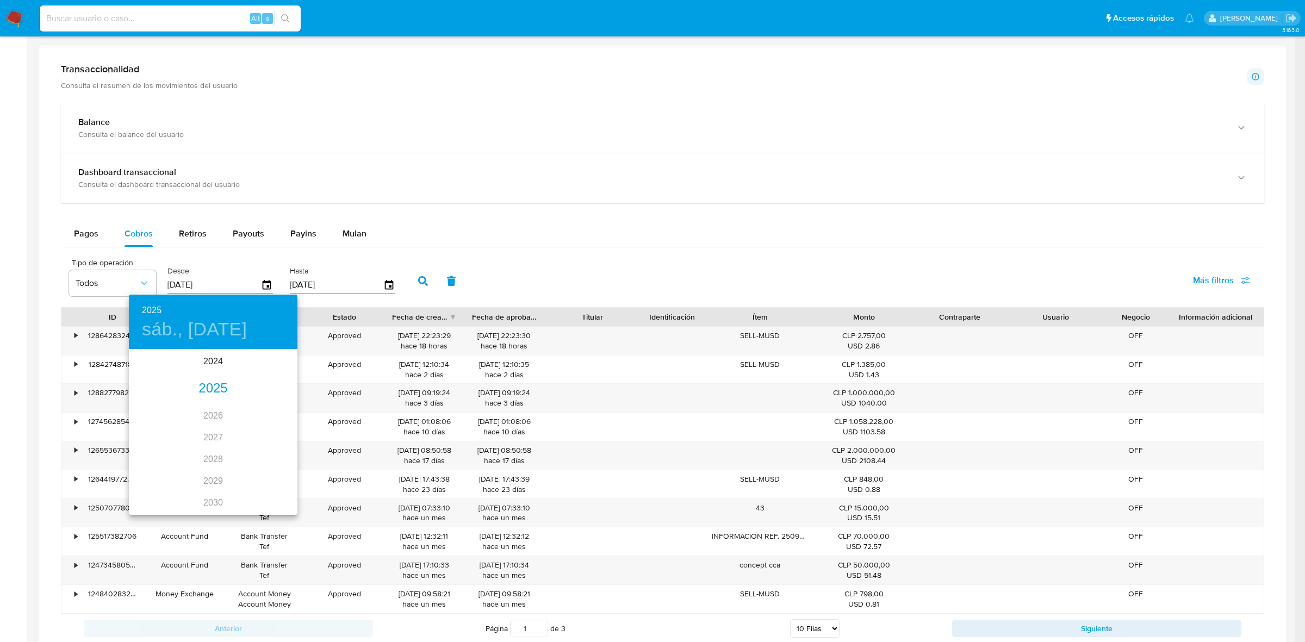
click at [190, 338] on h4 "sáb., jul. 12" at bounding box center [194, 329] width 105 height 23
click at [151, 368] on button "button" at bounding box center [142, 365] width 26 height 26
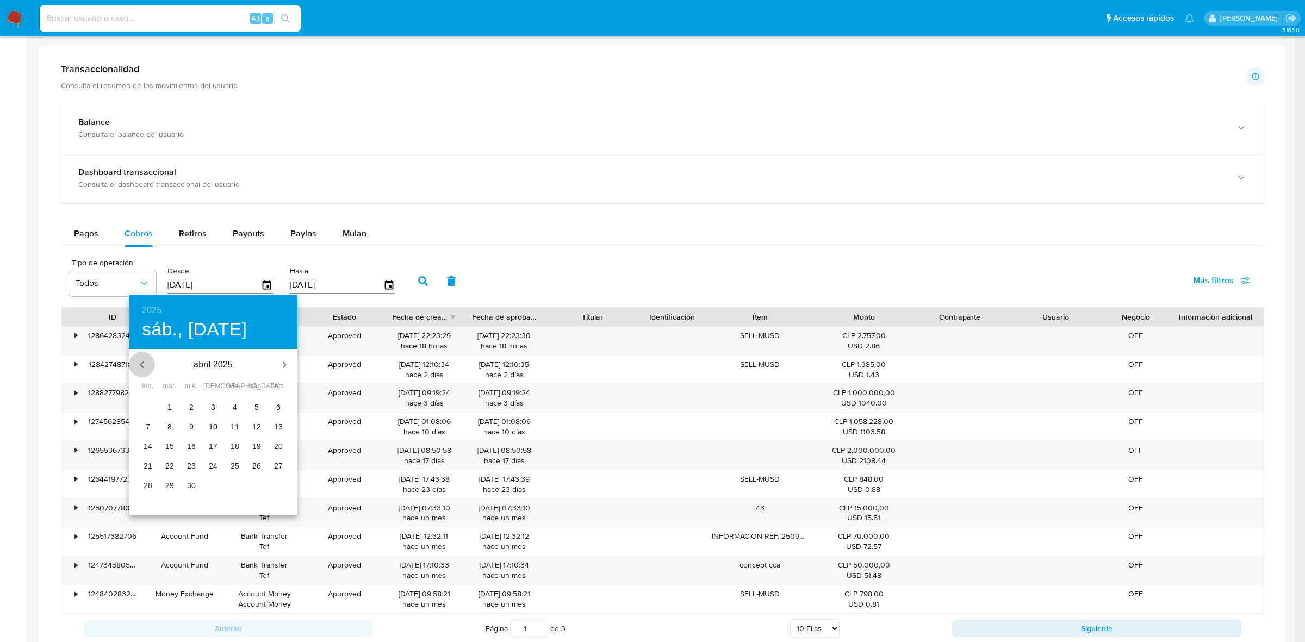
click at [151, 368] on button "button" at bounding box center [142, 365] width 26 height 26
click at [191, 410] on p "1" at bounding box center [191, 406] width 4 height 11
type input "01/01/2025"
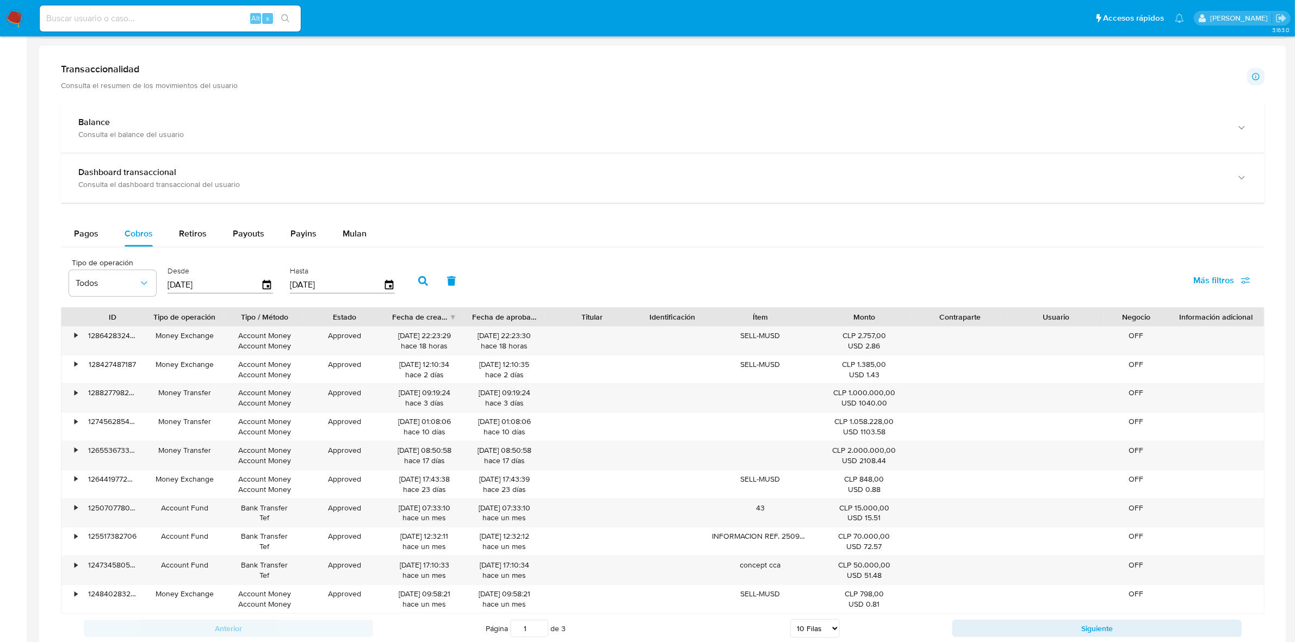
click at [412, 287] on button "button" at bounding box center [423, 281] width 28 height 26
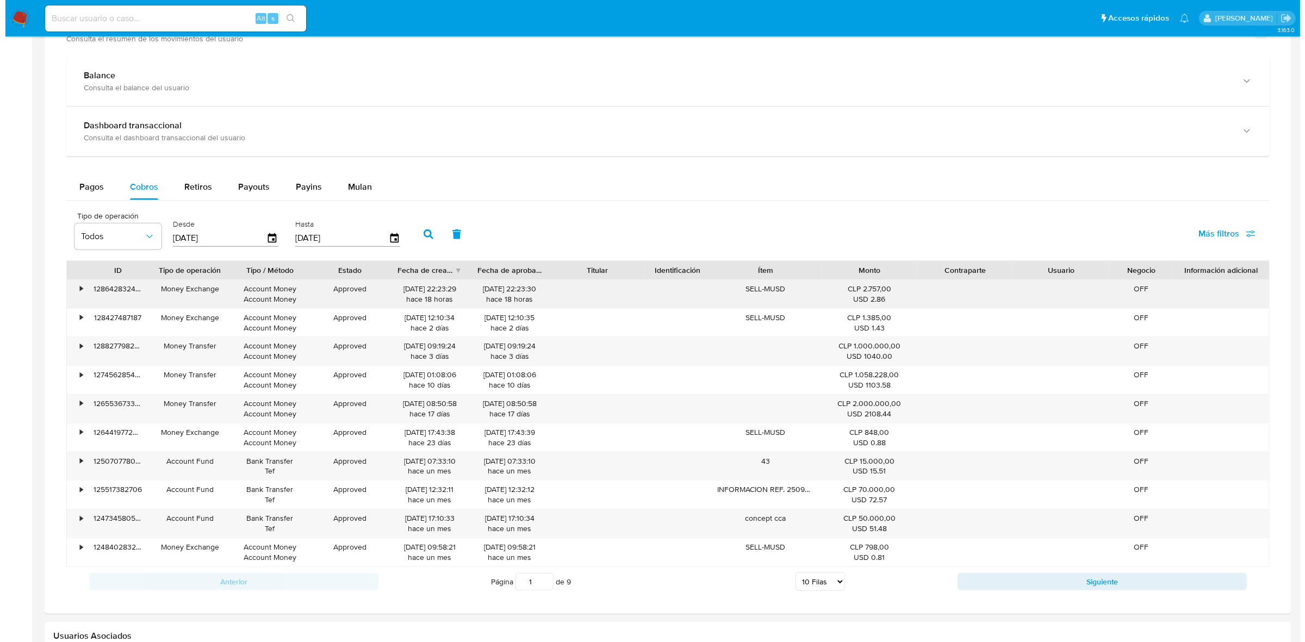
scroll to position [544, 0]
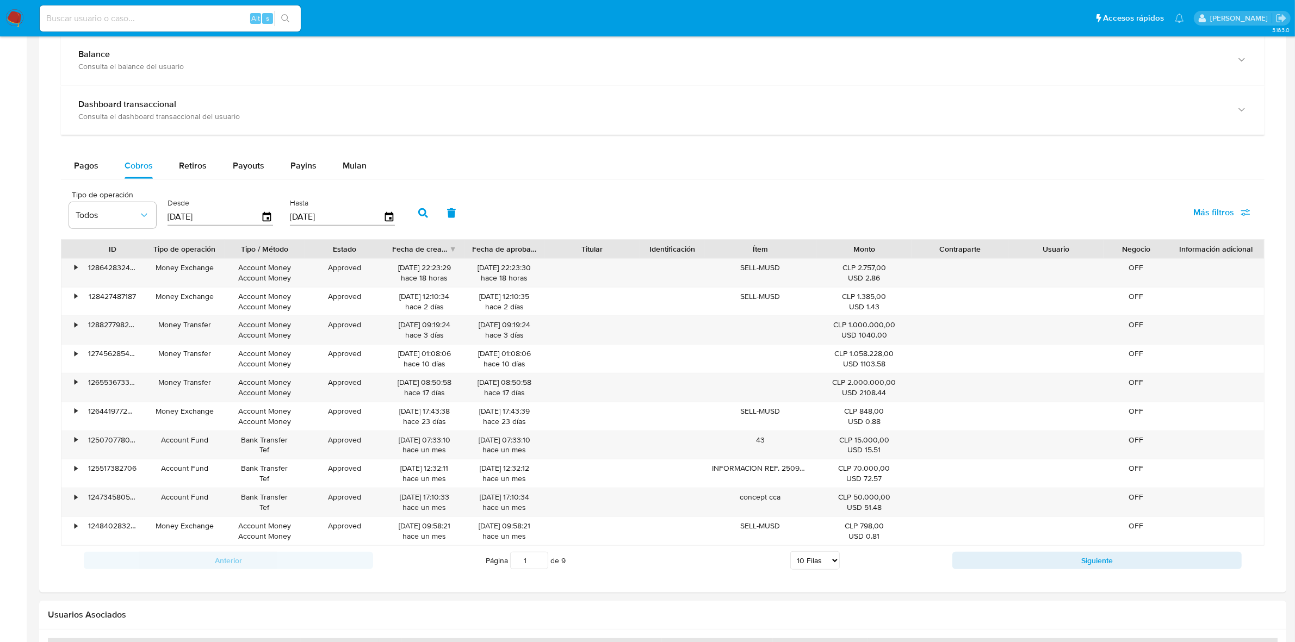
click at [1211, 214] on span "Más filtros" at bounding box center [1213, 213] width 41 height 26
click at [1154, 253] on span "Tipo de operación" at bounding box center [1143, 251] width 69 height 11
click at [1102, 253] on input "Tipo de operación" at bounding box center [1098, 251] width 9 height 9
checkbox input "false"
type input "[DATE]"
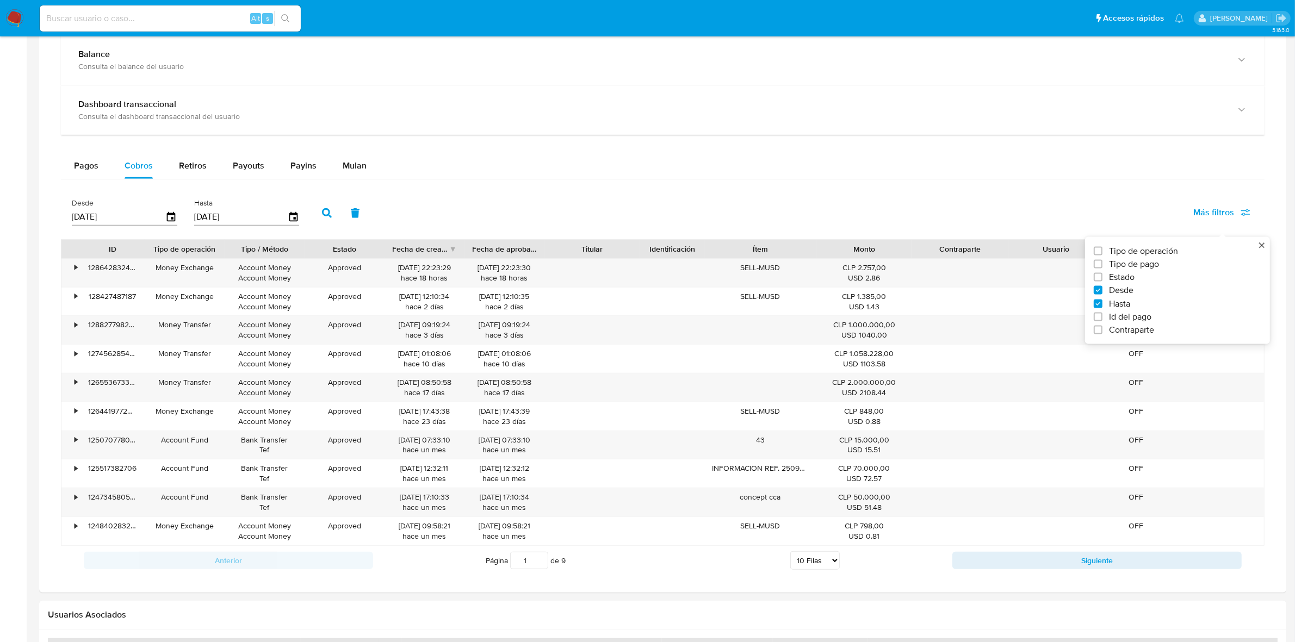
click at [1154, 253] on span "Tipo de operación" at bounding box center [1143, 251] width 69 height 11
click at [1102, 253] on input "Tipo de operación" at bounding box center [1098, 251] width 9 height 9
checkbox input "true"
type input "01/01/2025"
click at [128, 207] on button "Todos" at bounding box center [112, 215] width 87 height 26
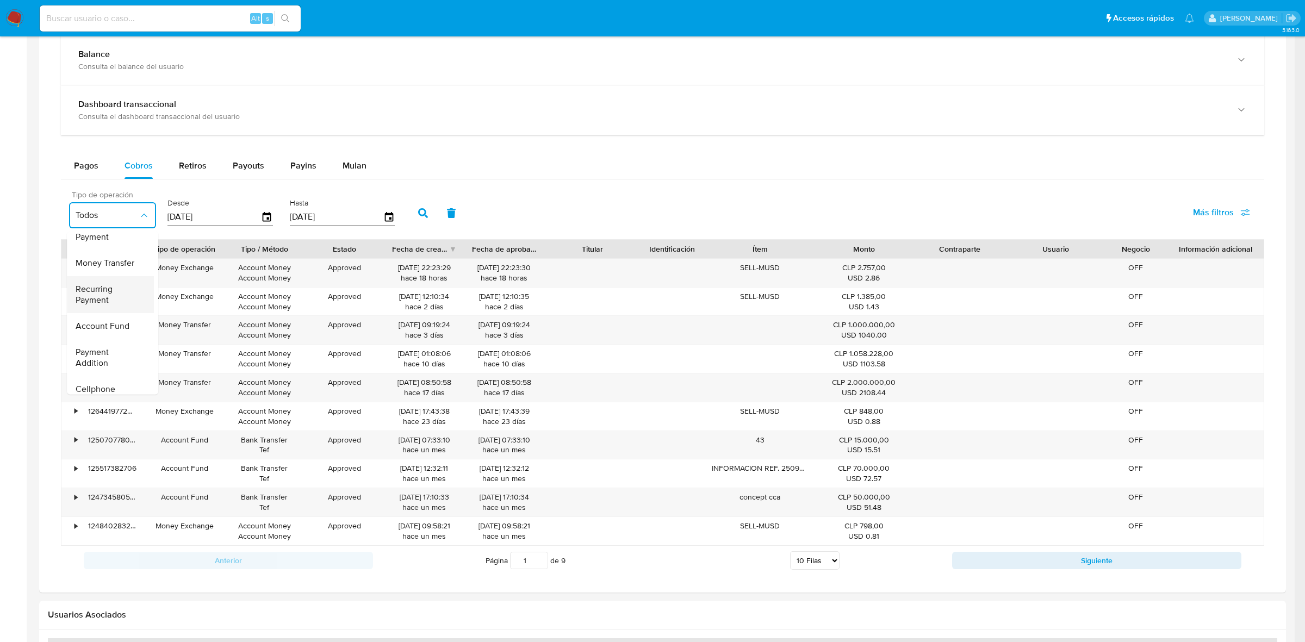
scroll to position [68, 0]
click at [120, 245] on span "Money Transfer" at bounding box center [105, 239] width 59 height 11
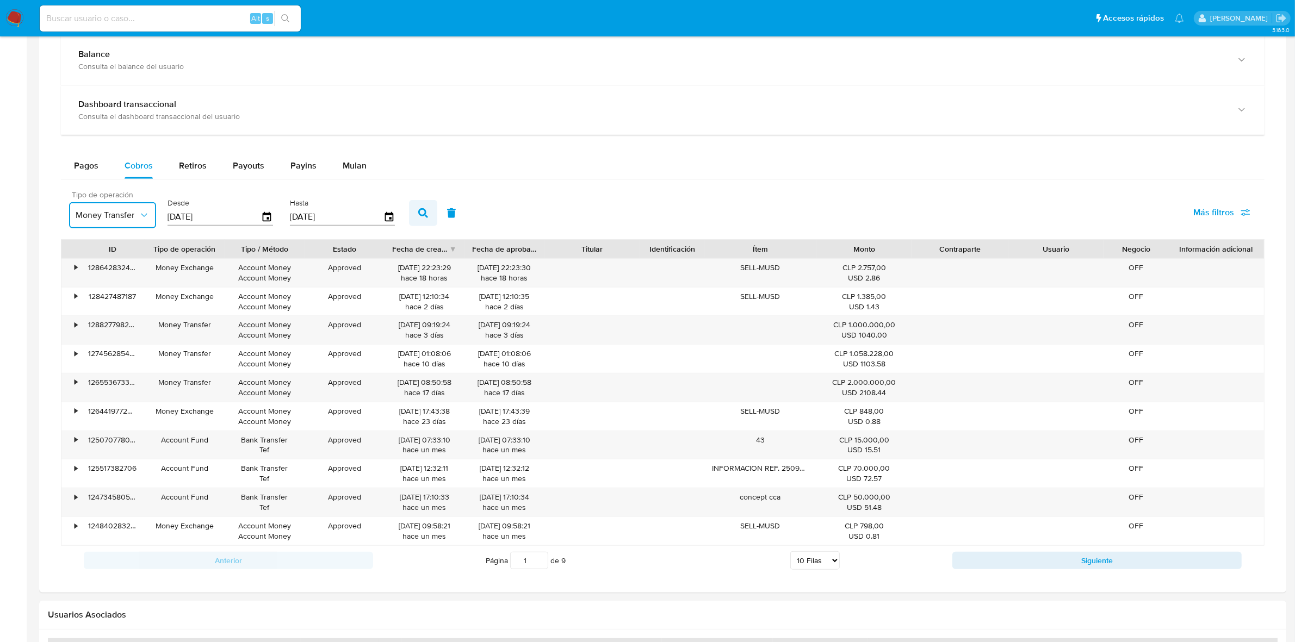
click at [423, 222] on button "button" at bounding box center [423, 213] width 28 height 26
click at [140, 210] on icon "button" at bounding box center [144, 215] width 11 height 11
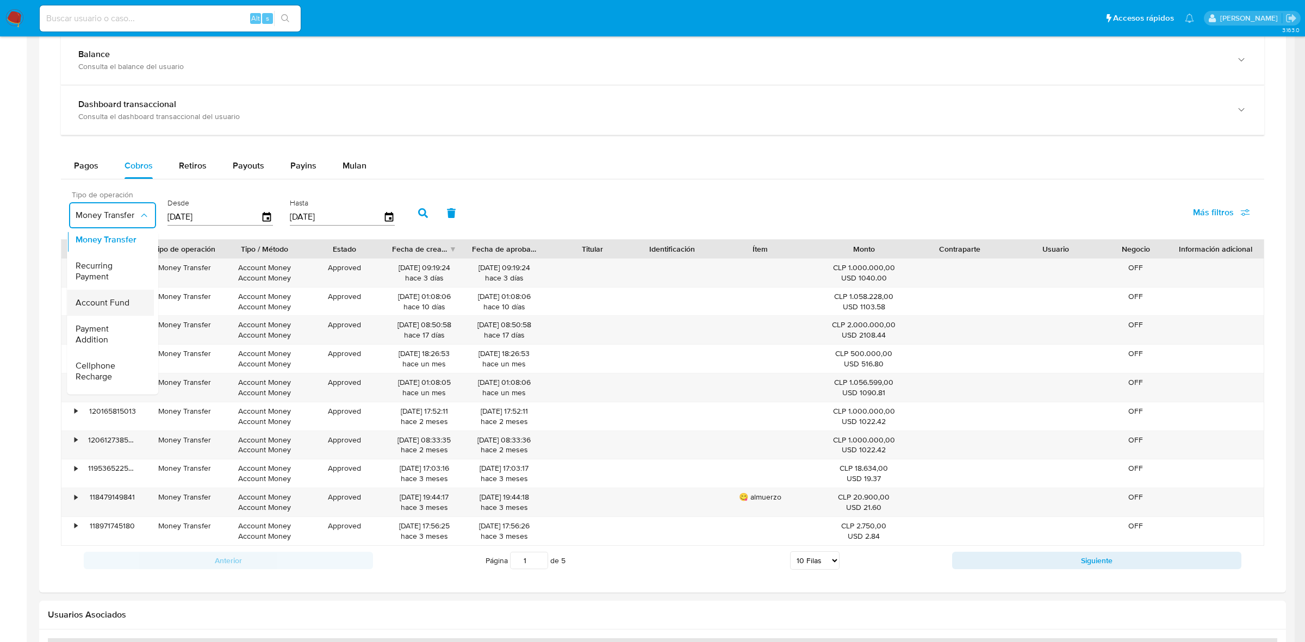
click at [115, 306] on span "Account Fund" at bounding box center [103, 302] width 54 height 11
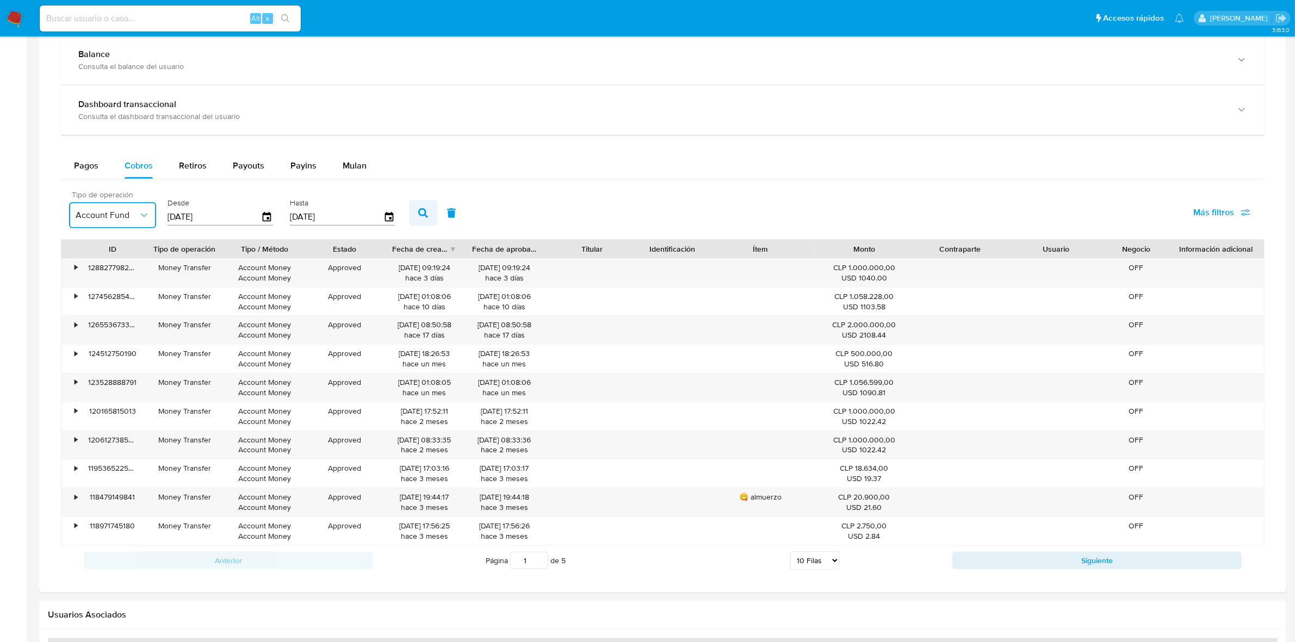
click at [425, 214] on button "button" at bounding box center [423, 213] width 28 height 26
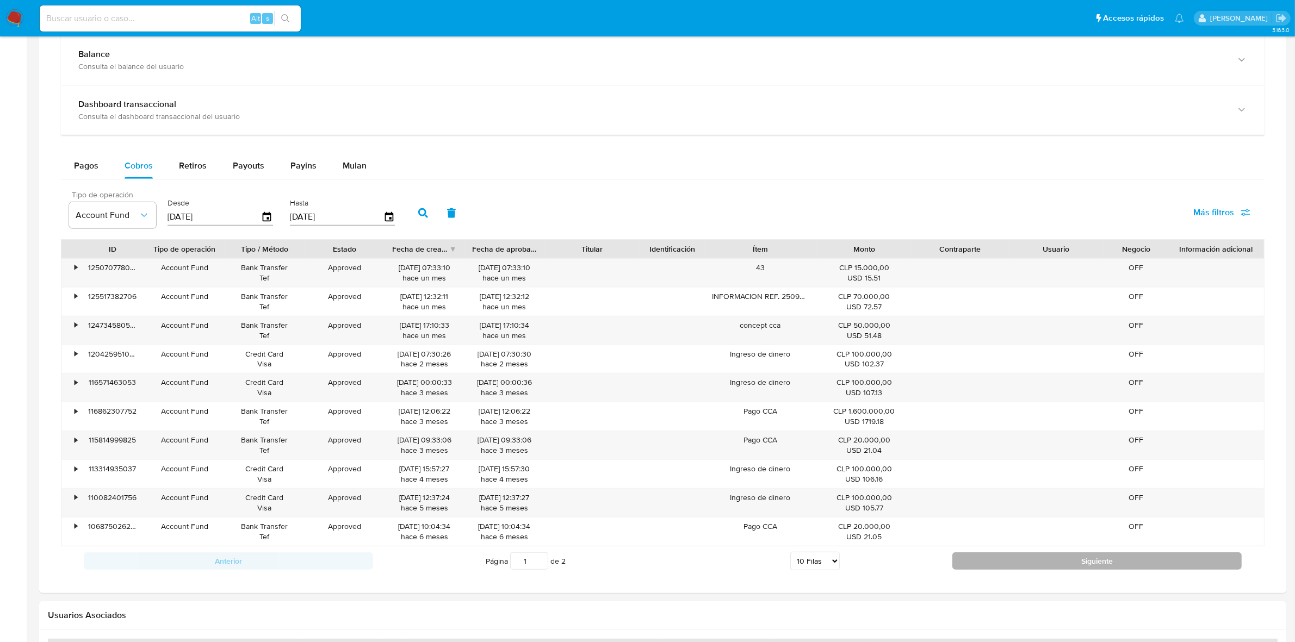
click at [1021, 568] on button "Siguiente" at bounding box center [1096, 561] width 289 height 17
type input "2"
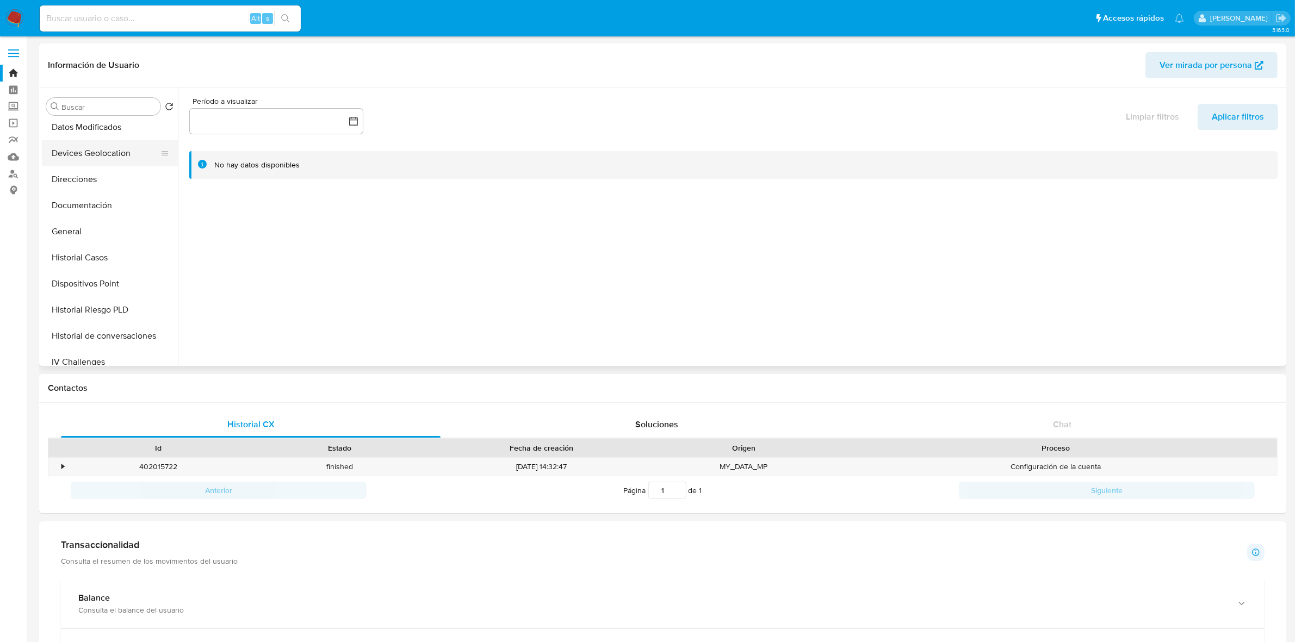
scroll to position [0, 0]
click at [84, 184] on button "Cruces y Relaciones" at bounding box center [105, 185] width 127 height 26
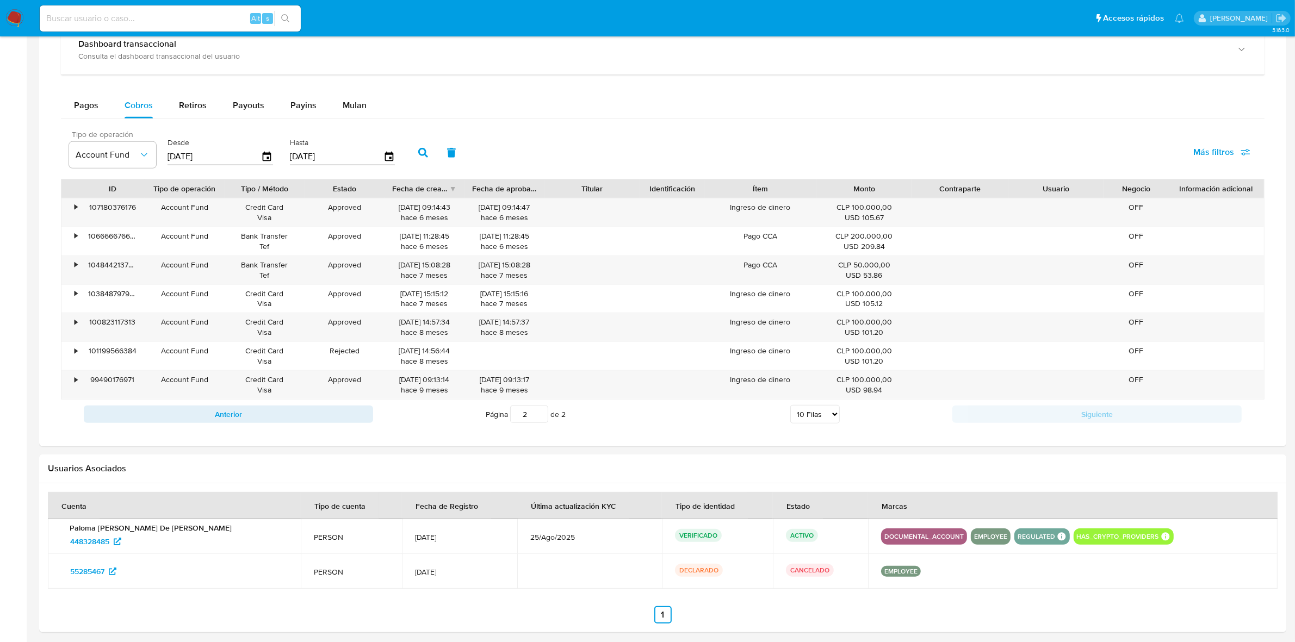
scroll to position [582, 0]
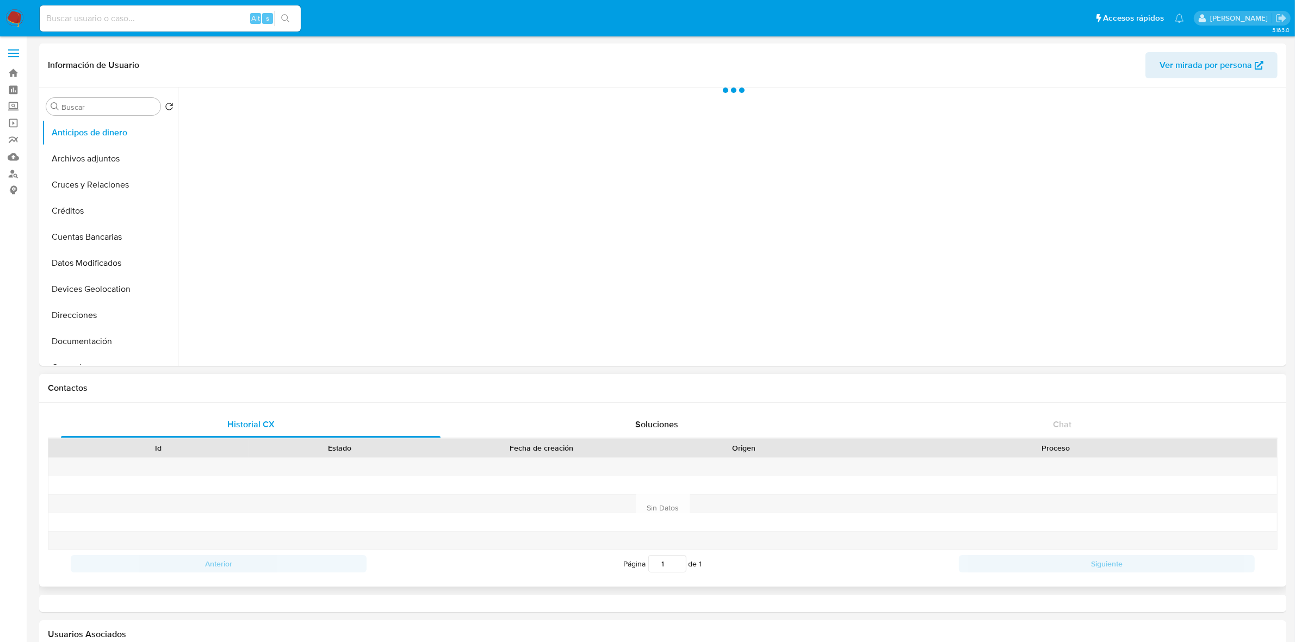
select select "10"
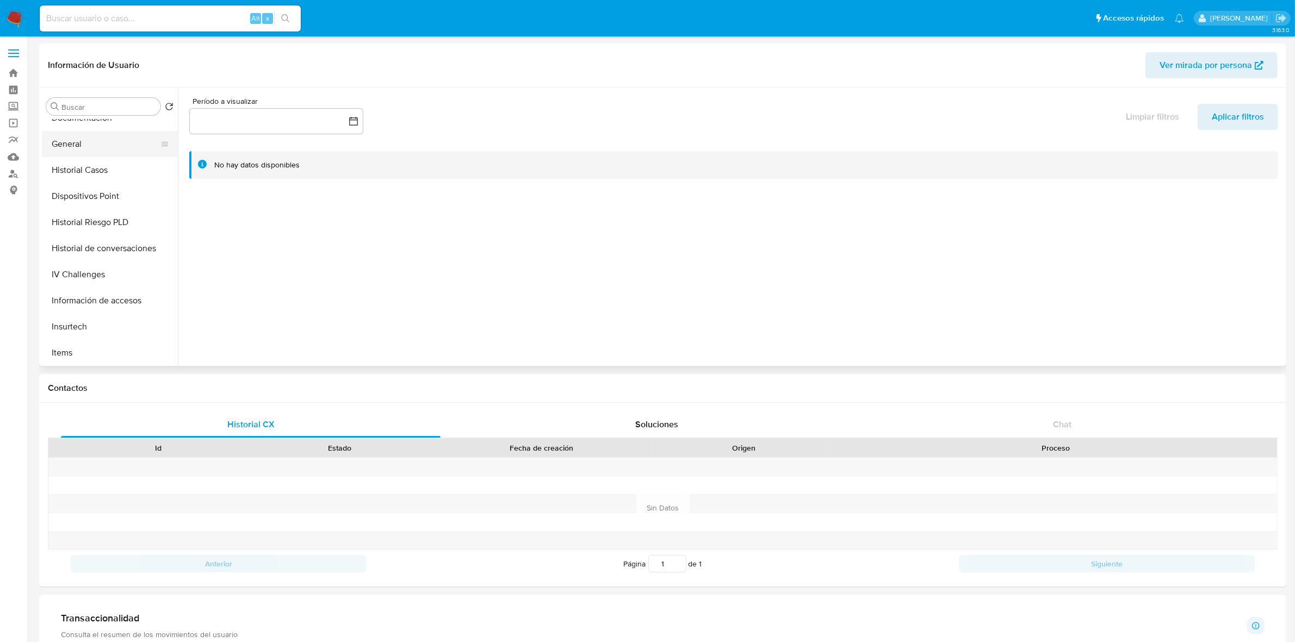
scroll to position [260, 0]
click at [60, 341] on button "KYC" at bounding box center [105, 343] width 127 height 26
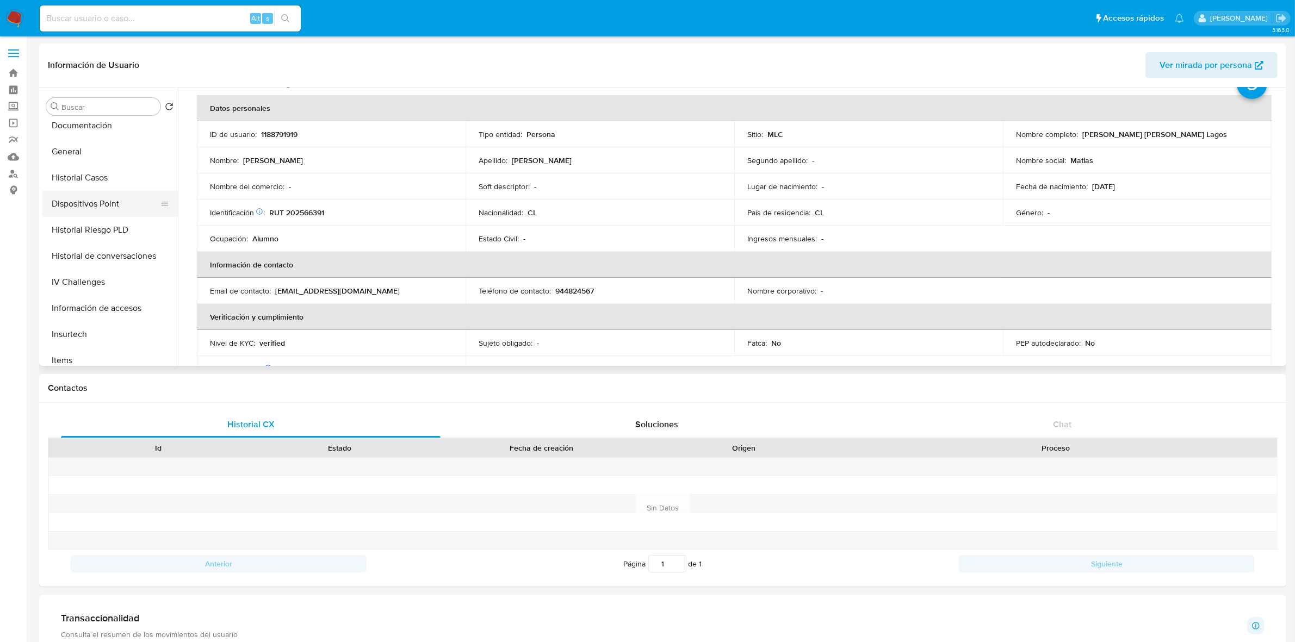
scroll to position [192, 0]
click at [91, 145] on button "Documentación" at bounding box center [105, 150] width 127 height 26
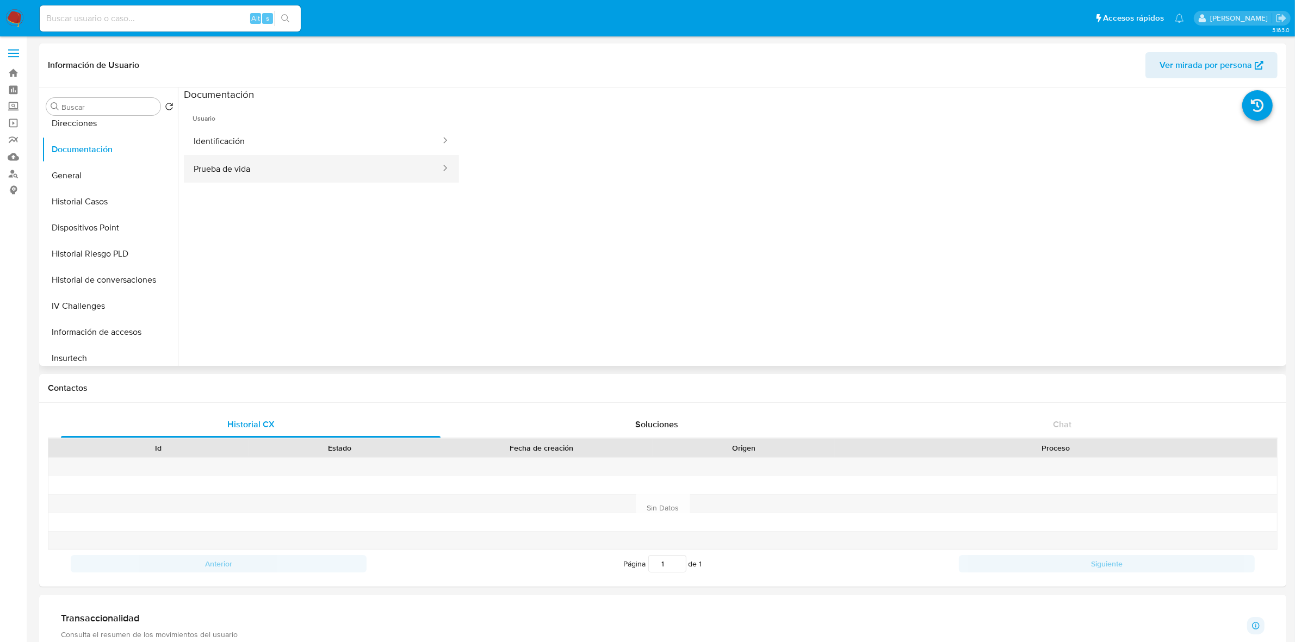
click at [247, 159] on button "Prueba de vida" at bounding box center [313, 169] width 258 height 28
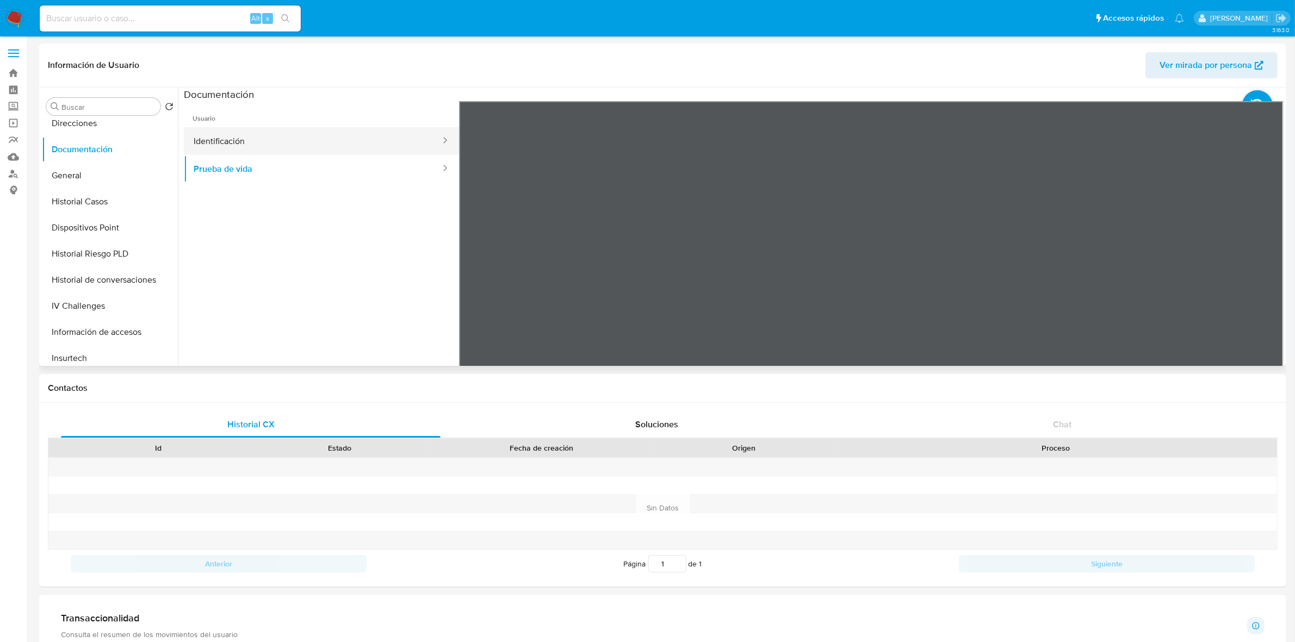
click at [292, 134] on button "Identificación" at bounding box center [313, 141] width 258 height 28
click at [1268, 282] on icon at bounding box center [1270, 278] width 22 height 22
click at [300, 174] on button "Prueba de vida" at bounding box center [313, 169] width 258 height 28
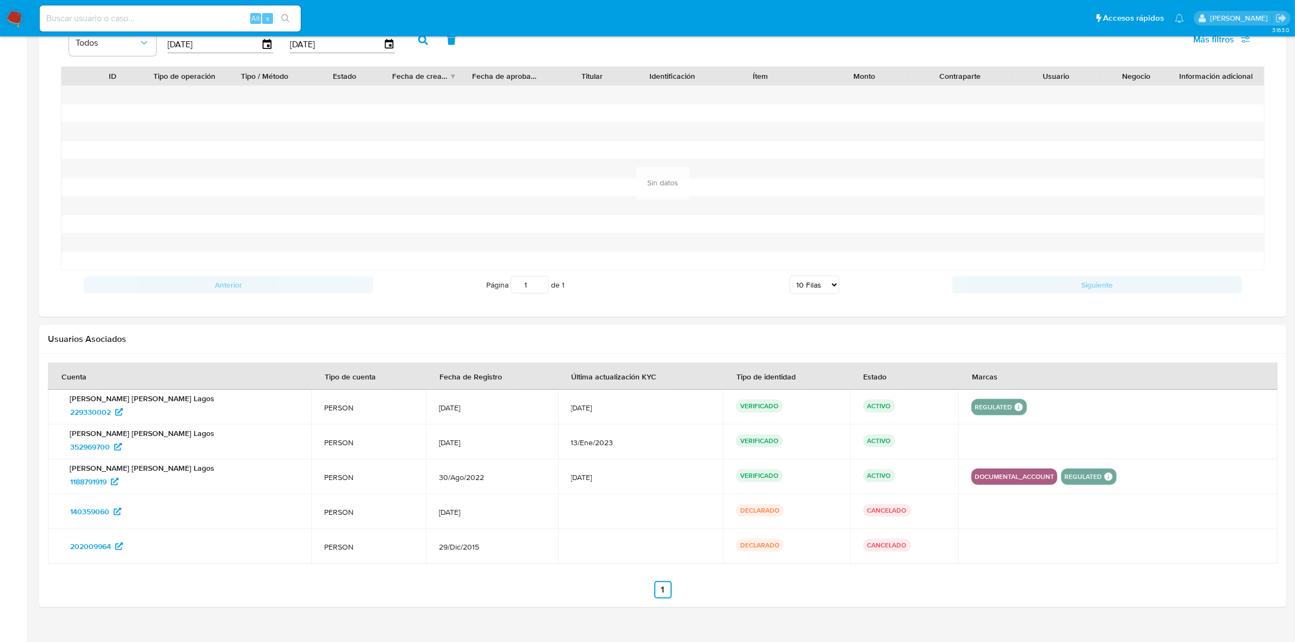
scroll to position [812, 0]
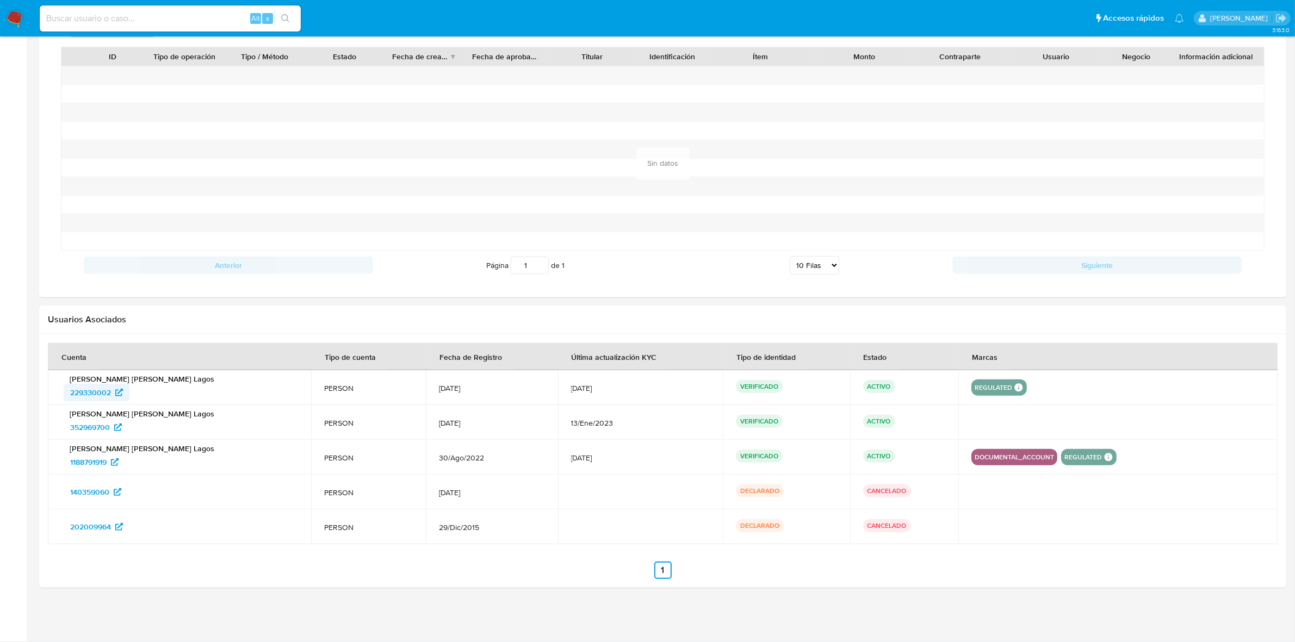
click at [101, 395] on span "229330002" at bounding box center [90, 392] width 41 height 17
click at [95, 427] on span "352969700" at bounding box center [90, 427] width 40 height 17
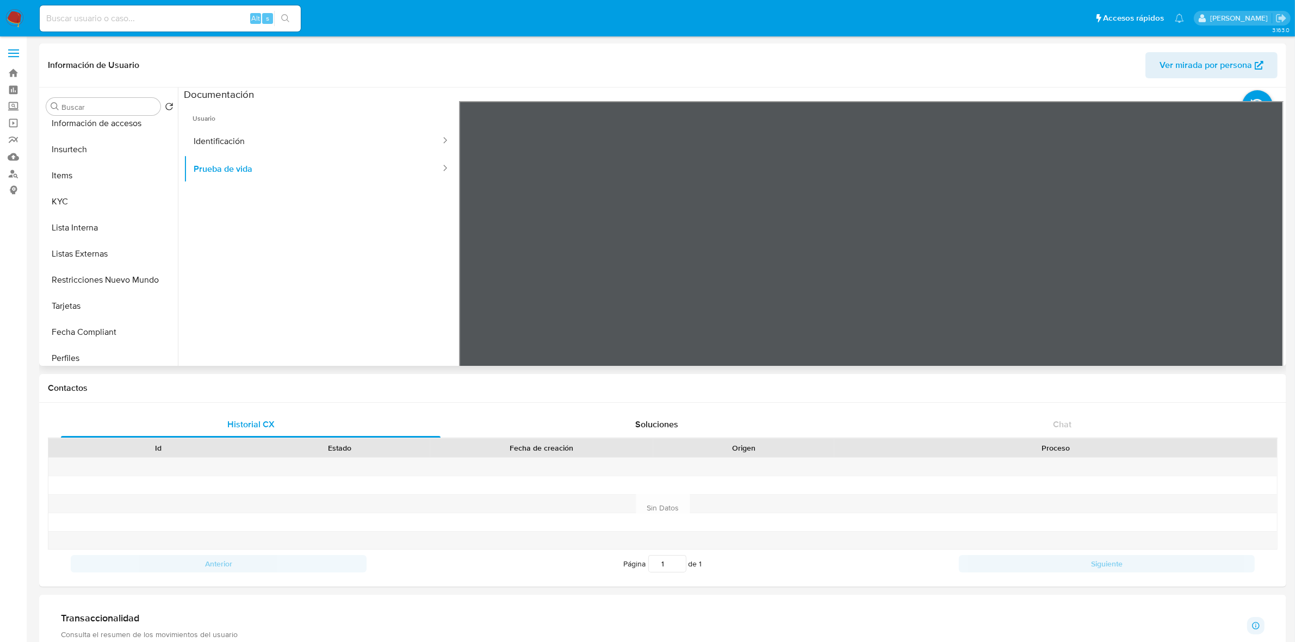
scroll to position [333, 0]
click at [88, 335] on button "Restricciones Nuevo Mundo" at bounding box center [105, 347] width 127 height 26
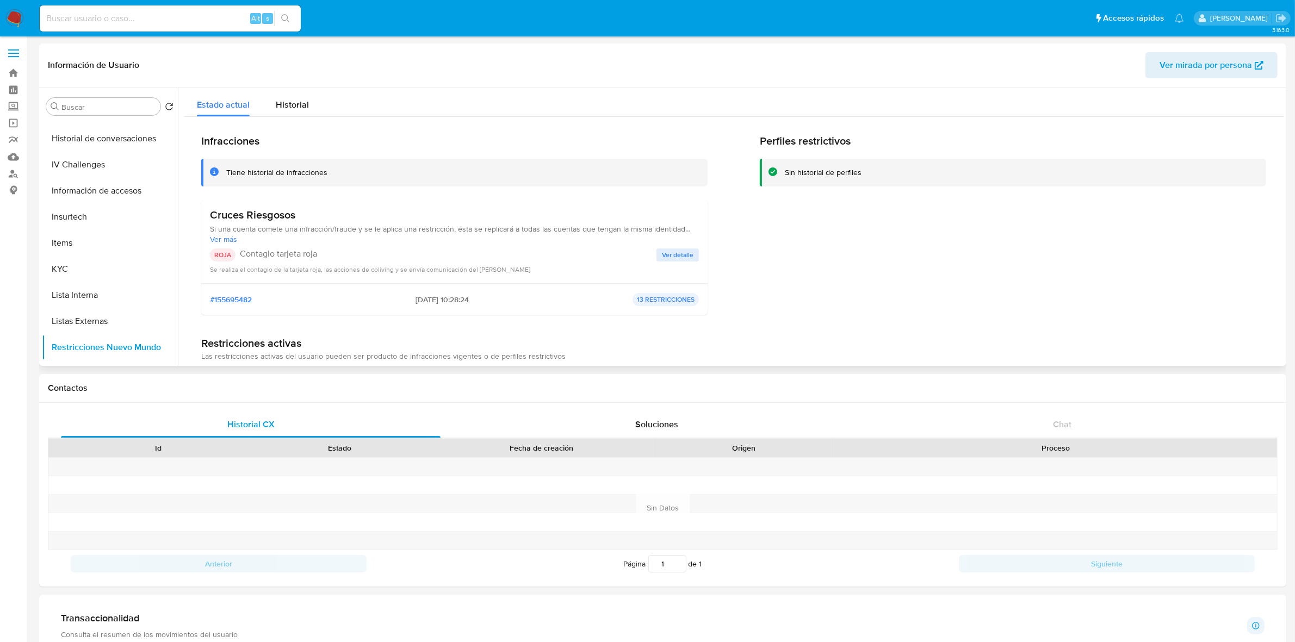
click at [670, 253] on span "Ver detalle" at bounding box center [678, 255] width 32 height 11
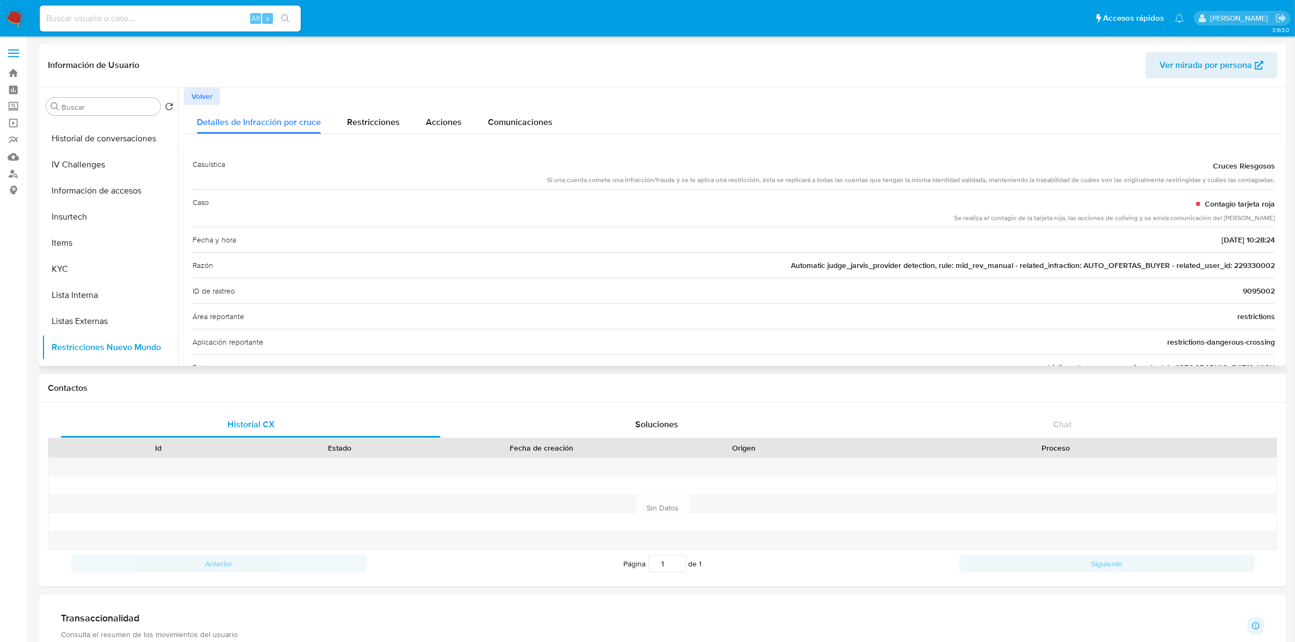
click at [1241, 267] on span "Automatic judge_jarvis_provider detection, rule: mid_rev_manual - related_infra…" at bounding box center [1033, 265] width 484 height 11
click at [1241, 266] on span "Automatic judge_jarvis_provider detection, rule: mid_rev_manual - related_infra…" at bounding box center [1033, 265] width 484 height 11
click at [165, 20] on input at bounding box center [170, 18] width 261 height 14
paste input "229330002"
type input "229330002"
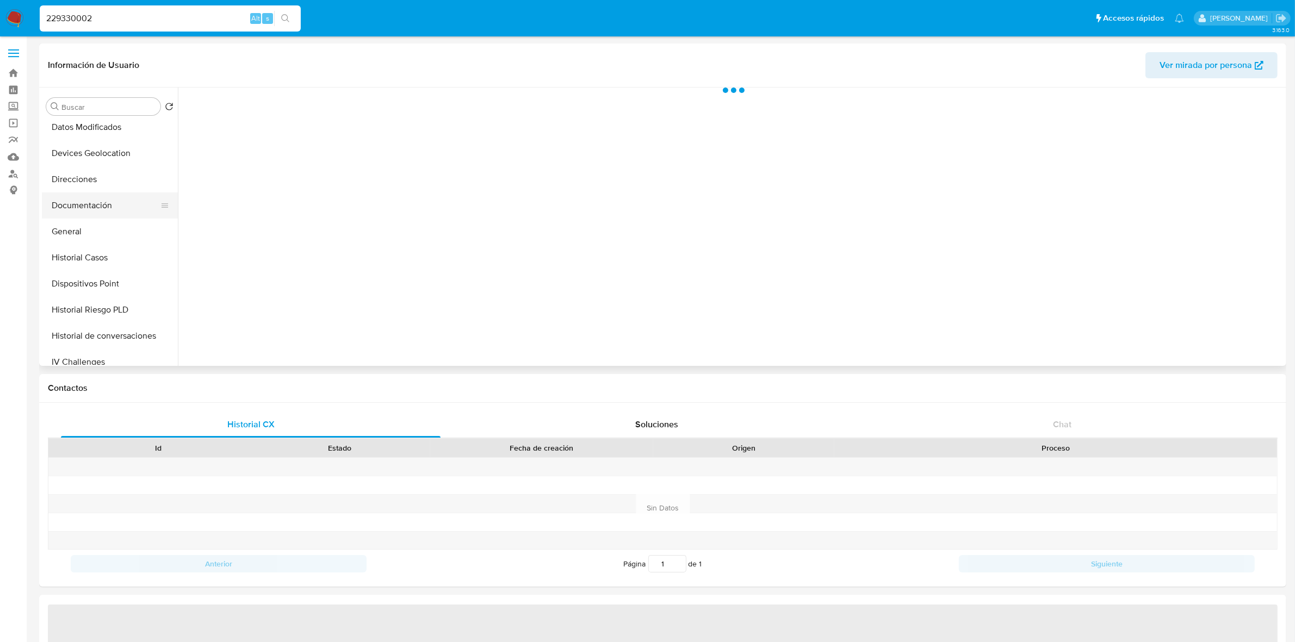
select select "10"
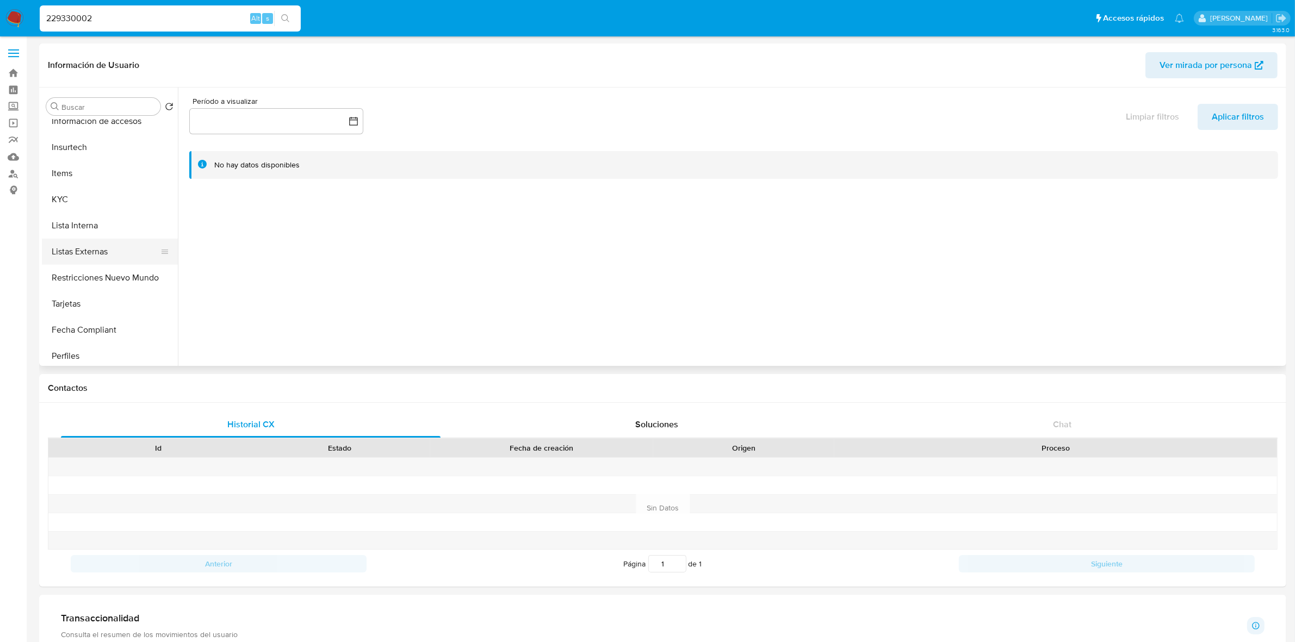
scroll to position [408, 0]
click at [106, 272] on button "Restricciones Nuevo Mundo" at bounding box center [105, 273] width 127 height 26
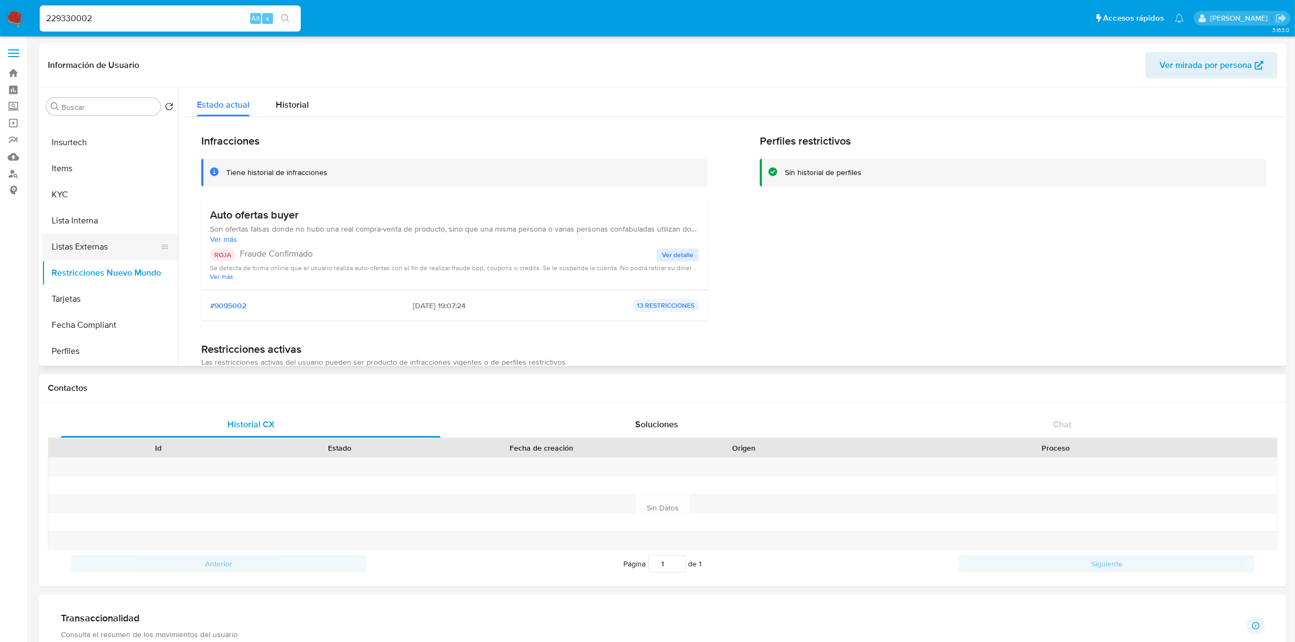
scroll to position [204, 0]
click at [96, 191] on button "Historial Casos" at bounding box center [105, 190] width 127 height 26
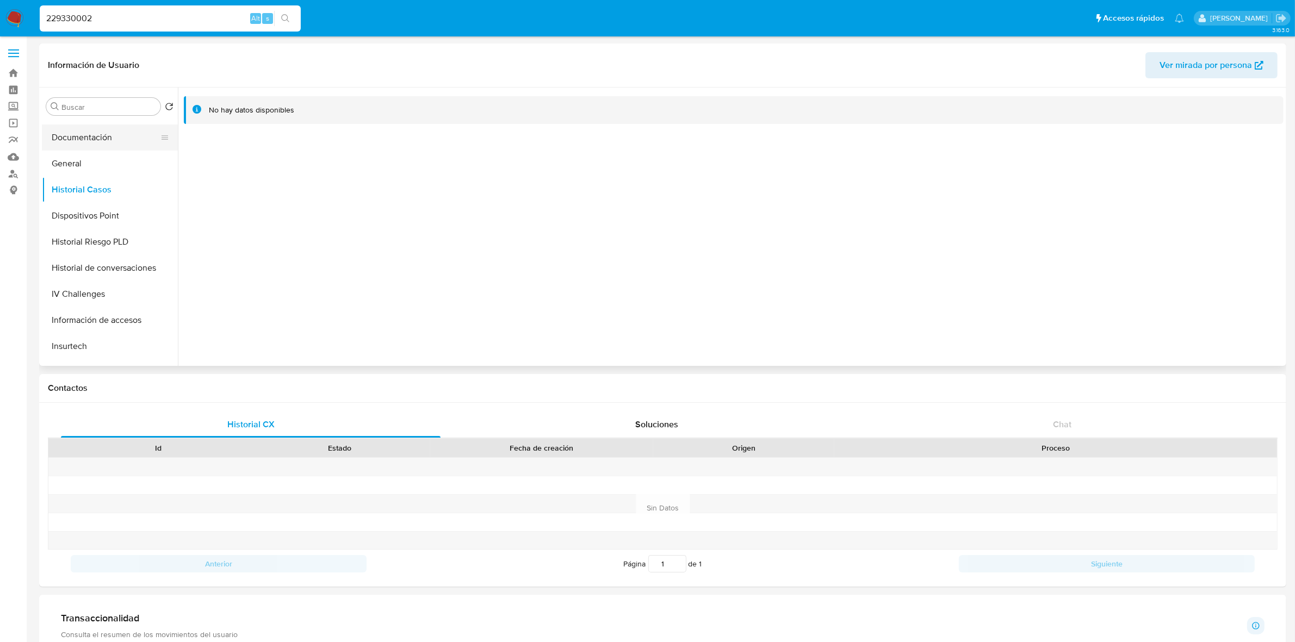
click at [91, 136] on button "Documentación" at bounding box center [105, 138] width 127 height 26
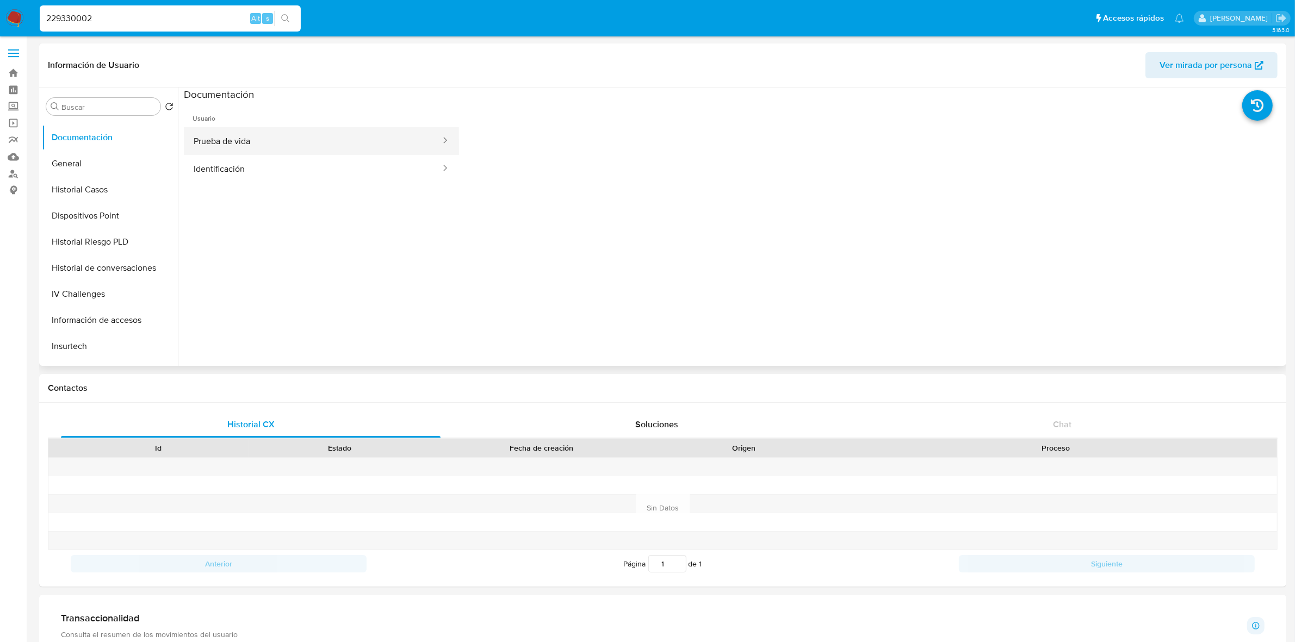
click at [239, 140] on button "Prueba de vida" at bounding box center [313, 141] width 258 height 28
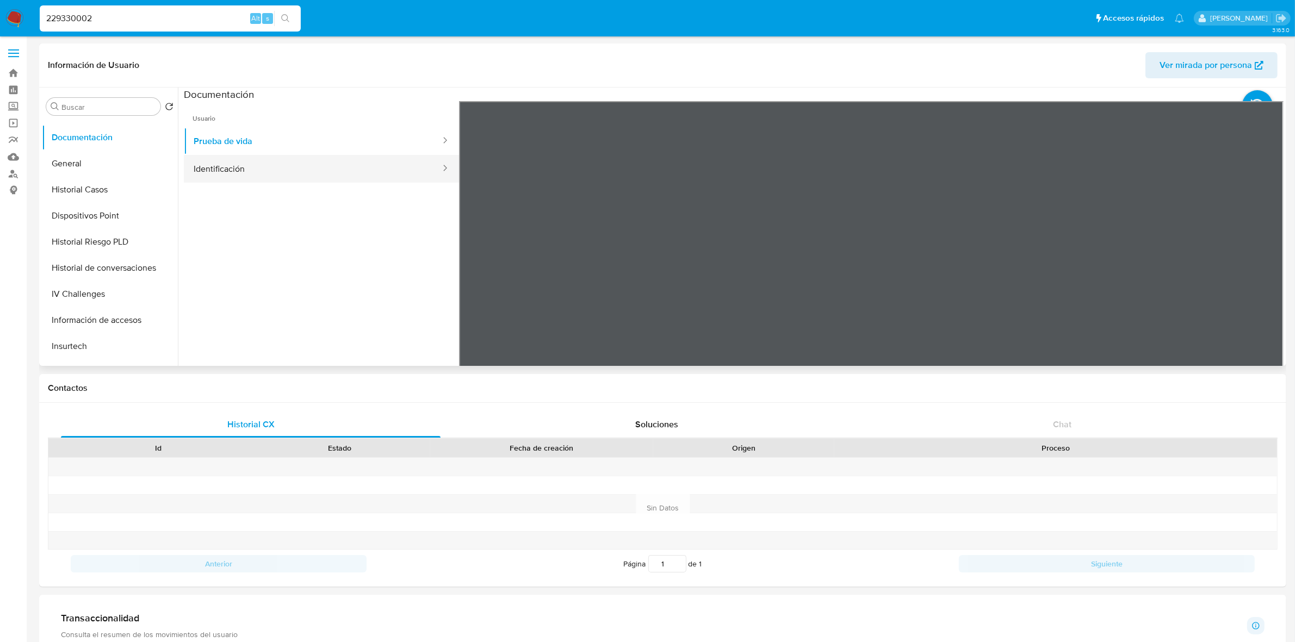
click at [247, 162] on button "Identificación" at bounding box center [313, 169] width 258 height 28
click at [1260, 276] on icon at bounding box center [1270, 278] width 22 height 22
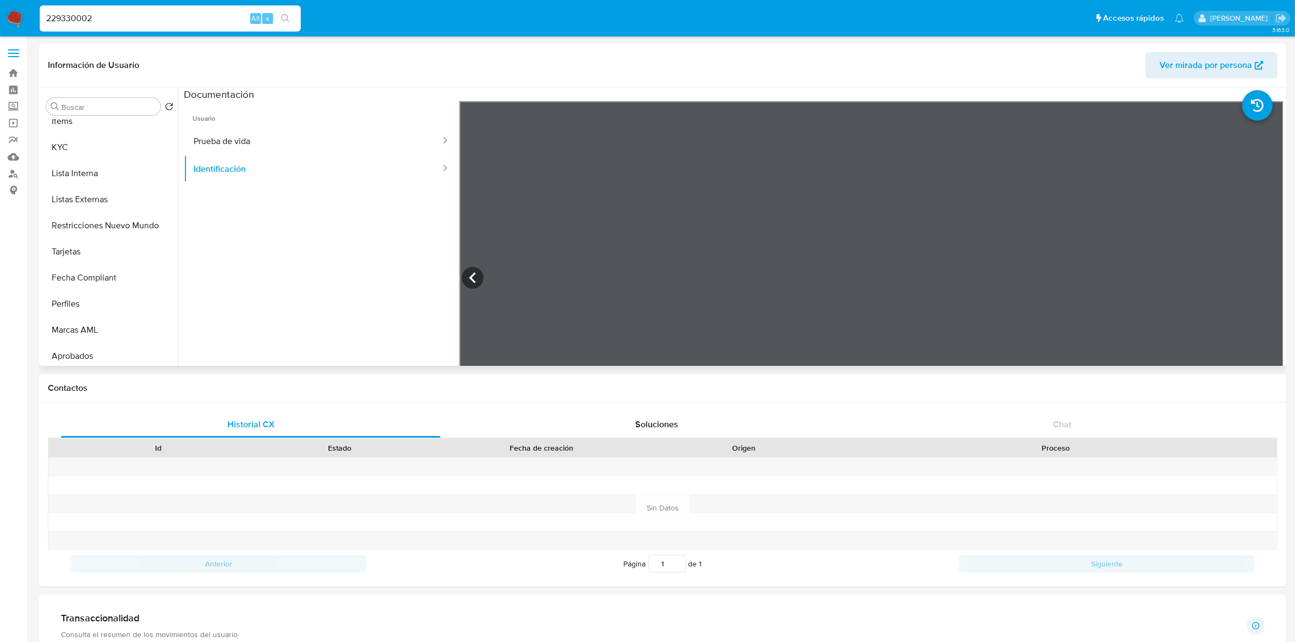
scroll to position [476, 0]
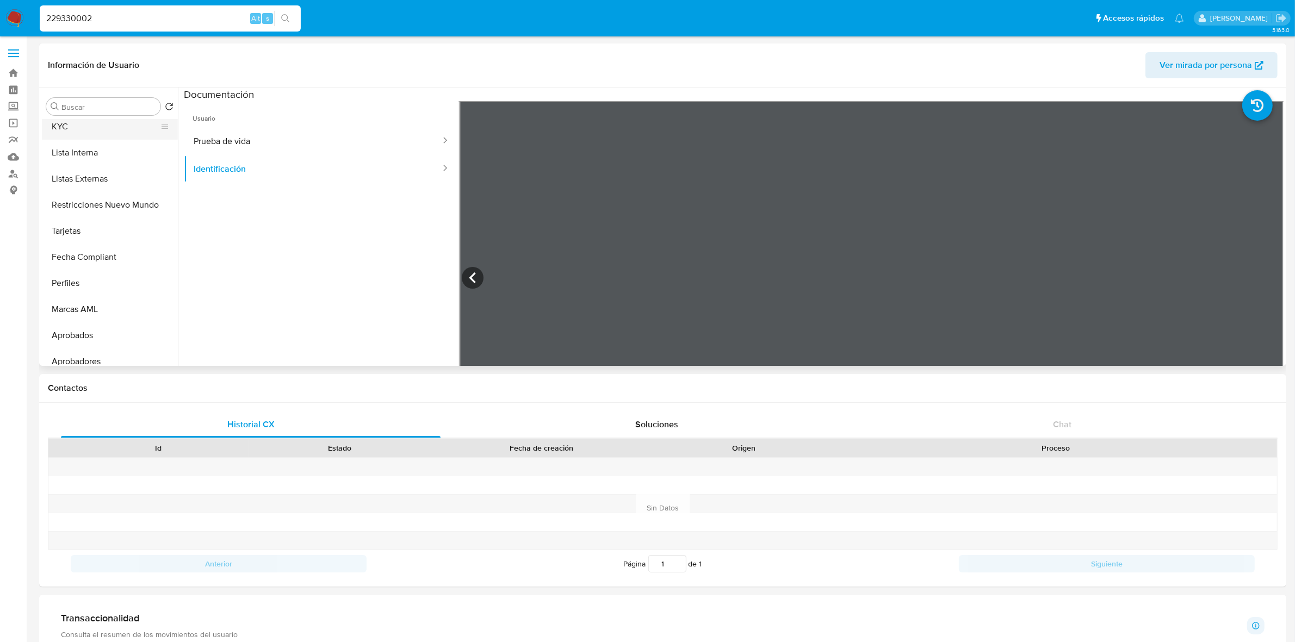
click at [94, 132] on button "KYC" at bounding box center [105, 127] width 127 height 26
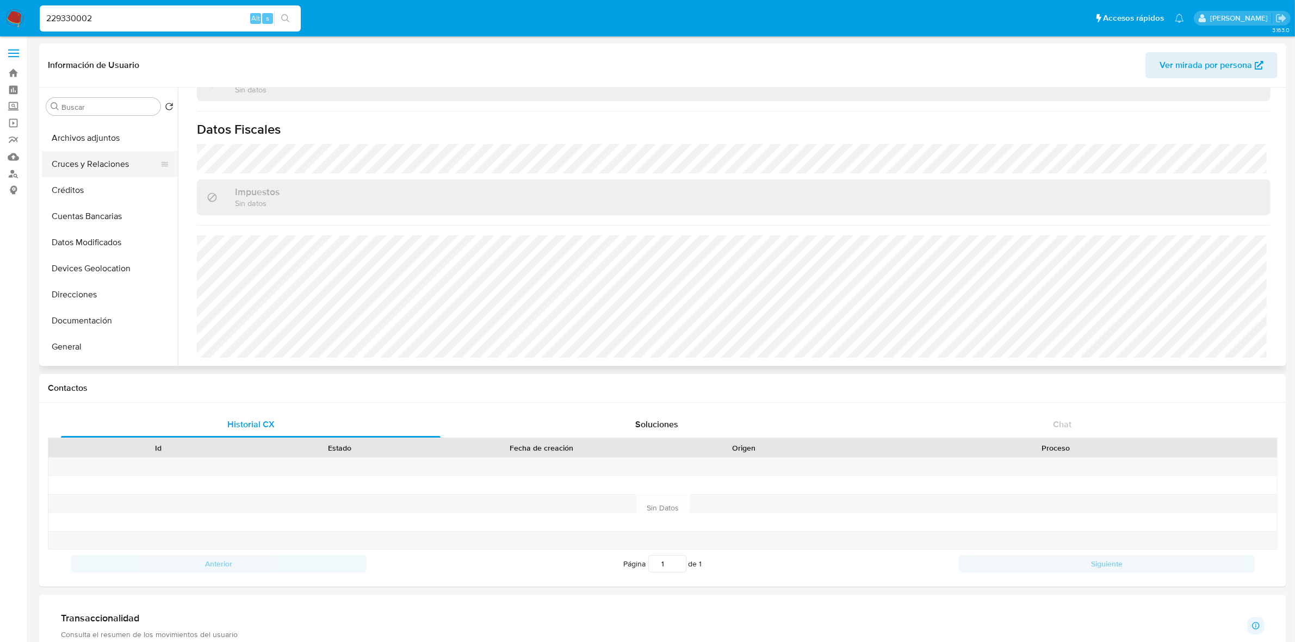
scroll to position [0, 0]
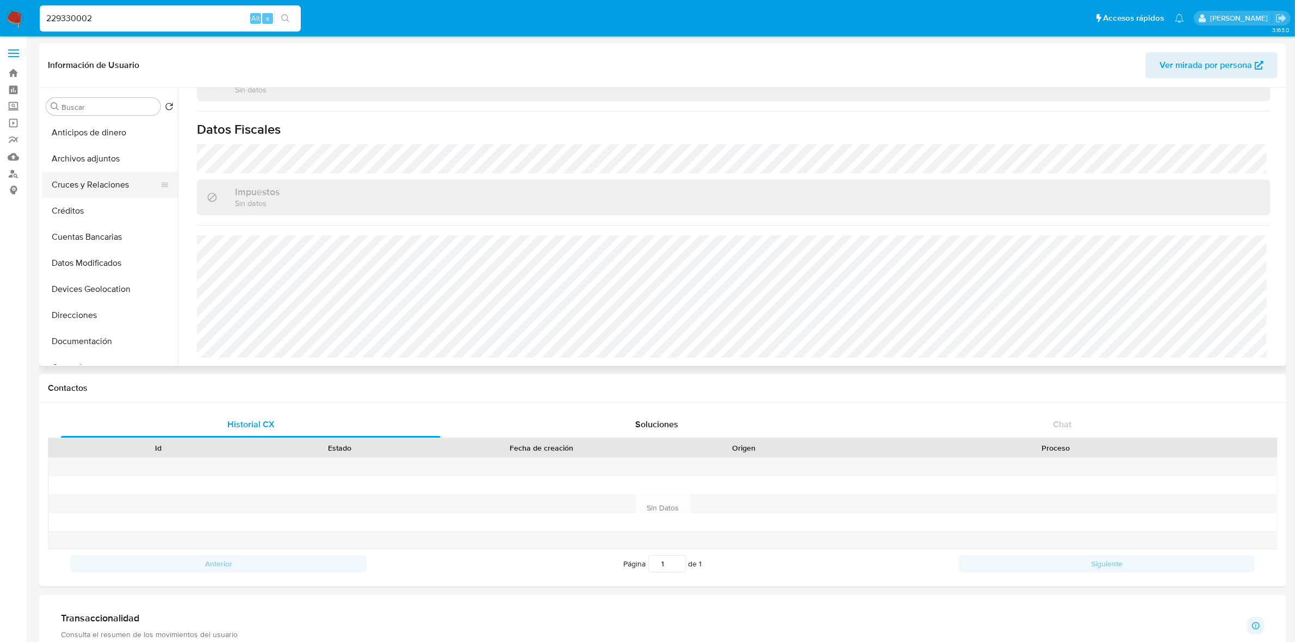
click at [99, 179] on button "Cruces y Relaciones" at bounding box center [105, 185] width 127 height 26
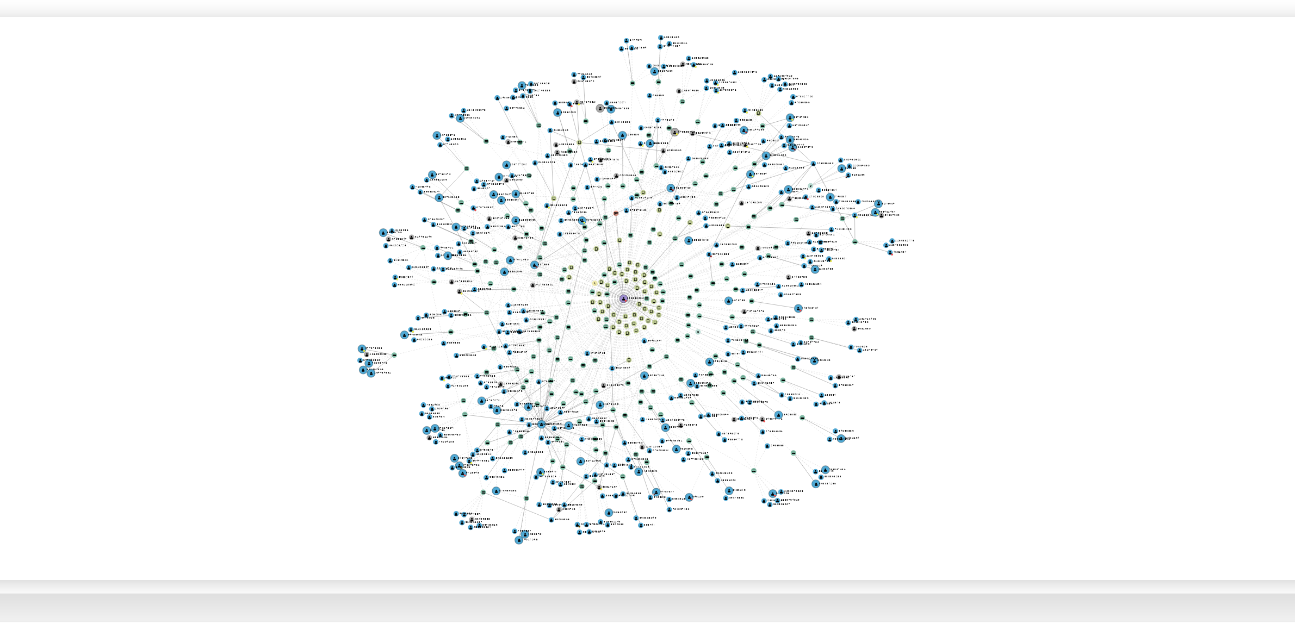
drag, startPoint x: 816, startPoint y: 264, endPoint x: 804, endPoint y: 285, distance: 23.6
click at [804, 285] on icon "device-66ed16e949216f2035b05768  device-66d84379de8f48f936f91fb4  device-64e6…" at bounding box center [742, 280] width 1084 height 158
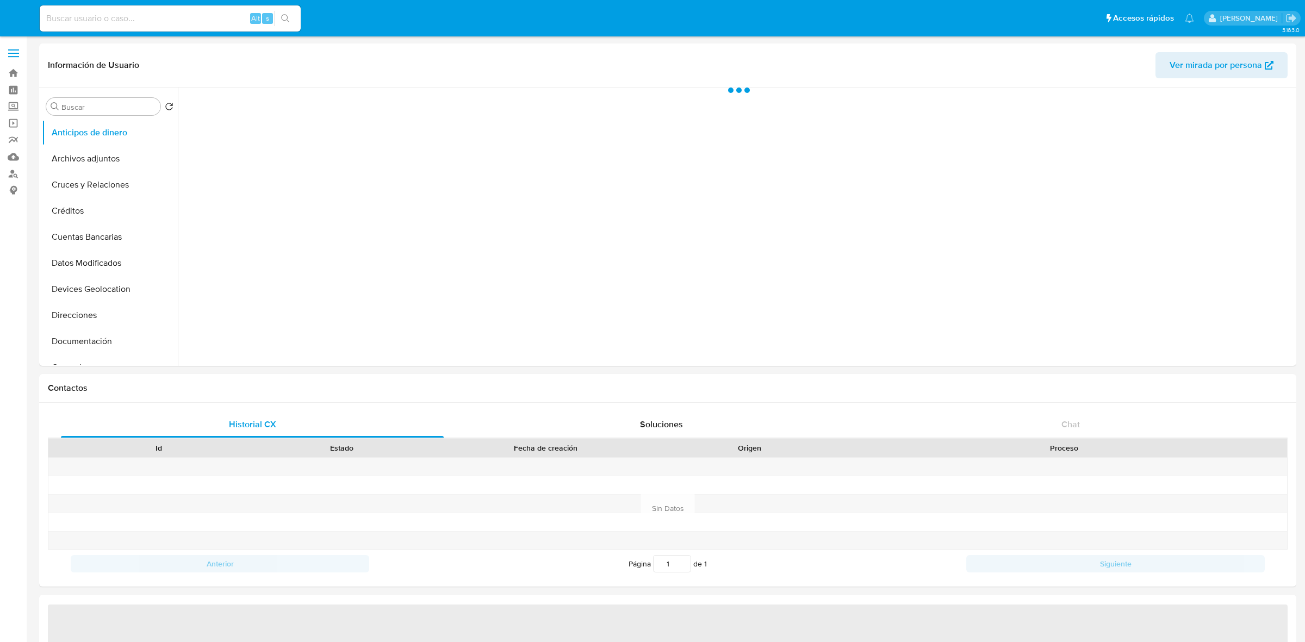
select select "10"
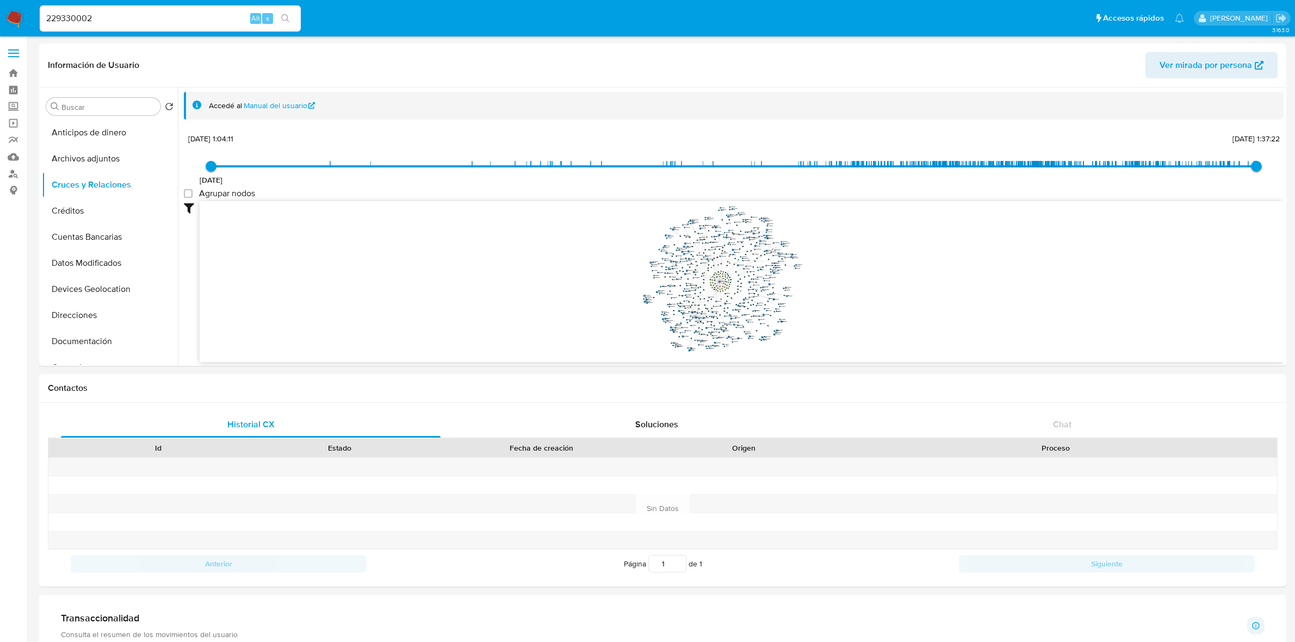
select select "10"
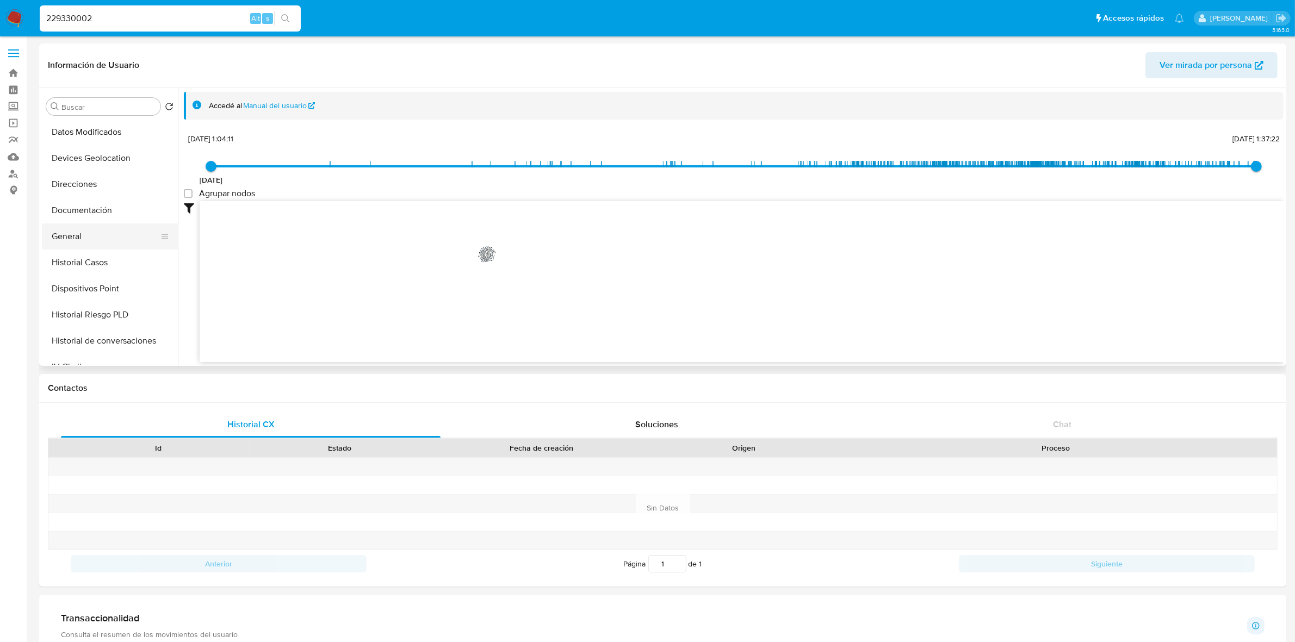
scroll to position [136, 0]
click at [99, 203] on button "Documentación" at bounding box center [105, 206] width 127 height 26
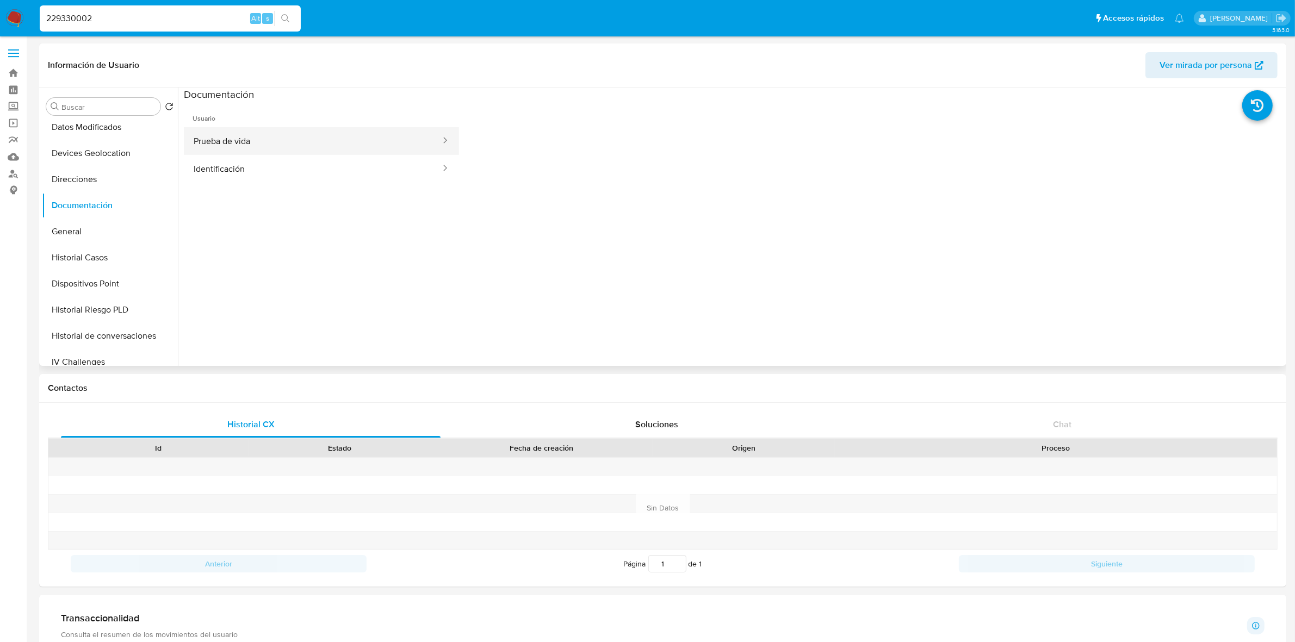
click at [249, 140] on button "Prueba de vida" at bounding box center [313, 141] width 258 height 28
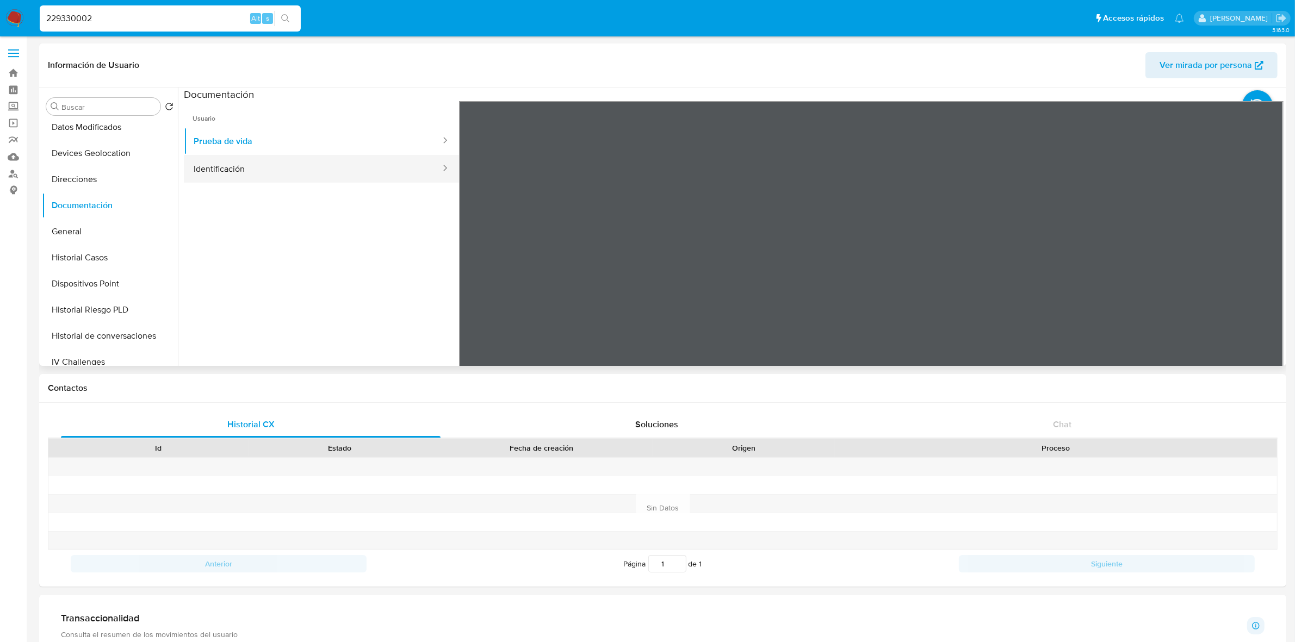
click at [243, 169] on button "Identificación" at bounding box center [313, 169] width 258 height 28
click at [1262, 269] on icon at bounding box center [1270, 278] width 22 height 22
click at [468, 278] on icon at bounding box center [473, 278] width 22 height 22
